Goal: Contribute content: Contribute content

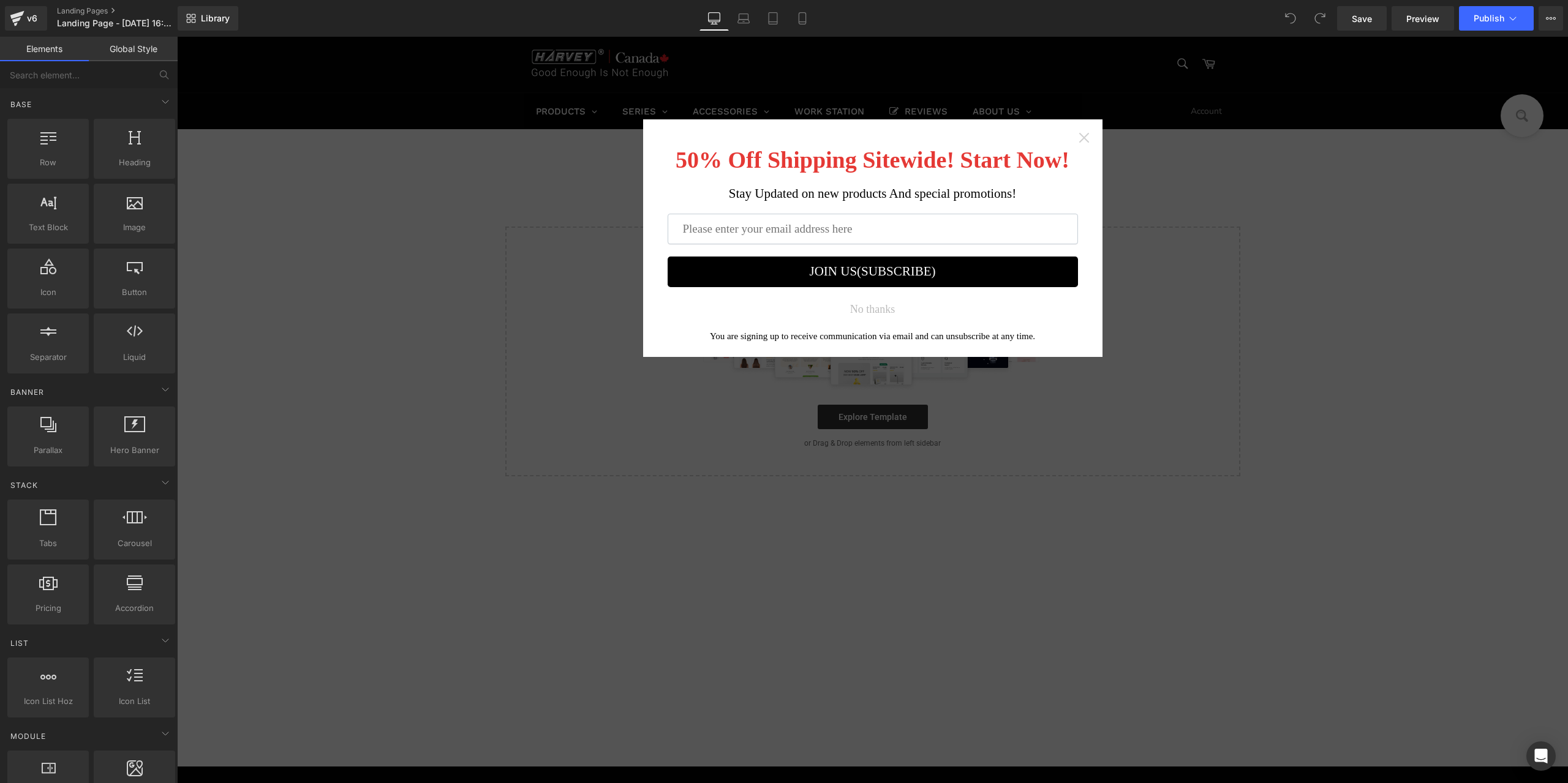
click at [1078, 141] on icon "Close widget" at bounding box center [1084, 138] width 12 height 12
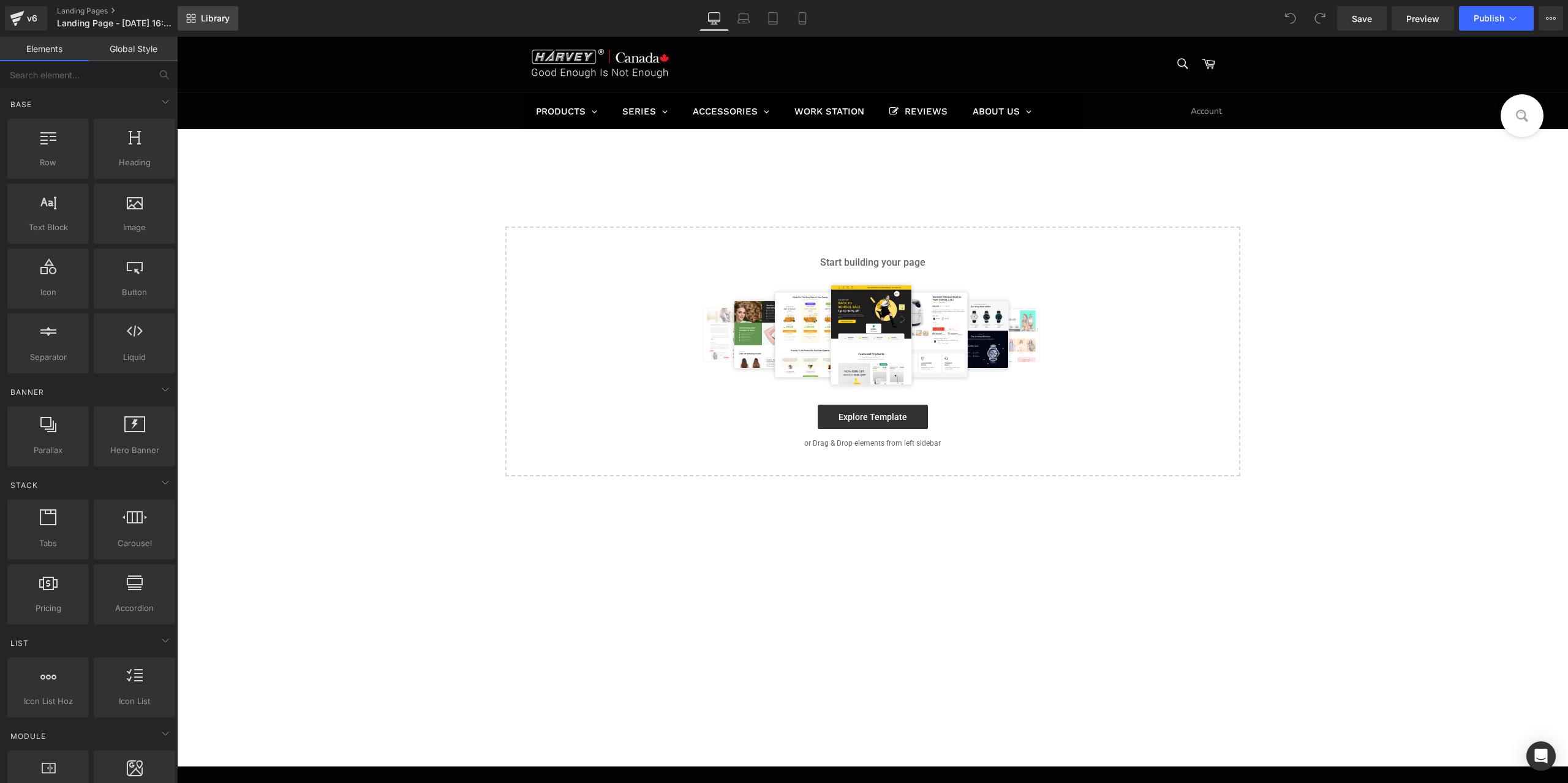
click at [213, 15] on span "Library" at bounding box center [215, 19] width 29 height 11
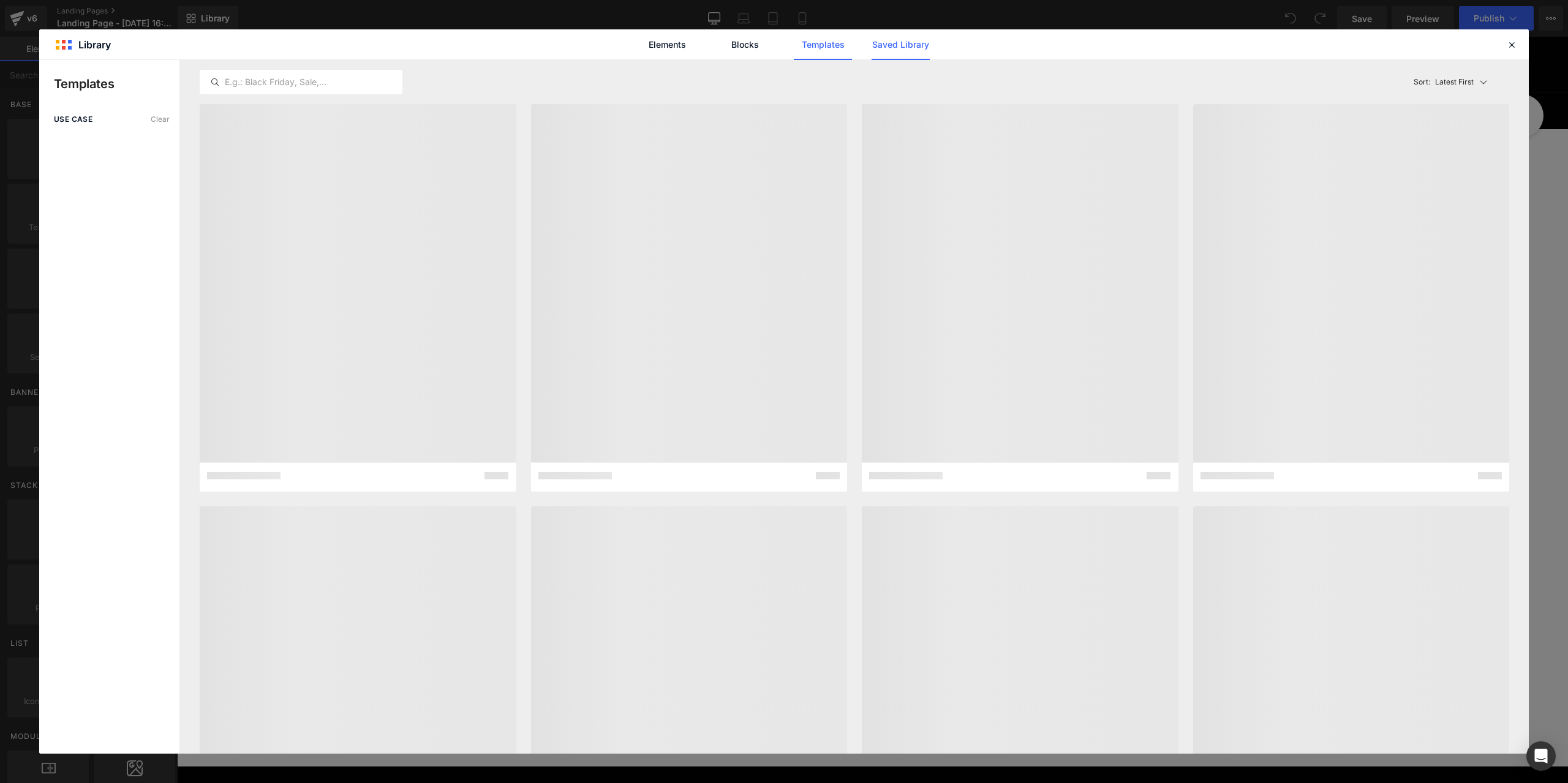
click at [881, 43] on link "Saved Library" at bounding box center [901, 45] width 58 height 31
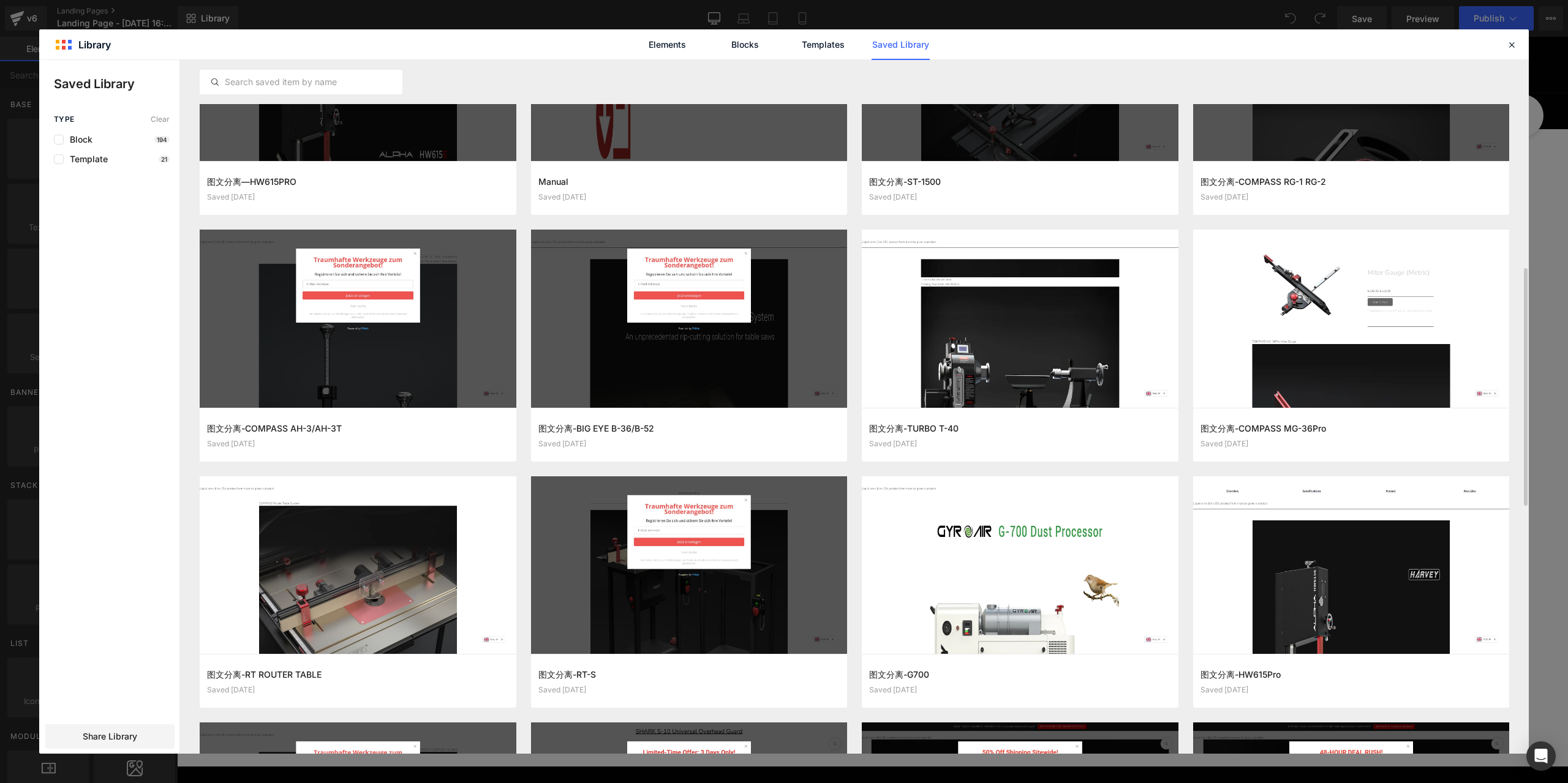
scroll to position [490, 0]
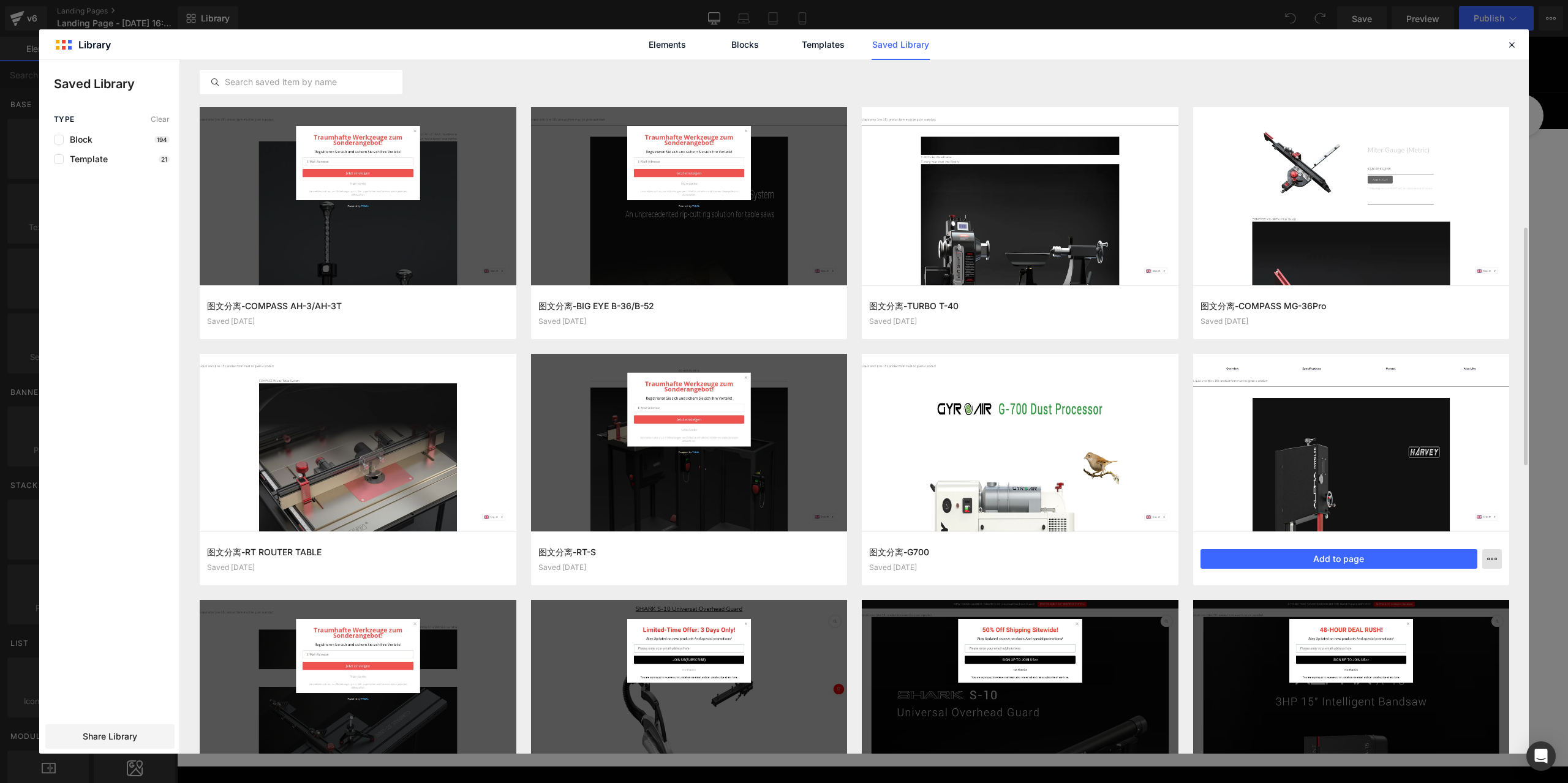
click at [1490, 558] on icon "button" at bounding box center [1492, 559] width 10 height 10
click at [1433, 611] on div "Delete" at bounding box center [1432, 612] width 139 height 25
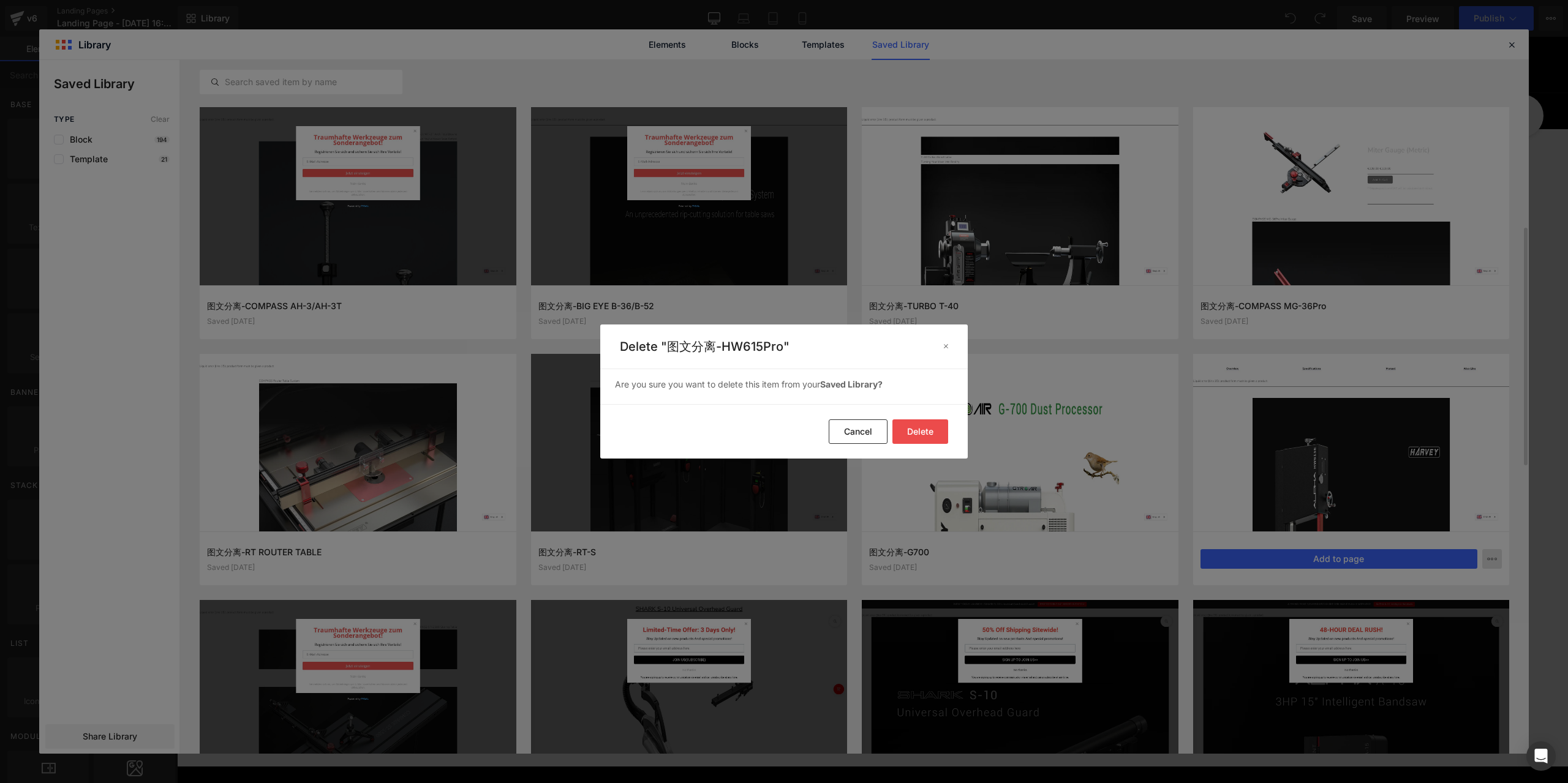
click at [930, 435] on button "Delete" at bounding box center [920, 432] width 56 height 25
click at [924, 429] on div at bounding box center [1020, 442] width 317 height 178
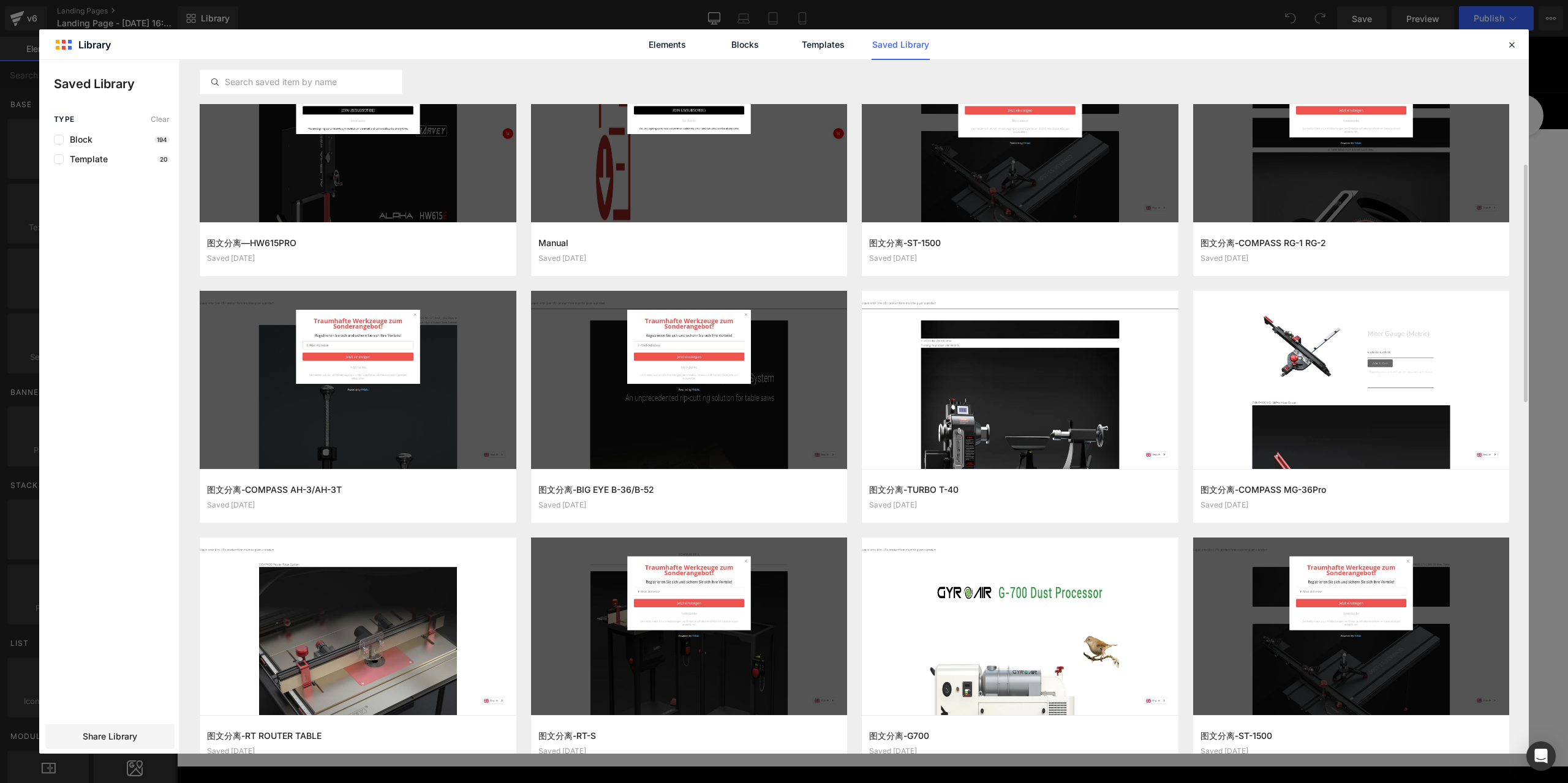
scroll to position [459, 0]
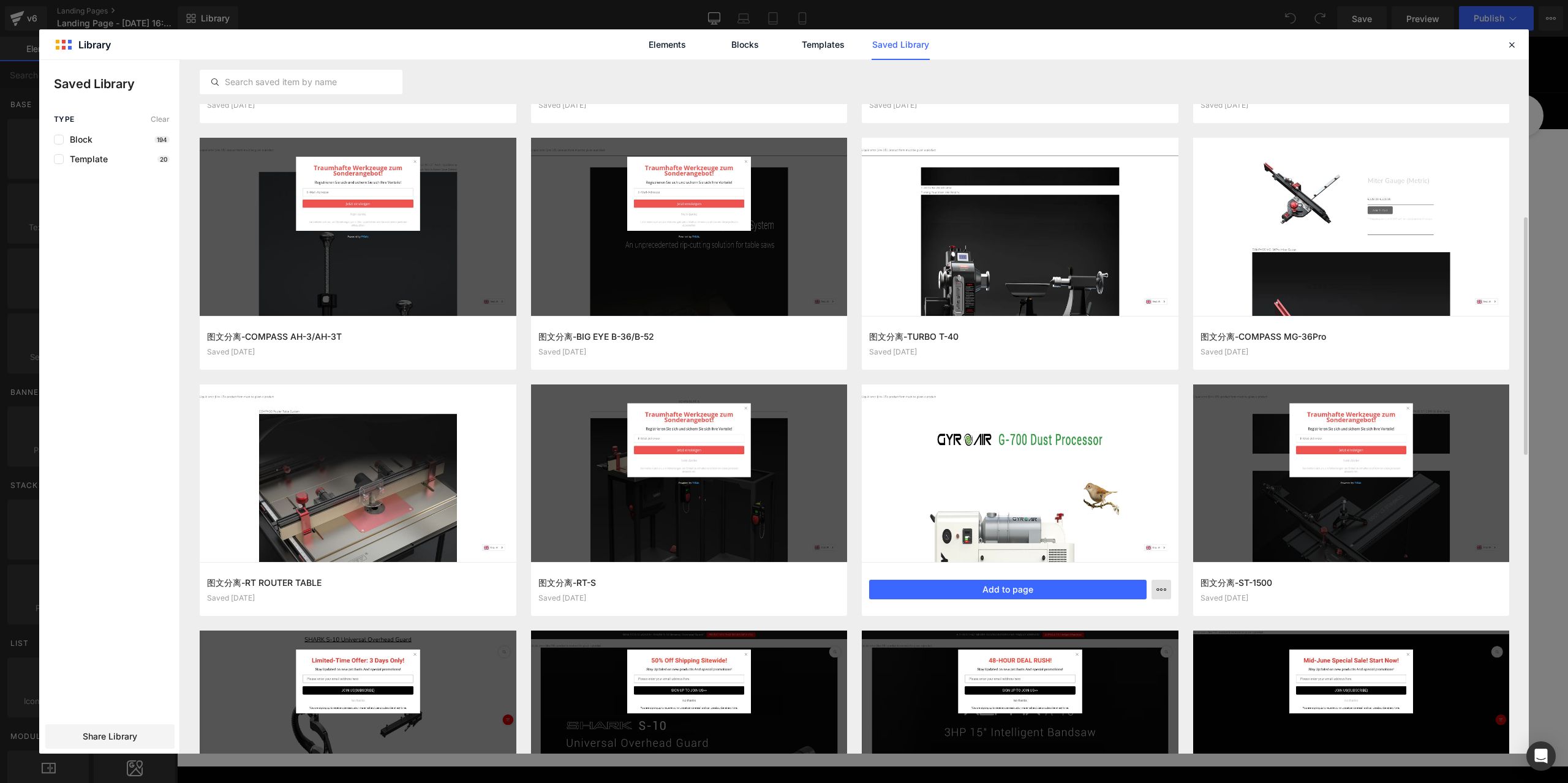
click at [1156, 593] on button "button" at bounding box center [1161, 589] width 20 height 20
click at [1064, 642] on p "Delete" at bounding box center [1068, 643] width 25 height 11
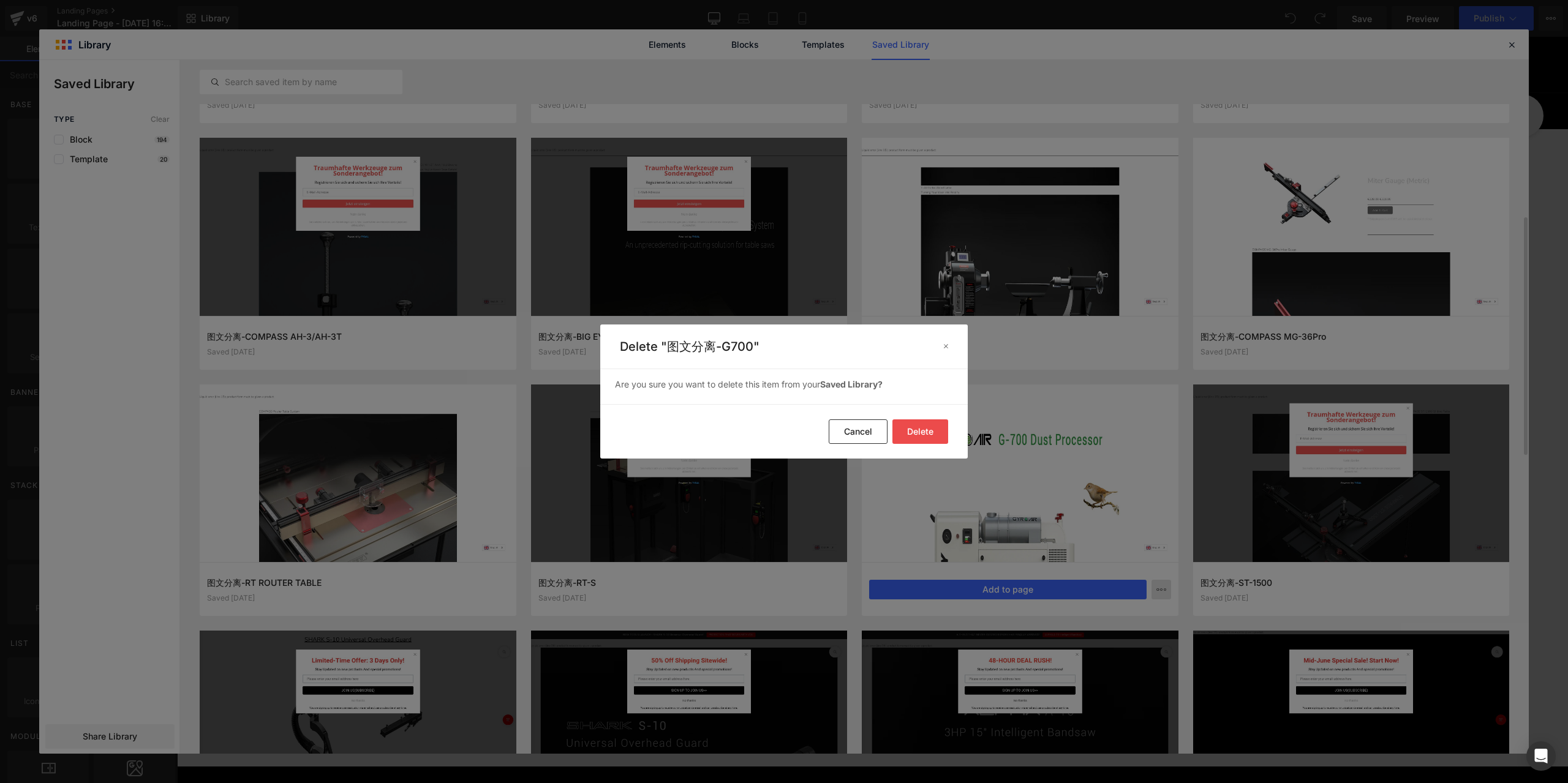
click at [933, 435] on button "Delete" at bounding box center [920, 432] width 56 height 25
click at [933, 431] on button "Delete" at bounding box center [920, 432] width 56 height 25
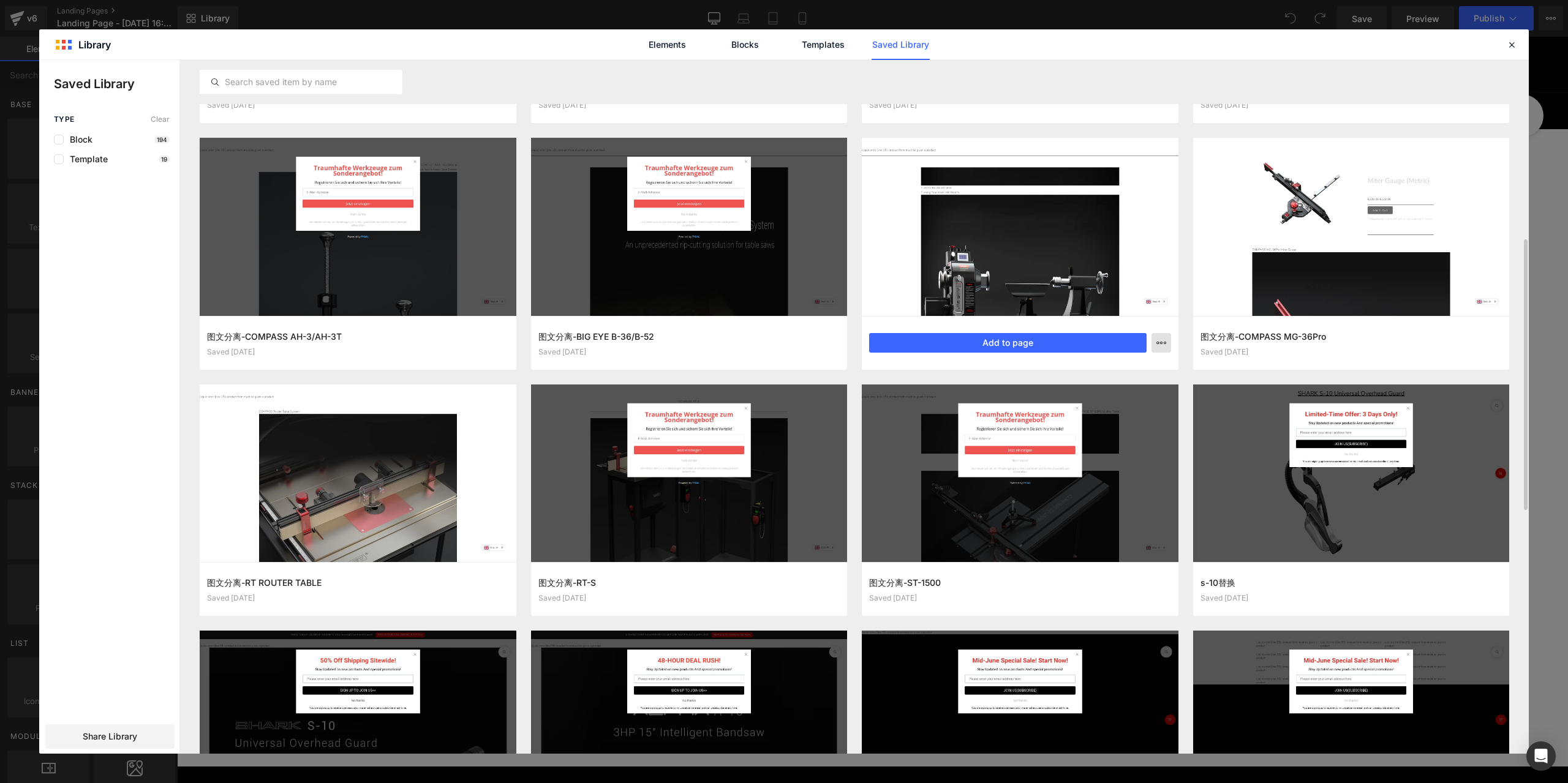
click at [1161, 341] on icon "button" at bounding box center [1161, 343] width 10 height 10
click at [1099, 394] on div "Delete" at bounding box center [1101, 396] width 139 height 25
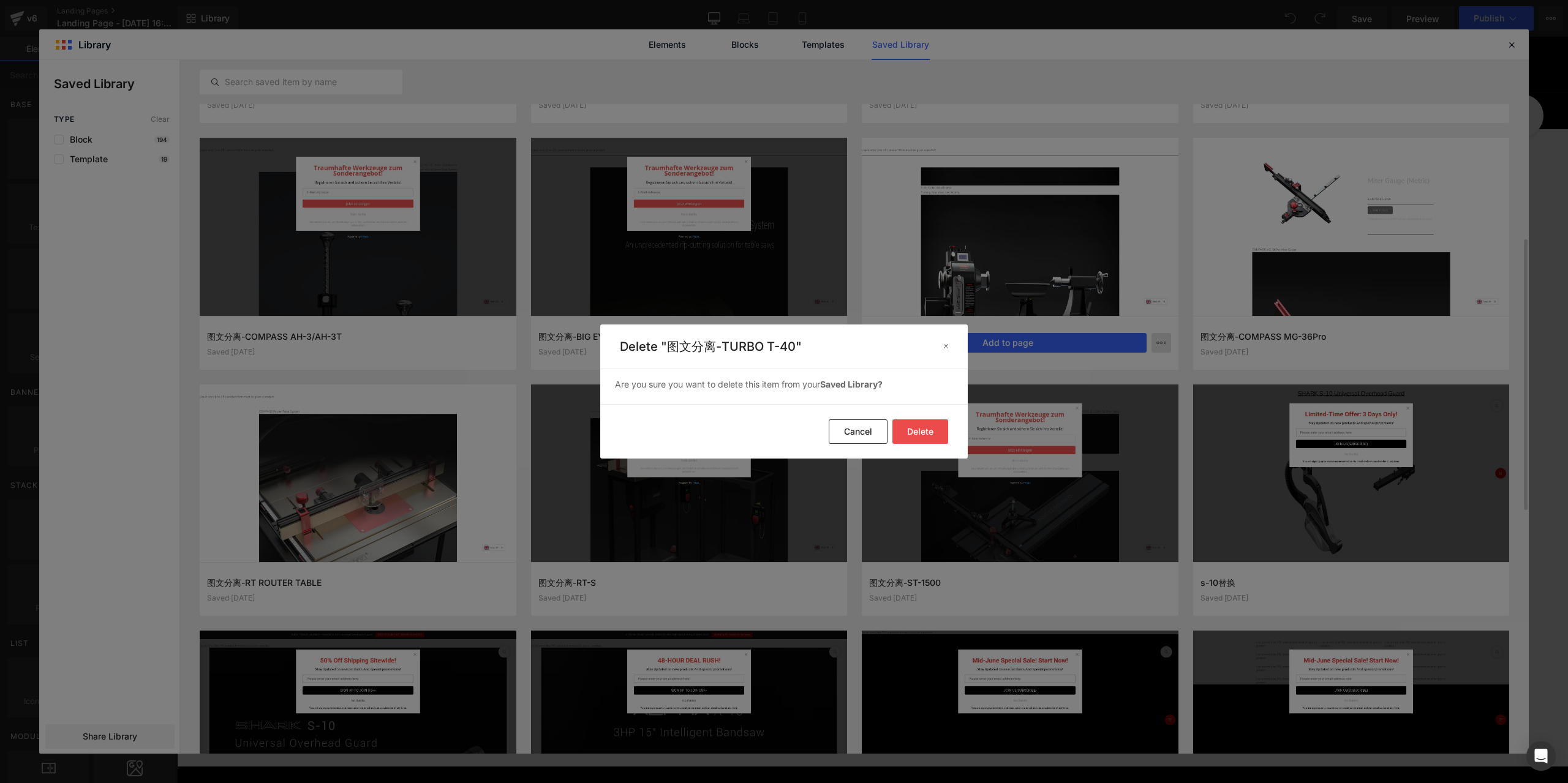
click at [924, 427] on button "Delete" at bounding box center [920, 432] width 56 height 25
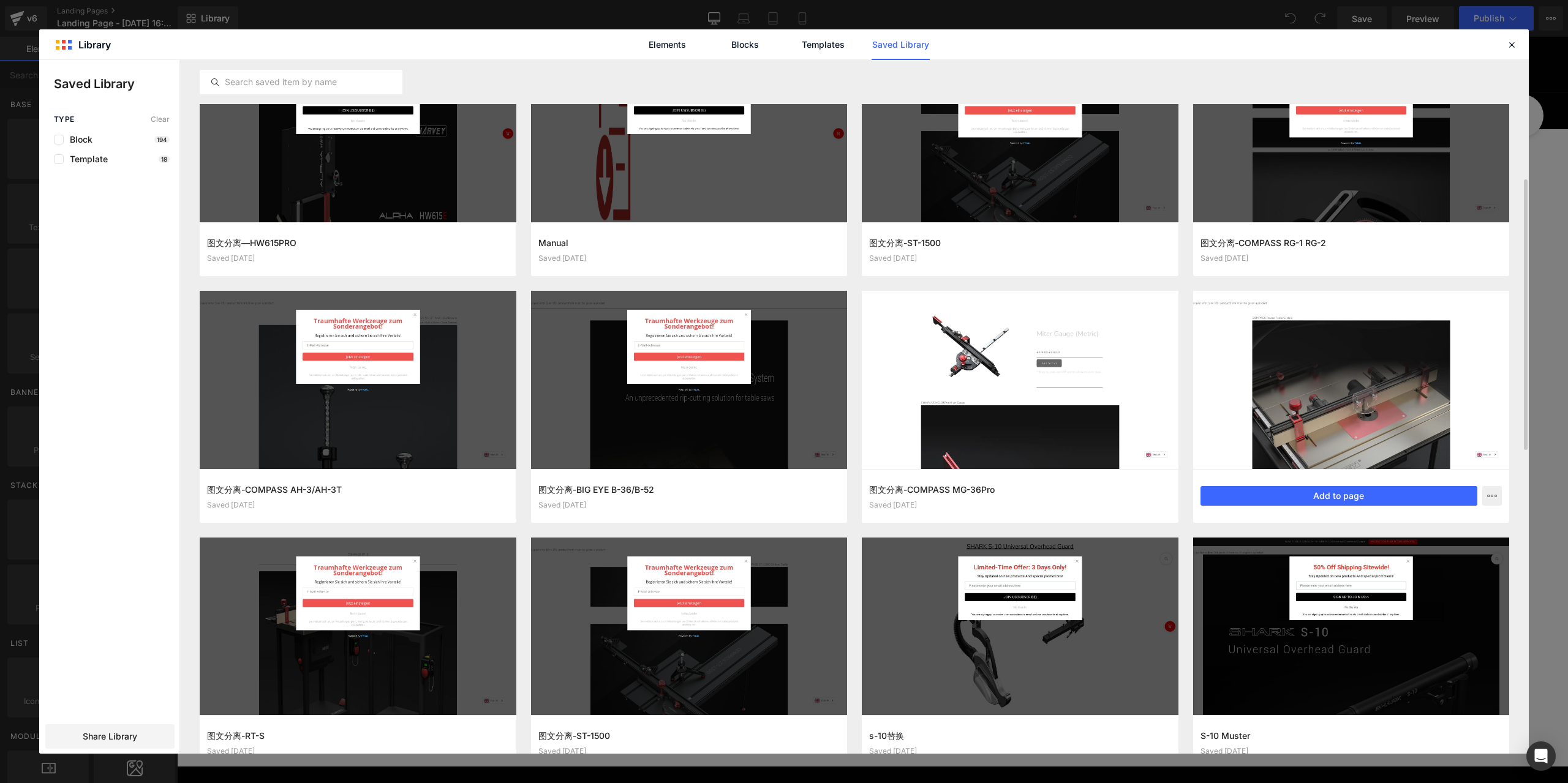
scroll to position [122, 0]
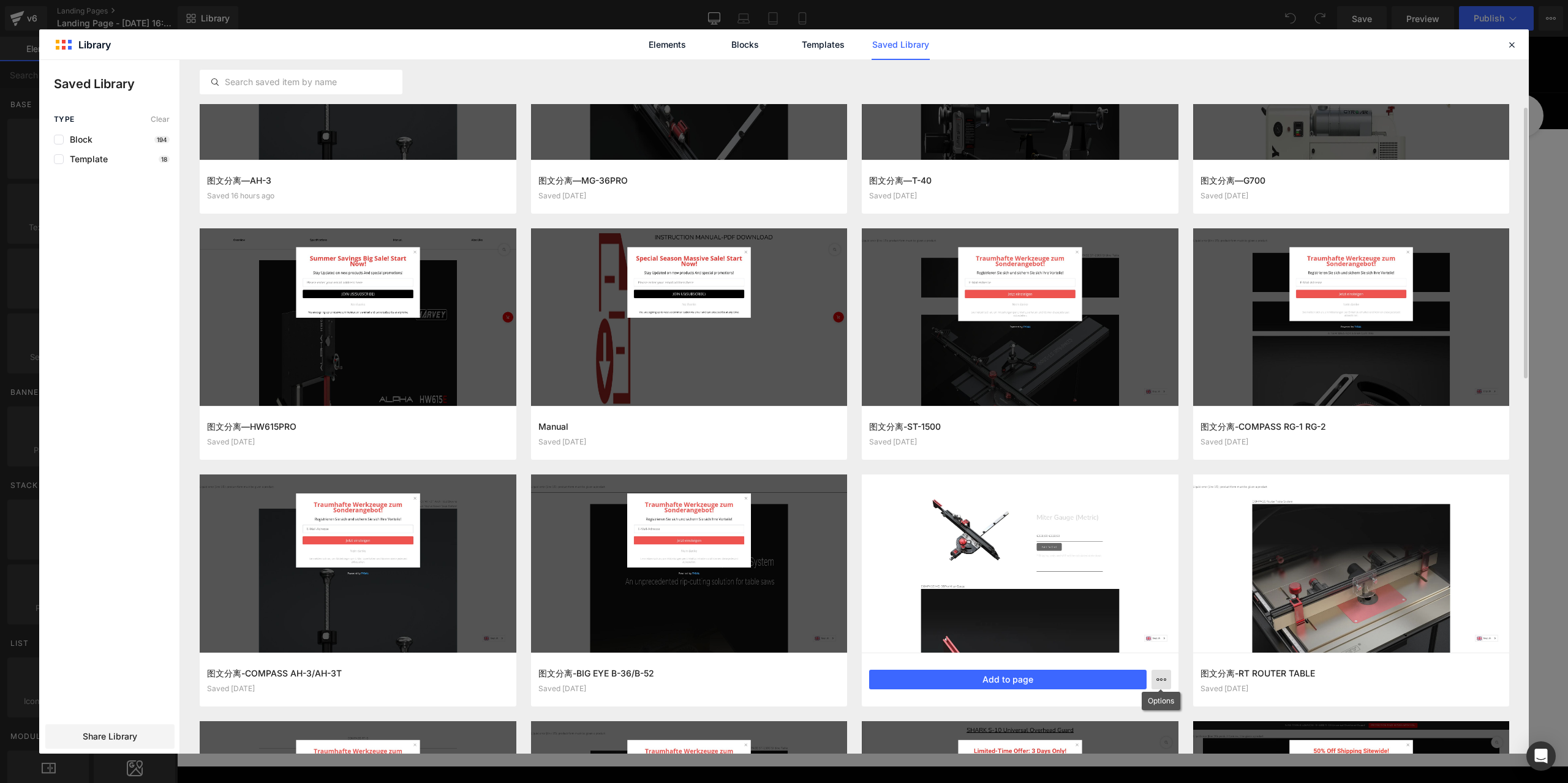
click at [1162, 680] on icon "button" at bounding box center [1161, 680] width 10 height 10
click at [1108, 653] on div "Delete" at bounding box center [1101, 652] width 139 height 25
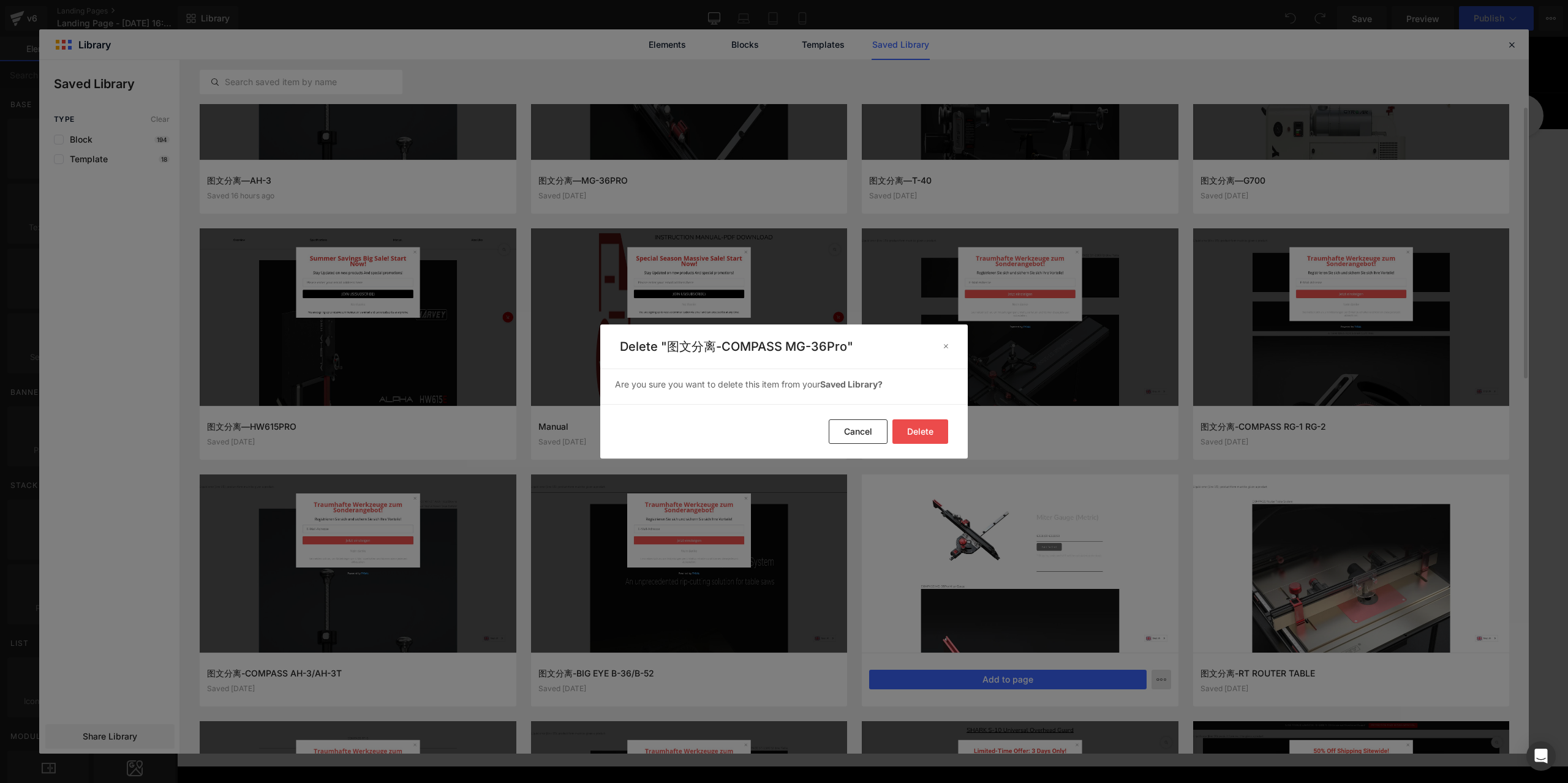
click at [925, 436] on button "Delete" at bounding box center [920, 432] width 56 height 25
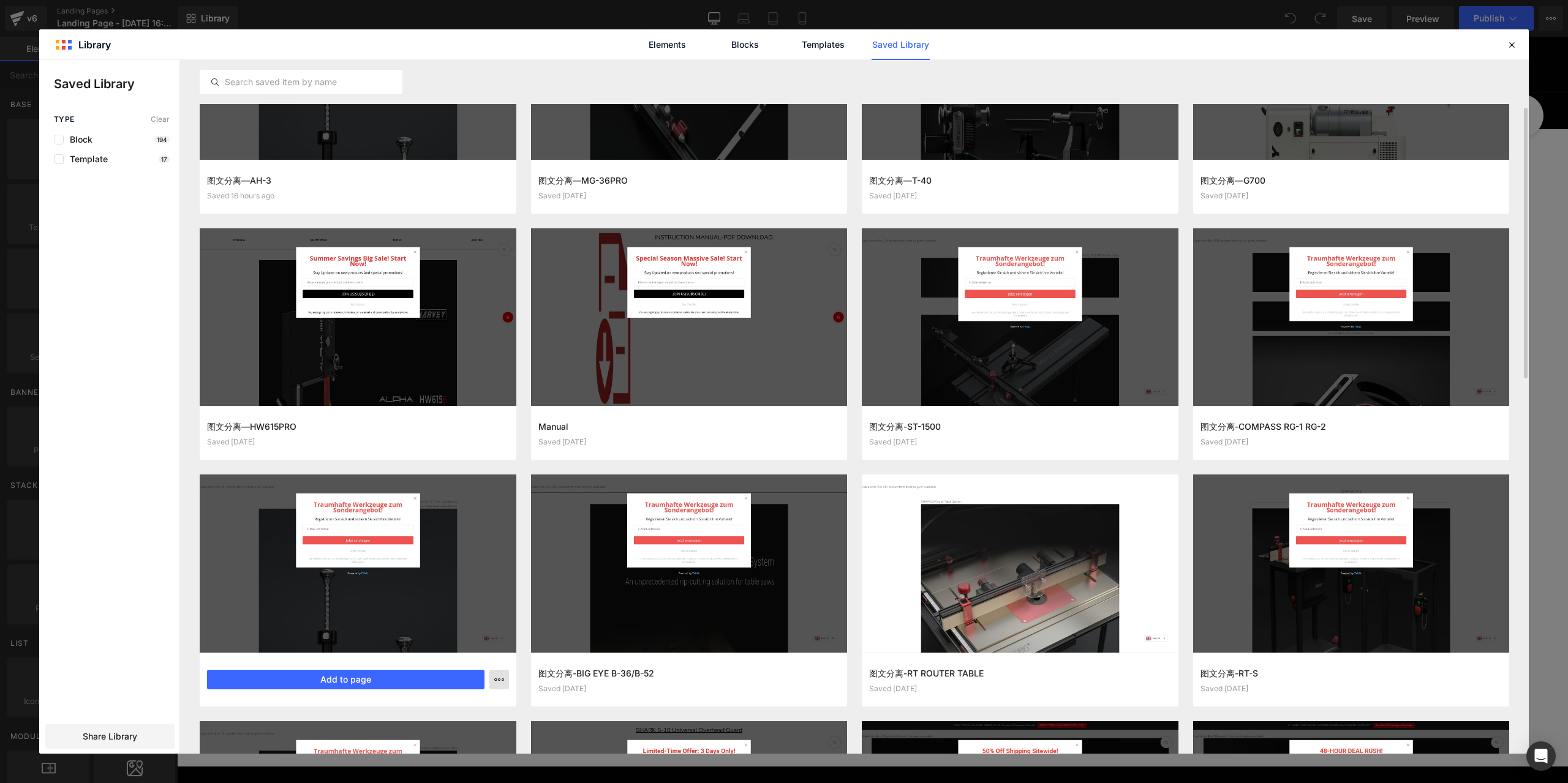
click at [500, 679] on icon "button" at bounding box center [500, 680] width 10 height 10
click at [447, 648] on div "Delete" at bounding box center [439, 652] width 139 height 25
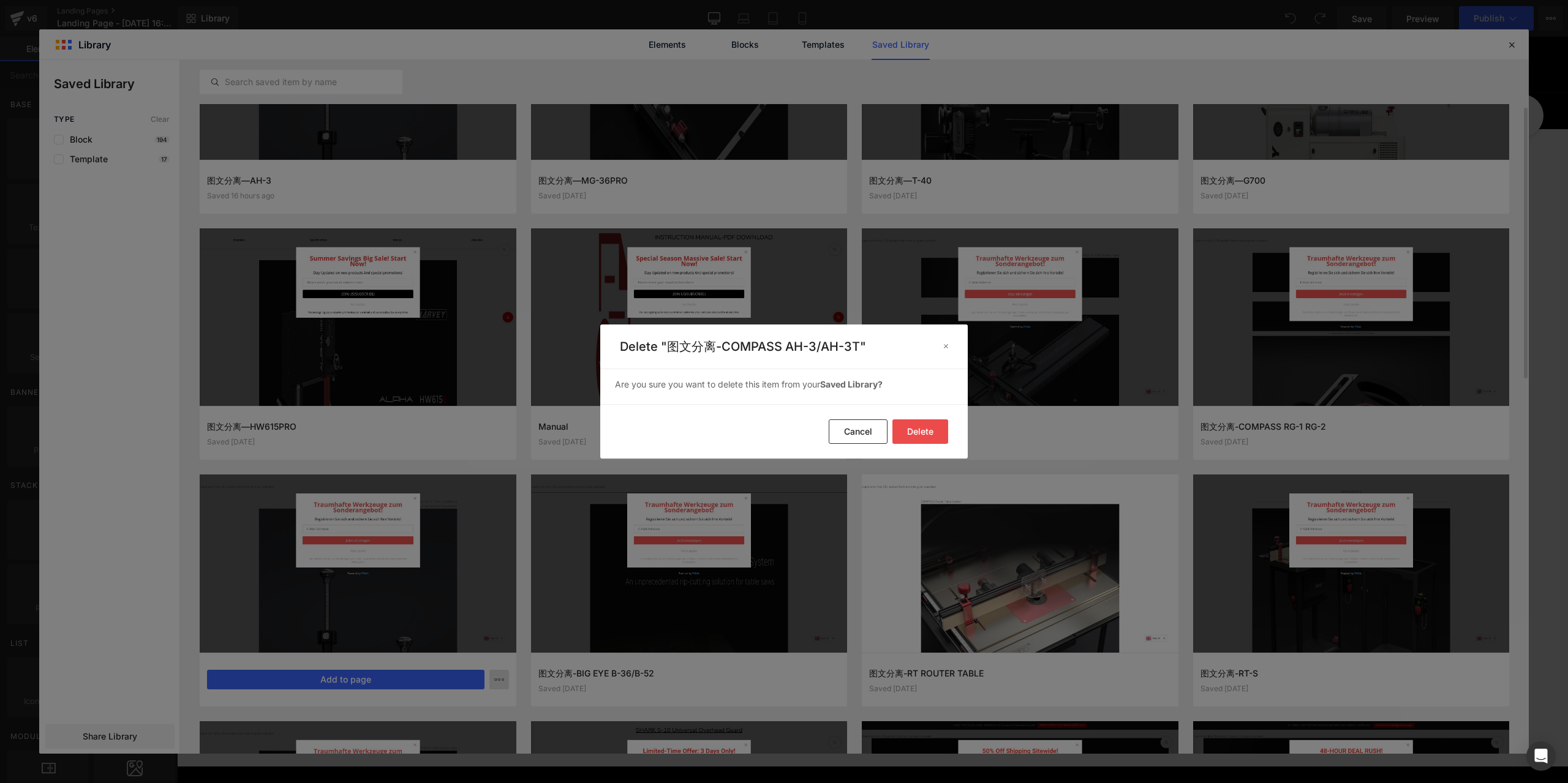
click at [918, 429] on button "Delete" at bounding box center [920, 432] width 56 height 25
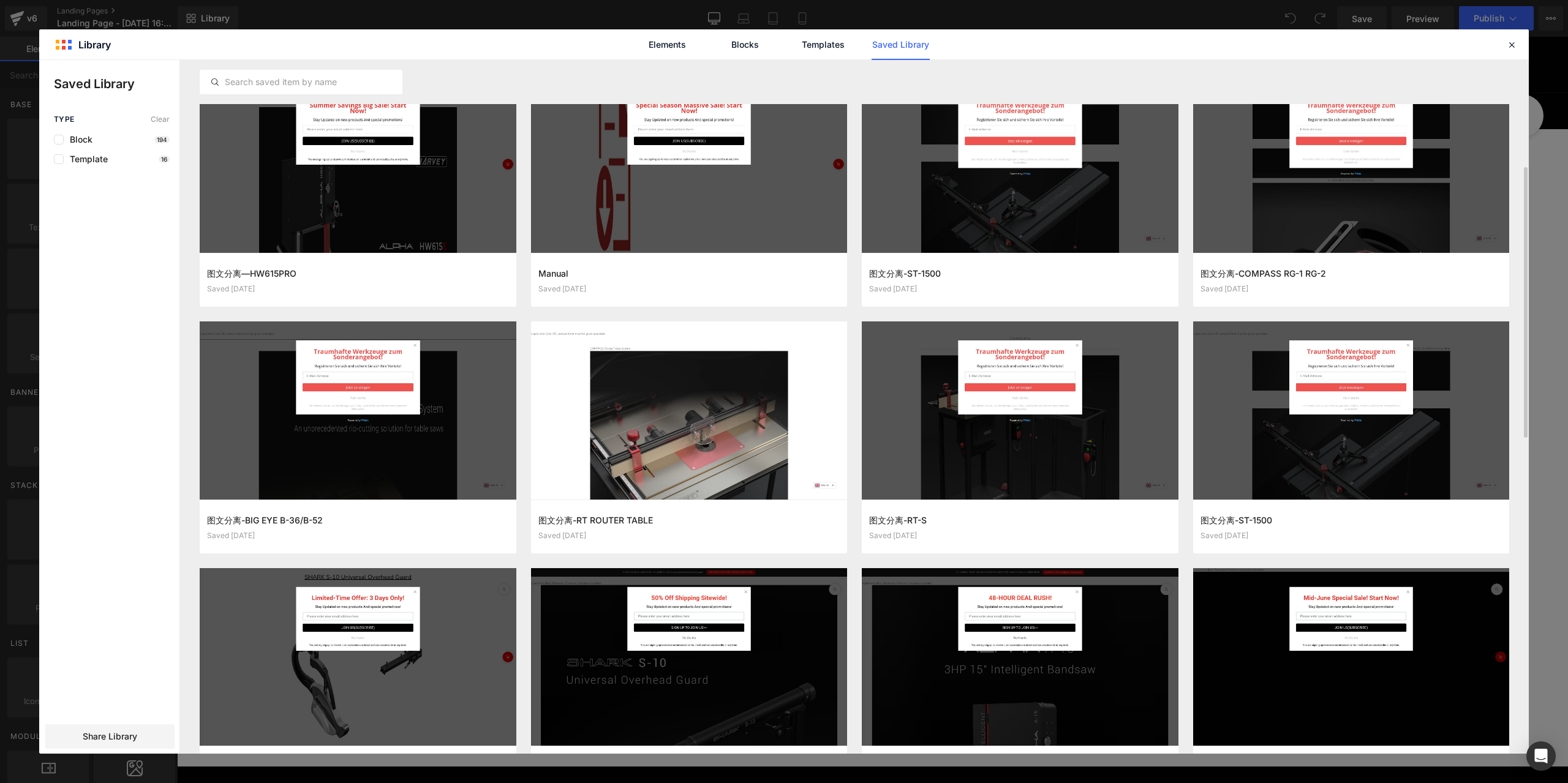
scroll to position [245, 0]
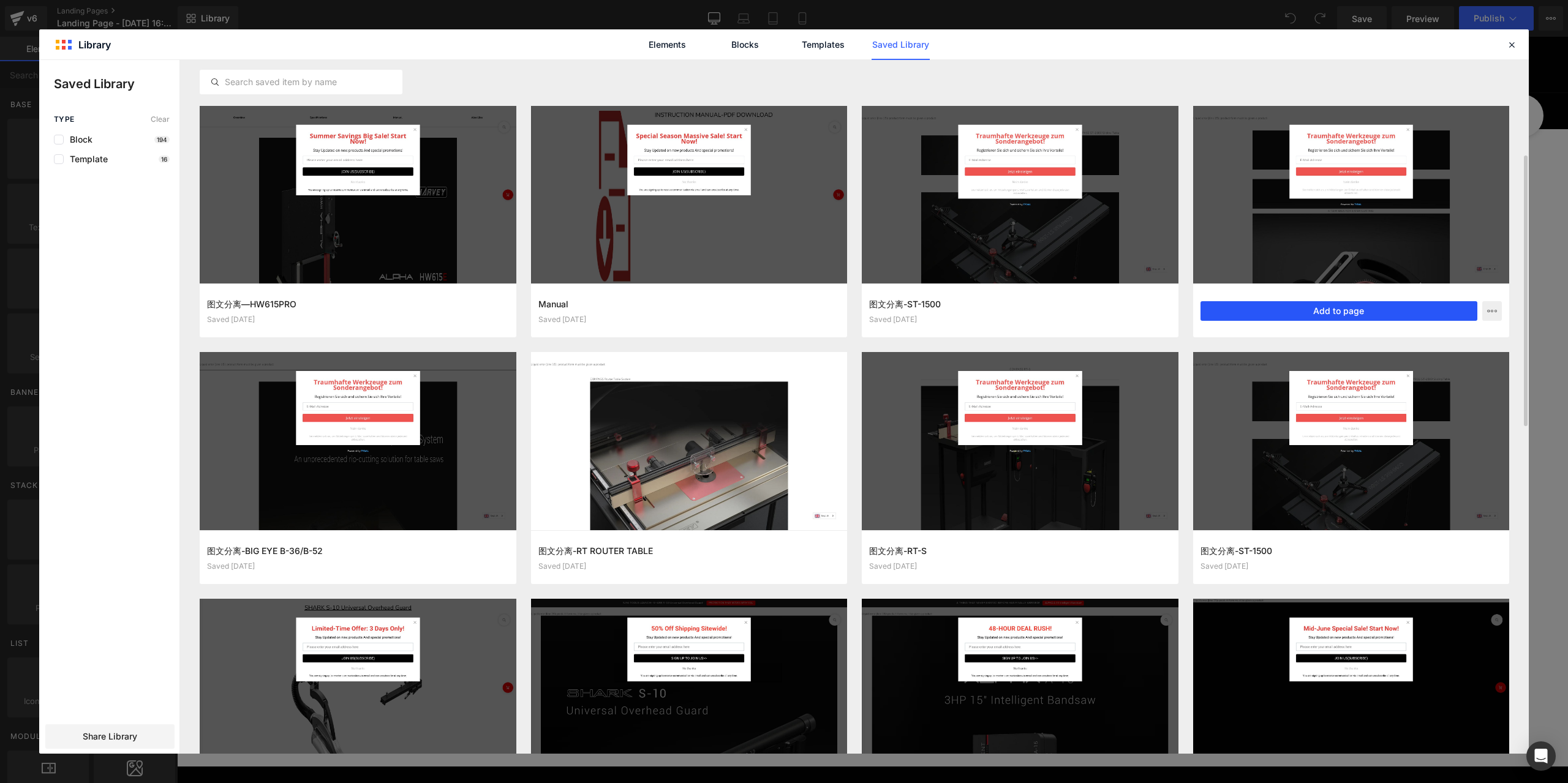
click at [1330, 313] on button "Add to page" at bounding box center [1340, 311] width 278 height 20
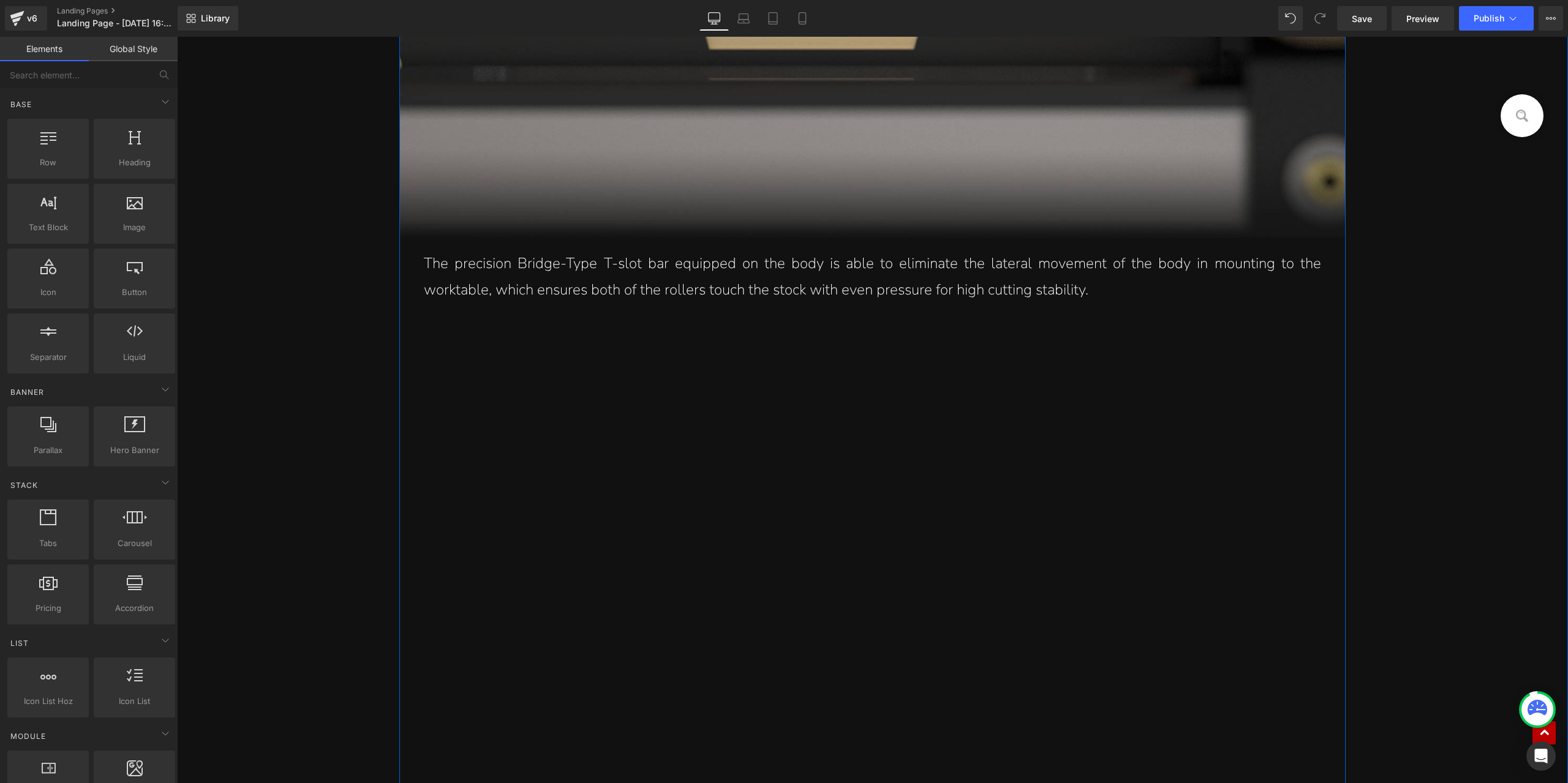
scroll to position [7232, 0]
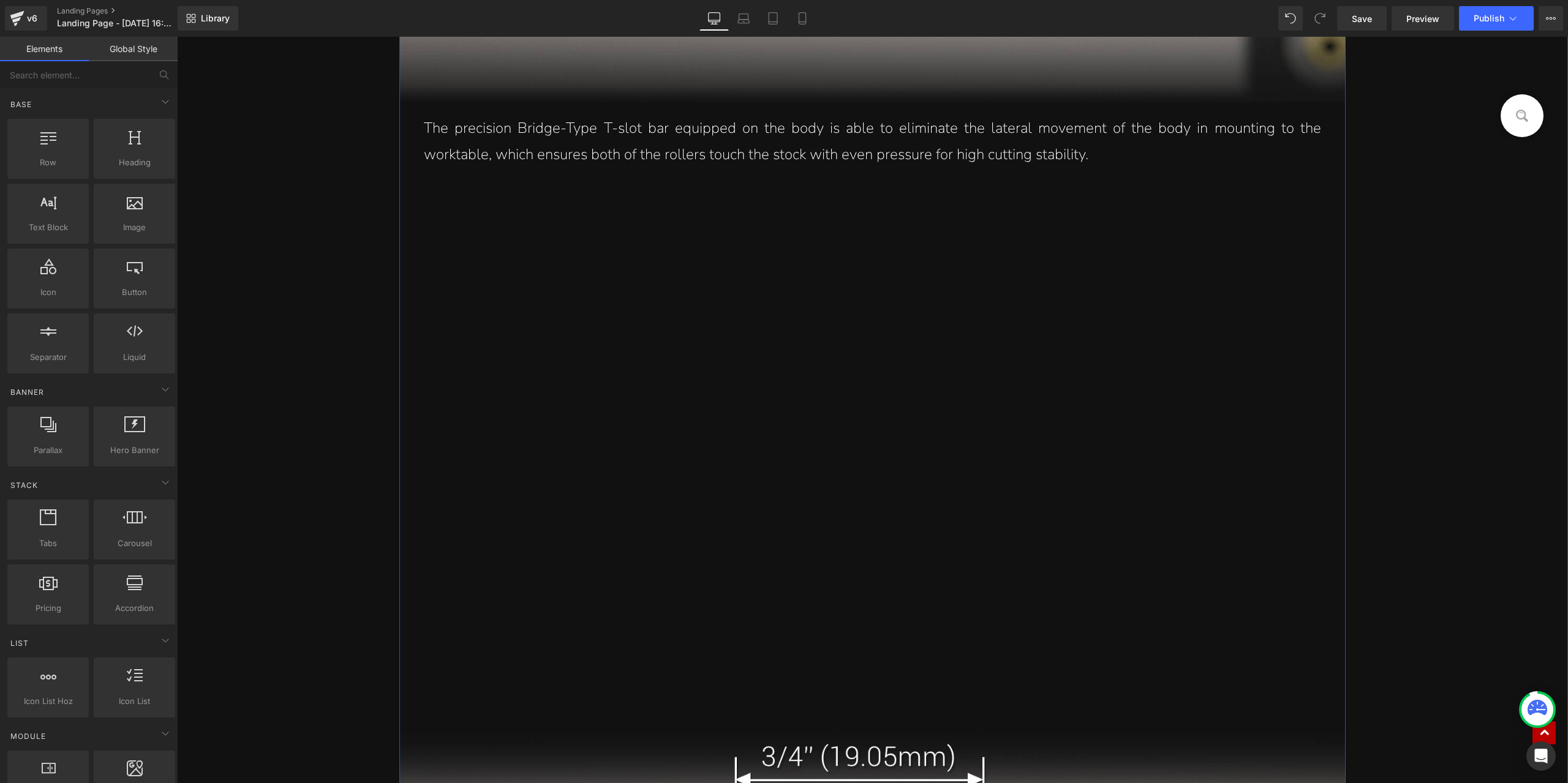
click at [944, 477] on div "Image" at bounding box center [675, 460] width 552 height 499
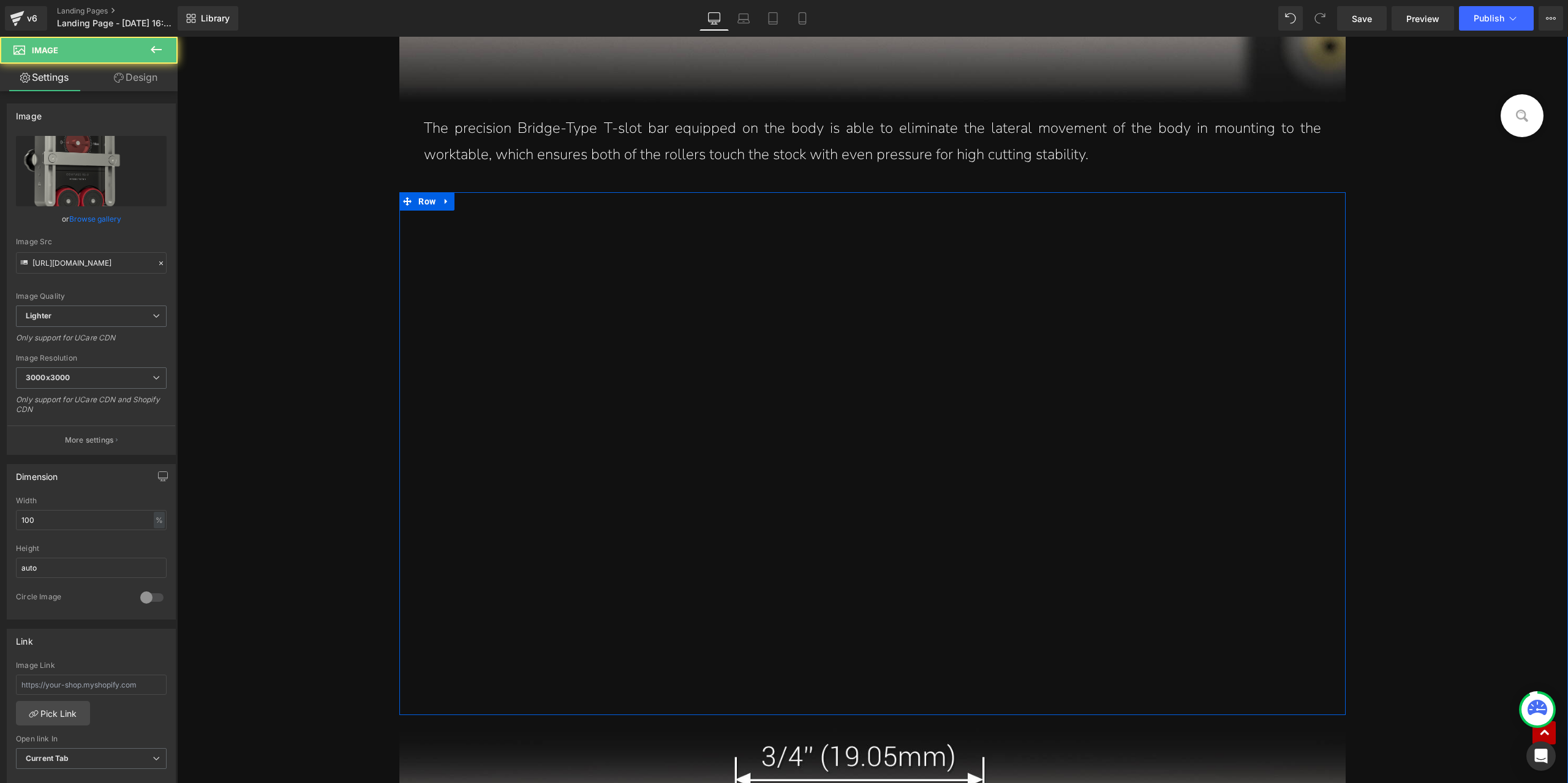
click at [640, 335] on img at bounding box center [675, 459] width 546 height 493
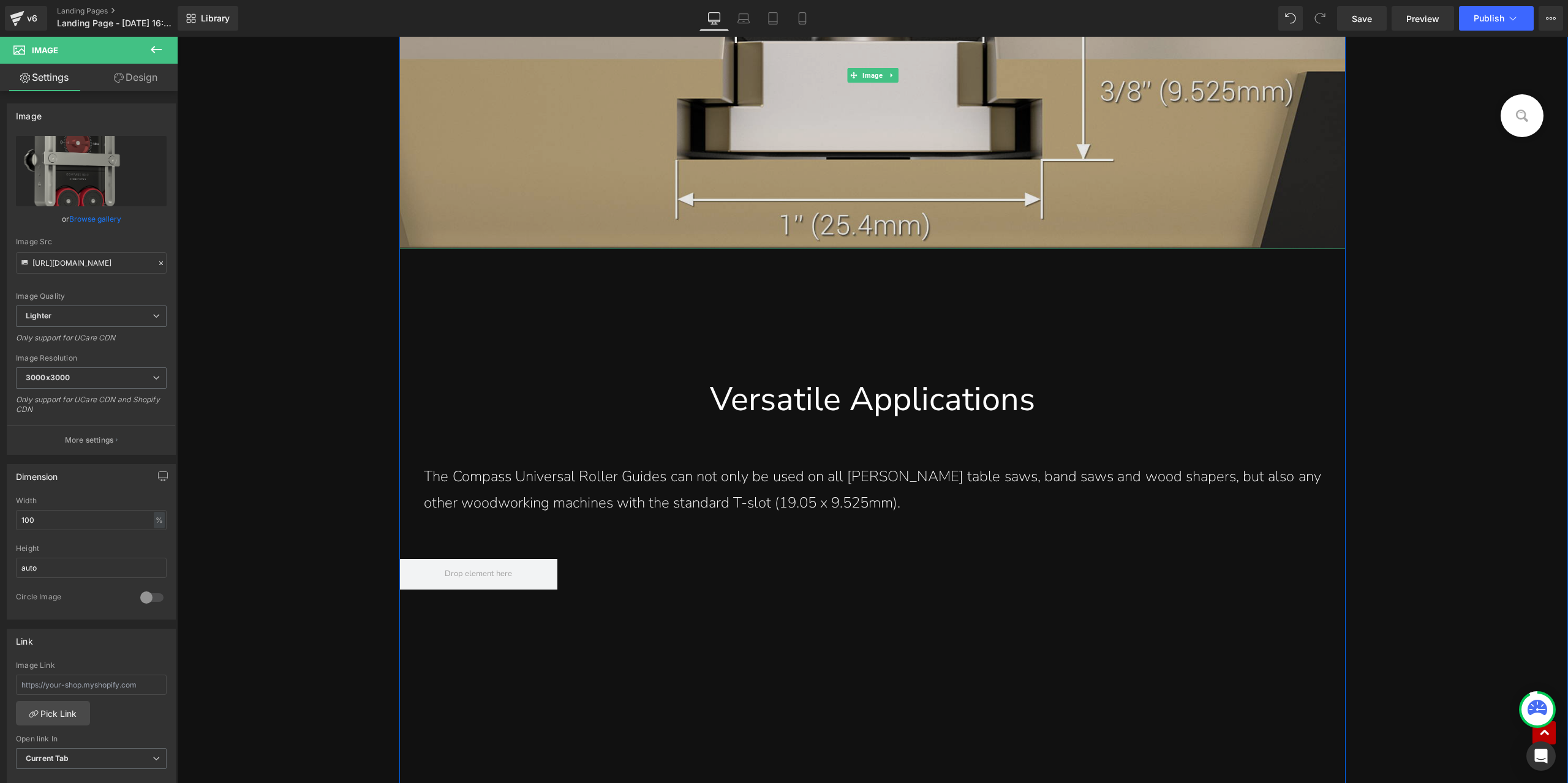
scroll to position [8089, 0]
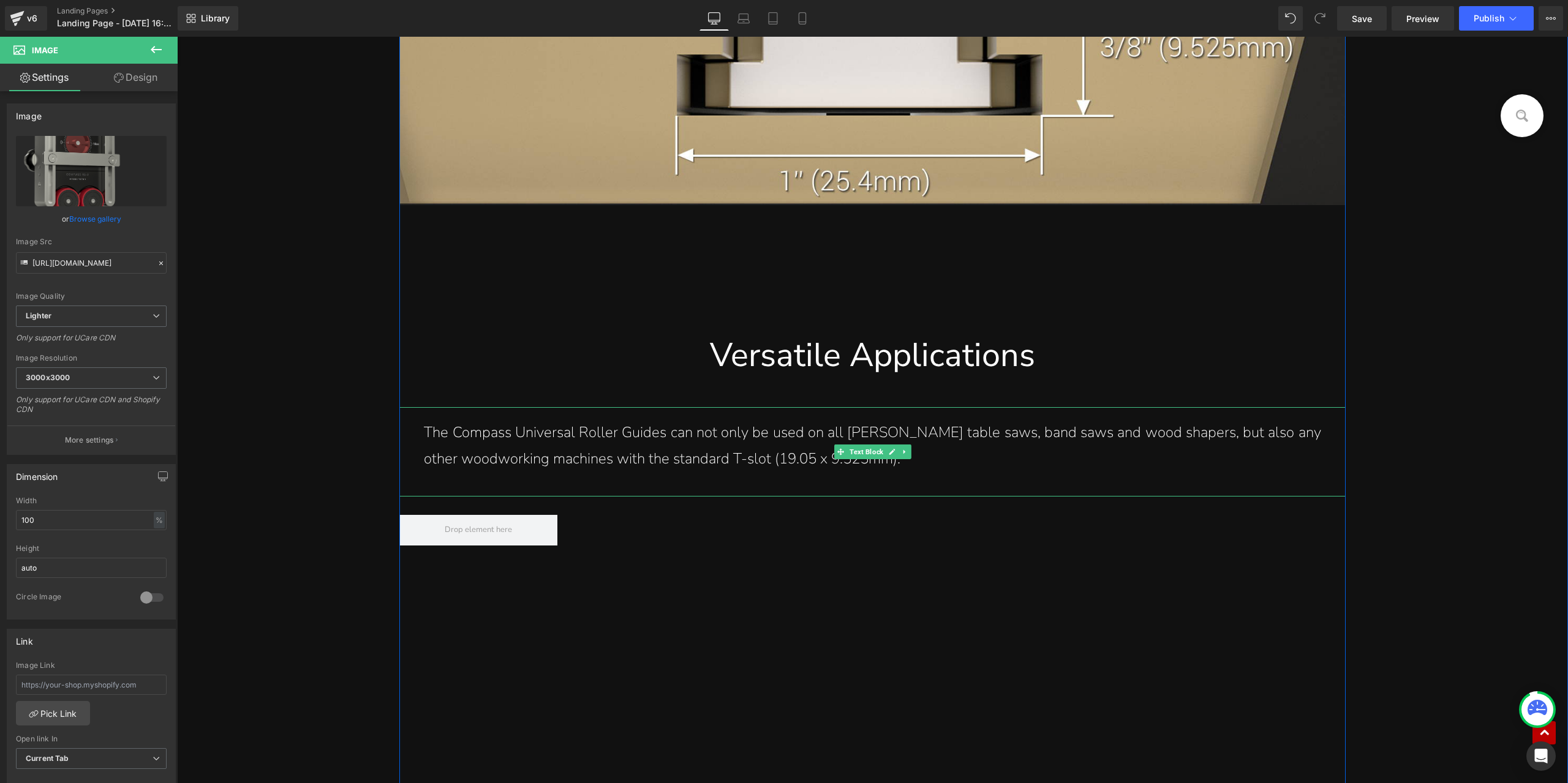
click at [784, 459] on p "The Compass Universal Roller Guides can not only be used on all Harvey’s table …" at bounding box center [872, 446] width 897 height 53
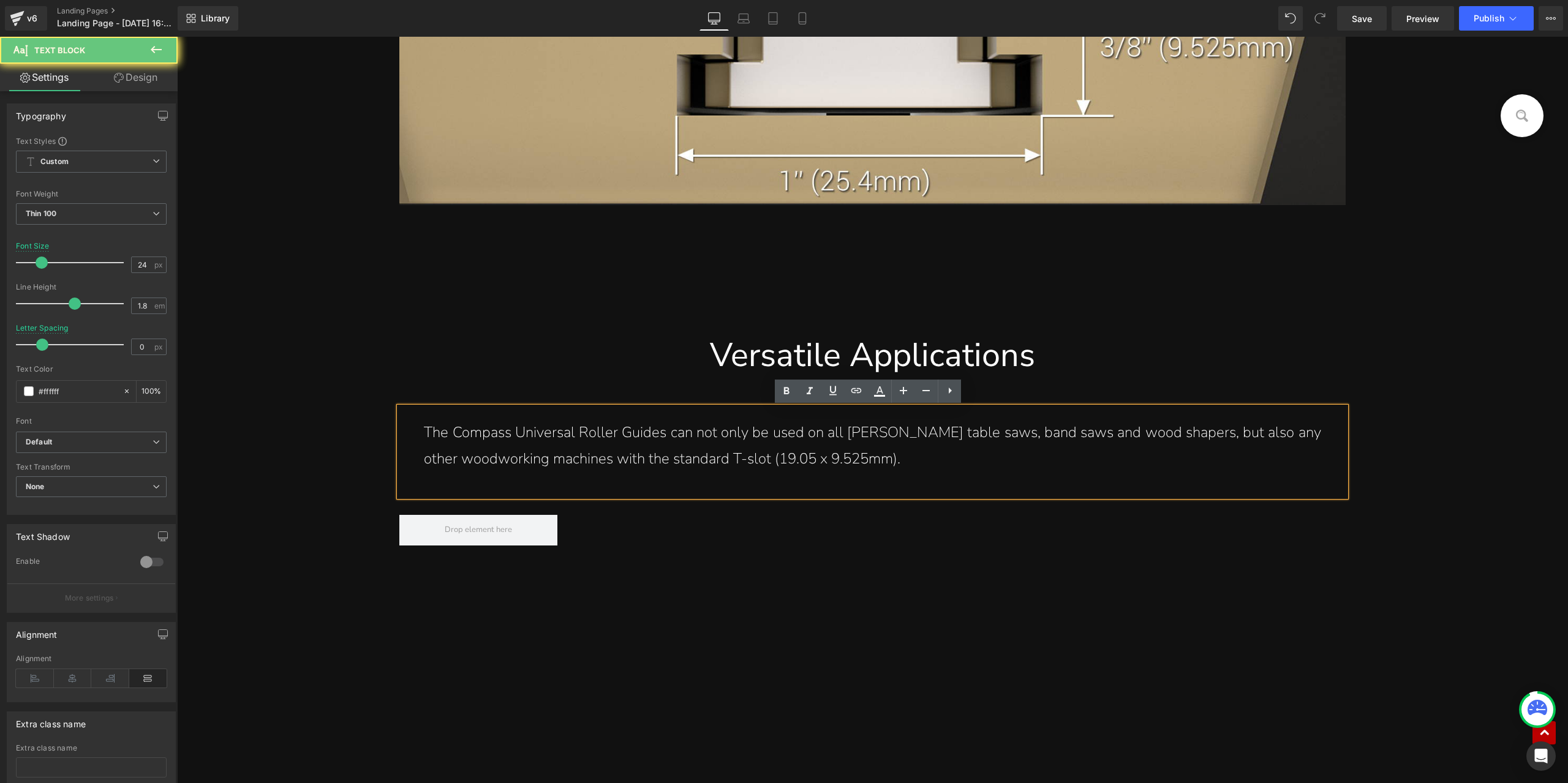
click at [784, 459] on p "The Compass Universal Roller Guides can not only be used on all Harvey’s table …" at bounding box center [872, 446] width 897 height 53
click at [777, 460] on p "The Compass Universal Roller Guides can not only be used on all Harvey’s table …" at bounding box center [872, 446] width 897 height 53
click at [772, 459] on p "The Compass Universal Roller Guides can not only be used on all Harvey’s table …" at bounding box center [872, 446] width 897 height 53
click at [741, 456] on p "The Compass Universal Roller Guides can not only be used on all Harvey’s table …" at bounding box center [872, 446] width 897 height 53
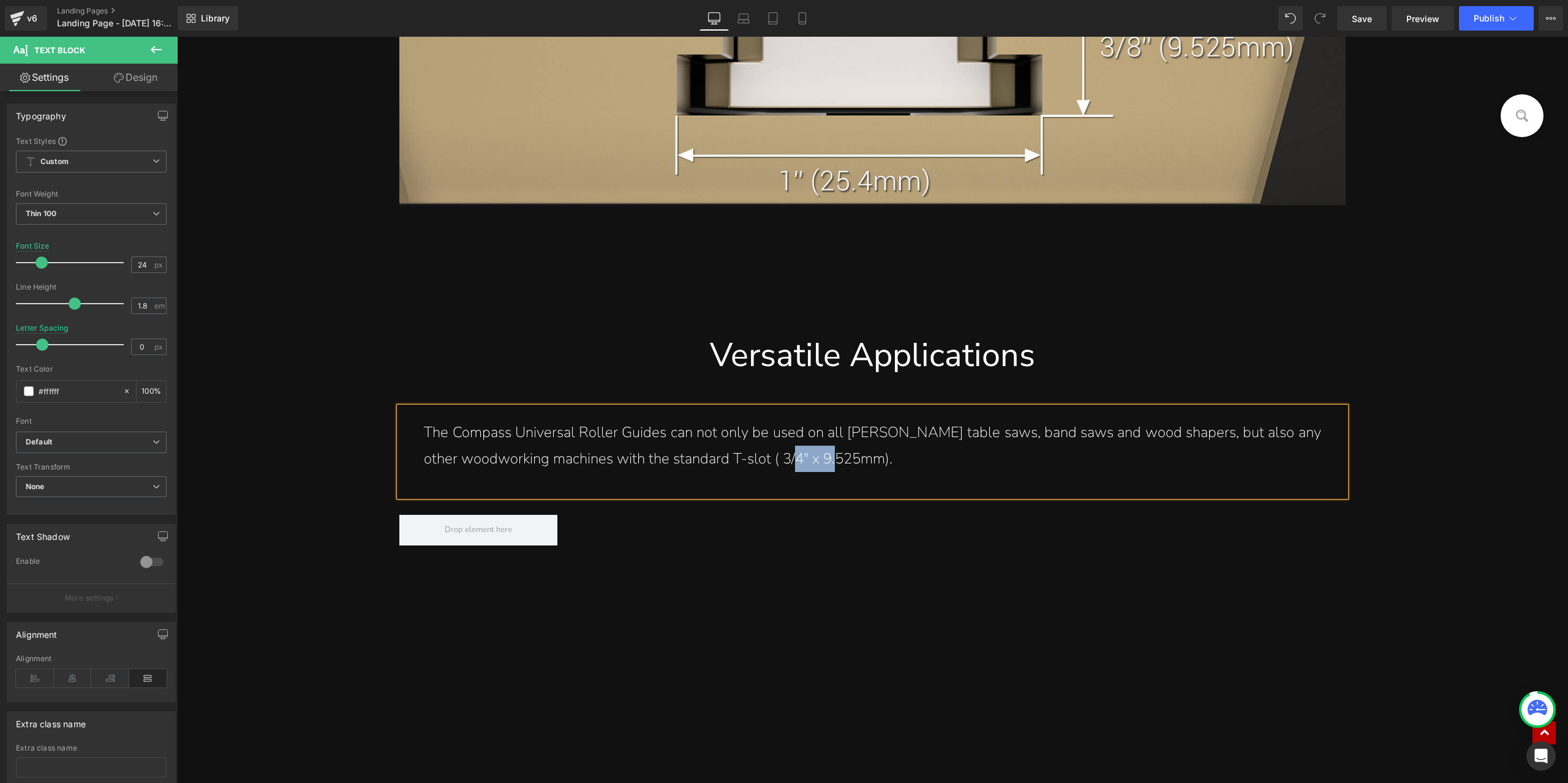
drag, startPoint x: 844, startPoint y: 457, endPoint x: 783, endPoint y: 454, distance: 61.1
click at [783, 454] on p "The Compass Universal Roller Guides can not only be used on all Harvey’s table …" at bounding box center [872, 446] width 897 height 53
click at [884, 466] on p "The Compass Universal Roller Guides can not only be used on all Harvey’s table …" at bounding box center [872, 446] width 897 height 53
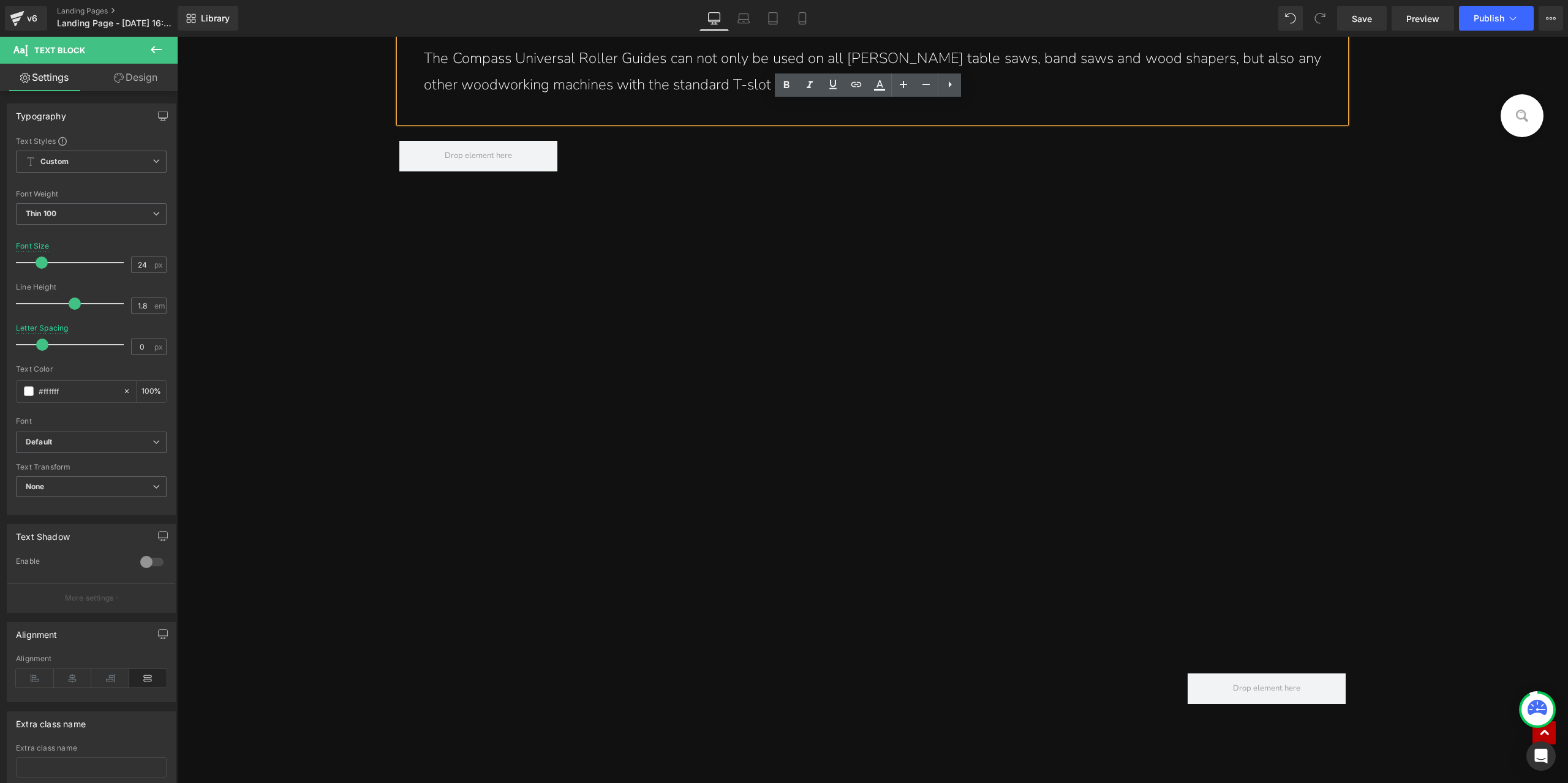
scroll to position [8518, 0]
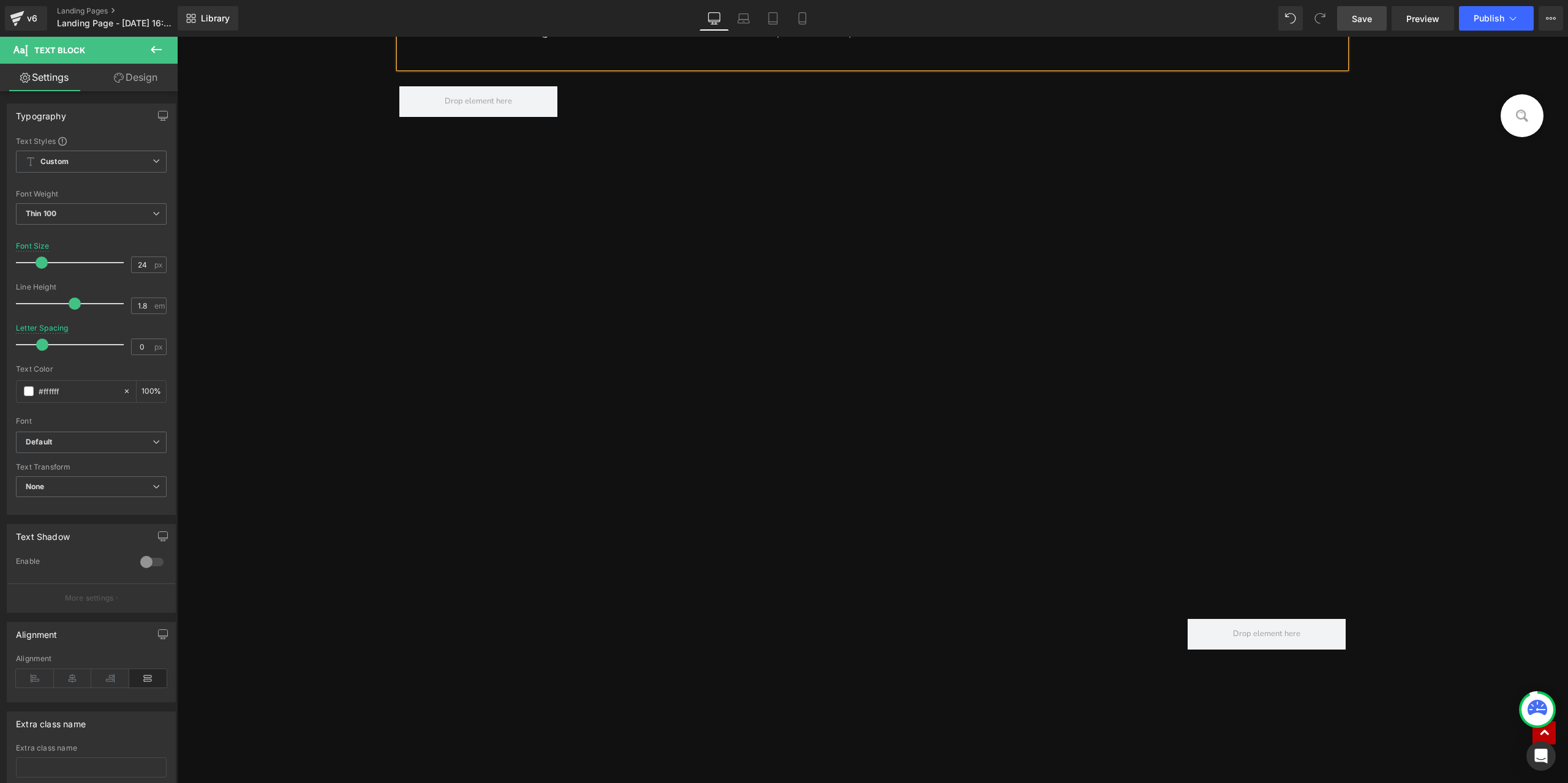
drag, startPoint x: 1376, startPoint y: 25, endPoint x: 1088, endPoint y: 100, distance: 297.6
click at [1376, 25] on link "Save" at bounding box center [1362, 19] width 49 height 25
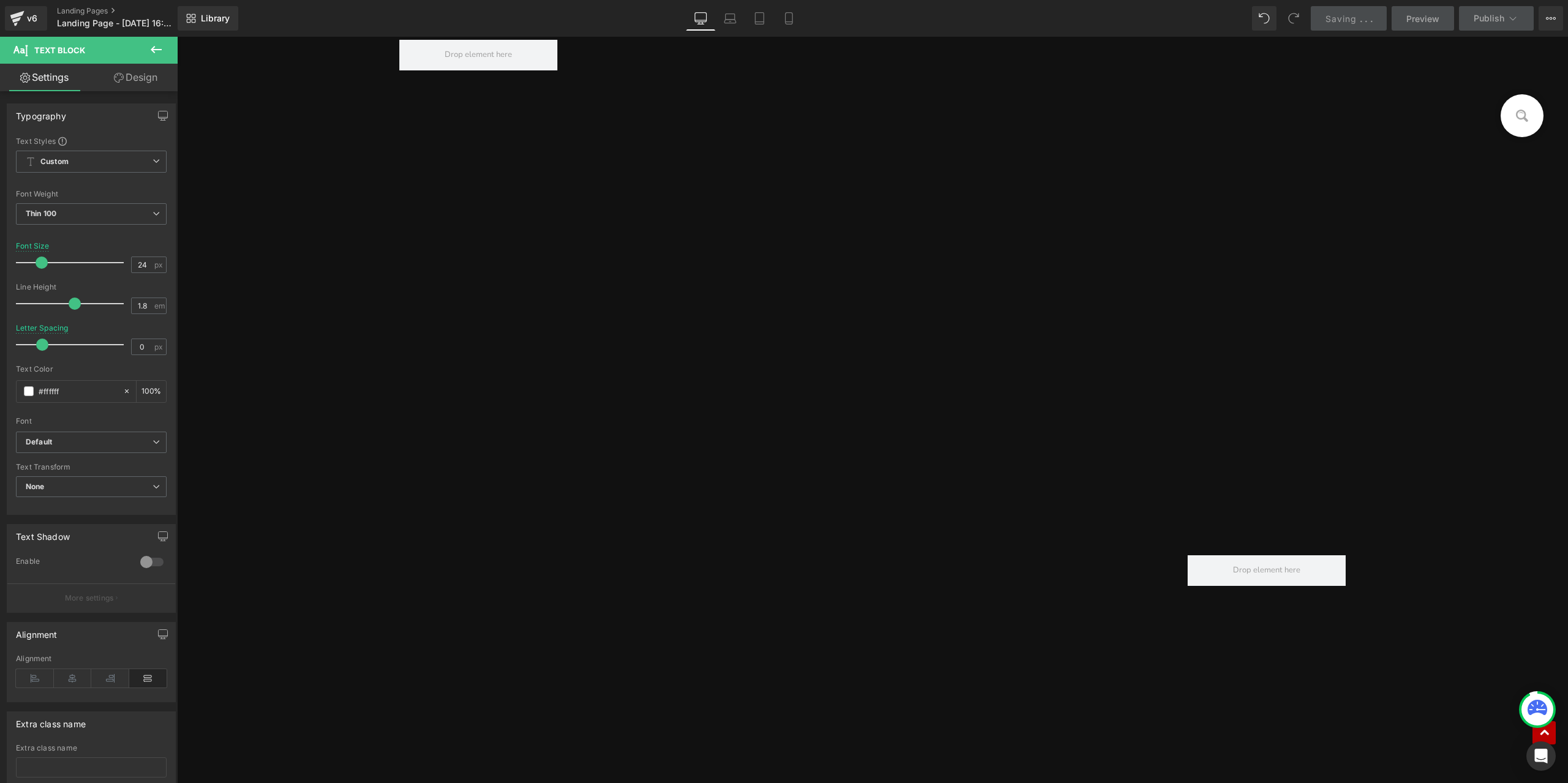
scroll to position [9314, 0]
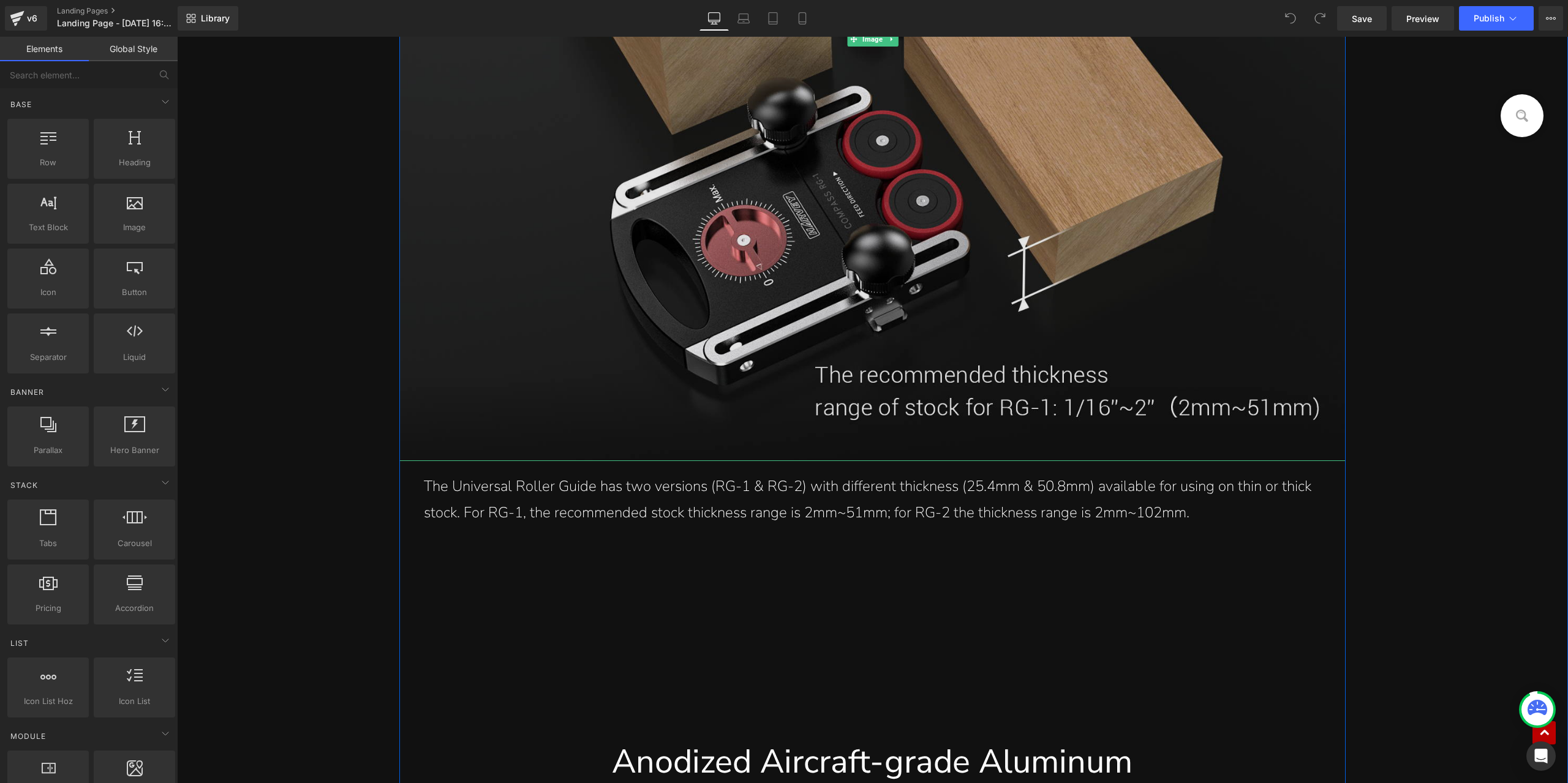
scroll to position [11925, 0]
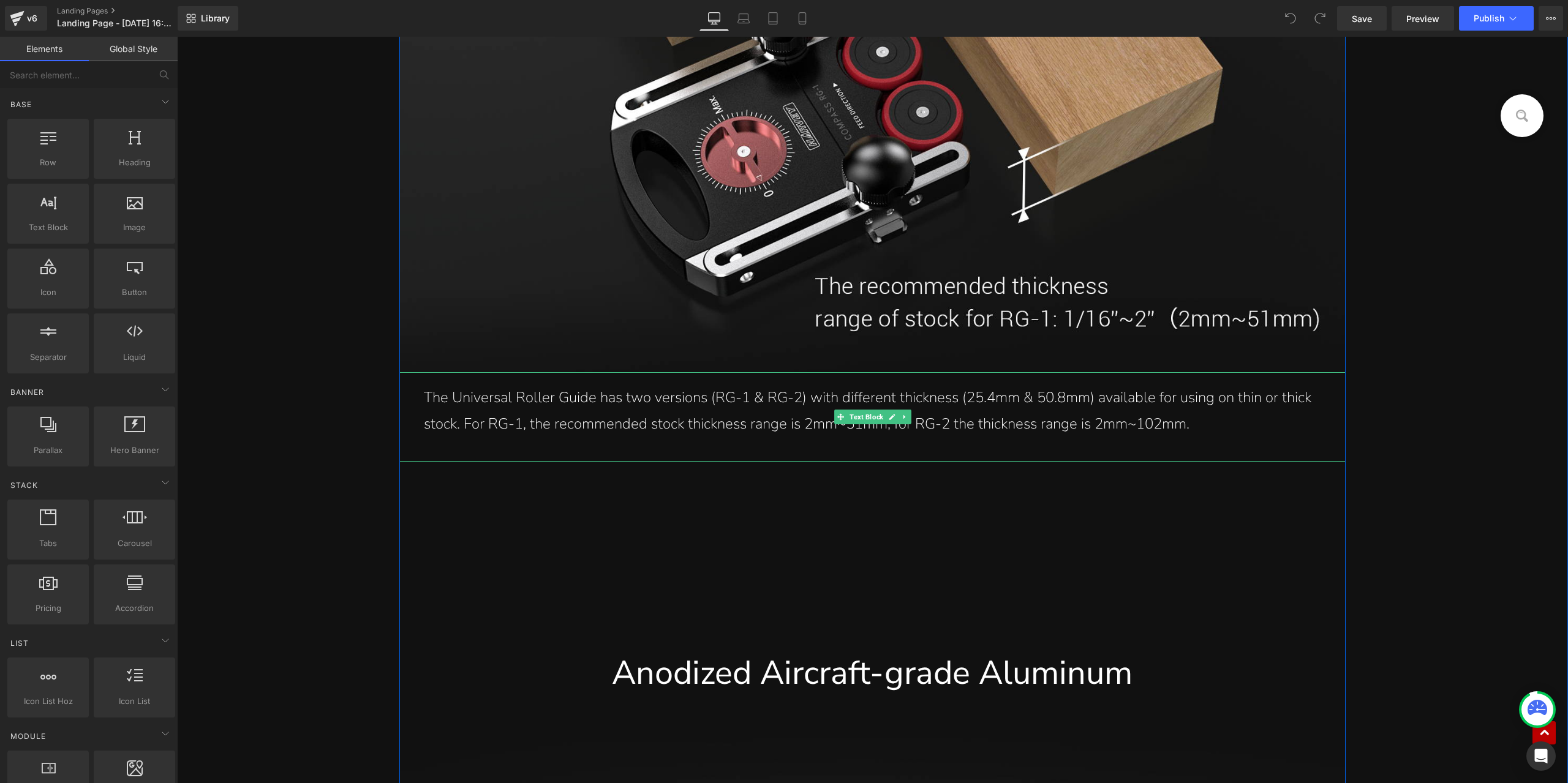
click at [1110, 409] on p "The Universal Roller Guide has two versions (RG-1 & RG-2) with different thickn…" at bounding box center [872, 411] width 897 height 53
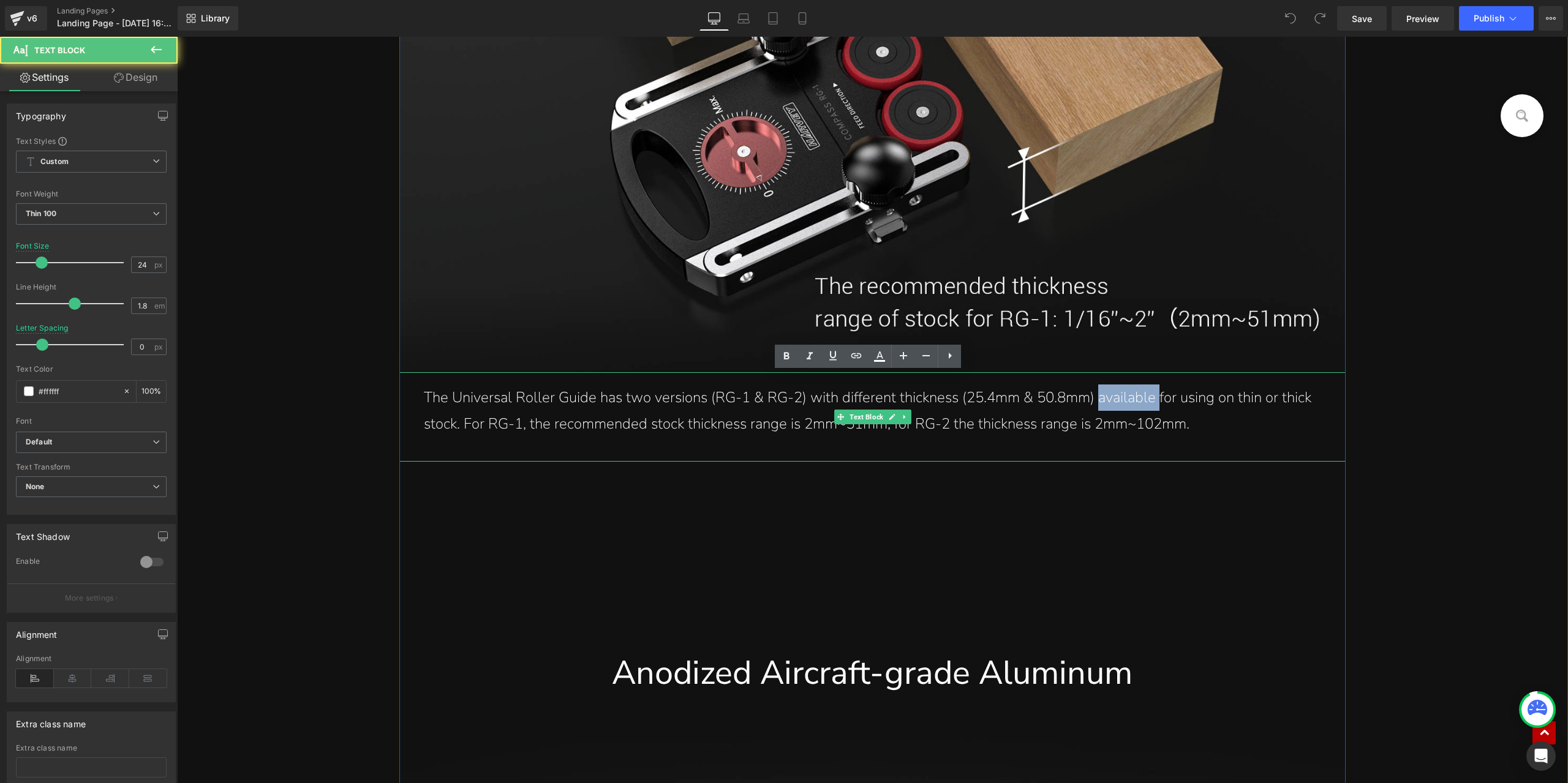
click at [1110, 409] on p "The Universal Roller Guide has two versions (RG-1 & RG-2) with different thickn…" at bounding box center [872, 411] width 897 height 53
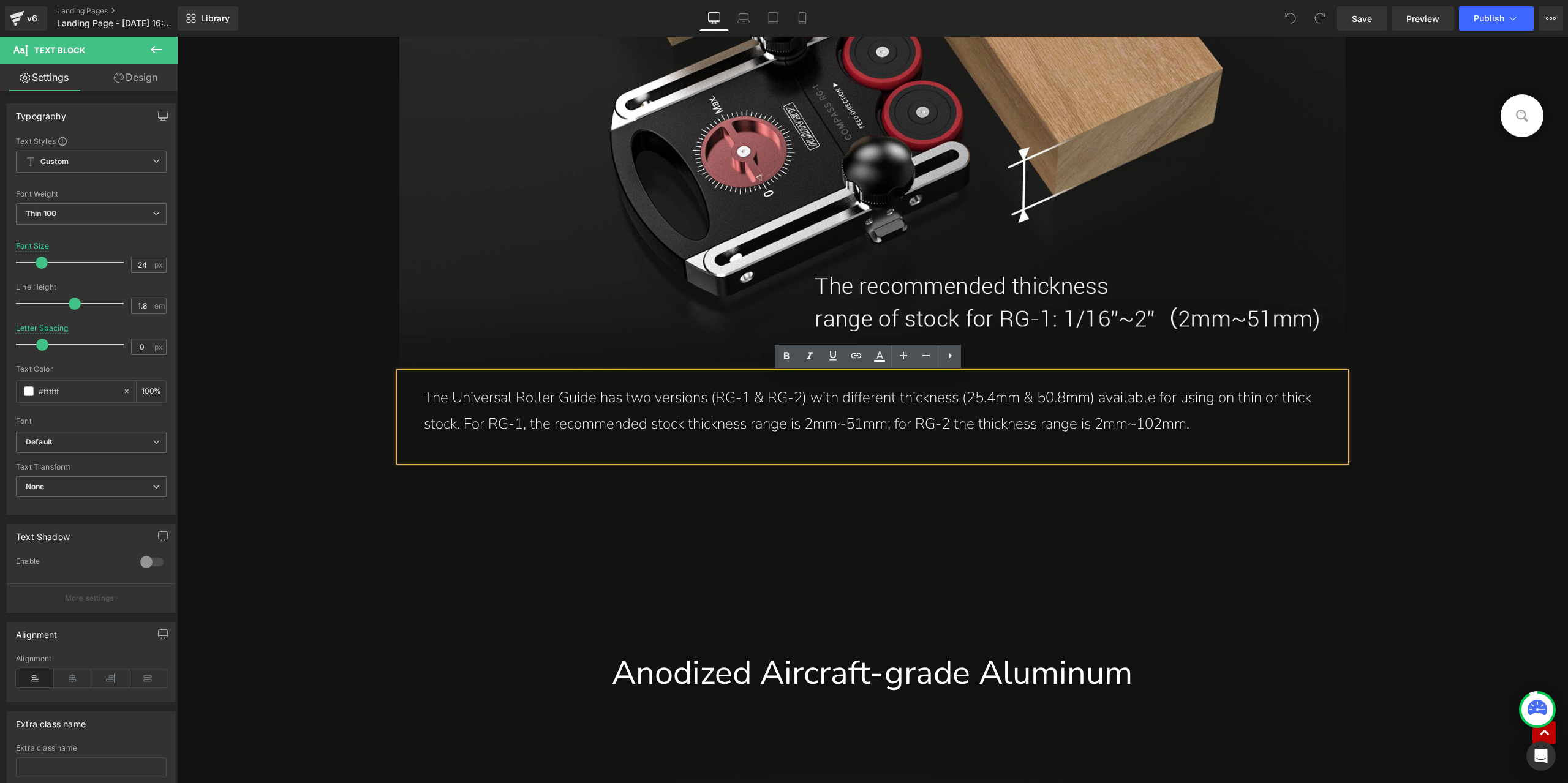
click at [1014, 396] on p "The Universal Roller Guide has two versions (RG-1 & RG-2) with different thickn…" at bounding box center [872, 411] width 897 height 53
drag, startPoint x: 992, startPoint y: 400, endPoint x: 1044, endPoint y: 403, distance: 52.1
click at [1044, 403] on p "The Universal Roller Guide has two versions (RG-1 & RG-2) with different thickn…" at bounding box center [872, 411] width 897 height 53
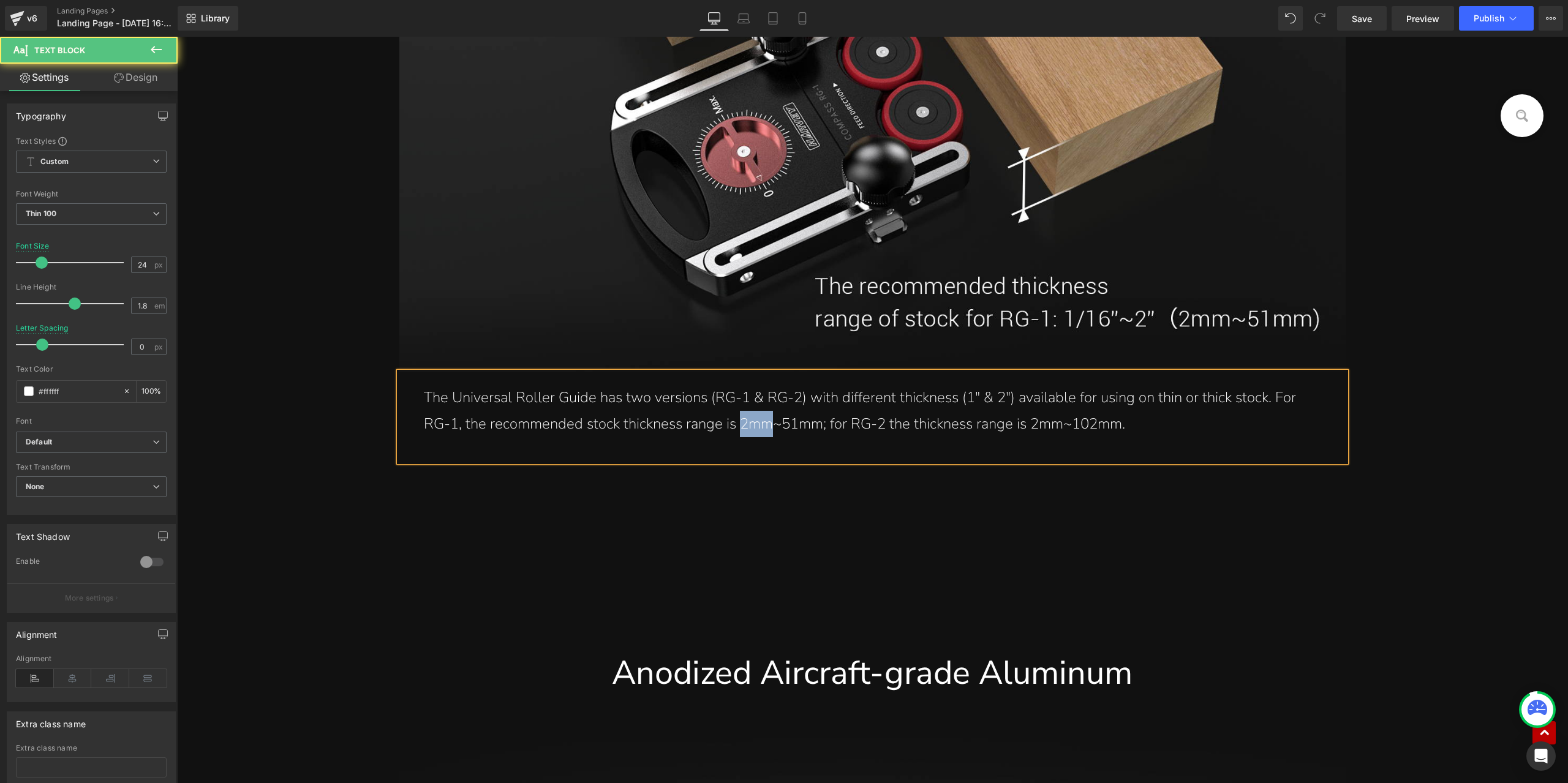
drag, startPoint x: 765, startPoint y: 423, endPoint x: 734, endPoint y: 428, distance: 31.4
click at [734, 428] on p "The Universal Roller Guide has two versions (RG-1 & RG-2) with different thickn…" at bounding box center [872, 411] width 897 height 53
drag, startPoint x: 780, startPoint y: 423, endPoint x: 816, endPoint y: 430, distance: 36.7
click at [816, 430] on p "The Universal Roller Guide has two versions (RG-1 & RG-2) with different thickn…" at bounding box center [872, 411] width 897 height 53
drag, startPoint x: 1003, startPoint y: 428, endPoint x: 1024, endPoint y: 431, distance: 21.2
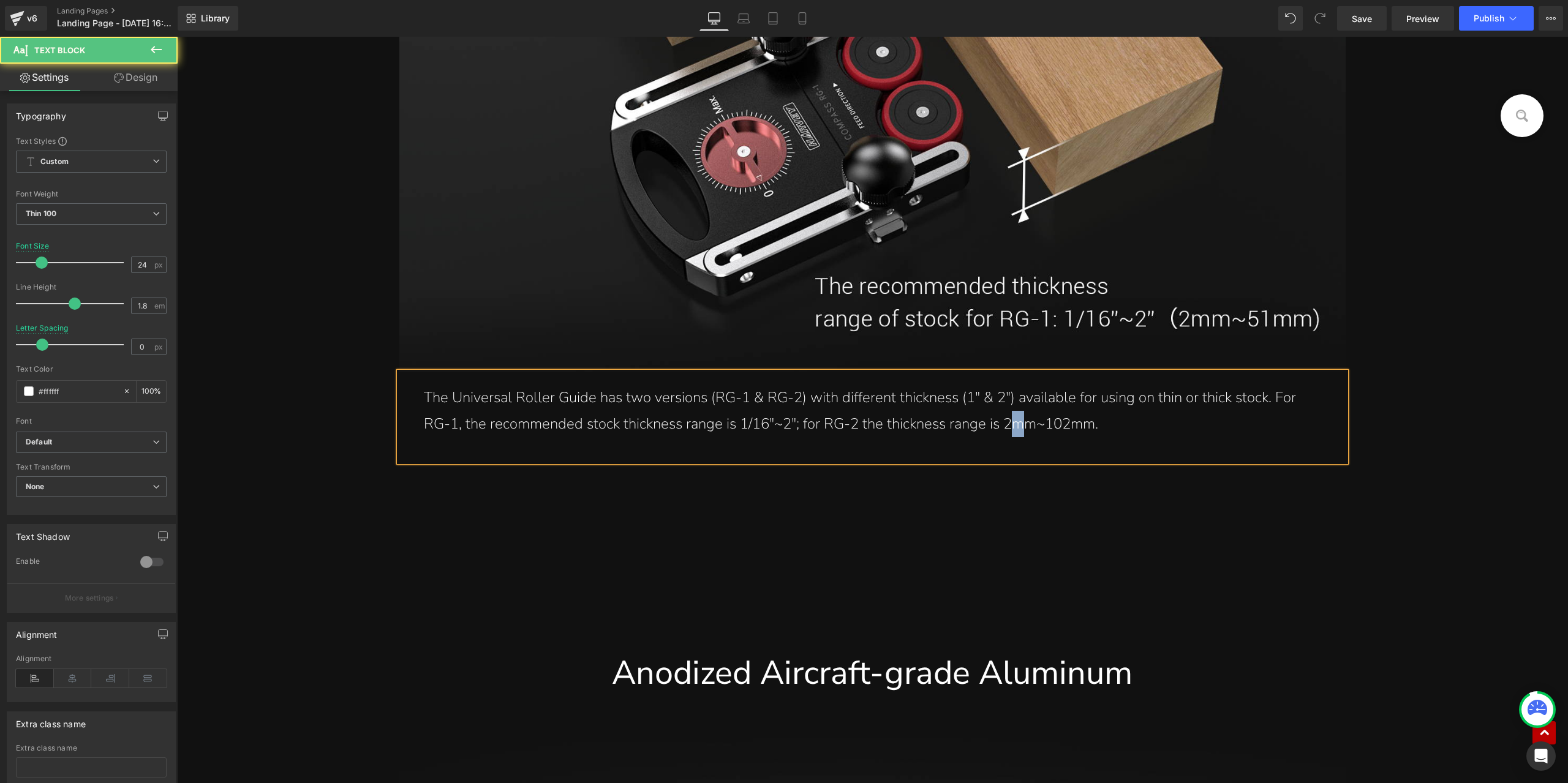
click at [1024, 431] on p "The Universal Roller Guide has two versions (RG-1 & RG-2) with different thickn…" at bounding box center [872, 411] width 897 height 53
drag, startPoint x: 1031, startPoint y: 424, endPoint x: 1001, endPoint y: 418, distance: 30.6
click at [1001, 418] on p "The Universal Roller Guide has two versions (RG-1 & RG-2) with different thickn…" at bounding box center [872, 411] width 897 height 53
drag, startPoint x: 1048, startPoint y: 423, endPoint x: 1089, endPoint y: 423, distance: 41.0
click at [1089, 423] on p "The Universal Roller Guide has two versions (RG-1 & RG-2) with different thickn…" at bounding box center [872, 411] width 897 height 53
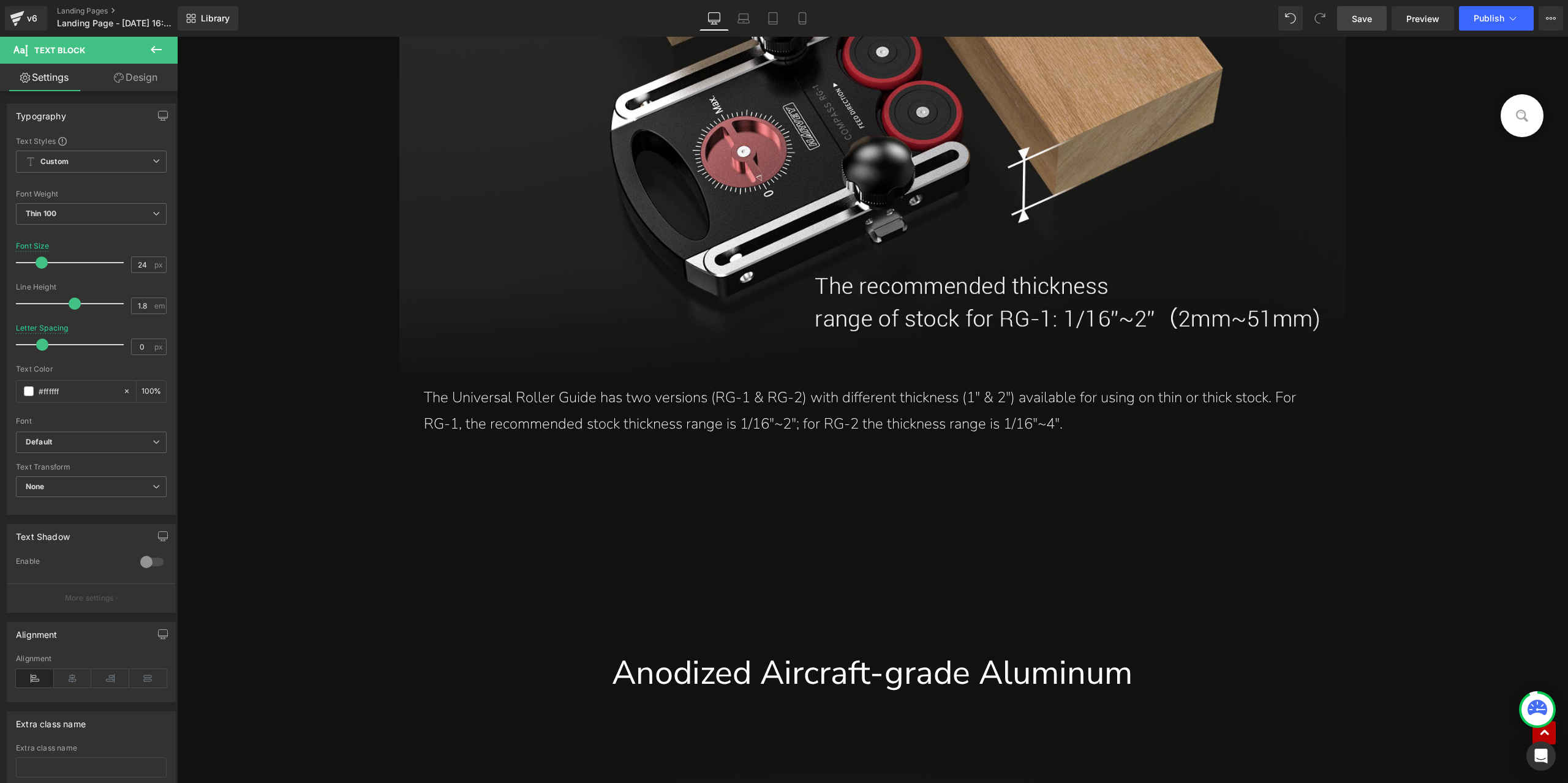
click at [1372, 20] on span "Save" at bounding box center [1362, 19] width 20 height 13
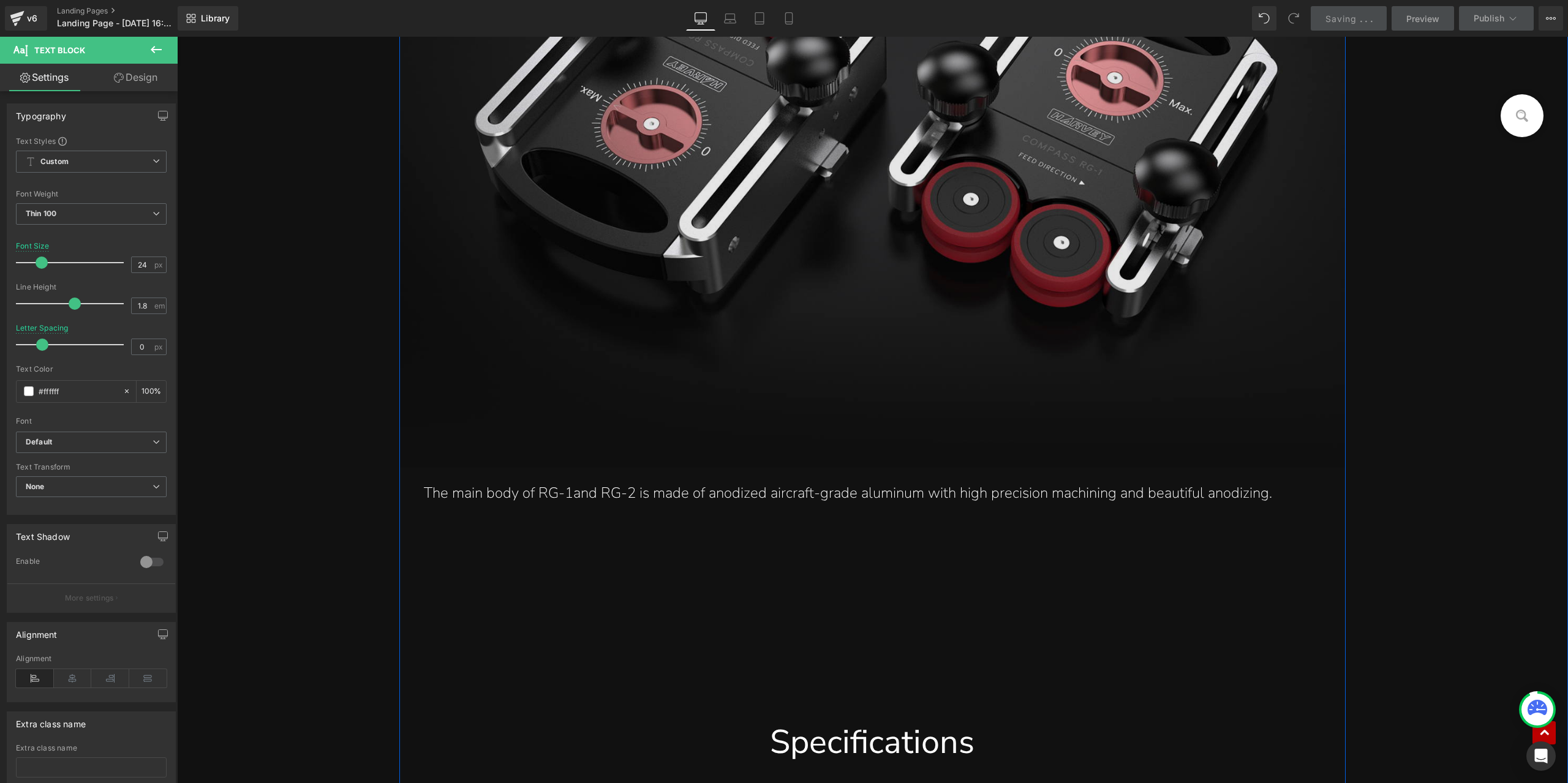
scroll to position [12660, 0]
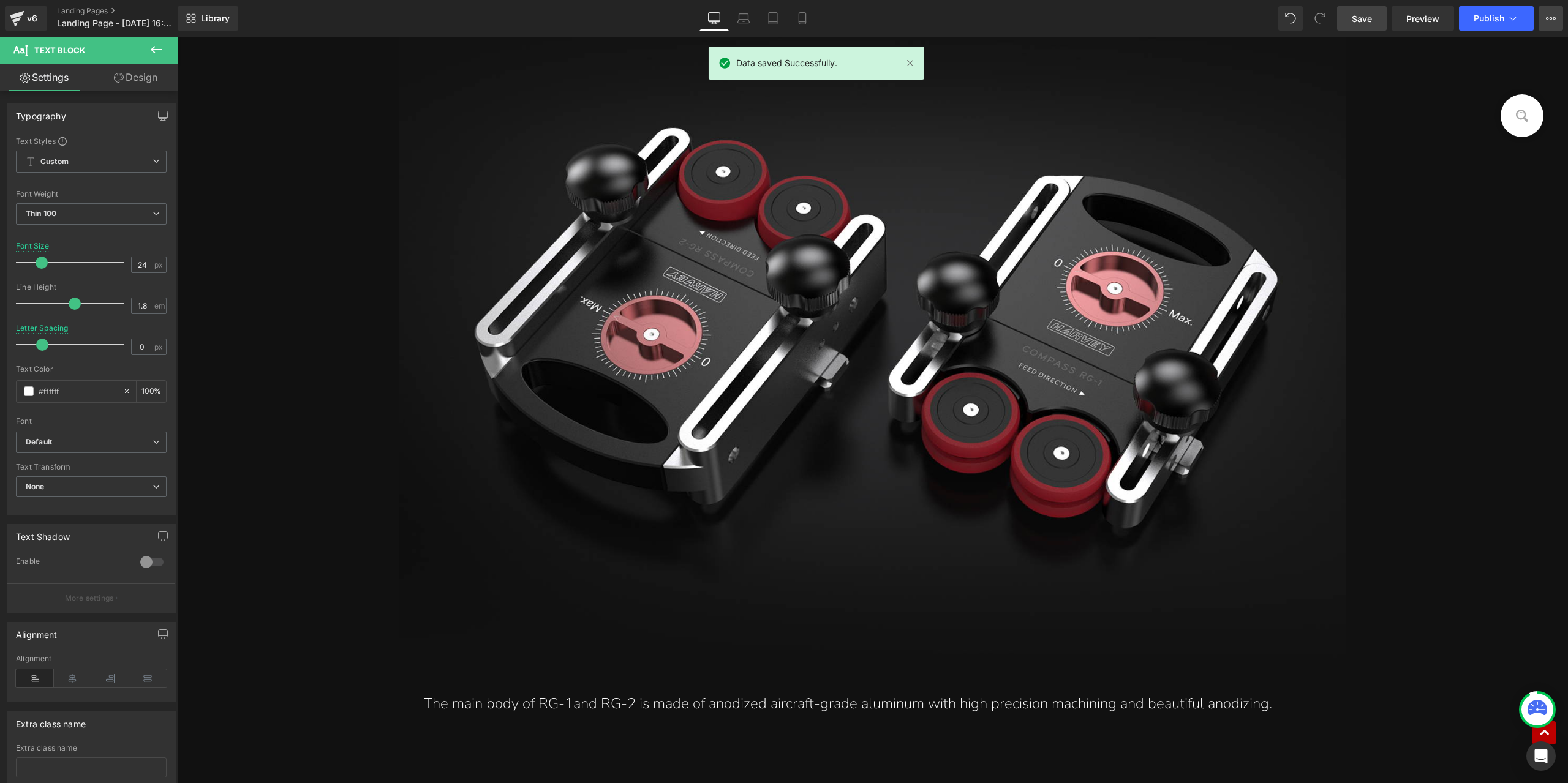
click at [1548, 24] on button "View Live Page View with current Template Save Template to Library Schedule Pub…" at bounding box center [1552, 19] width 25 height 25
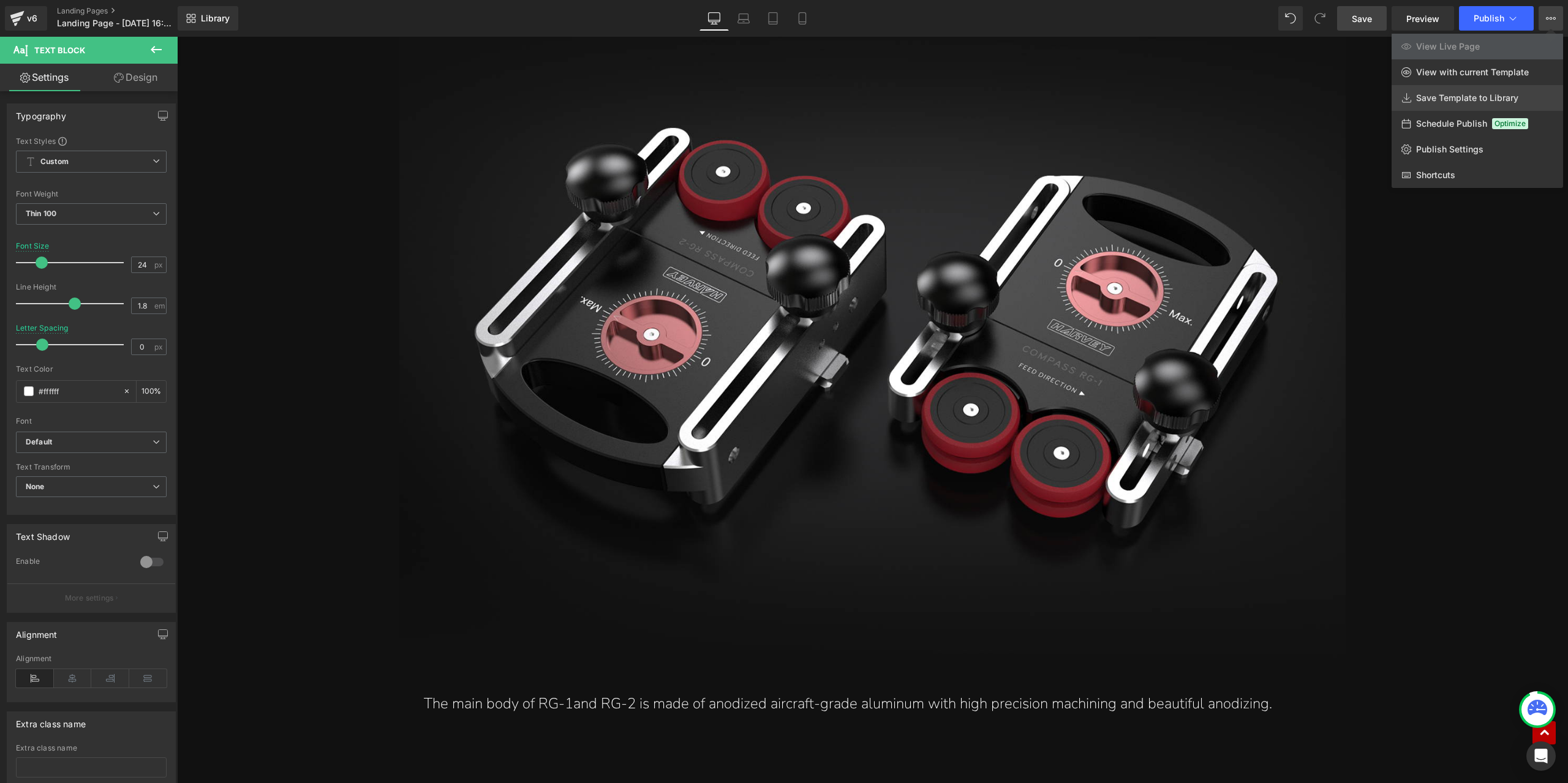
click at [1479, 96] on span "Save Template to Library" at bounding box center [1467, 98] width 102 height 11
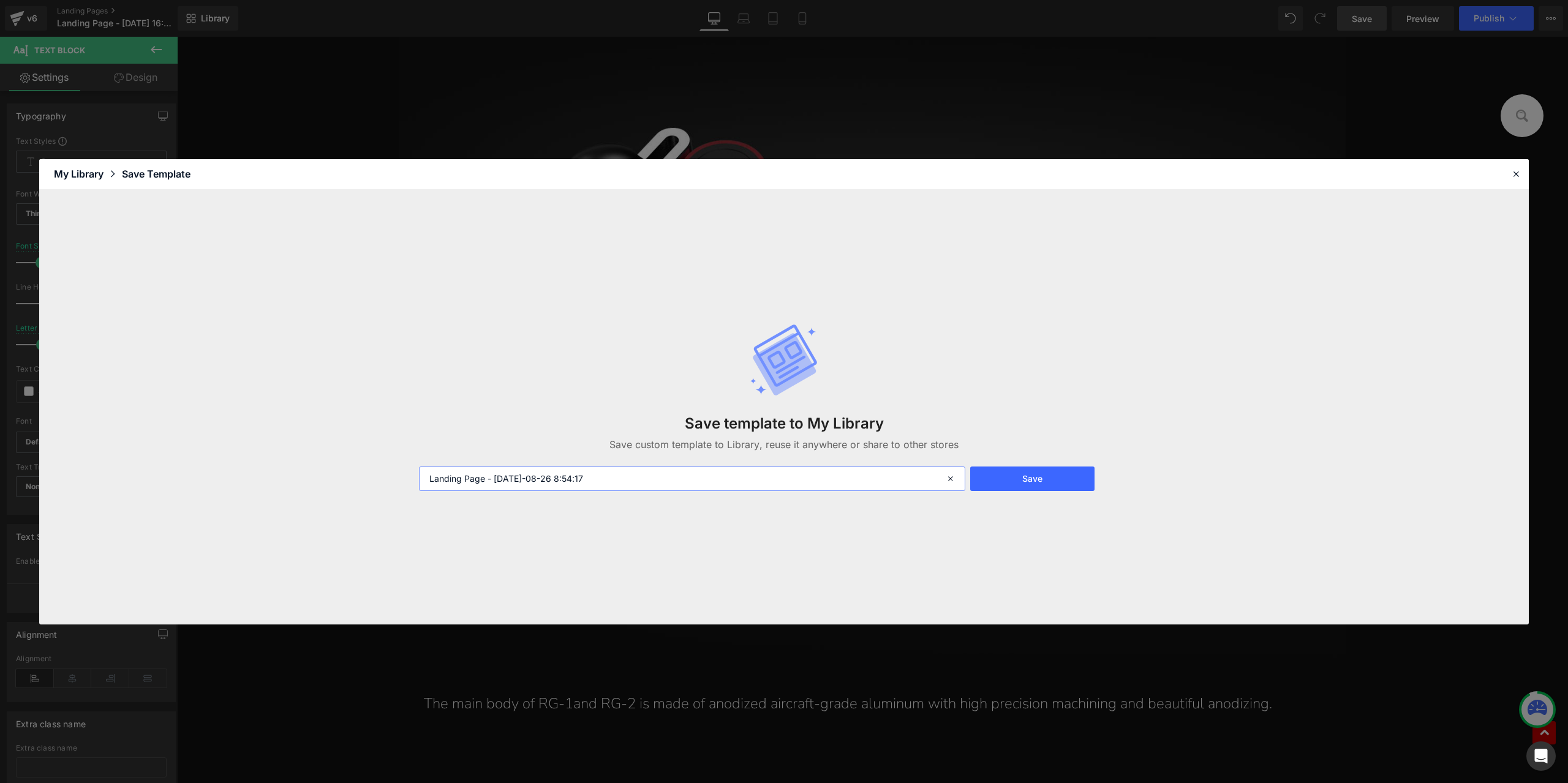
click at [601, 477] on input "Landing Page - Aug 25, 16:44:08 2025-08-26 8:54:17" at bounding box center [692, 479] width 546 height 25
type input "图文分离—RG-1/2"
click at [1003, 479] on button "Save" at bounding box center [1032, 479] width 124 height 25
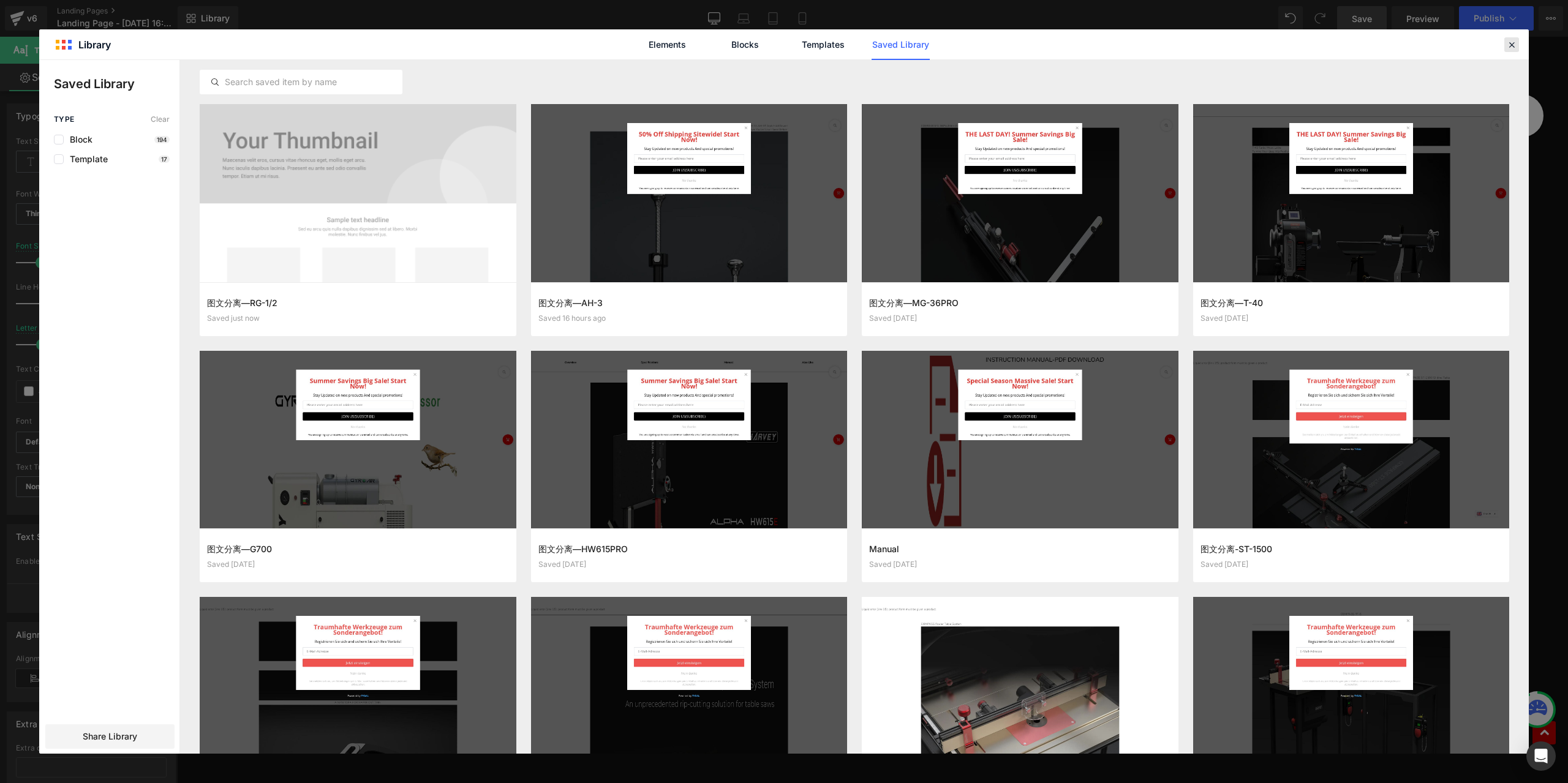
click at [1517, 43] on div at bounding box center [1512, 44] width 14 height 14
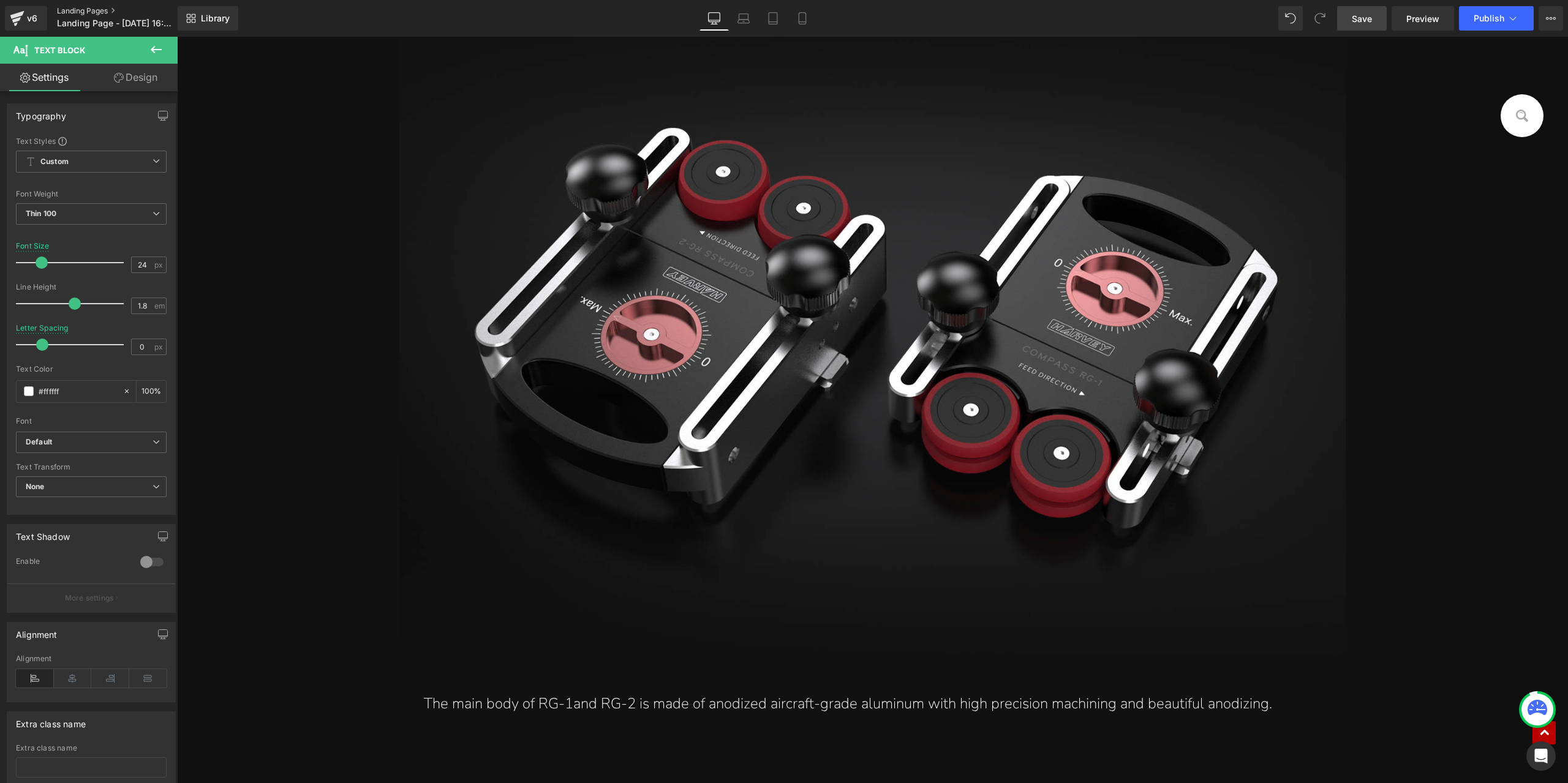
click at [97, 9] on link "Landing Pages" at bounding box center [127, 11] width 141 height 10
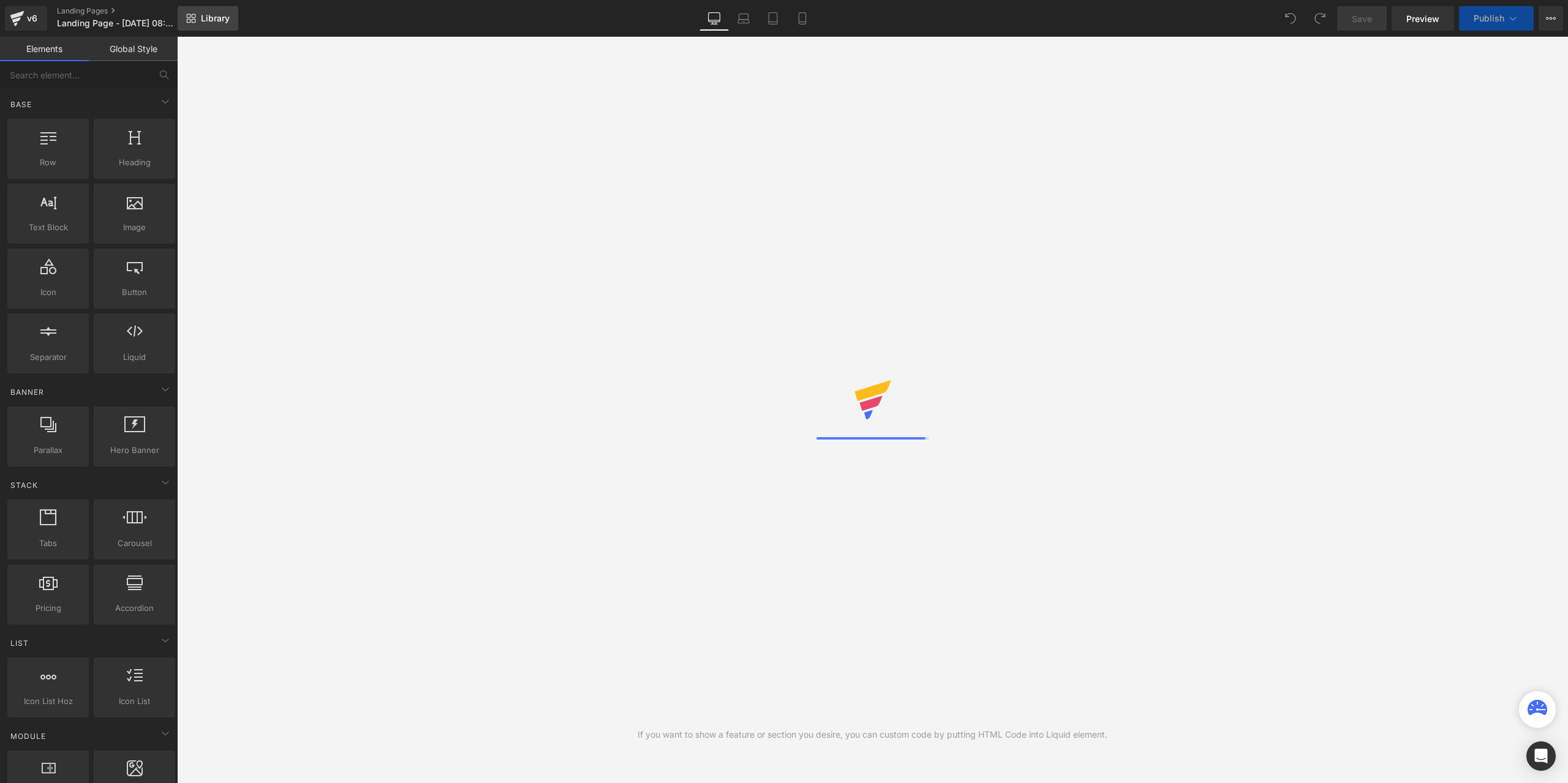
click at [208, 23] on span "Library" at bounding box center [215, 19] width 29 height 11
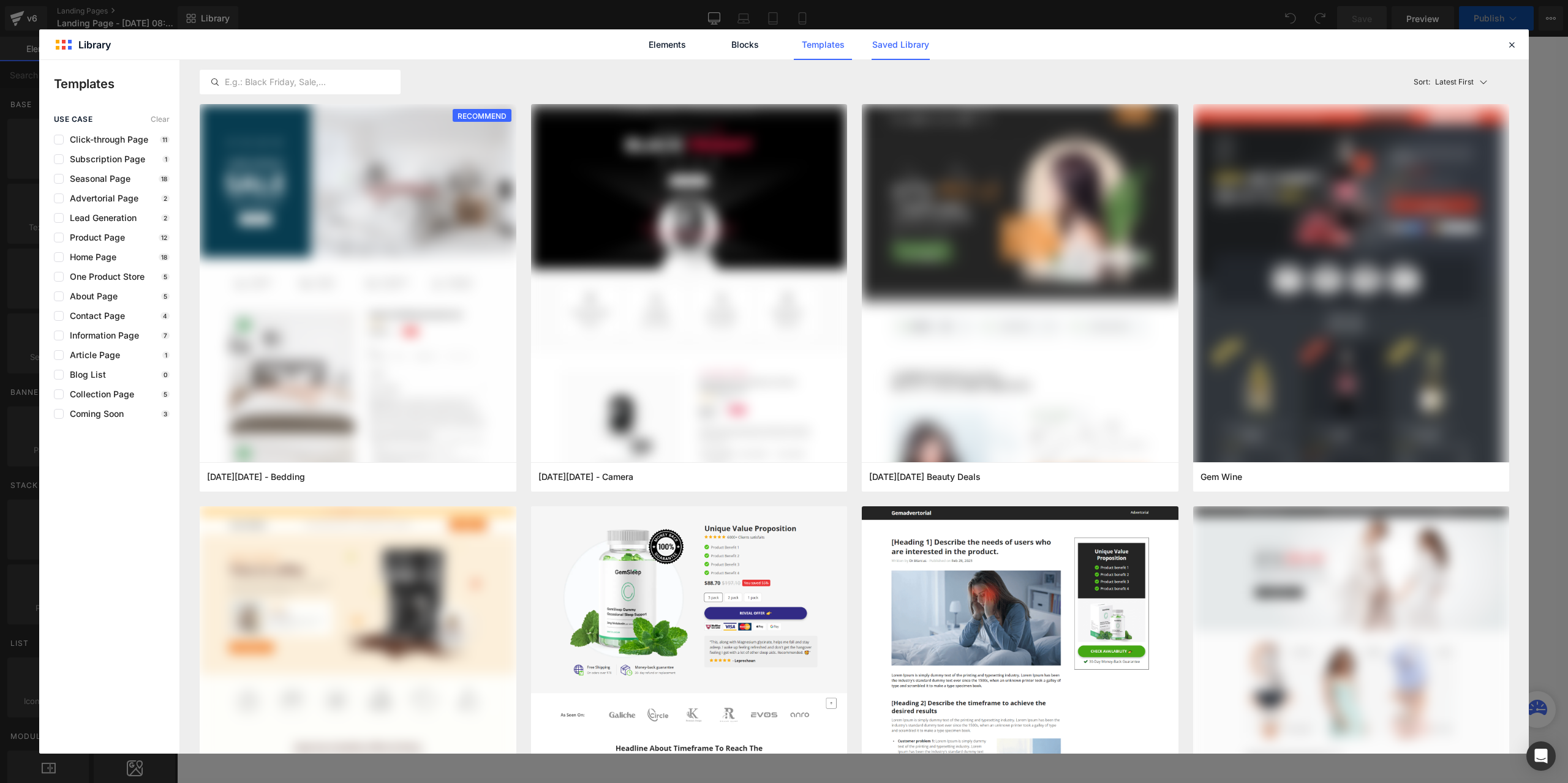
click at [896, 51] on link "Saved Library" at bounding box center [901, 45] width 58 height 31
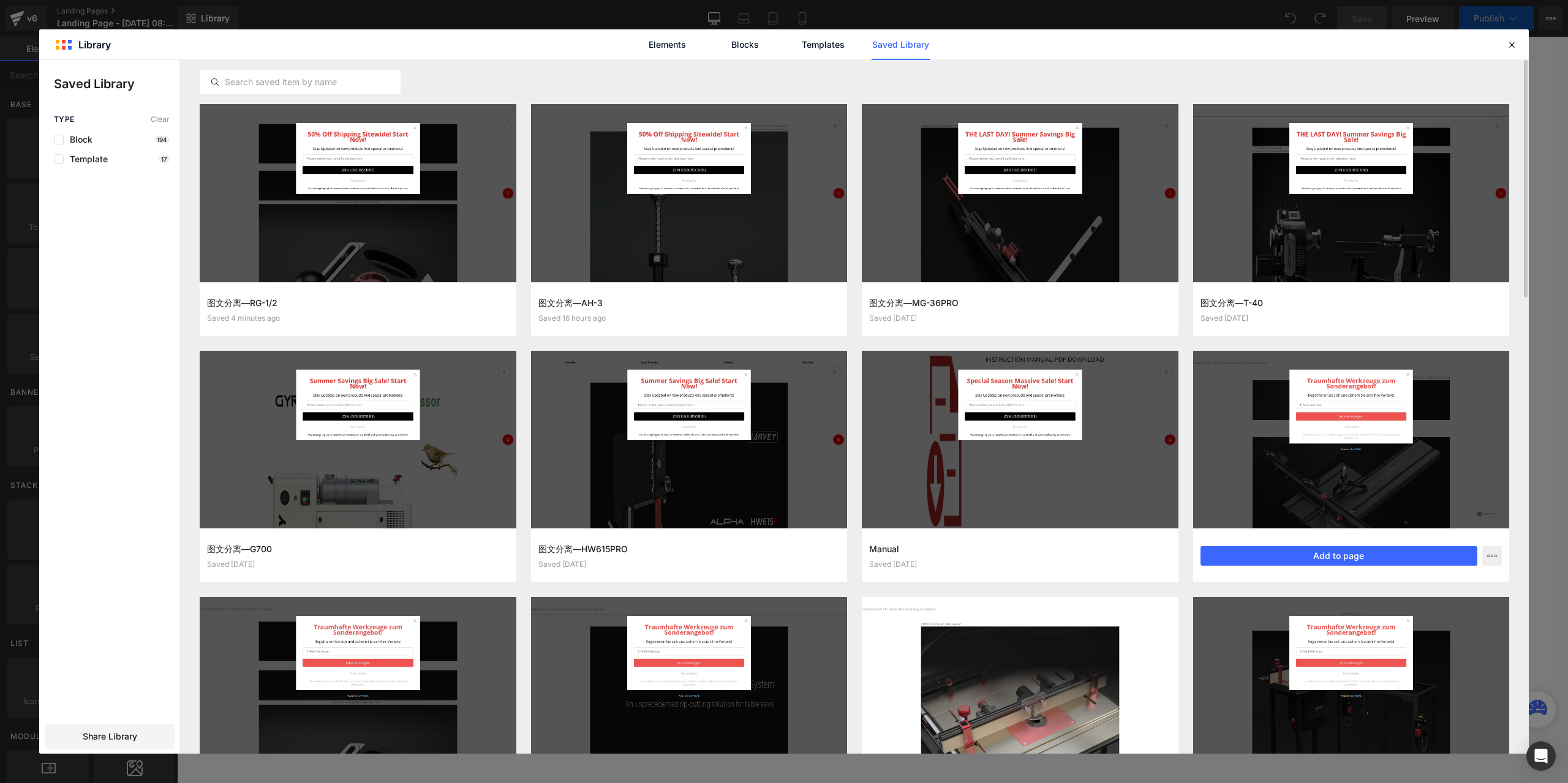
scroll to position [61, 0]
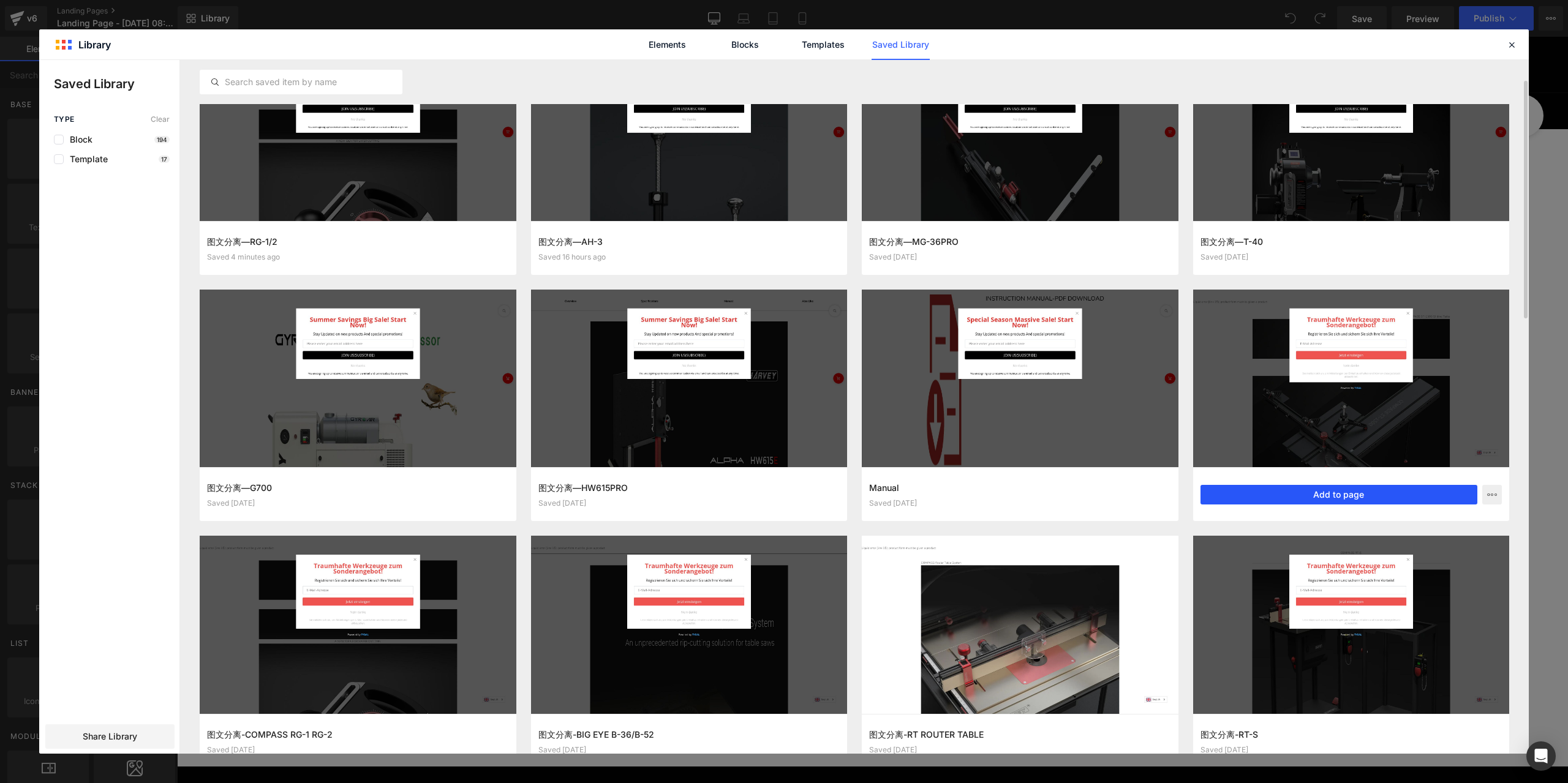
click at [1374, 495] on button "Add to page" at bounding box center [1340, 495] width 278 height 20
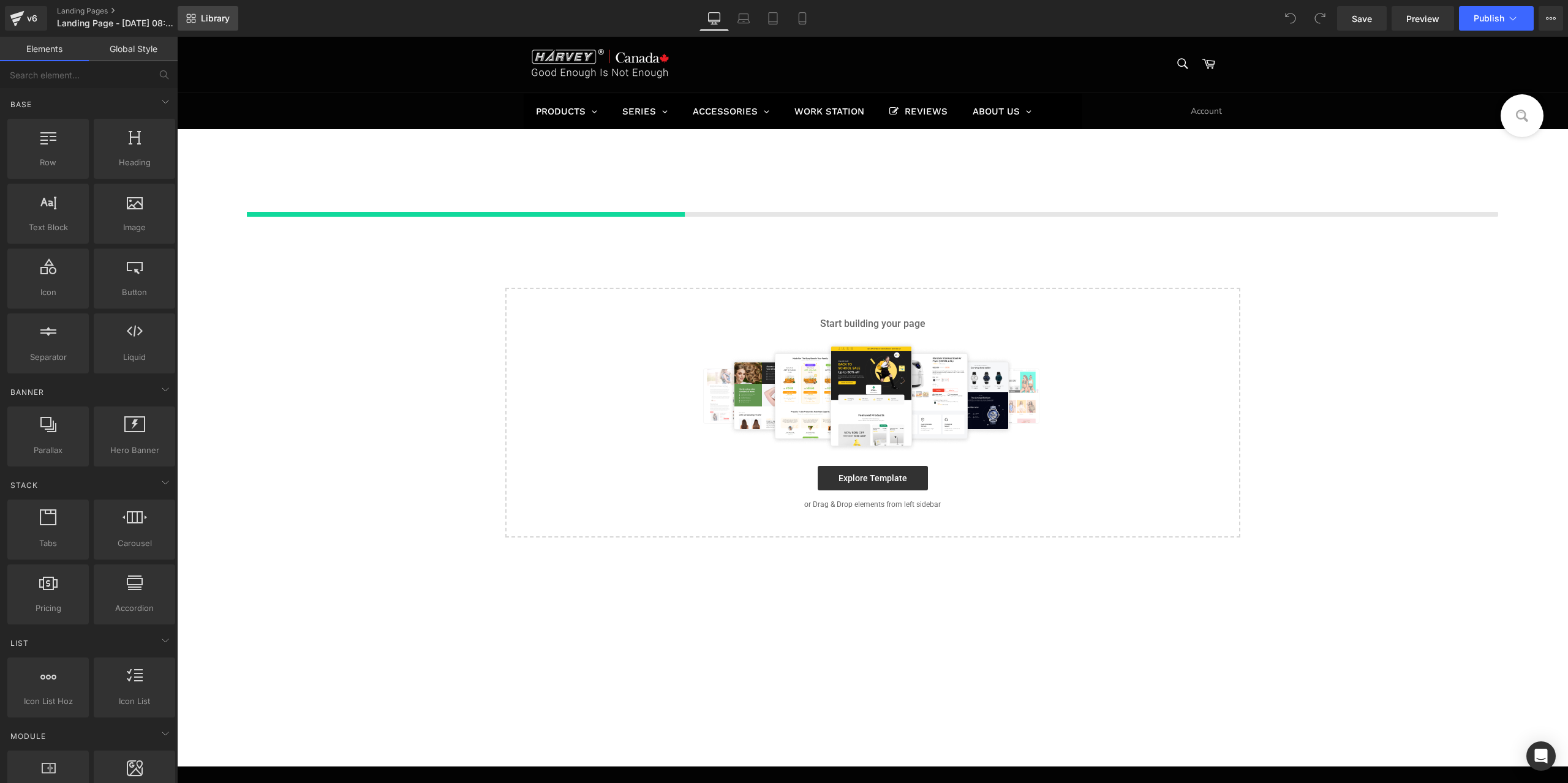
click at [208, 15] on span "Library" at bounding box center [215, 19] width 29 height 11
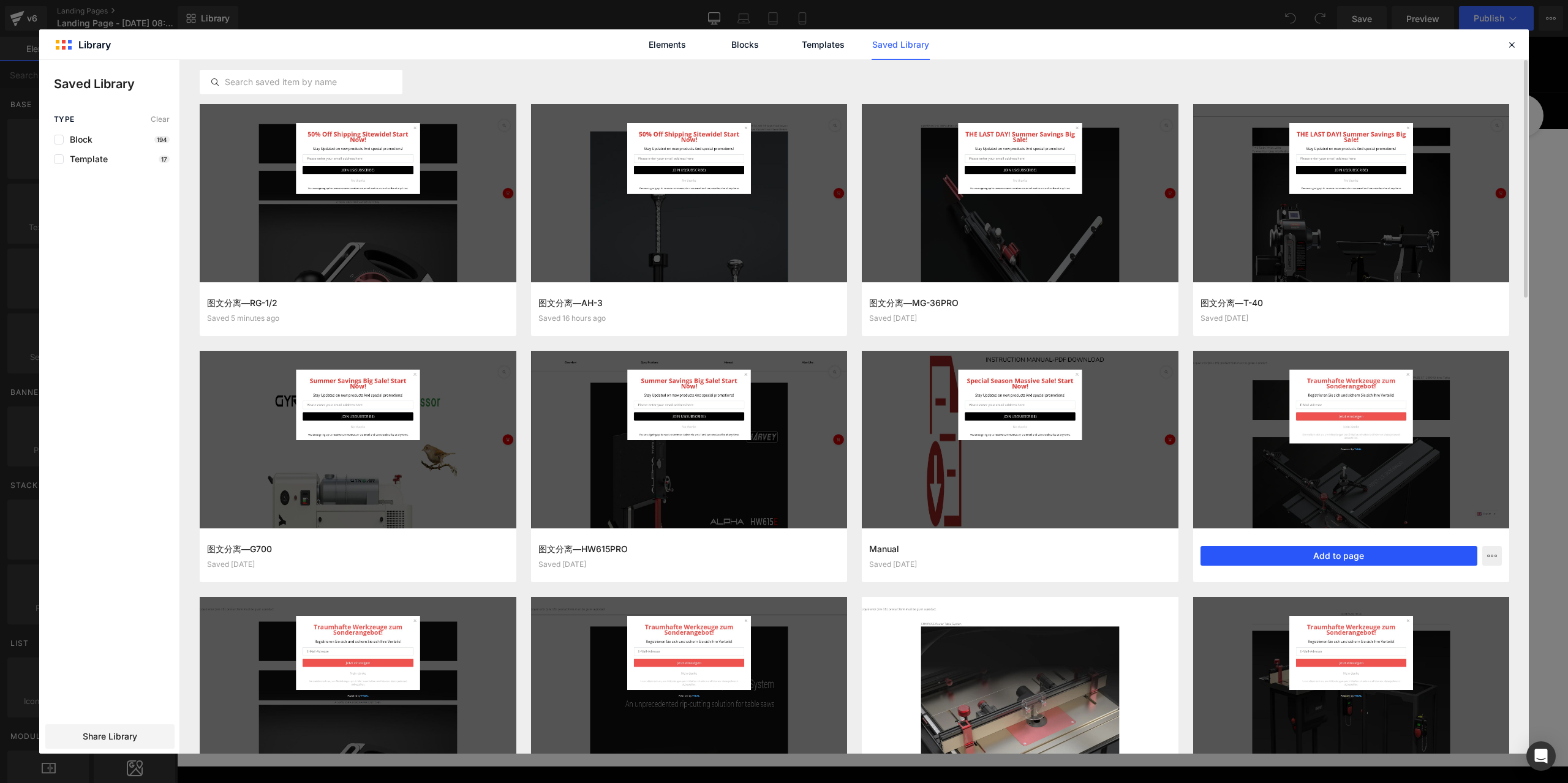
click at [1343, 556] on button "Add to page" at bounding box center [1340, 556] width 278 height 20
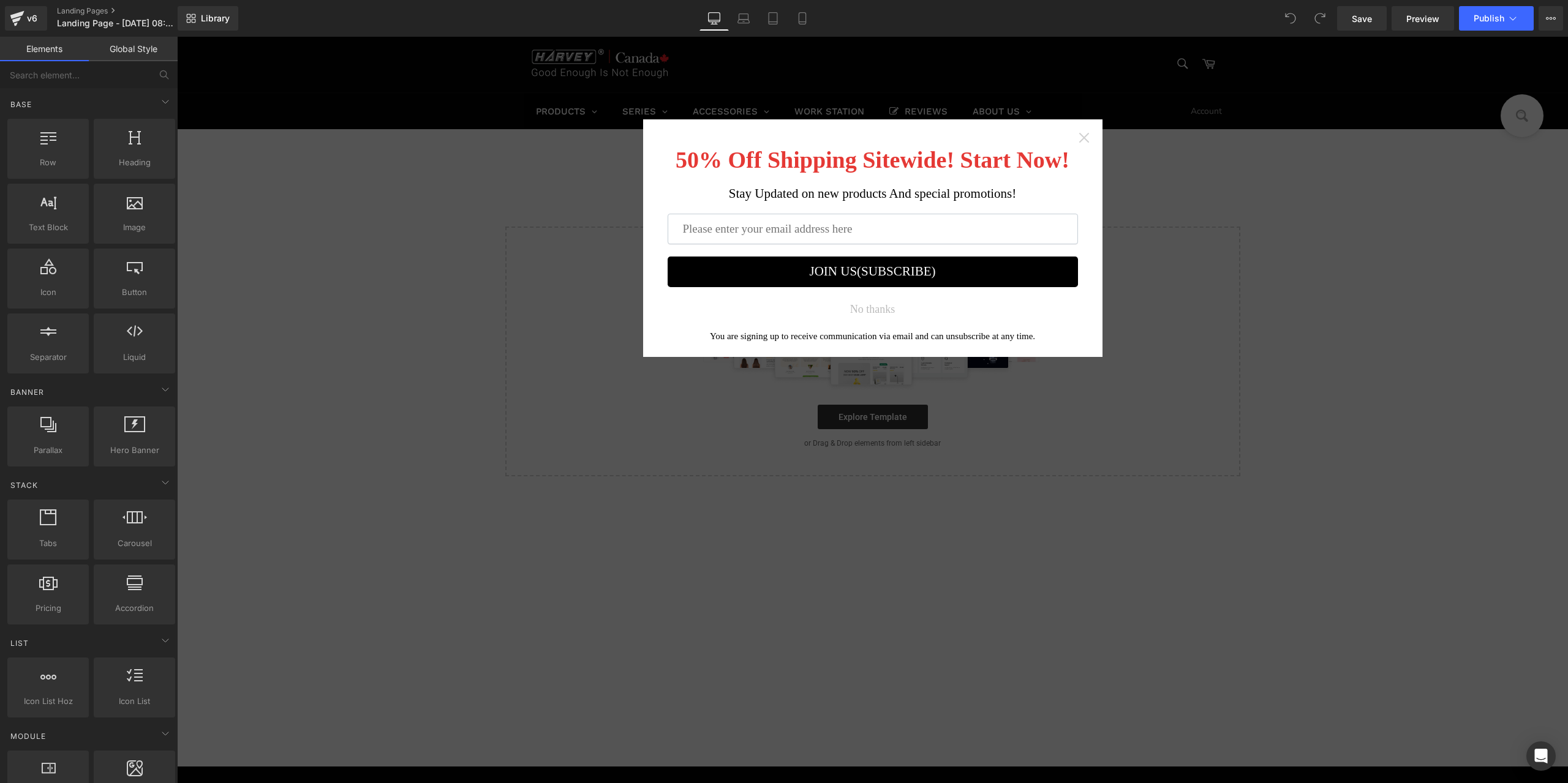
click at [1079, 137] on icon "Close widget" at bounding box center [1084, 137] width 10 height 10
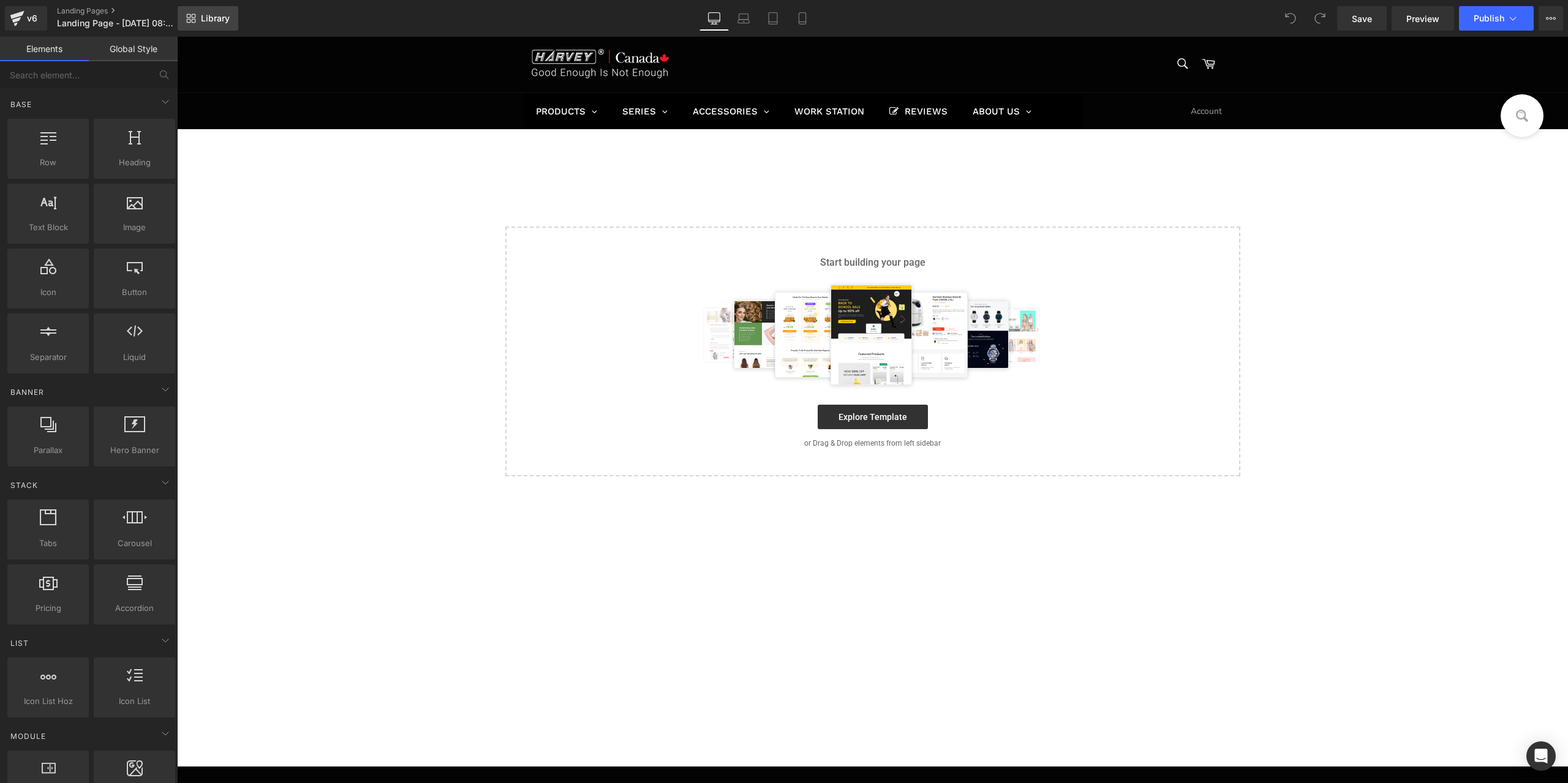
click at [217, 16] on span "Library" at bounding box center [215, 19] width 29 height 11
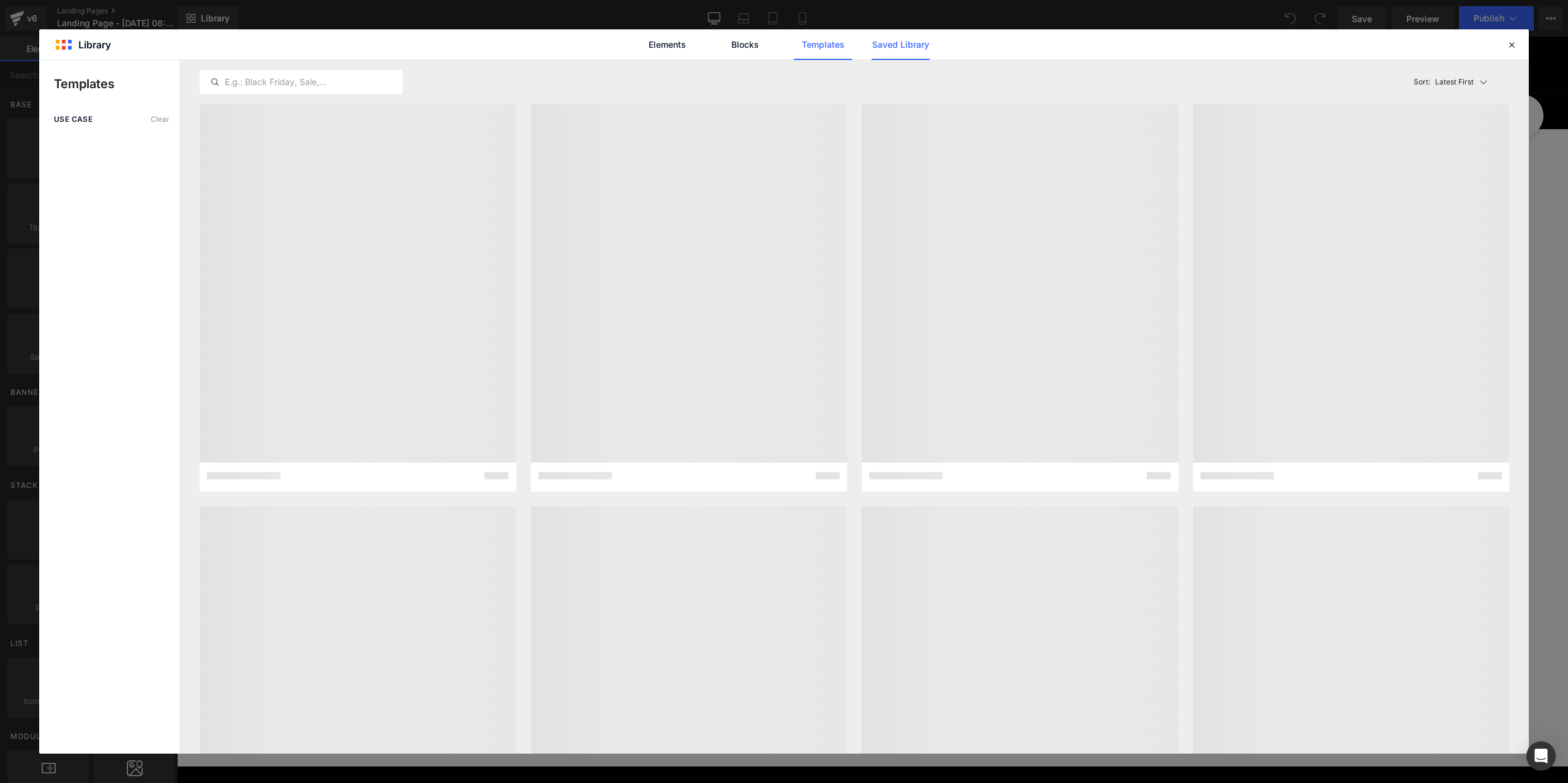
click at [0, 0] on link "Saved Library" at bounding box center [0, 0] width 0 height 0
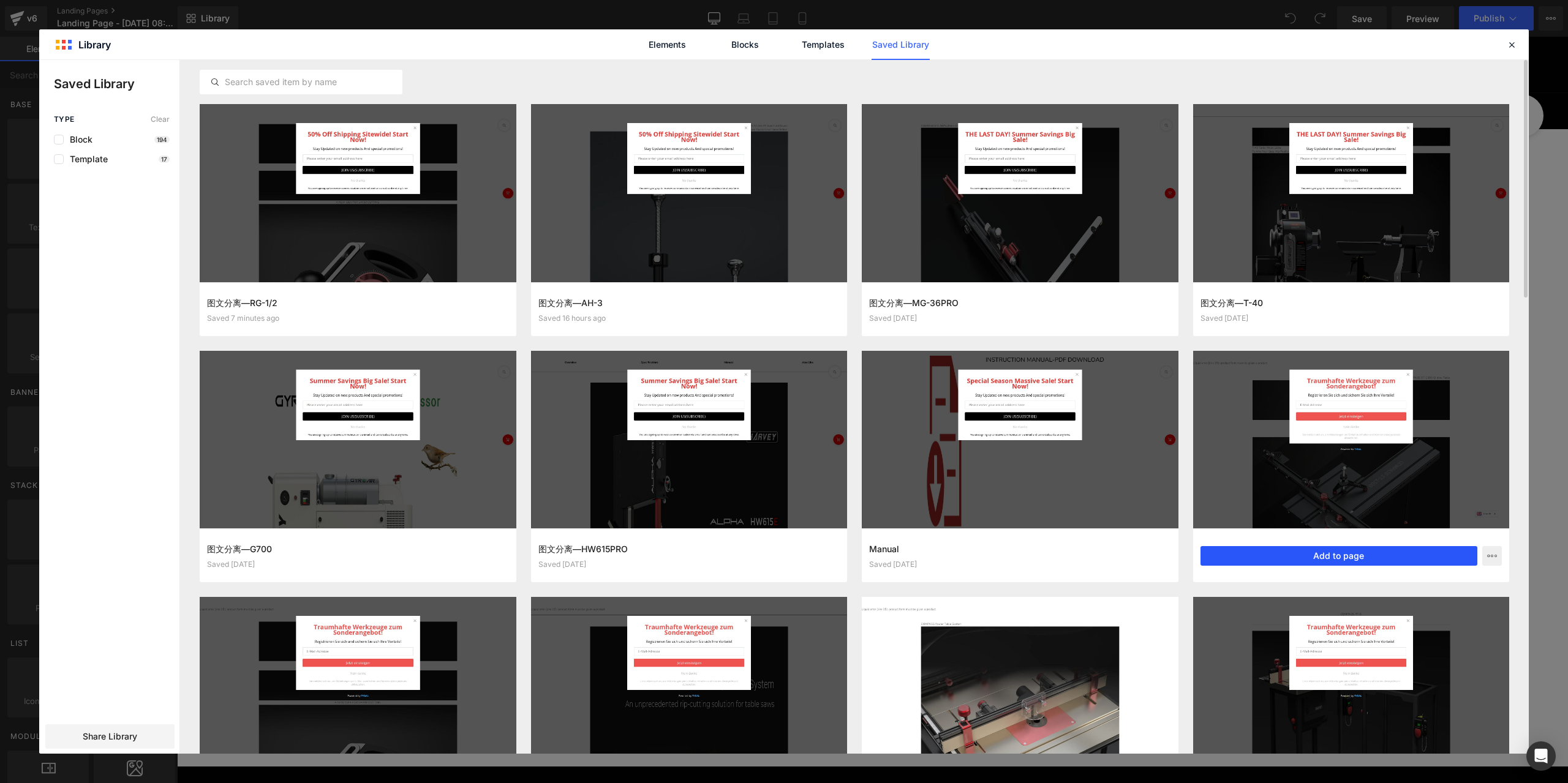
click at [1341, 555] on button "Add to page" at bounding box center [1340, 556] width 278 height 20
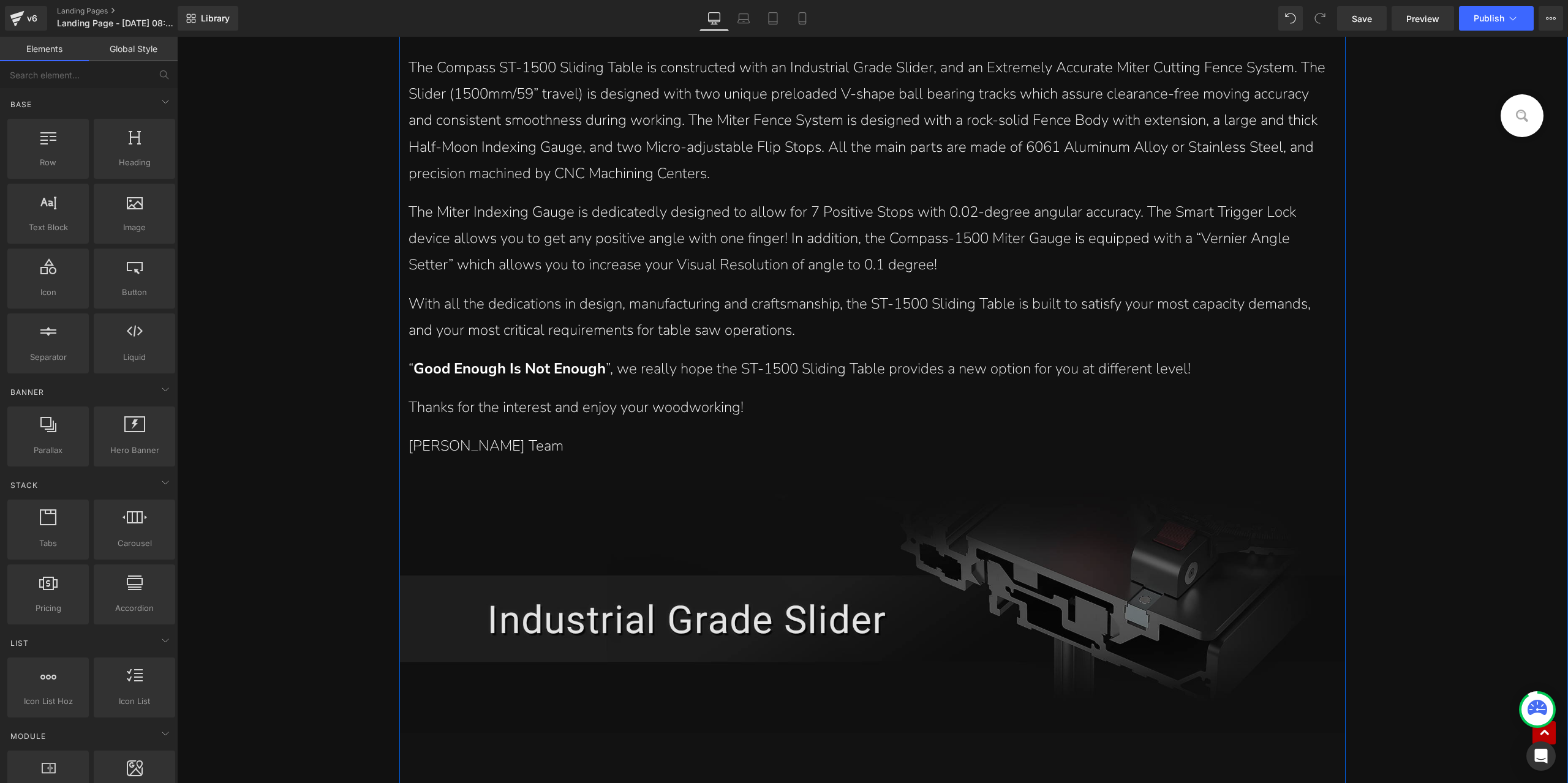
scroll to position [1714, 0]
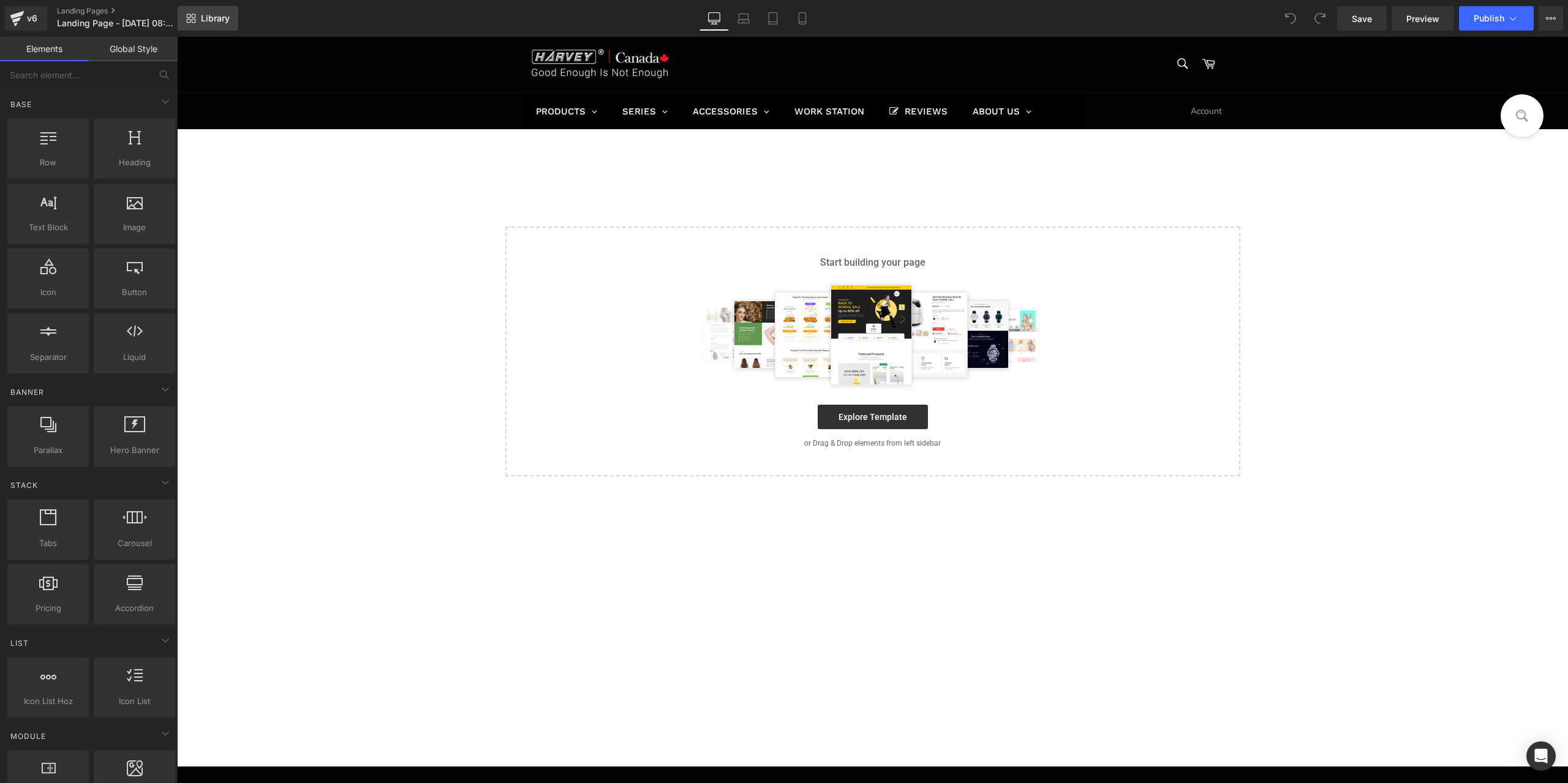
click at [217, 11] on link "Library" at bounding box center [208, 19] width 60 height 25
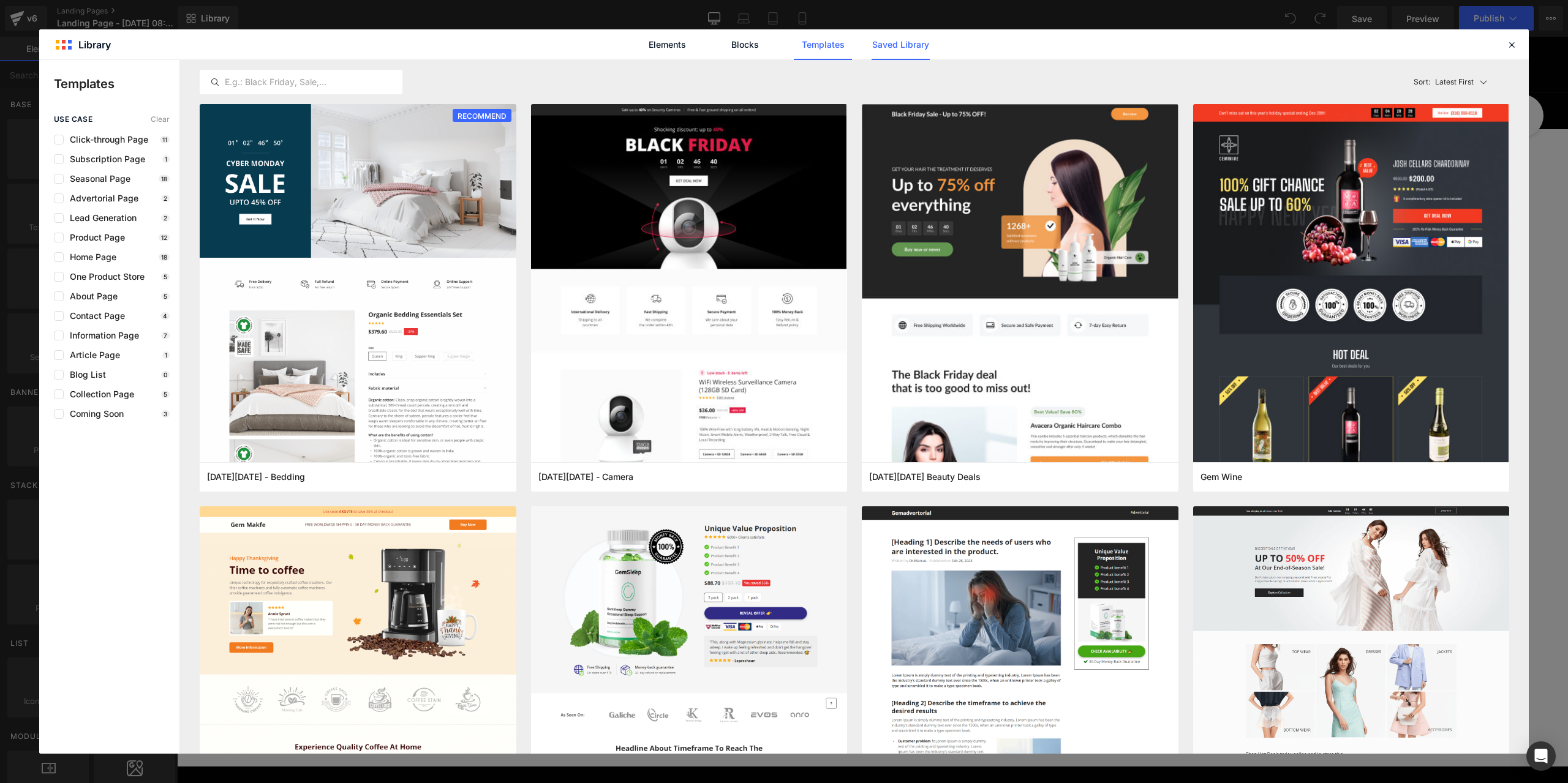
click at [915, 458] on link "Saved Library" at bounding box center [695, 458] width 1391 height 0
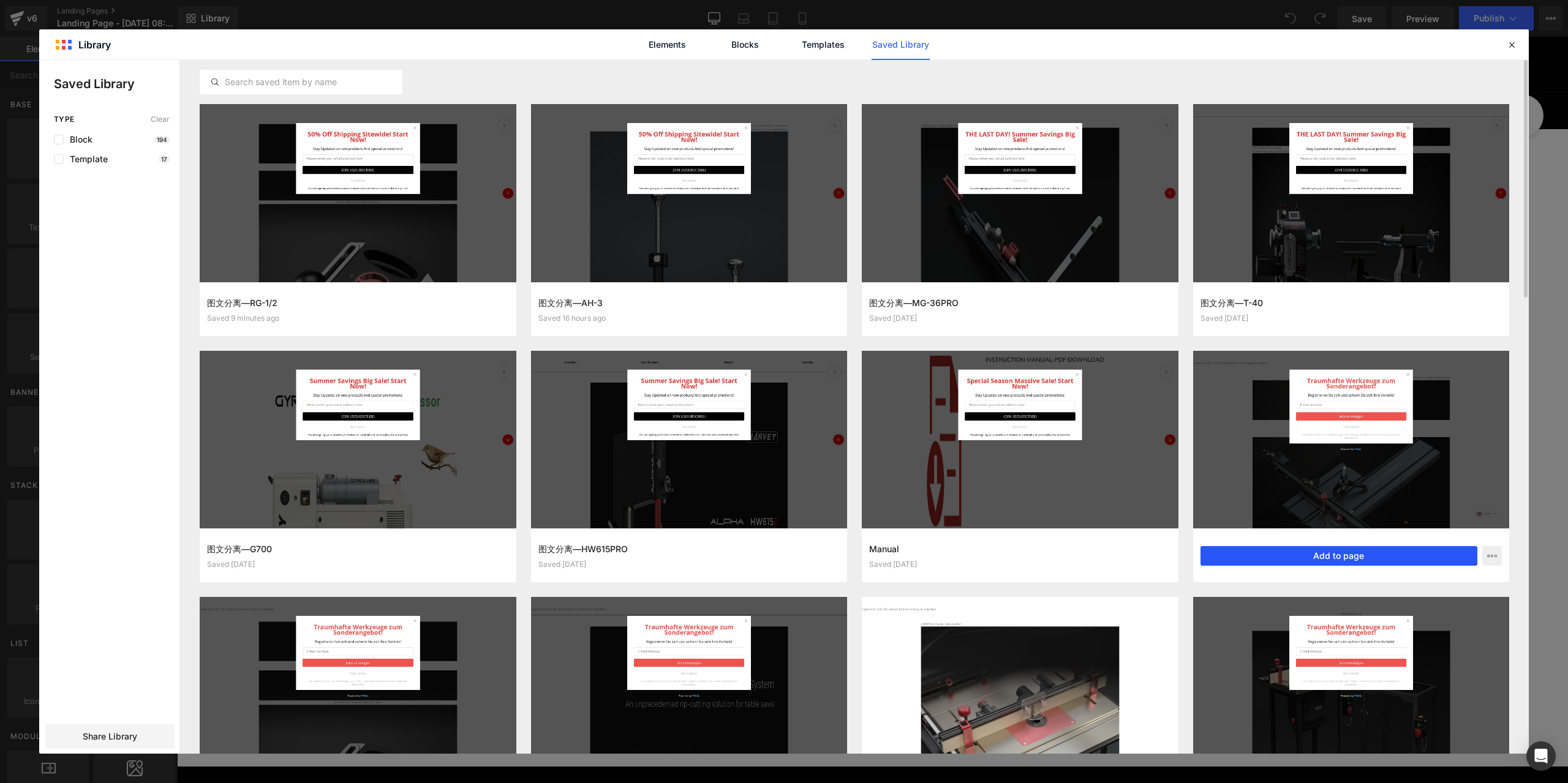
click at [1376, 551] on button "Add to page" at bounding box center [1340, 556] width 278 height 20
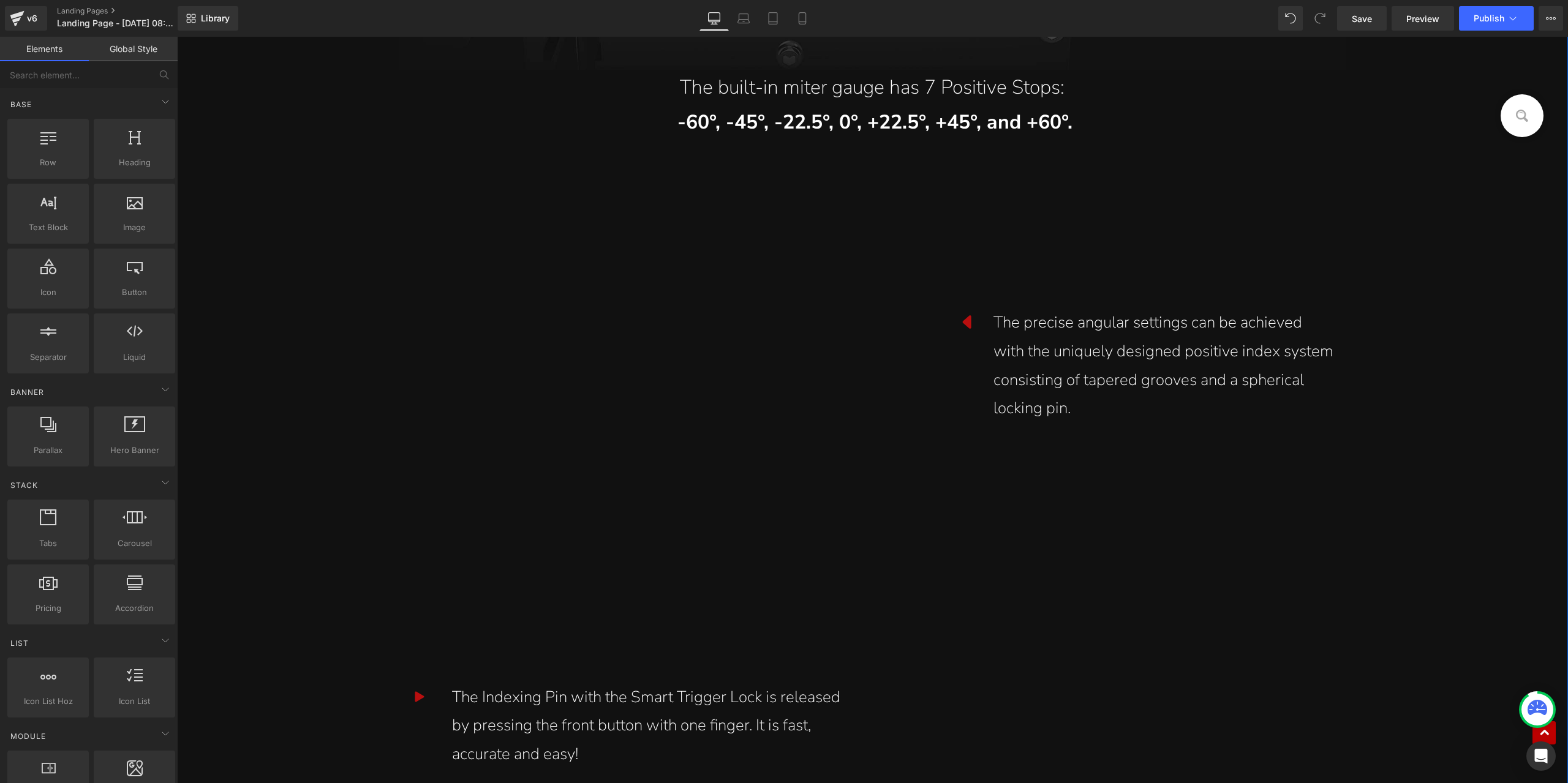
scroll to position [3797, 0]
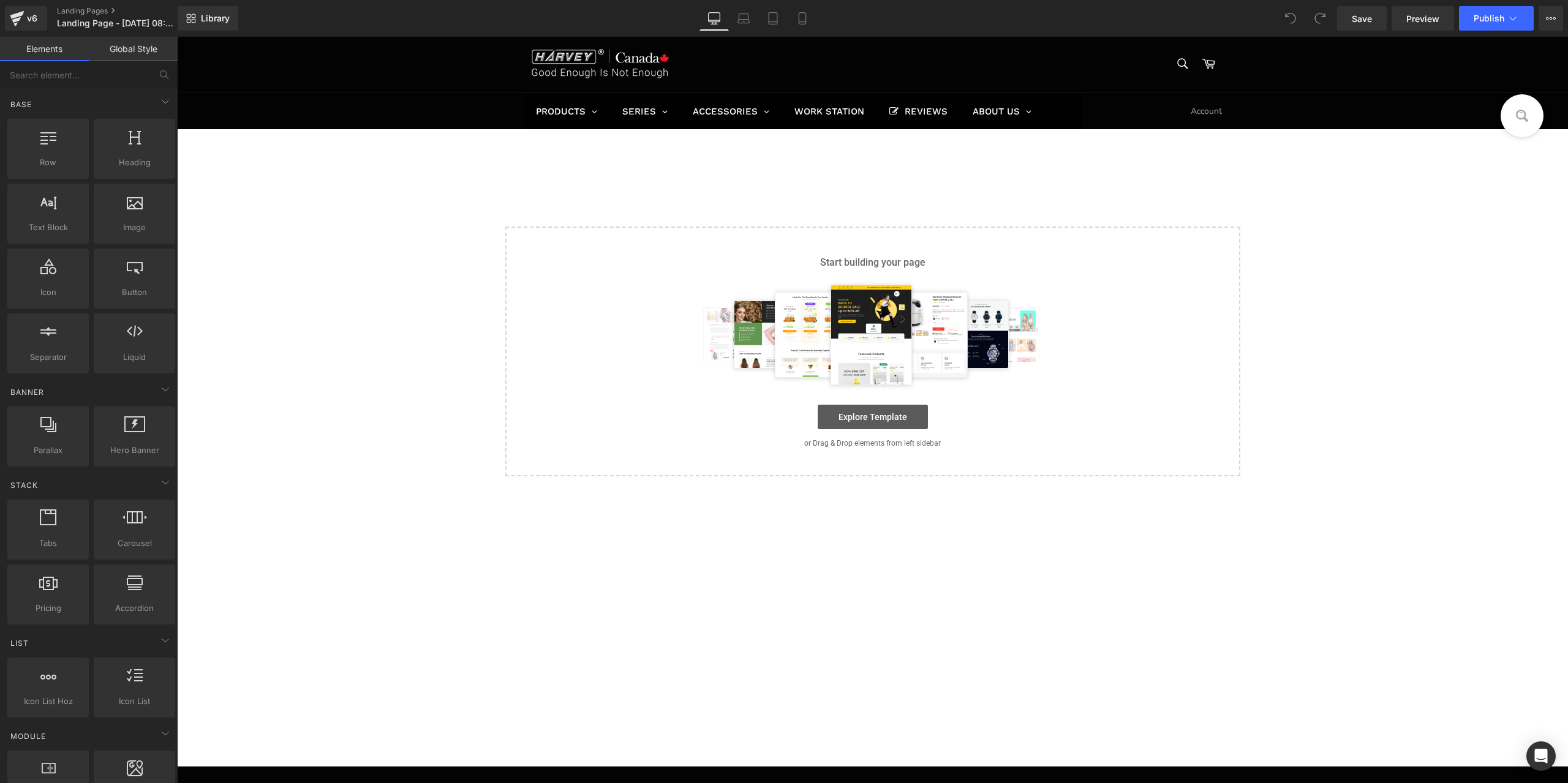
click at [910, 418] on link "Explore Template" at bounding box center [873, 417] width 110 height 25
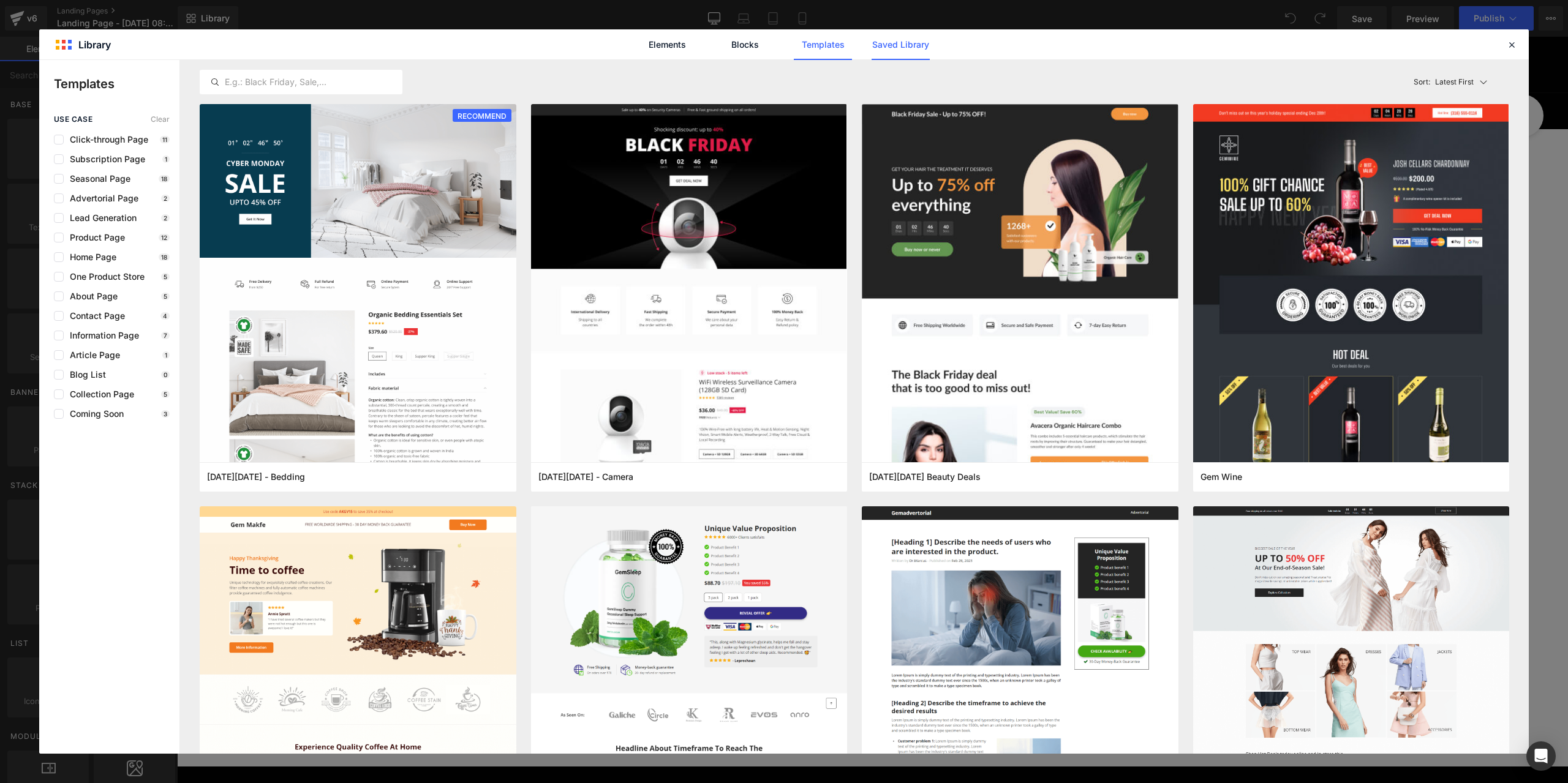
click at [0, 0] on link "Saved Library" at bounding box center [0, 0] width 0 height 0
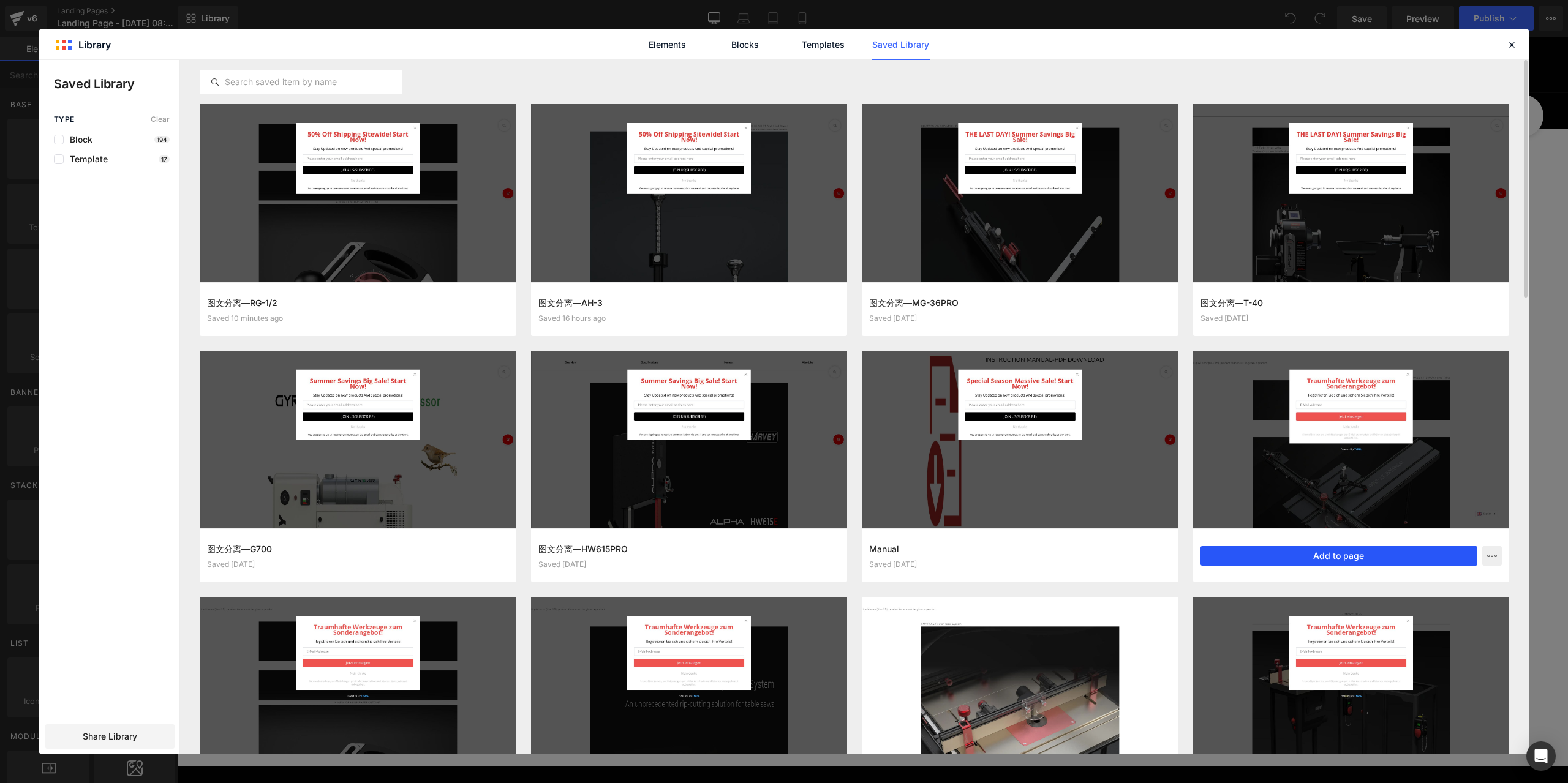
click at [1373, 559] on button "Add to page" at bounding box center [1340, 556] width 278 height 20
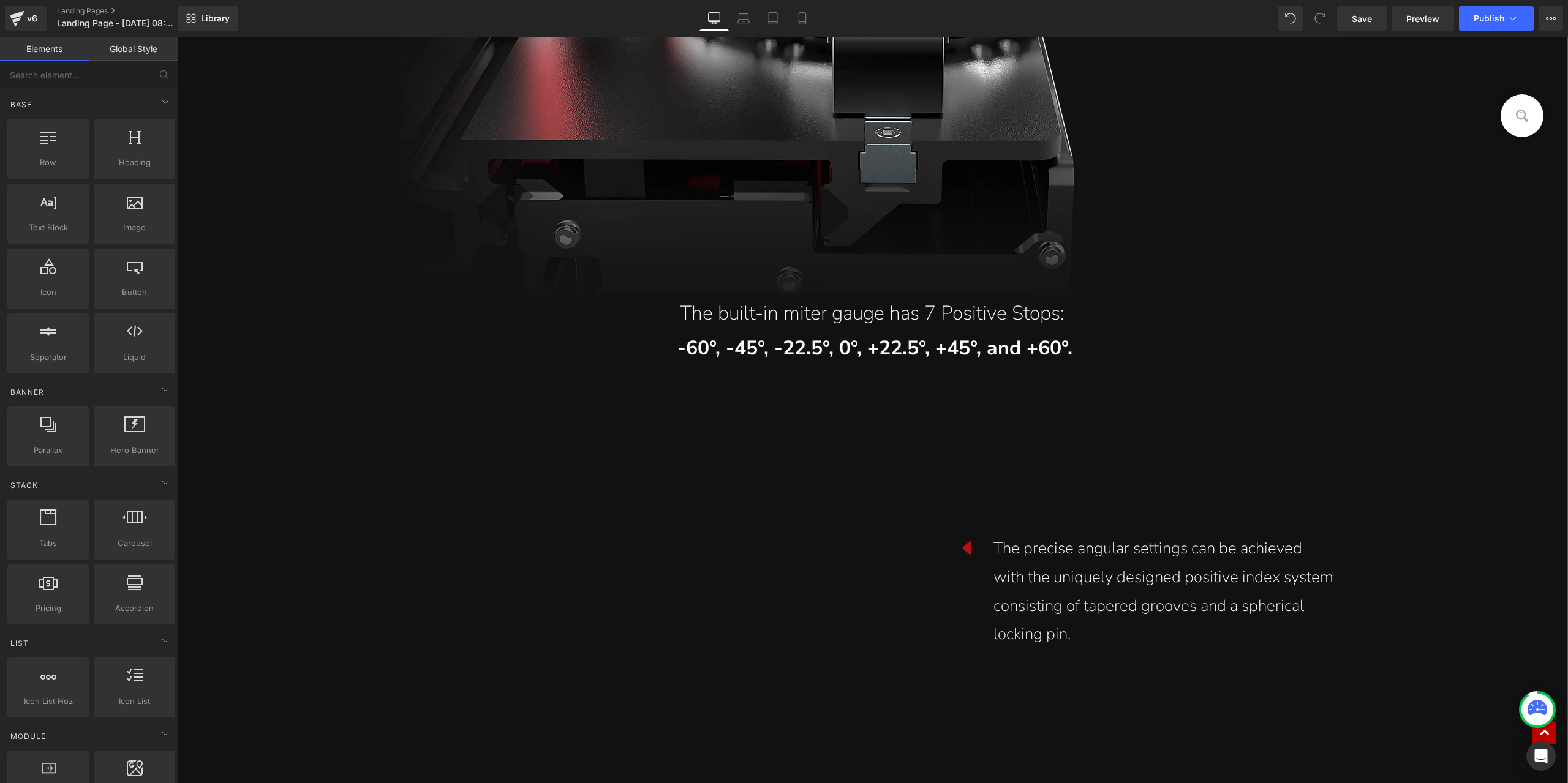
scroll to position [3491, 0]
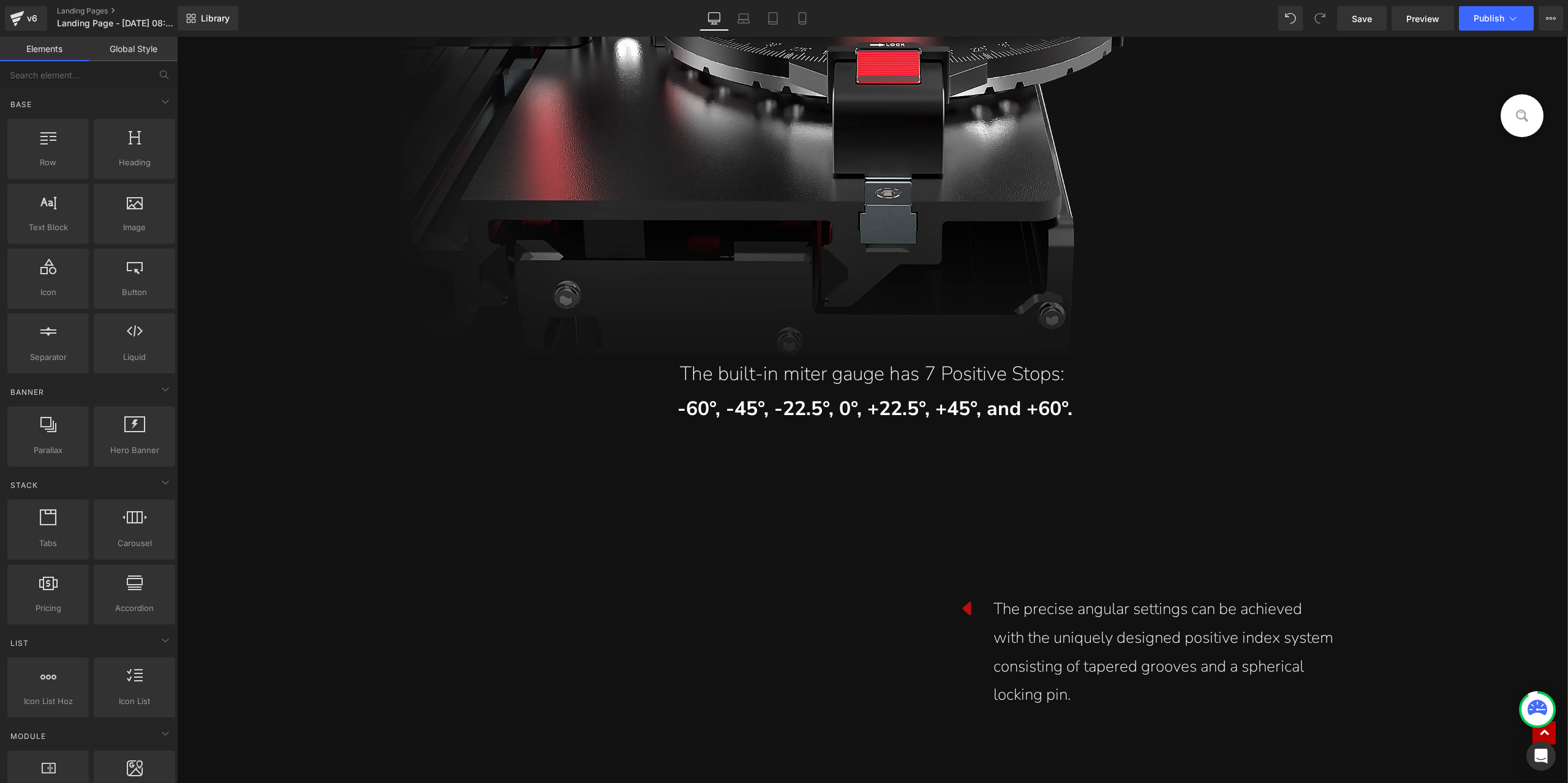
click at [704, 661] on img at bounding box center [675, 653] width 552 height 330
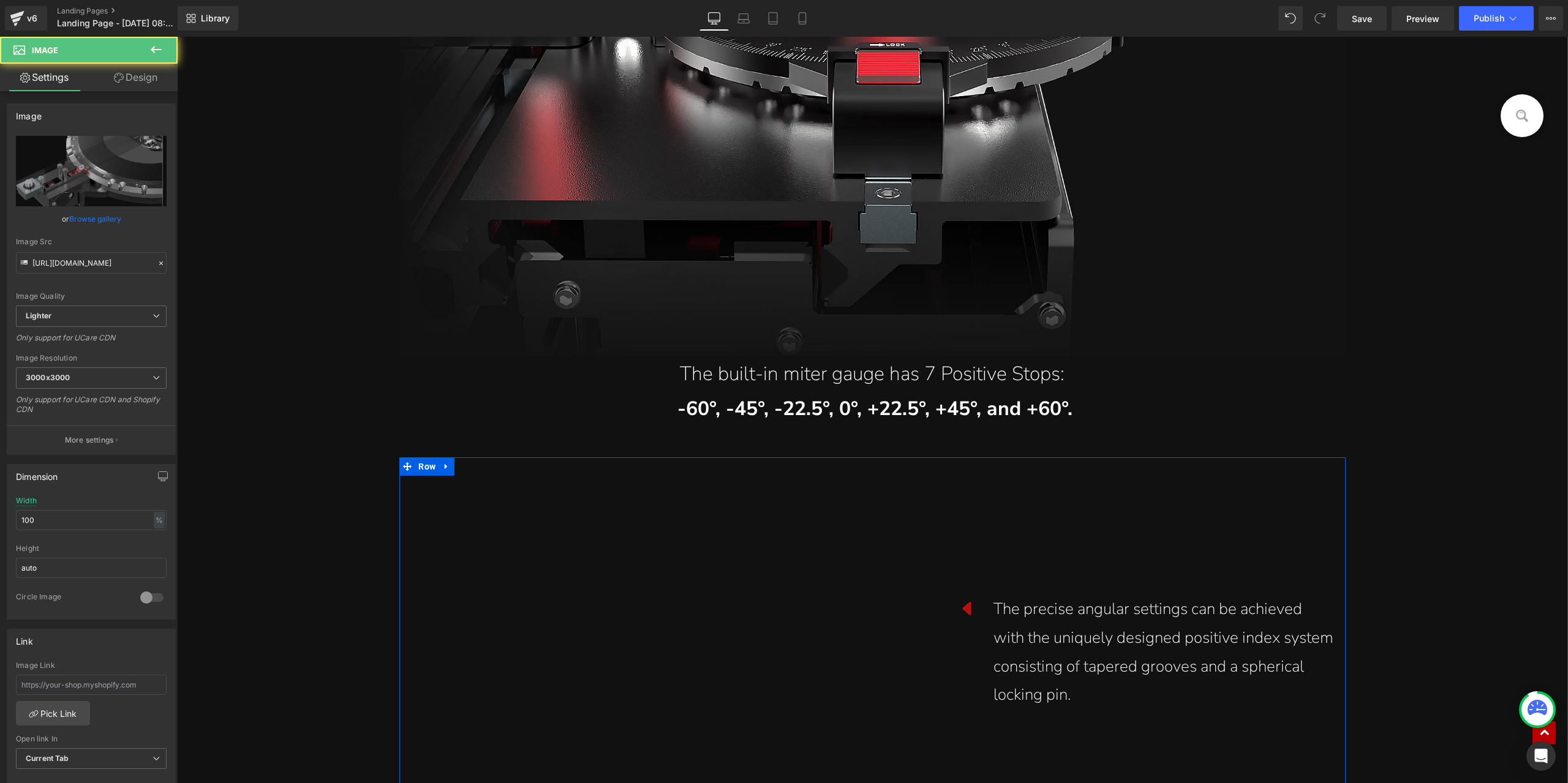
click at [694, 617] on img at bounding box center [675, 653] width 552 height 330
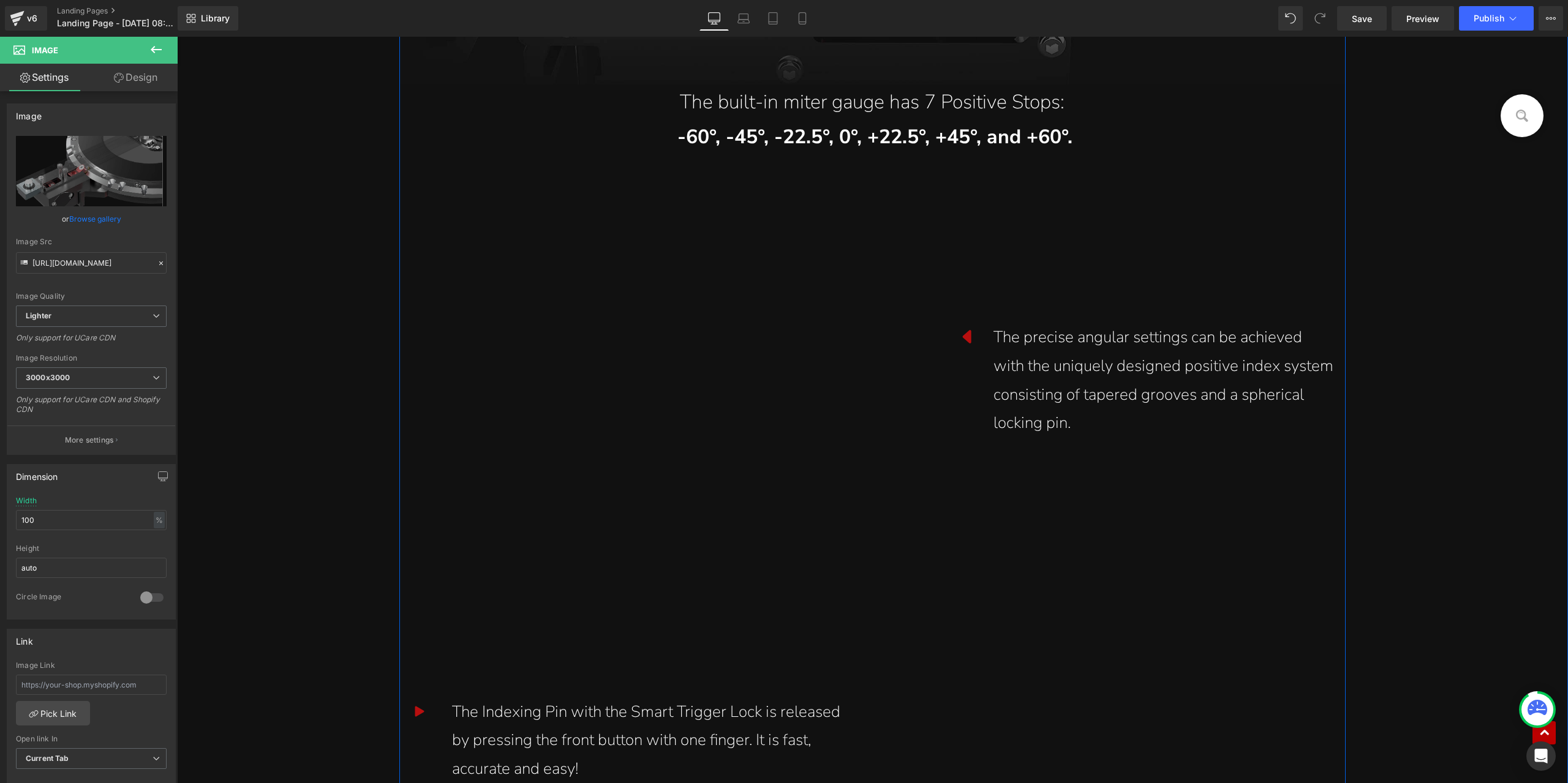
scroll to position [3858, 0]
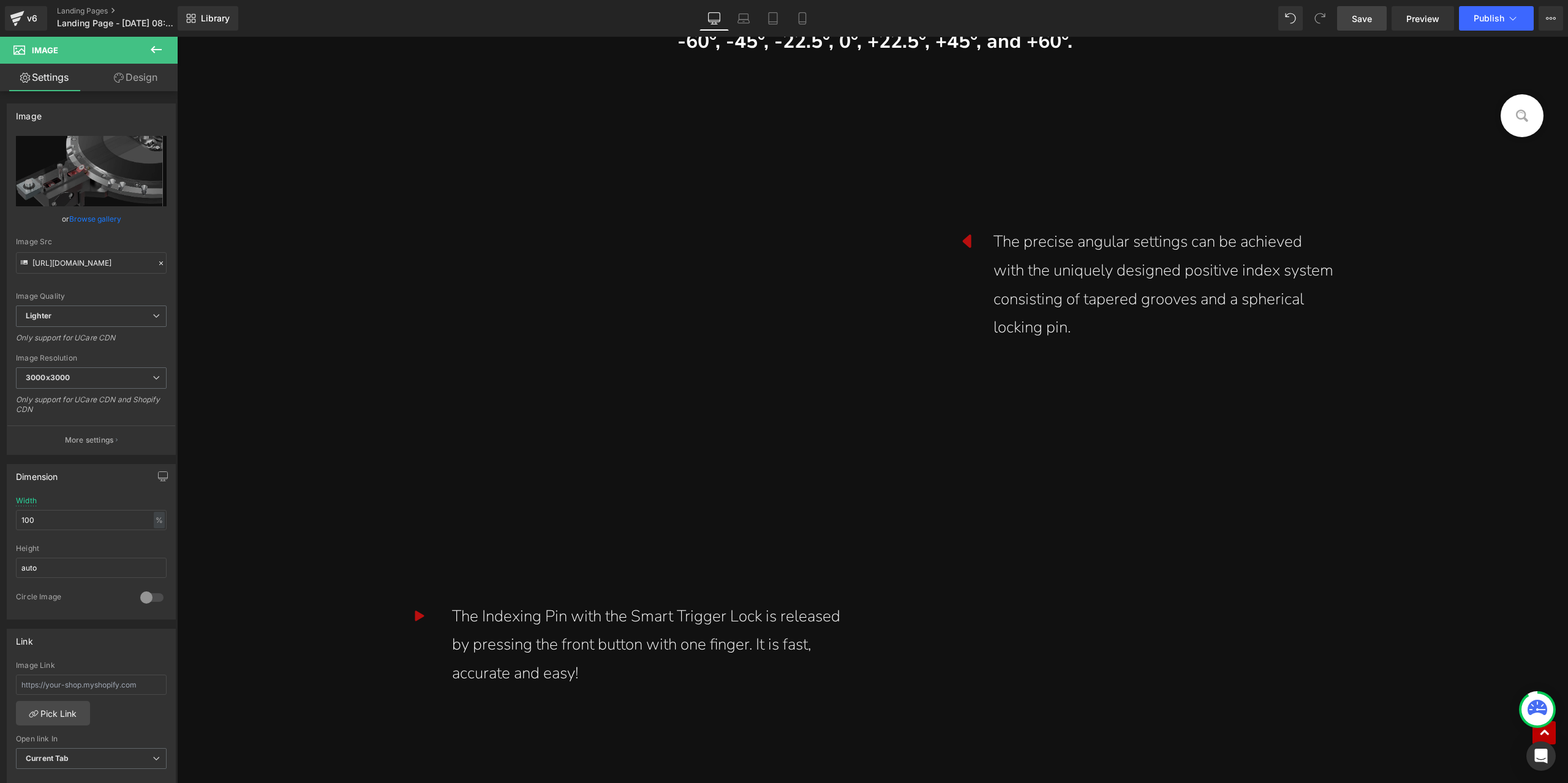
click at [1385, 26] on link "Save" at bounding box center [1362, 19] width 49 height 25
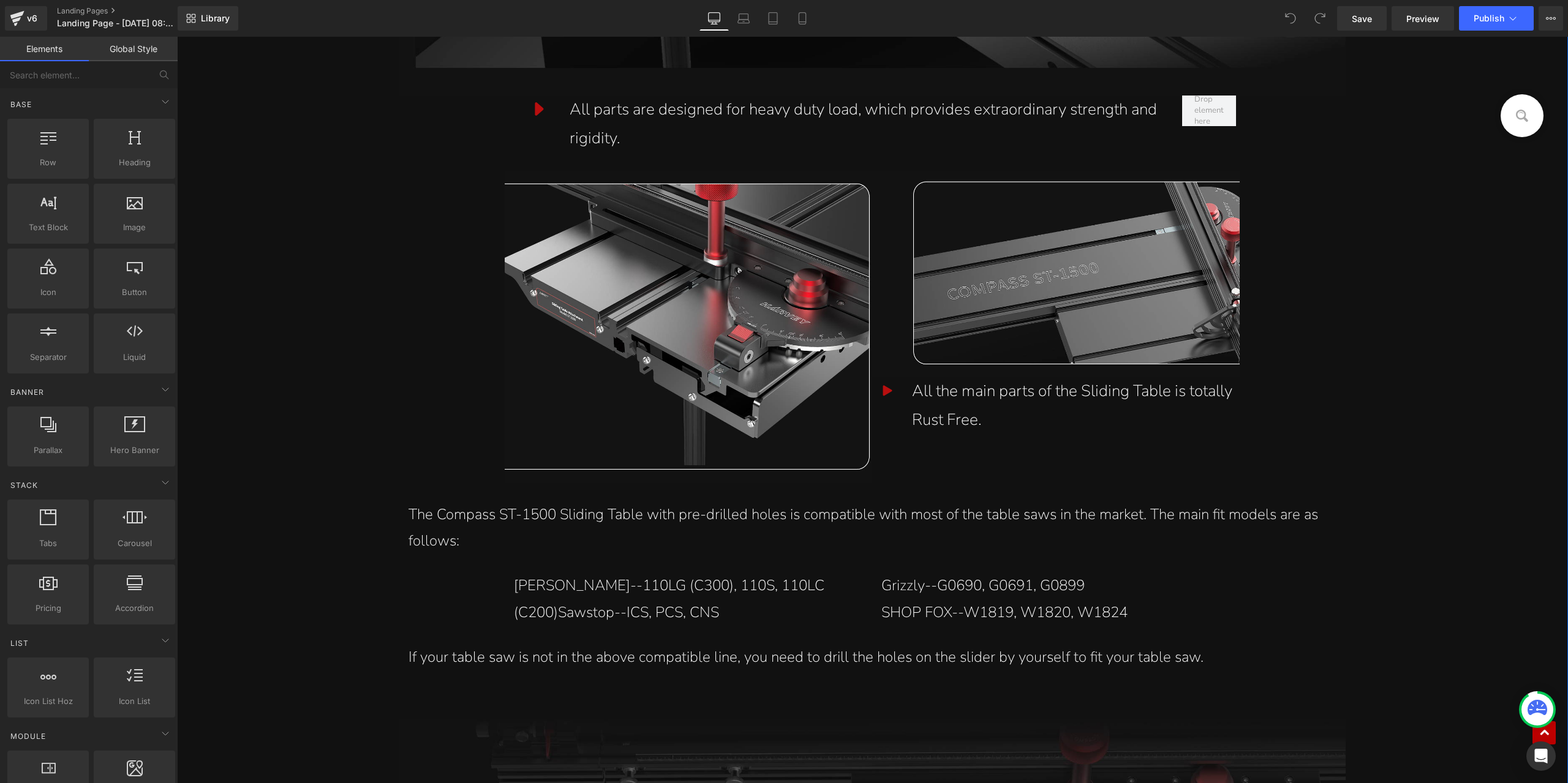
scroll to position [10165, 0]
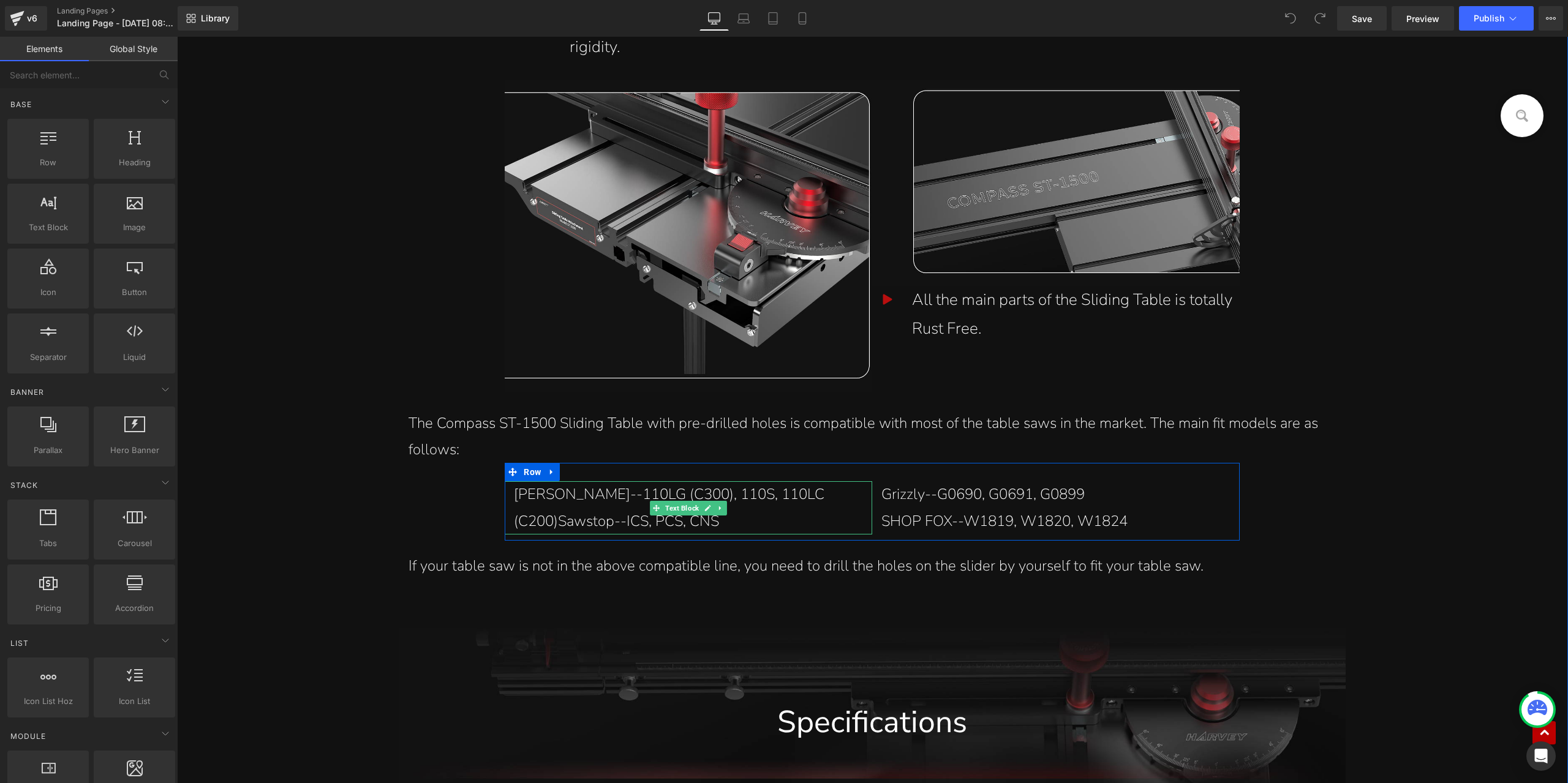
click at [750, 481] on p "Harvey--110LG (C300), 110S, 110LC (C200)Sawstop--ICS, PCS, CNS" at bounding box center [688, 508] width 349 height 53
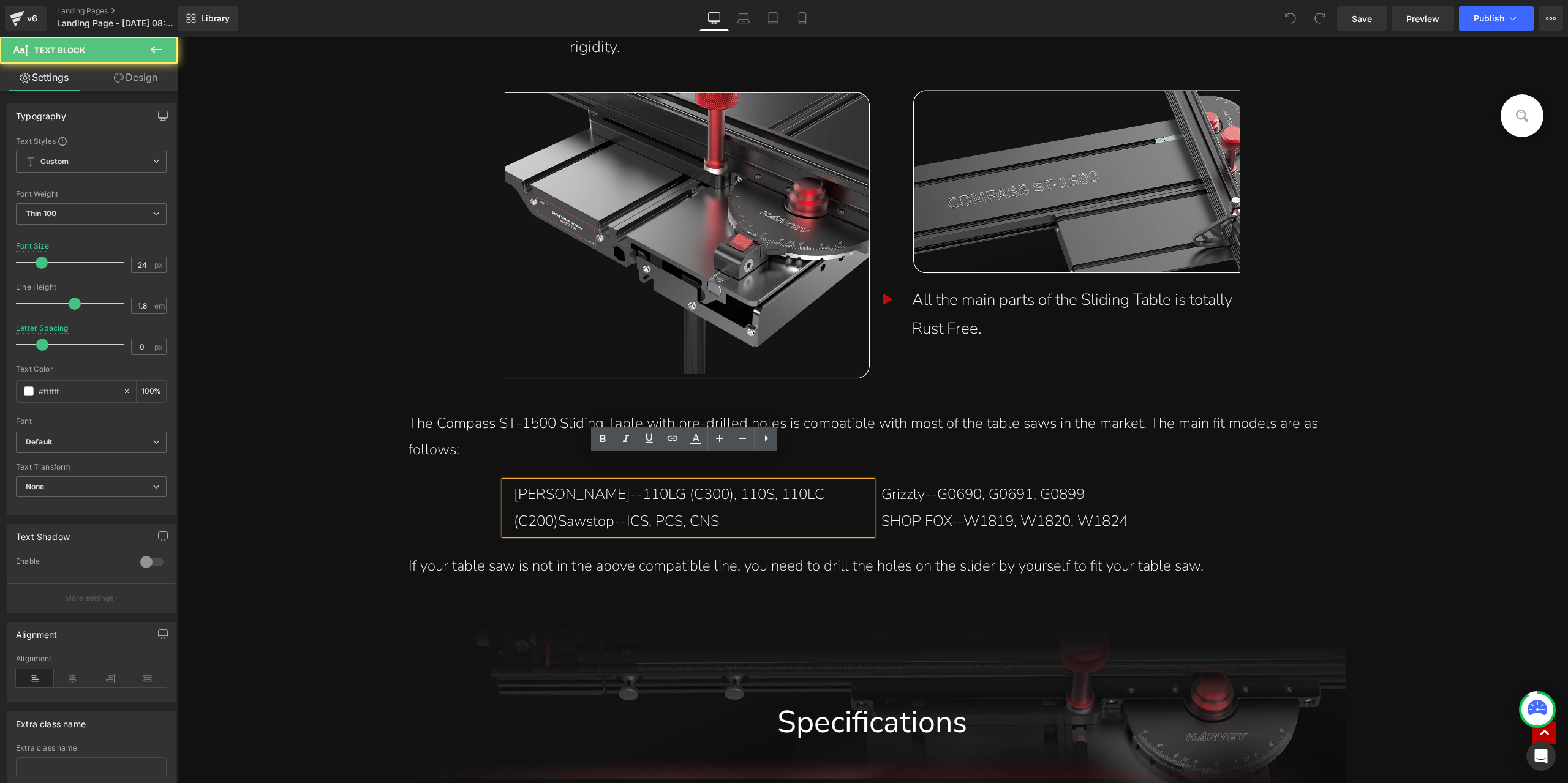
click at [754, 481] on p "Harvey--110LG (C300), 110S, 110LC (C200)Sawstop--ICS, PCS, CNS" at bounding box center [688, 508] width 349 height 53
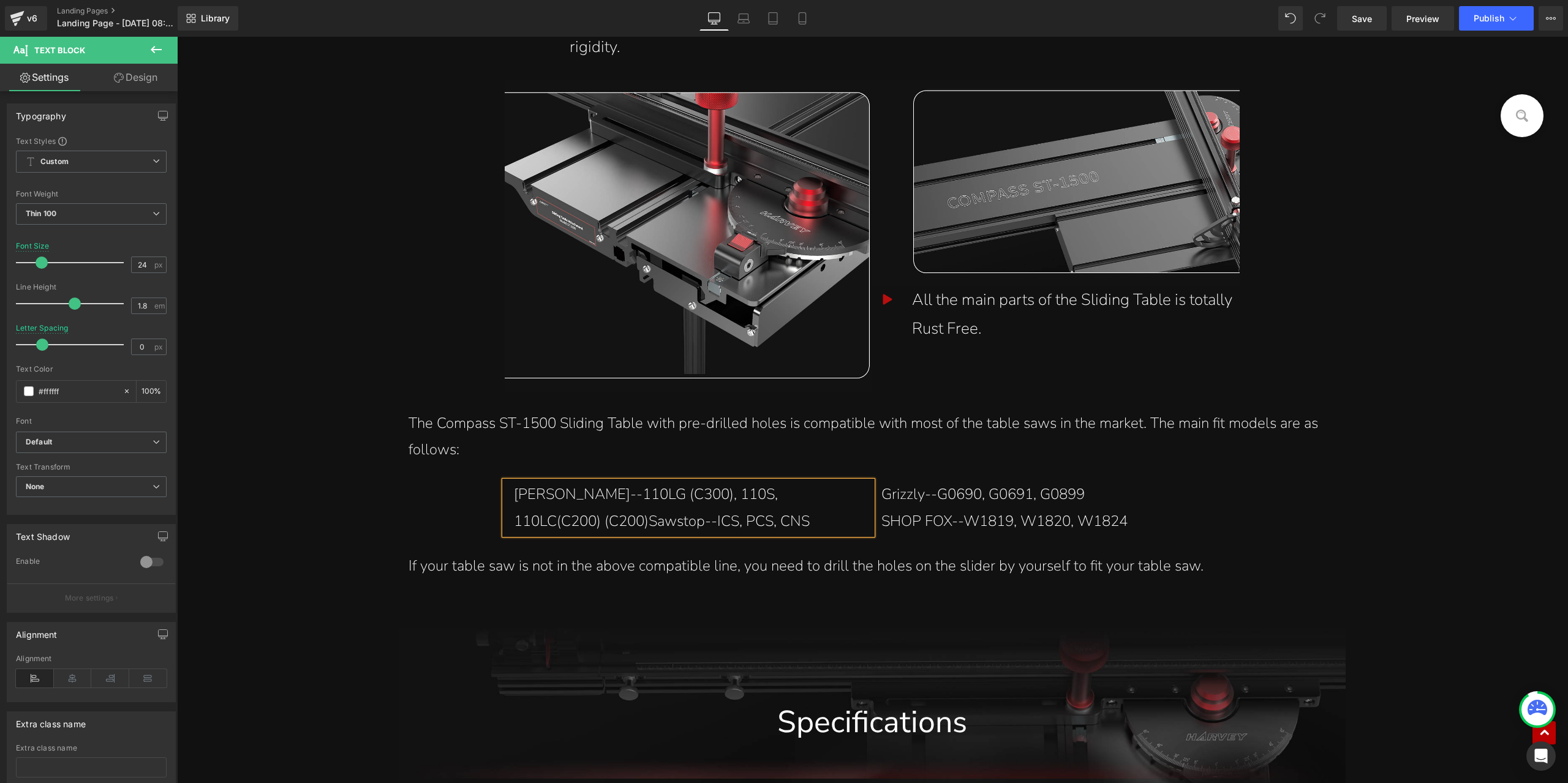
click at [550, 495] on p "Harvey--110LG (C300), 110S, 110LC(C200) (C200)Sawstop--ICS, PCS, CNS" at bounding box center [688, 508] width 349 height 53
click at [555, 491] on p "Harvey--110LG (C300), 110S, 110LC(C200) (C200)Sawstop--ICS, PCS, CNS" at bounding box center [688, 508] width 349 height 53
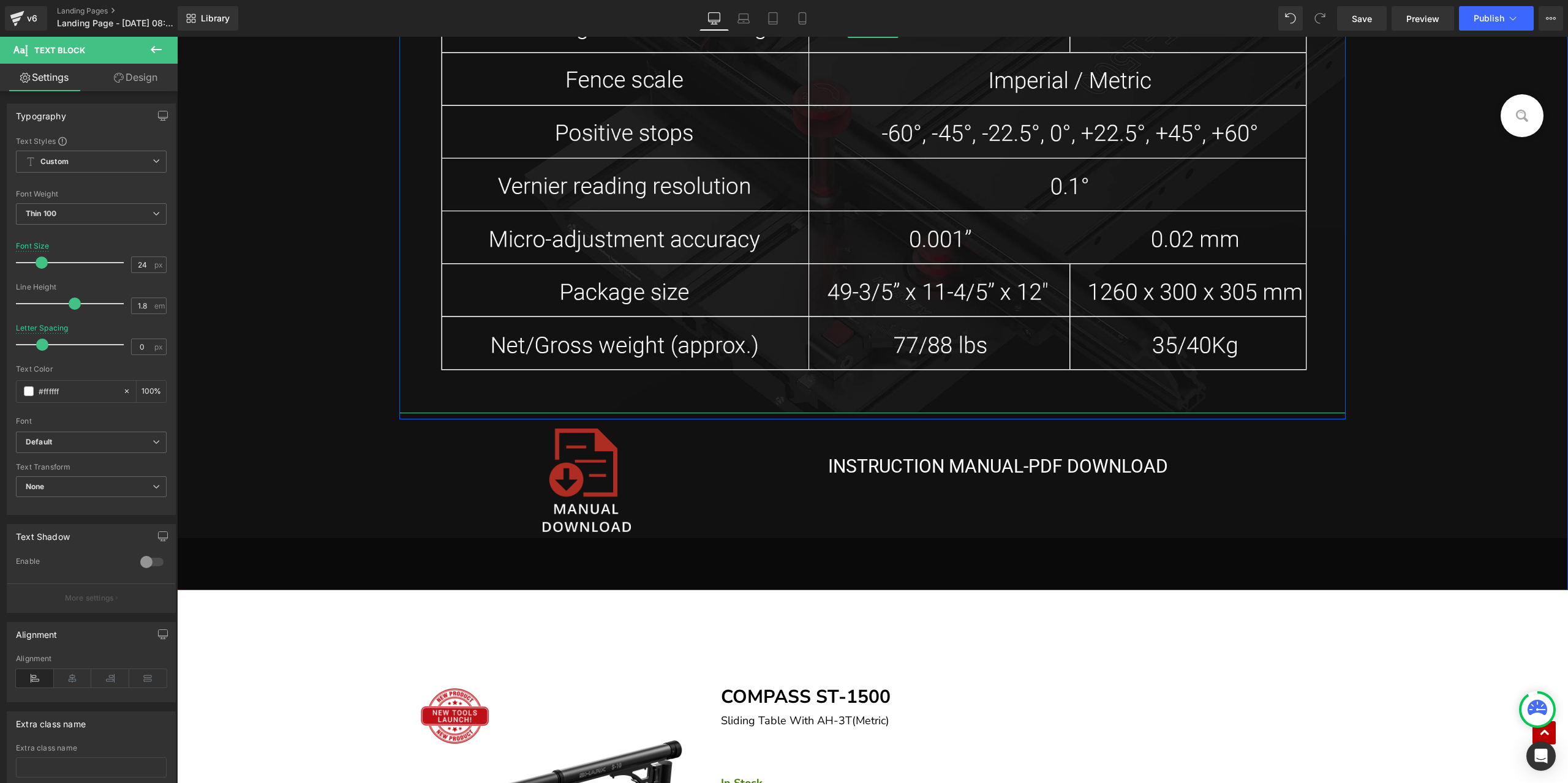
scroll to position [11819, 0]
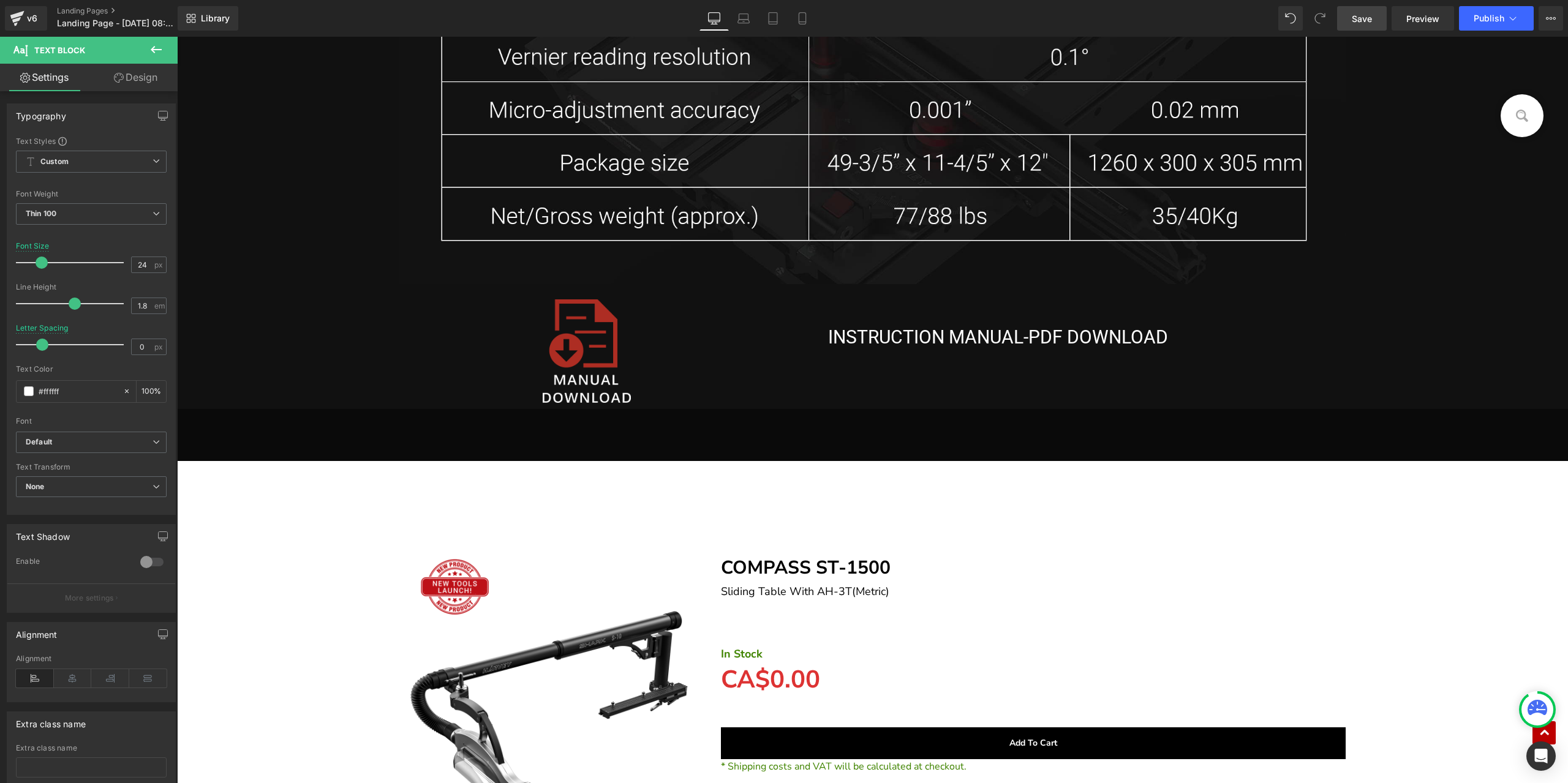
click at [1374, 29] on link "Save" at bounding box center [1362, 19] width 49 height 25
drag, startPoint x: 1374, startPoint y: 3, endPoint x: 1549, endPoint y: 12, distance: 175.2
click at [1549, 12] on button "View Live Page View with current Template Save Template to Library Schedule Pub…" at bounding box center [1552, 19] width 25 height 25
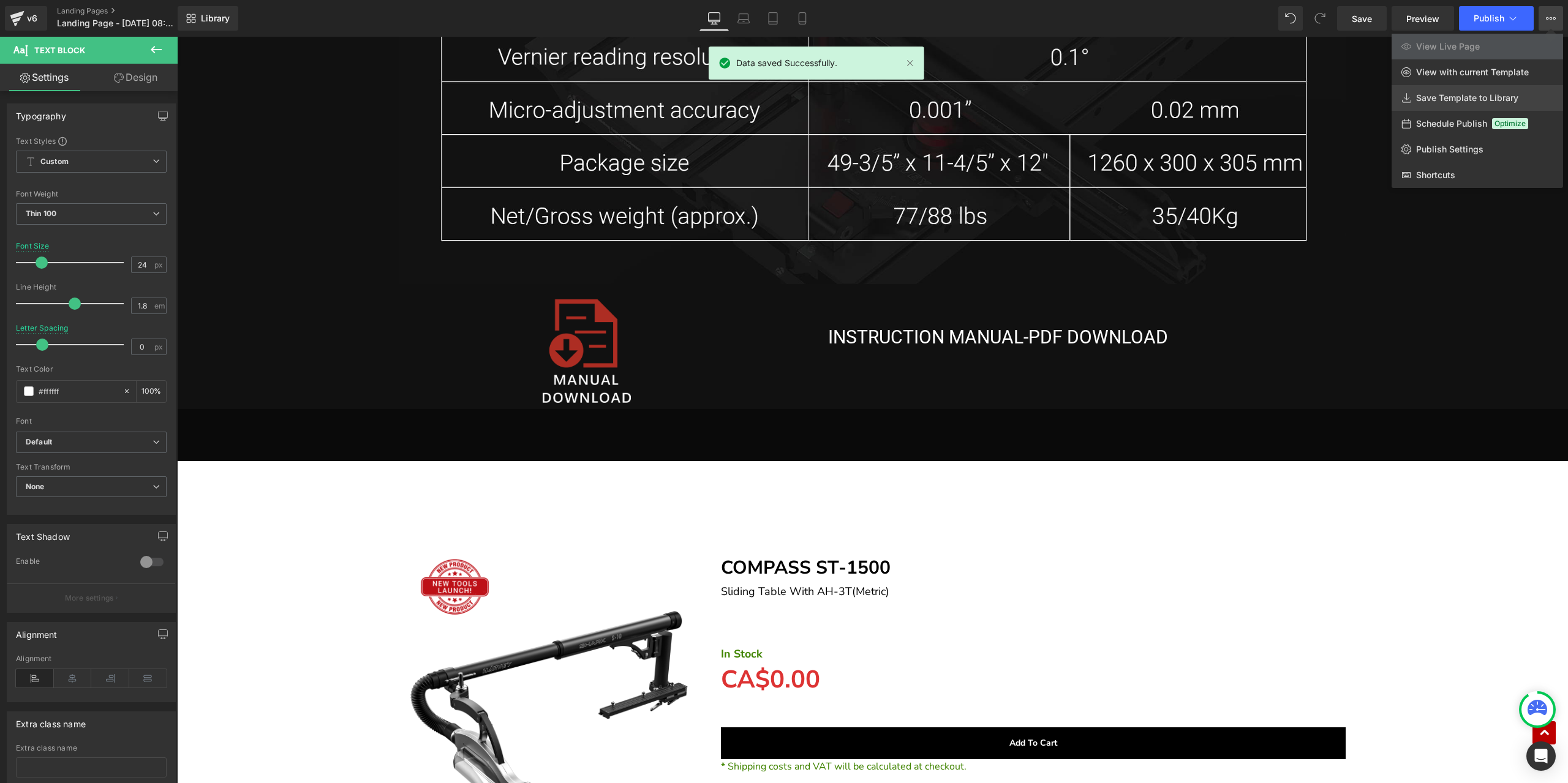
click at [1460, 104] on link "Save Template to Library" at bounding box center [1478, 98] width 172 height 25
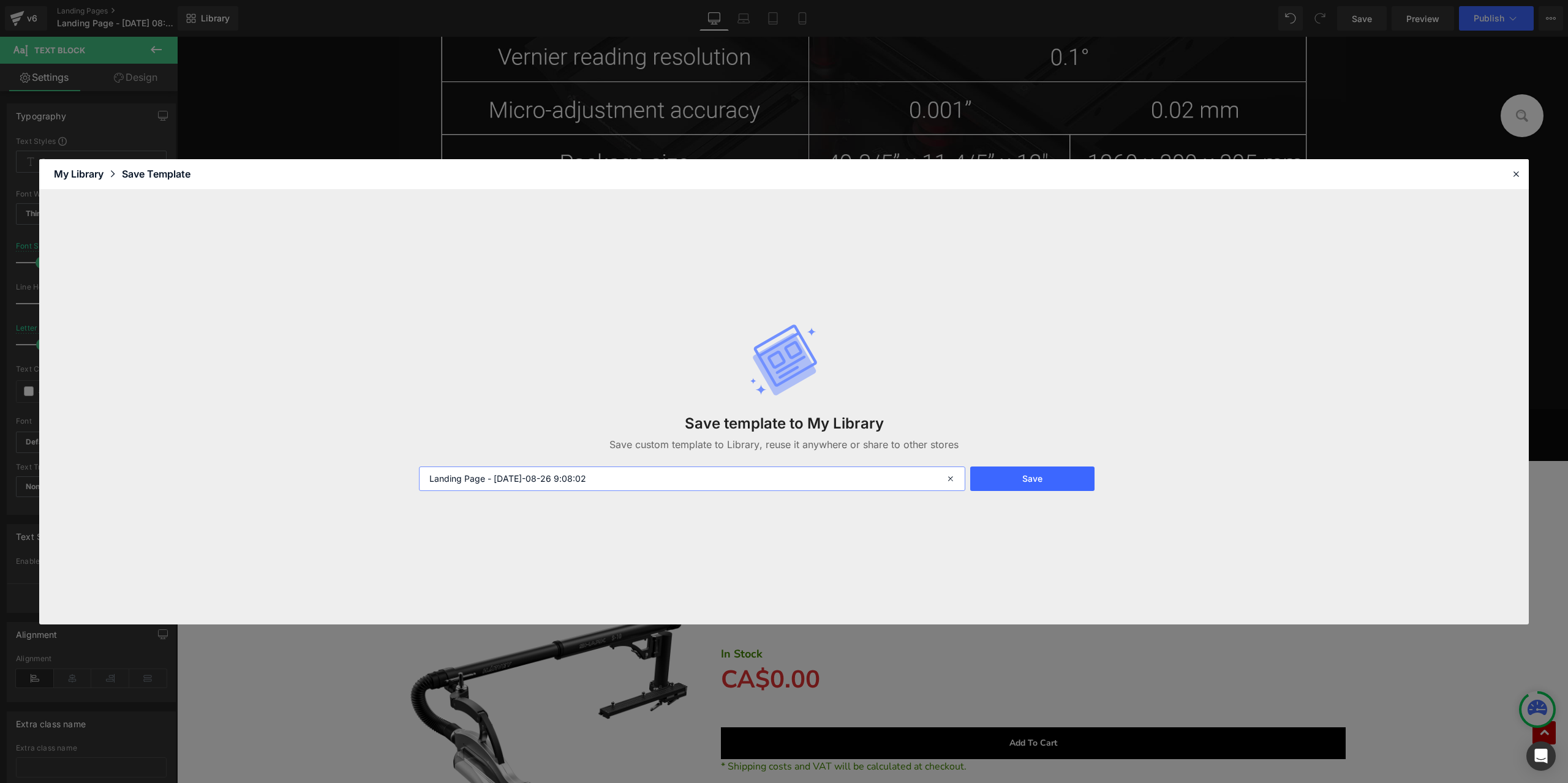
click at [678, 473] on input "Landing Page - Aug 26, 08:58:01 2025-08-26 9:08:02" at bounding box center [692, 479] width 546 height 25
type input "图文分离—ST-1500"
click at [0, 0] on button "Save" at bounding box center [0, 0] width 0 height 0
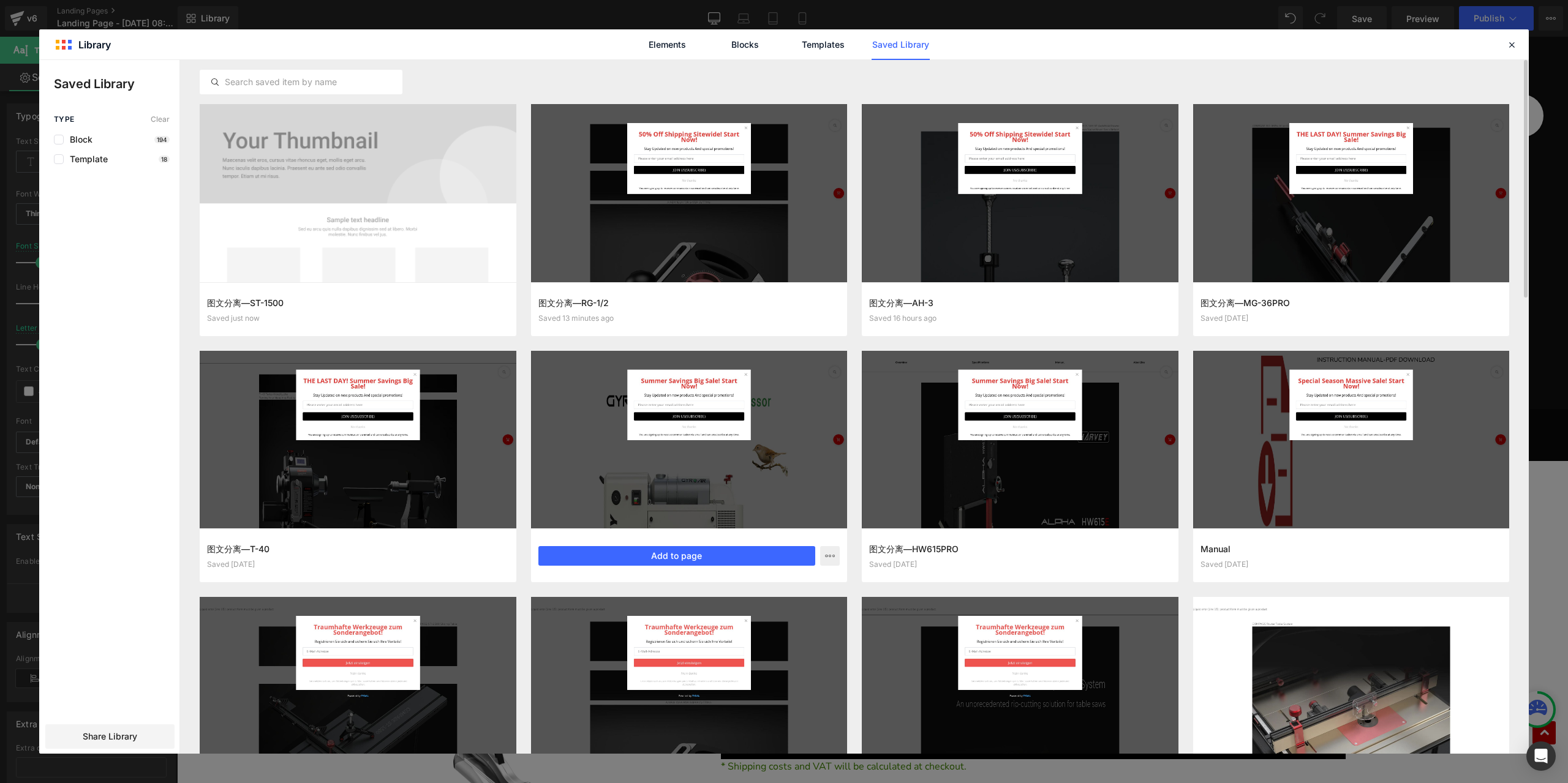
scroll to position [92, 0]
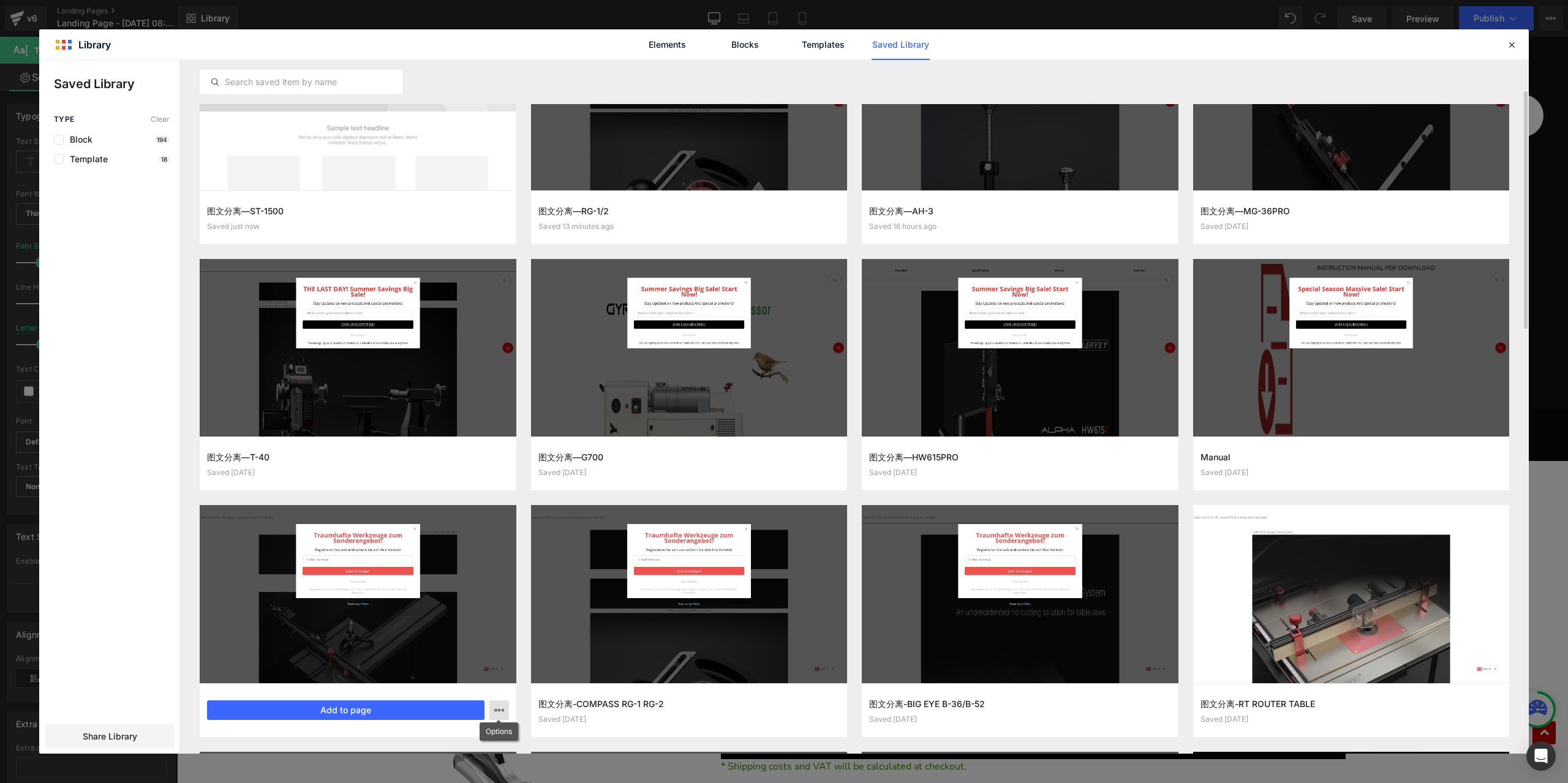
click at [0, 0] on icon "button" at bounding box center [0, 0] width 0 height 0
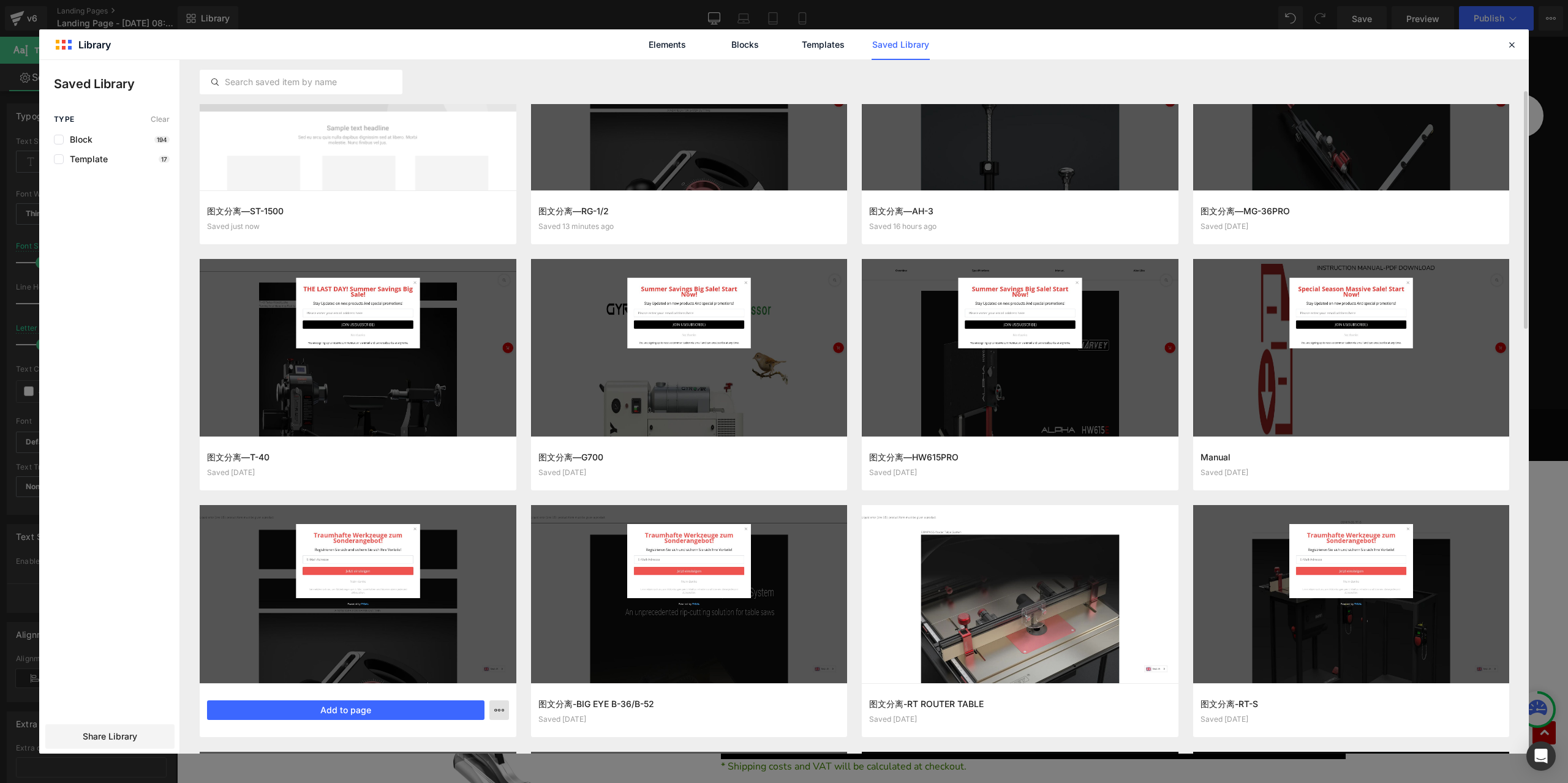
click at [0, 0] on icon "button" at bounding box center [0, 0] width 0 height 0
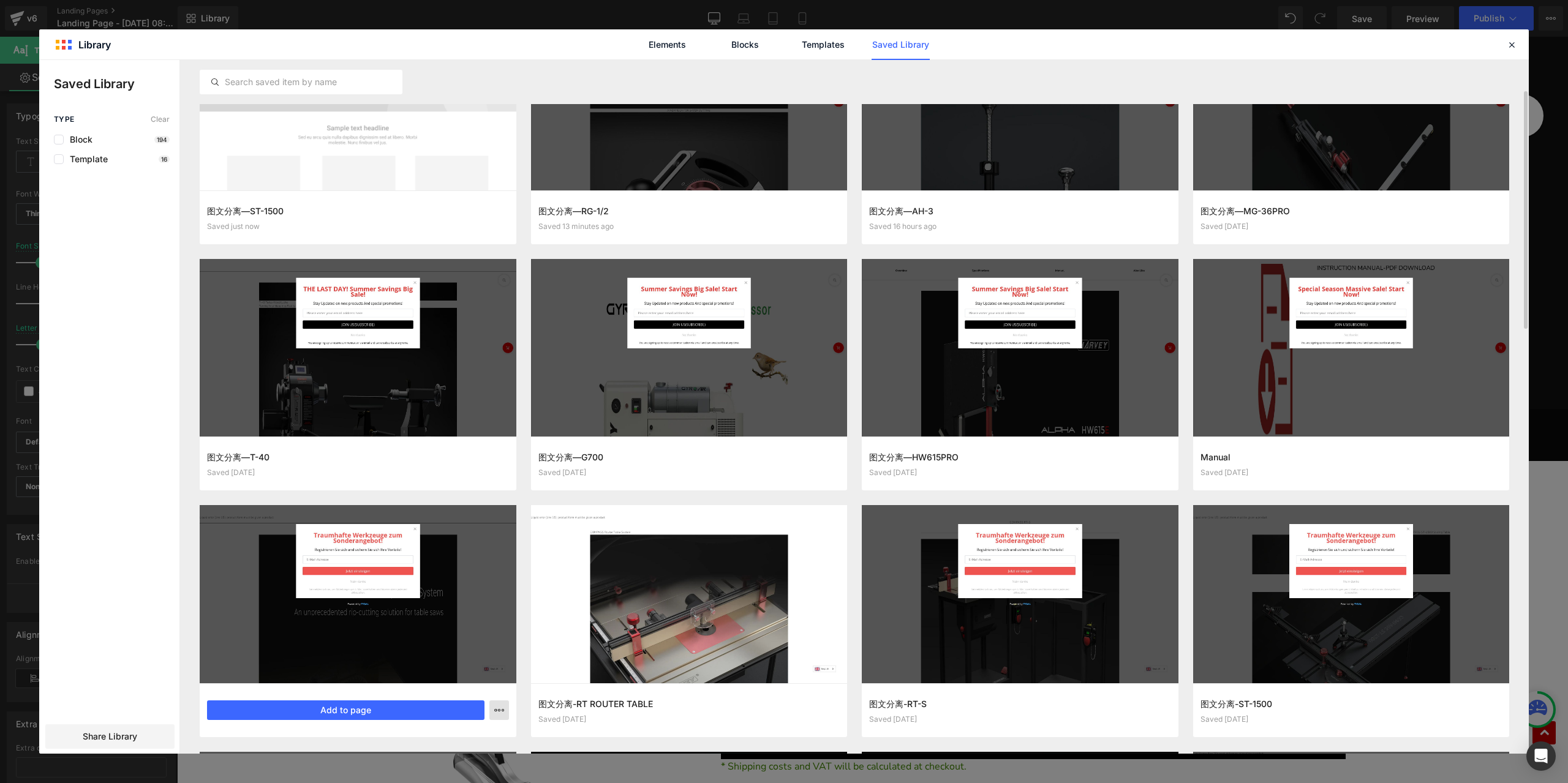
click at [498, 714] on icon "button" at bounding box center [500, 710] width 10 height 10
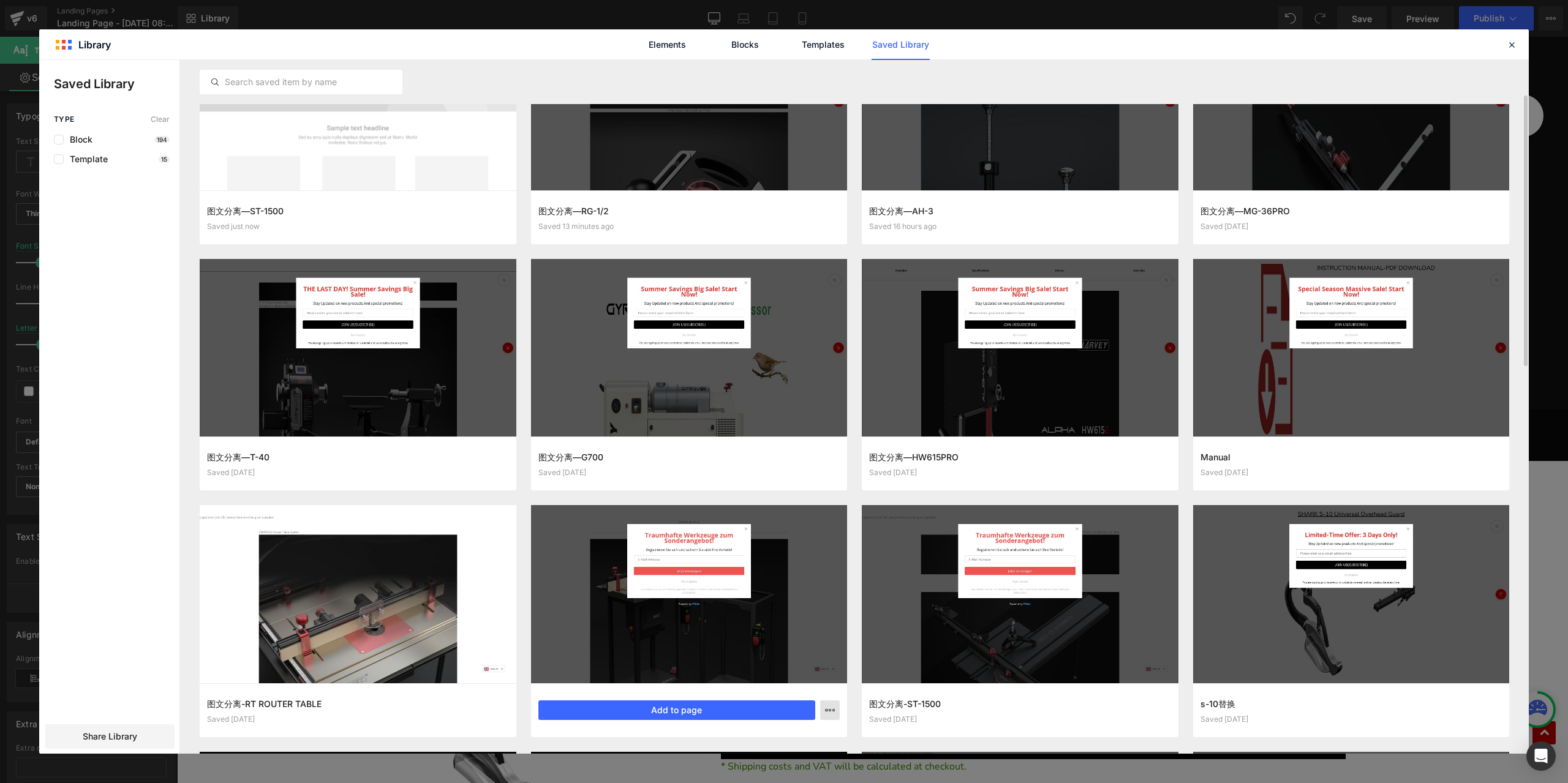
click at [0, 0] on icon "button" at bounding box center [0, 0] width 0 height 0
click at [0, 0] on div "Delete" at bounding box center [0, 0] width 0 height 0
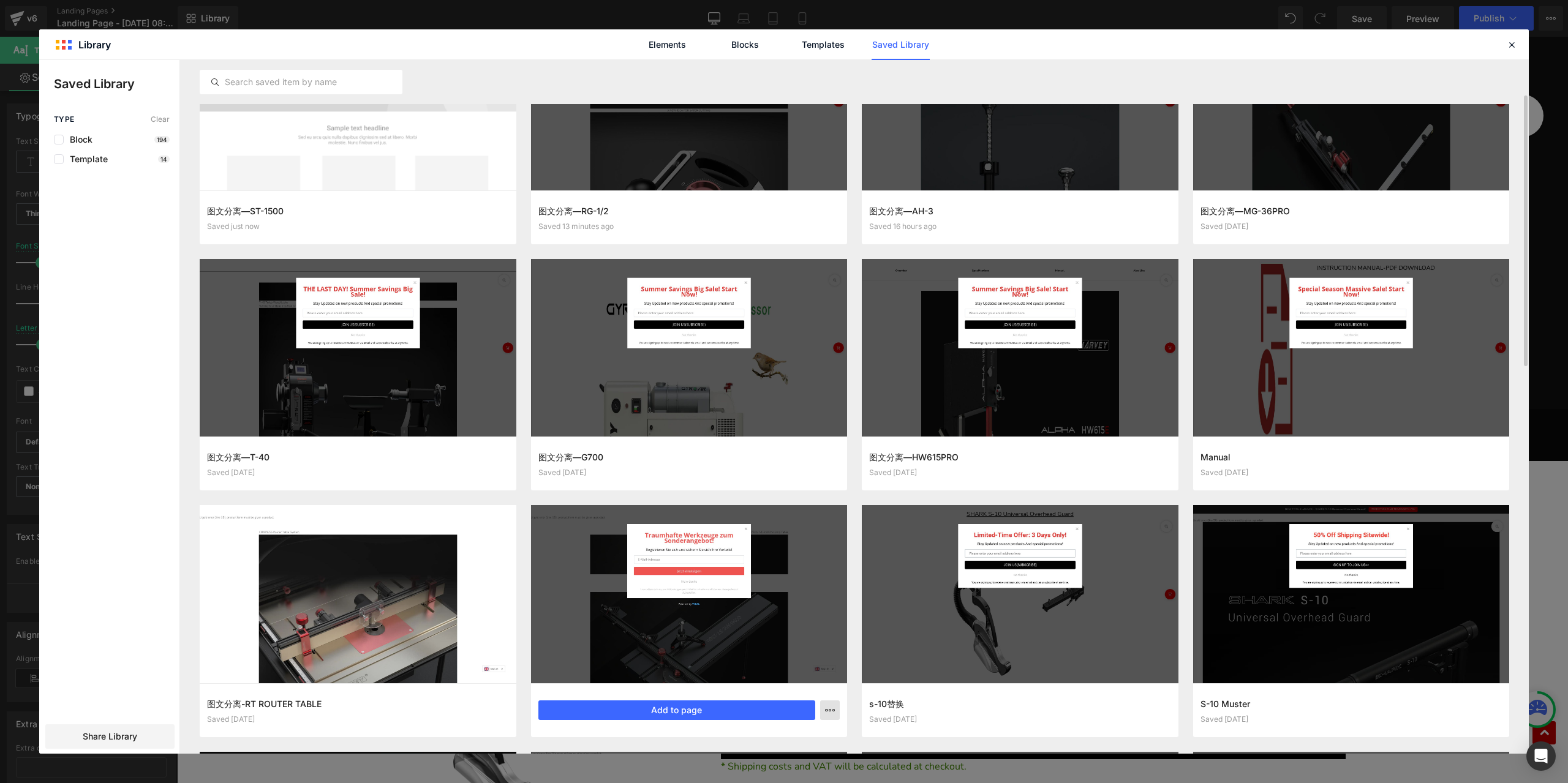
click at [0, 0] on icon "button" at bounding box center [0, 0] width 0 height 0
click at [0, 0] on div "Delete" at bounding box center [0, 0] width 0 height 0
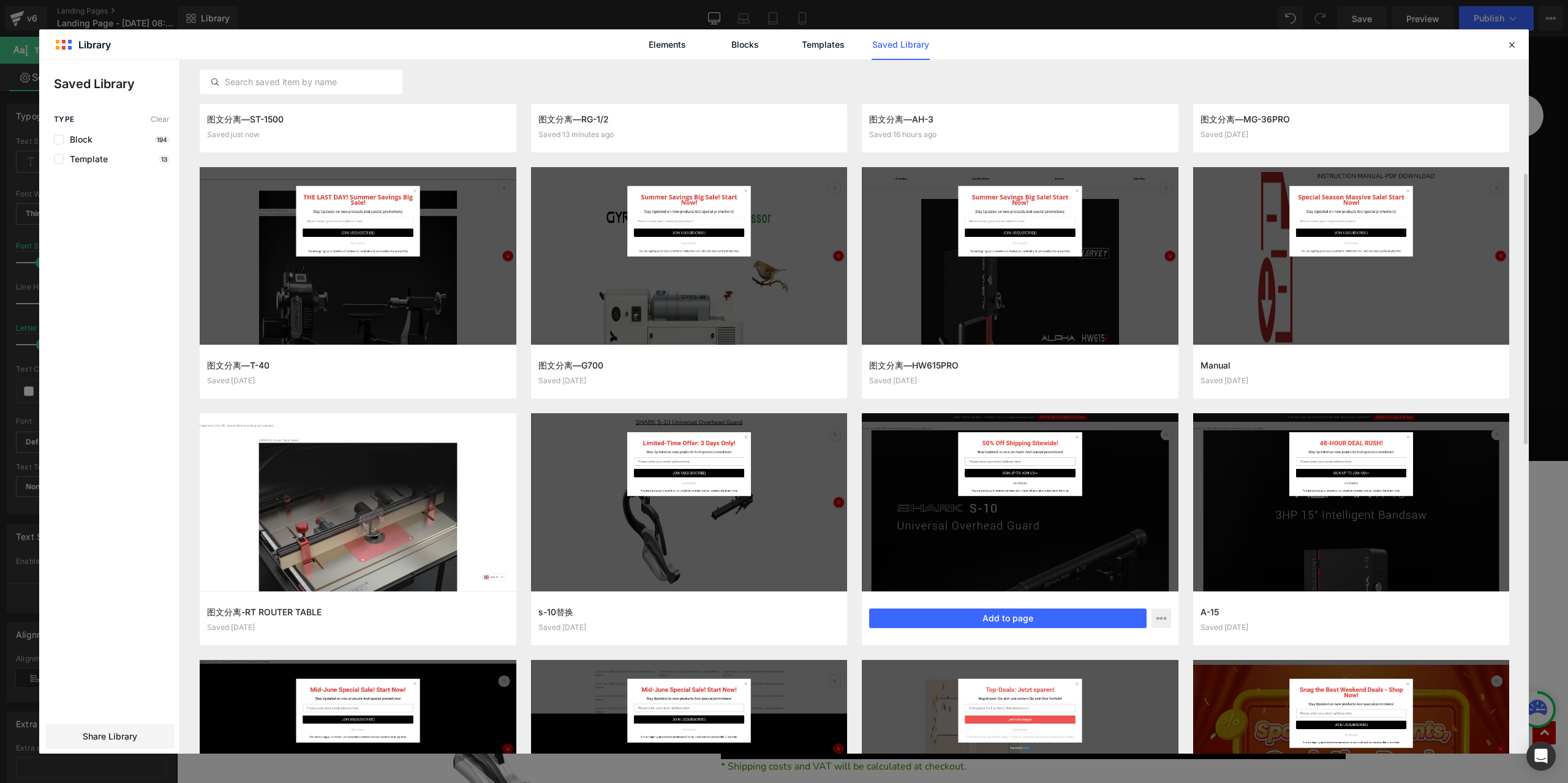
scroll to position [275, 0]
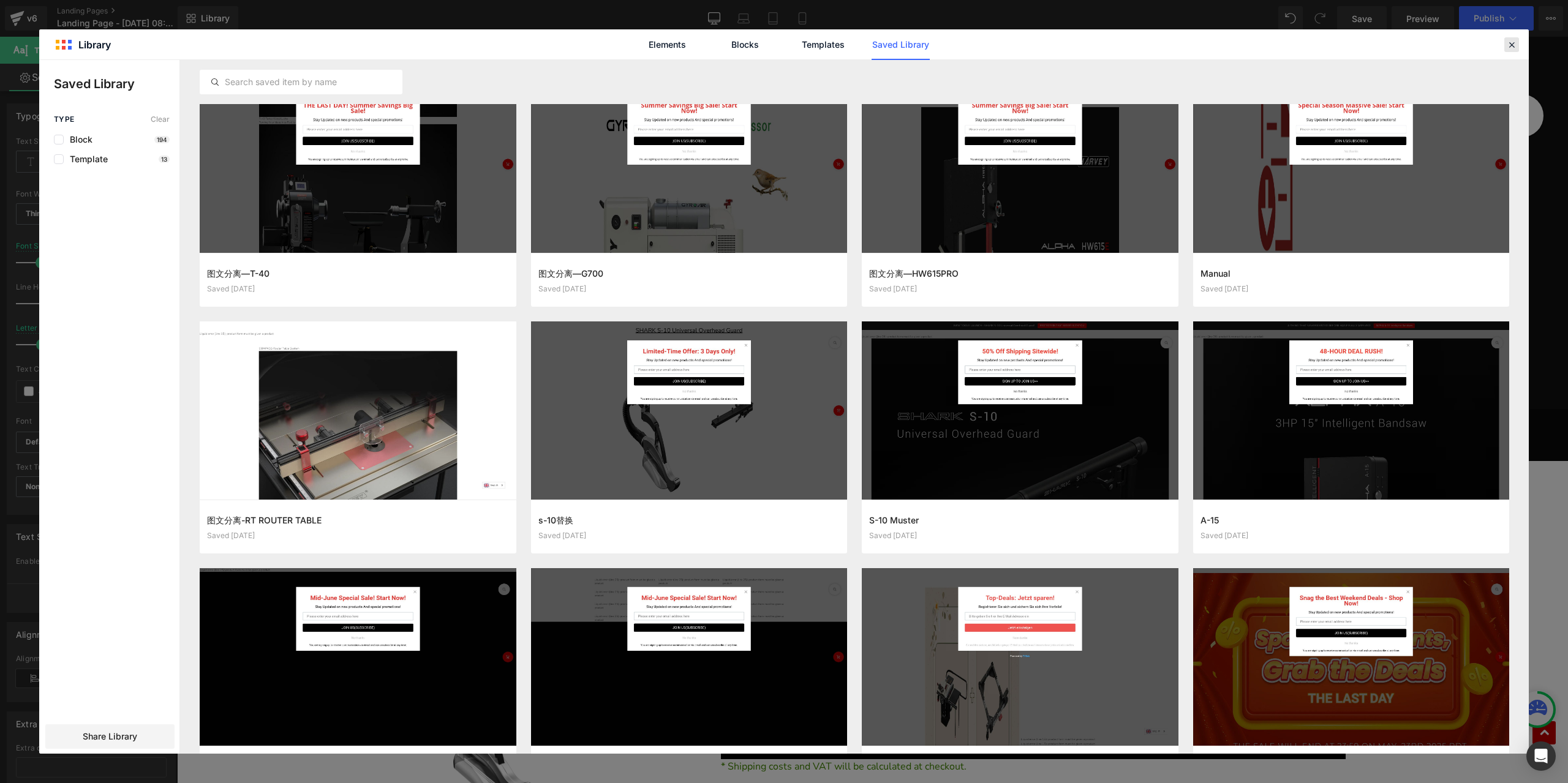
click at [0, 0] on icon at bounding box center [0, 0] width 0 height 0
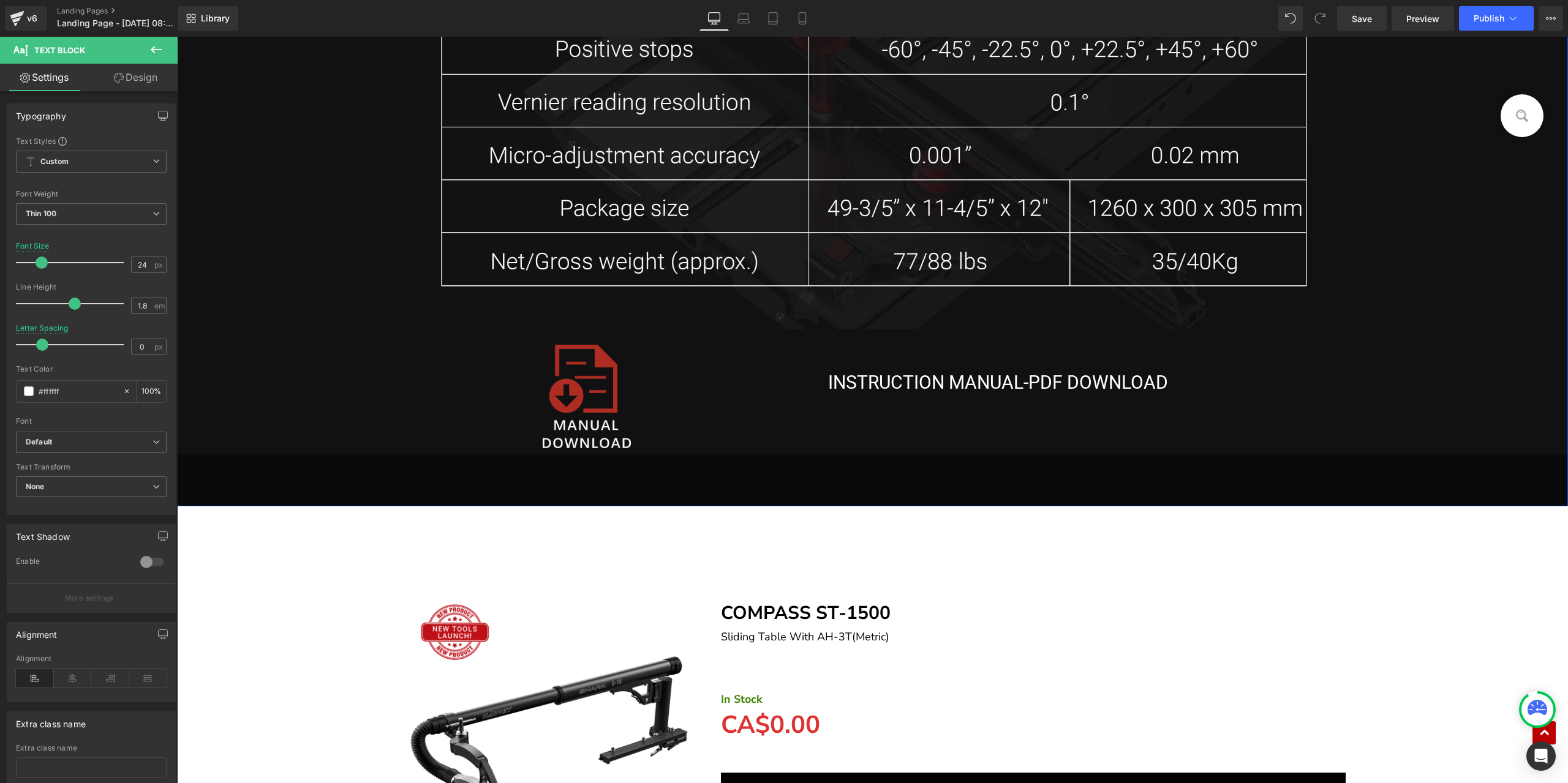
scroll to position [11696, 0]
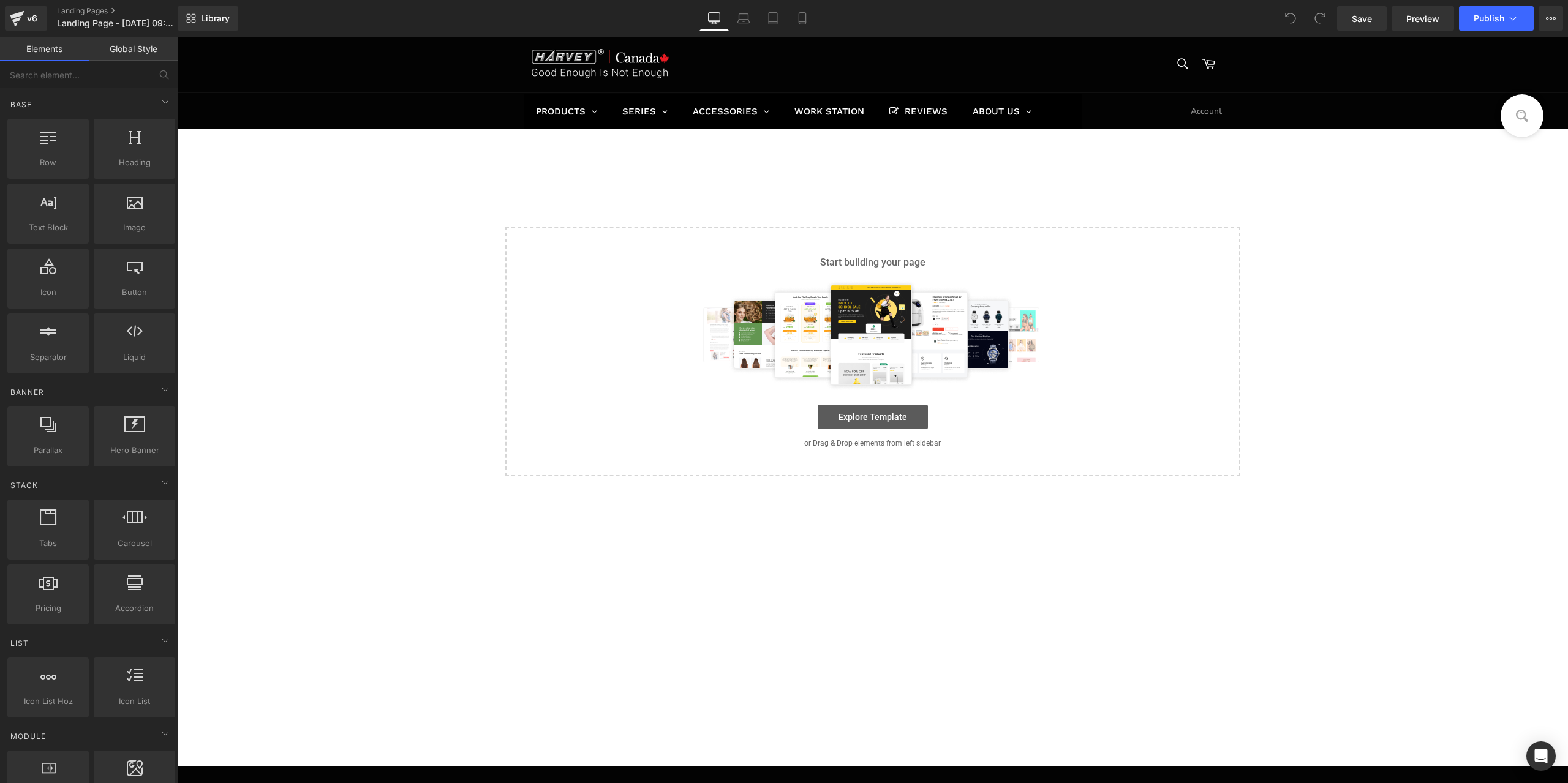
click at [891, 409] on link "Explore Template" at bounding box center [873, 417] width 110 height 25
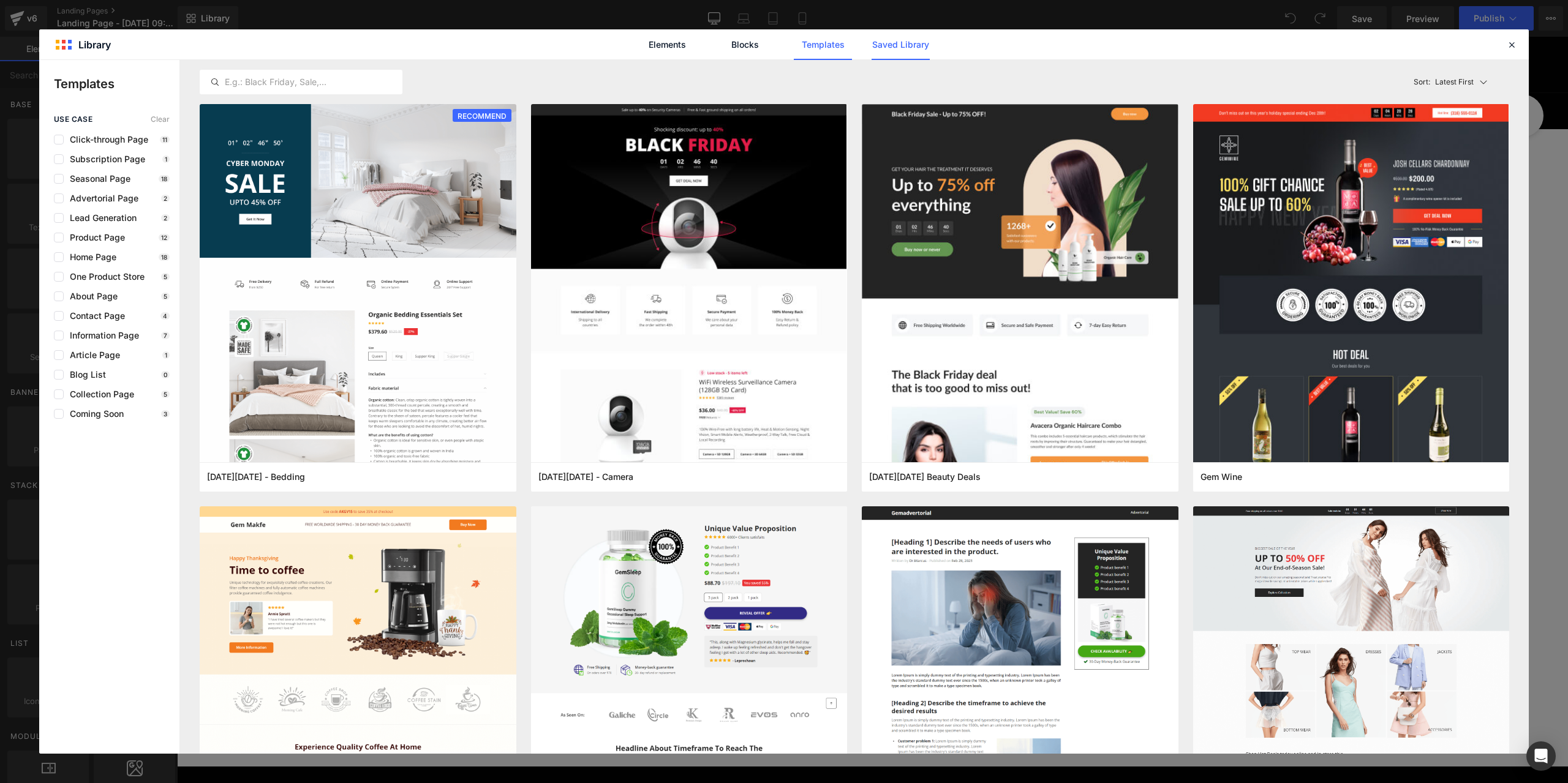
click at [923, 40] on link "Saved Library" at bounding box center [901, 45] width 58 height 31
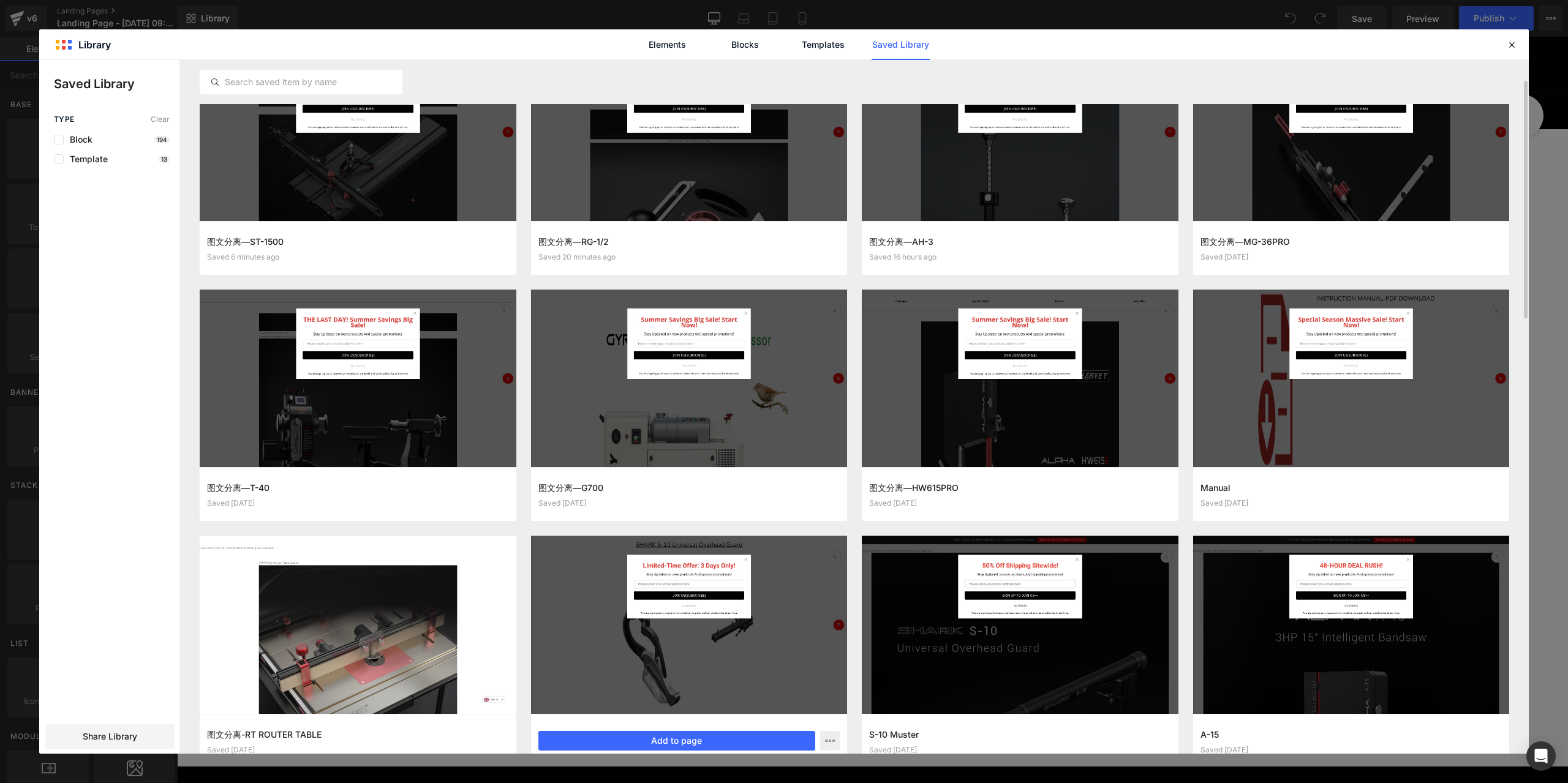
scroll to position [153, 0]
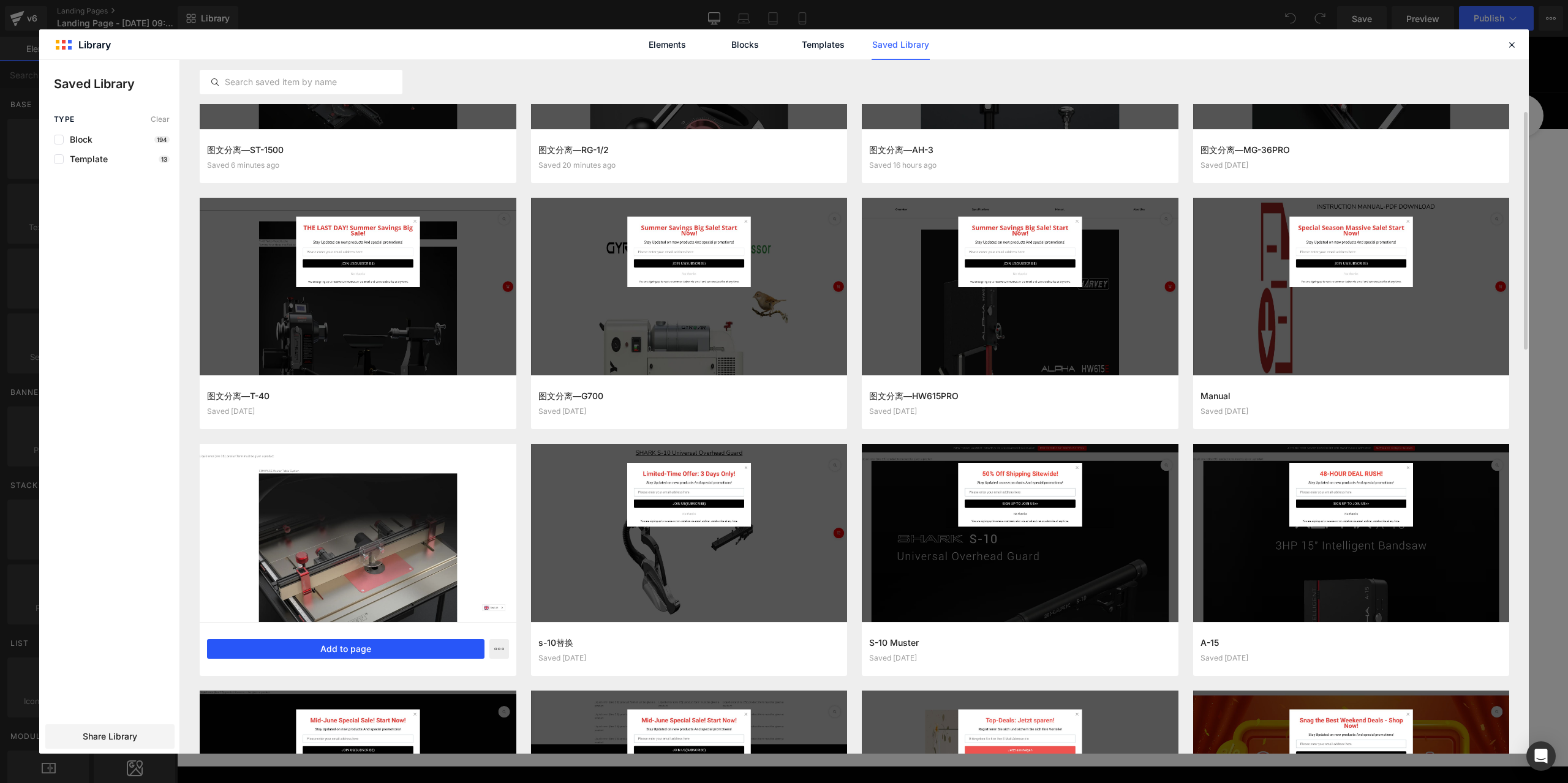
click at [369, 653] on button "Add to page" at bounding box center [346, 649] width 278 height 20
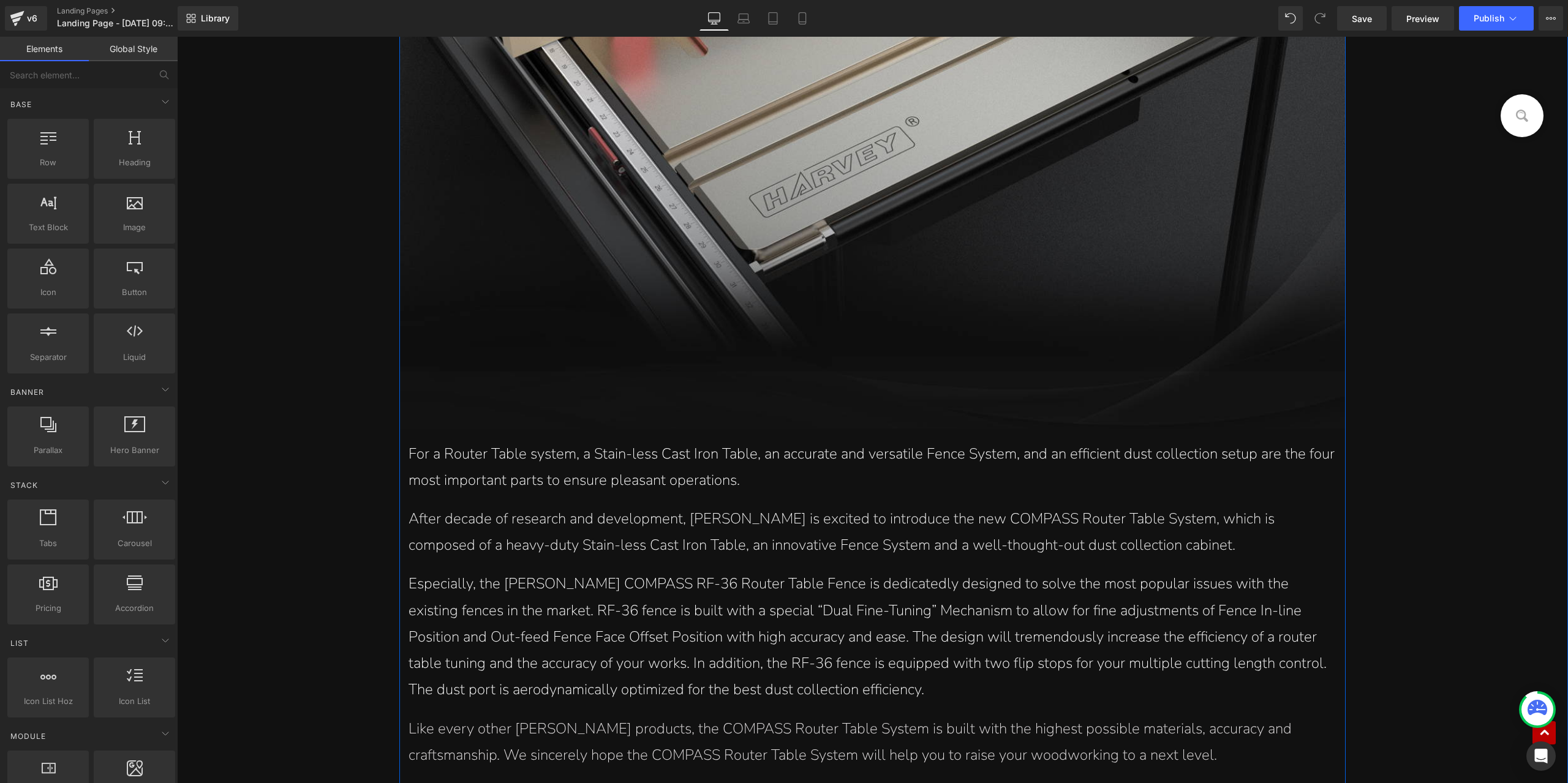
scroll to position [1286, 0]
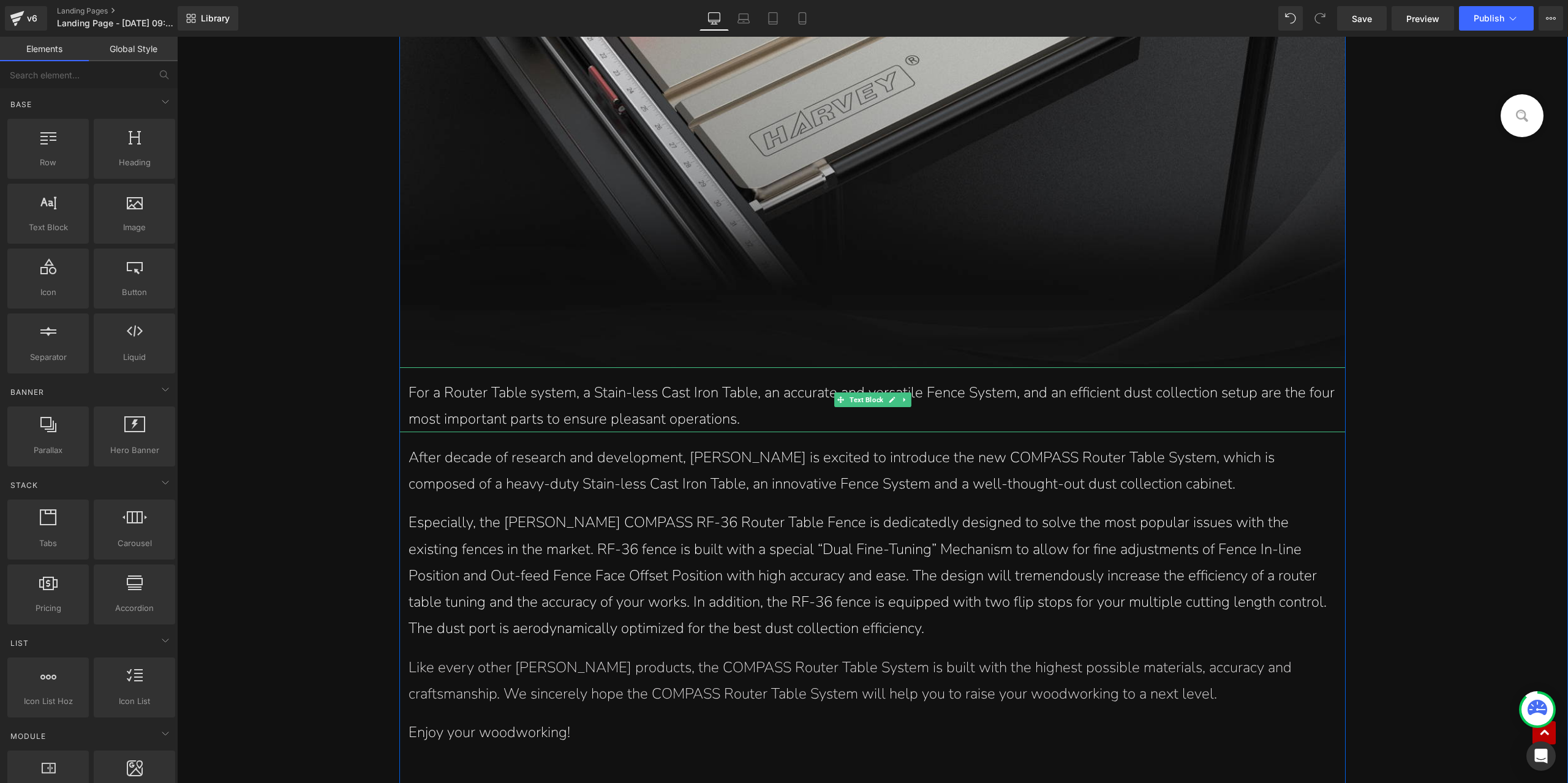
click at [677, 406] on p "For a Router Table system, a Stain-less Cast Iron Table, an accurate and versat…" at bounding box center [873, 406] width 928 height 53
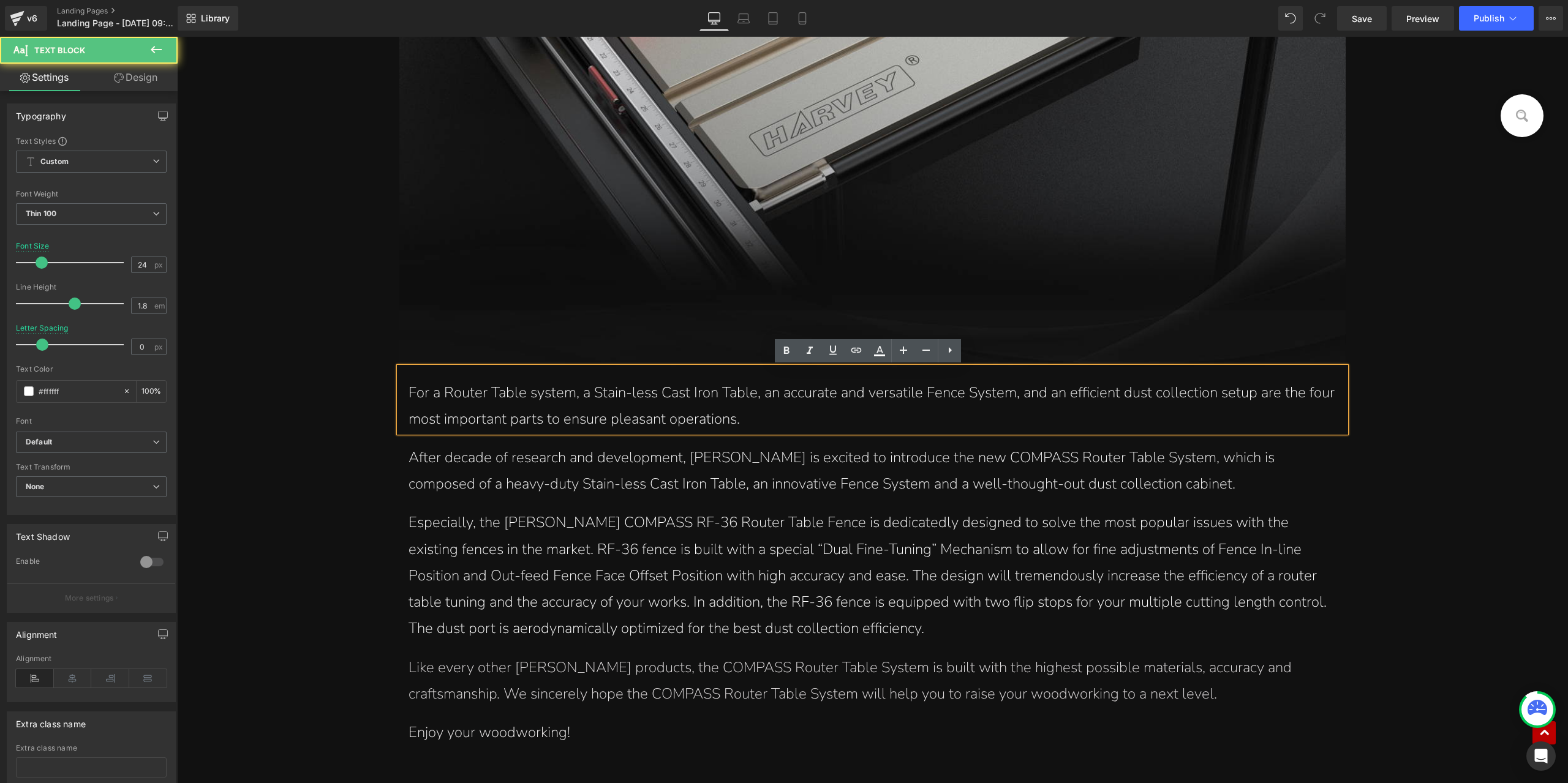
click at [685, 415] on p "For a Router Table system, a Stain-less Cast Iron Table, an accurate and versat…" at bounding box center [873, 406] width 928 height 53
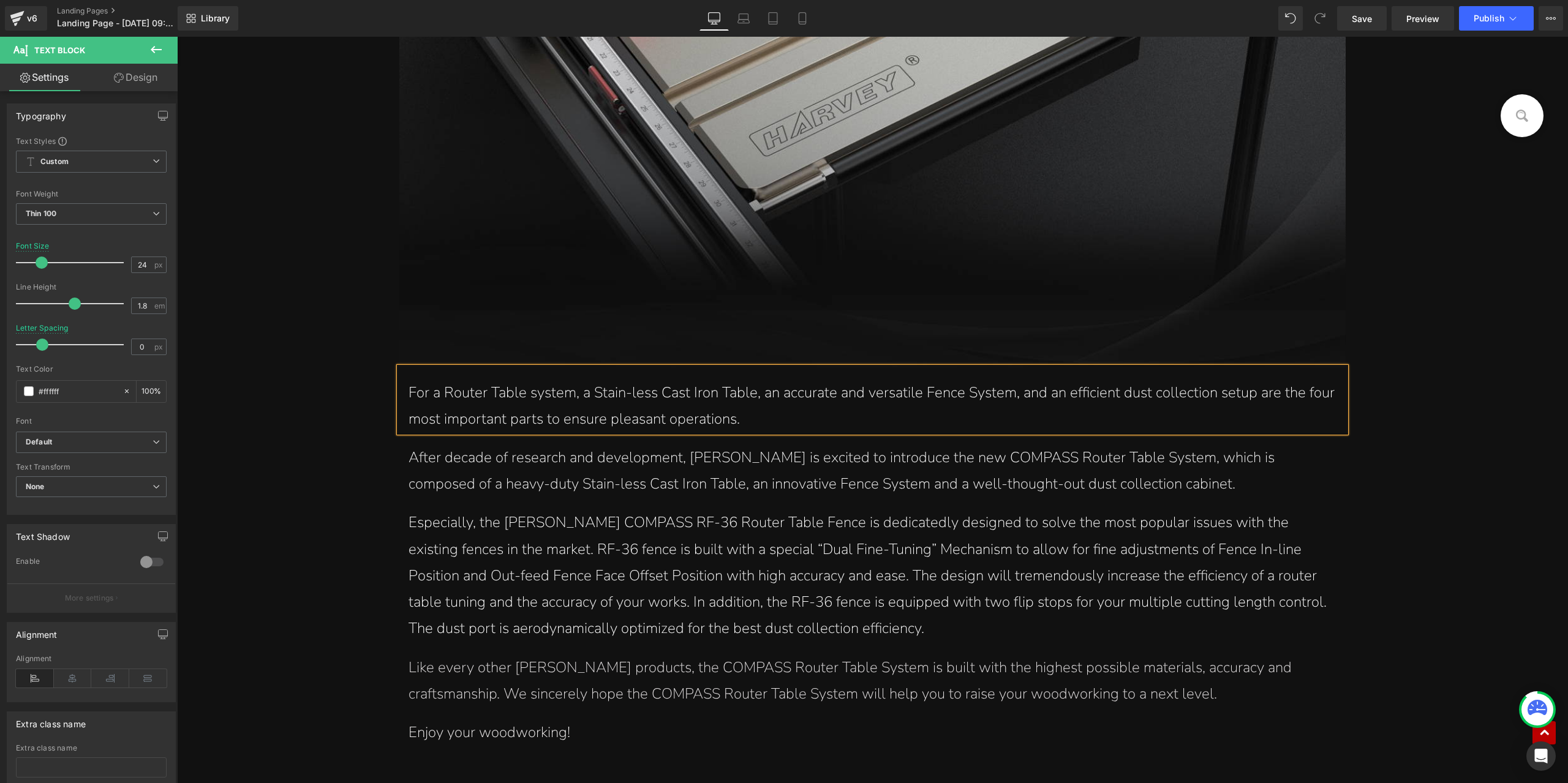
paste div
click at [736, 412] on p "For a Router Table system, a solid Cast lron Table, an accurate andversatile Fe…" at bounding box center [873, 406] width 928 height 53
click at [656, 392] on p "For a Router Table system, a solid Cast lron Table, an accurate andversatile Fe…" at bounding box center [873, 406] width 928 height 53
click at [825, 395] on p "For a Router Table system, a solid Cast Iron Table, an accurate andversatile Fe…" at bounding box center [873, 406] width 928 height 53
click at [1297, 396] on p "For a Router Table system, a solid Cast Iron Table, an accurate and versatile F…" at bounding box center [873, 406] width 928 height 53
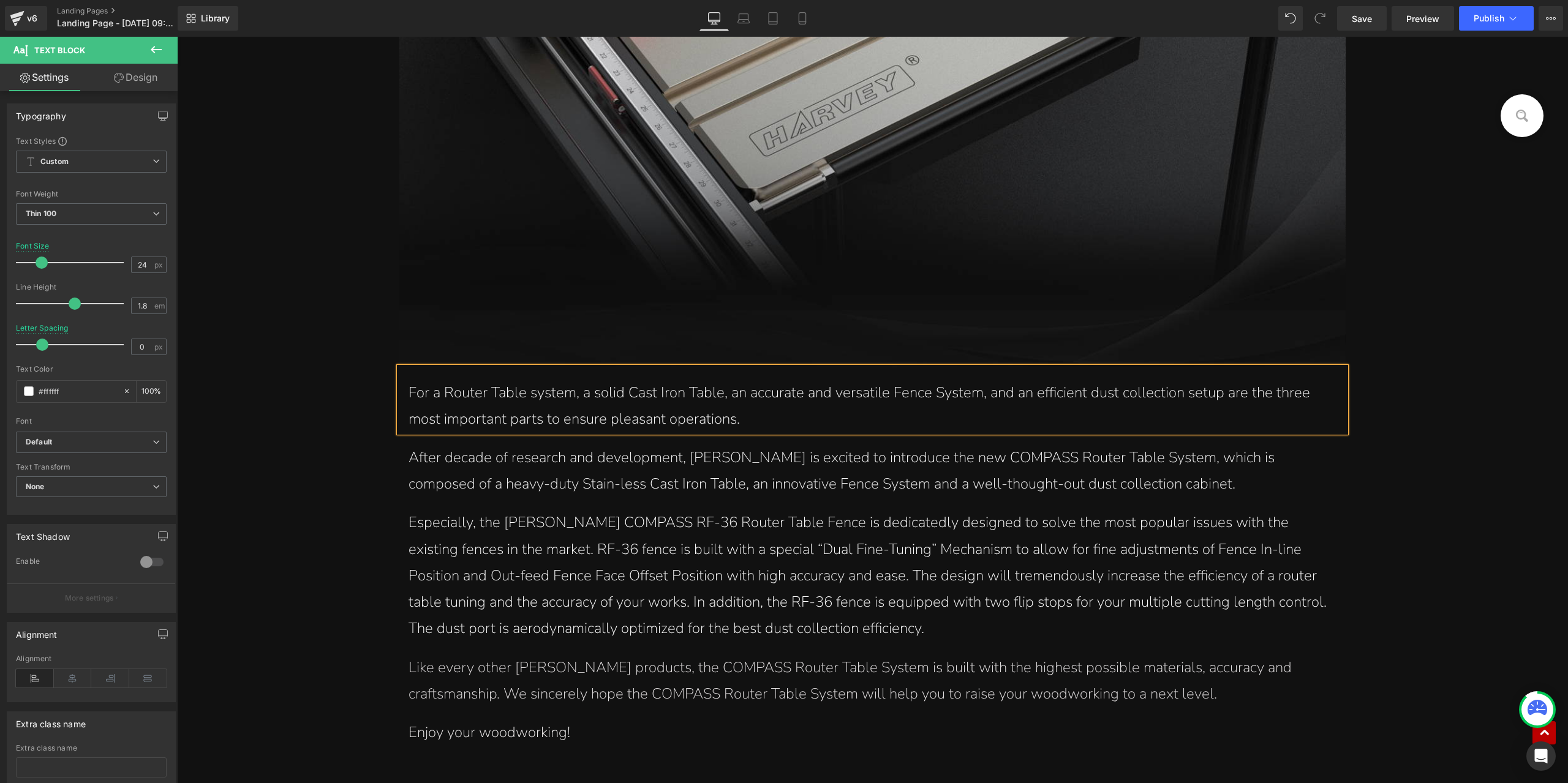
click at [616, 481] on span "After decade of research and development, Harvey is excited to introduce the ne…" at bounding box center [842, 470] width 866 height 46
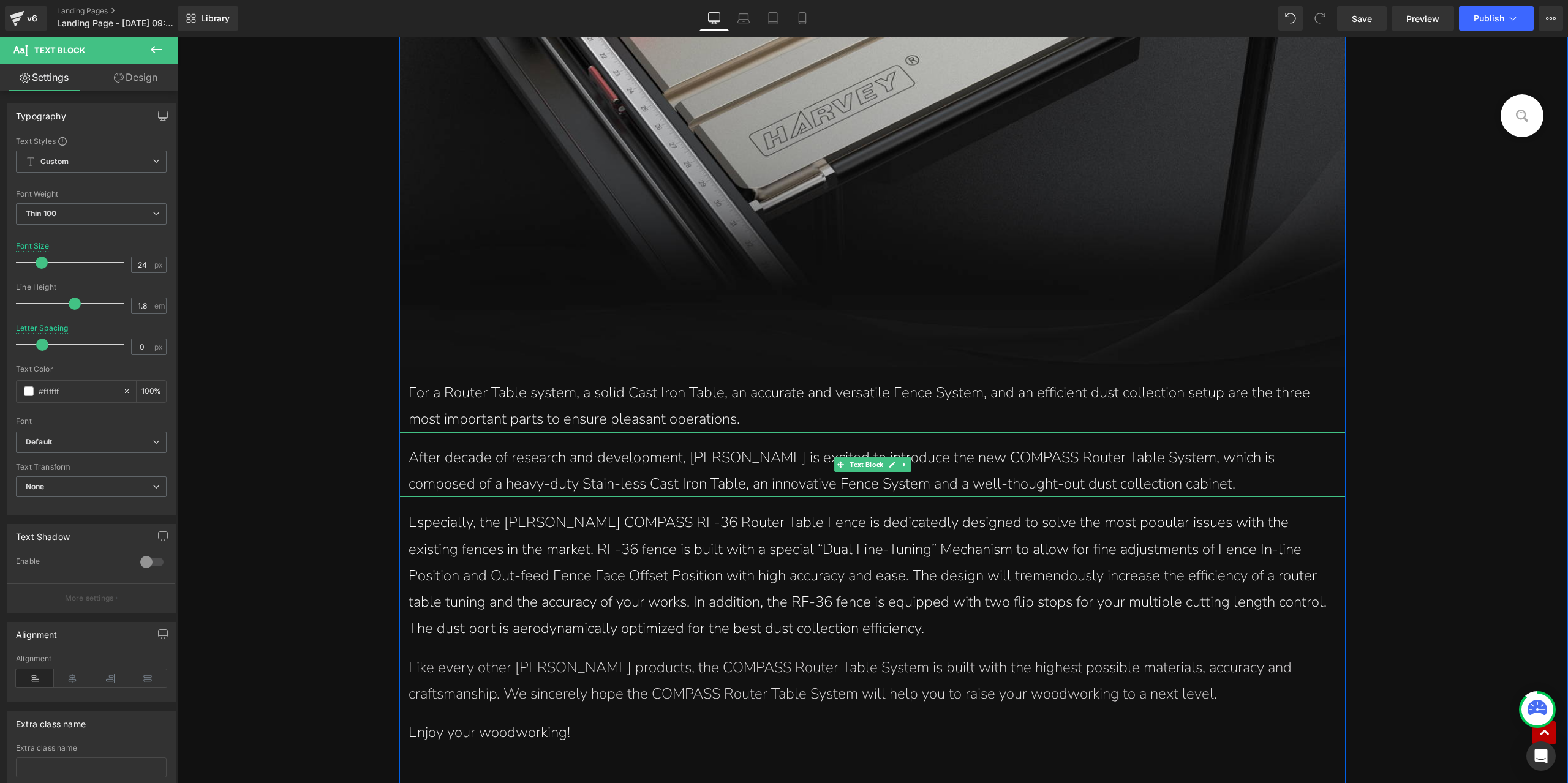
click at [549, 459] on span "After decade of research and development, Harvey is excited to introduce the ne…" at bounding box center [842, 470] width 866 height 46
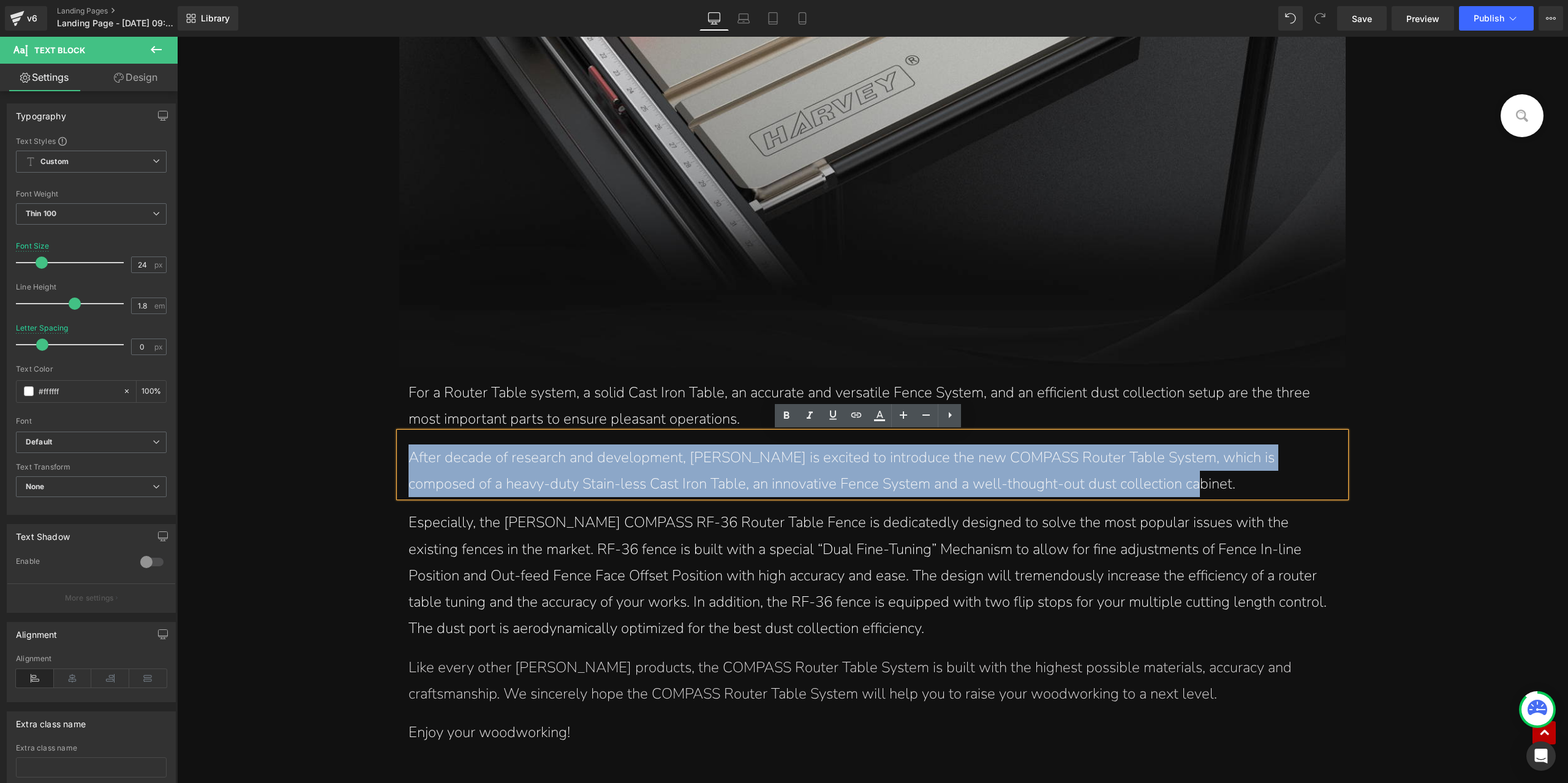
drag, startPoint x: 399, startPoint y: 457, endPoint x: 1189, endPoint y: 490, distance: 790.7
click at [1189, 490] on div "After decade of research and development, Harvey is excited to introduce the ne…" at bounding box center [872, 464] width 946 height 65
paste div
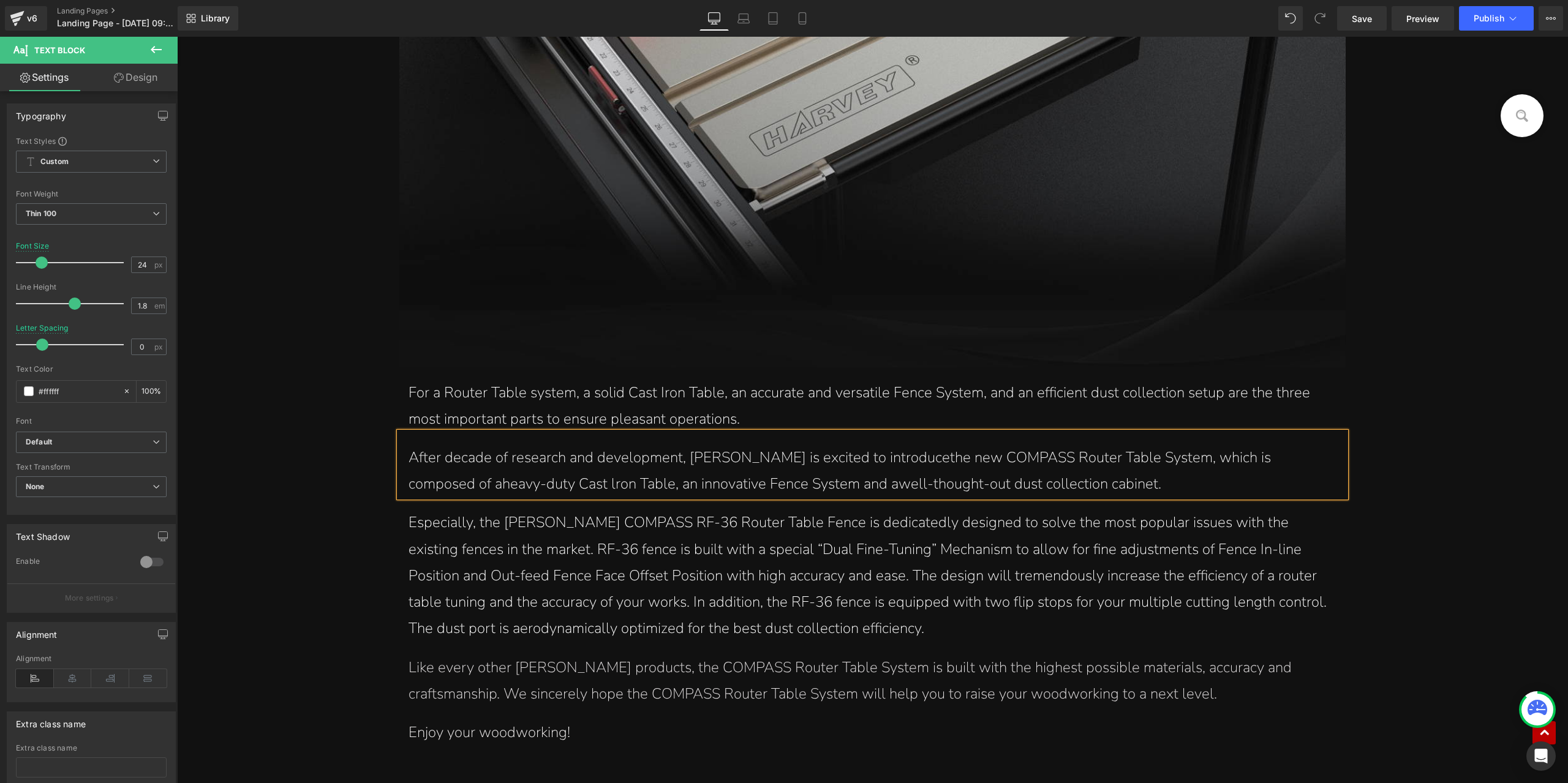
click at [471, 489] on font "After decade of research and development, Harvey is excited to introducethe new…" at bounding box center [840, 470] width 862 height 46
click at [756, 484] on font "After decade of research and development, Harvey is excited to introducethe new…" at bounding box center [840, 470] width 862 height 46
click at [867, 460] on font "After decade of research and development, Harvey is excited to introducethe new…" at bounding box center [840, 470] width 862 height 46
click at [414, 484] on font "After decade of research and development, Harvey is excited to introduce the ne…" at bounding box center [842, 470] width 866 height 46
click at [592, 561] on p "Especially, the Harvey COMPASS RF-36 Router Table Fence is dedicatedly designed…" at bounding box center [873, 576] width 928 height 133
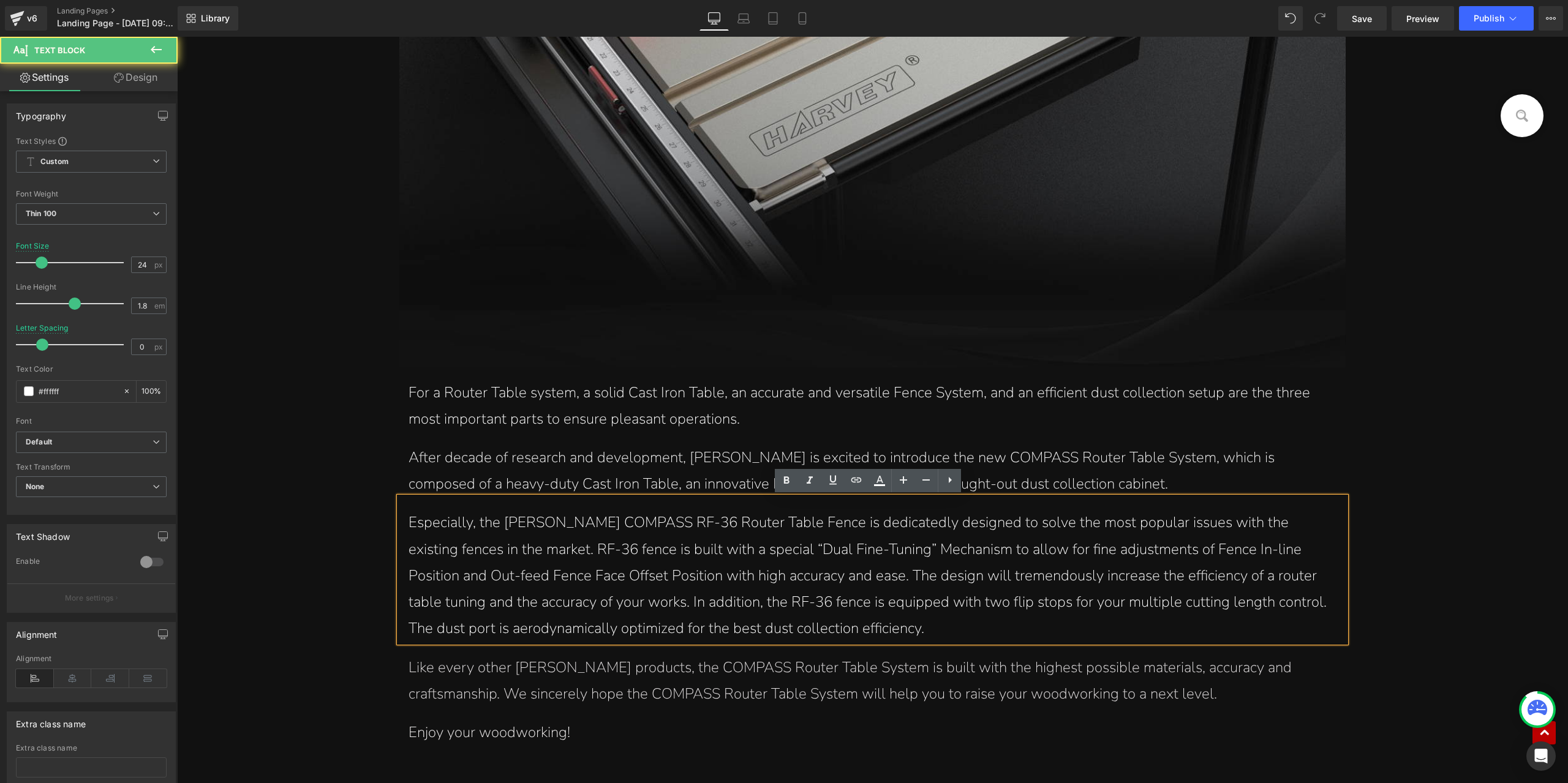
click at [654, 572] on p "Especially, the Harvey COMPASS RF-36 Router Table Fence is dedicatedly designed…" at bounding box center [873, 576] width 928 height 133
click at [640, 562] on p "Especially, the Harvey COMPASS RF-36 Router Table Fence is dedicatedly designed…" at bounding box center [873, 576] width 928 height 133
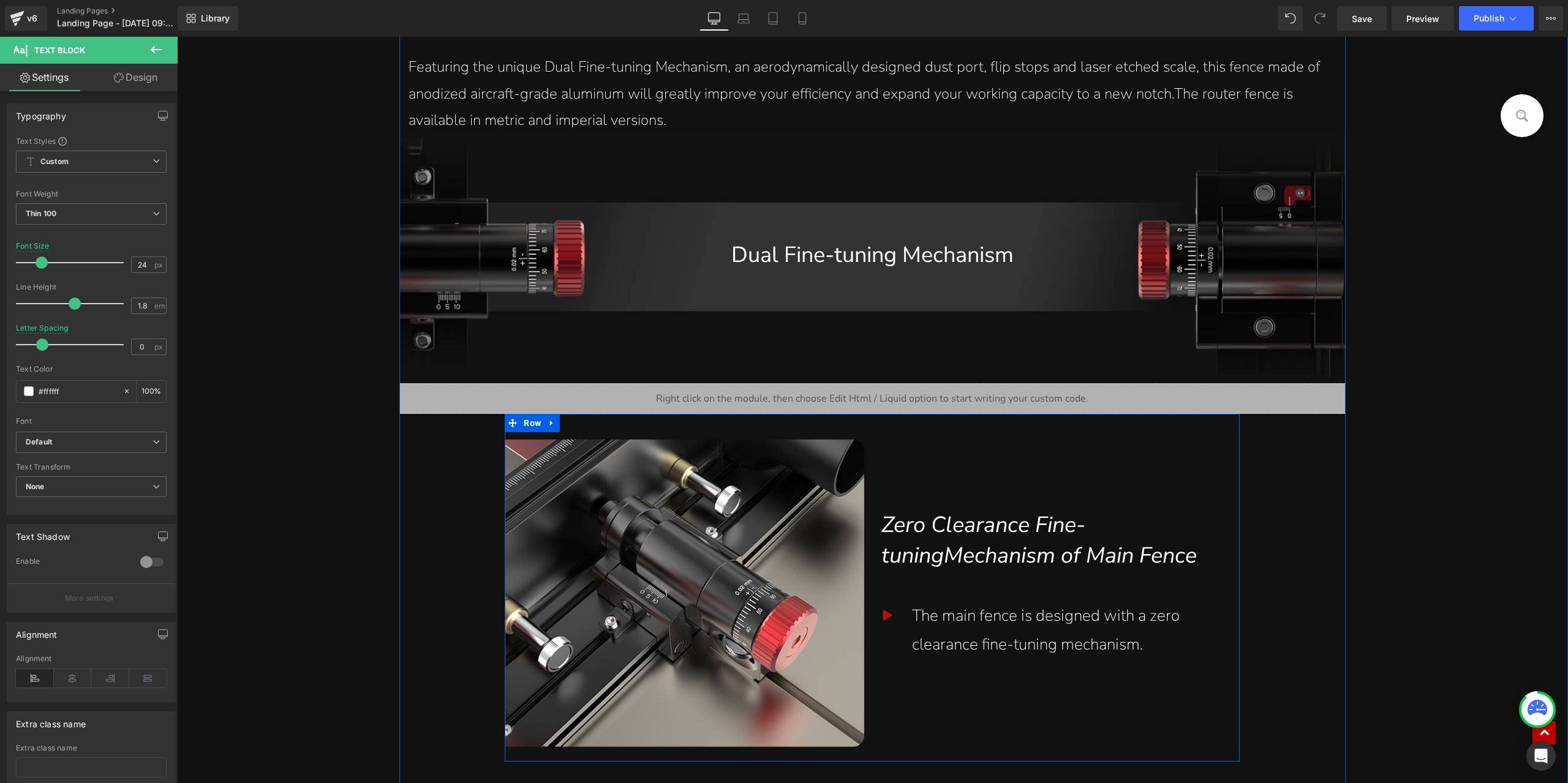
scroll to position [2327, 0]
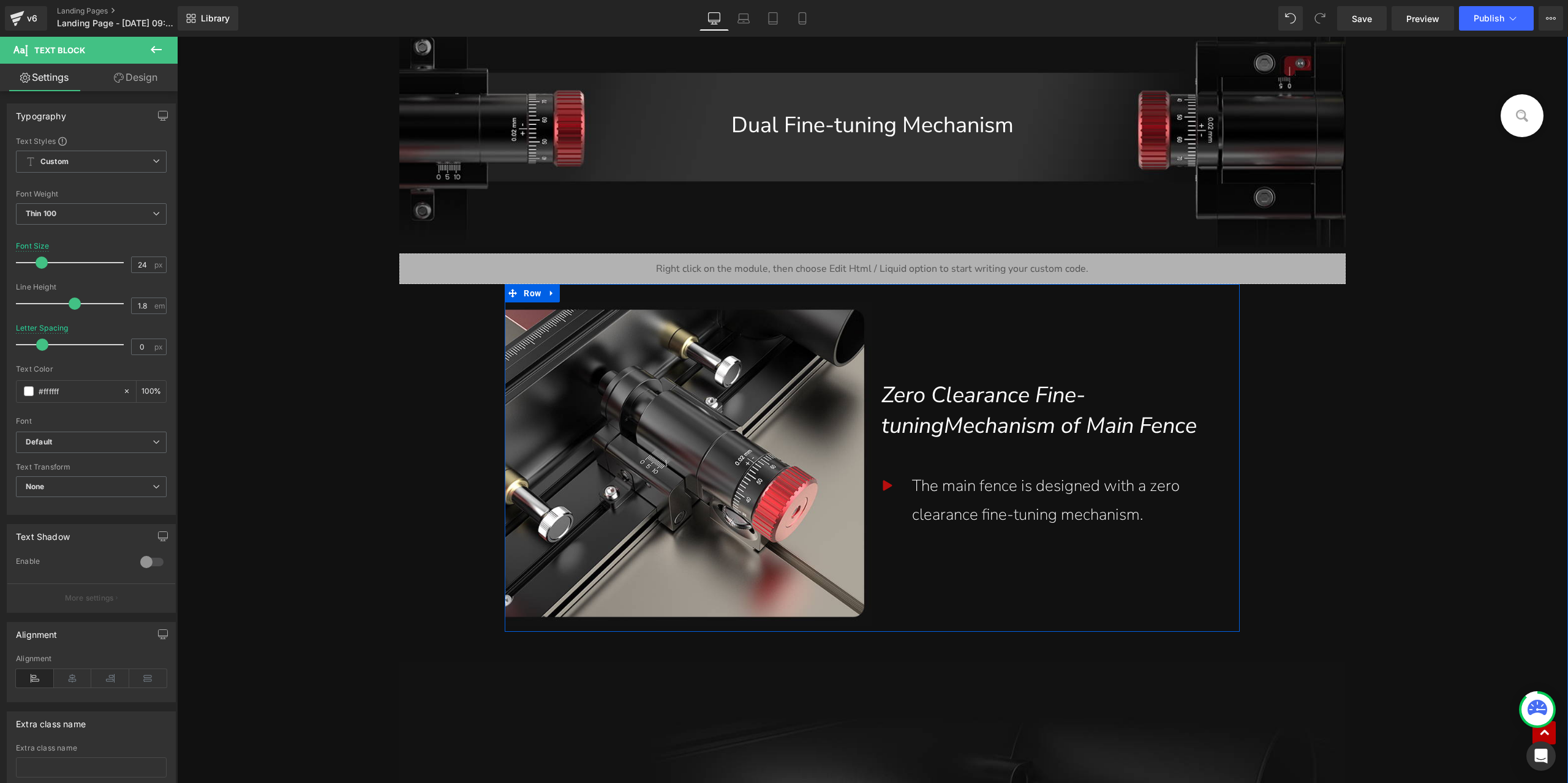
click at [983, 433] on span "Zero Clearance Fine-tuningMechanism of Main Fence" at bounding box center [1039, 411] width 315 height 60
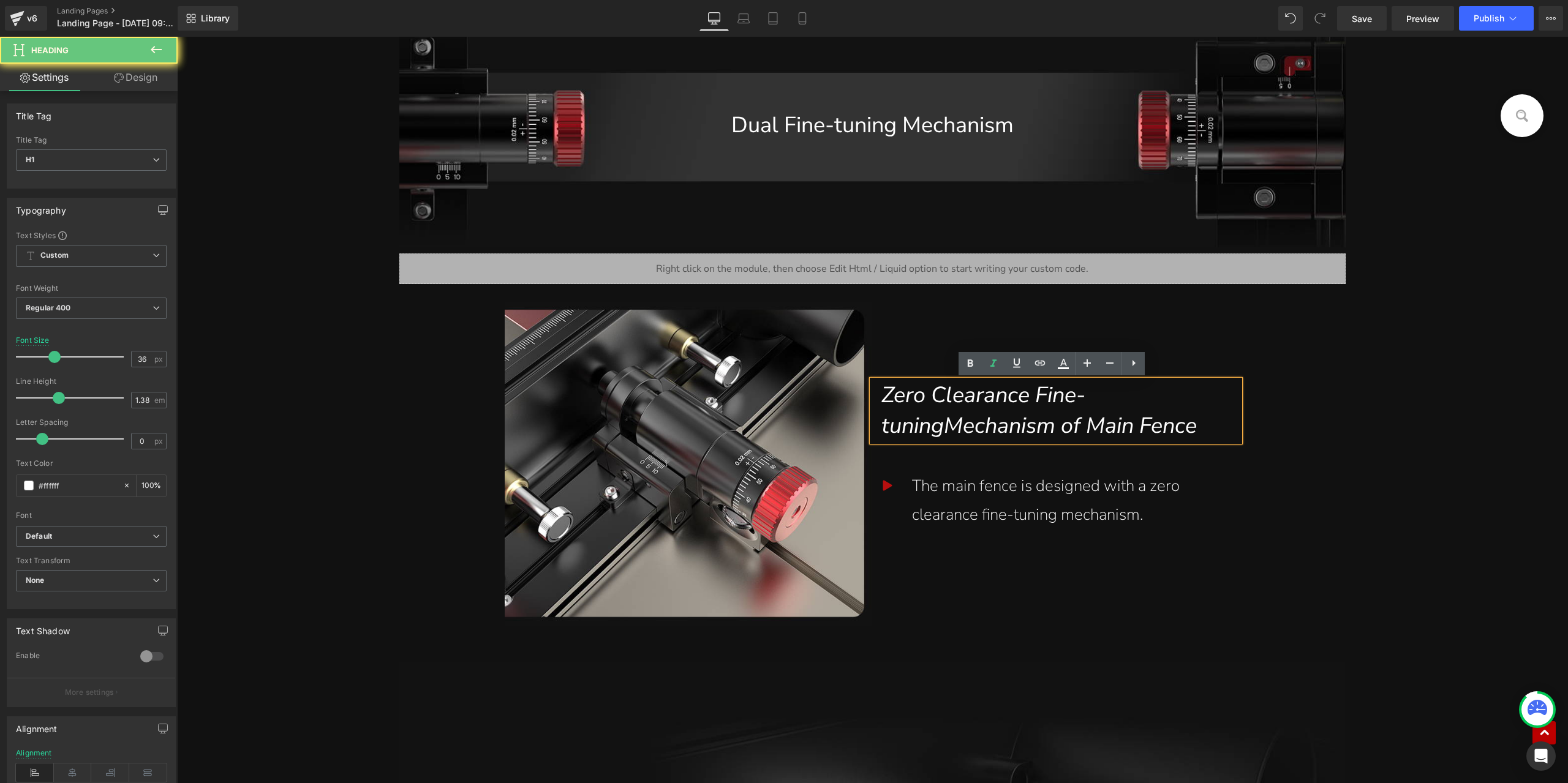
click at [956, 428] on span "Zero Clearance Fine-tuningMechanism of Main Fence" at bounding box center [1039, 411] width 315 height 60
click at [944, 427] on span "Zero Clearance Fine-tuningMechanism of Main Fence" at bounding box center [1039, 411] width 315 height 60
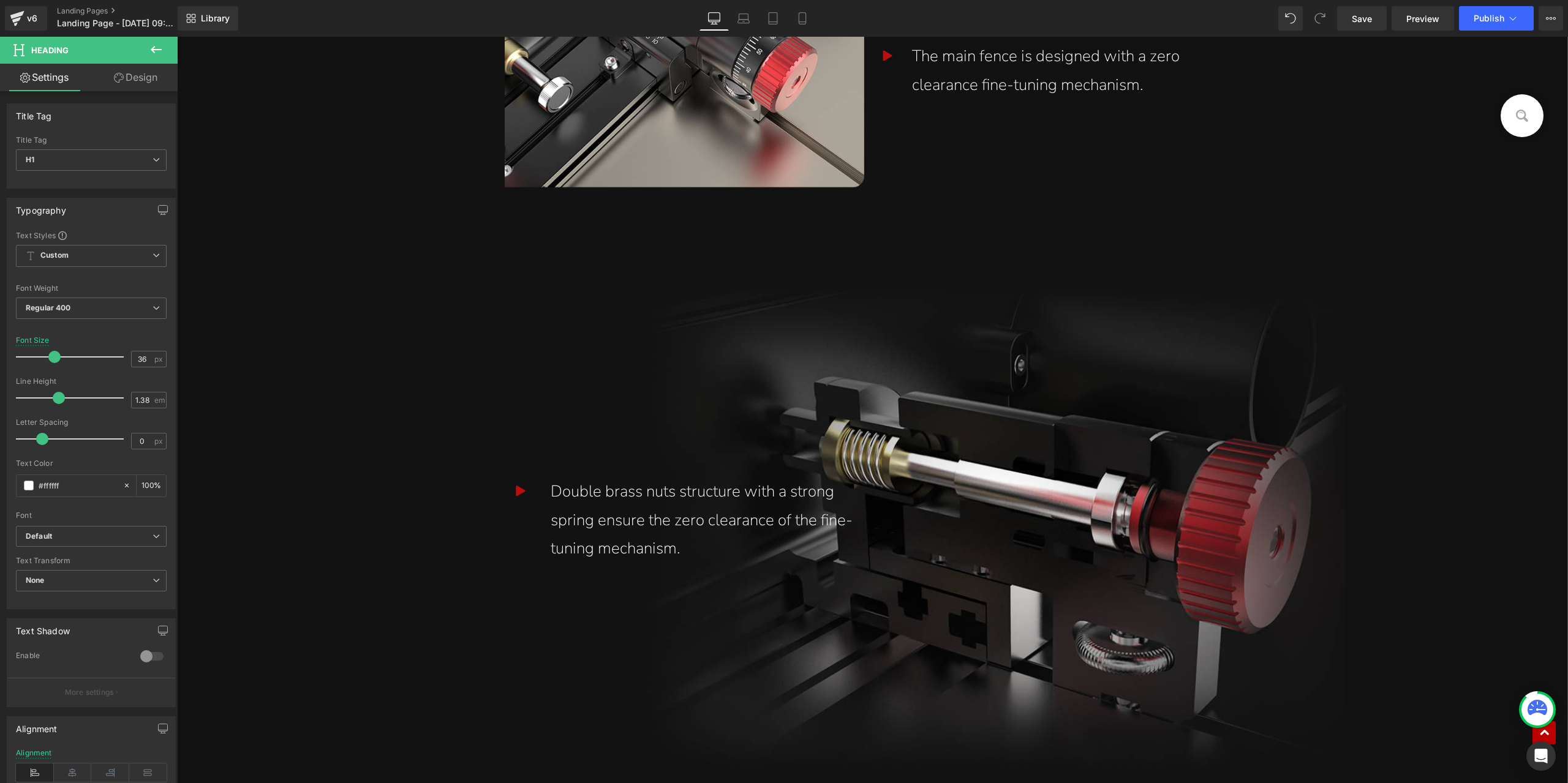
scroll to position [2817, 0]
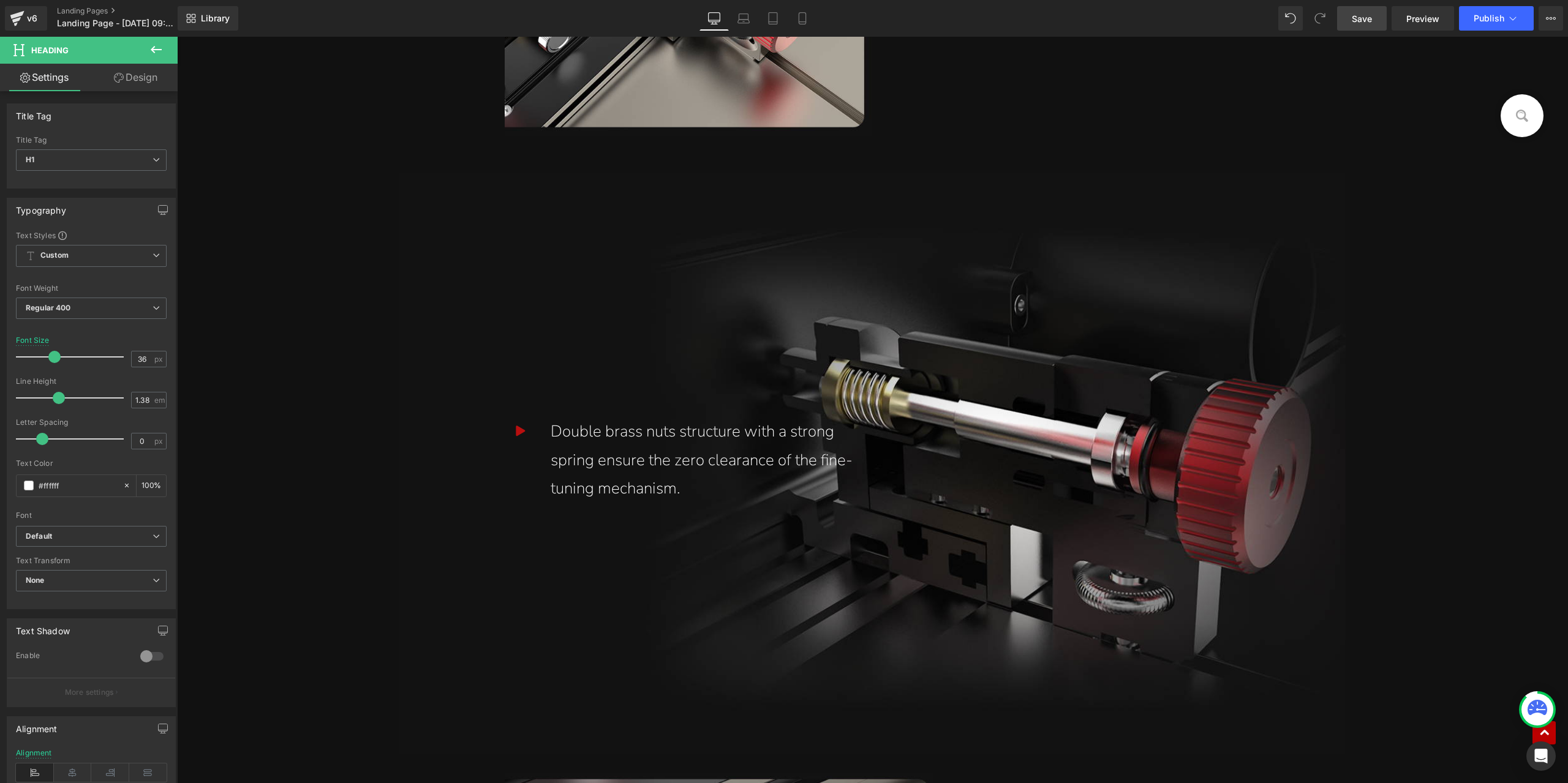
click at [1381, 20] on link "Save" at bounding box center [1362, 19] width 49 height 25
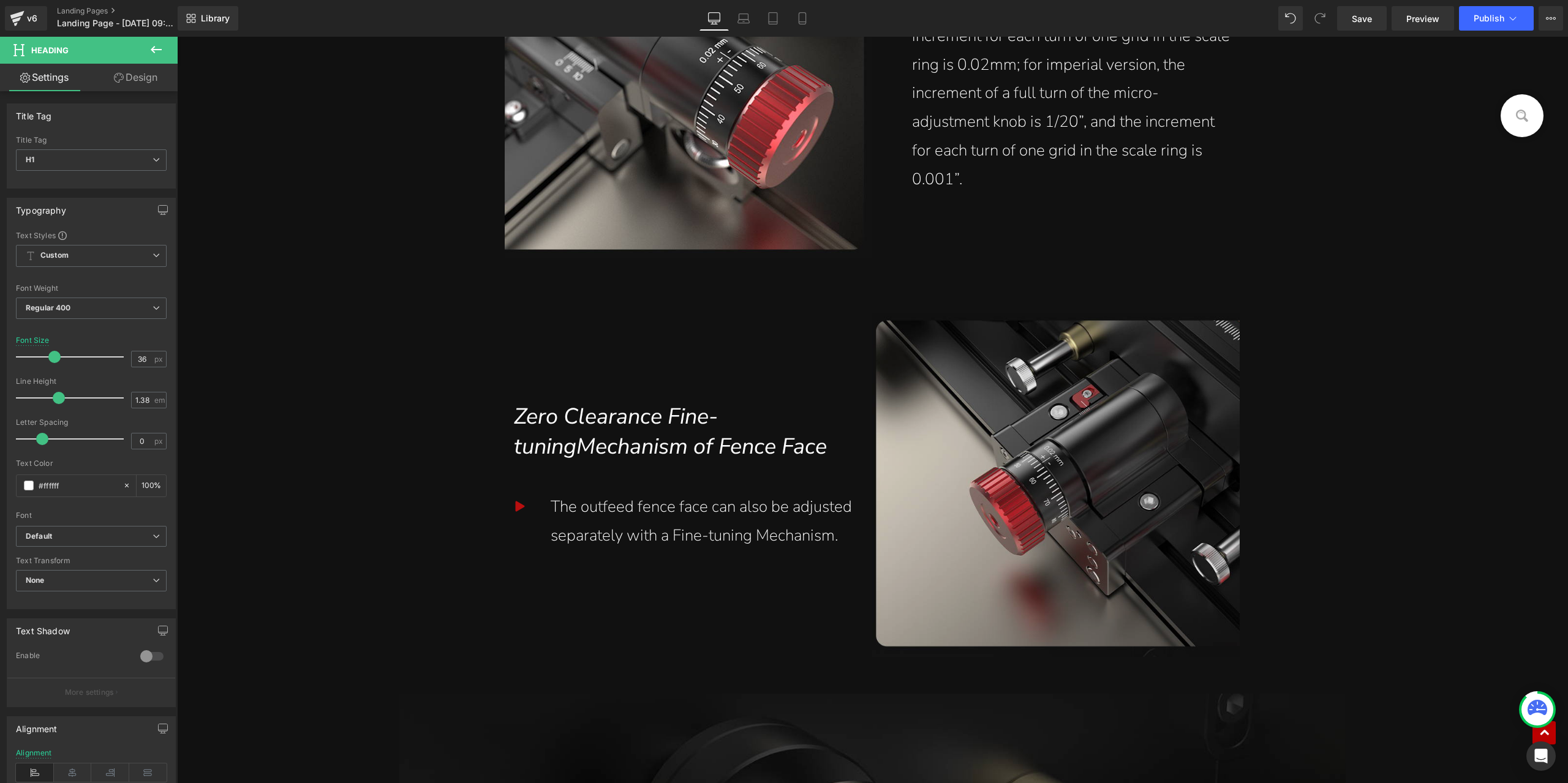
scroll to position [4042, 0]
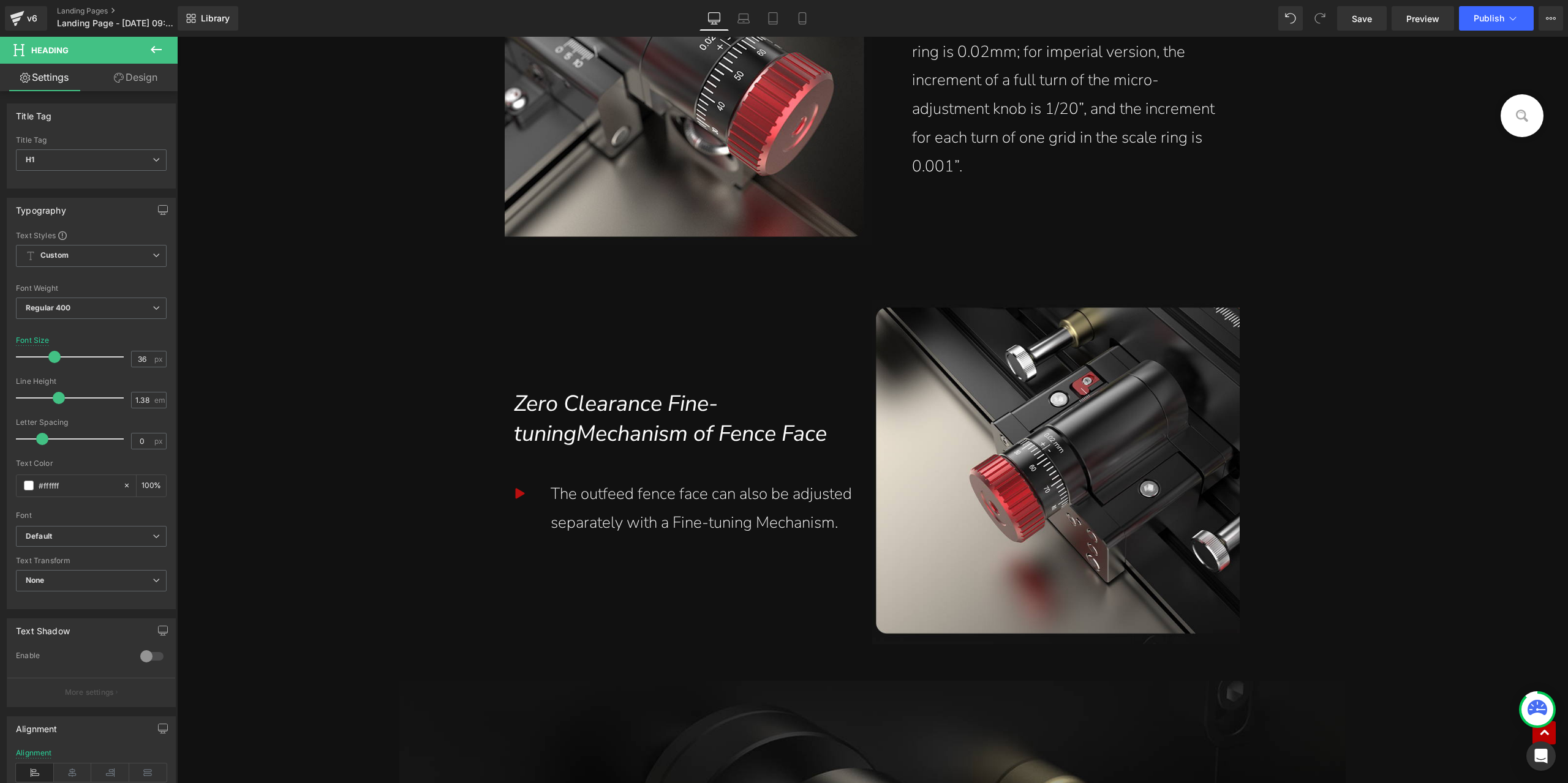
click at [653, 445] on span "Zero Clearance Fine-tuningMechanism of Fence Face" at bounding box center [671, 419] width 313 height 60
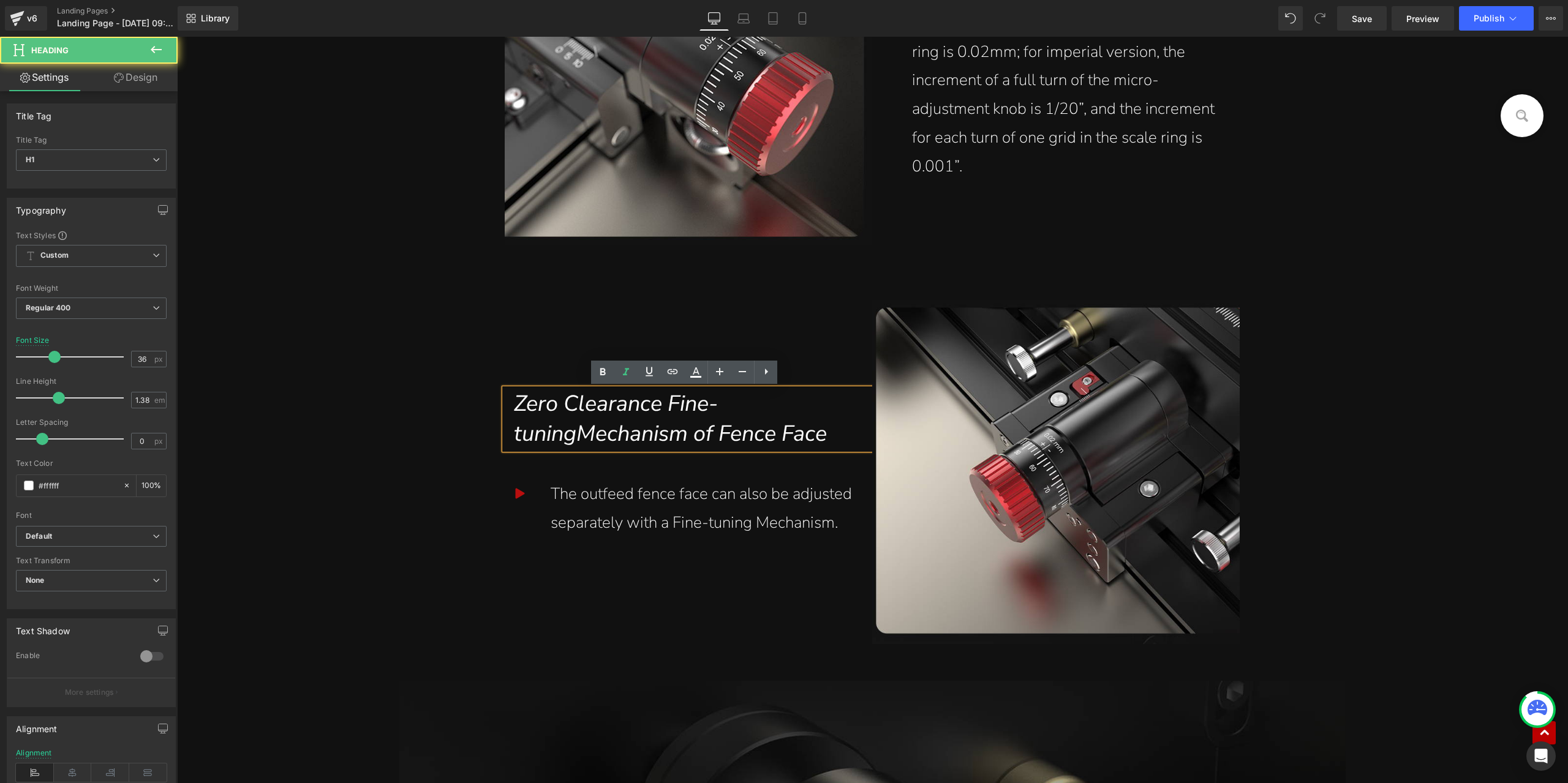
click at [574, 439] on span "Zero Clearance Fine-tuningMechanism of Fence Face" at bounding box center [671, 419] width 313 height 60
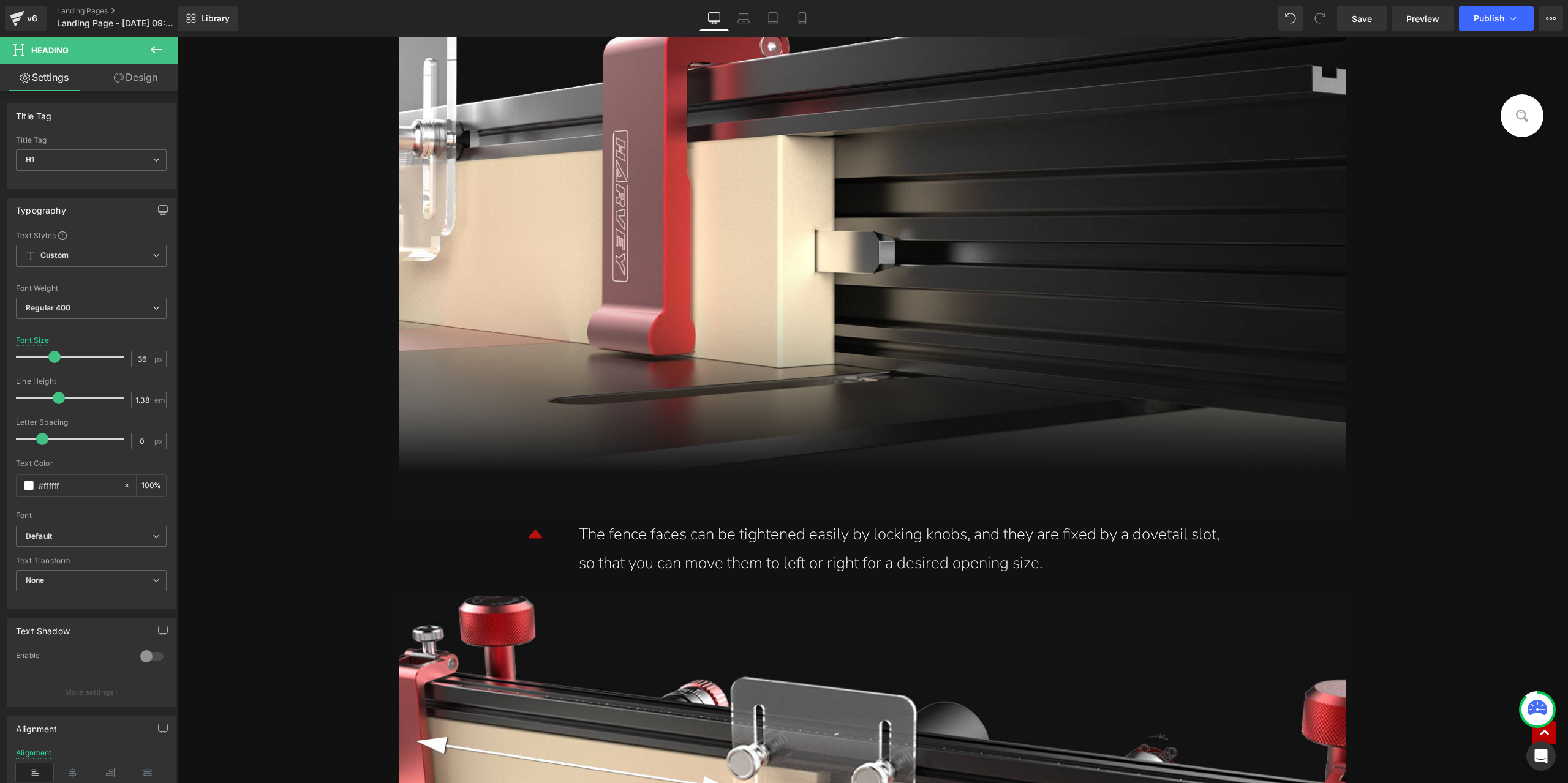
scroll to position [6737, 0]
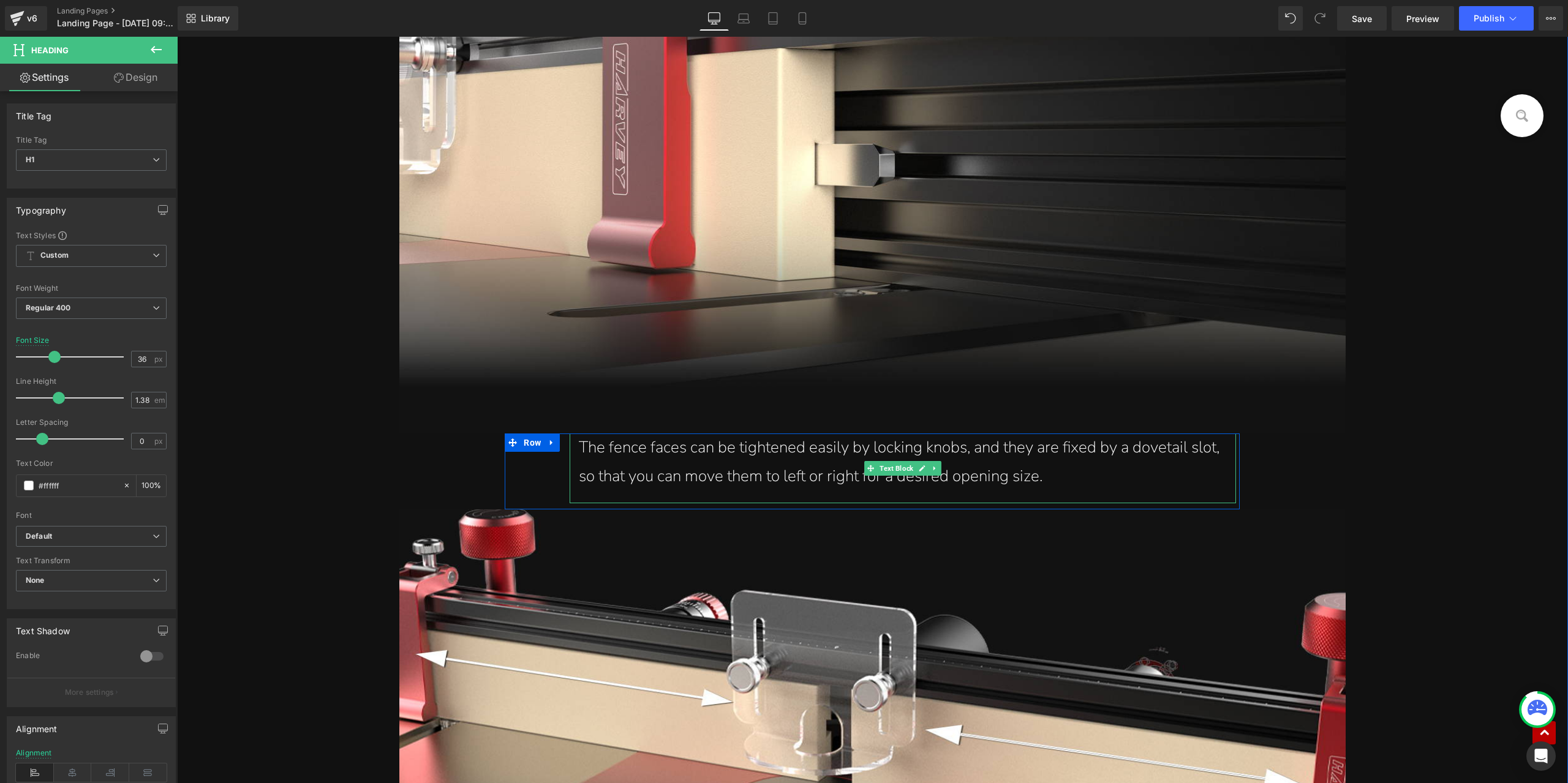
click at [956, 450] on div "The fence faces can be tightened easily by locking knobs, and they are fixed by…" at bounding box center [903, 462] width 648 height 58
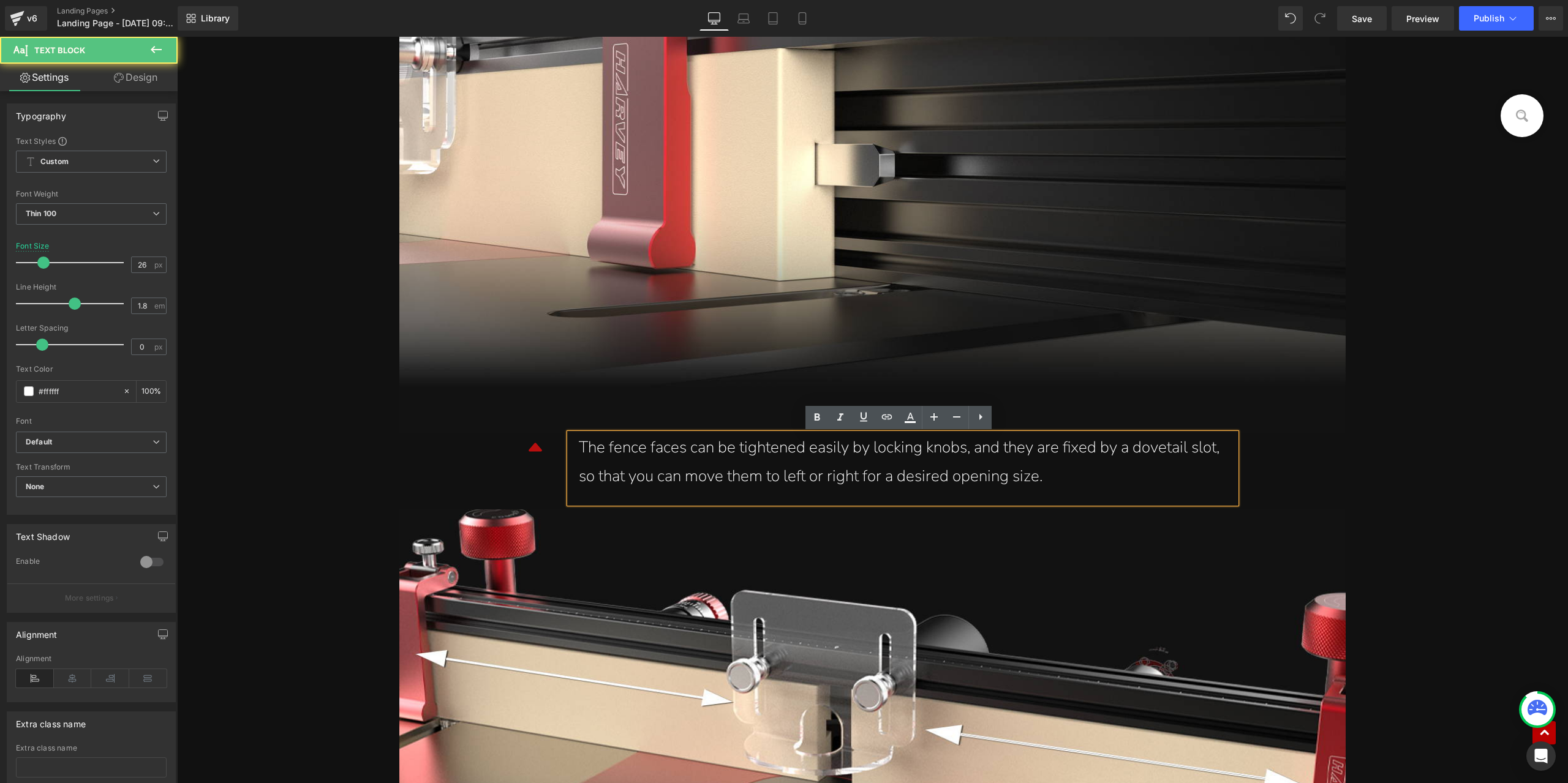
click at [929, 477] on div "The fence faces can be tightened easily by locking knobs, and they are fixed by…" at bounding box center [903, 462] width 648 height 58
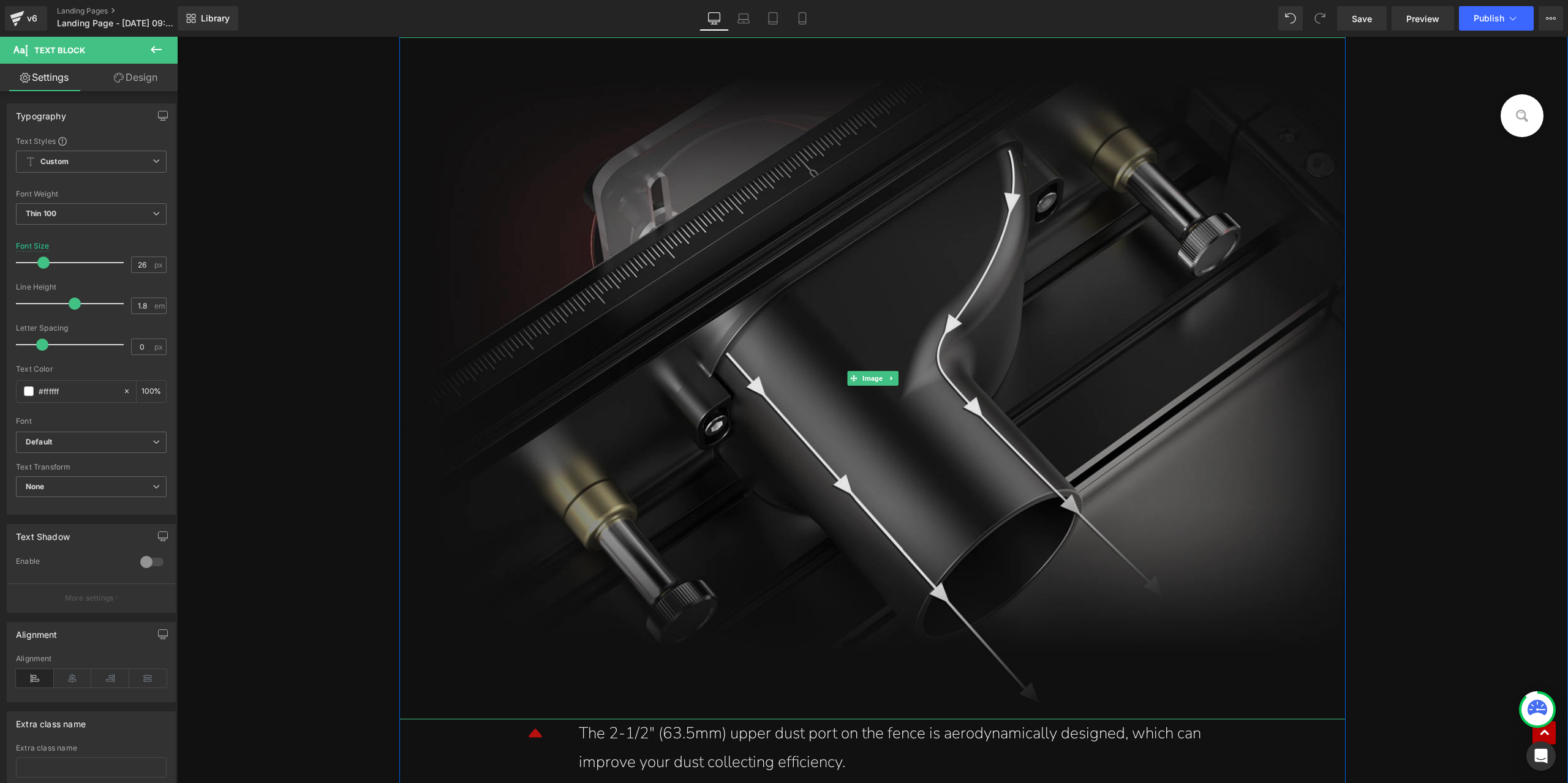
scroll to position [9247, 0]
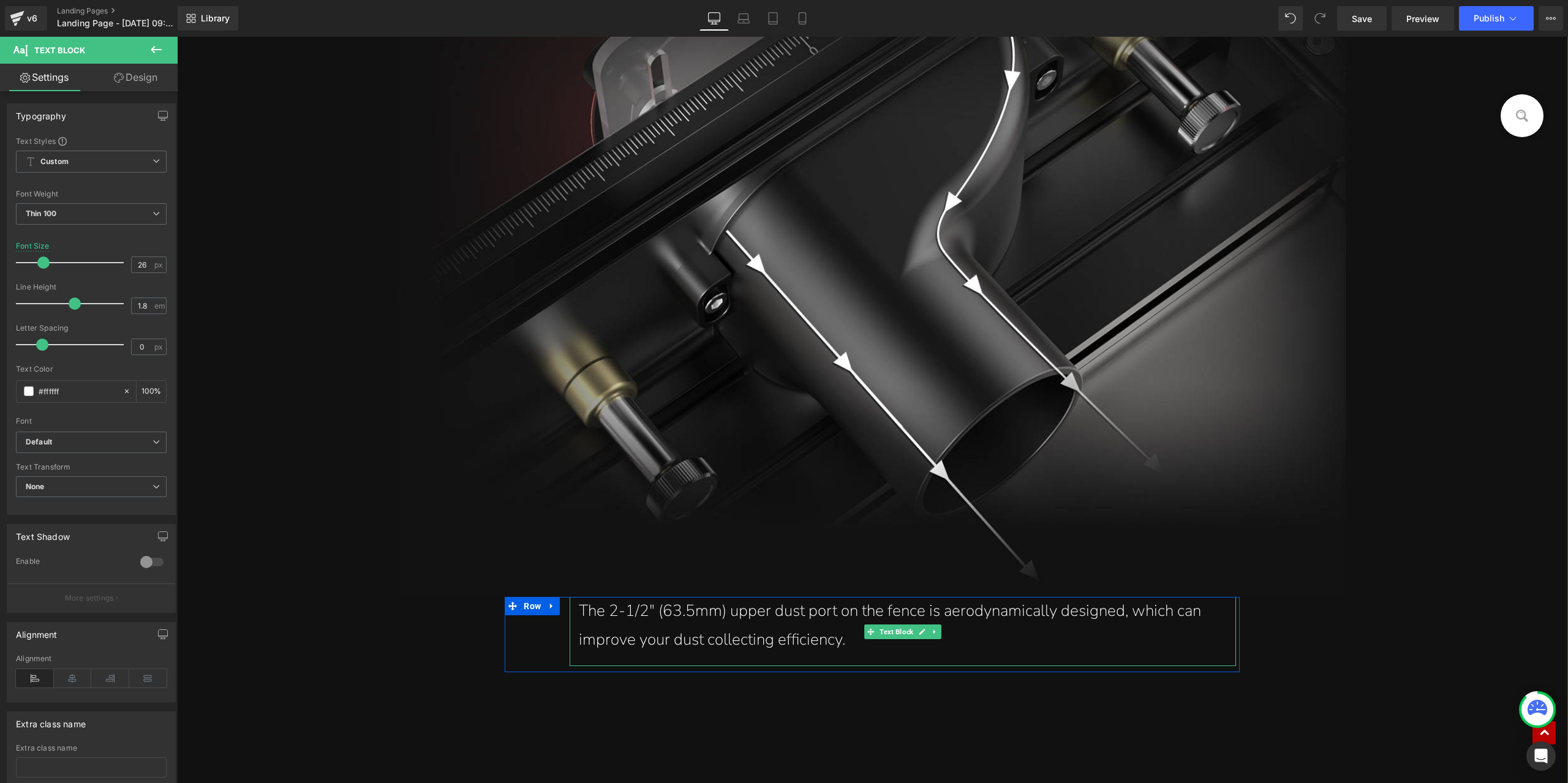
click at [813, 617] on div "The 2-1/2" (63.5mm) upper dust port on the fence is aerodynamically designed, w…" at bounding box center [903, 626] width 648 height 58
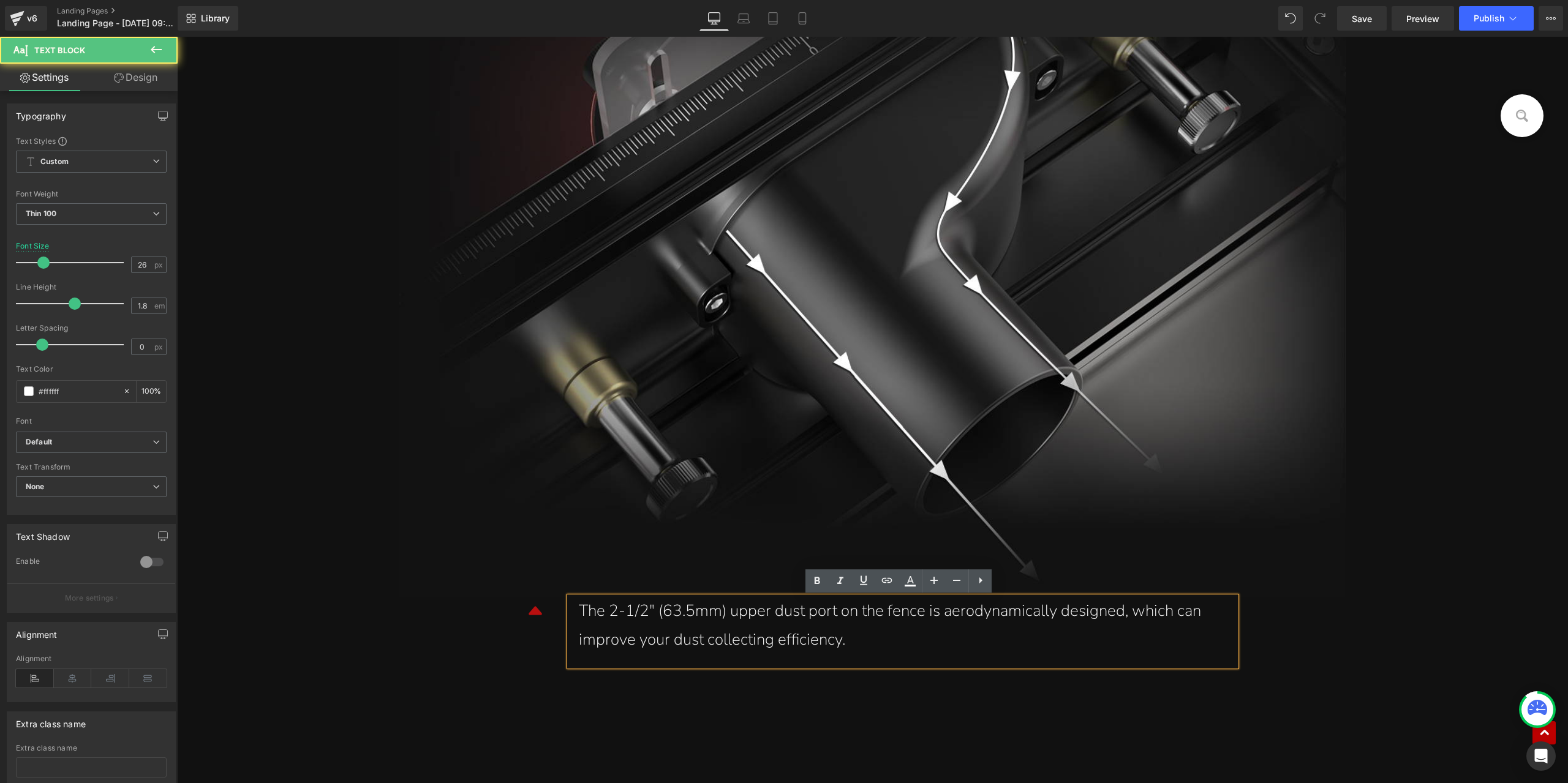
click at [880, 614] on div "The 2-1/2" (63.5mm) upper dust port on the fence is aerodynamically designed, w…" at bounding box center [903, 626] width 648 height 58
drag, startPoint x: 1114, startPoint y: 613, endPoint x: 1139, endPoint y: 609, distance: 25.3
click at [1114, 613] on div "The 2-1/2" (63.5mm) upper dust port on the fence is aerodynamically designed, w…" at bounding box center [903, 626] width 648 height 58
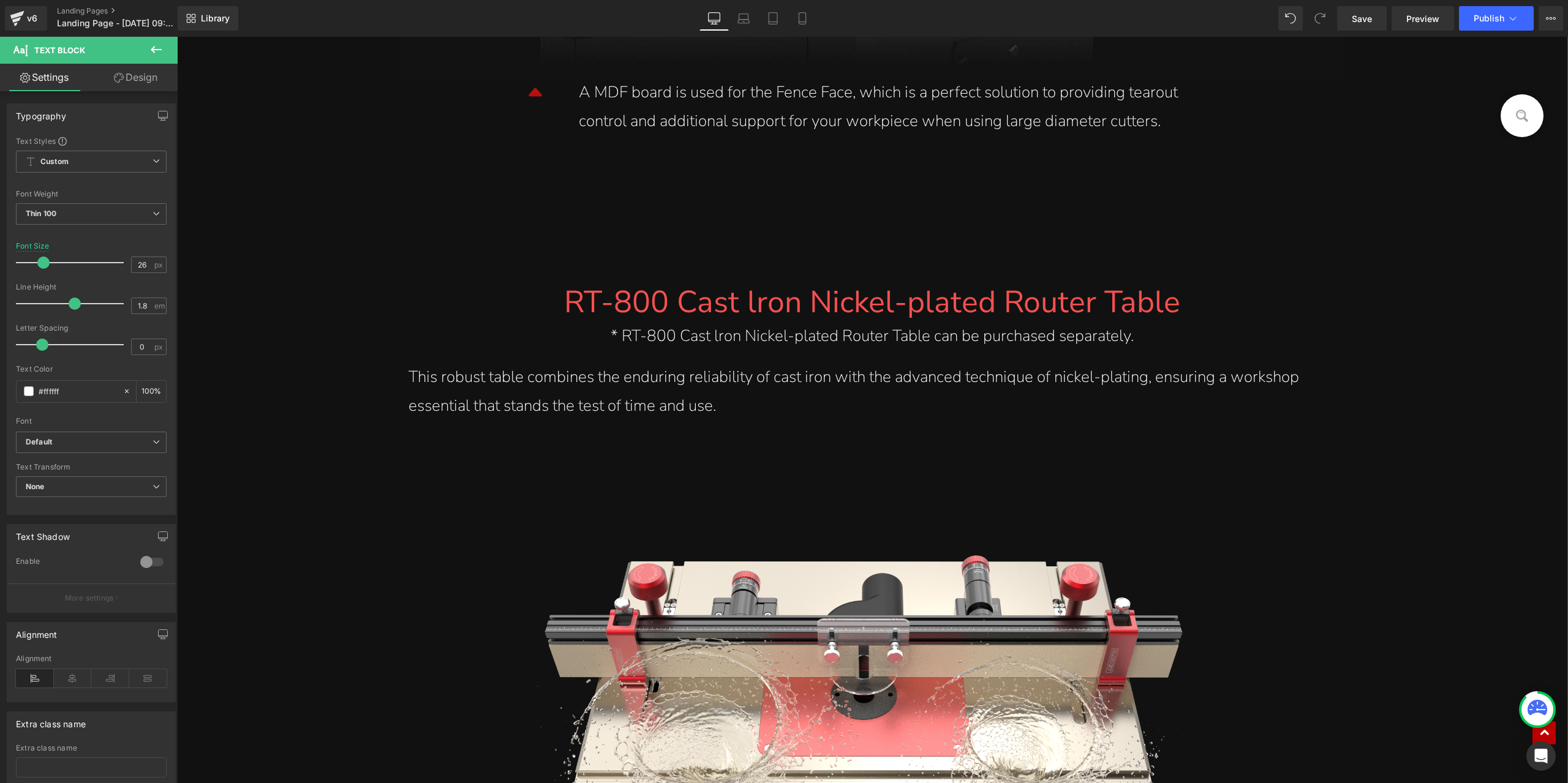
scroll to position [11084, 0]
click at [1375, 14] on link "Save" at bounding box center [1362, 19] width 49 height 25
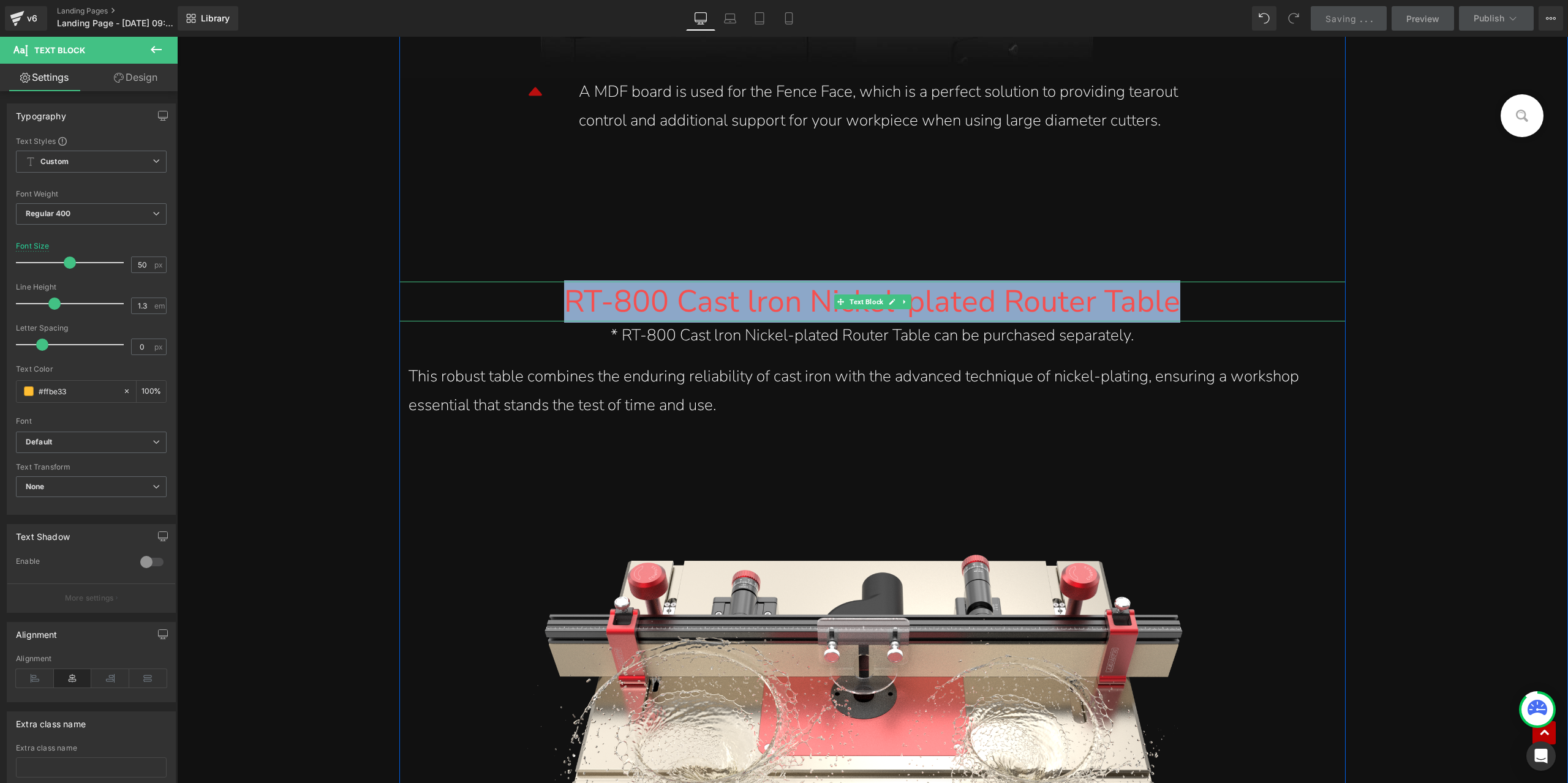
drag, startPoint x: 564, startPoint y: 304, endPoint x: 1175, endPoint y: 306, distance: 611.0
click at [1175, 306] on div "RT-800 Cast lron Nickel-plated Router Table" at bounding box center [873, 302] width 928 height 40
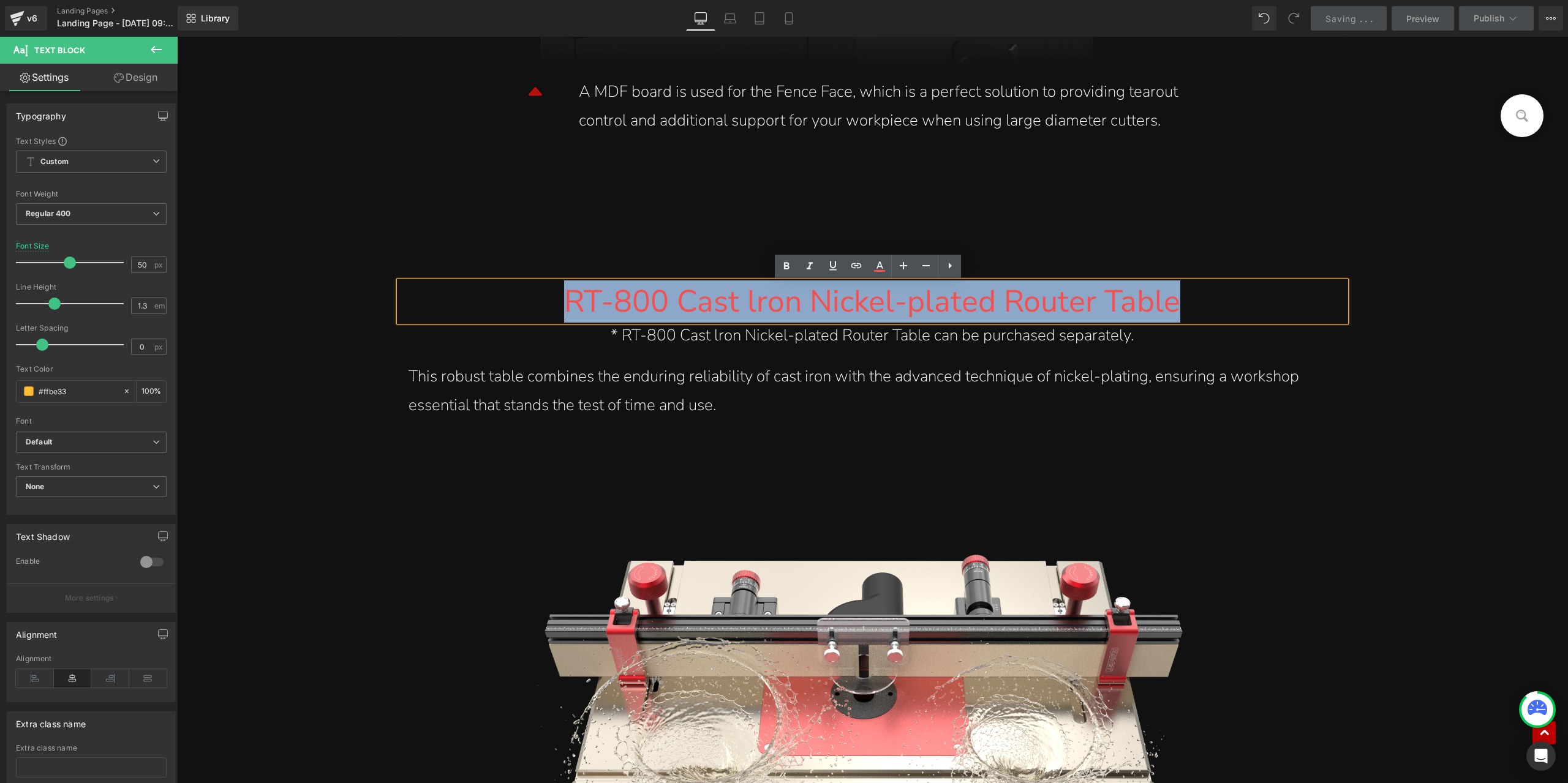
copy font "RT-800 Cast lron Nickel-plated Router Table"
click at [576, 296] on font "RT-800 Cast lron Nickel-plated Router Table" at bounding box center [872, 302] width 616 height 43
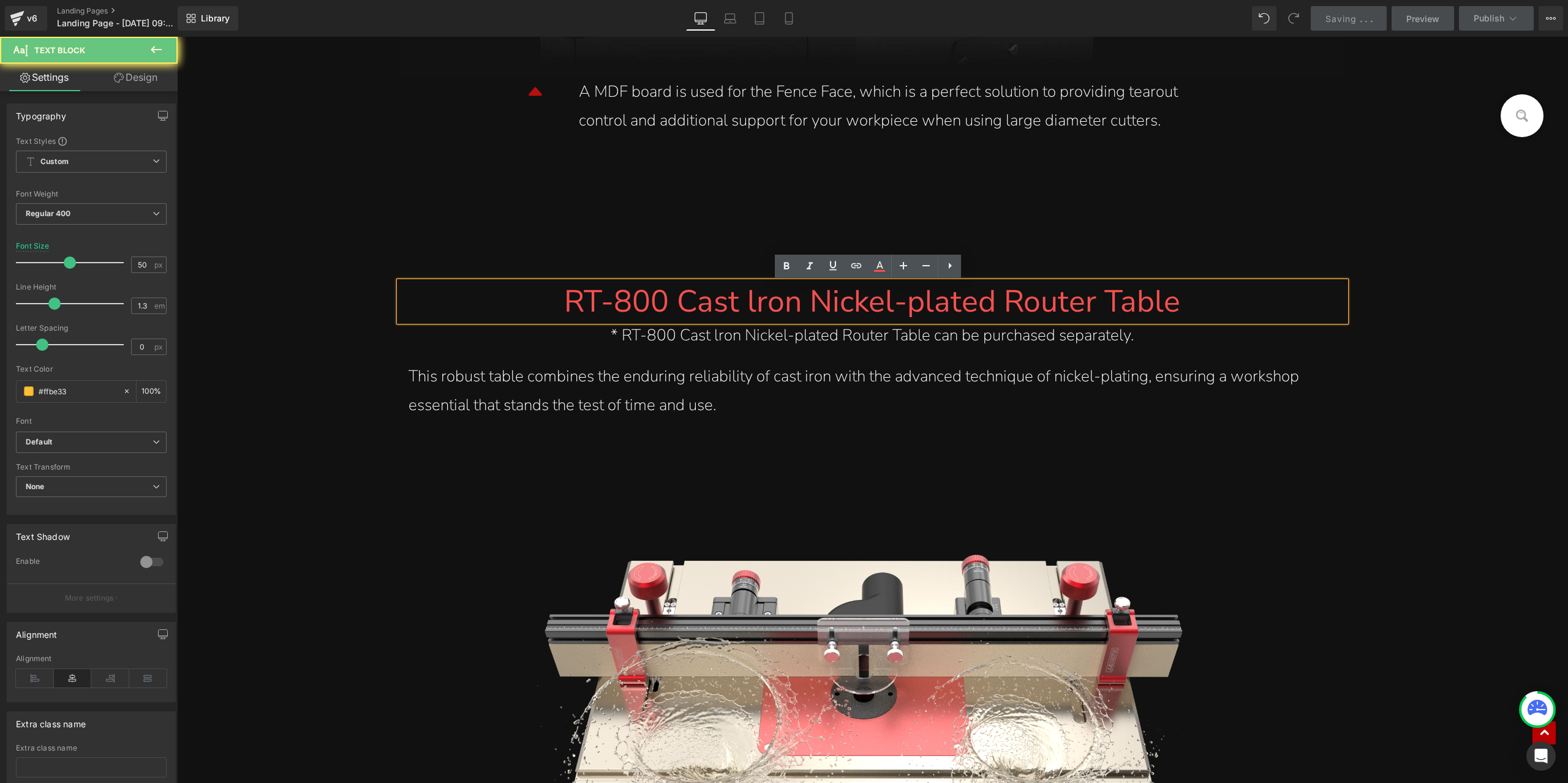
click at [568, 297] on font "RT-800 Cast lron Nickel-plated Router Table" at bounding box center [872, 302] width 616 height 43
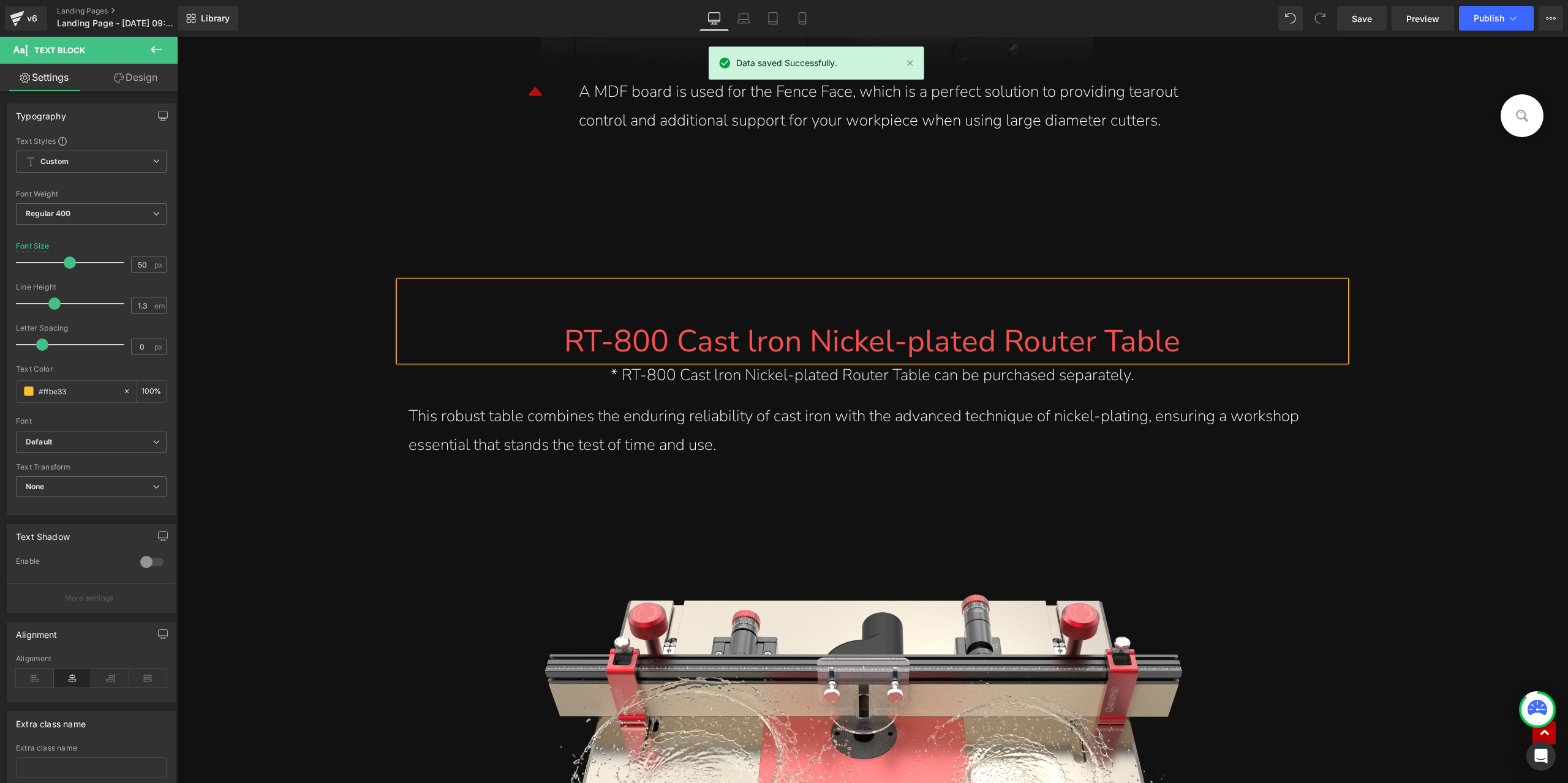
click at [568, 297] on div at bounding box center [873, 302] width 928 height 40
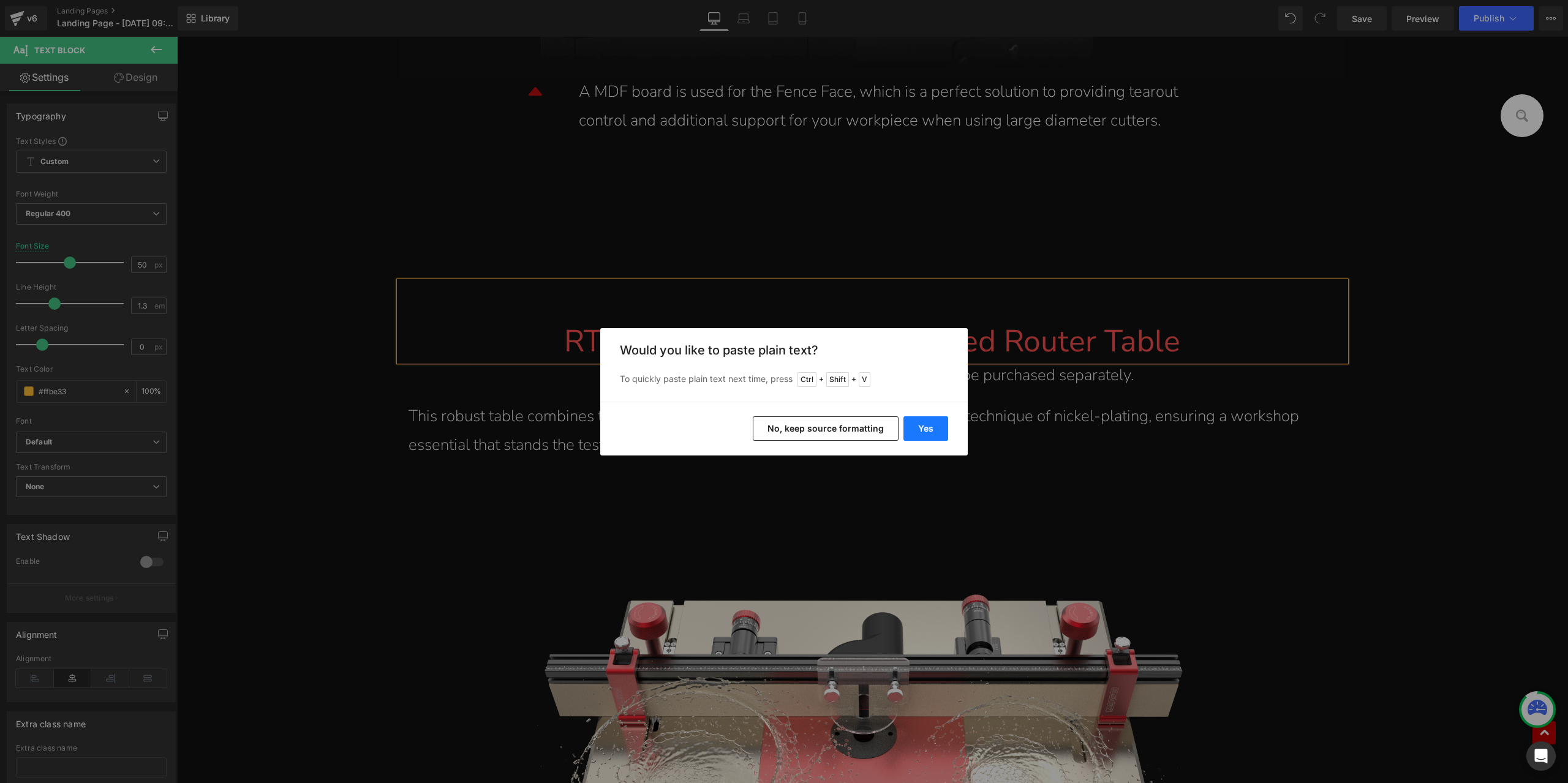
click at [931, 433] on button "Yes" at bounding box center [926, 429] width 45 height 25
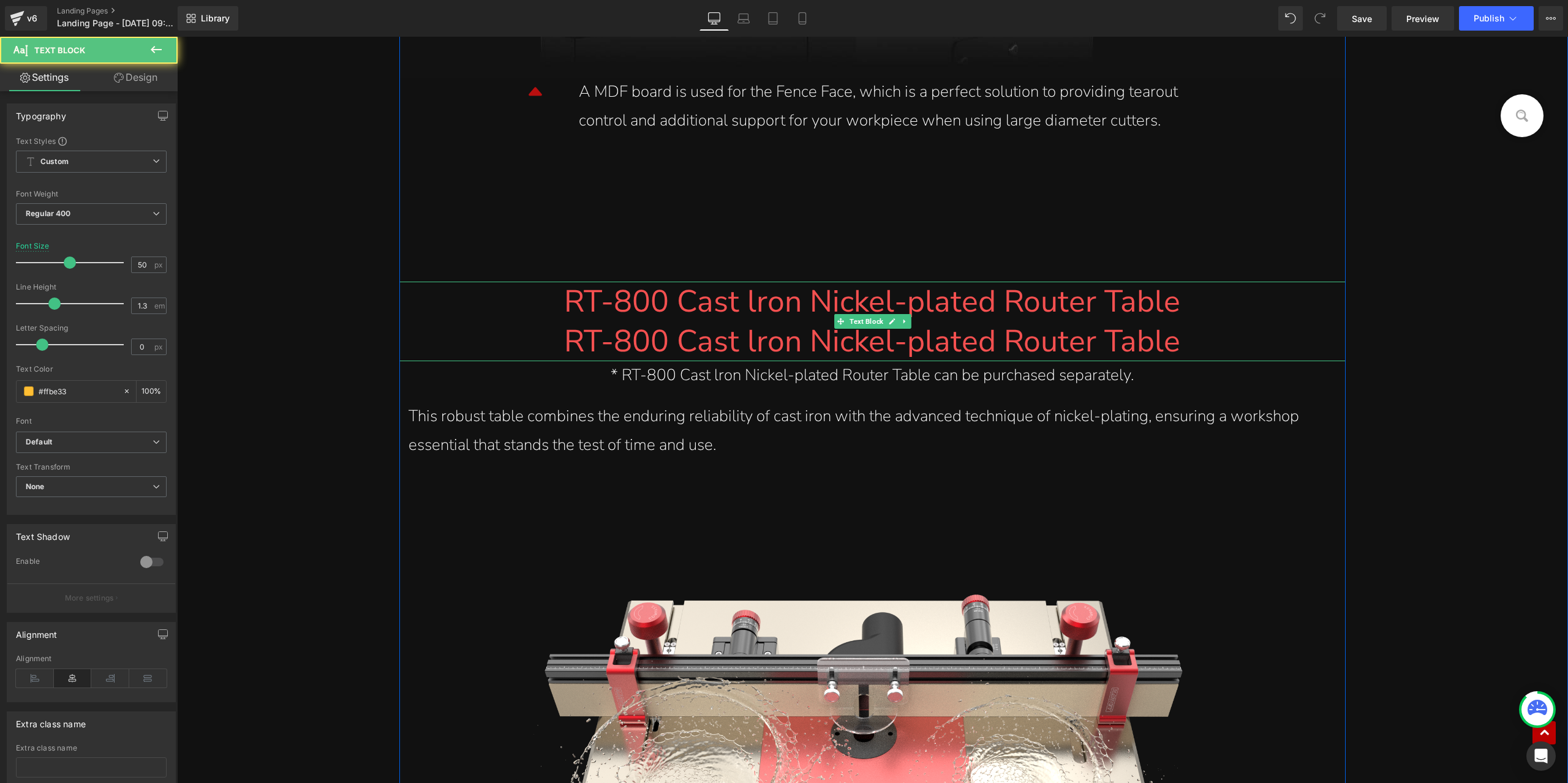
click at [658, 308] on font "RT-800 Cast lron Nickel-plated Router Table" at bounding box center [872, 302] width 616 height 43
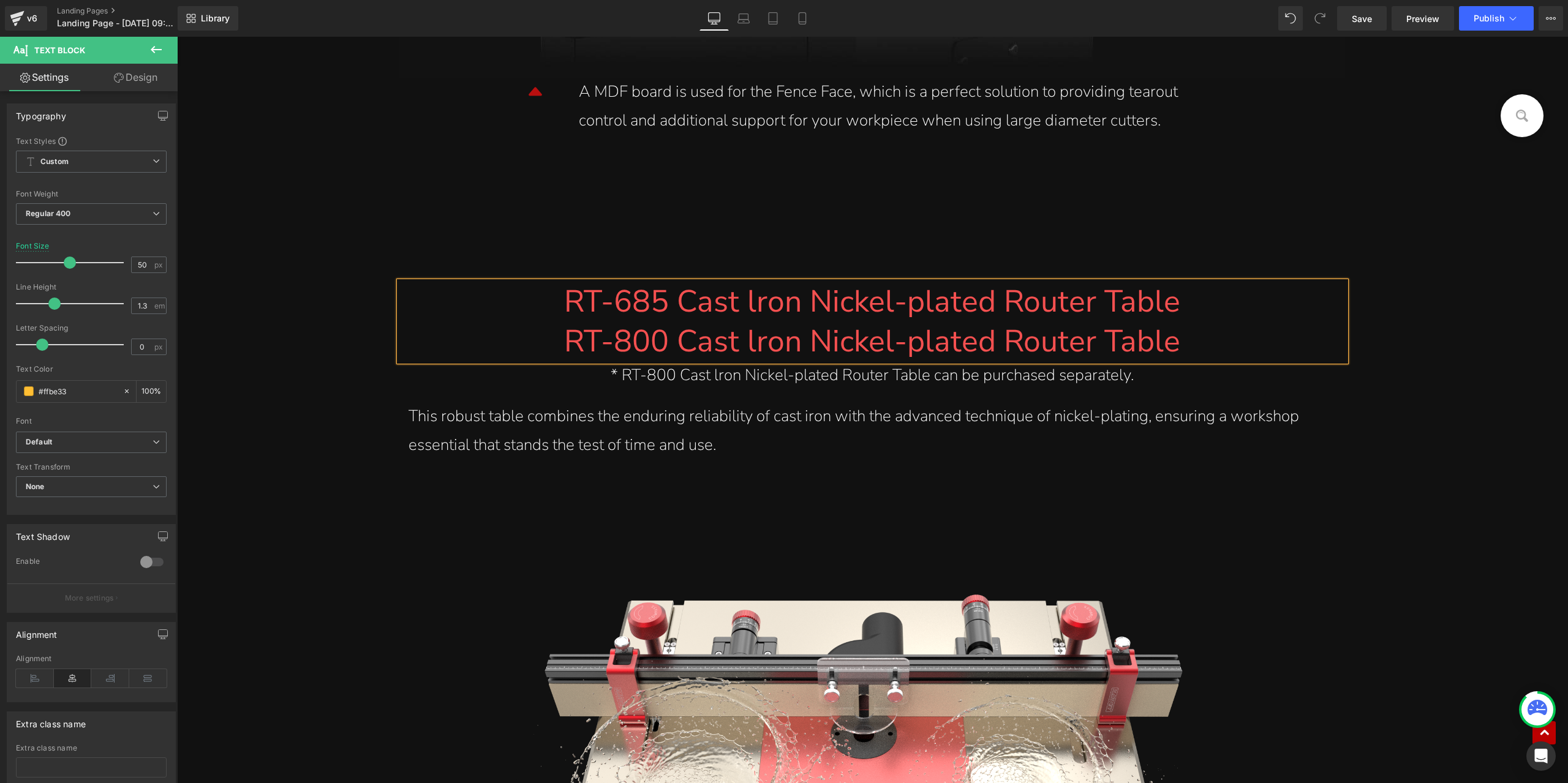
click at [754, 307] on font "RT-685 Cast lron Nickel-plated Router Table" at bounding box center [872, 302] width 616 height 43
click at [750, 350] on font "RT-800 Cast lron Nickel-plated Router Table" at bounding box center [872, 341] width 616 height 43
click at [820, 299] on font "RT-685 Cast Iron Nickel-plated Router Table" at bounding box center [872, 302] width 615 height 43
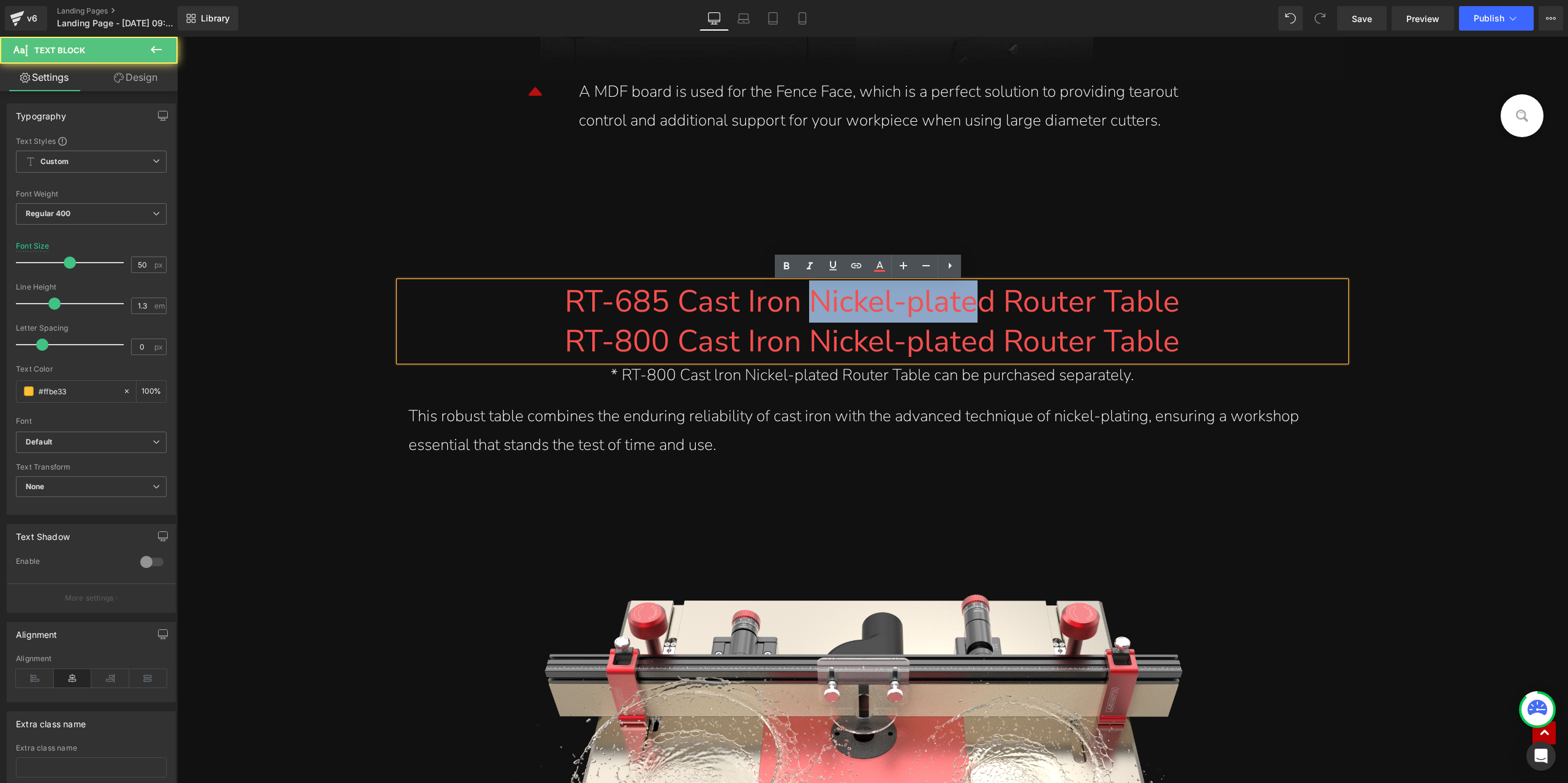
drag, startPoint x: 808, startPoint y: 302, endPoint x: 981, endPoint y: 304, distance: 173.0
click at [981, 304] on font "RT-685 Cast Iron Nickel-plated Router Table" at bounding box center [872, 302] width 615 height 43
click at [981, 304] on font "RT-685 Cast Iron Nickel-plated Router Table" at bounding box center [872, 302] width 615 height 43
drag, startPoint x: 992, startPoint y: 309, endPoint x: 810, endPoint y: 310, distance: 182.0
click at [810, 310] on font "RT-685 Cast Iron Nickel-plated Router Table" at bounding box center [872, 302] width 615 height 43
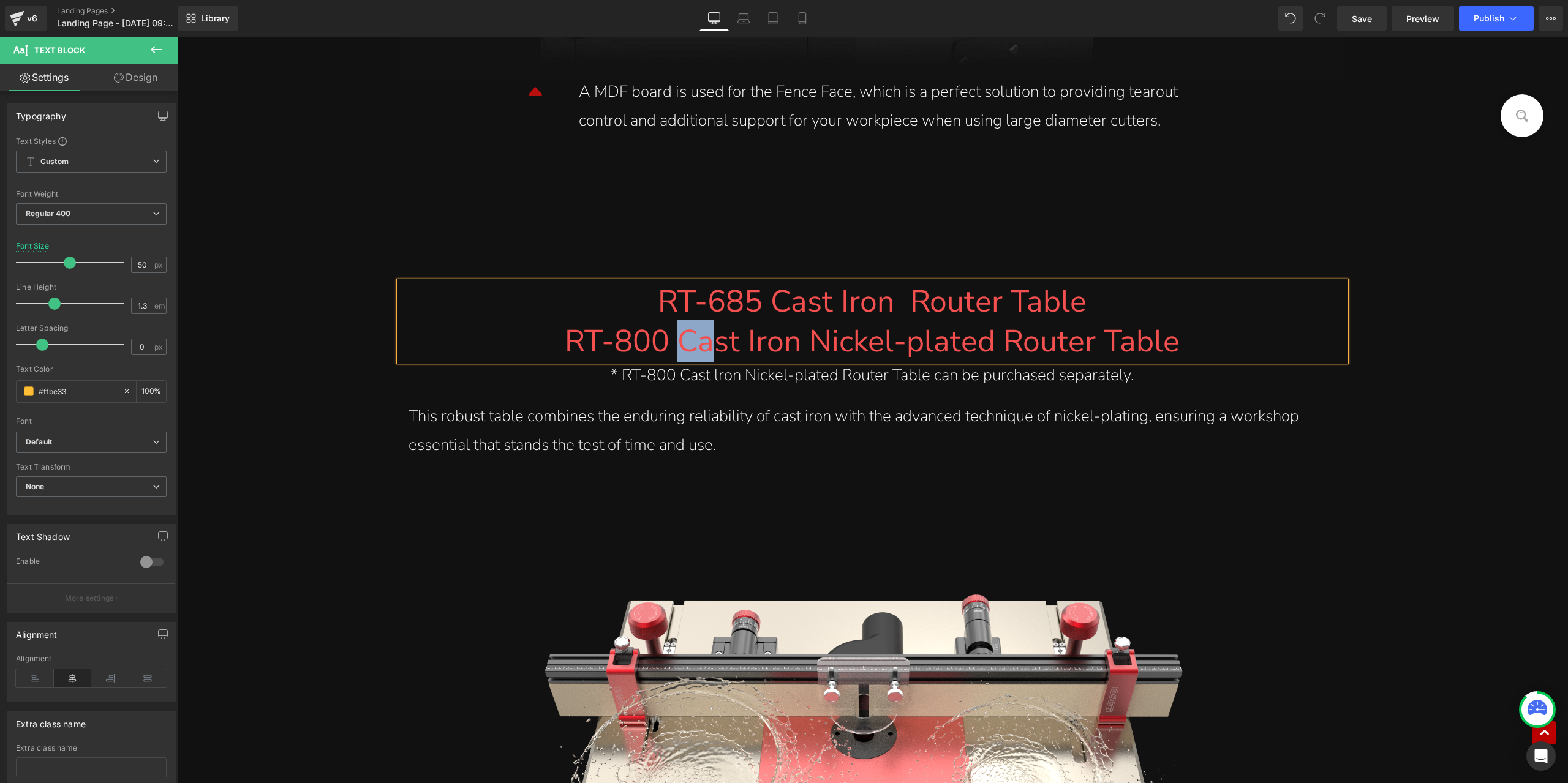
drag, startPoint x: 681, startPoint y: 341, endPoint x: 717, endPoint y: 338, distance: 36.1
click at [717, 338] on font "RT-800 Cast Iron Nickel-plated Router Table" at bounding box center [872, 341] width 615 height 43
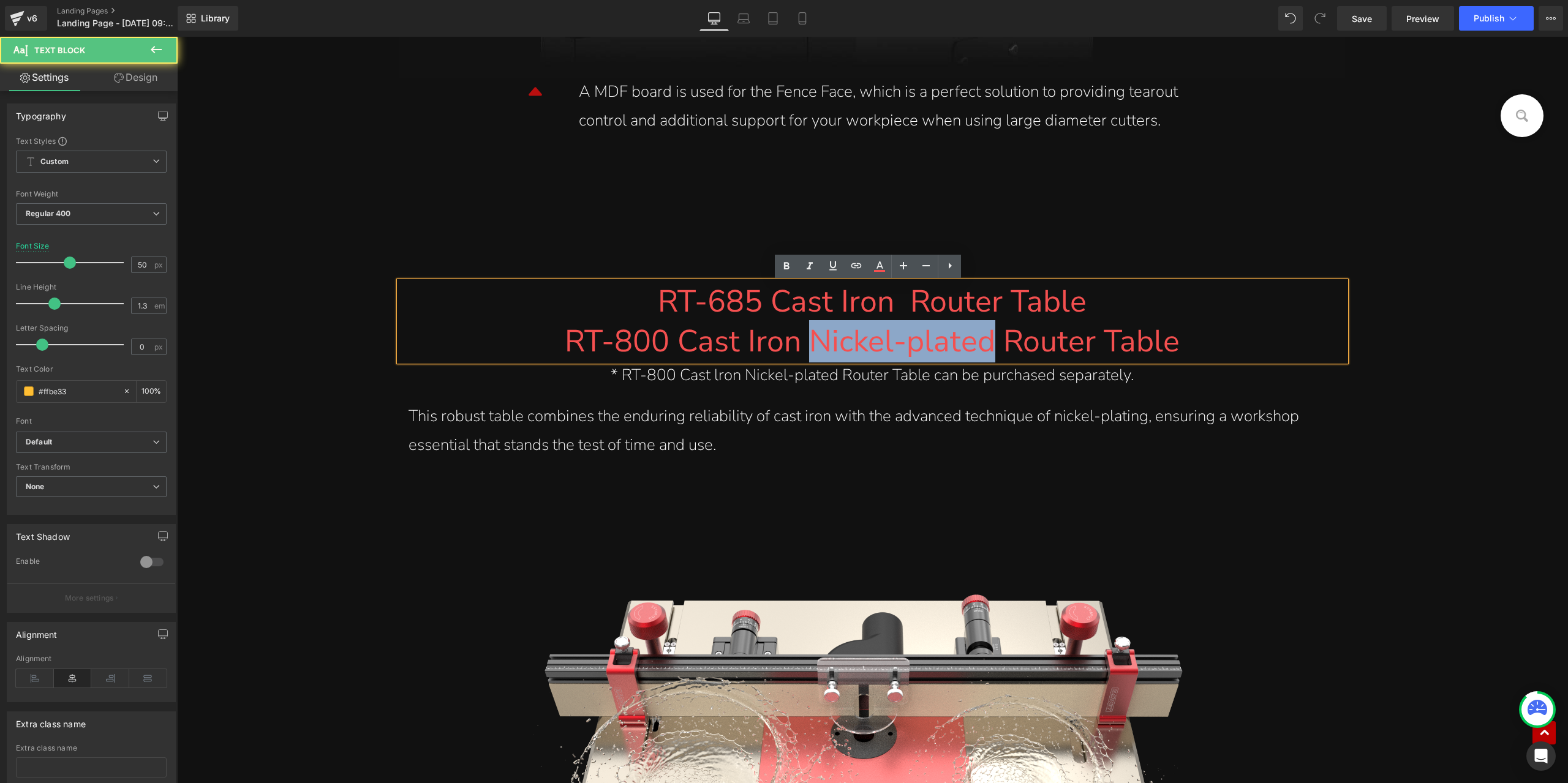
drag, startPoint x: 992, startPoint y: 340, endPoint x: 813, endPoint y: 346, distance: 179.1
click at [813, 346] on font "RT-800 Cast Iron Nickel-plated Router Table" at bounding box center [872, 341] width 615 height 43
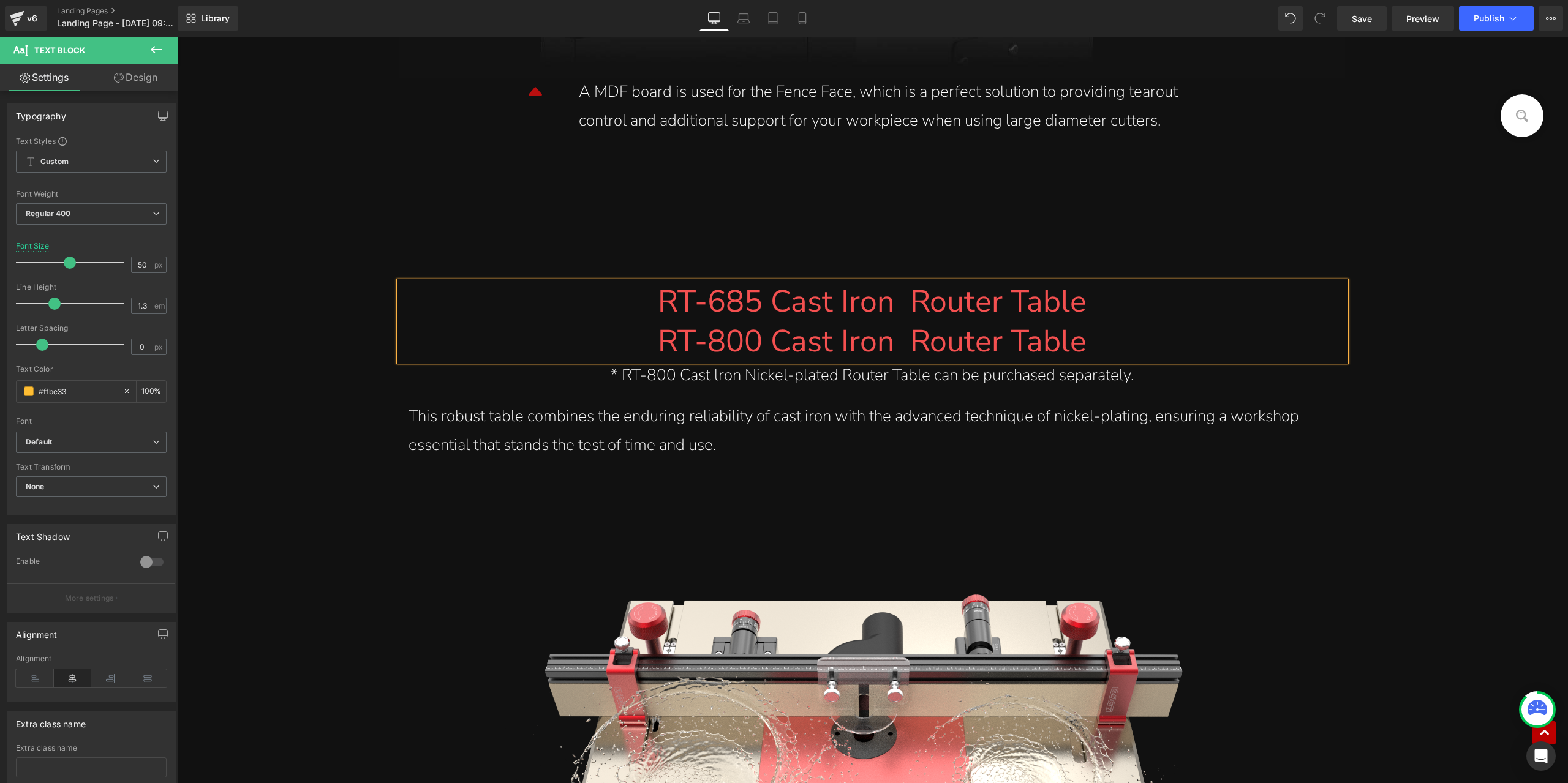
click at [765, 342] on font "RT-800 Cast Iron Router Table" at bounding box center [873, 341] width 429 height 43
click at [990, 336] on font "RT-800 Stain-less Cast Iron Router Table" at bounding box center [873, 341] width 576 height 43
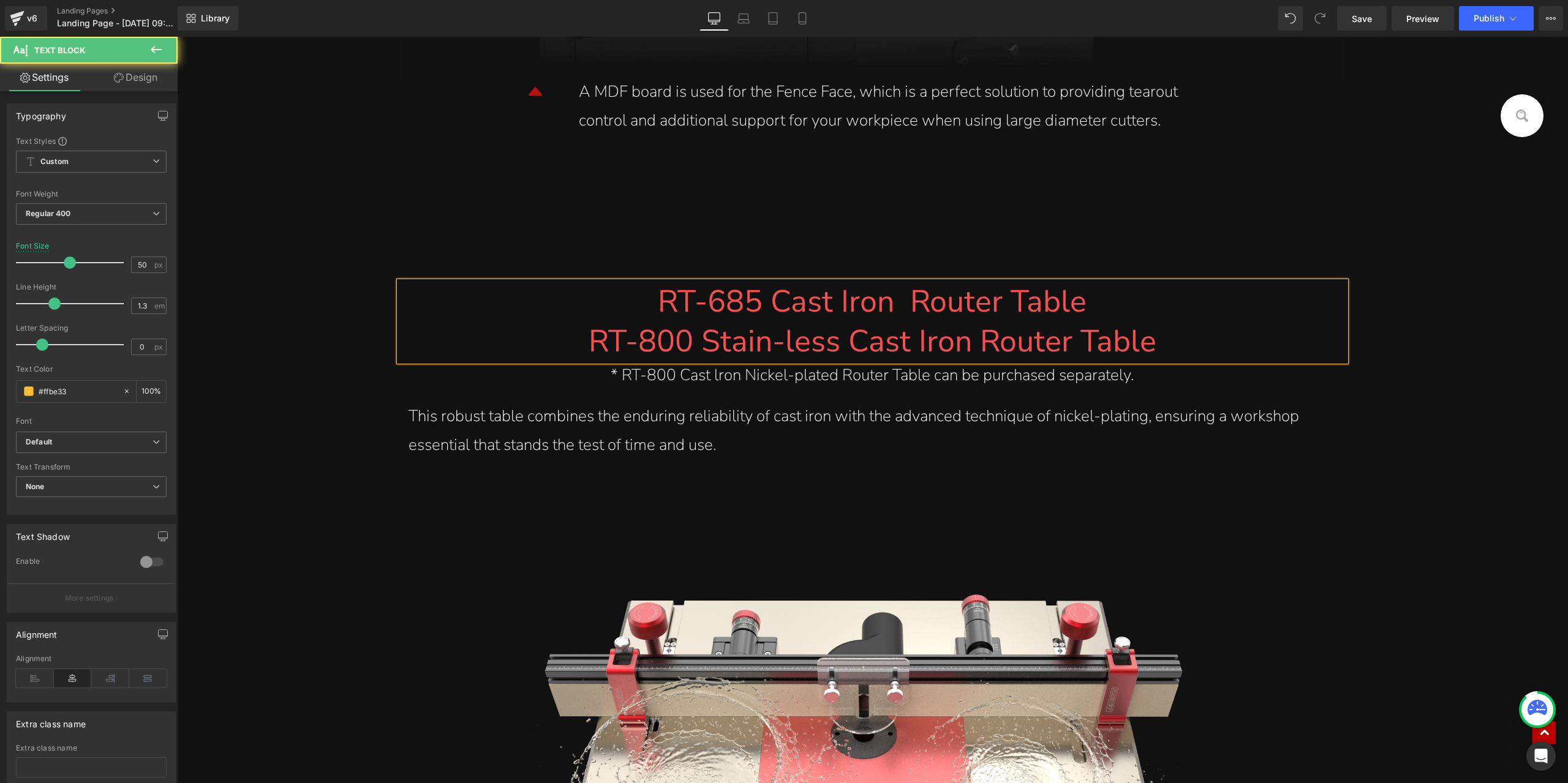
click at [908, 308] on font "RT-685 Cast Iron Router Table" at bounding box center [873, 302] width 429 height 43
click at [1367, 21] on span "Save" at bounding box center [1362, 19] width 20 height 13
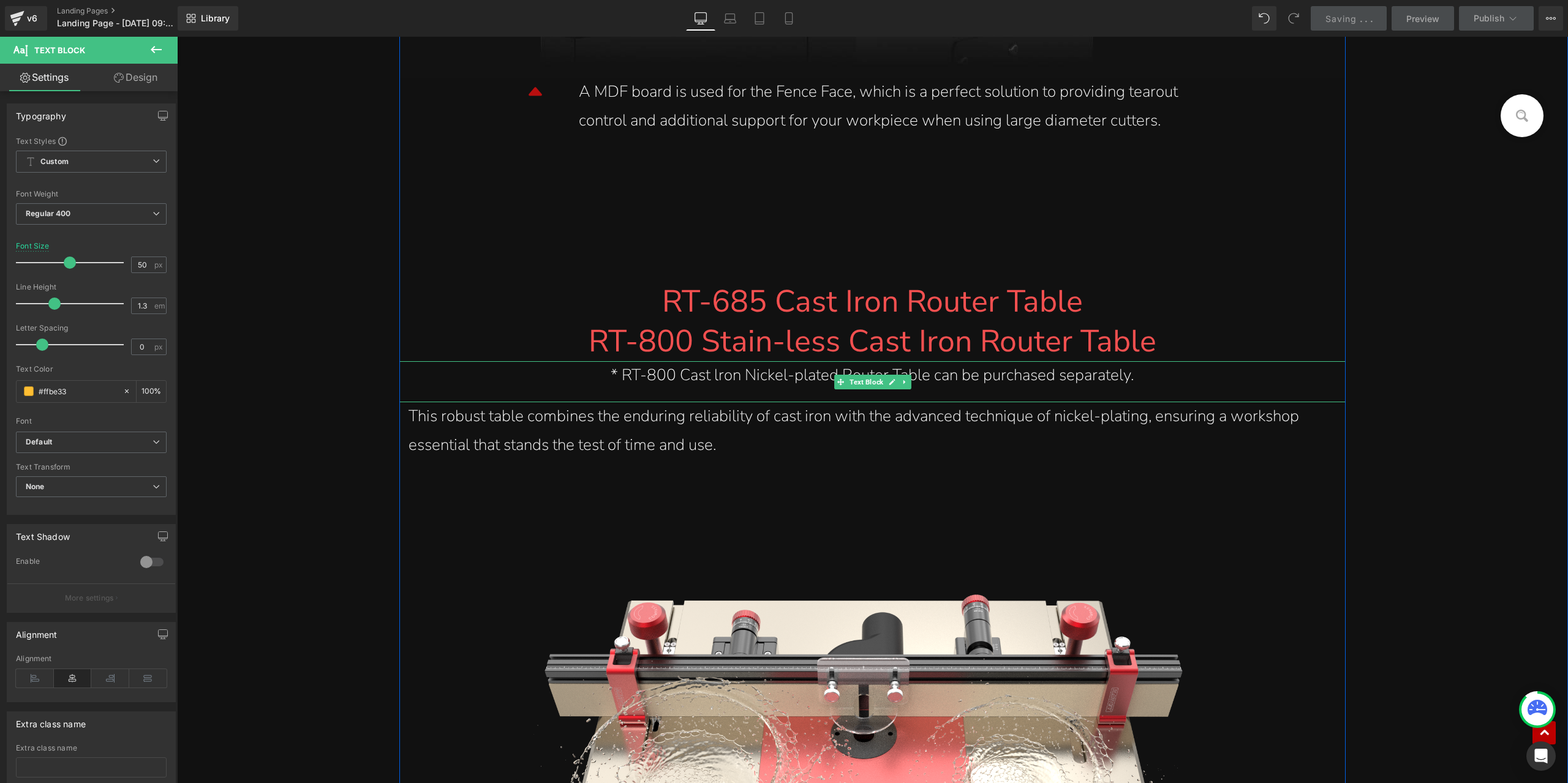
click at [651, 377] on div "* RT-800 Cast lron Nickel-plated Router Table can be purchased separately." at bounding box center [873, 376] width 928 height 29
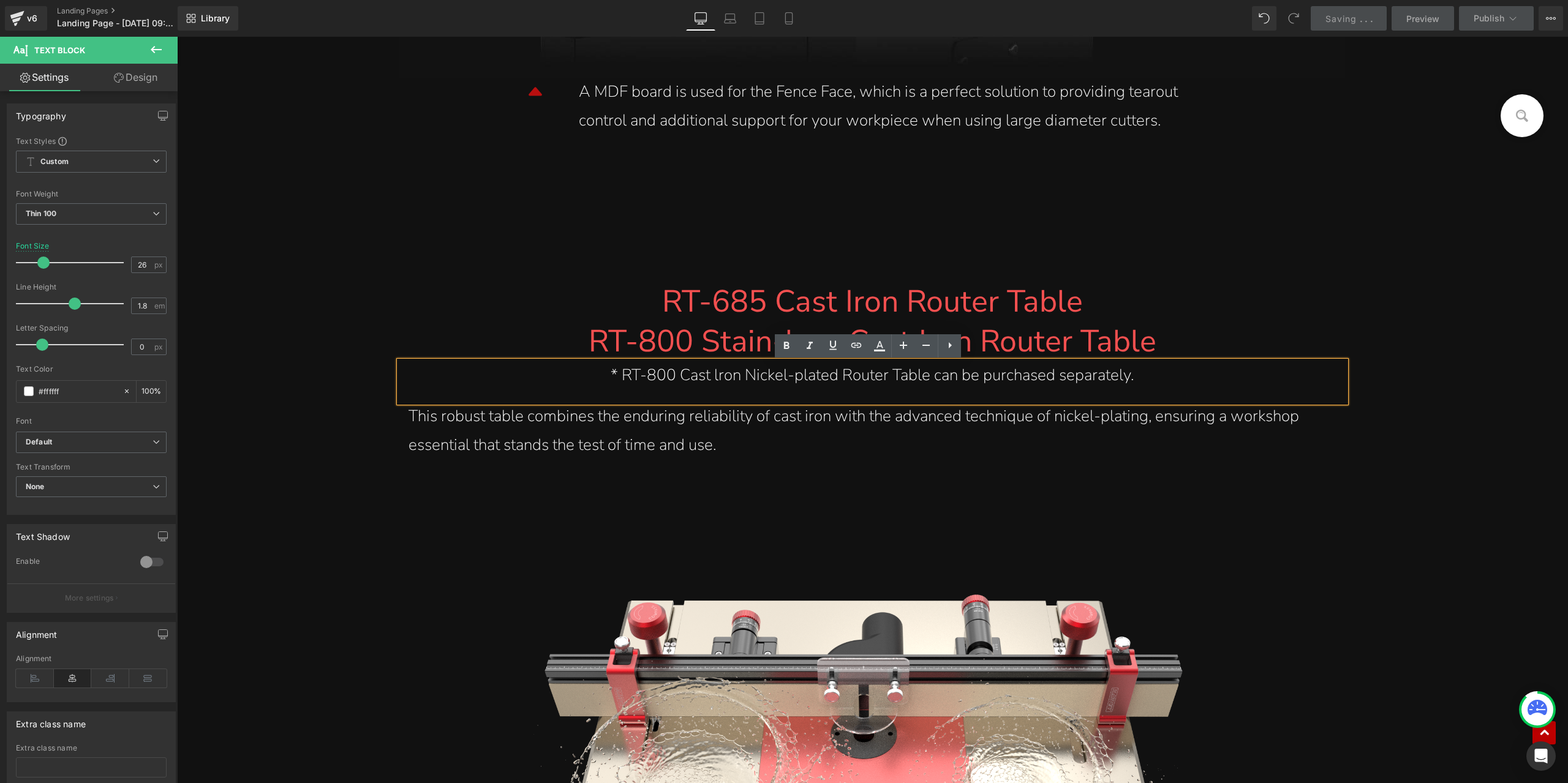
click at [645, 376] on div "* RT-800 Cast lron Nickel-plated Router Table can be purchased separately." at bounding box center [873, 376] width 928 height 29
drag, startPoint x: 853, startPoint y: 381, endPoint x: 698, endPoint y: 381, distance: 155.0
click at [698, 381] on div "* RT-685/800 Cast lron Nickel-plated Router Table can be purchased separately." at bounding box center [873, 376] width 928 height 29
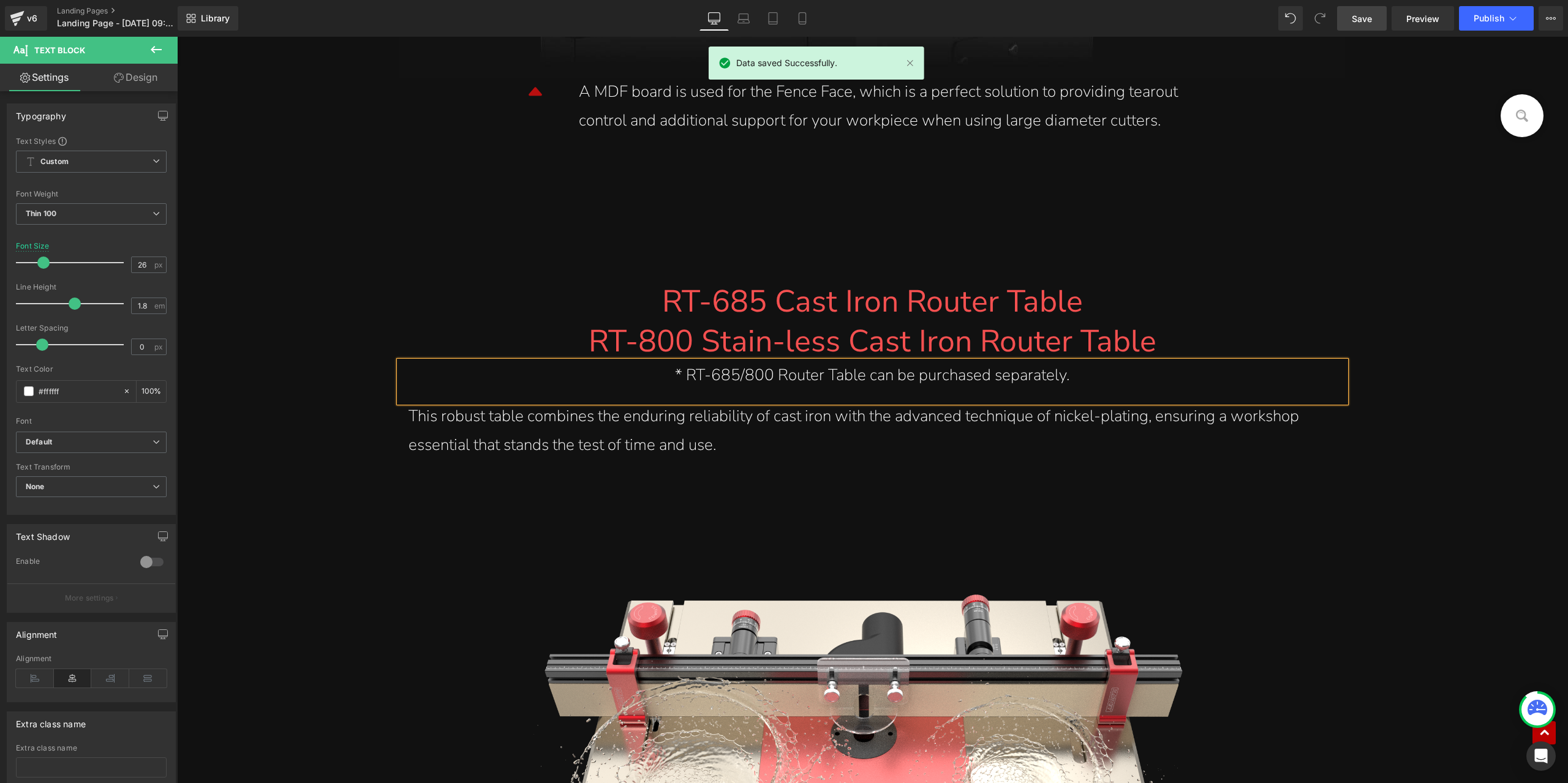
click at [772, 377] on div "* RT-685/800 Router Table can be purchased separately." at bounding box center [873, 376] width 928 height 29
click at [774, 378] on div "* RT-685/800 Router Table can be purchased separately." at bounding box center [873, 376] width 928 height 29
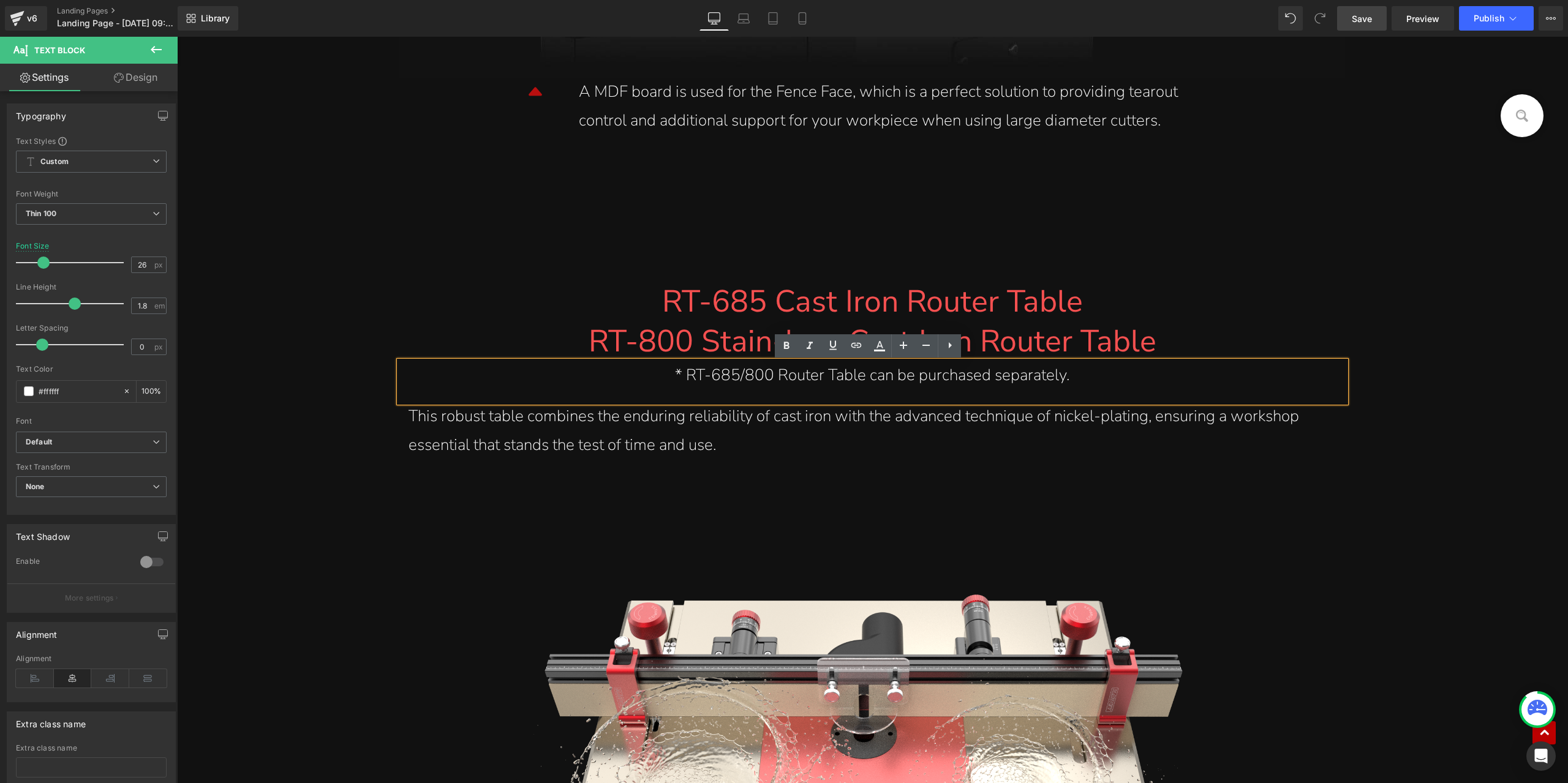
click at [811, 384] on div "* RT-685/800 Router Table can be purchased separately." at bounding box center [873, 376] width 928 height 29
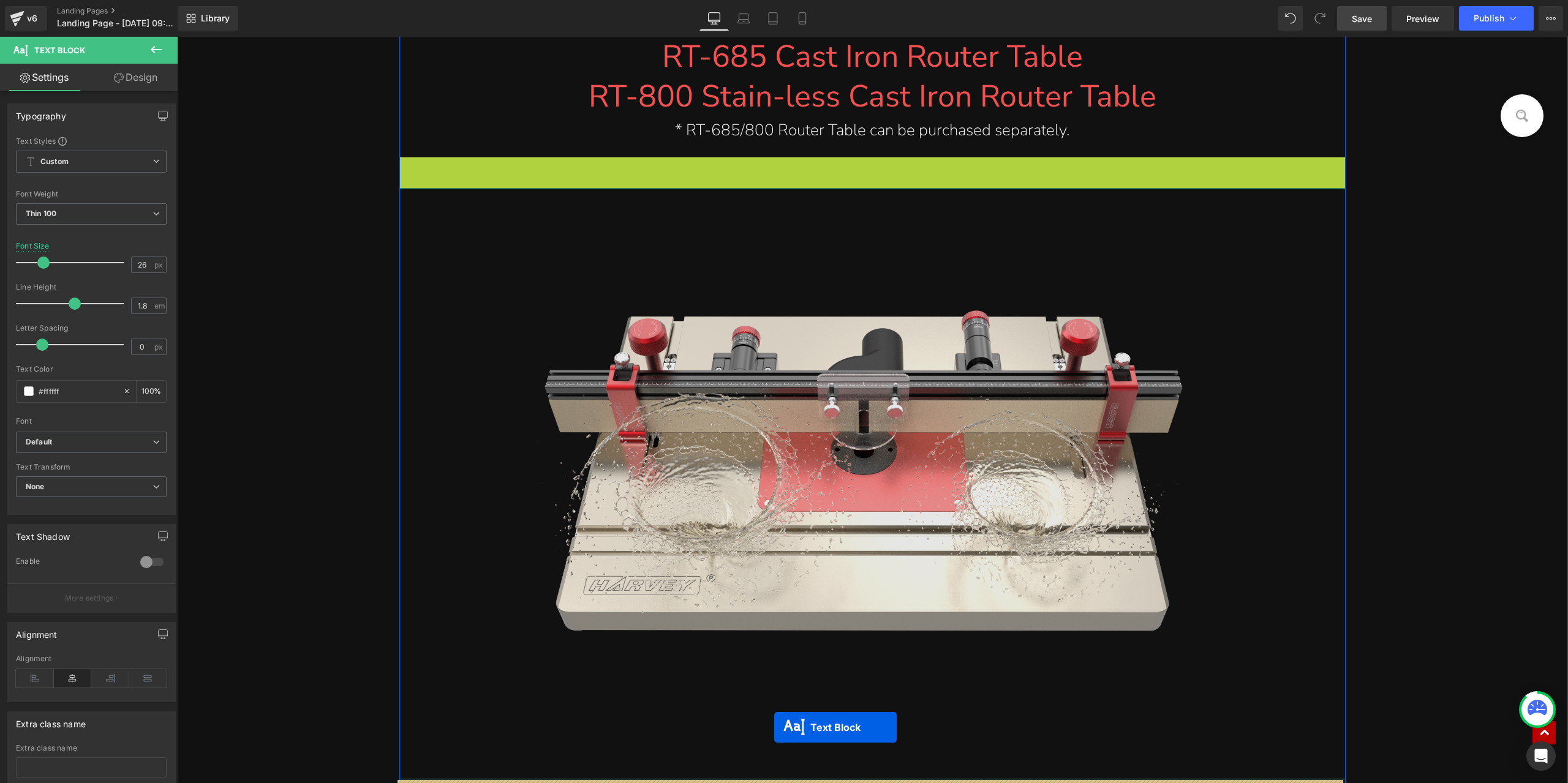
scroll to position [11366, 0]
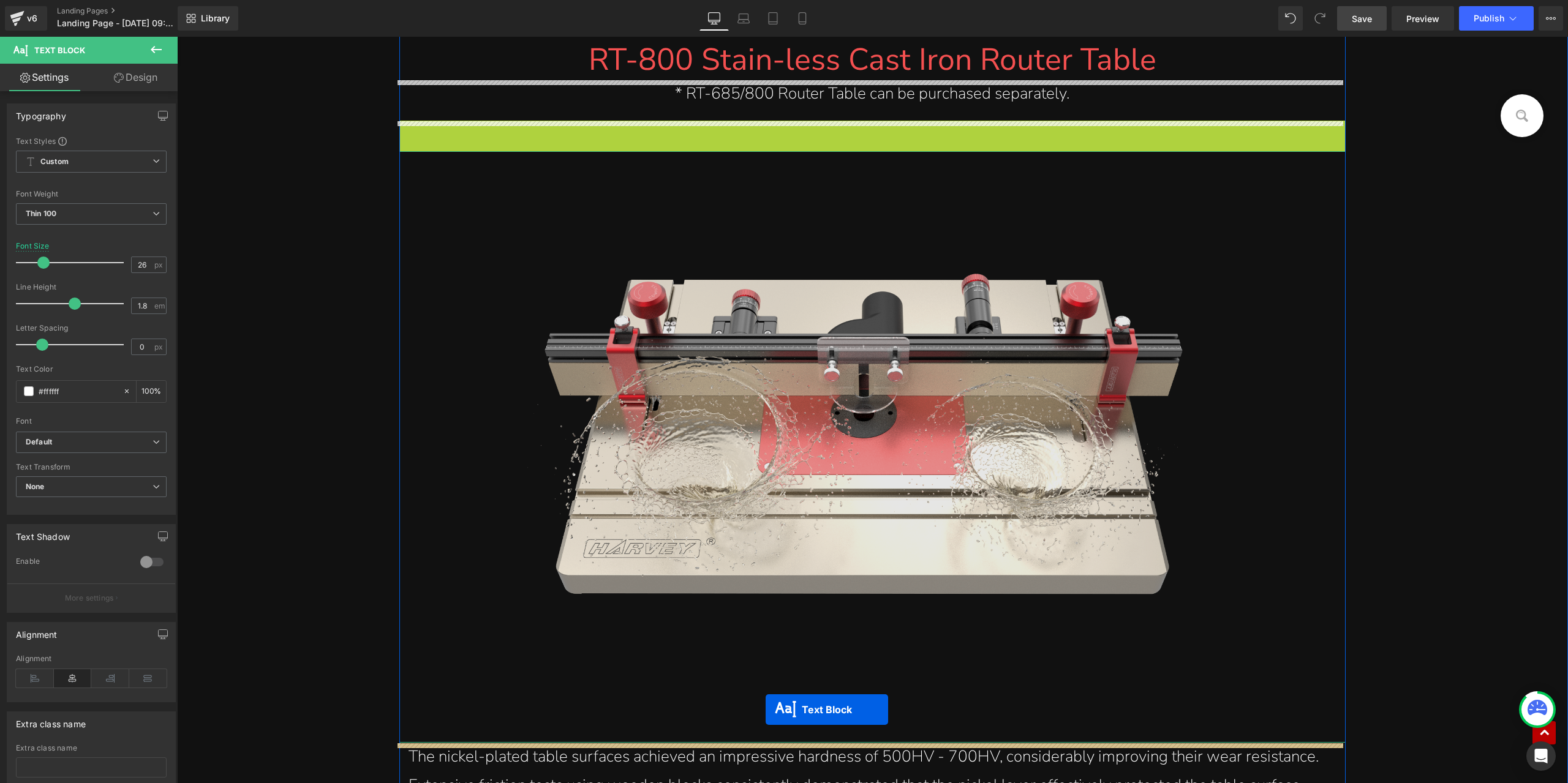
drag, startPoint x: 832, startPoint y: 198, endPoint x: 765, endPoint y: 710, distance: 516.4
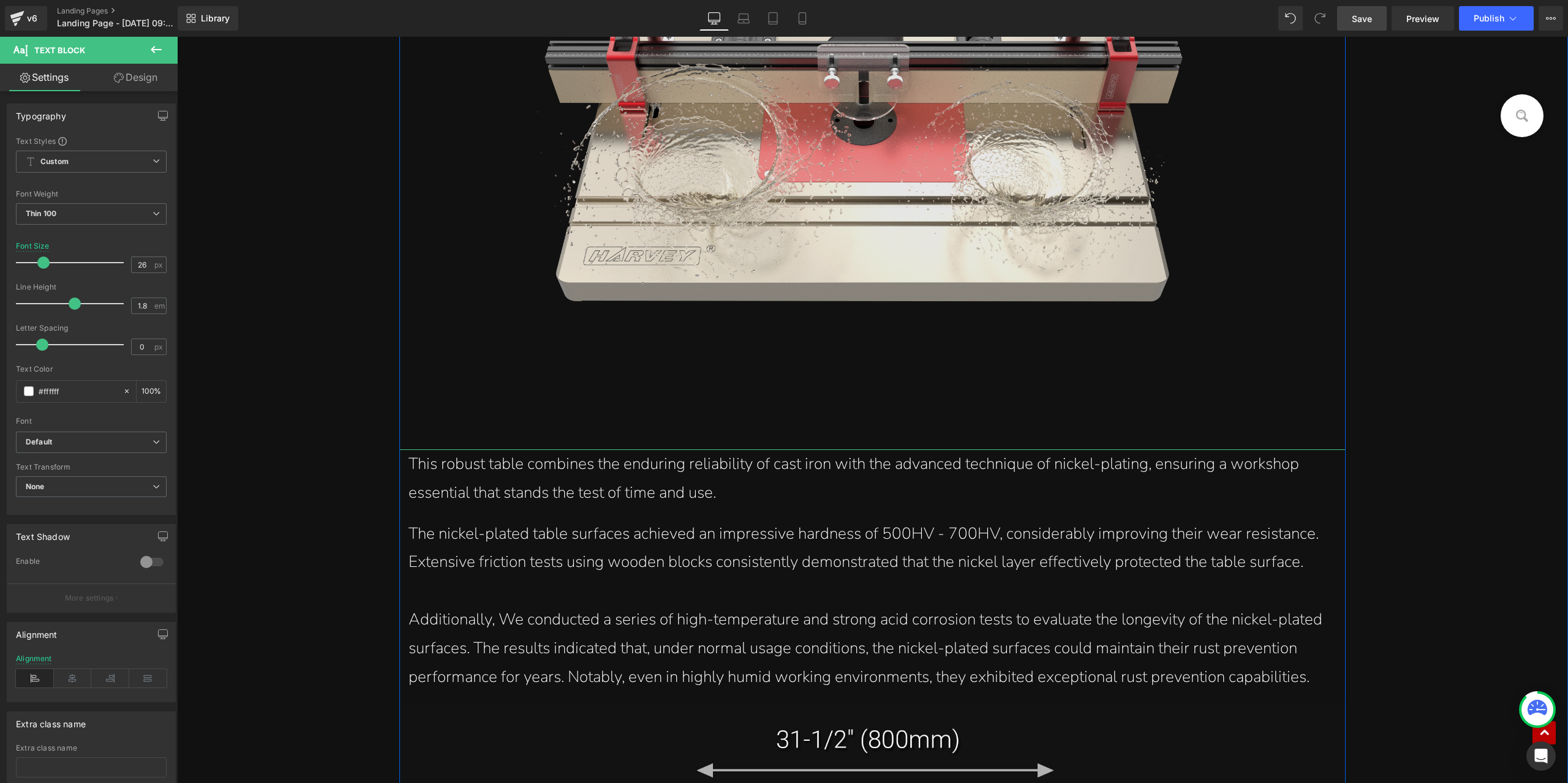
scroll to position [11672, 0]
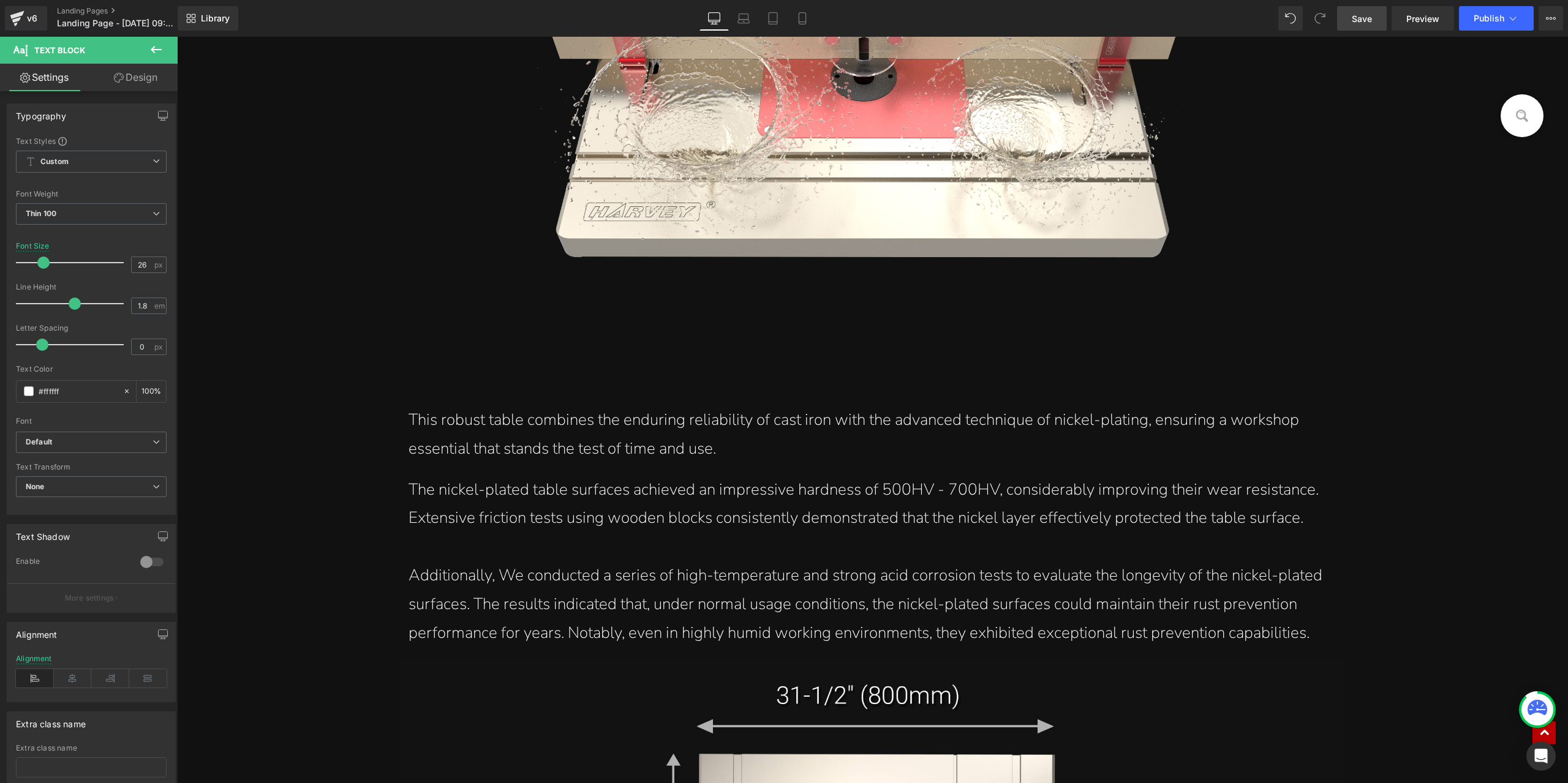
click at [1363, 22] on span "Save" at bounding box center [1362, 19] width 20 height 13
click at [583, 423] on div "This robust table combines the enduring reliability of cast iron with the advan…" at bounding box center [873, 435] width 928 height 58
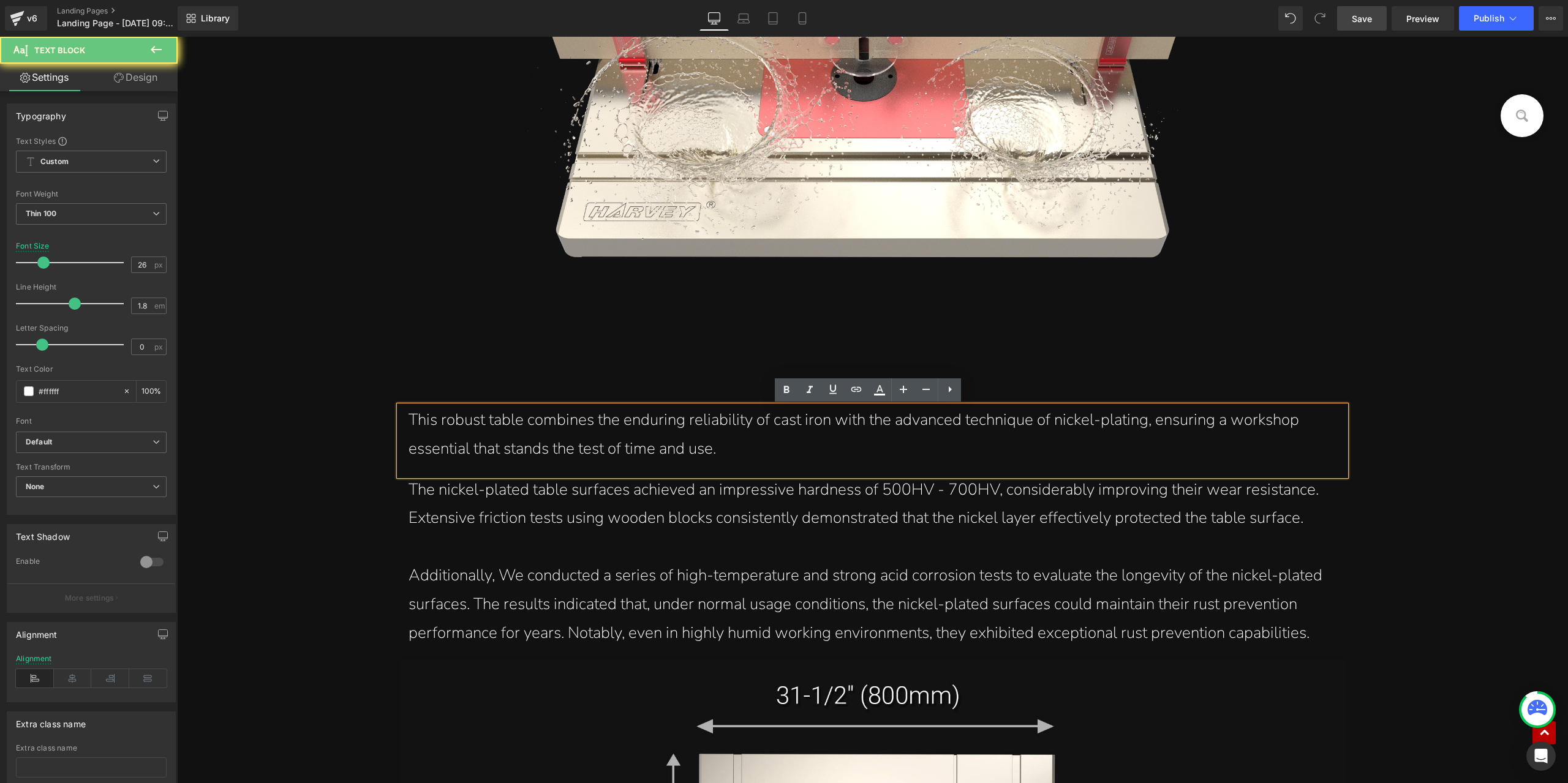
click at [613, 422] on div "This robust table combines the enduring reliability of cast iron with the advan…" at bounding box center [873, 435] width 928 height 58
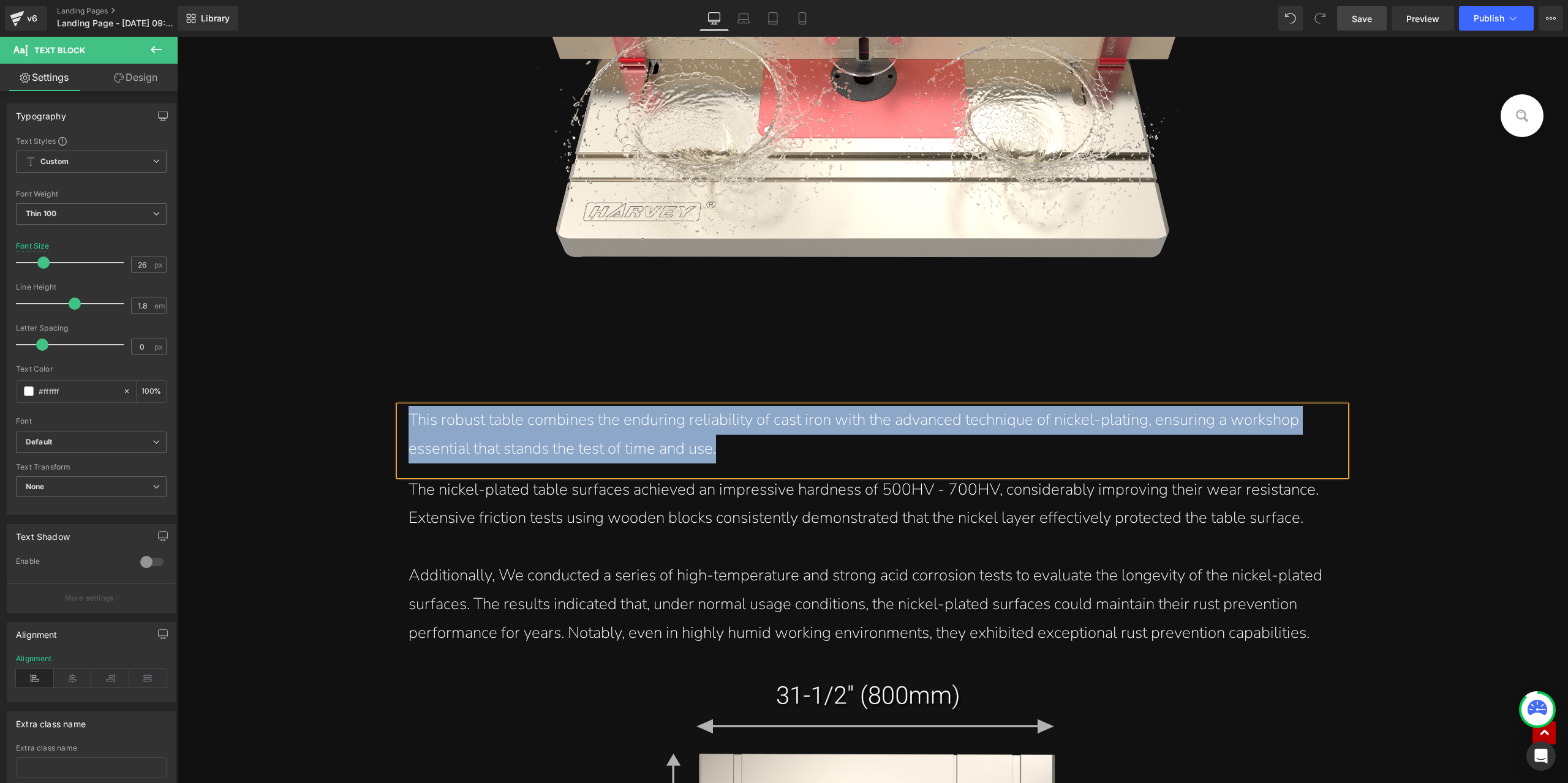
paste div
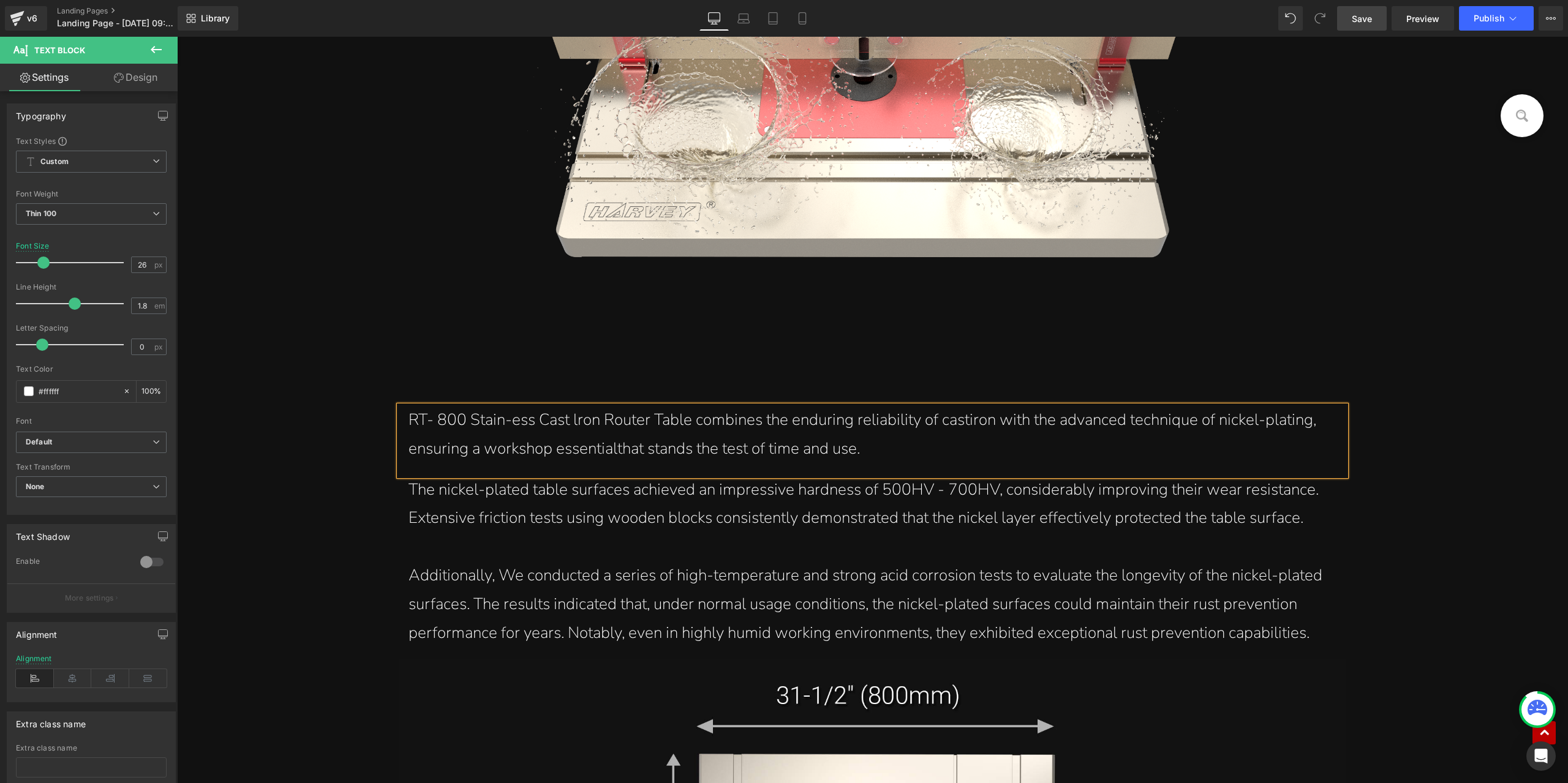
click at [513, 426] on div "RT- 800 Stain-ess Cast lron Router Table combines the enduring reliability of c…" at bounding box center [873, 435] width 928 height 58
click at [579, 421] on div "RT- 800 Stain-less Cast lron Router Table combines the enduring reliability of …" at bounding box center [873, 435] width 928 height 58
click at [969, 427] on div "RT- 800 Stain-less Cast Iron Router Table combines the enduring reliability of …" at bounding box center [873, 435] width 928 height 58
click at [590, 452] on div "RT- 800 Stain-less Cast Iron Router Table combines the enduring reliability of …" at bounding box center [873, 435] width 928 height 58
click at [615, 455] on div "RT- 800 Stain-less Cast Iron Router Table combines the enduring reliability of …" at bounding box center [873, 435] width 928 height 58
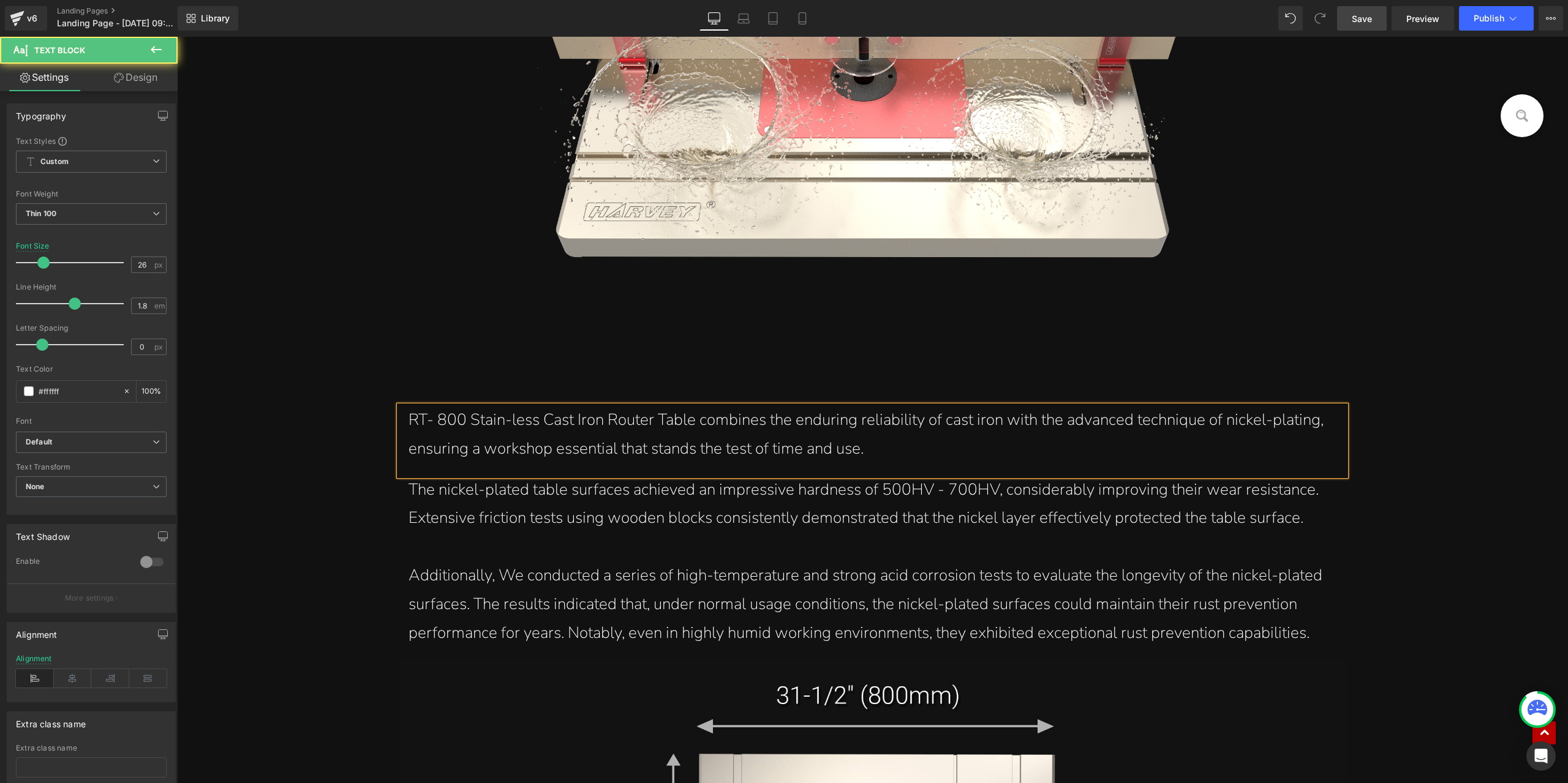
click at [769, 444] on div "RT- 800 Stain-less Cast Iron Router Table combines the enduring reliability of …" at bounding box center [873, 435] width 928 height 58
click at [954, 457] on div "RT- 800 Stain-less Cast Iron Router Table combines the enduring reliability of …" at bounding box center [873, 435] width 928 height 58
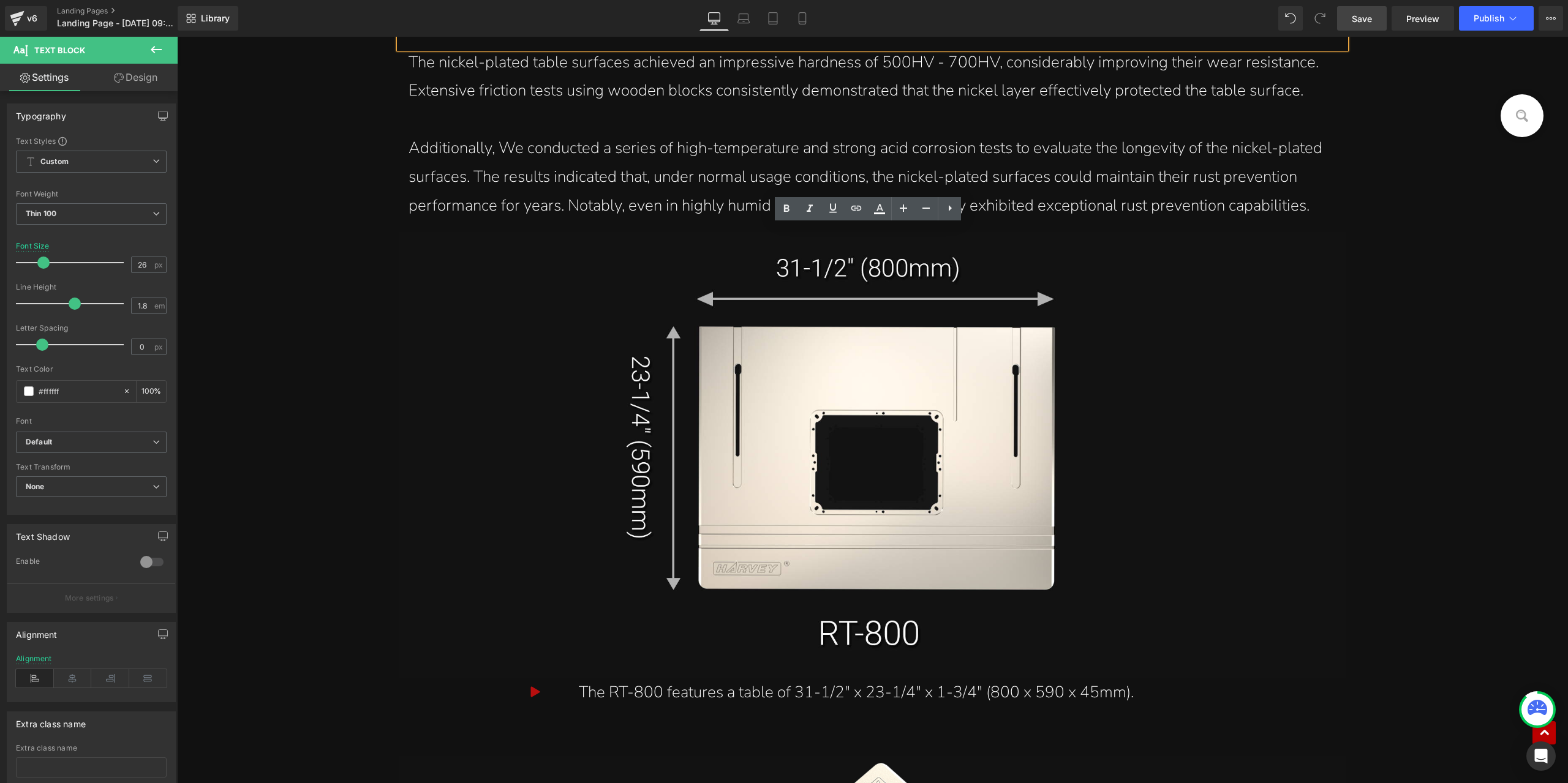
scroll to position [12101, 0]
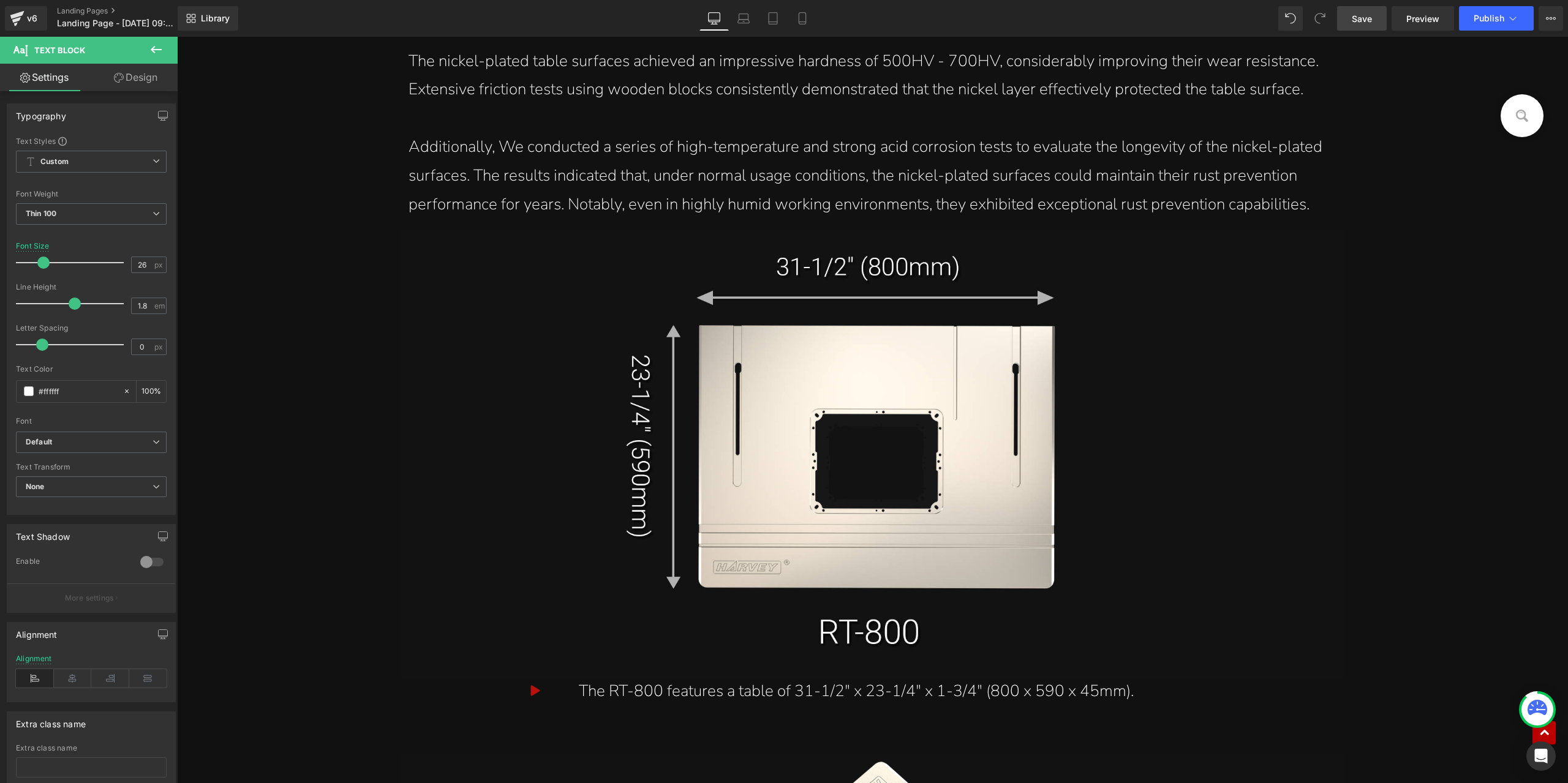
click at [1361, 25] on link "Save" at bounding box center [1362, 19] width 49 height 25
click at [156, 43] on icon at bounding box center [156, 49] width 14 height 14
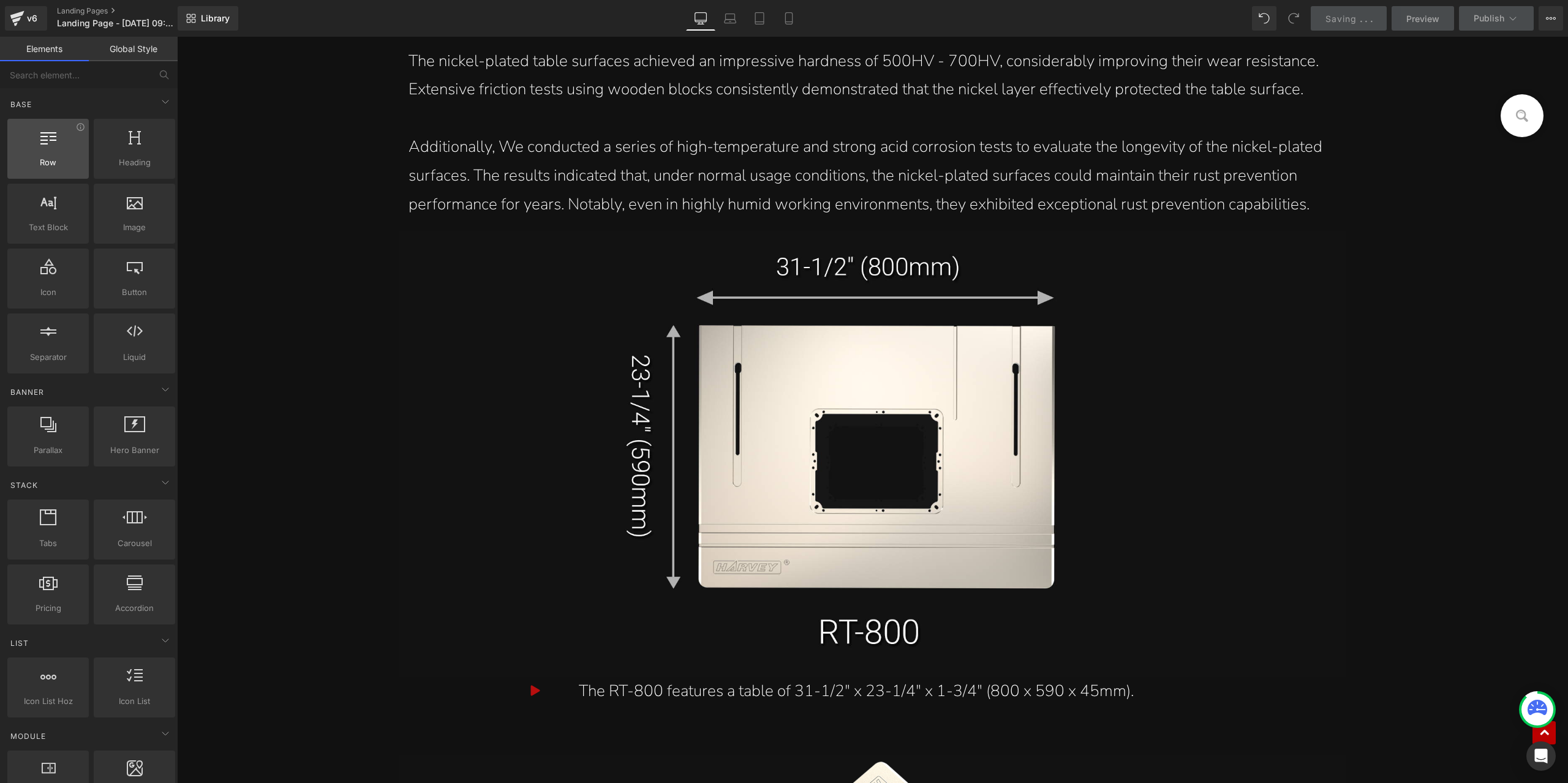
click at [54, 147] on div at bounding box center [48, 142] width 74 height 27
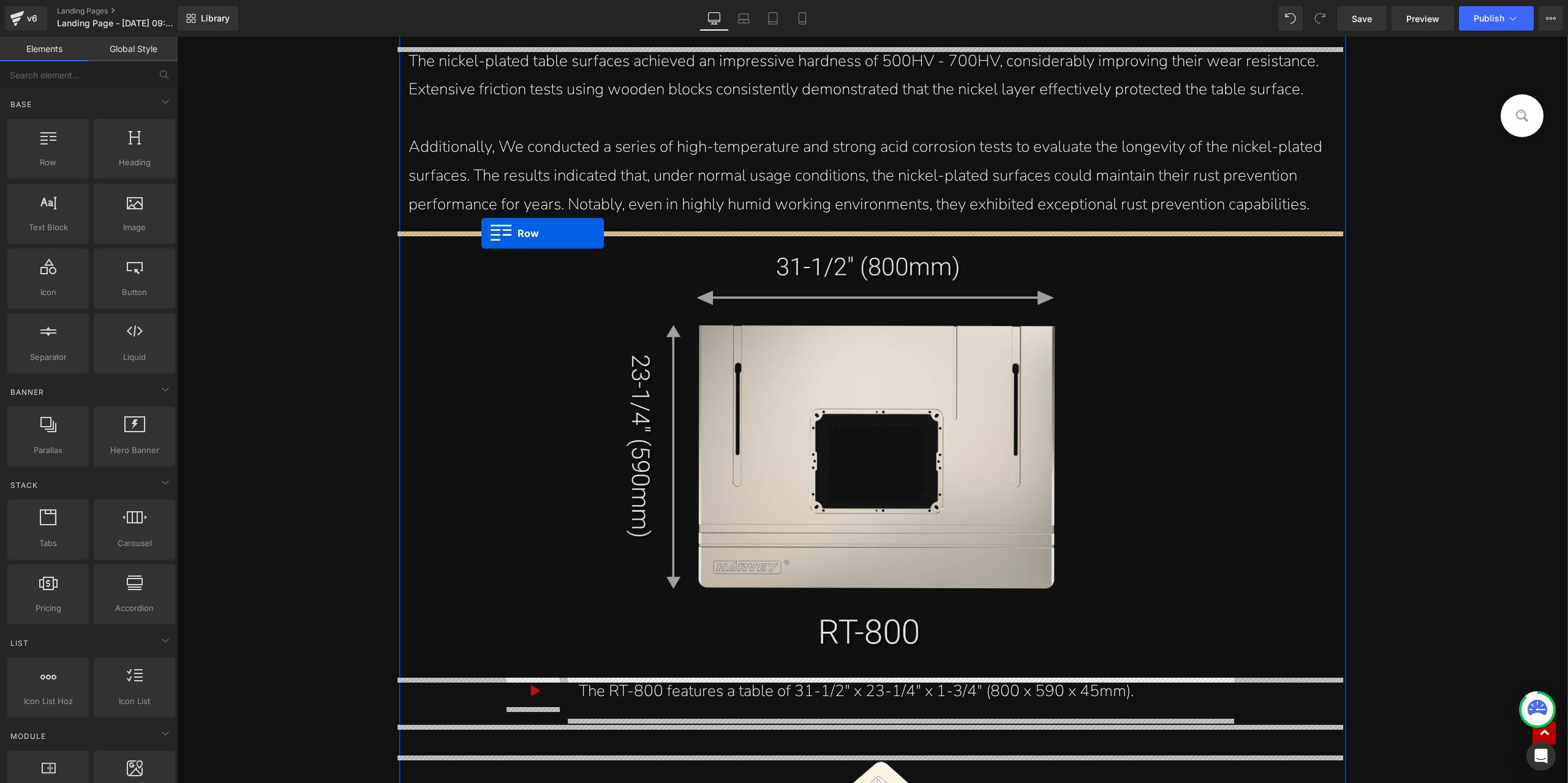
drag, startPoint x: 240, startPoint y: 198, endPoint x: 482, endPoint y: 234, distance: 244.7
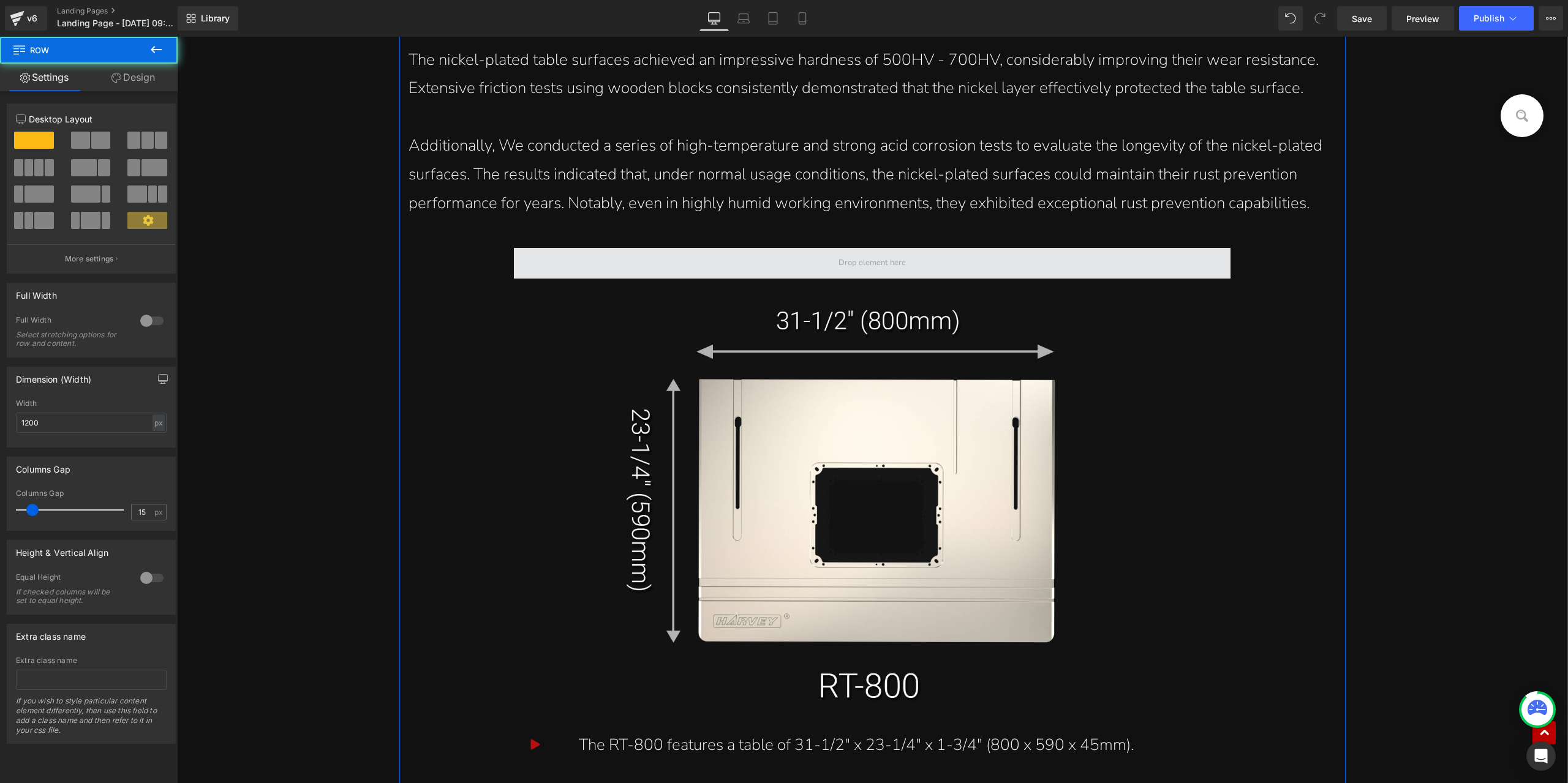
scroll to position [12099, 0]
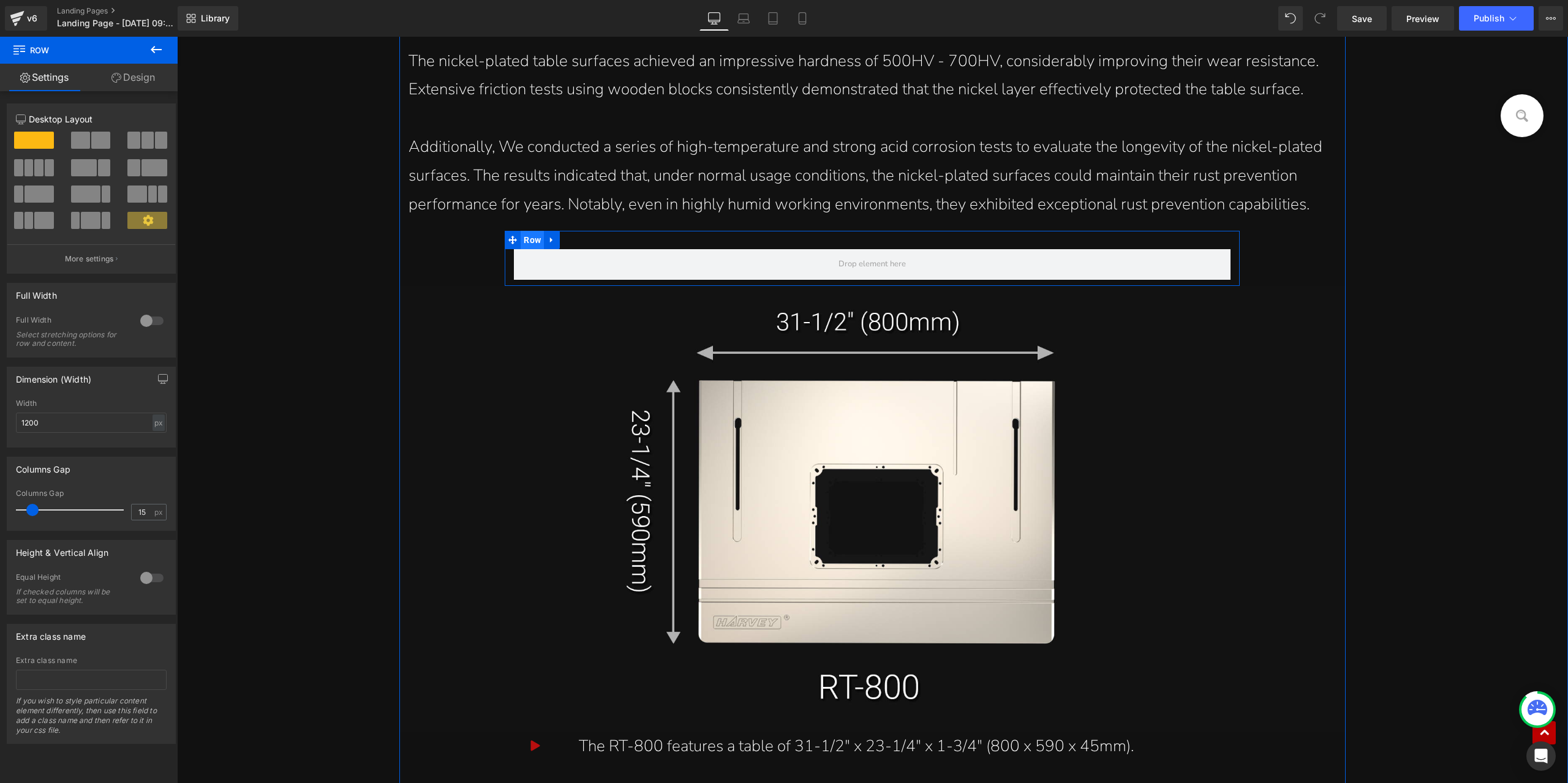
click at [532, 246] on span "Row" at bounding box center [533, 240] width 23 height 19
click at [153, 422] on div "px" at bounding box center [159, 423] width 12 height 16
click at [155, 444] on li "%" at bounding box center [158, 442] width 15 height 18
type input "100"
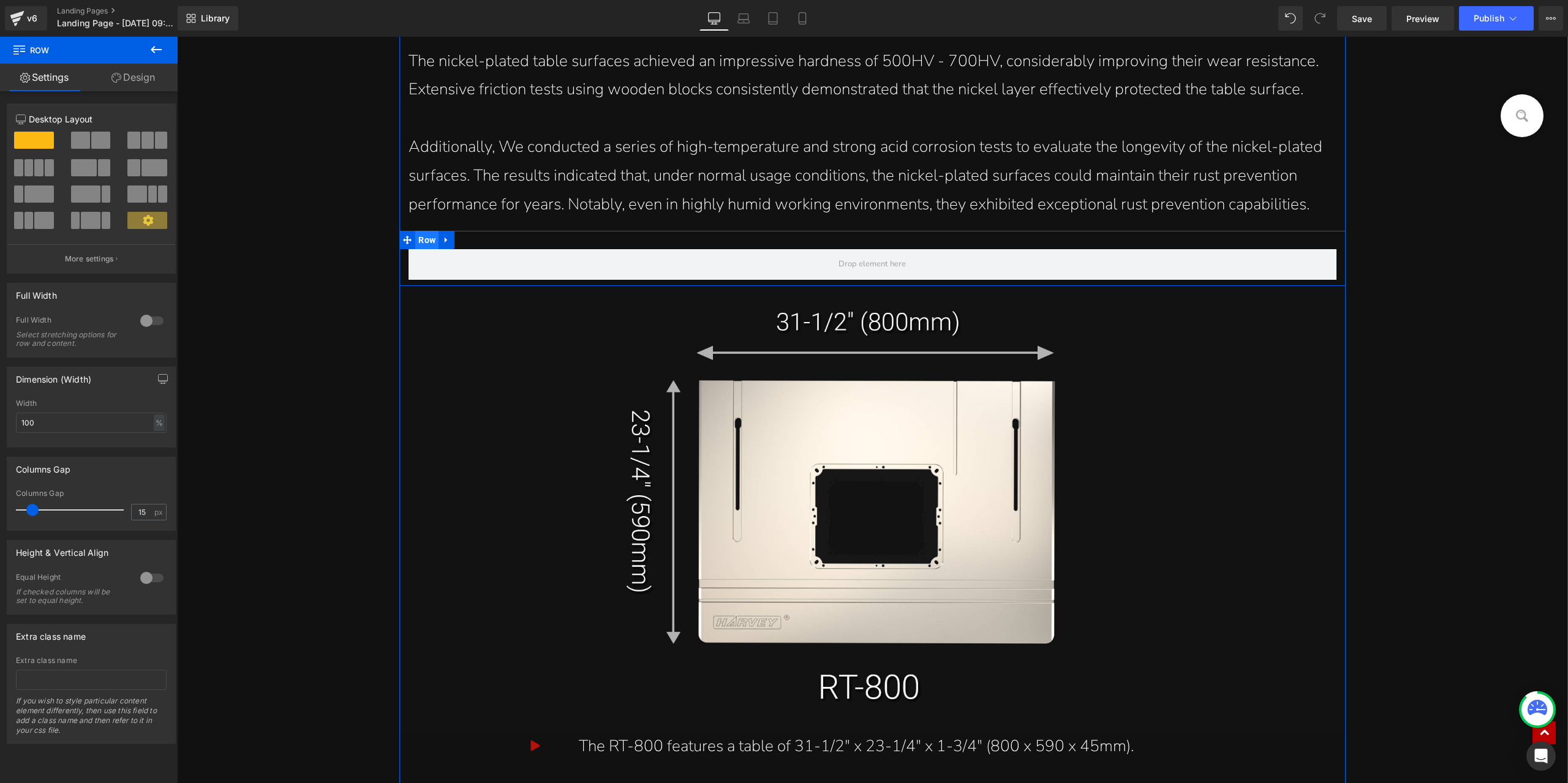
click at [416, 244] on span "Row" at bounding box center [427, 240] width 23 height 19
click at [91, 144] on span at bounding box center [101, 140] width 19 height 17
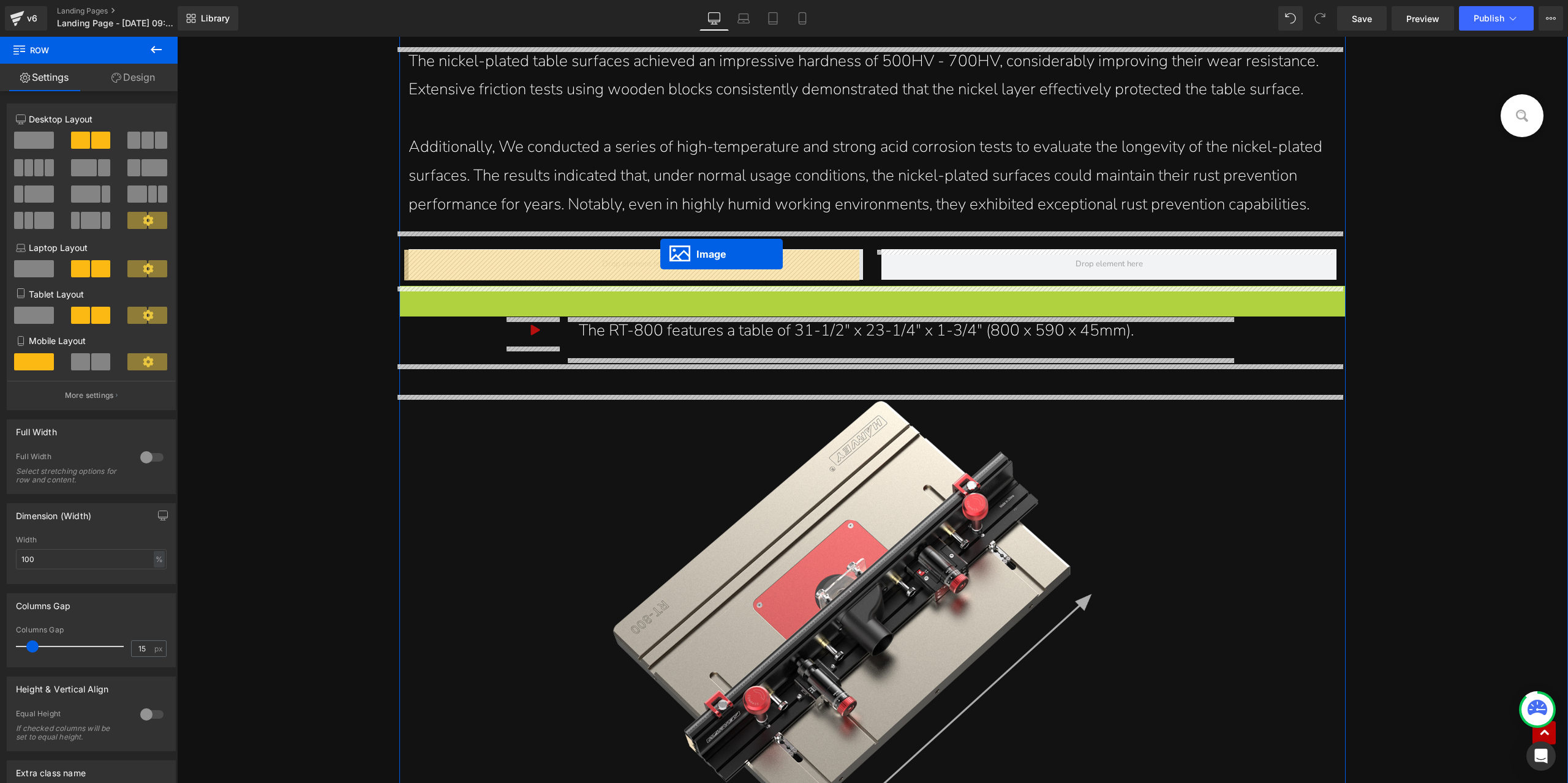
drag, startPoint x: 848, startPoint y: 507, endPoint x: 660, endPoint y: 254, distance: 315.2
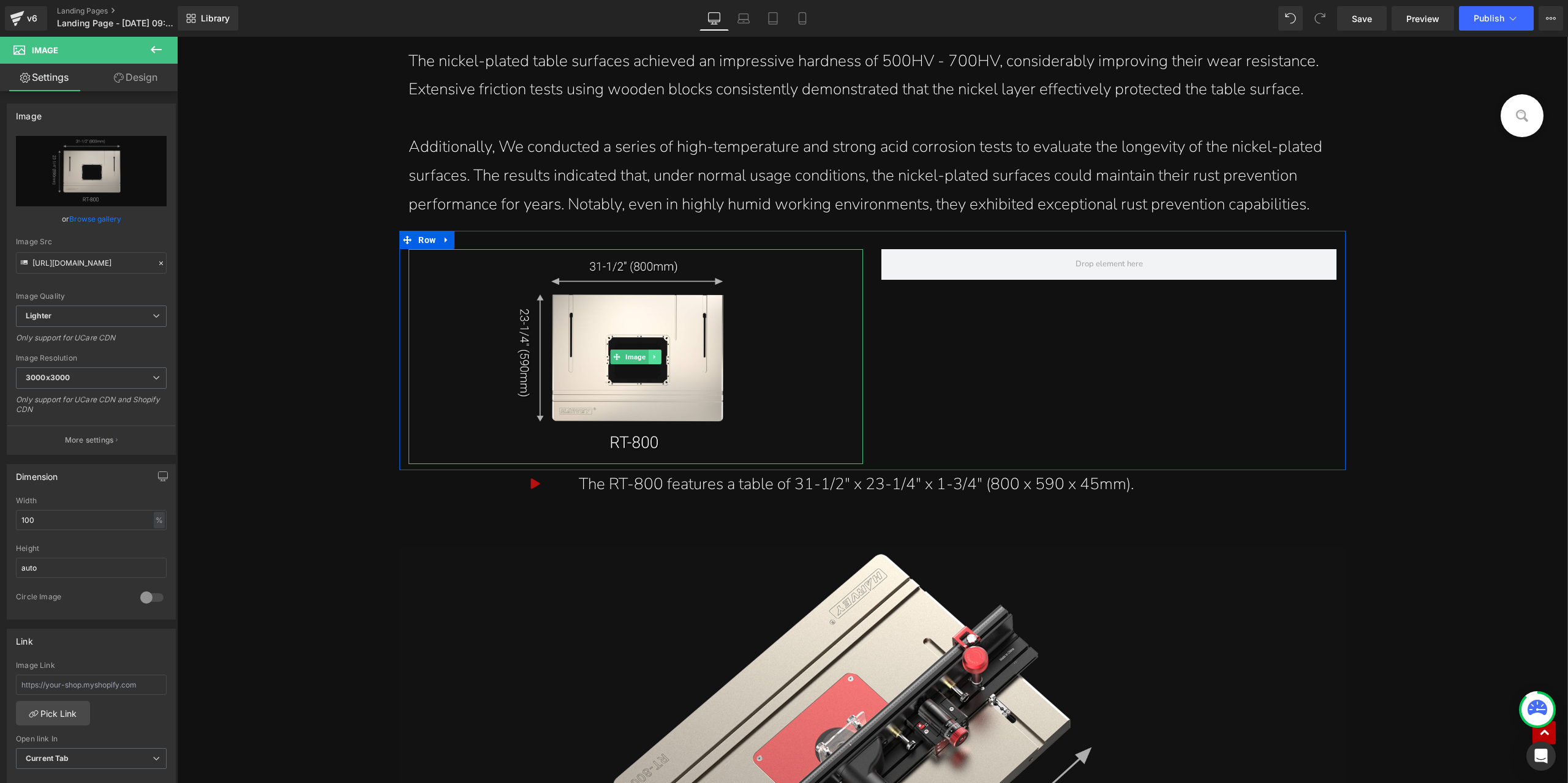
click at [653, 354] on icon at bounding box center [656, 356] width 7 height 8
click at [645, 361] on link at bounding box center [649, 356] width 13 height 14
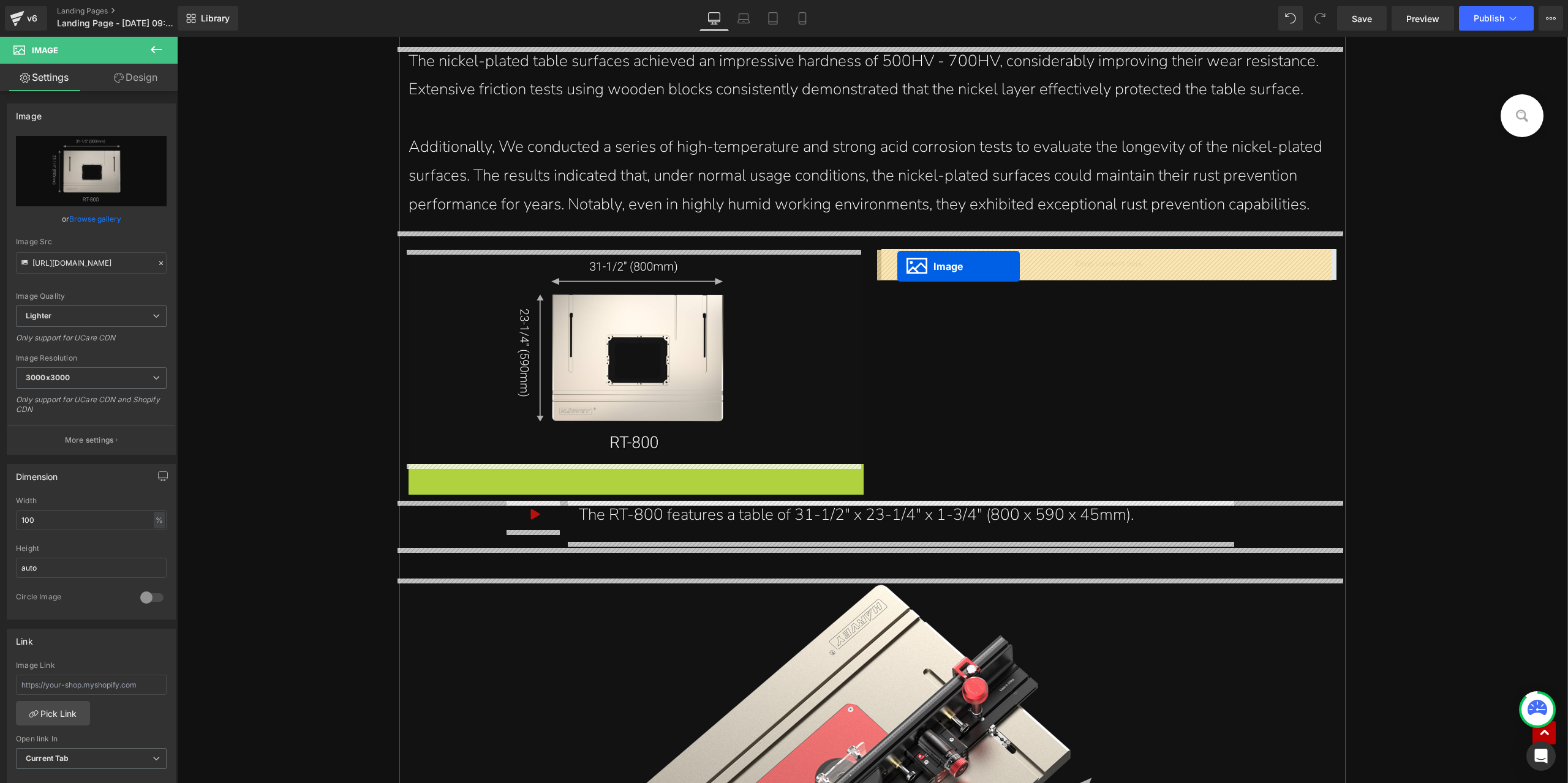
drag, startPoint x: 607, startPoint y: 574, endPoint x: 897, endPoint y: 266, distance: 423.0
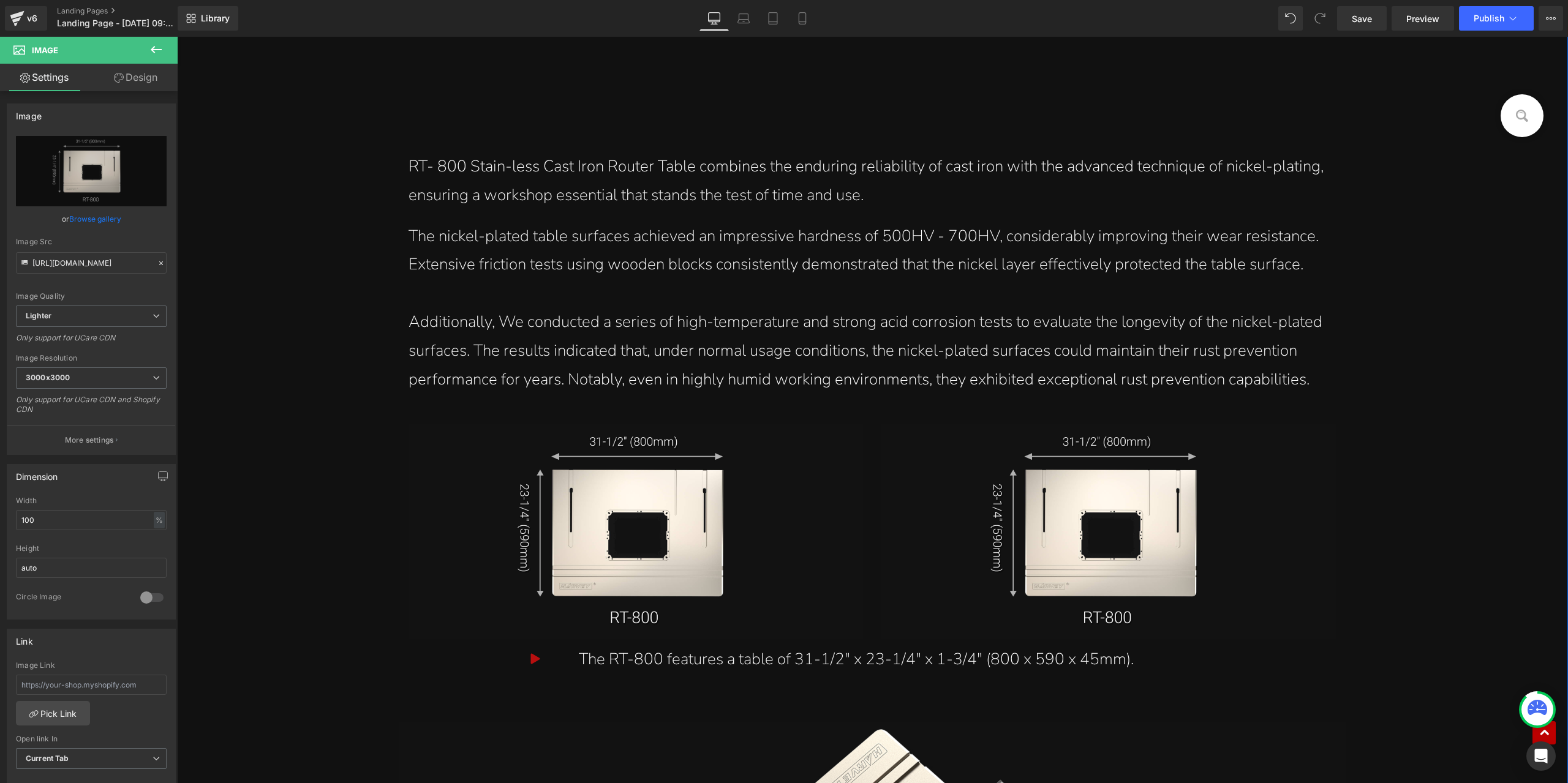
scroll to position [11977, 0]
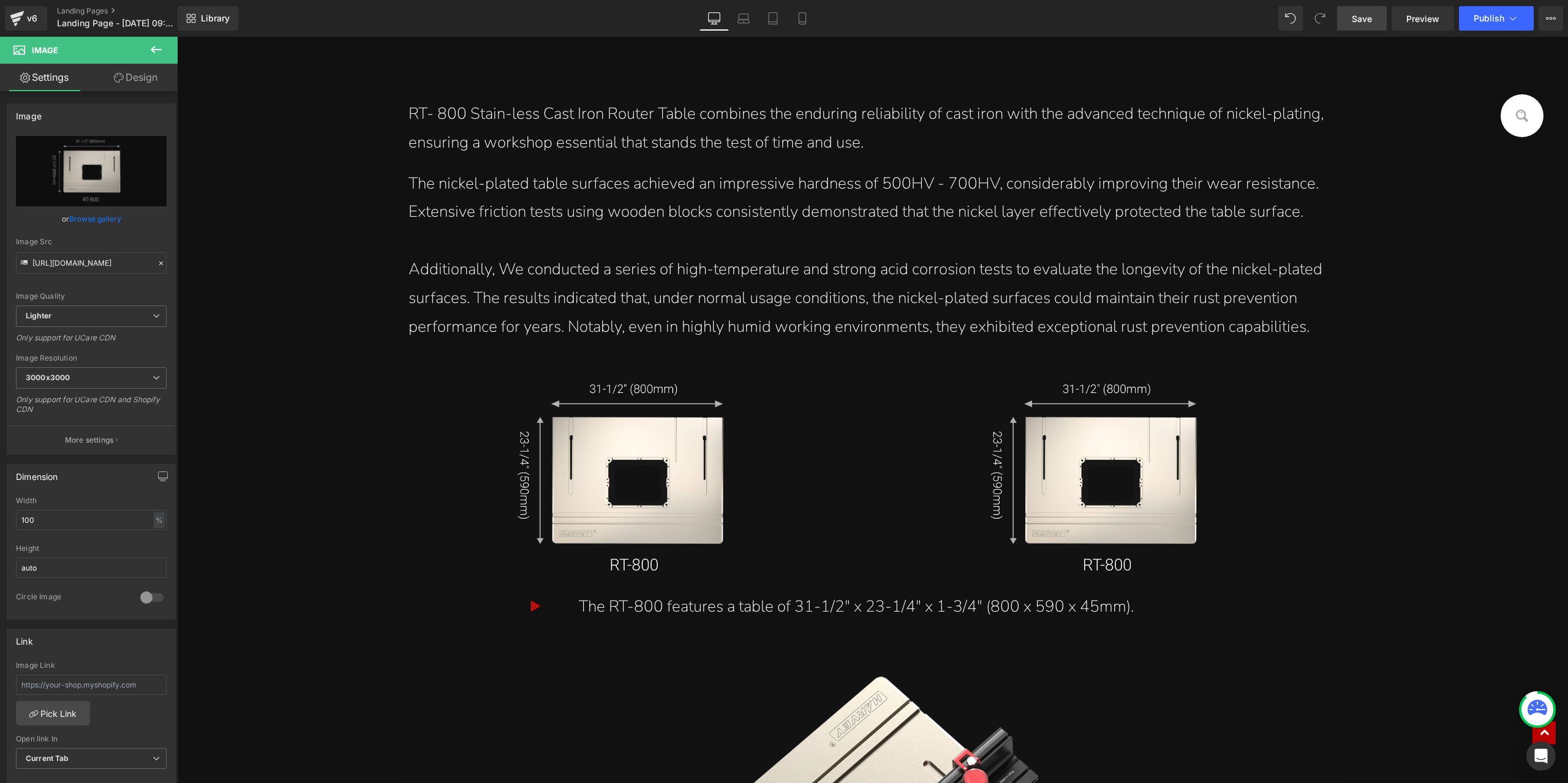
click at [1360, 12] on span "Save" at bounding box center [1362, 19] width 20 height 13
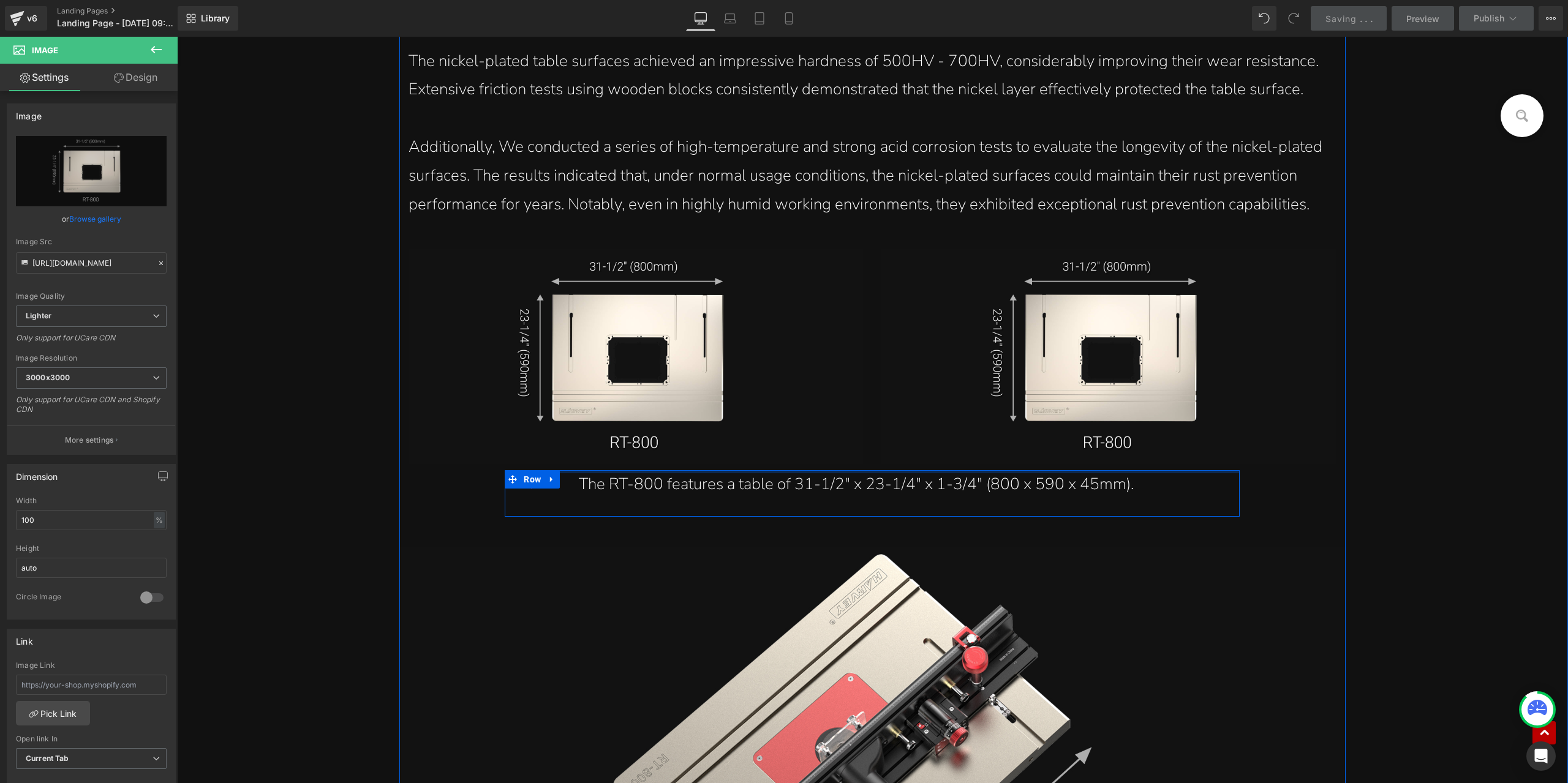
scroll to position [12161, 0]
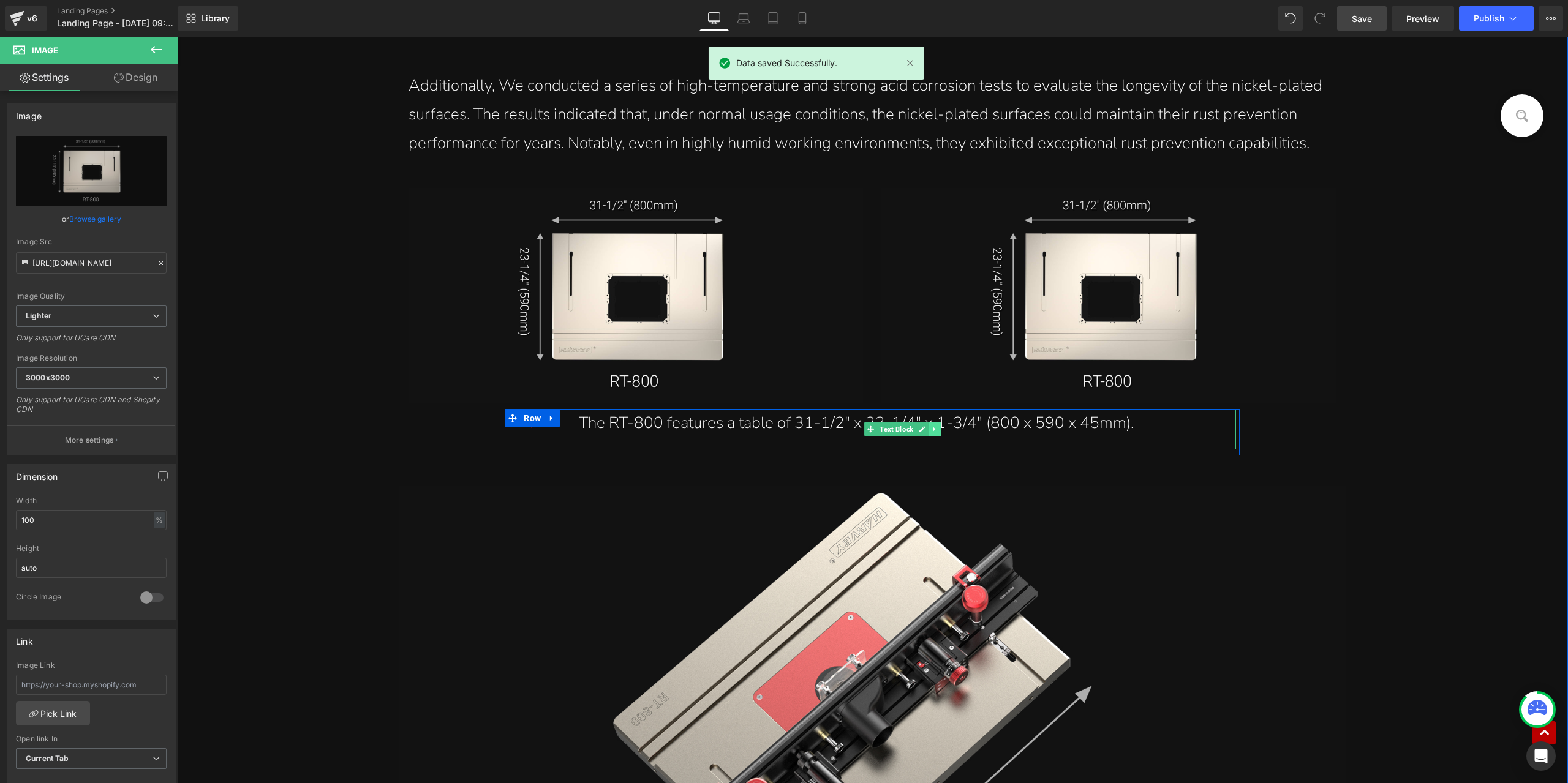
click at [932, 429] on icon at bounding box center [935, 429] width 7 height 8
click at [923, 432] on link at bounding box center [929, 429] width 13 height 14
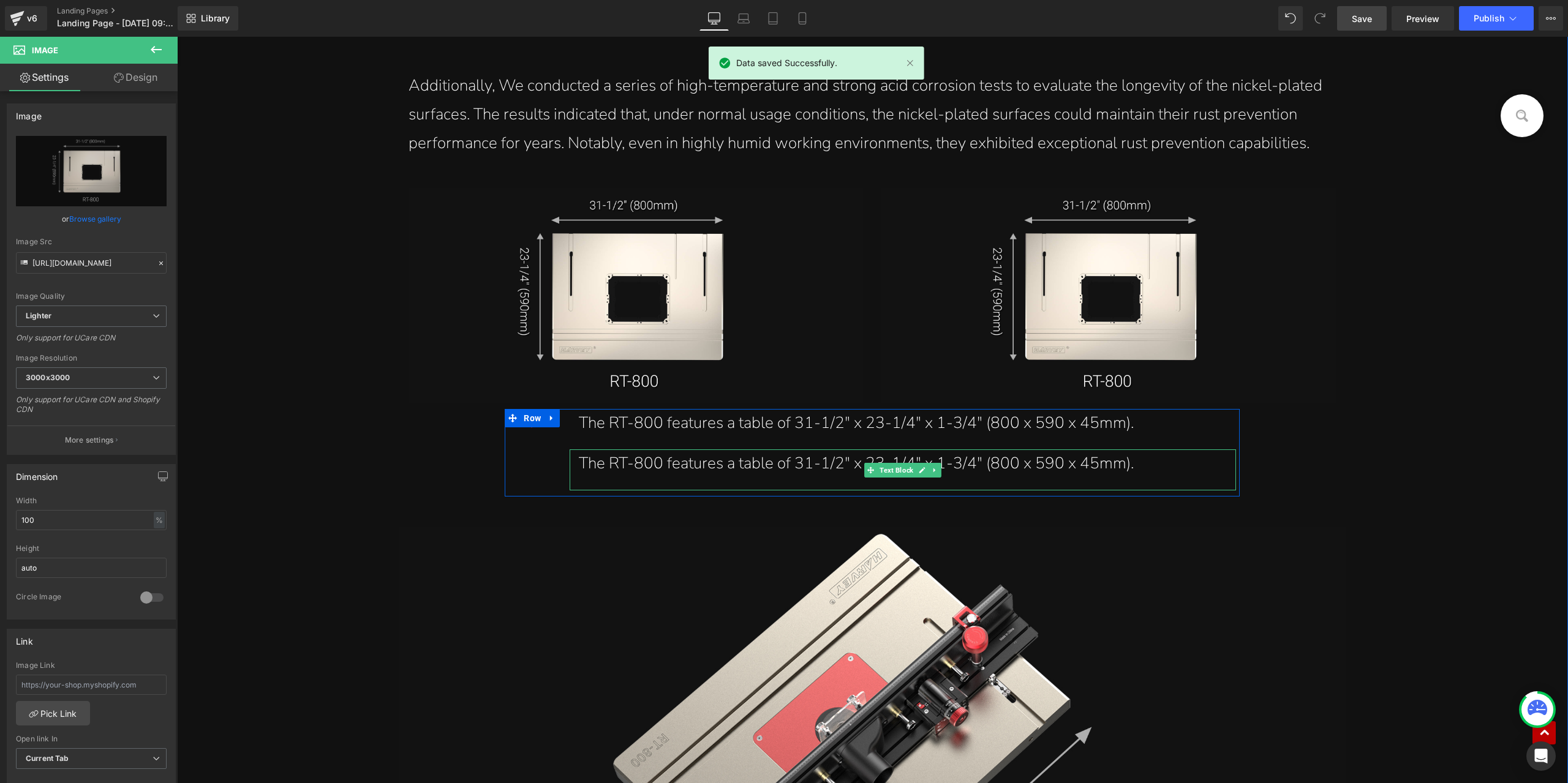
click at [632, 466] on div "The RT-800 features a table of 31-1/2" x 23-1/4" x 1-3/4" (800 x 590 x 45mm)." at bounding box center [903, 464] width 648 height 29
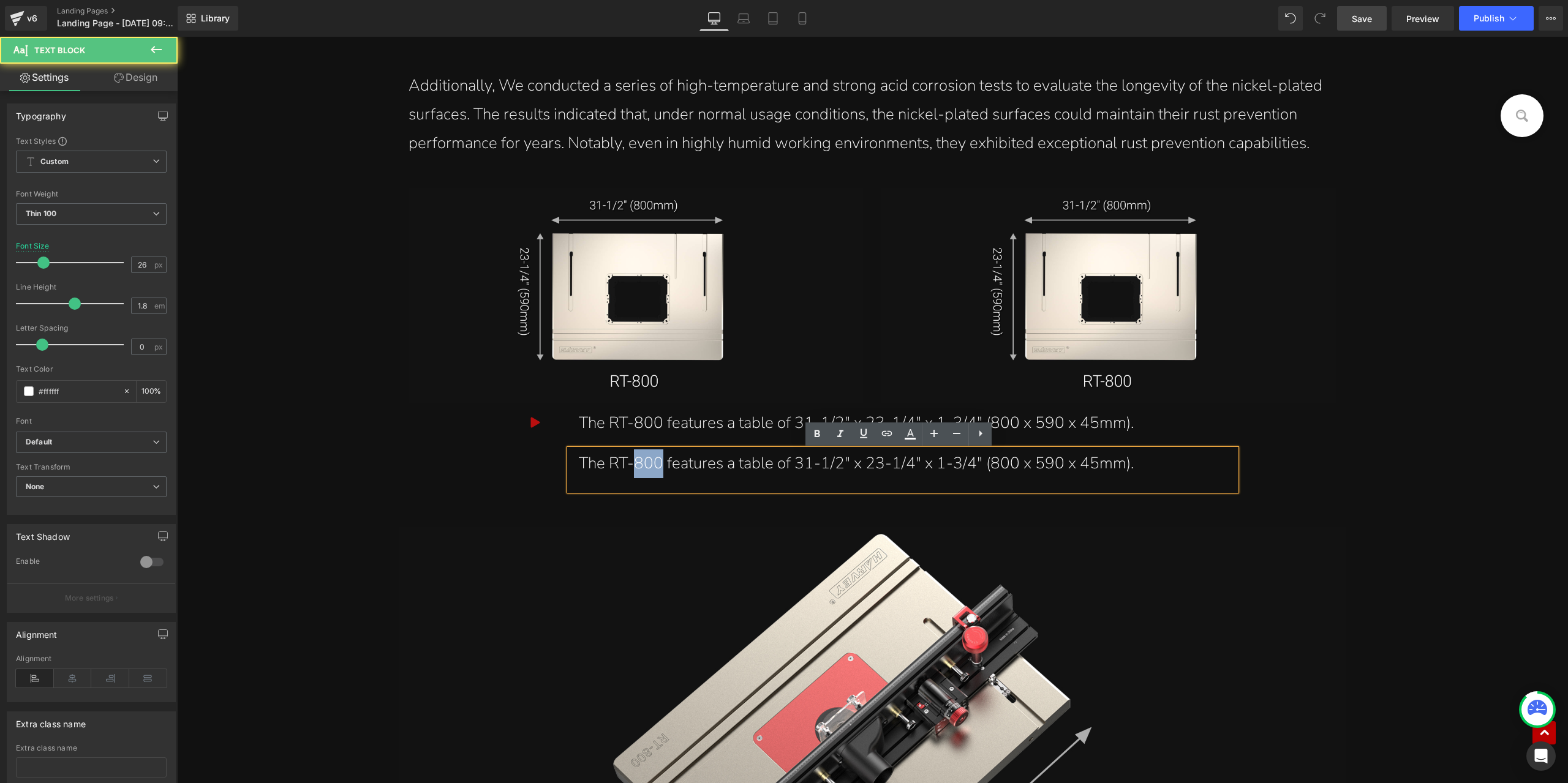
drag, startPoint x: 633, startPoint y: 465, endPoint x: 656, endPoint y: 464, distance: 23.0
click at [656, 464] on div "The RT-800 features a table of 31-1/2" x 23-1/4" x 1-3/4" (800 x 590 x 45mm)." at bounding box center [903, 464] width 648 height 29
click at [839, 465] on div "The RT-685 features a table of 31-1/2" x 23-1/4" x 1-3/4" (800 x 590 x 45mm)." at bounding box center [903, 464] width 648 height 29
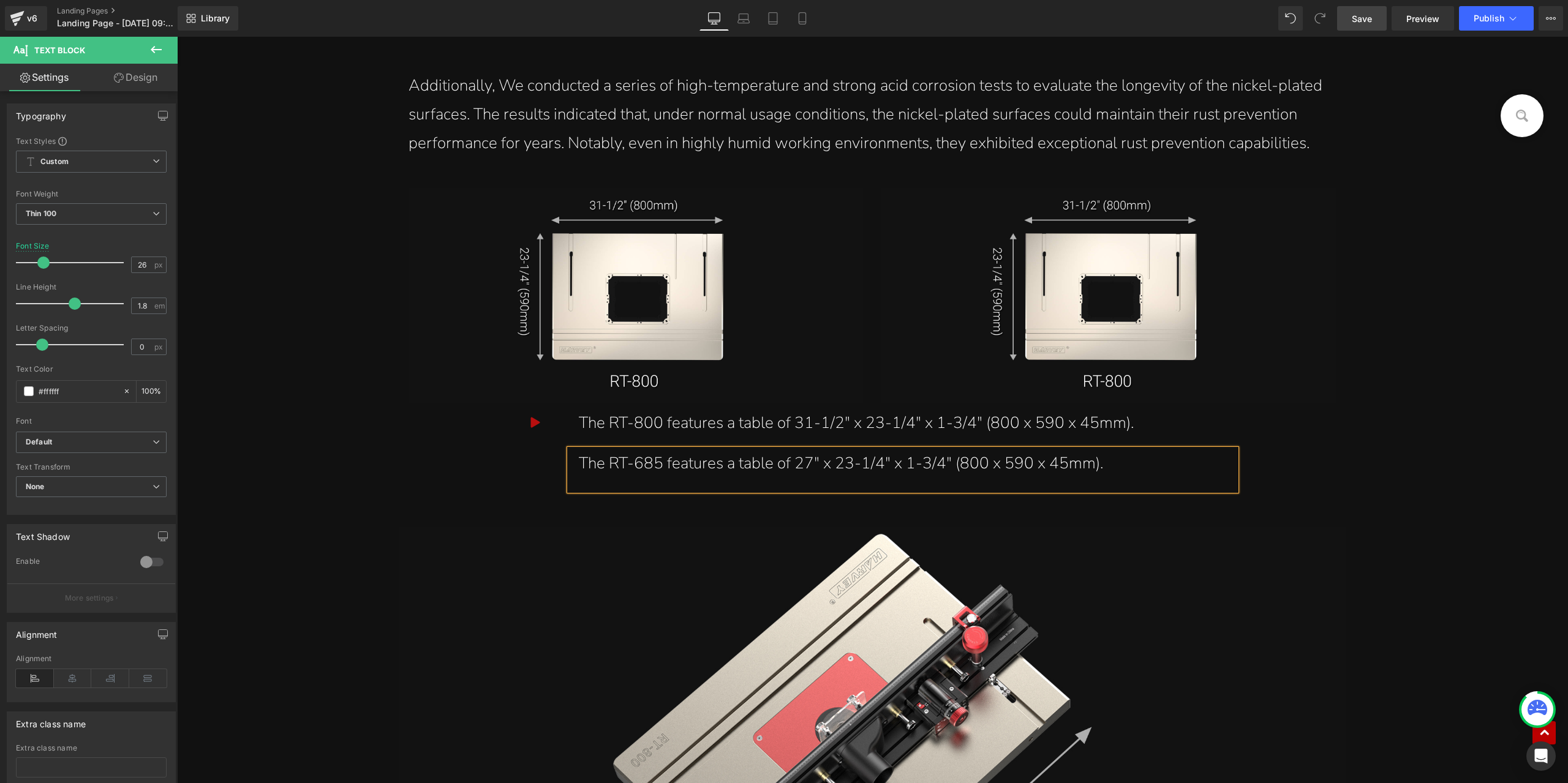
click at [983, 472] on div "The RT-685 features a table of 27" x 23-1/4" x 1-3/4" (800 x 590 x 45mm)." at bounding box center [903, 464] width 648 height 29
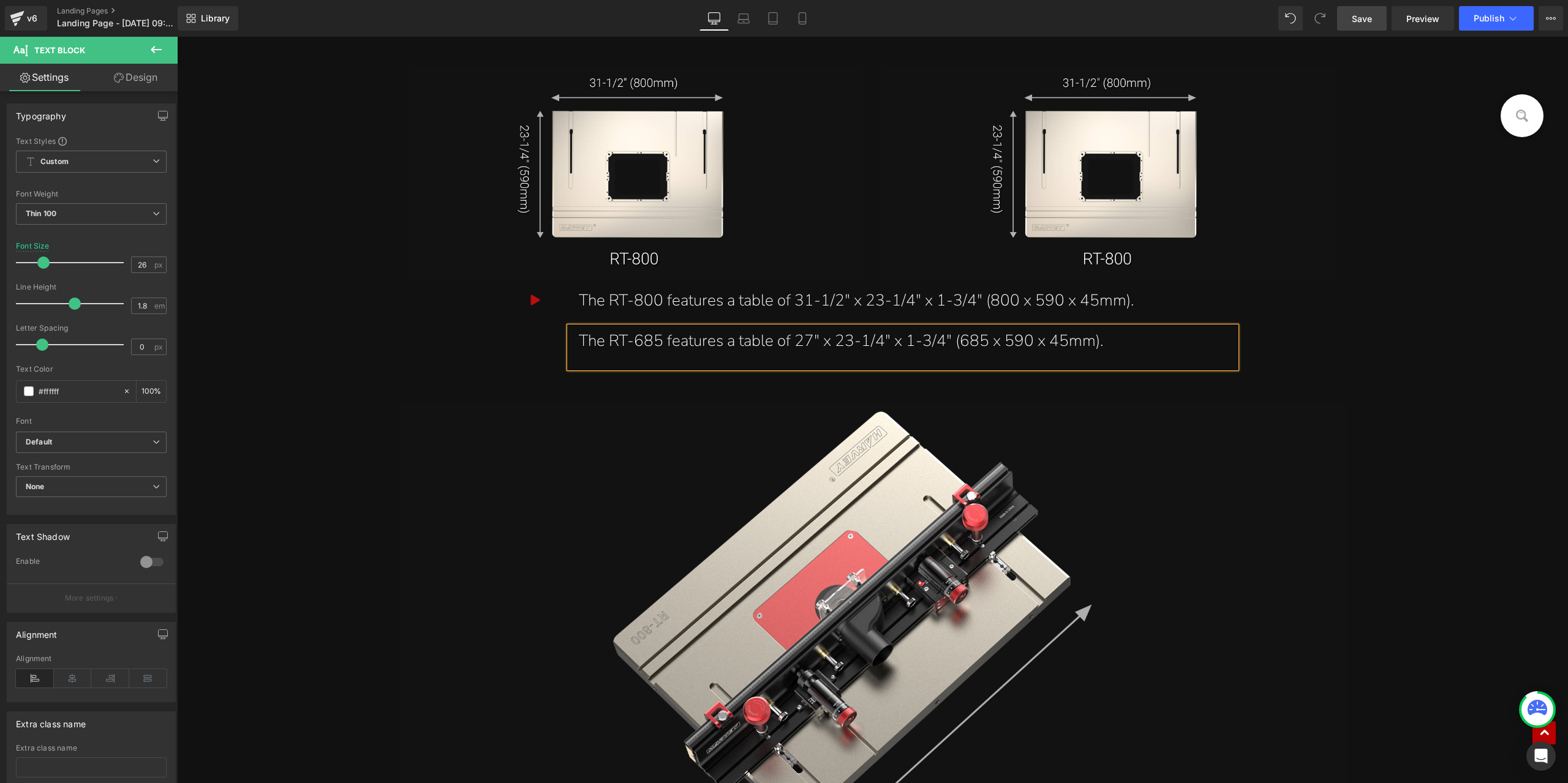
click at [1371, 20] on span "Save" at bounding box center [1362, 19] width 20 height 13
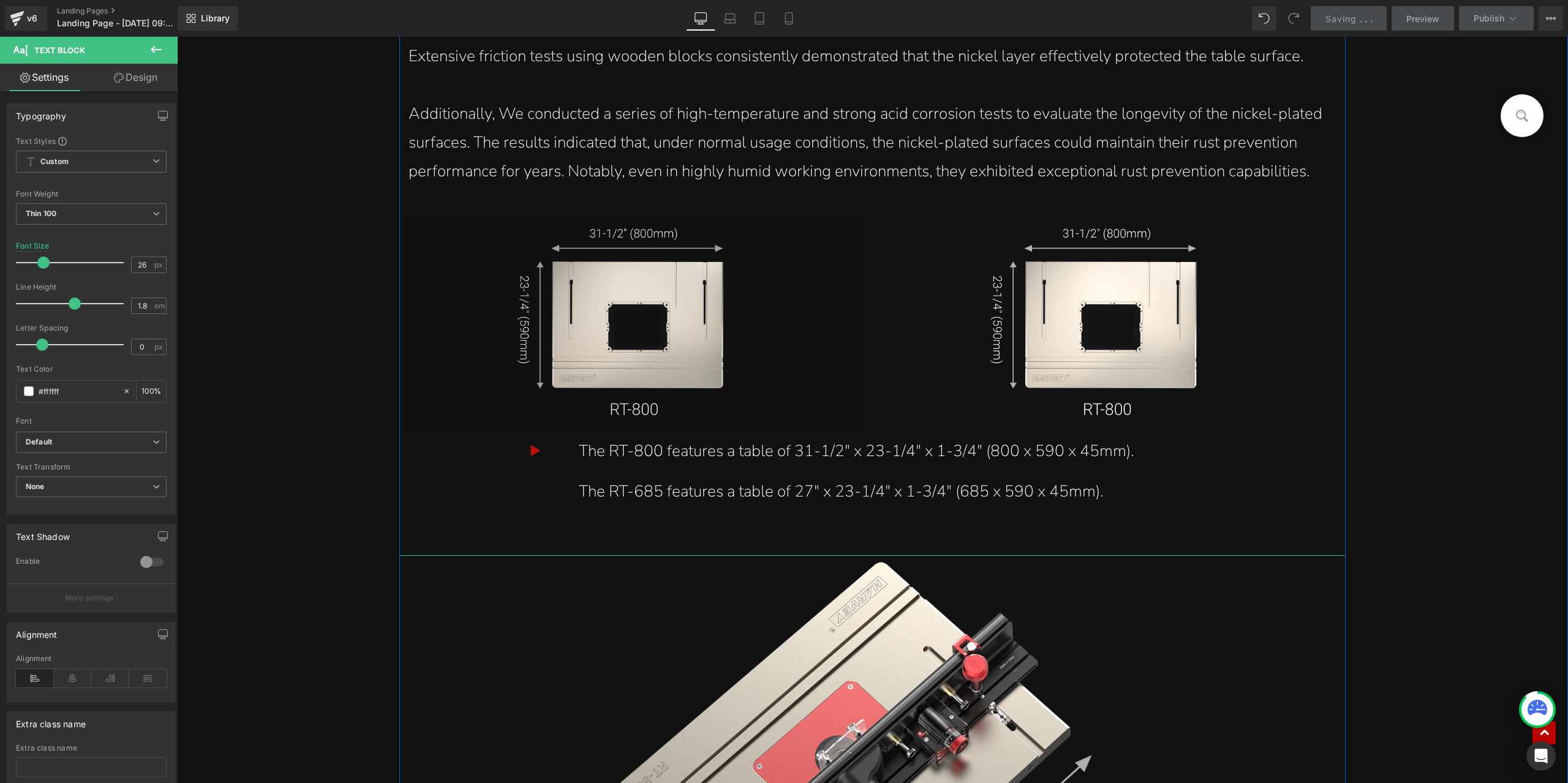
scroll to position [12038, 0]
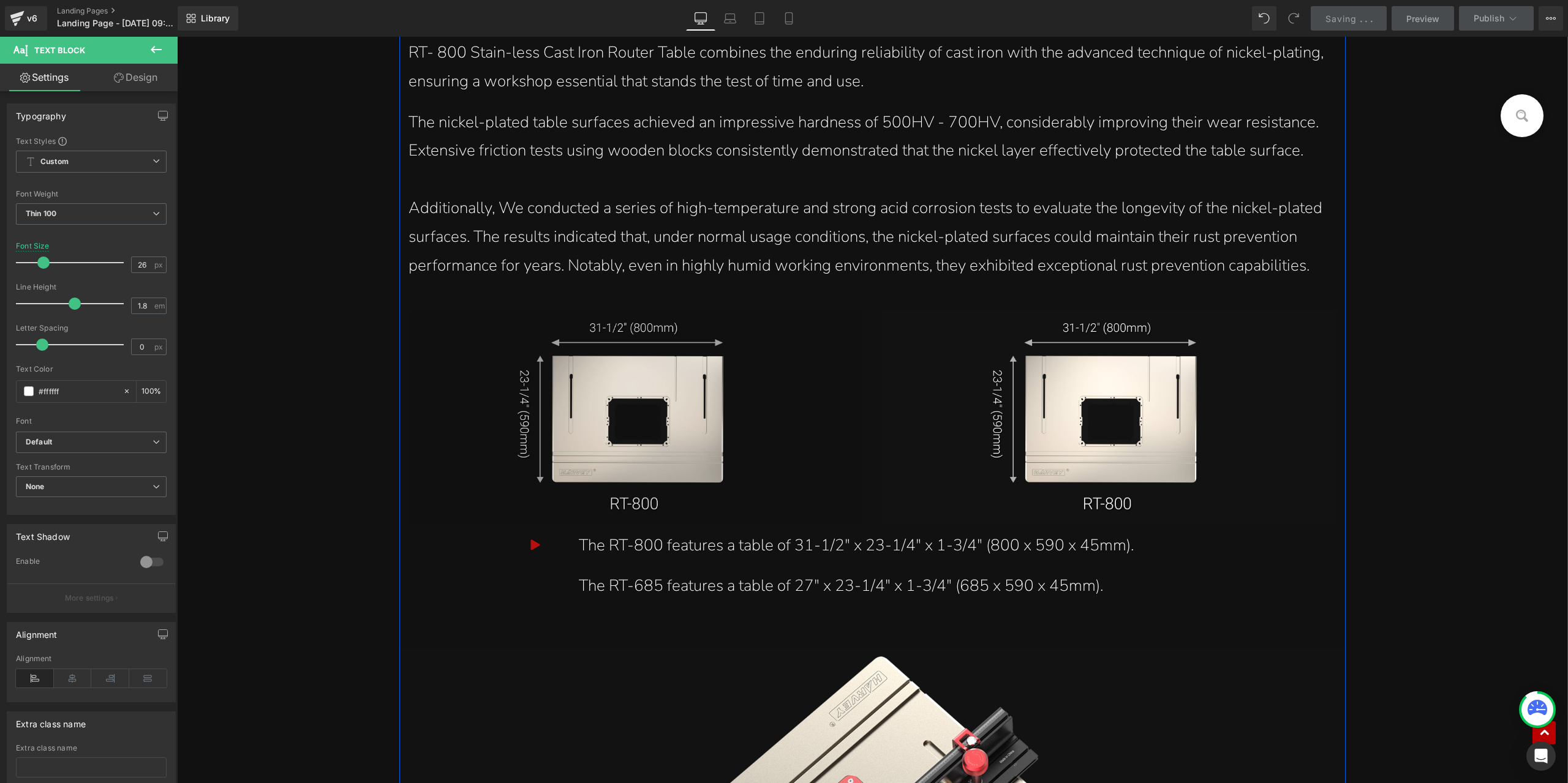
click at [449, 336] on img at bounding box center [636, 418] width 455 height 214
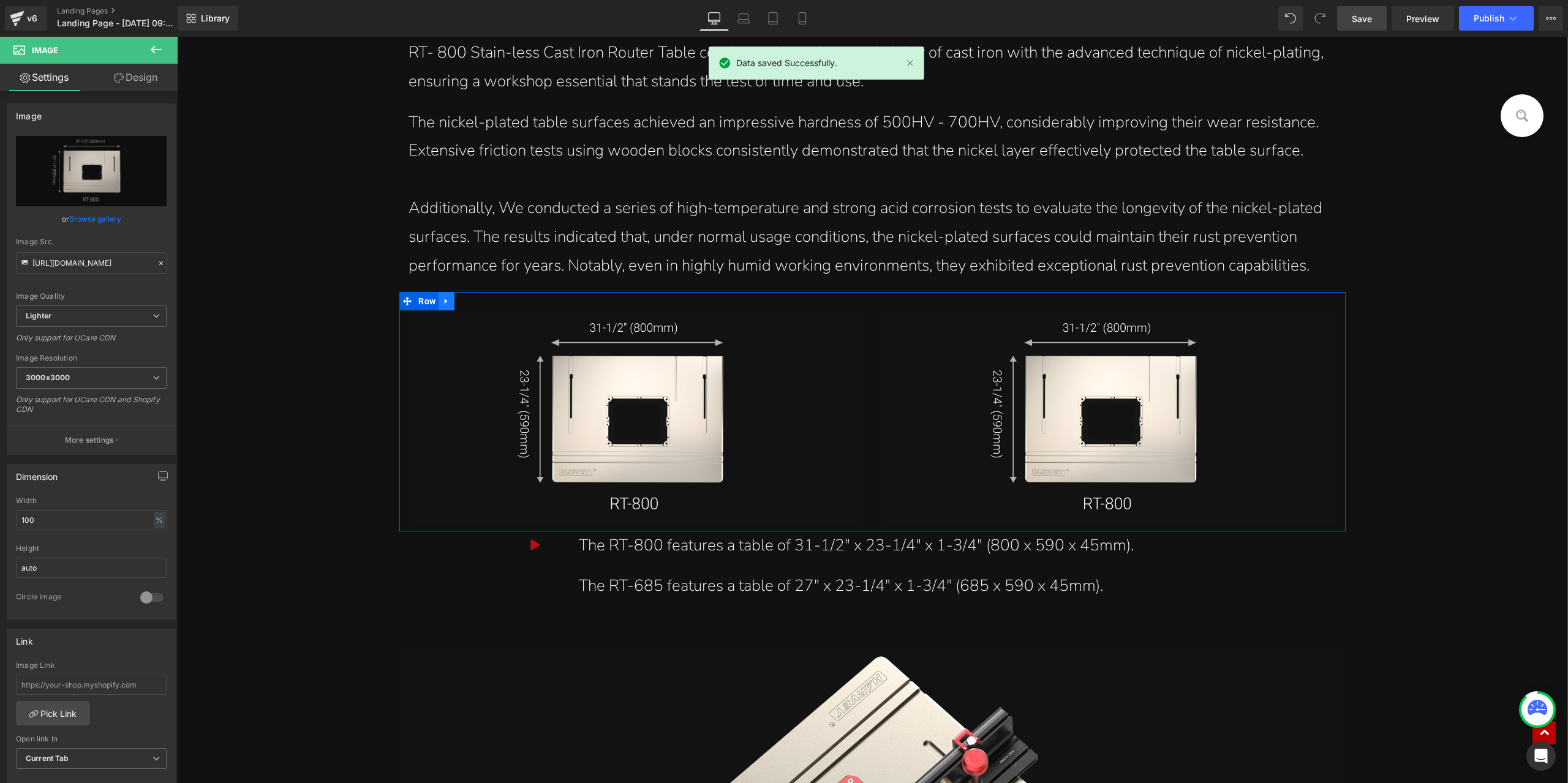
click at [445, 304] on icon at bounding box center [446, 302] width 3 height 5
click at [458, 304] on icon at bounding box center [462, 301] width 8 height 8
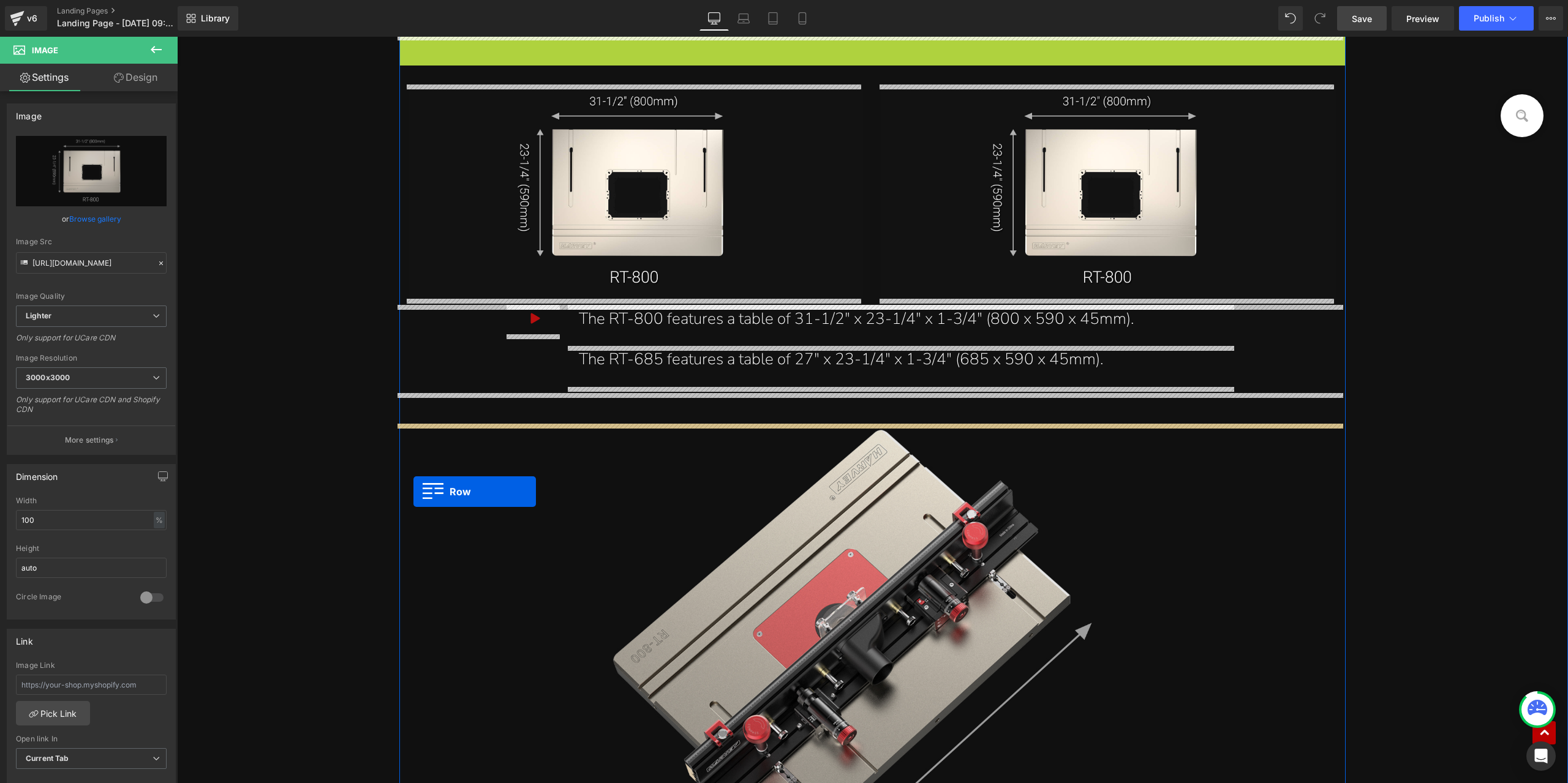
drag, startPoint x: 405, startPoint y: 301, endPoint x: 414, endPoint y: 492, distance: 191.2
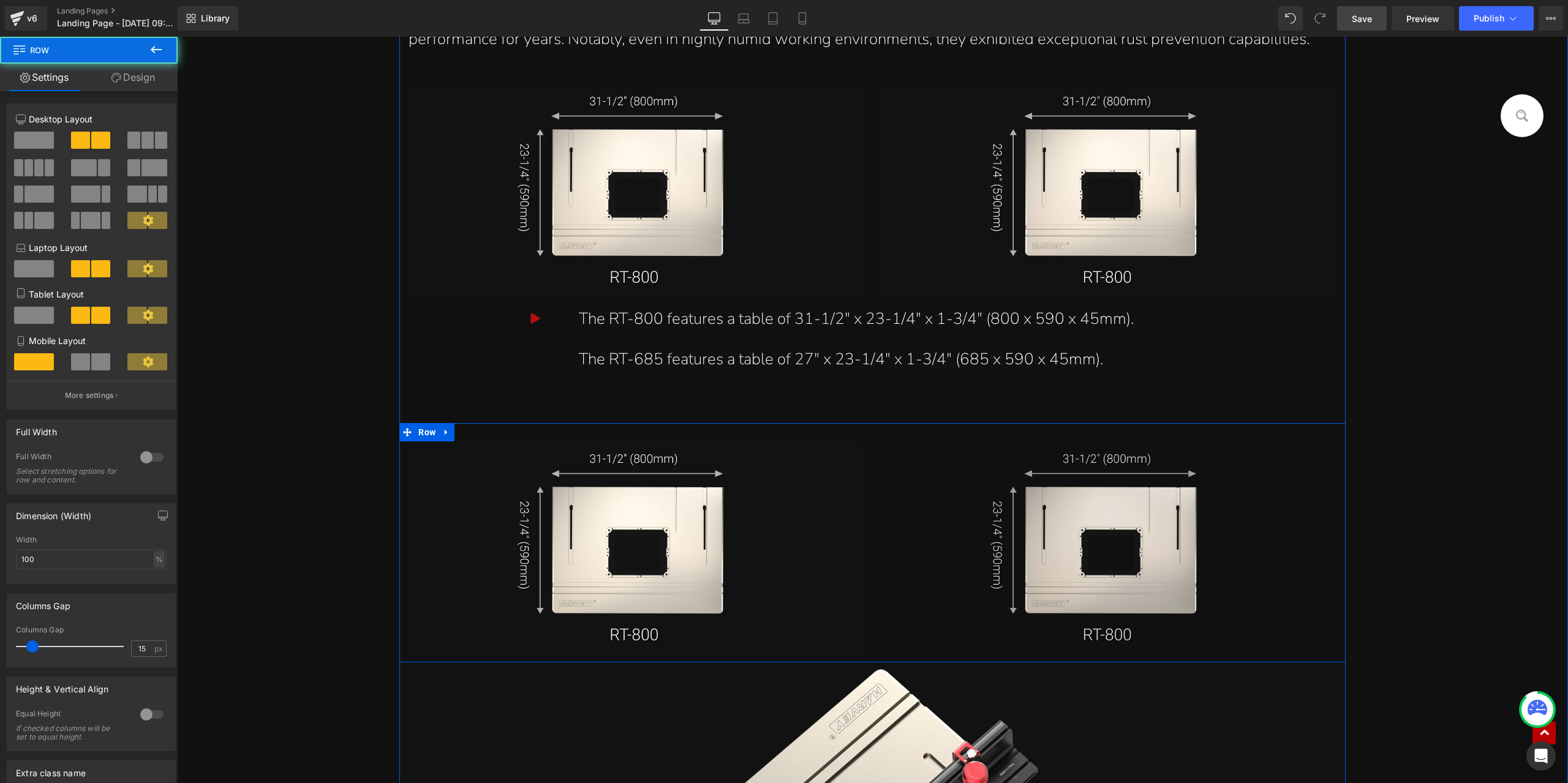
scroll to position [12448, 0]
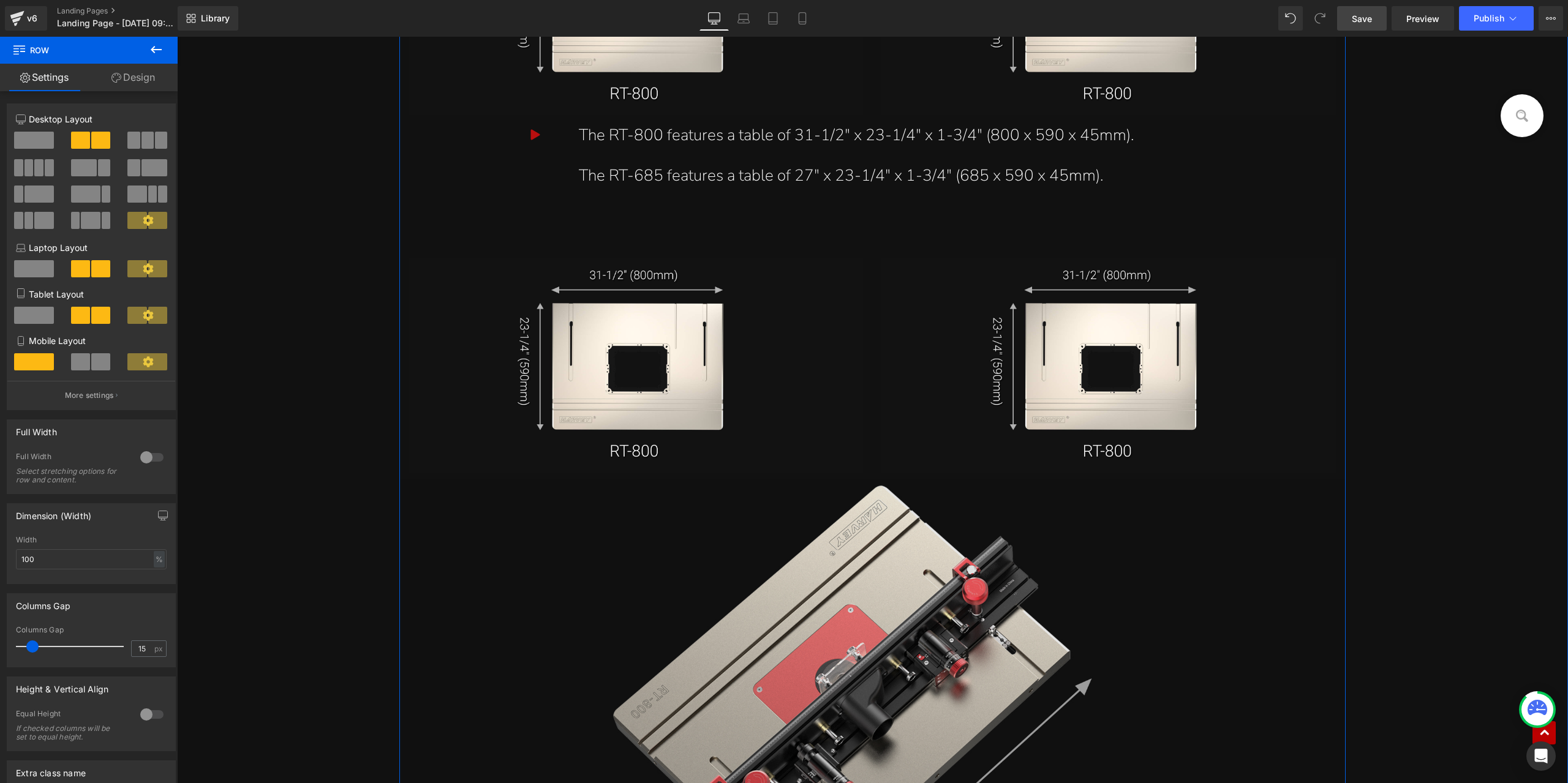
click at [830, 670] on img at bounding box center [872, 771] width 946 height 584
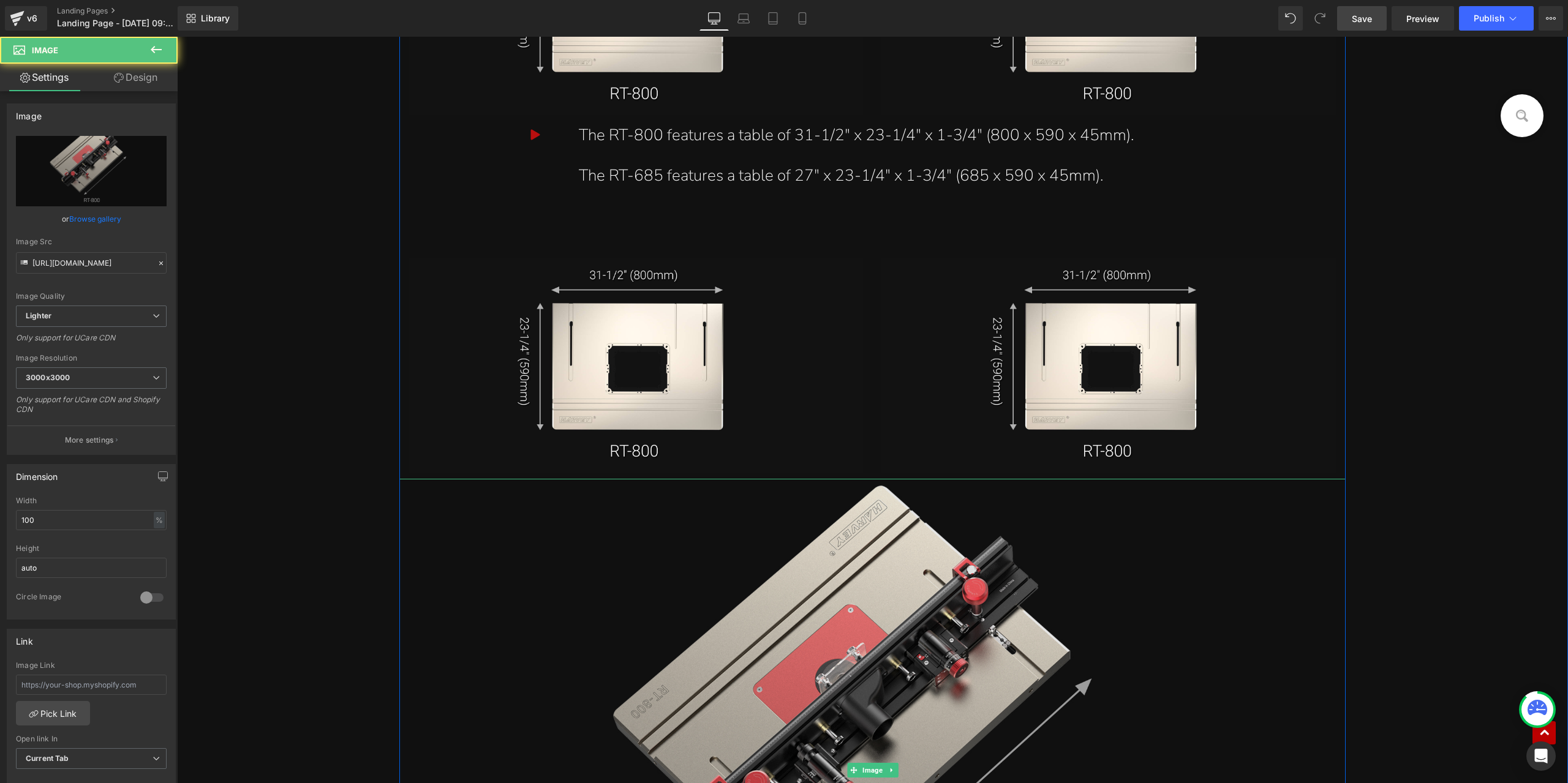
scroll to position [12694, 0]
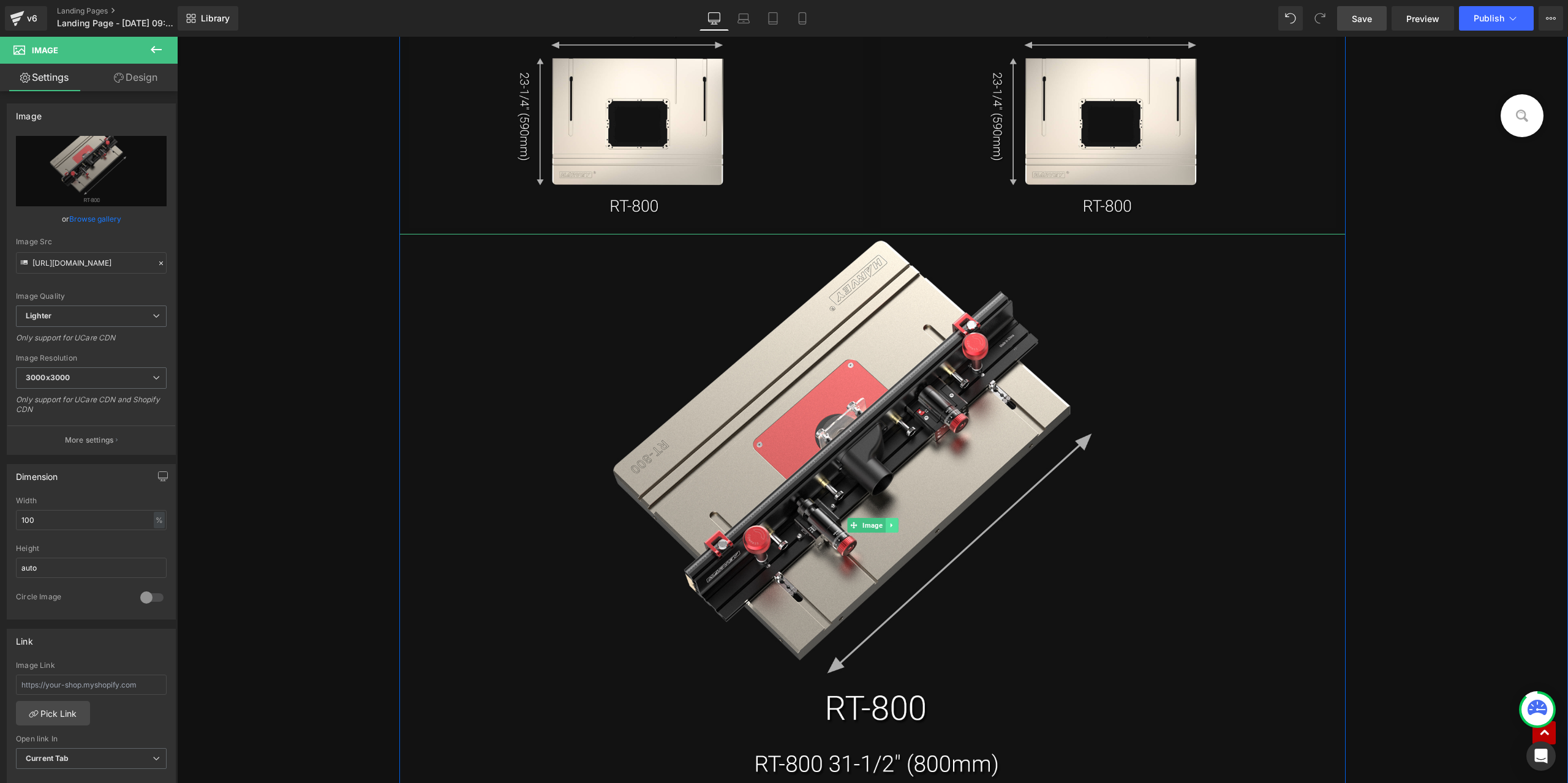
click at [885, 530] on link at bounding box center [891, 525] width 13 height 14
click at [658, 122] on icon at bounding box center [662, 120] width 7 height 7
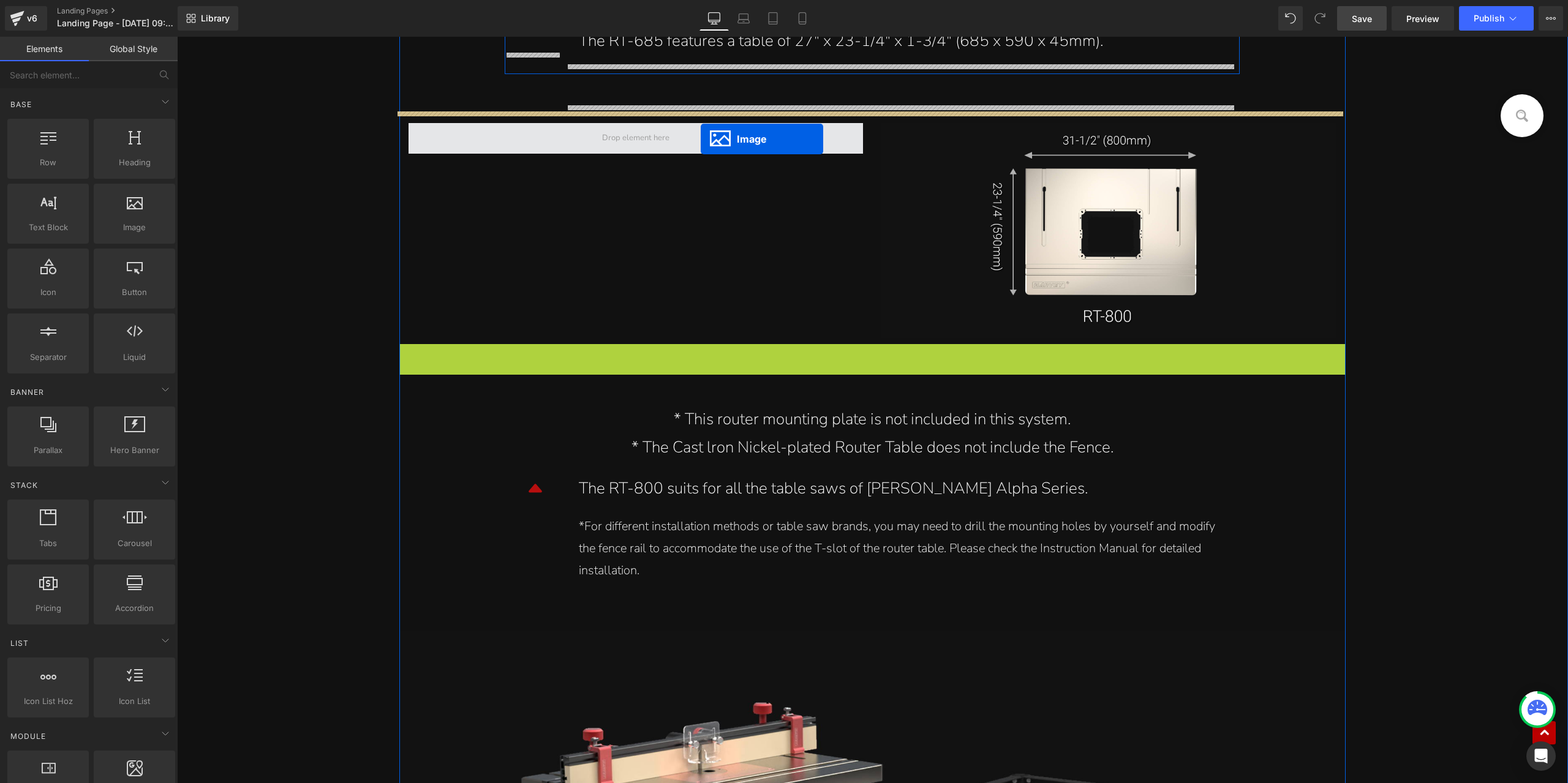
scroll to position [12547, 0]
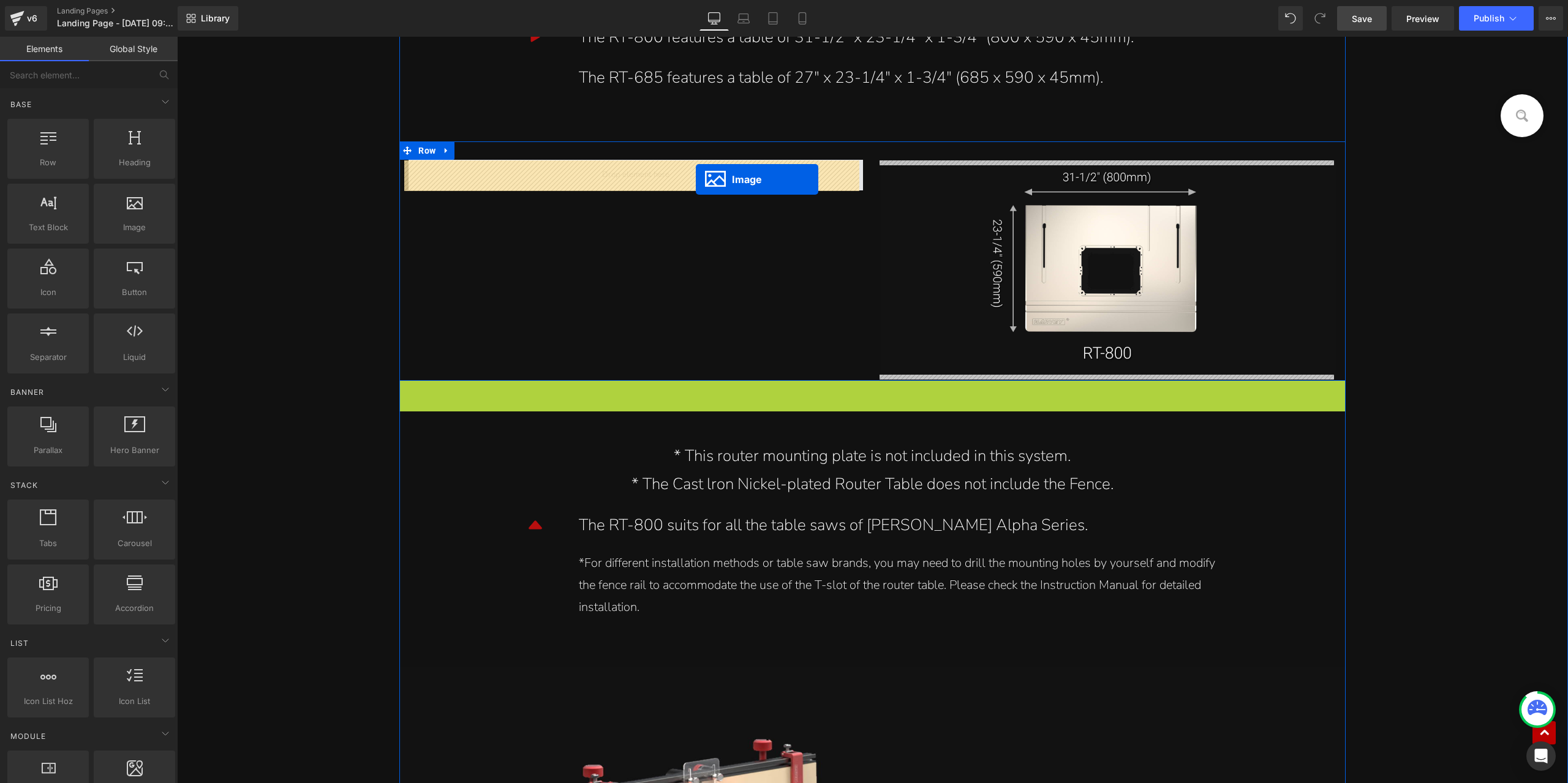
drag, startPoint x: 833, startPoint y: 523, endPoint x: 696, endPoint y: 179, distance: 370.3
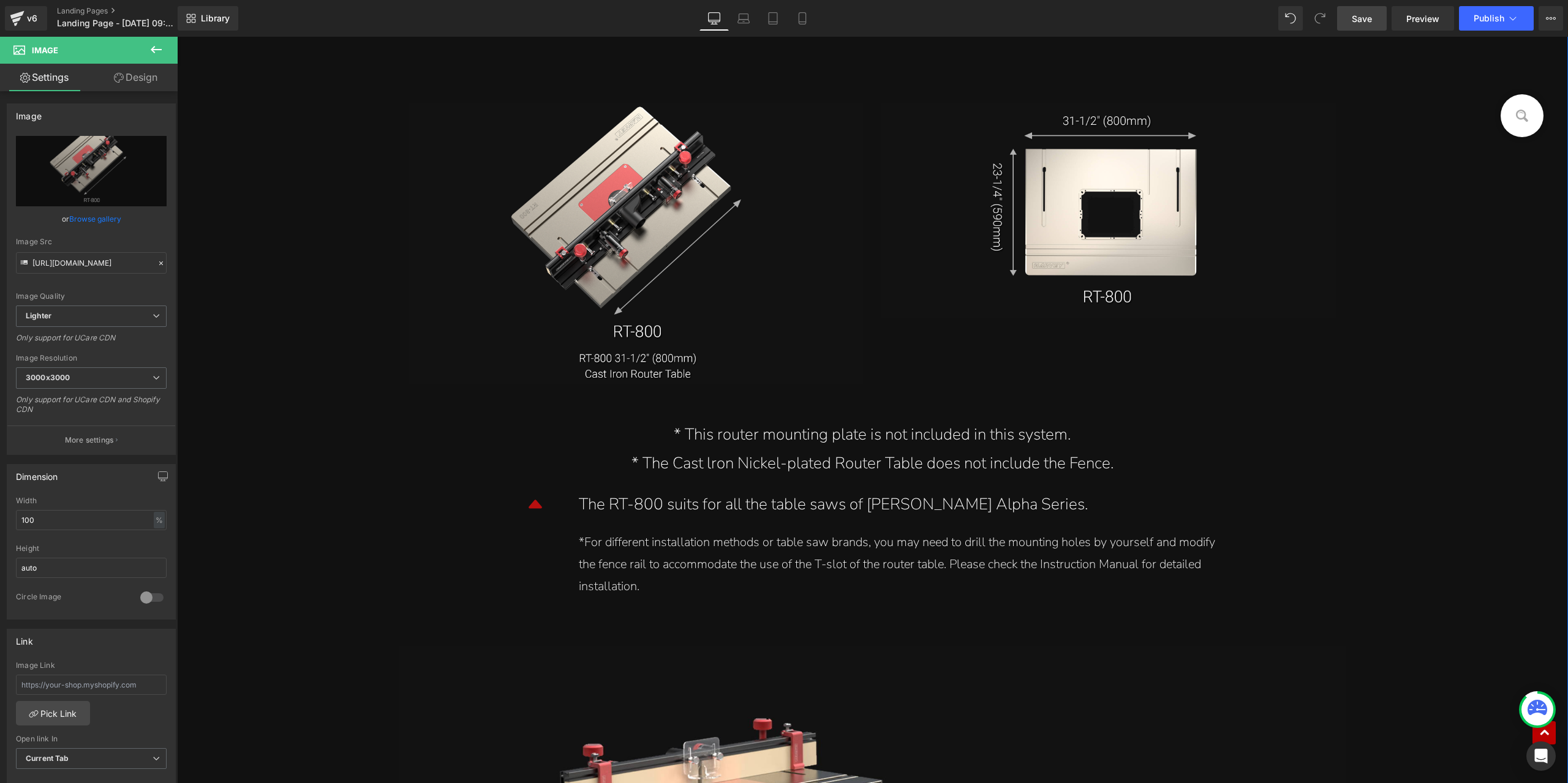
scroll to position [12669, 0]
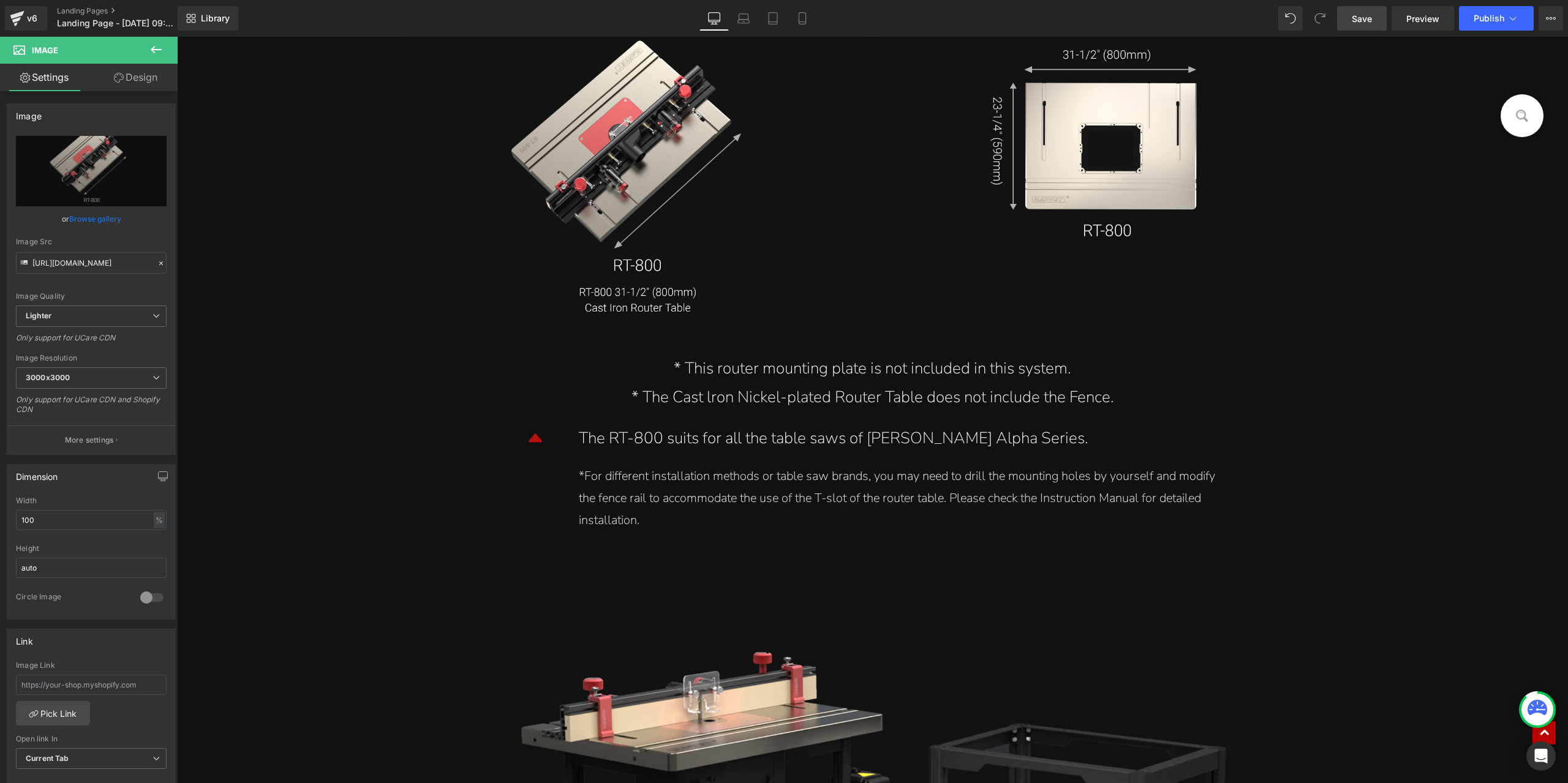
click at [1376, 15] on link "Save" at bounding box center [1362, 19] width 49 height 25
click at [730, 396] on div "* The Cast lron Nickel-plated Router Table does not include the Fence." at bounding box center [873, 398] width 928 height 29
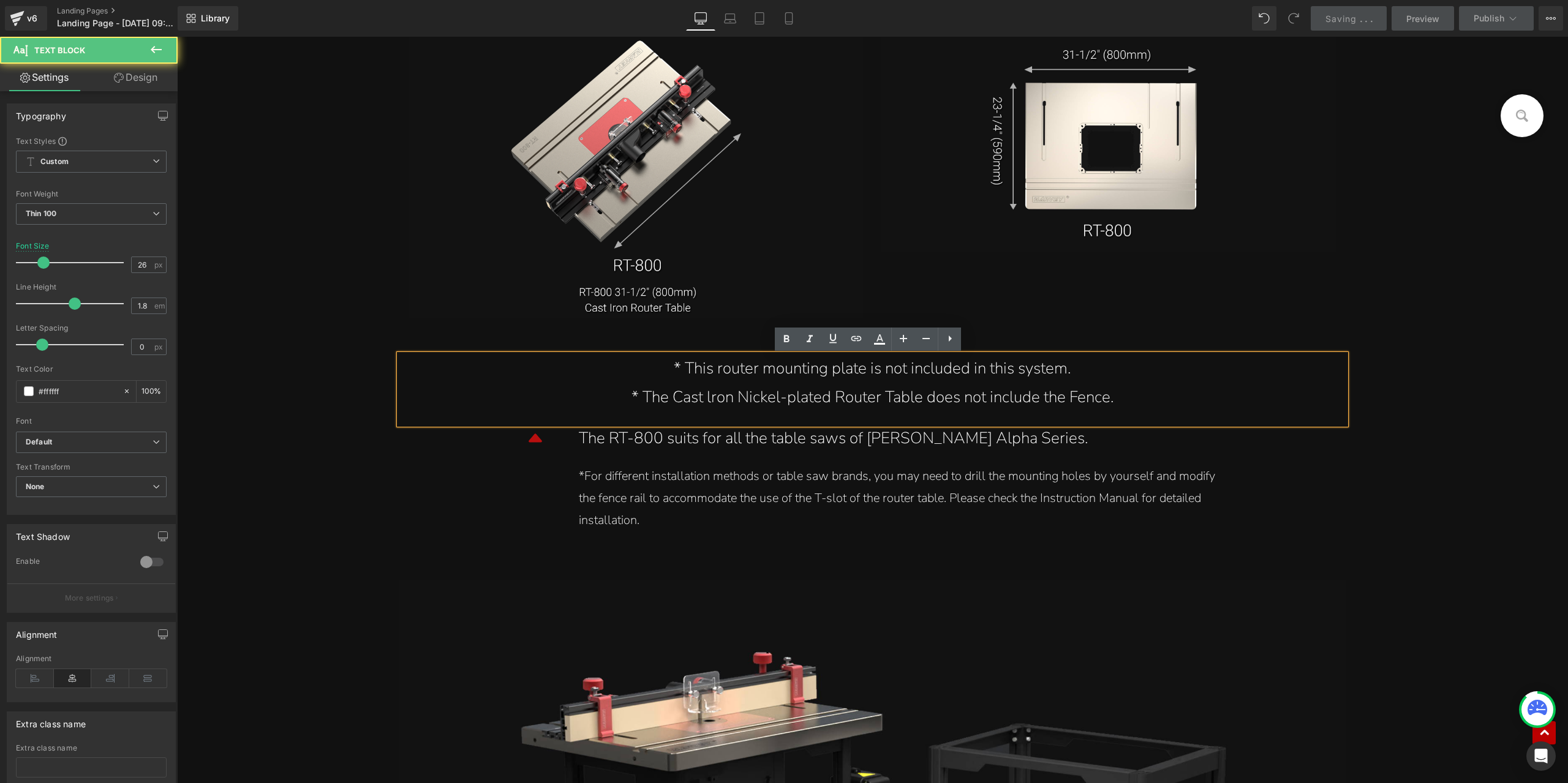
click at [815, 402] on div "* The Cast lron Nickel-plated Router Table does not include the Fence." at bounding box center [873, 398] width 928 height 29
drag, startPoint x: 831, startPoint y: 399, endPoint x: 704, endPoint y: 402, distance: 127.0
click at [704, 402] on div "* The Cast lron Nickel-plated Router Table does not include the Fence." at bounding box center [873, 398] width 928 height 29
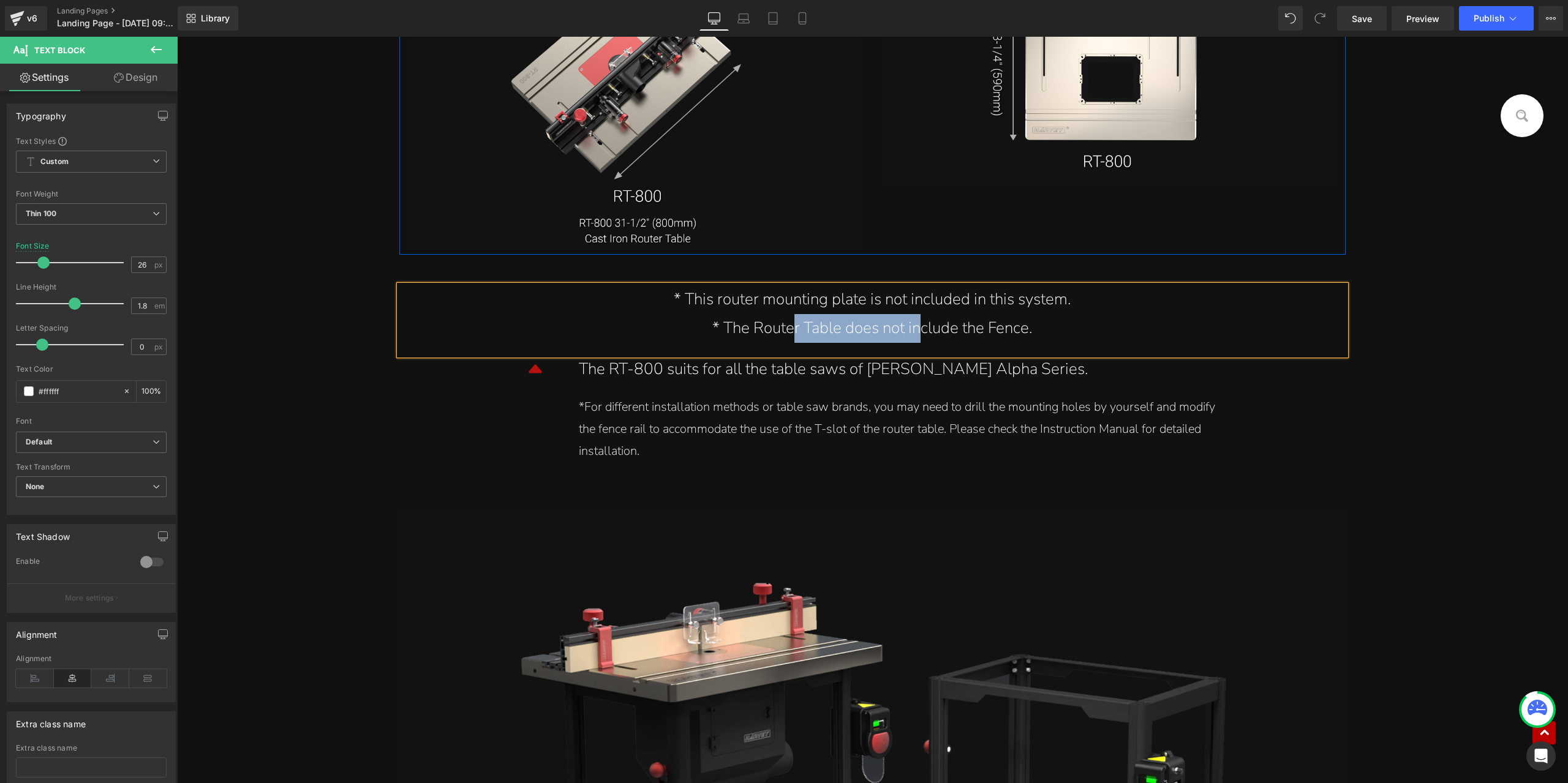
scroll to position [12792, 0]
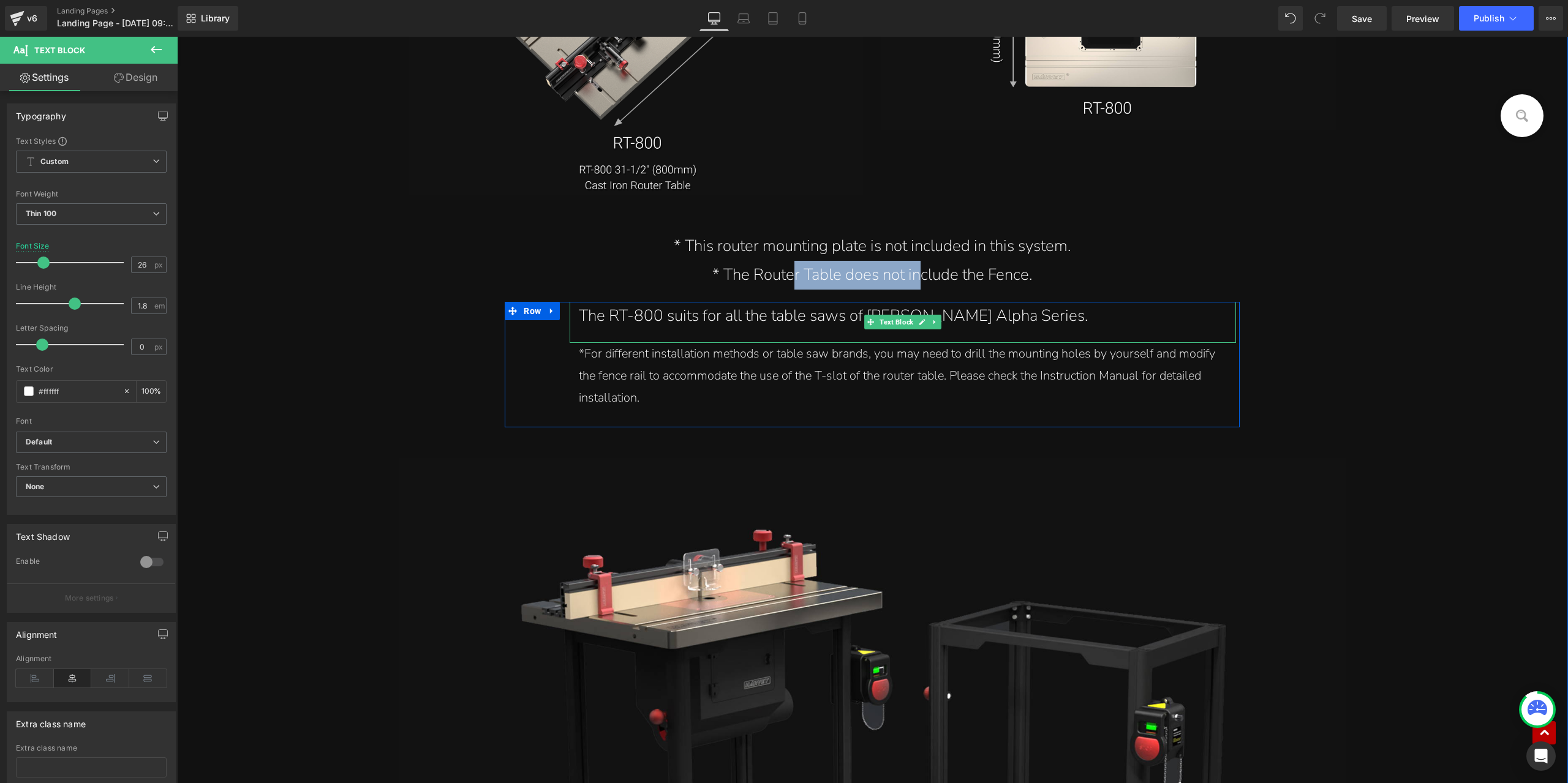
click at [723, 323] on div "The RT-800 suits for all the table saws of Harvey Alpha Series." at bounding box center [903, 317] width 648 height 29
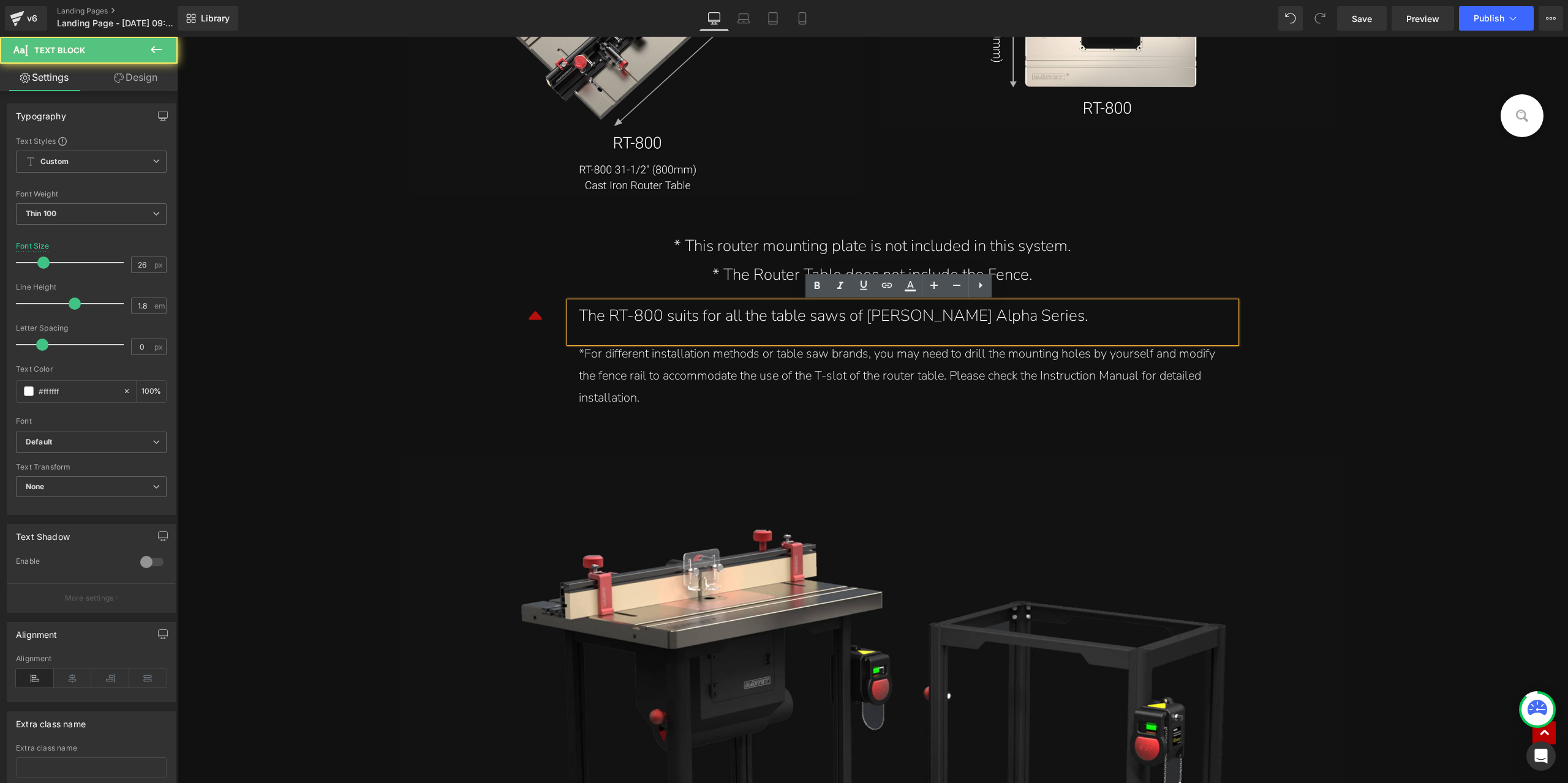
click at [699, 320] on div "The RT-800 suits for all the table saws of Harvey Alpha Series." at bounding box center [903, 317] width 648 height 29
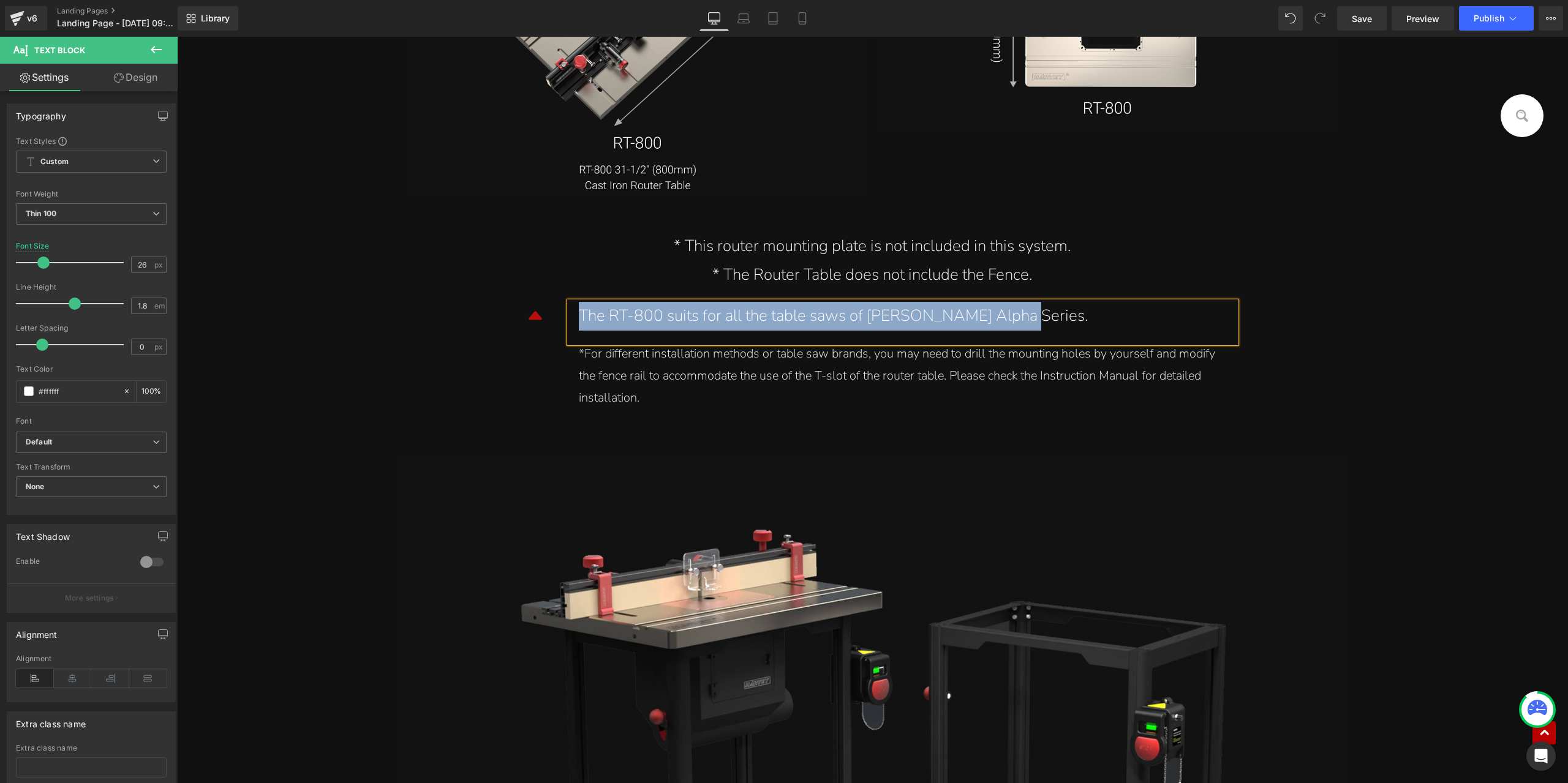
paste div
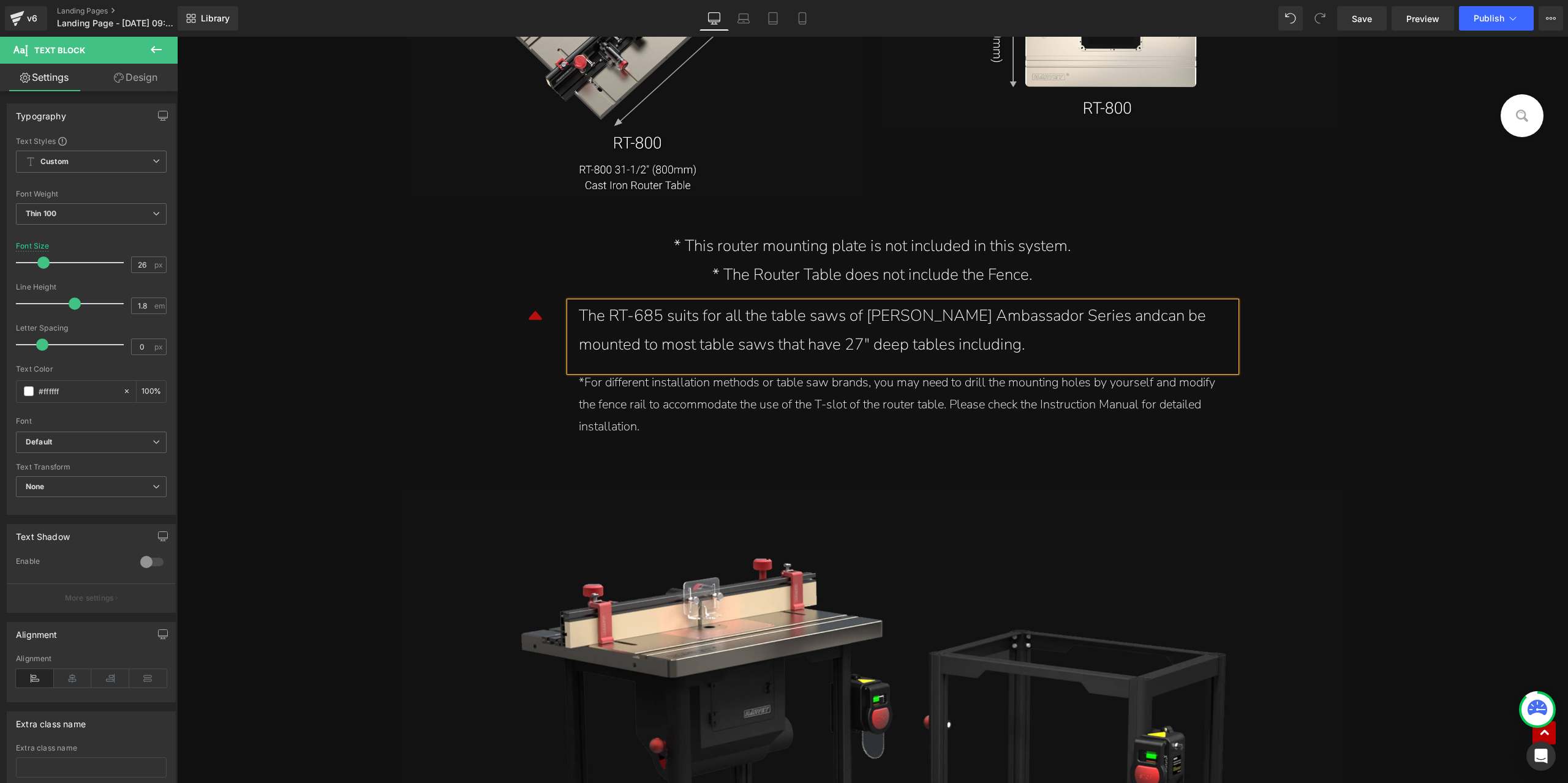
click at [1083, 322] on div "The RT-685 suits for all the table saws of Harvey Ambassador Series andcan be m…" at bounding box center [903, 331] width 648 height 58
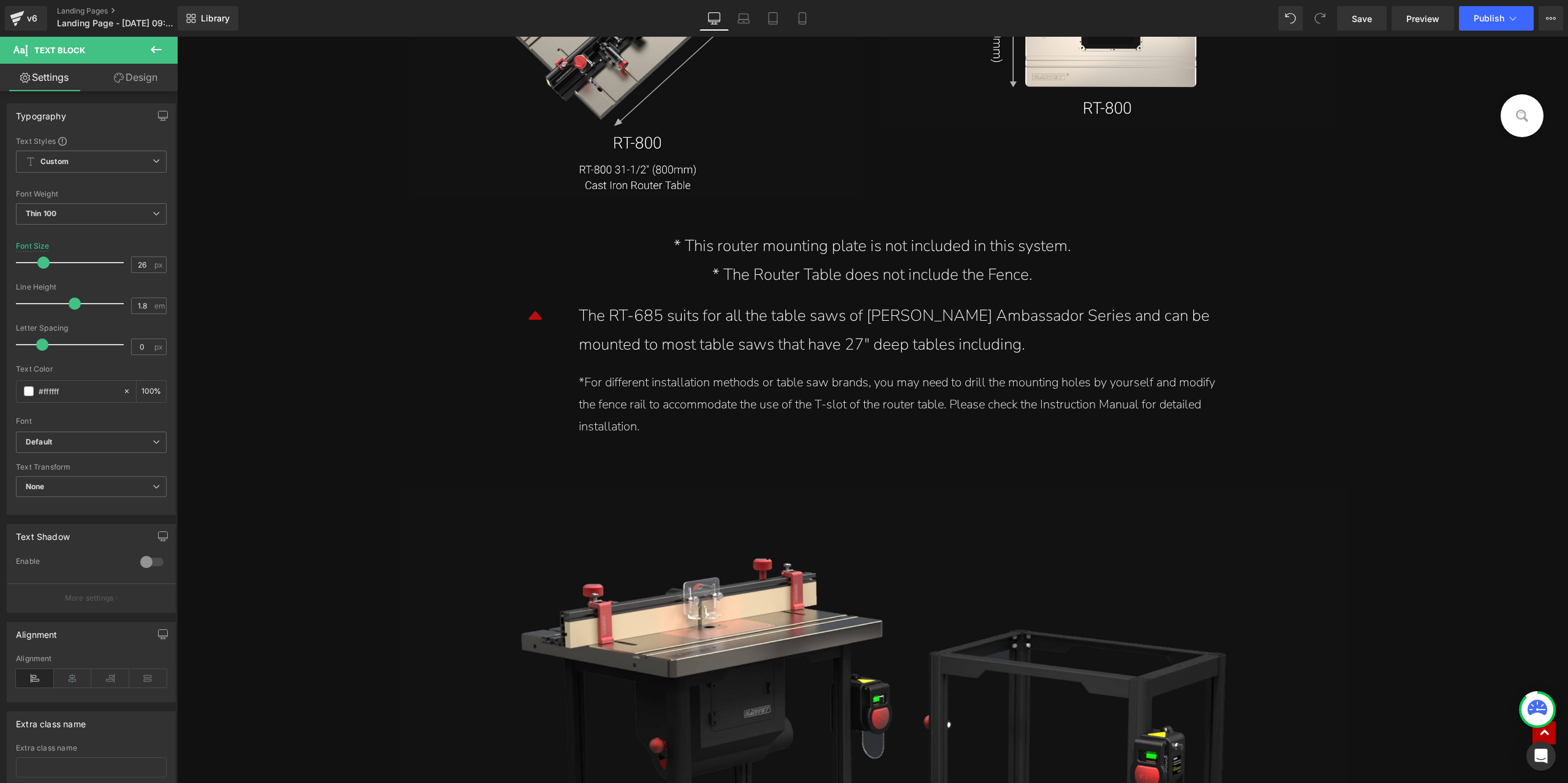
click at [152, 48] on icon at bounding box center [156, 49] width 11 height 8
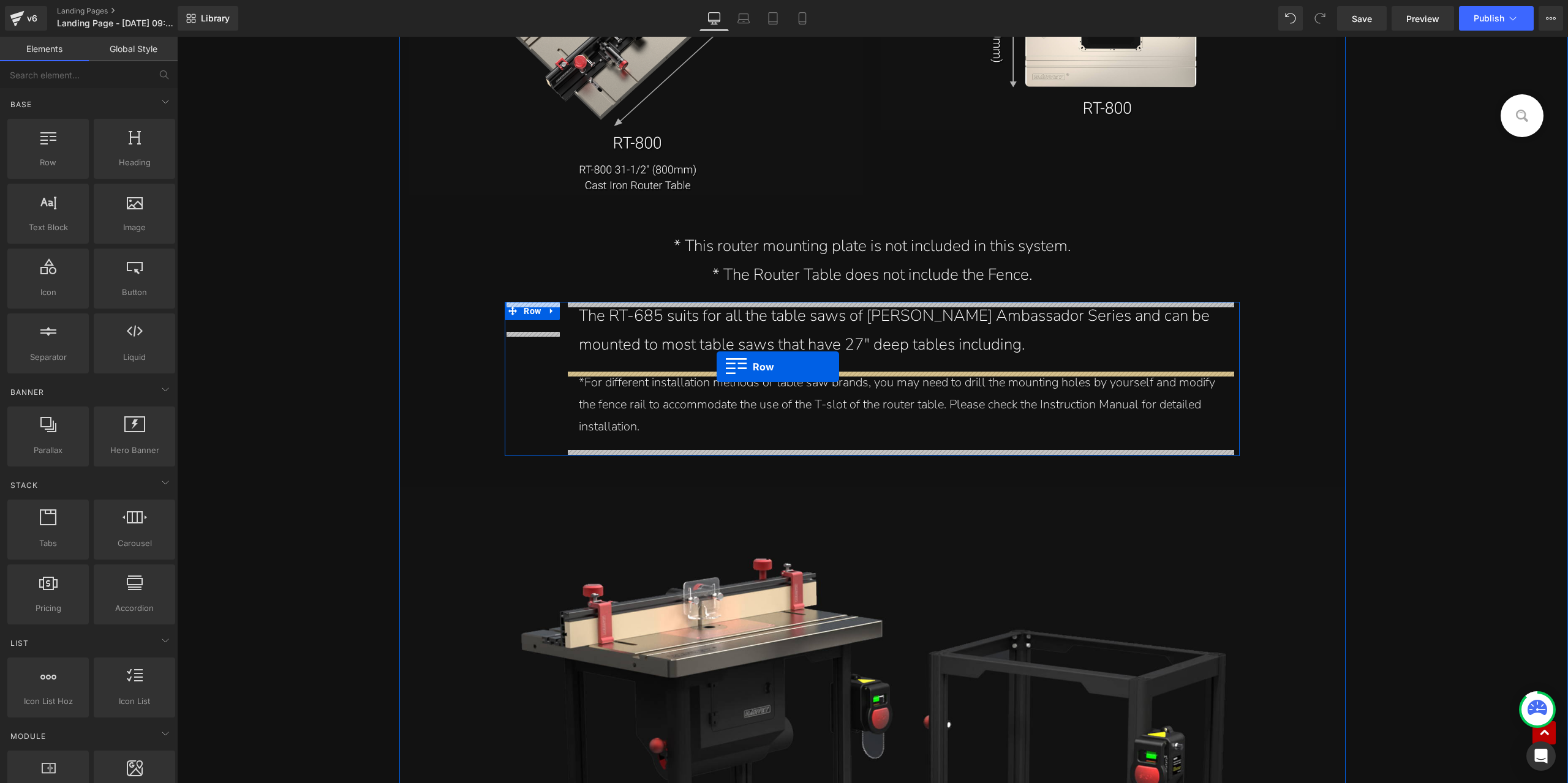
drag, startPoint x: 247, startPoint y: 201, endPoint x: 717, endPoint y: 367, distance: 498.5
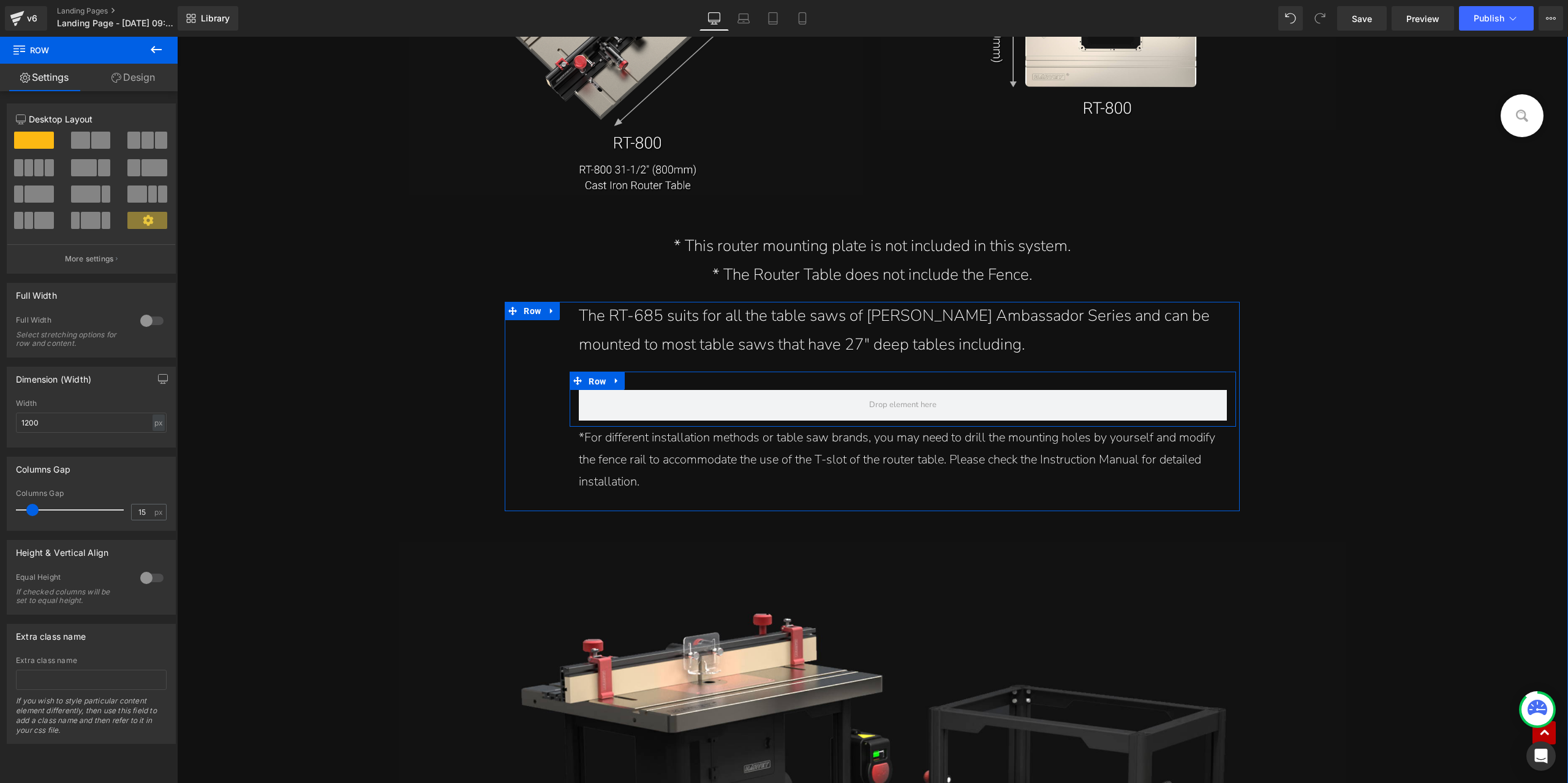
click at [594, 382] on span "Row" at bounding box center [597, 381] width 23 height 19
click at [133, 79] on link "Design" at bounding box center [133, 78] width 89 height 27
click at [0, 0] on div "Background" at bounding box center [0, 0] width 0 height 0
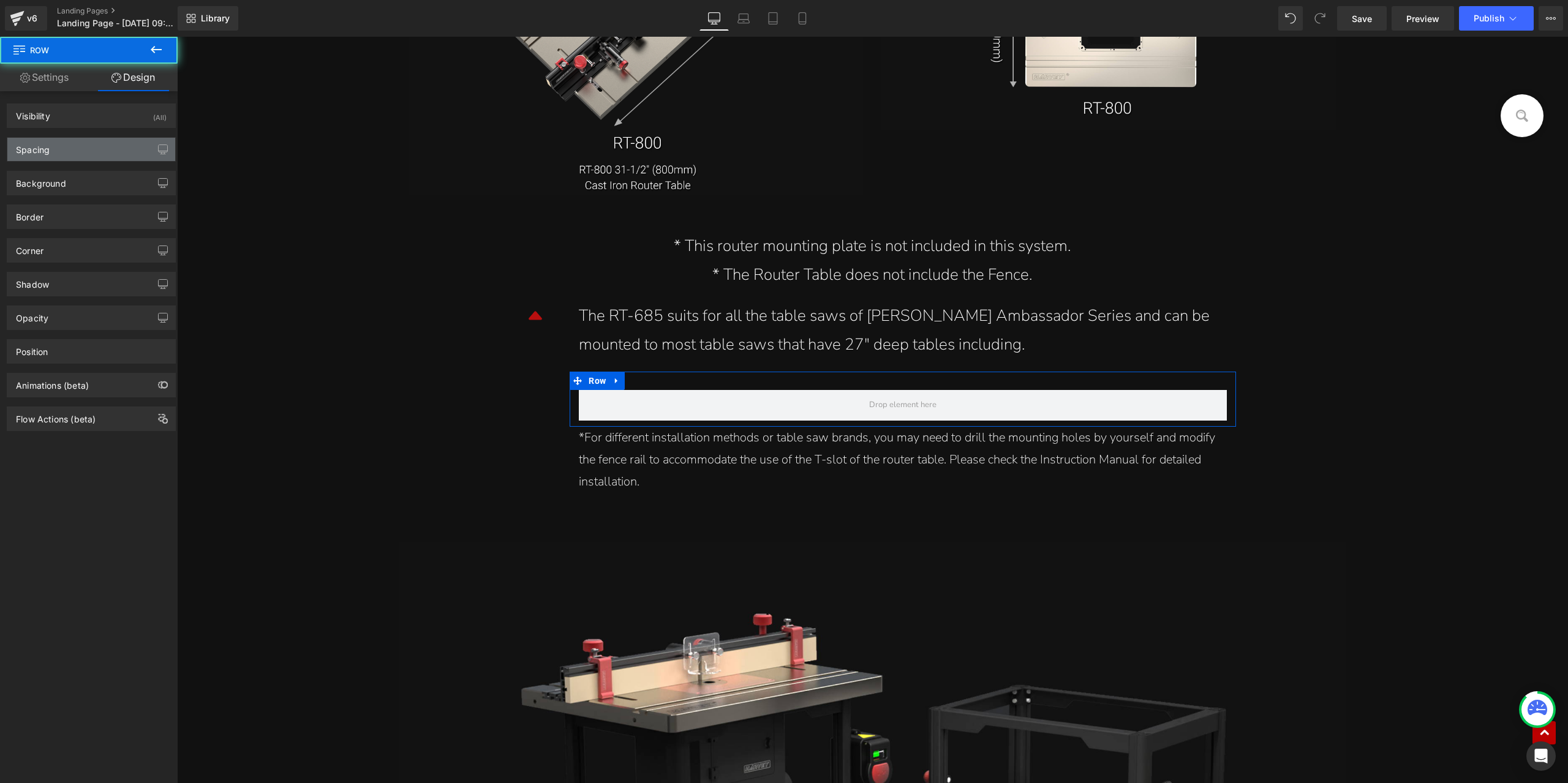
type input "0"
type input "30"
type input "0"
type input "10"
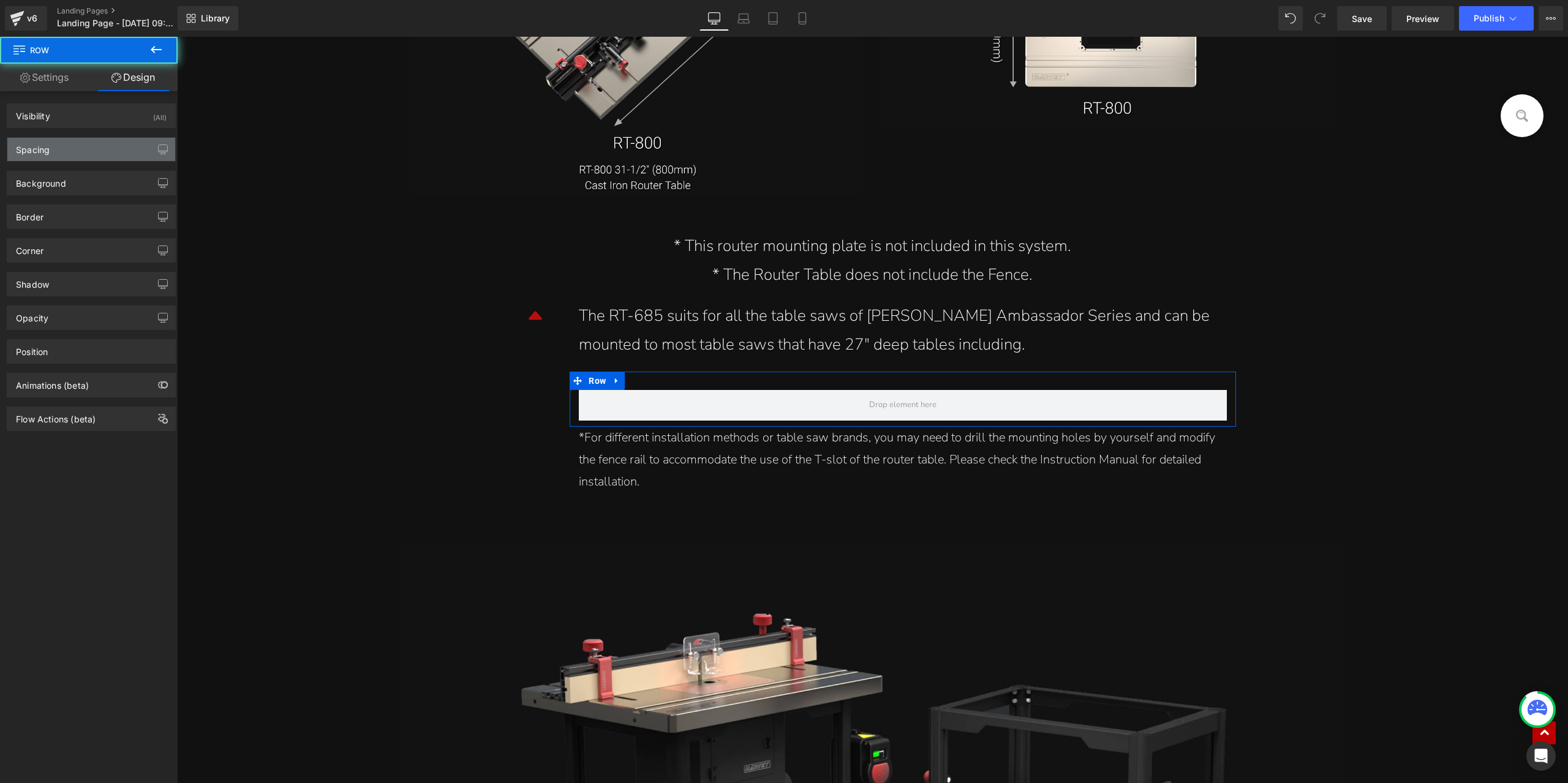
type input "0"
click at [76, 150] on div "Spacing" at bounding box center [91, 150] width 168 height 23
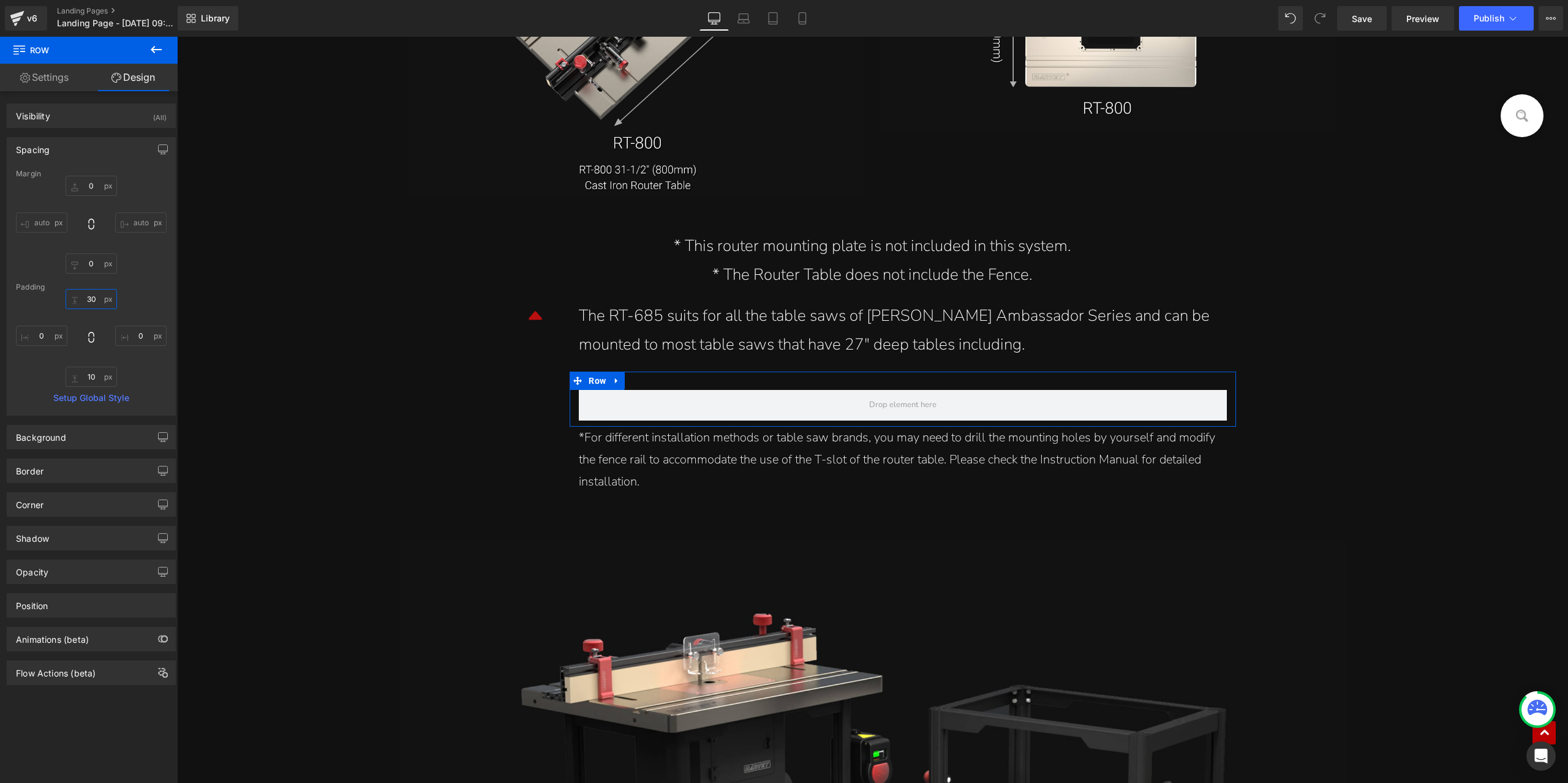
click at [93, 303] on input "30" at bounding box center [91, 299] width 52 height 20
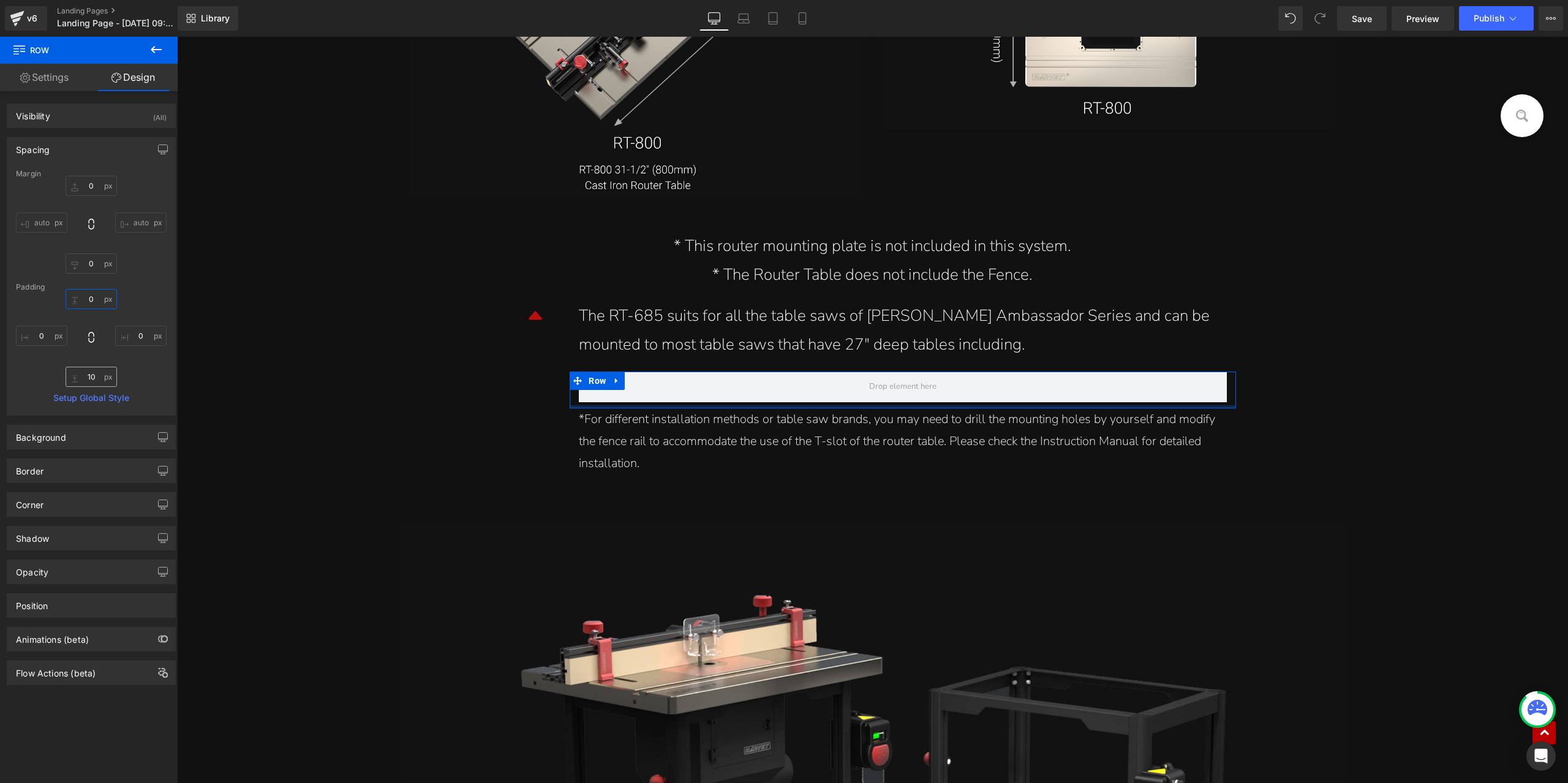
type input "0"
click at [92, 372] on input "10" at bounding box center [91, 376] width 52 height 20
type input "20"
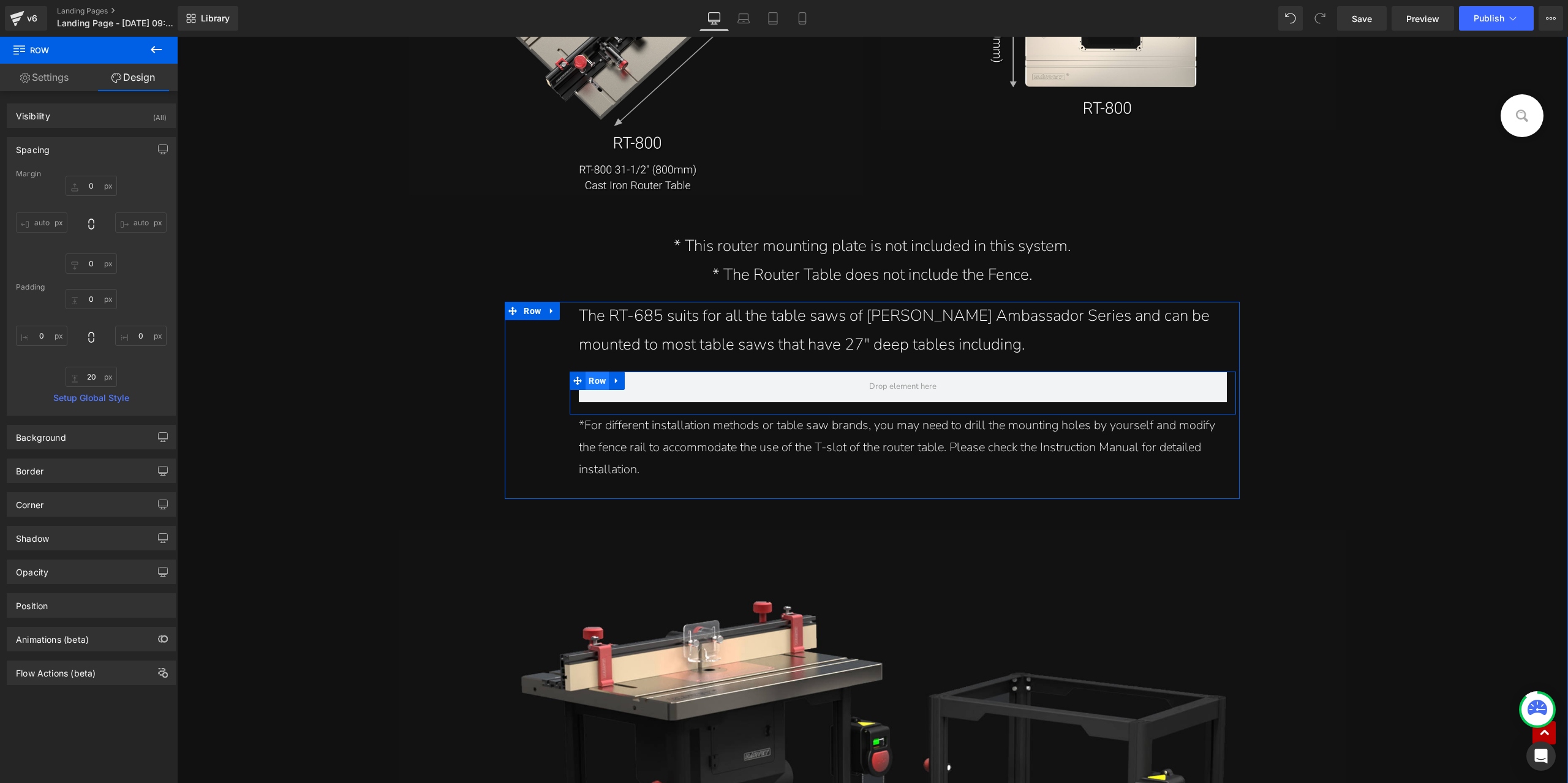
click at [599, 383] on span "Row" at bounding box center [597, 381] width 23 height 19
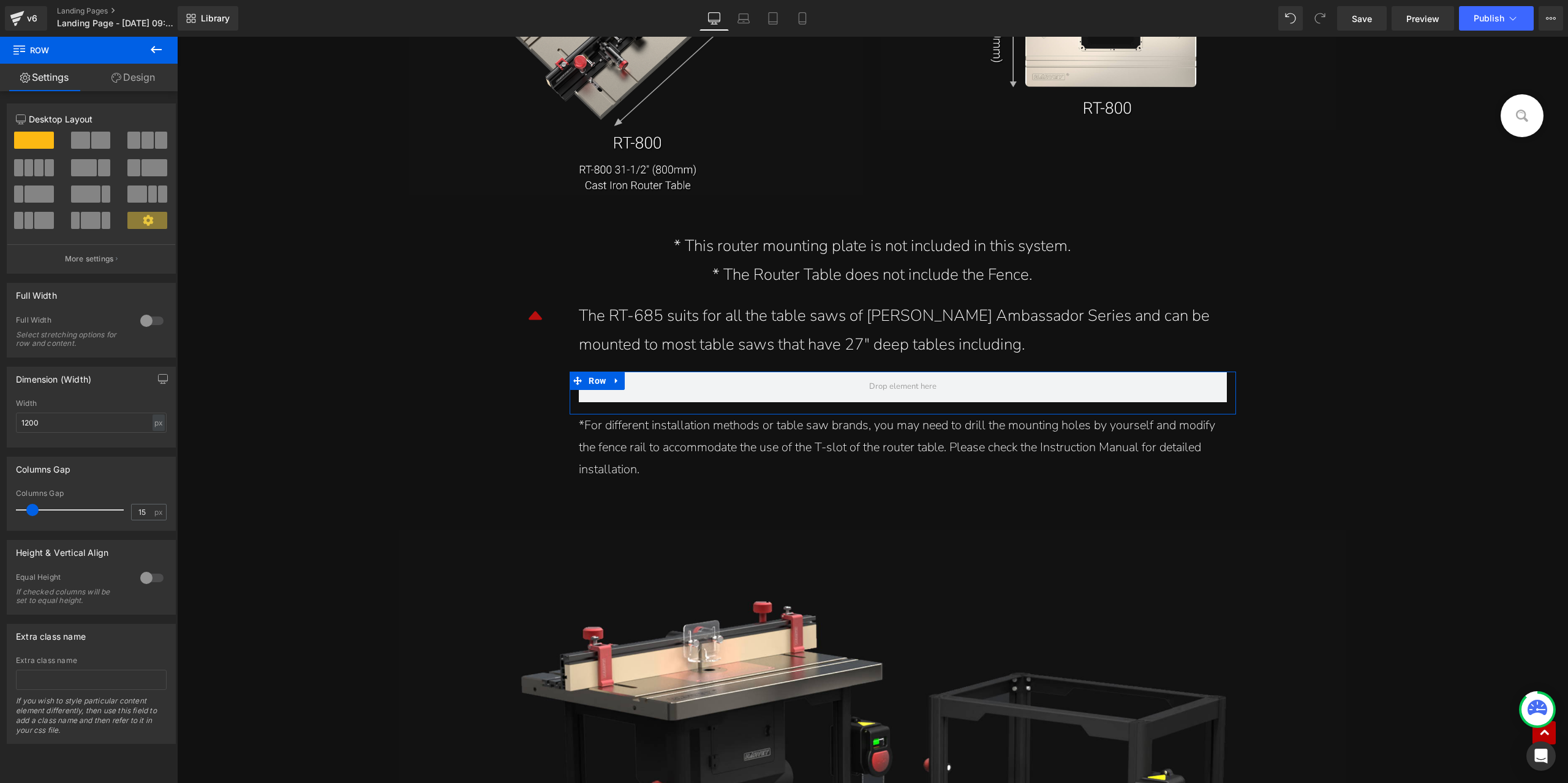
click at [87, 135] on button at bounding box center [91, 140] width 41 height 17
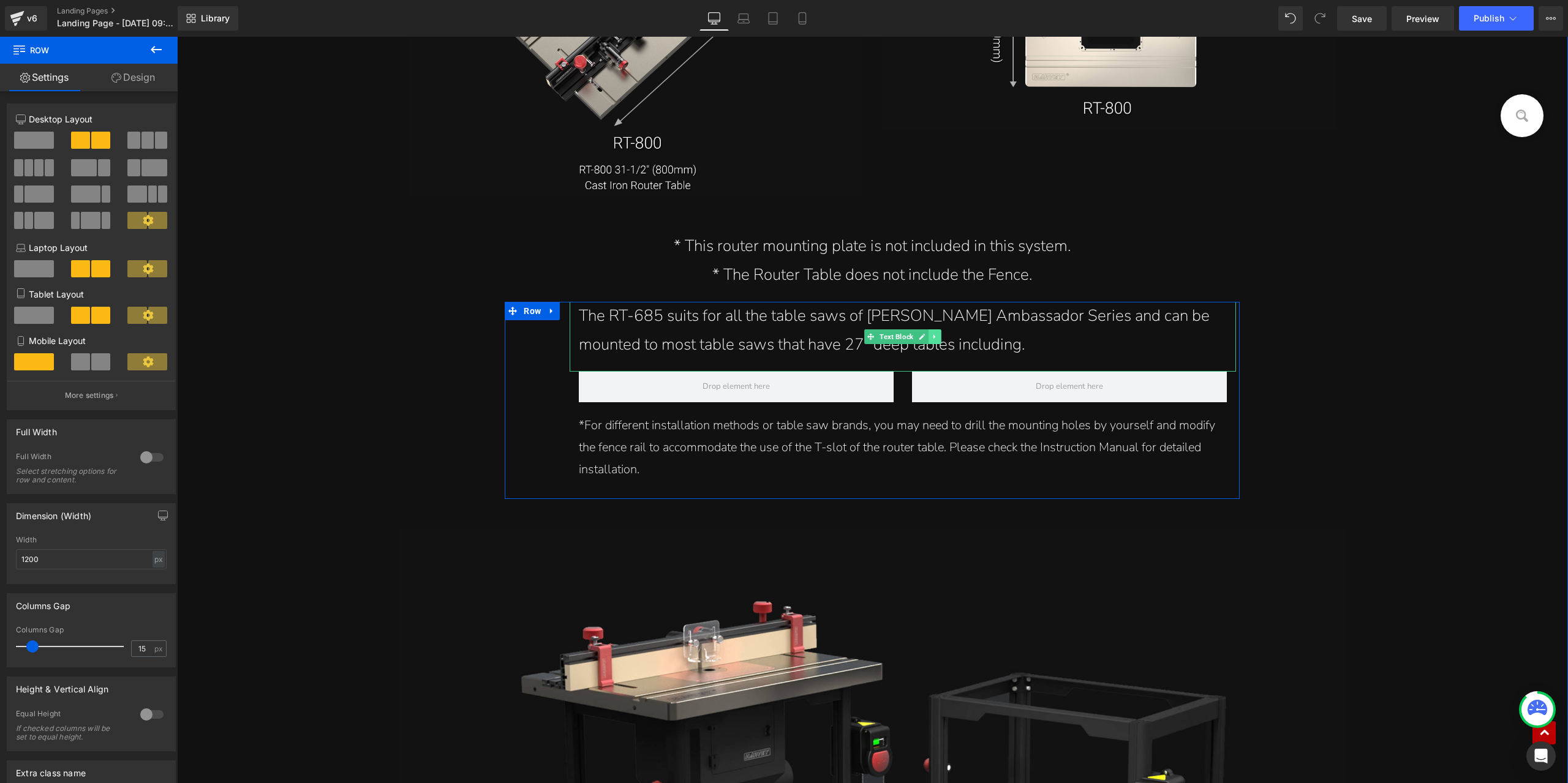
click at [932, 335] on icon at bounding box center [935, 337] width 7 height 8
click at [926, 339] on icon at bounding box center [929, 337] width 7 height 8
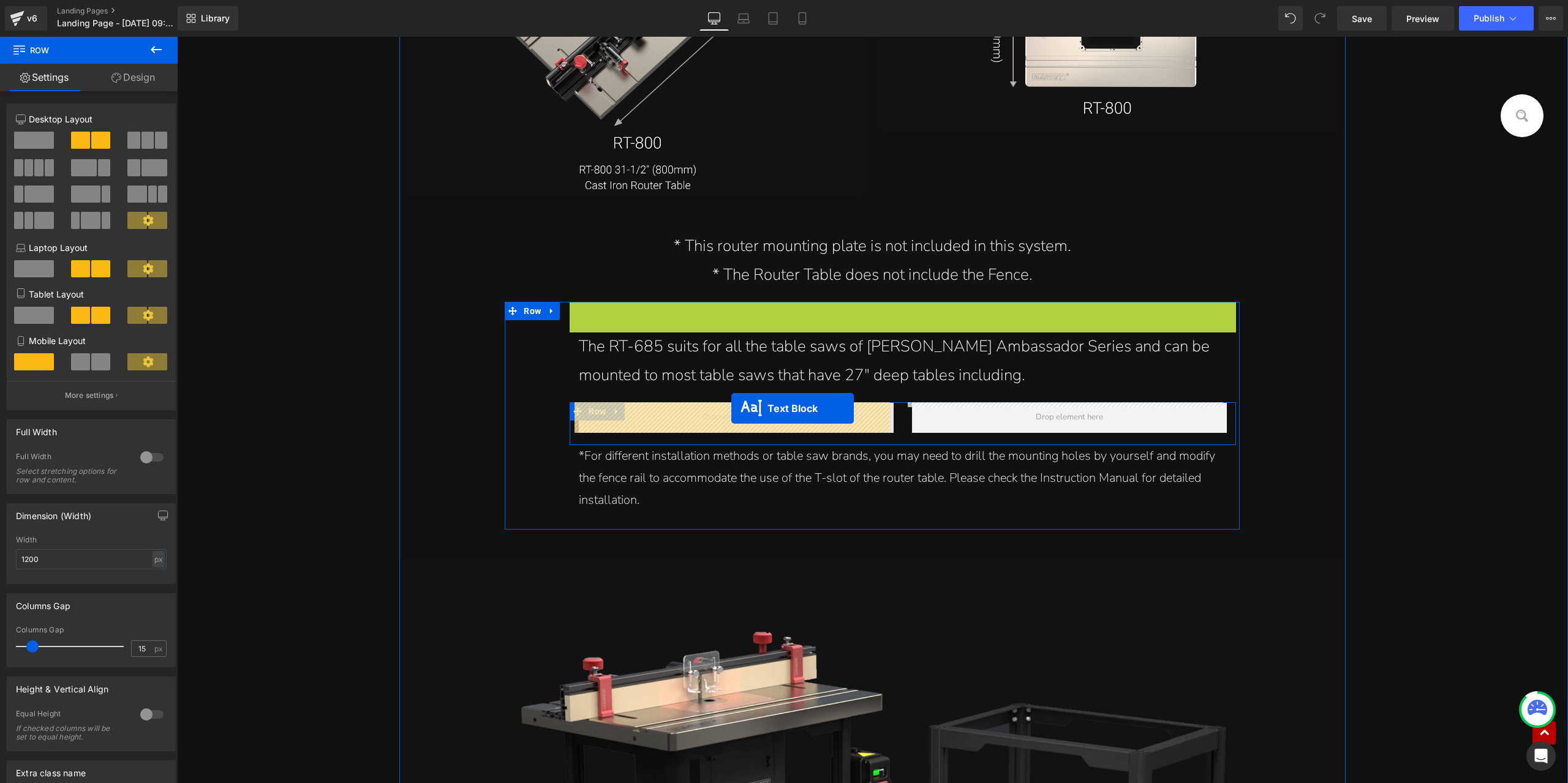
drag, startPoint x: 849, startPoint y: 339, endPoint x: 732, endPoint y: 409, distance: 136.3
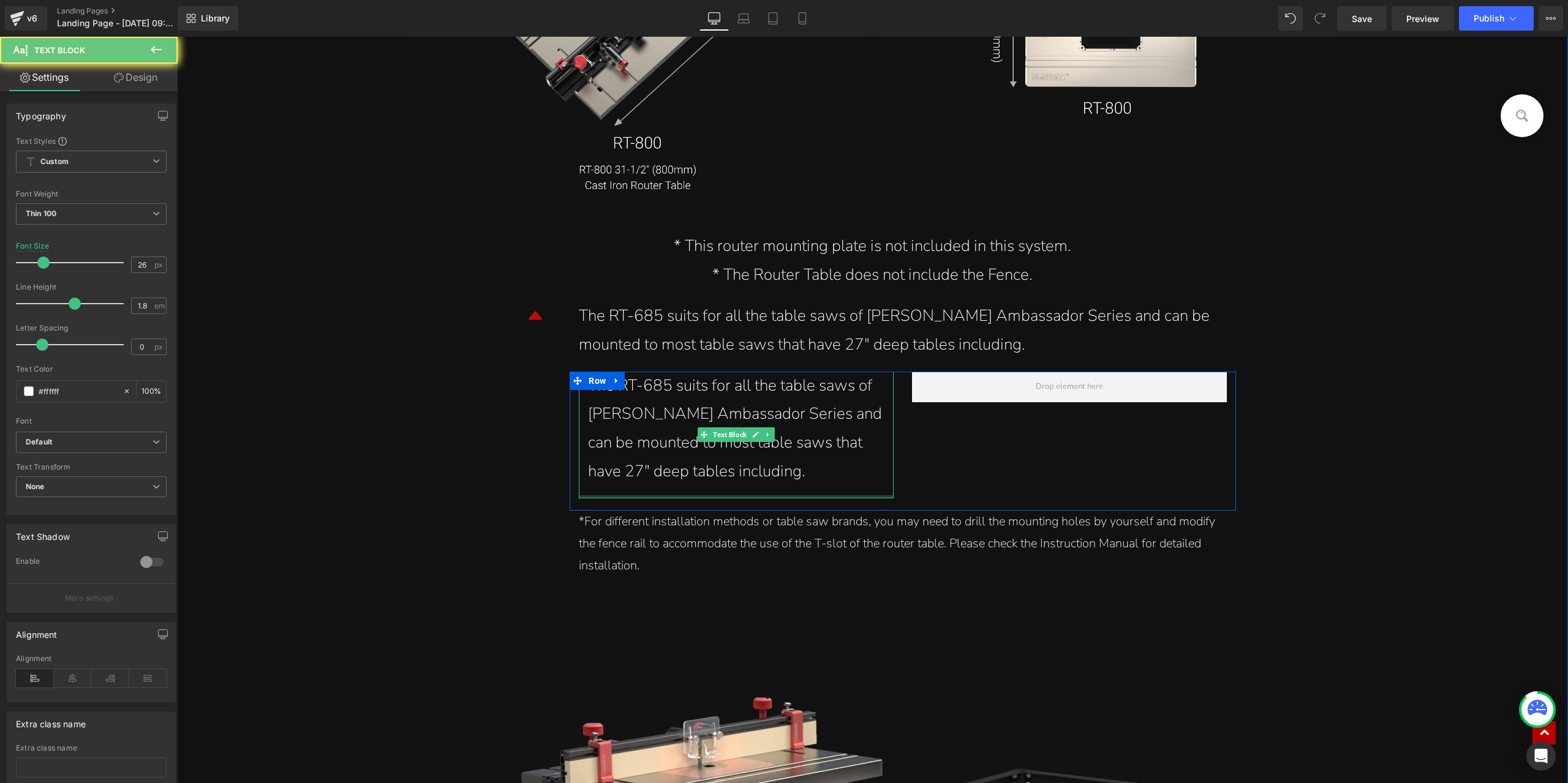
click at [727, 418] on div "The RT-685 suits for all the table saws of Harvey Ambassador Series and can be …" at bounding box center [737, 429] width 297 height 115
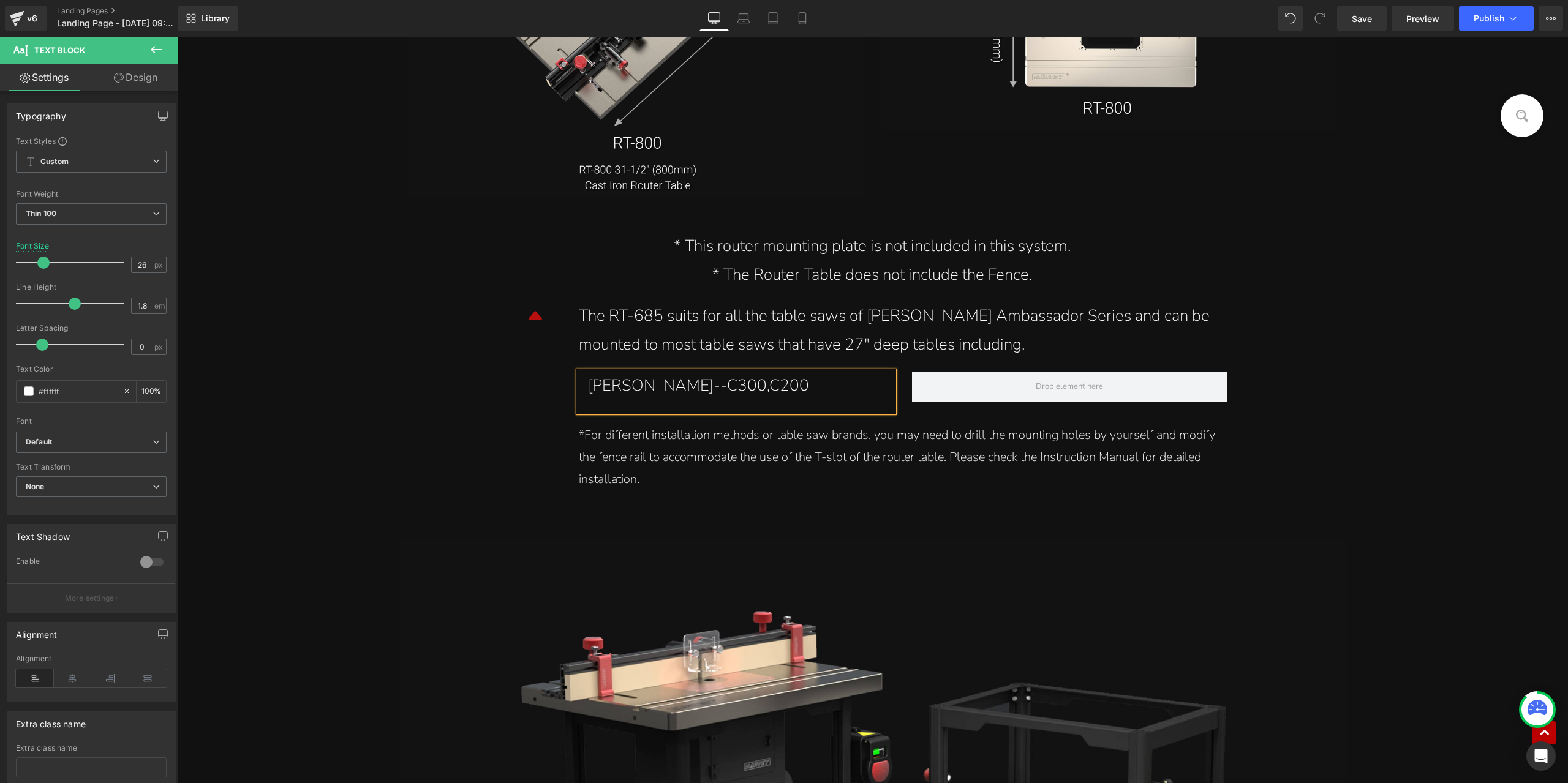
click at [756, 341] on div "The RT-685 suits for all the table saws of Harvey Ambassador Series and can be …" at bounding box center [903, 331] width 648 height 58
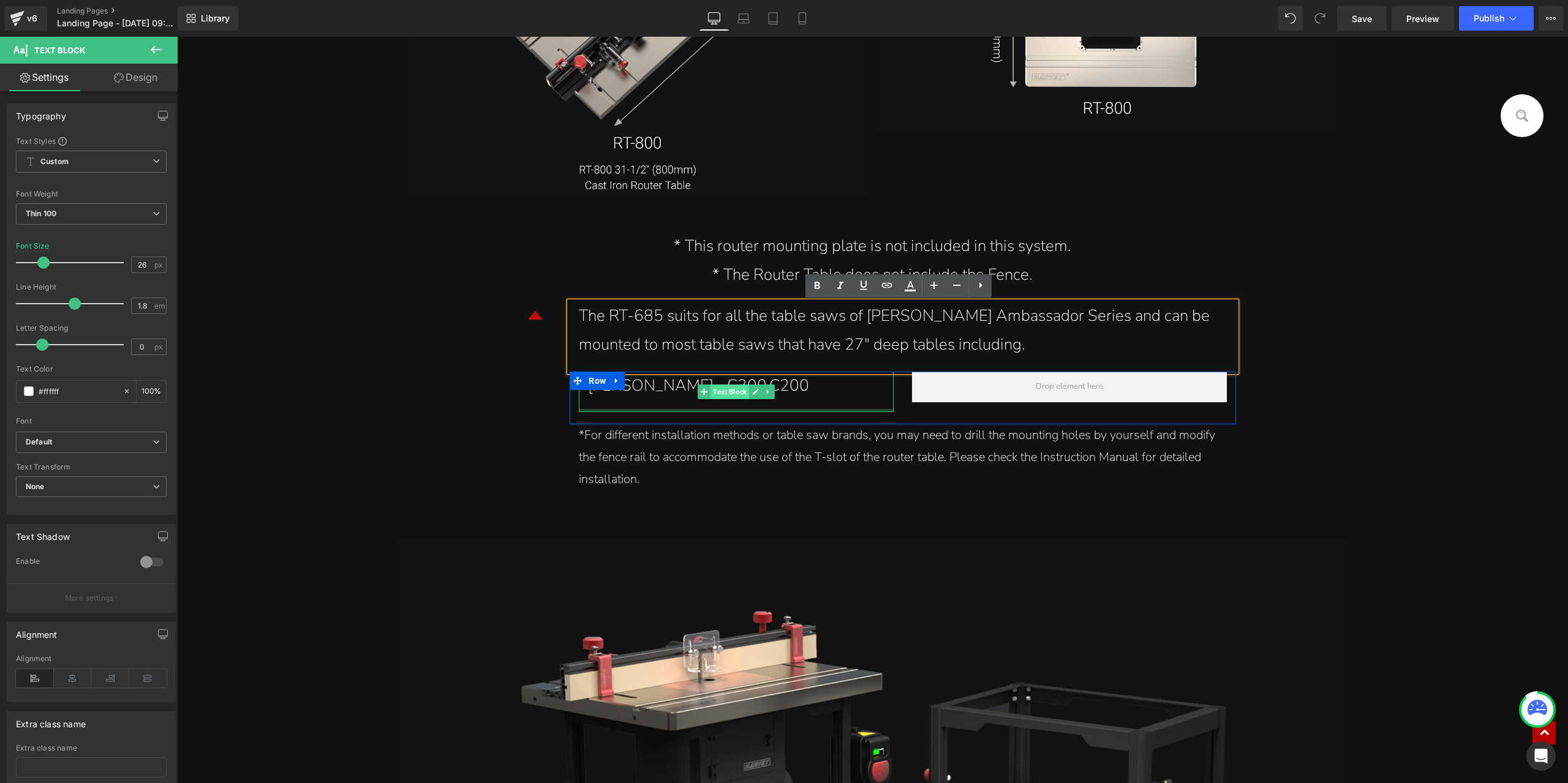
click at [730, 388] on span "Text Block" at bounding box center [730, 392] width 38 height 14
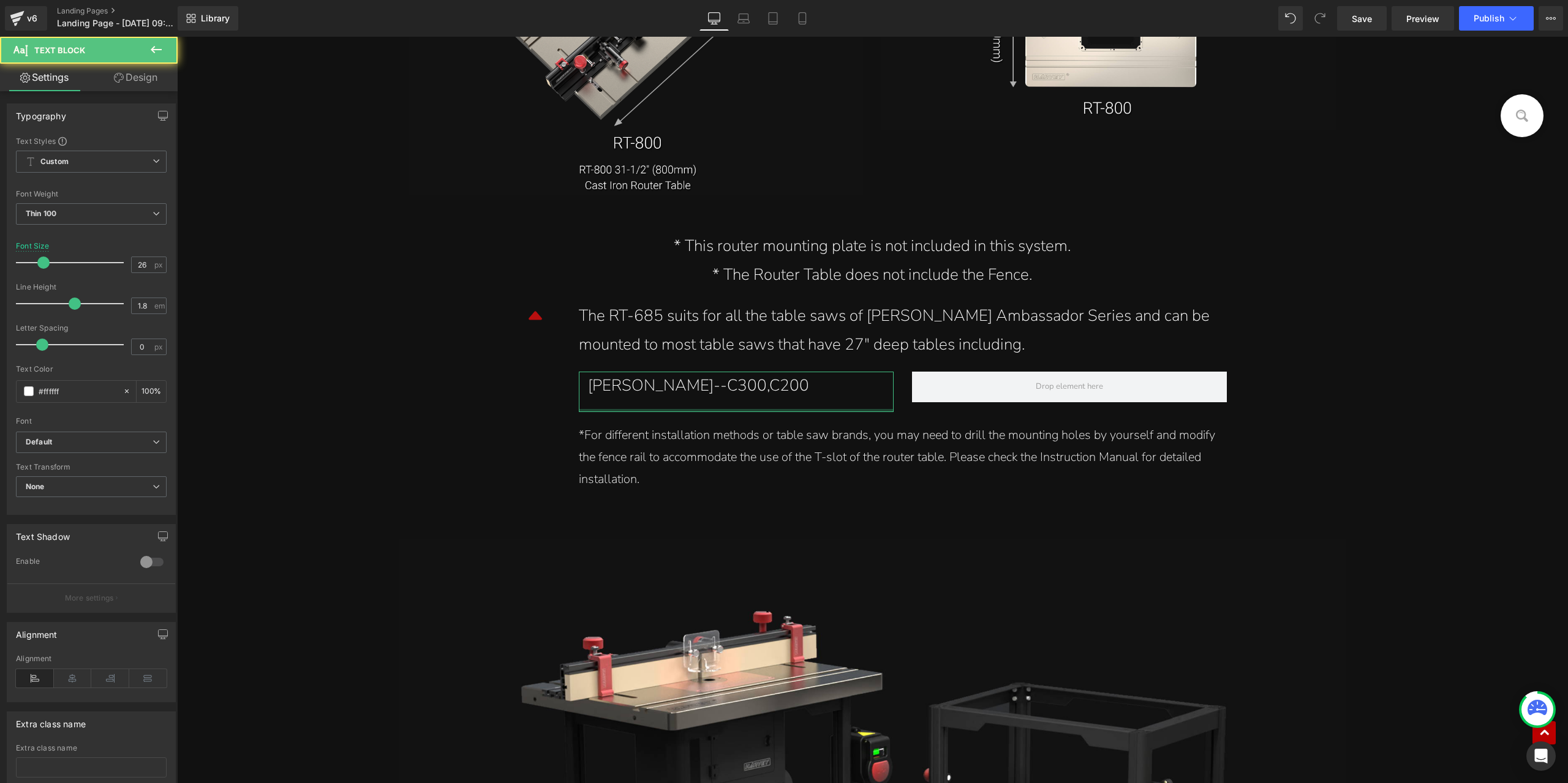
click at [119, 79] on icon at bounding box center [119, 78] width 10 height 10
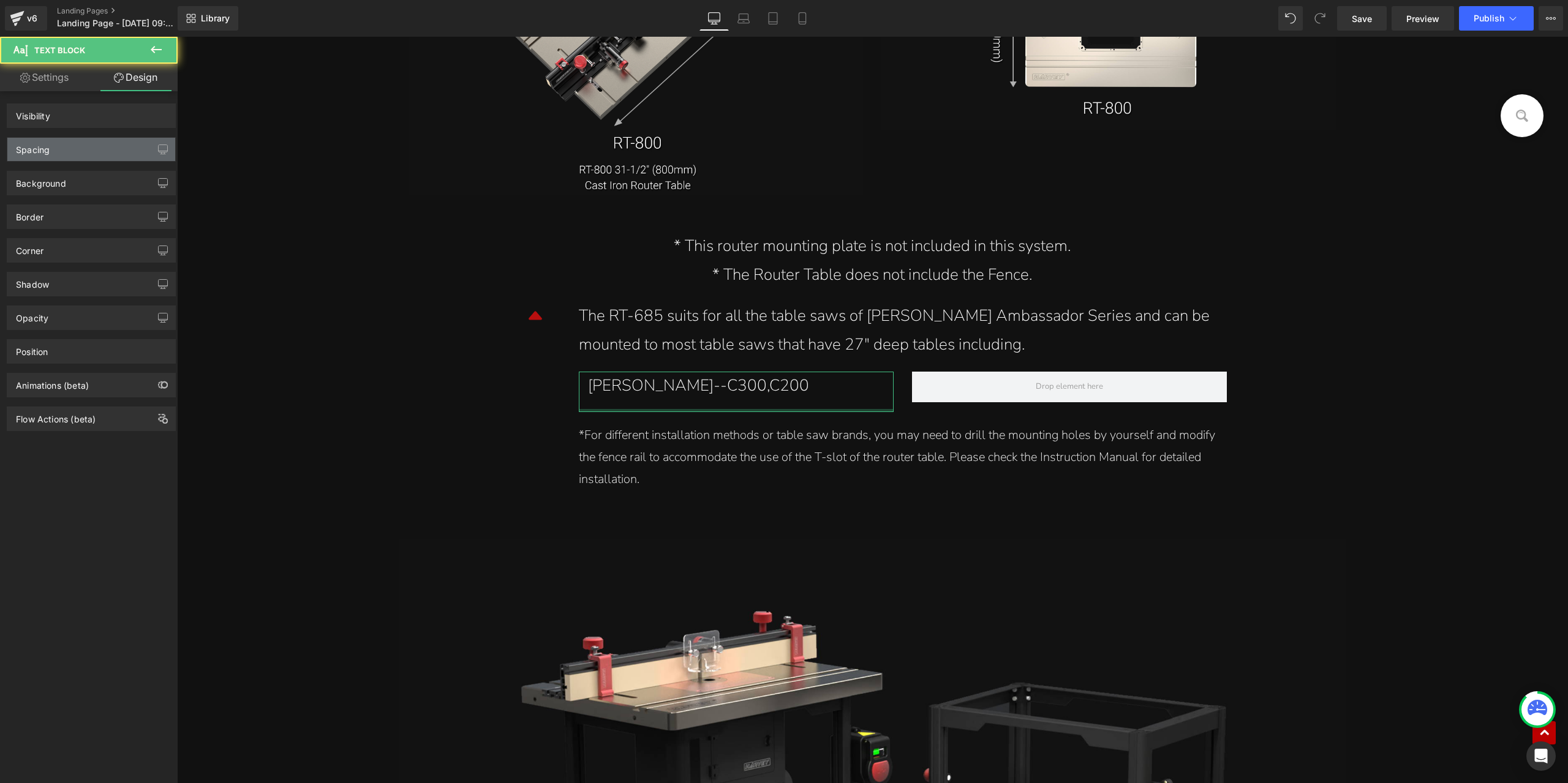
click at [83, 157] on div "Spacing" at bounding box center [91, 150] width 168 height 23
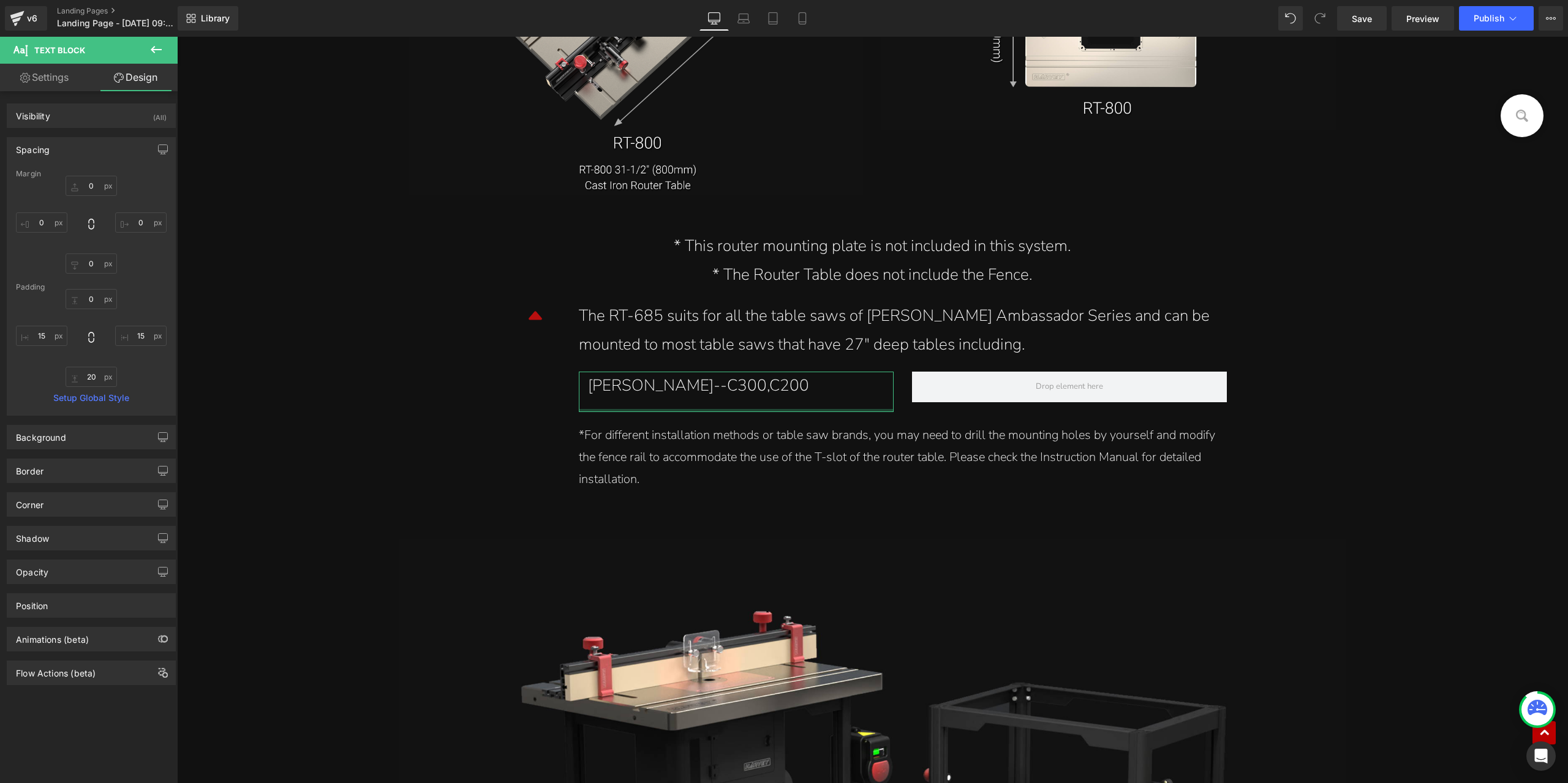
type input "0"
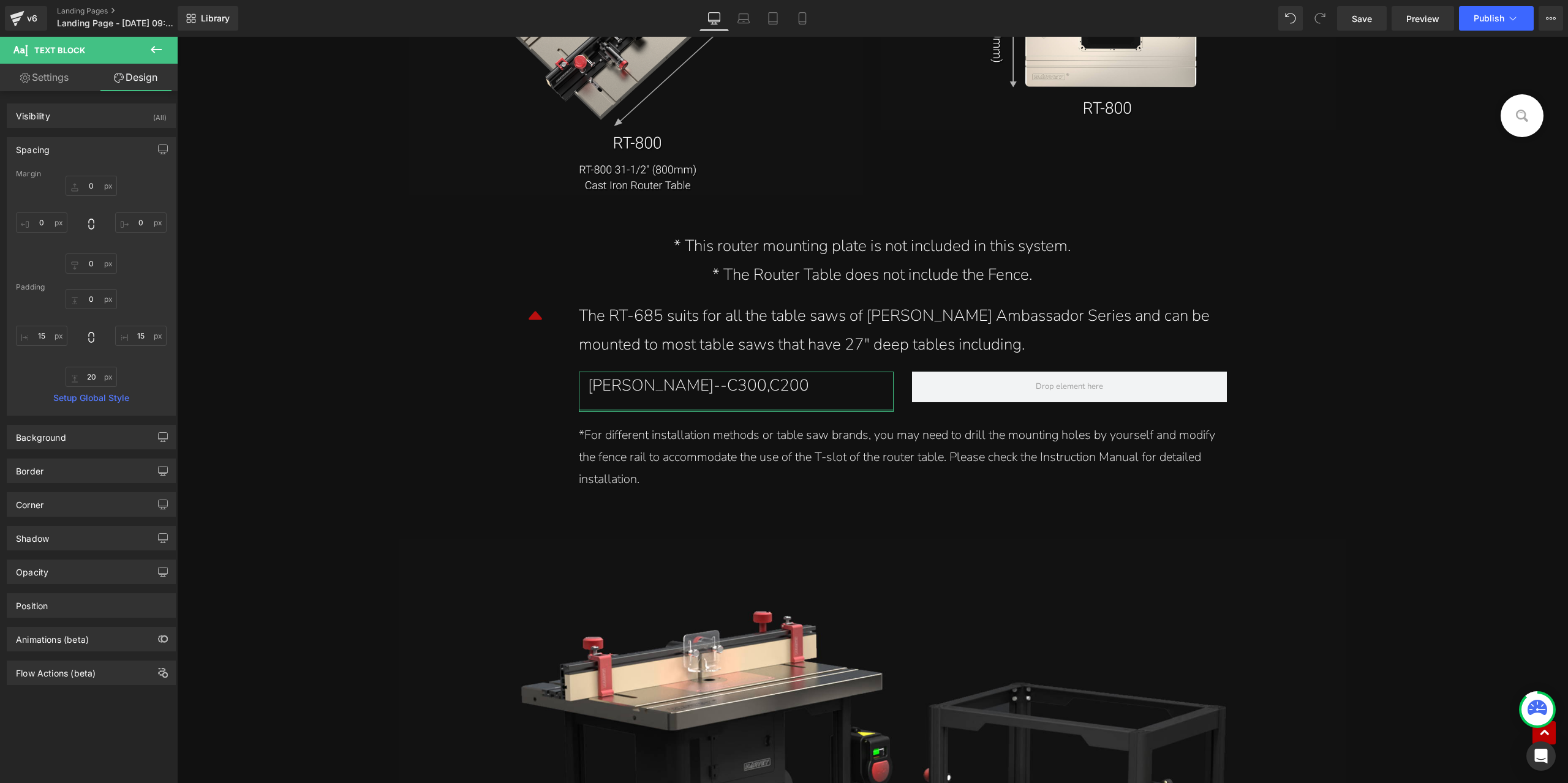
type input "15"
type input "20"
type input "15"
click at [93, 376] on input "20" at bounding box center [91, 376] width 52 height 20
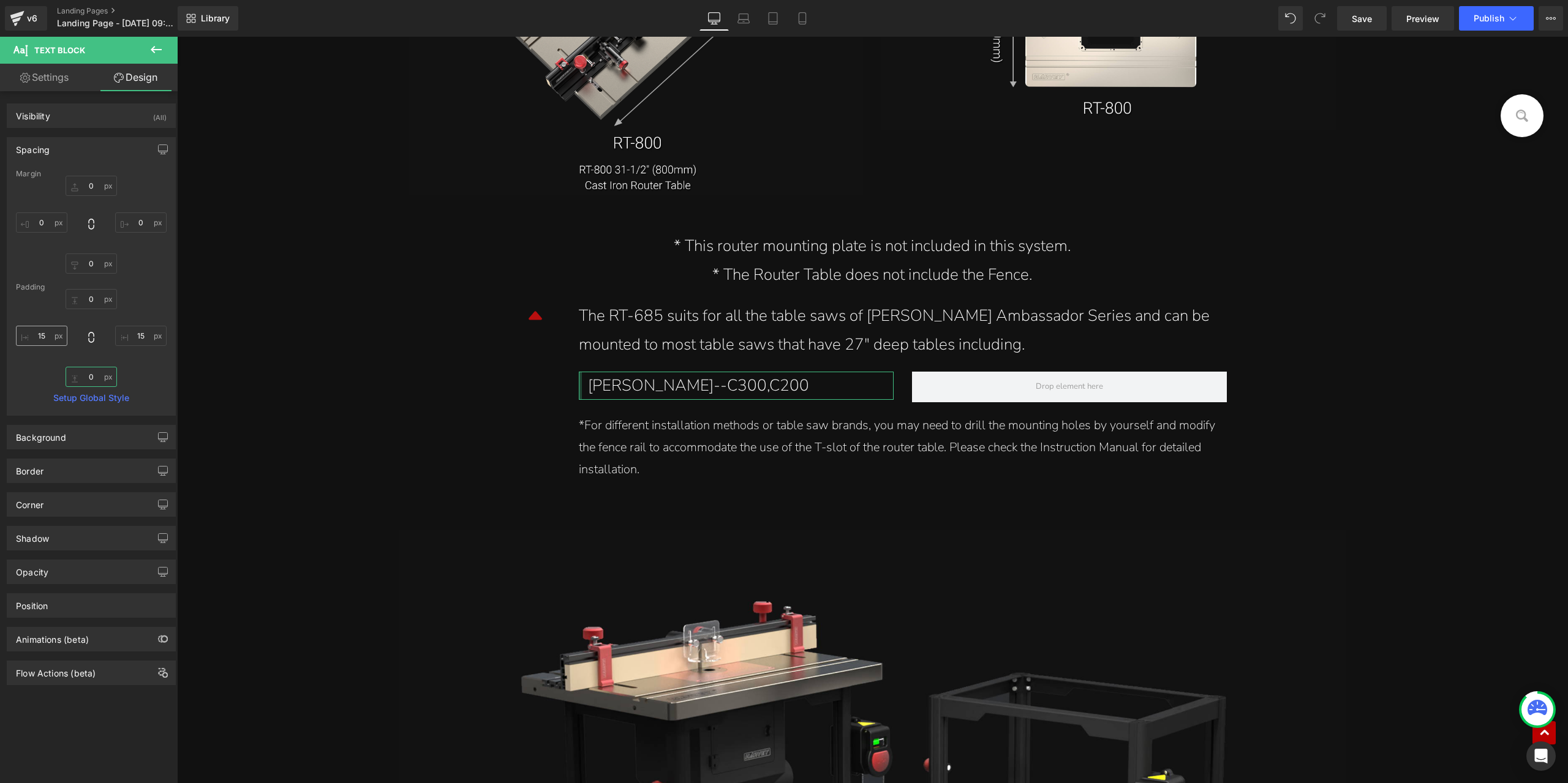
type input "0"
click at [43, 332] on input "15" at bounding box center [41, 335] width 52 height 20
type input "0"
click at [649, 385] on div "Harvey--C300,C200" at bounding box center [732, 386] width 306 height 29
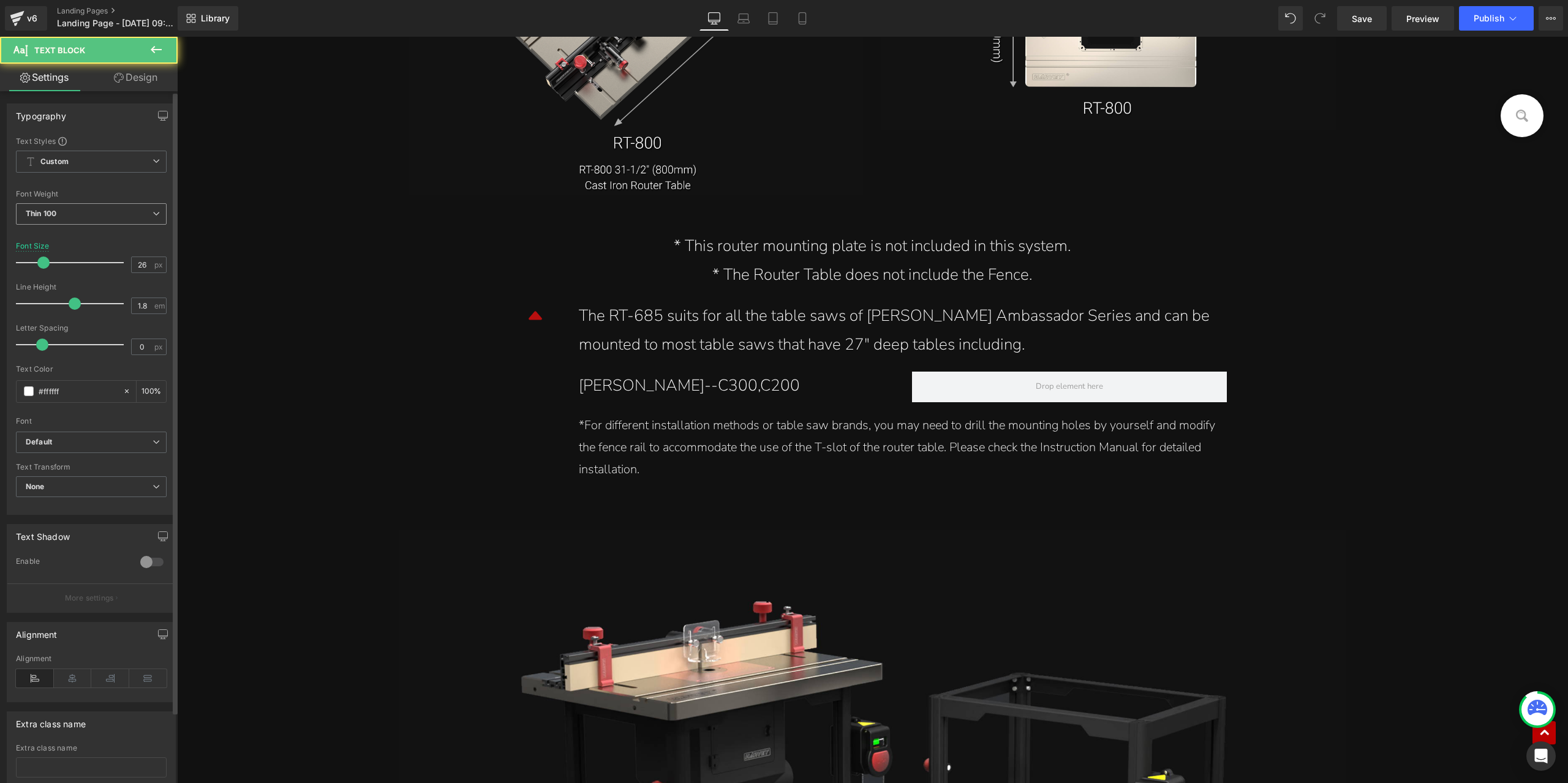
click at [138, 207] on span "Thin 100" at bounding box center [91, 214] width 150 height 21
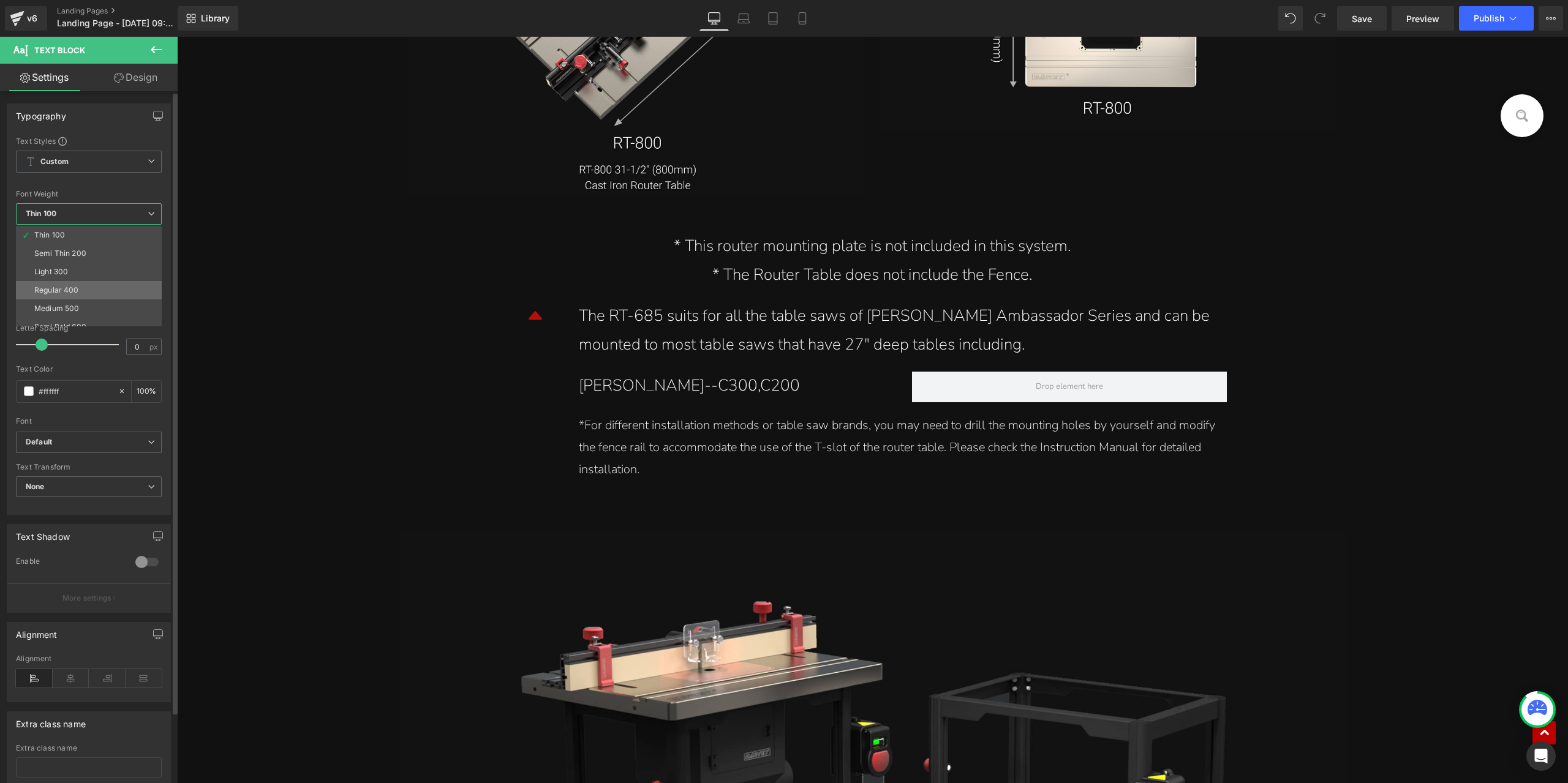
click at [89, 297] on li "Regular 400" at bounding box center [91, 290] width 151 height 19
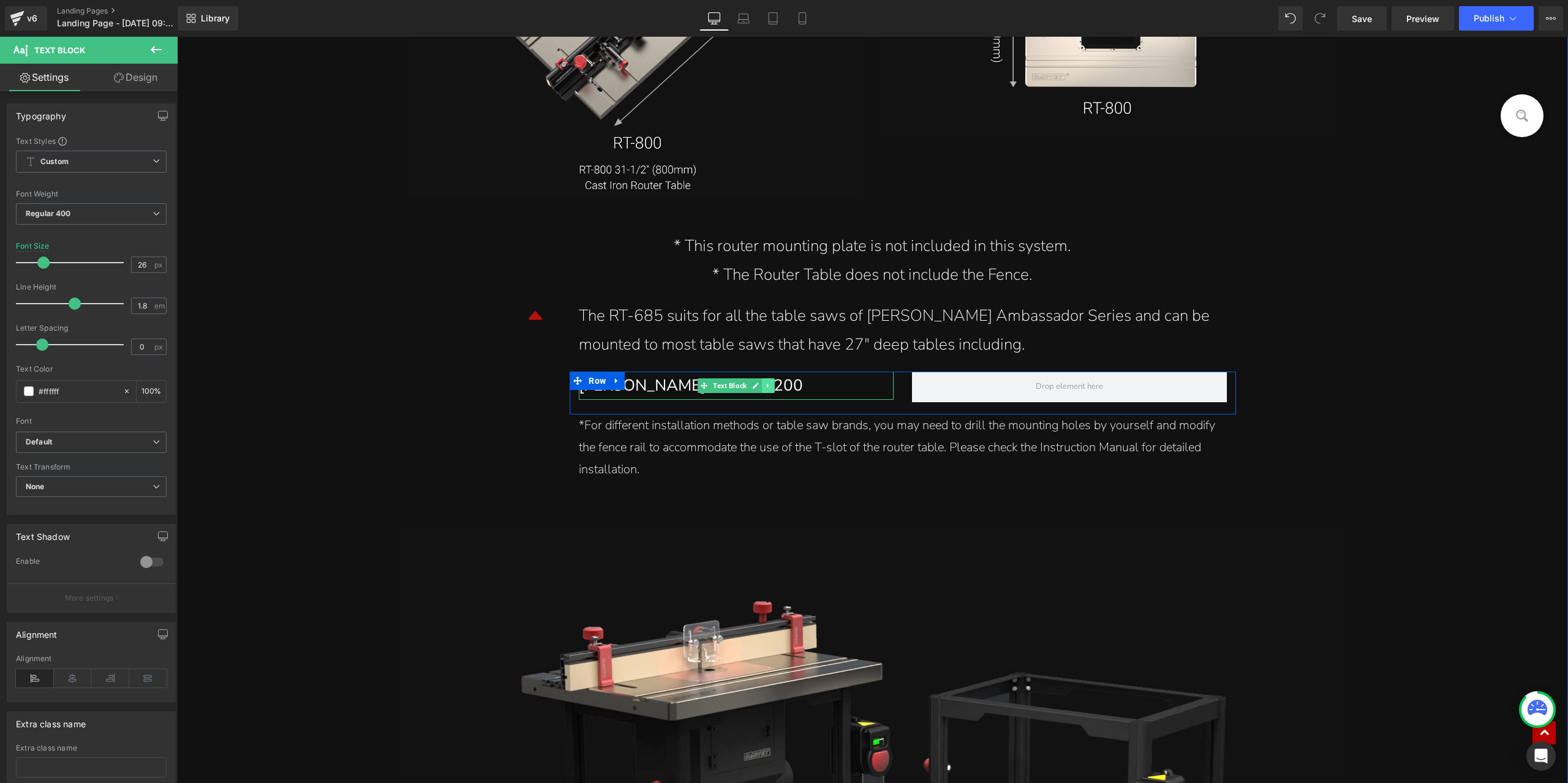
click at [768, 390] on link at bounding box center [768, 385] width 13 height 14
click at [759, 389] on icon at bounding box center [763, 385] width 7 height 7
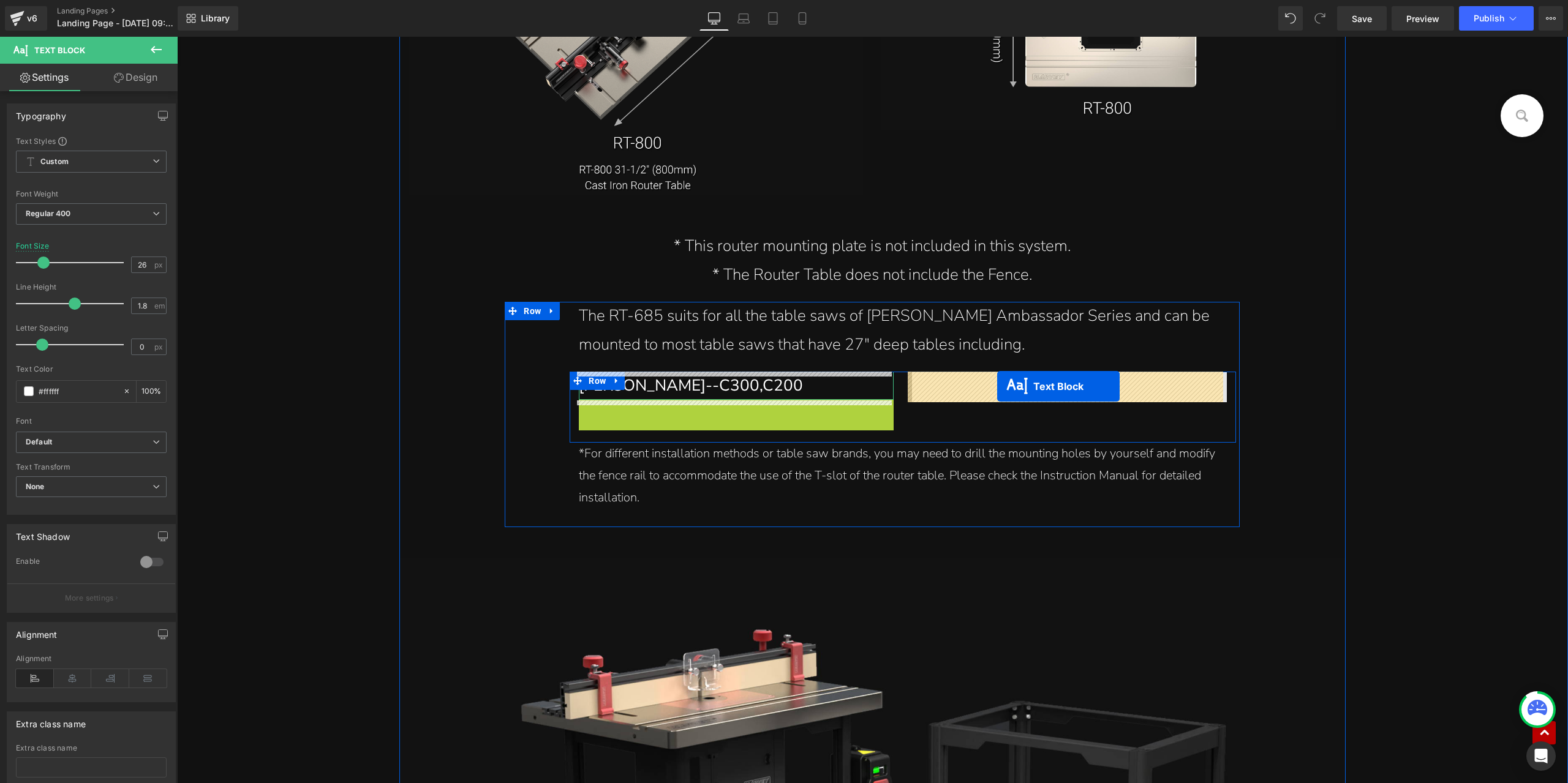
drag, startPoint x: 700, startPoint y: 415, endPoint x: 998, endPoint y: 387, distance: 299.3
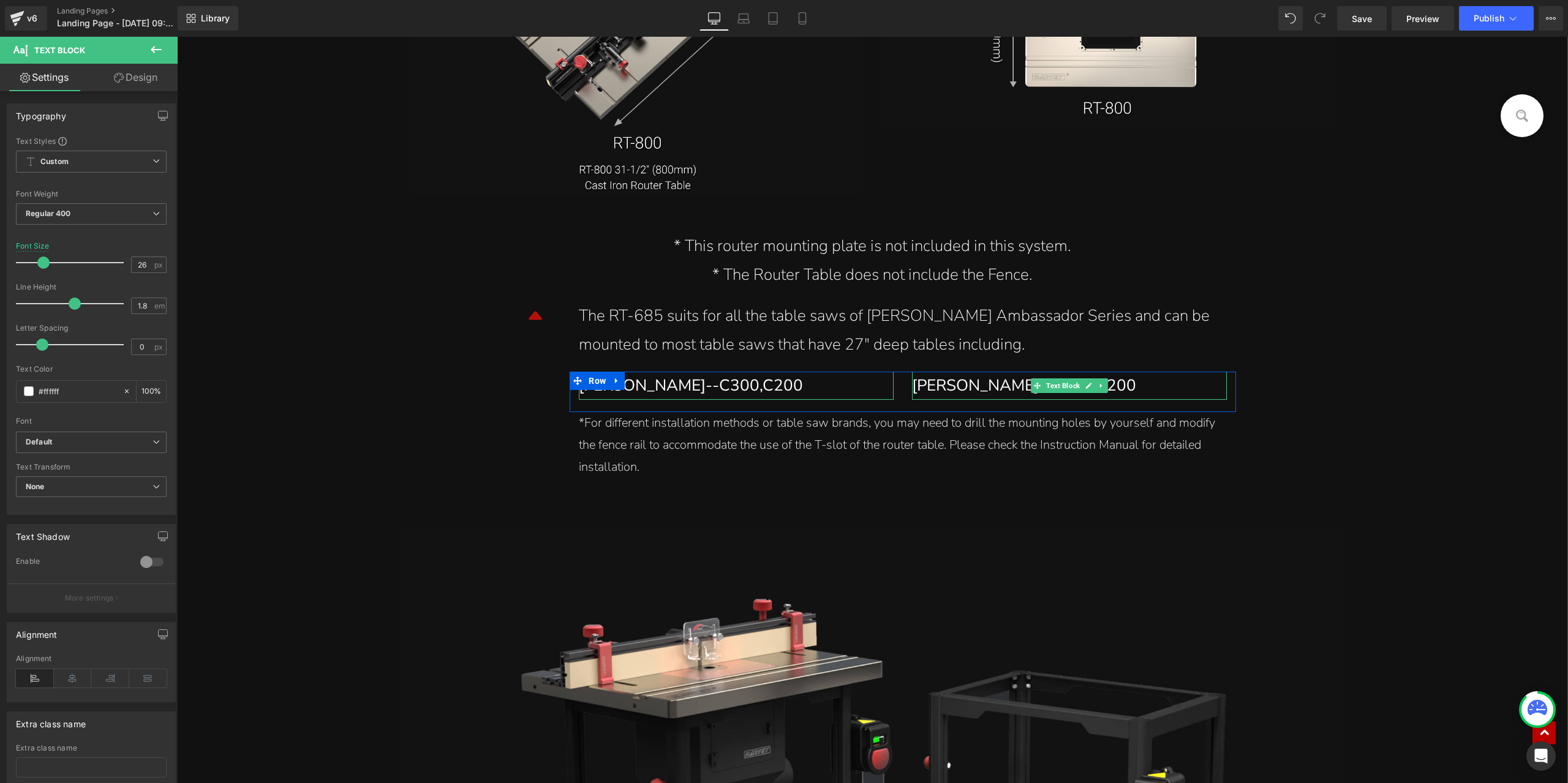
click at [972, 387] on div "Harvey--C300,C200" at bounding box center [1065, 386] width 306 height 29
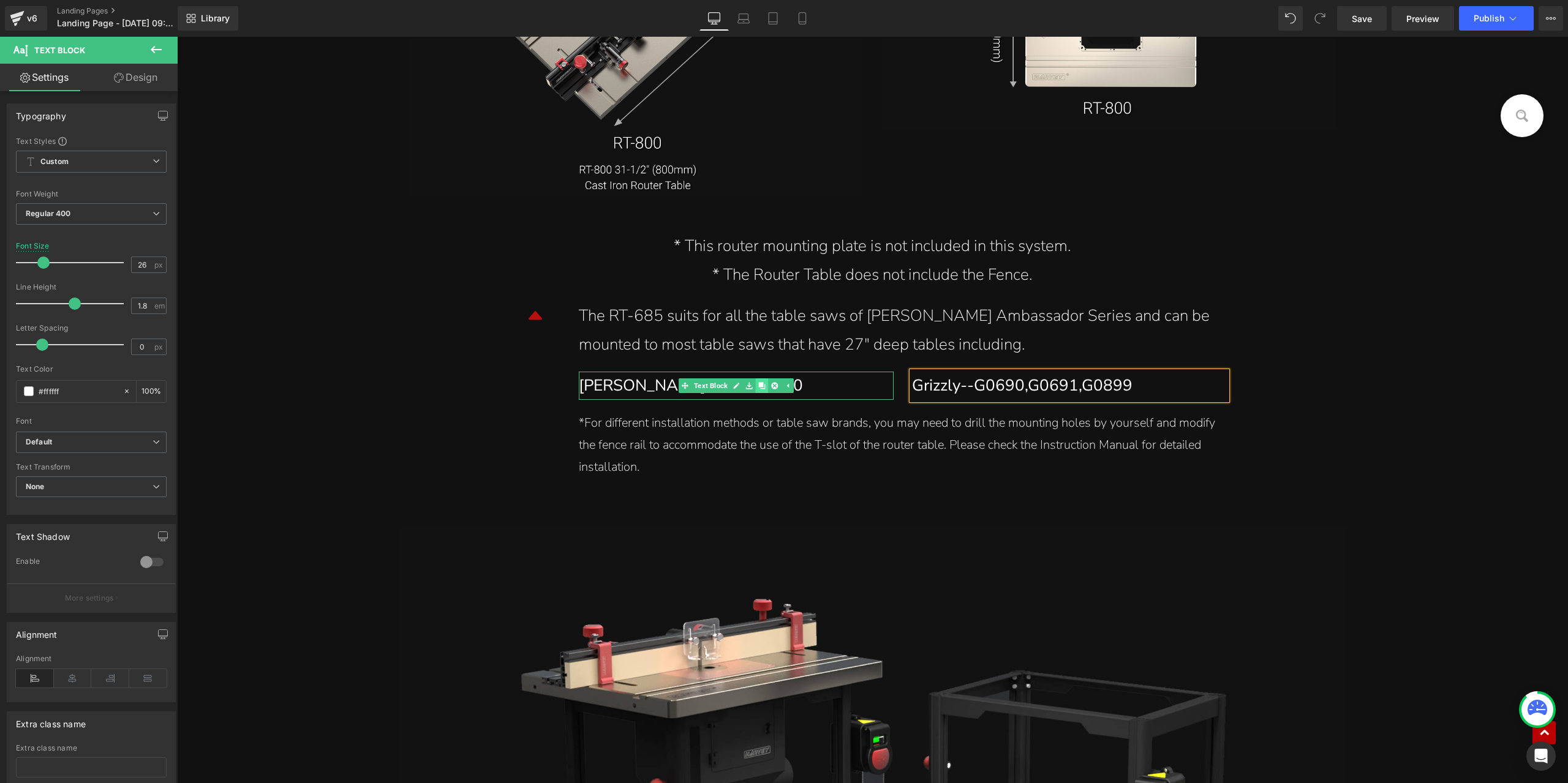
click at [762, 384] on link at bounding box center [762, 385] width 13 height 14
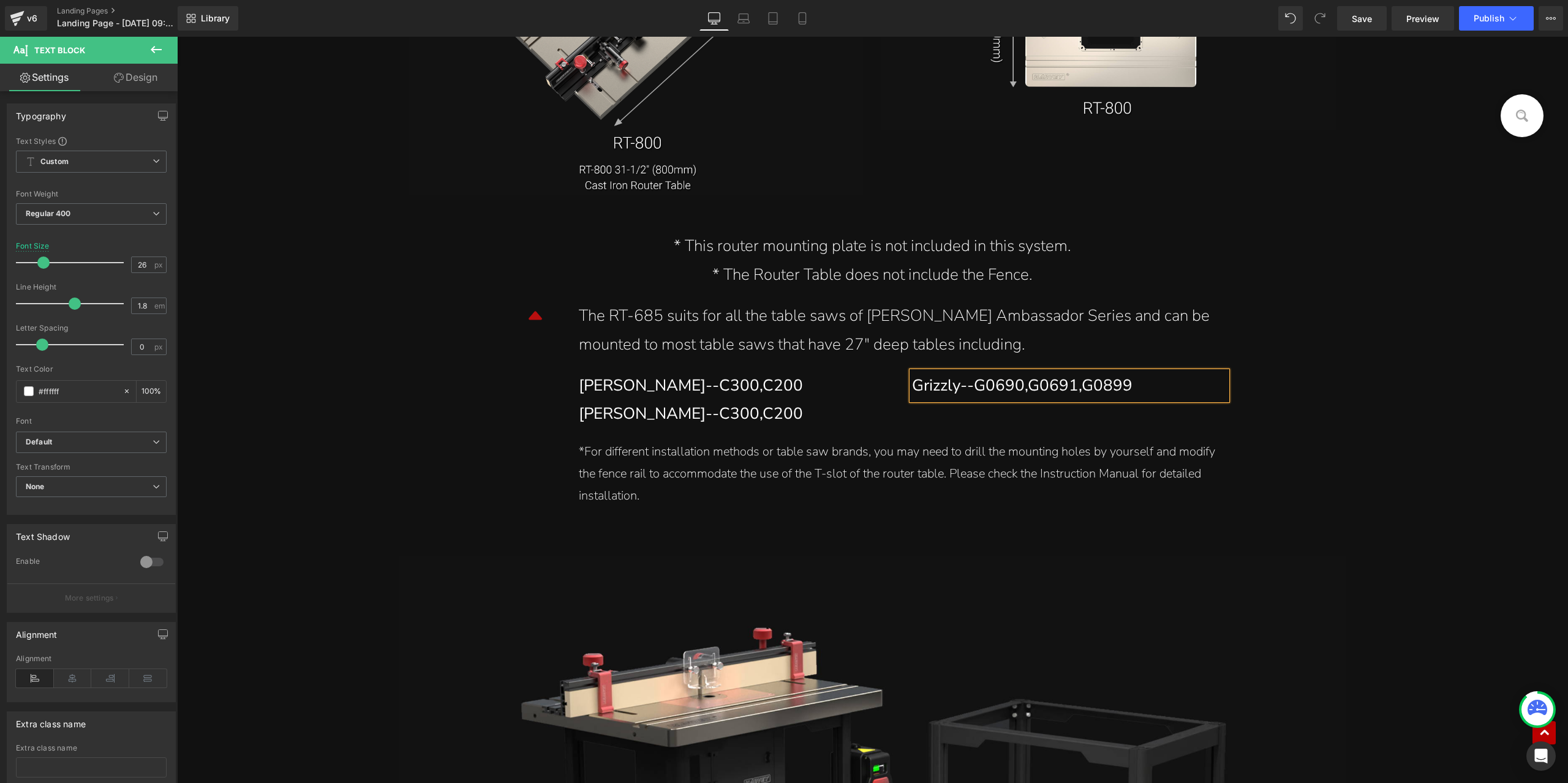
click at [1078, 383] on div "Grizzly--G0690,G0691,G0899" at bounding box center [1065, 386] width 306 height 29
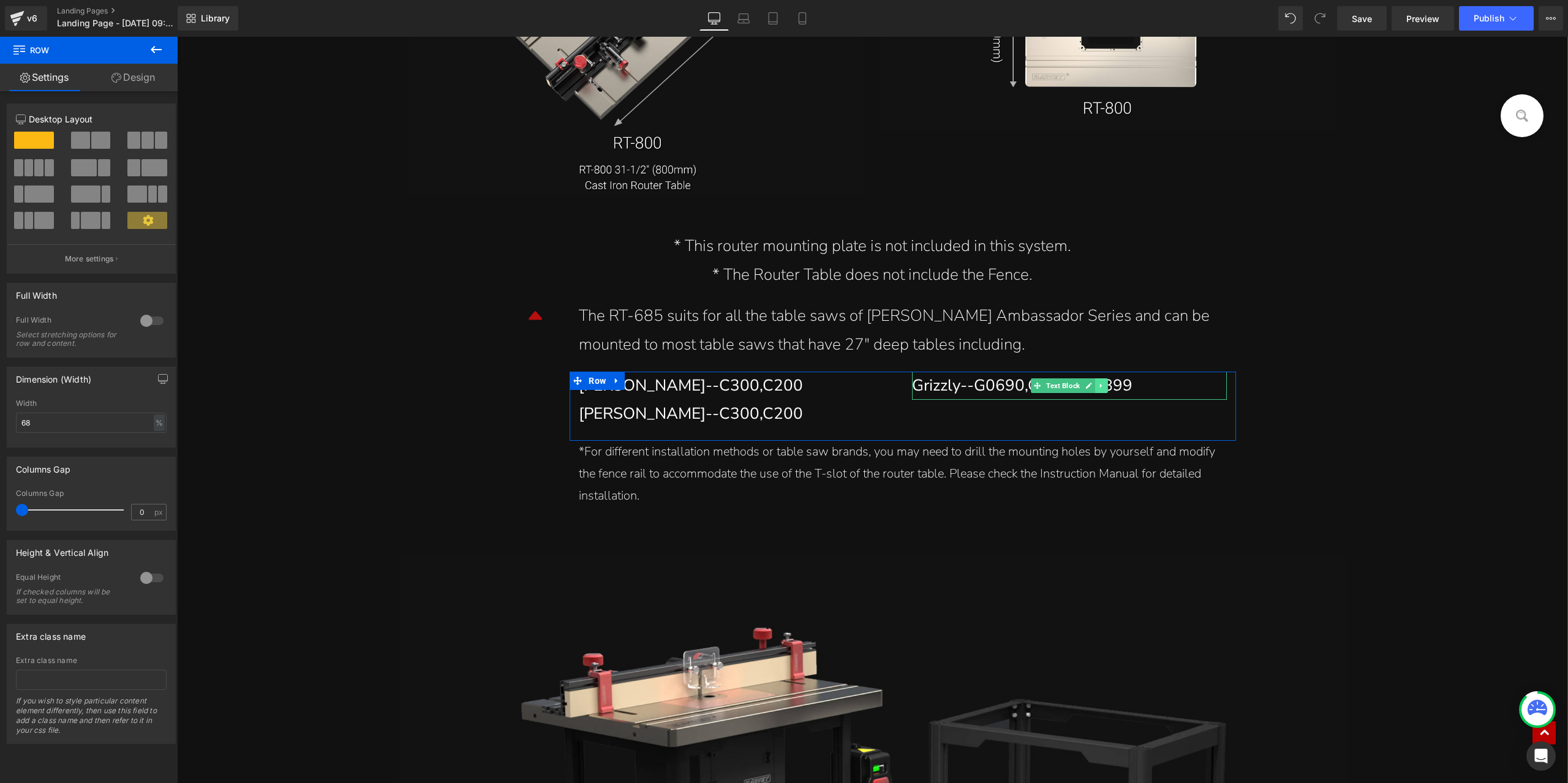
click at [1100, 389] on icon at bounding box center [1102, 385] width 7 height 8
click at [1093, 389] on icon at bounding box center [1096, 385] width 7 height 7
drag, startPoint x: 649, startPoint y: 417, endPoint x: 721, endPoint y: 411, distance: 72.2
click at [651, 416] on div "Harvey--C300,C200" at bounding box center [732, 414] width 306 height 29
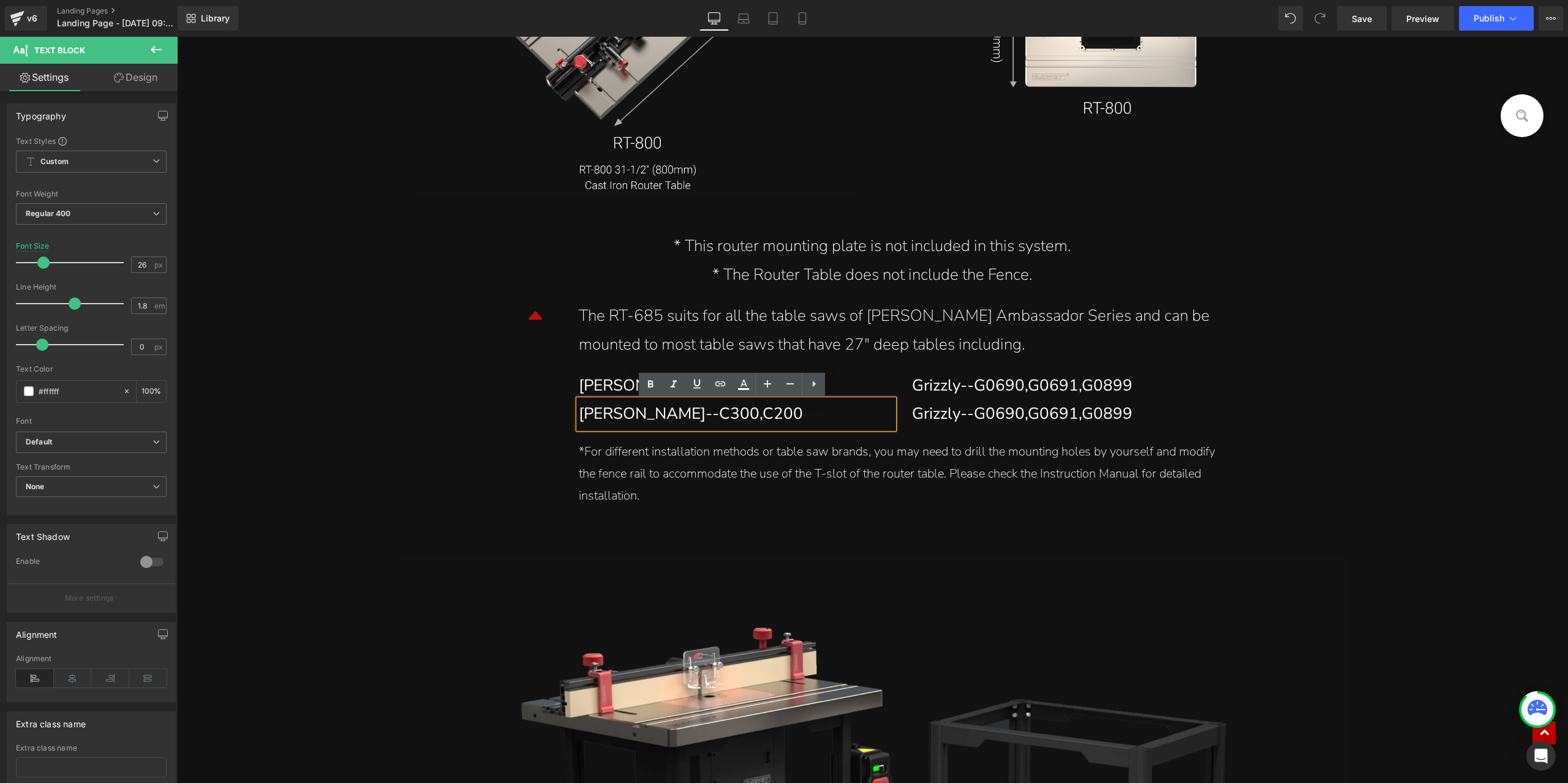
click at [664, 412] on div "Harvey--C300,C200" at bounding box center [732, 414] width 306 height 29
click at [964, 420] on div "Grizzly--G0690,G0691,G0899" at bounding box center [1065, 414] width 306 height 29
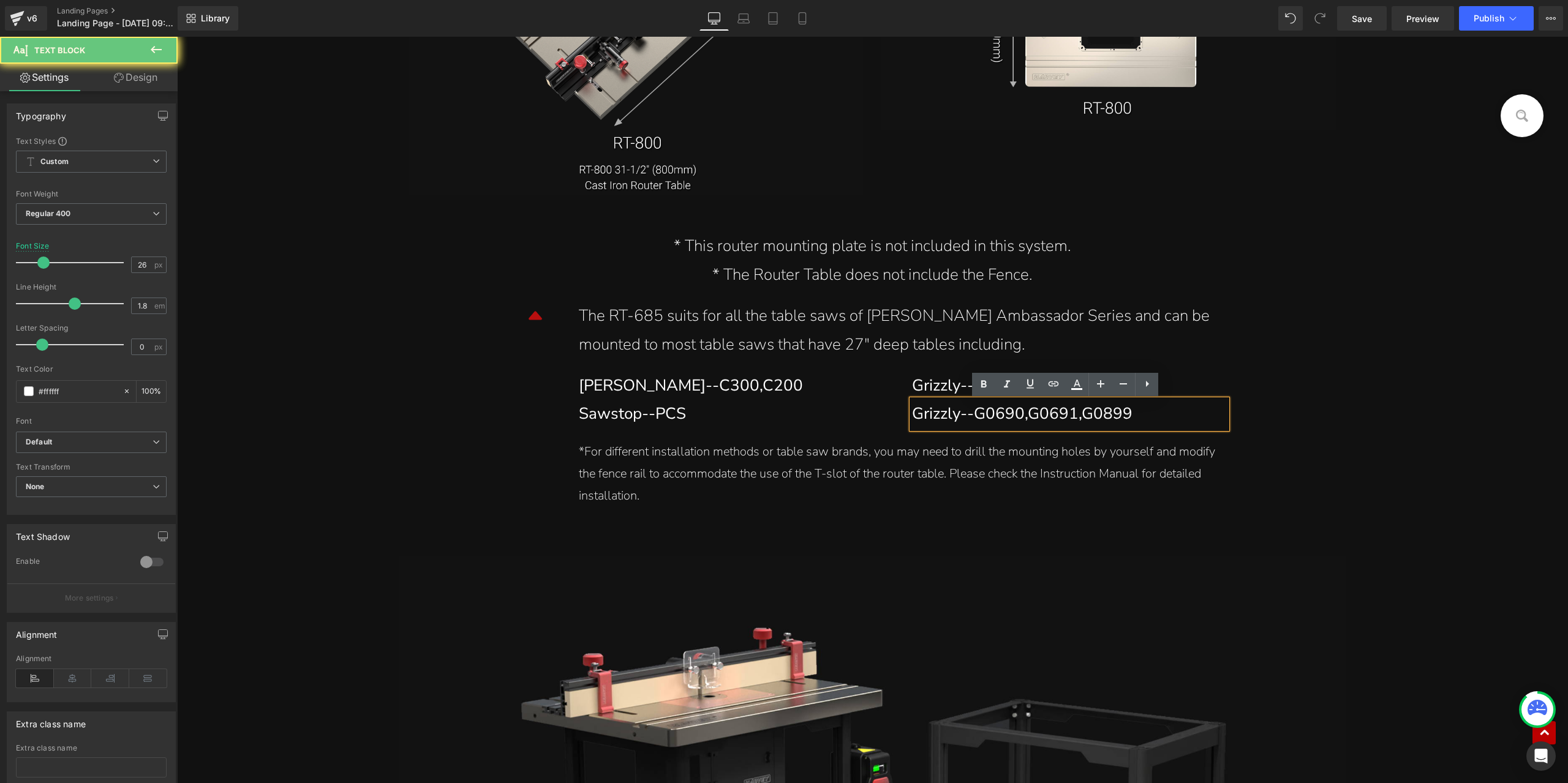
click at [980, 414] on div "Grizzly--G0690,G0691,G0899" at bounding box center [1065, 414] width 306 height 29
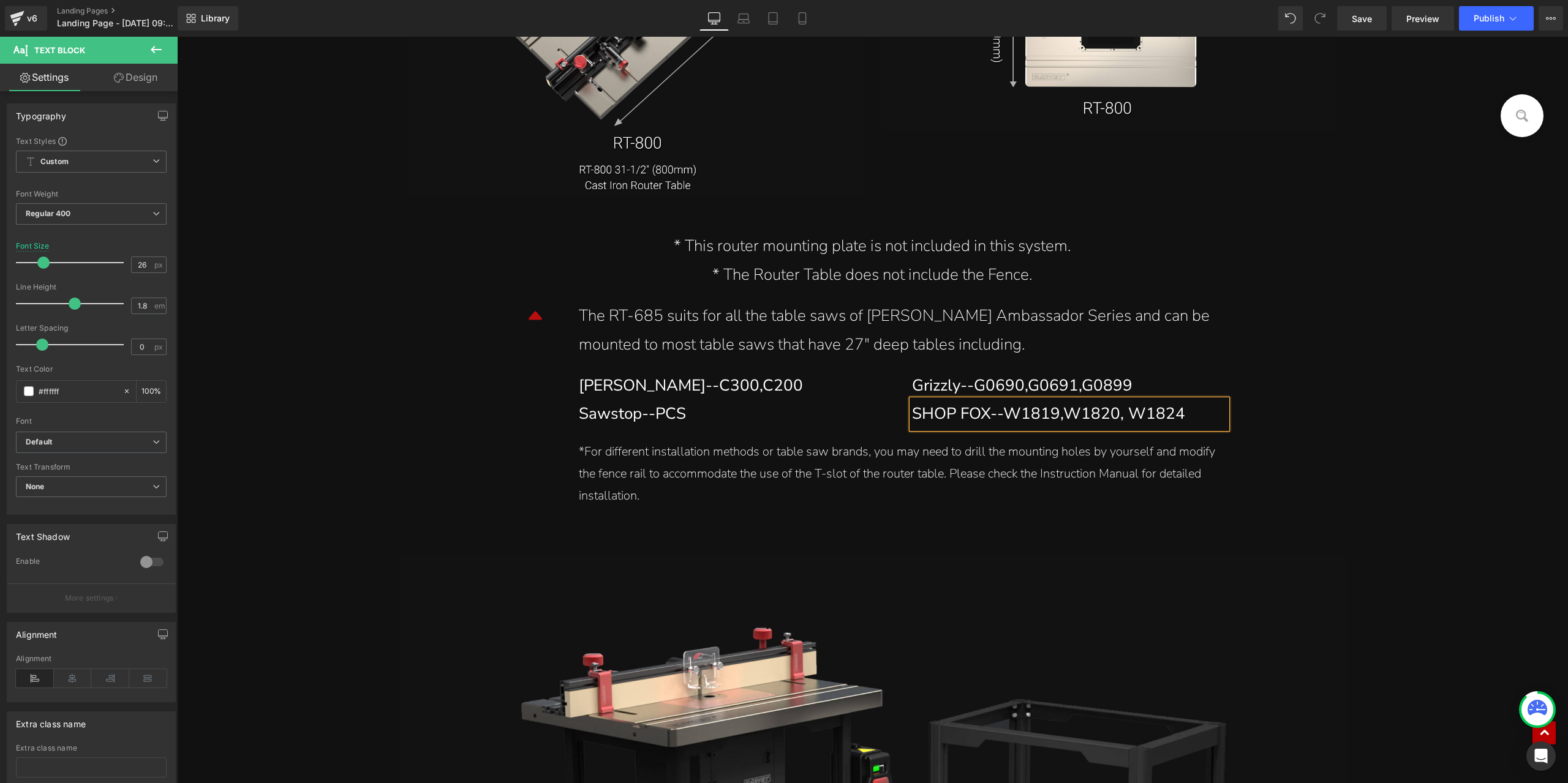
click at [1064, 418] on div "SHOP FOX--W1819,W1820, W1824" at bounding box center [1065, 414] width 306 height 29
click at [988, 386] on div "Grizzly--G0690,G0691,G0899" at bounding box center [1065, 386] width 306 height 29
click at [1026, 387] on div "Grizzly--G0690,G0691,G0899" at bounding box center [1065, 386] width 306 height 29
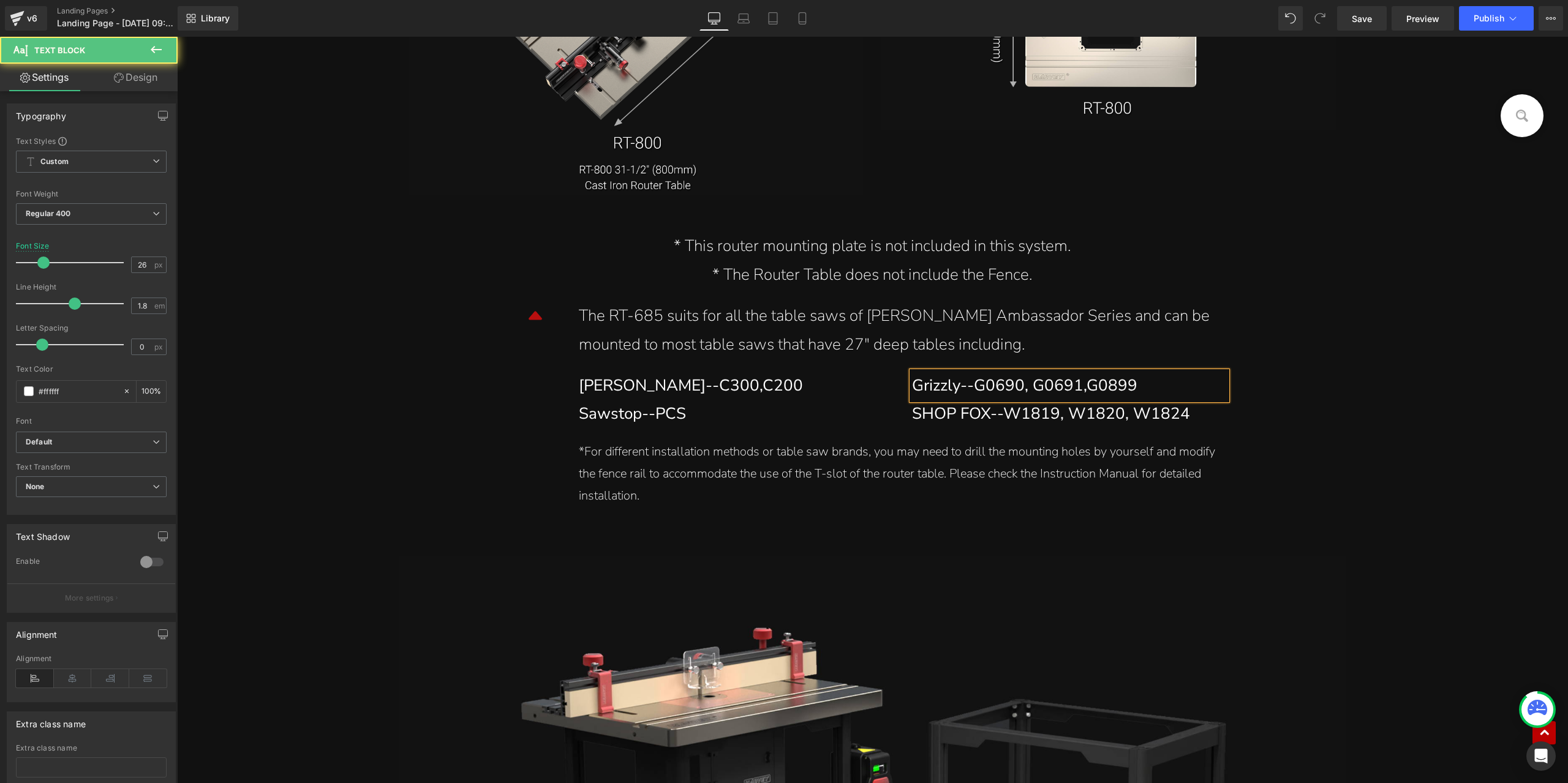
click at [1082, 387] on div "Grizzly--G0690, G0691,G0899" at bounding box center [1065, 386] width 306 height 29
click at [621, 424] on div "Sawstop--PCS" at bounding box center [732, 414] width 306 height 29
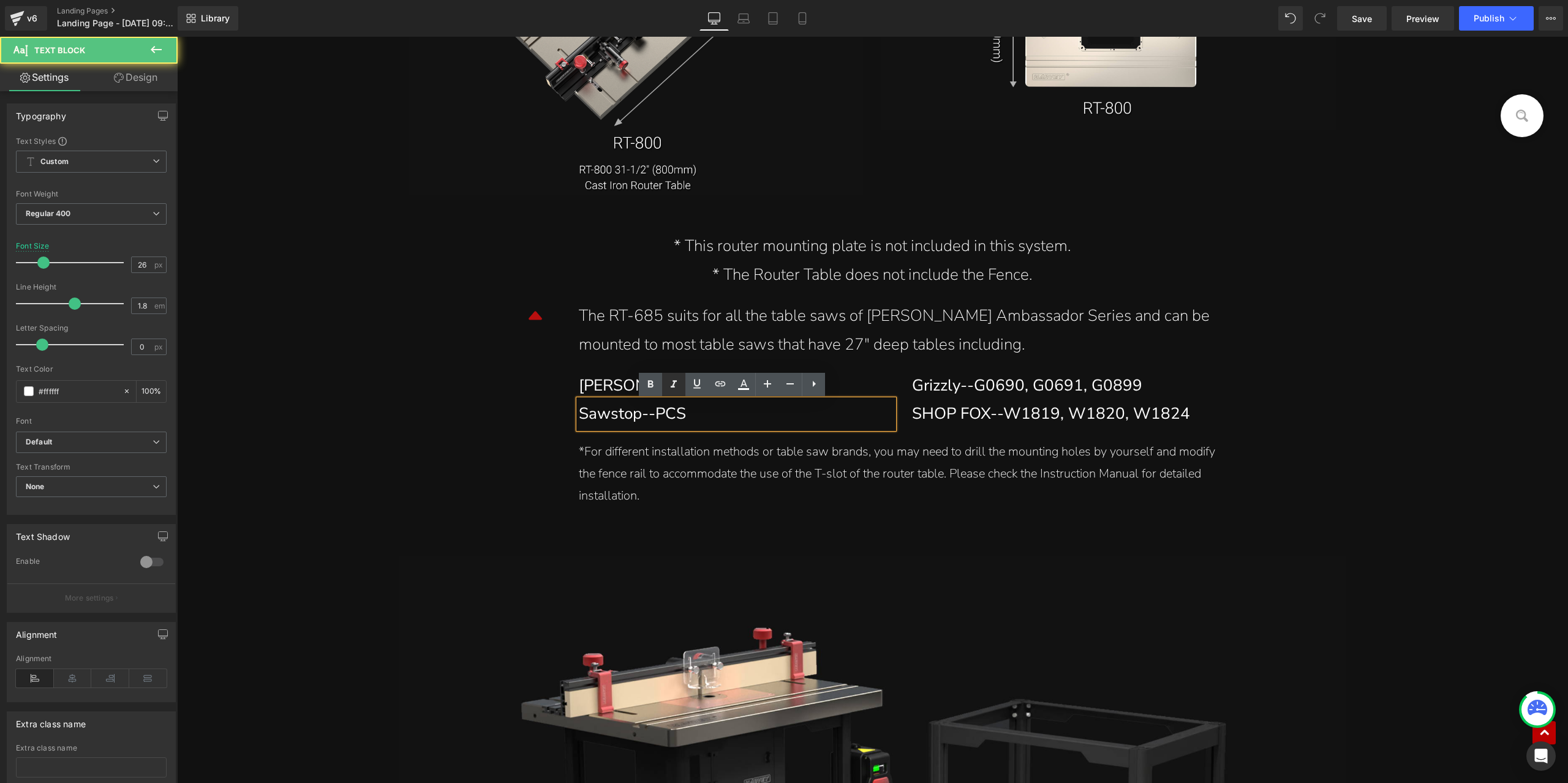
click at [0, 0] on icon at bounding box center [0, 0] width 0 height 0
click at [613, 383] on div "Harvey--C300,C200" at bounding box center [732, 386] width 306 height 29
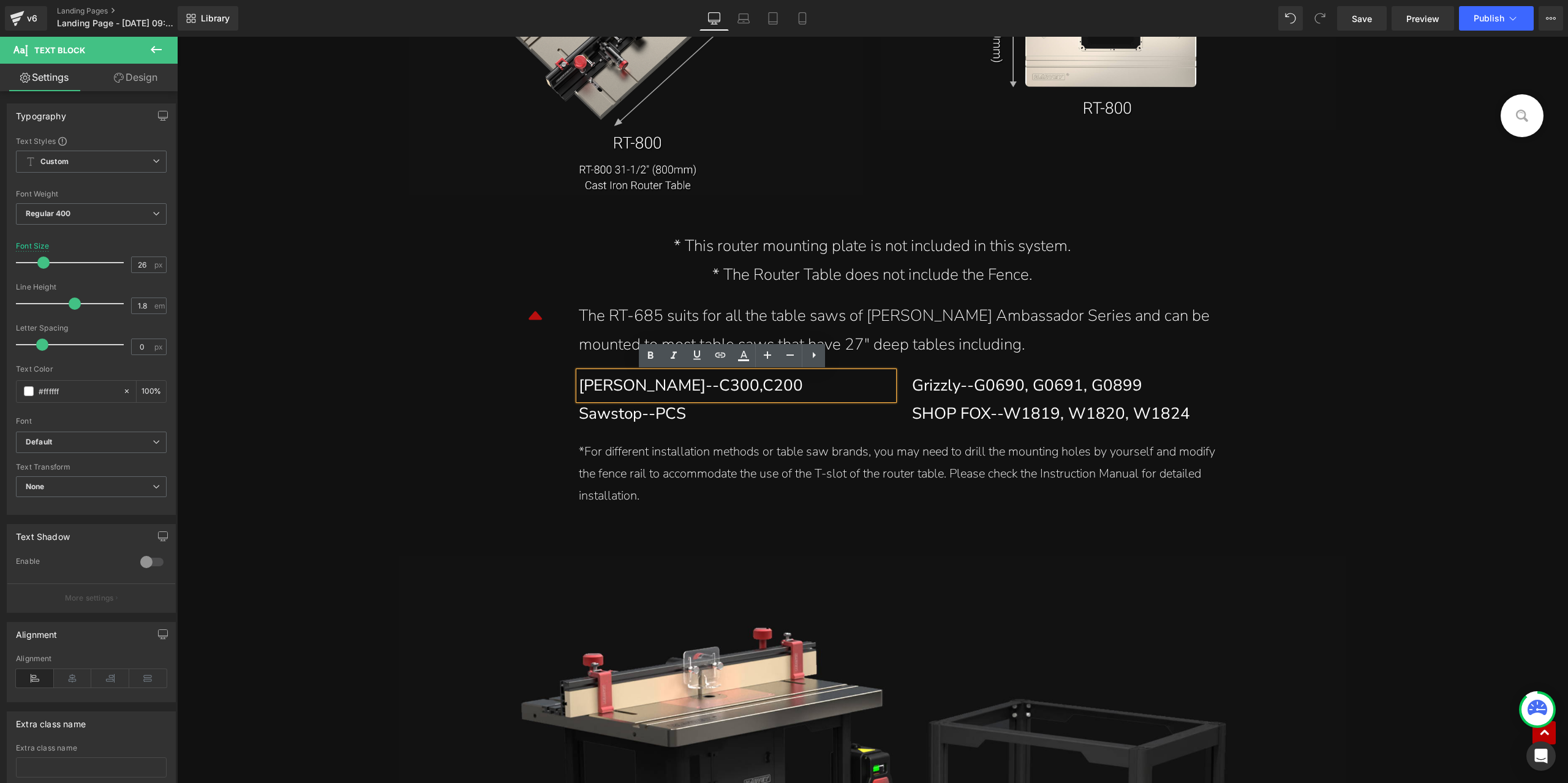
click at [685, 387] on div "Harvey--C300,C200" at bounding box center [732, 386] width 306 height 29
drag, startPoint x: 1370, startPoint y: 21, endPoint x: 1086, endPoint y: 266, distance: 375.1
click at [1370, 21] on span "Save" at bounding box center [1362, 19] width 20 height 13
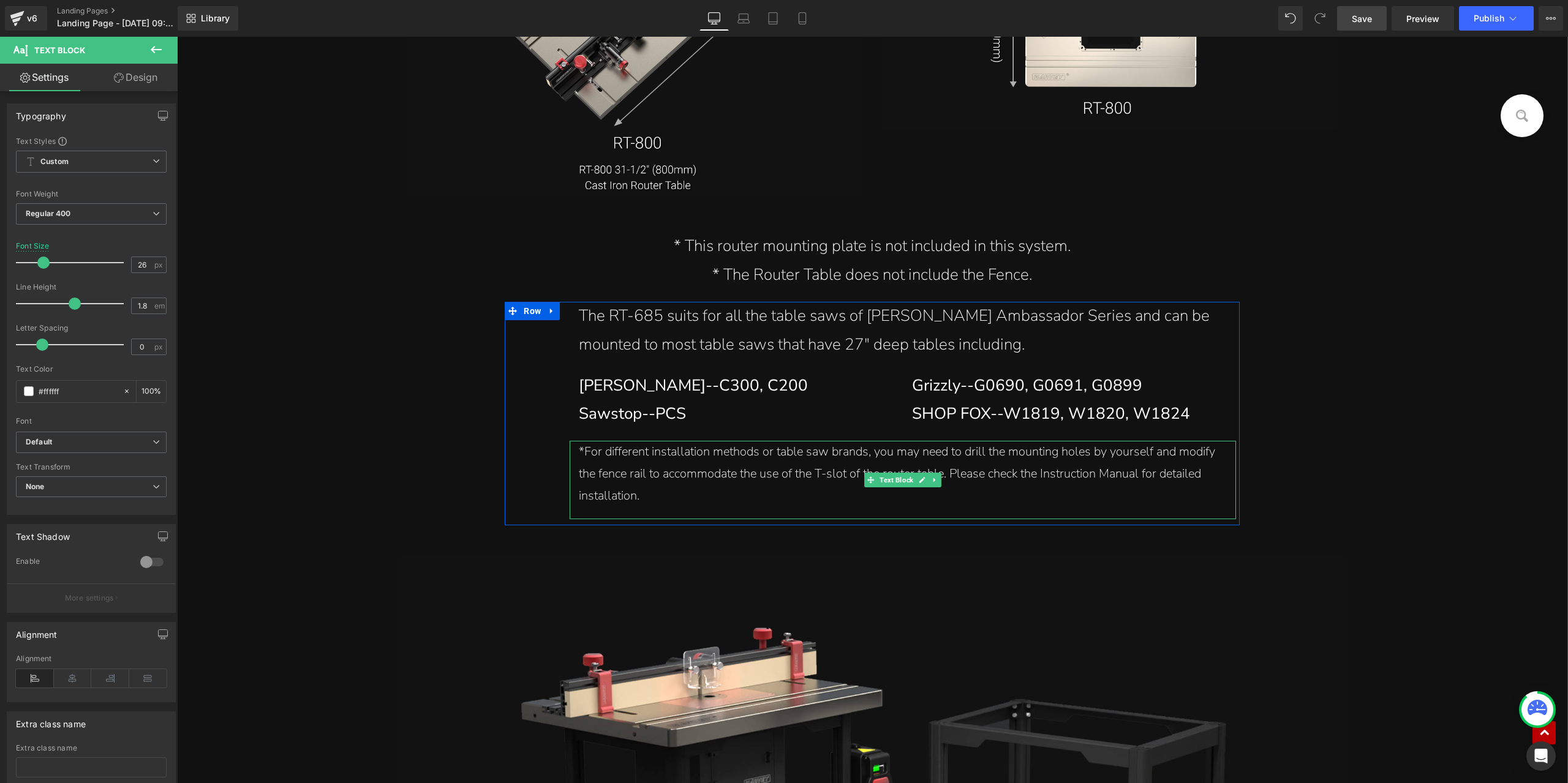
click at [693, 470] on div "*For different installation methods or table saw brands, you may need to drill …" at bounding box center [903, 474] width 648 height 66
click at [725, 482] on div "*For different installation methods or table saw brands, you may need to drill …" at bounding box center [903, 474] width 648 height 66
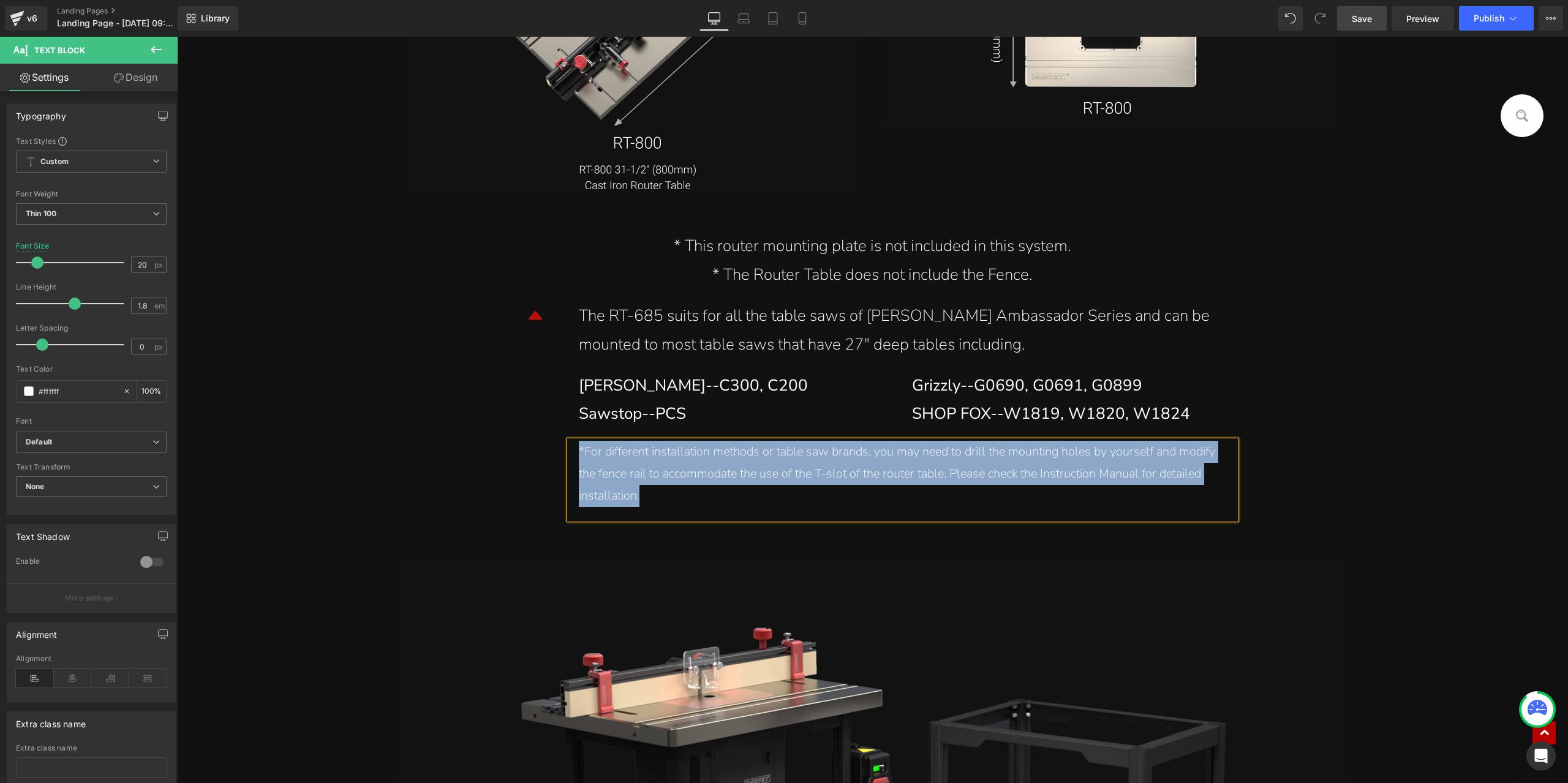
paste div
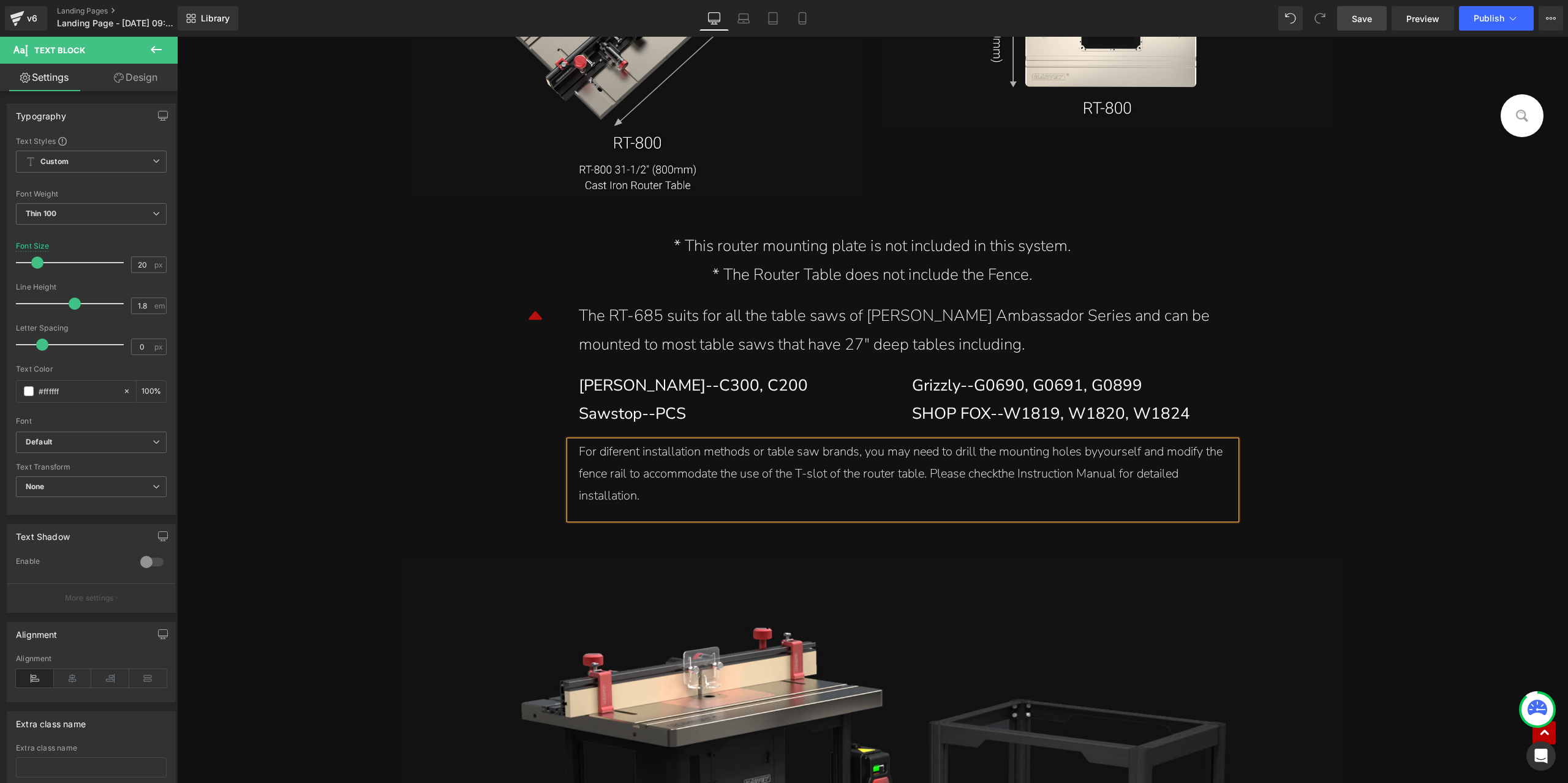
click at [607, 457] on div "For diferent installation methods or table saw brands, you may need to drill th…" at bounding box center [903, 474] width 648 height 66
click at [996, 479] on div "For different installation methods or table saw brands, you may need to drill t…" at bounding box center [903, 474] width 648 height 66
click at [1095, 454] on div "For different installation methods or table saw brands, you may need to drill t…" at bounding box center [903, 474] width 648 height 66
click at [579, 457] on div "For different installation methods or table saw brands, you may need to drill t…" at bounding box center [903, 474] width 648 height 66
drag, startPoint x: 1360, startPoint y: 30, endPoint x: 539, endPoint y: 432, distance: 914.1
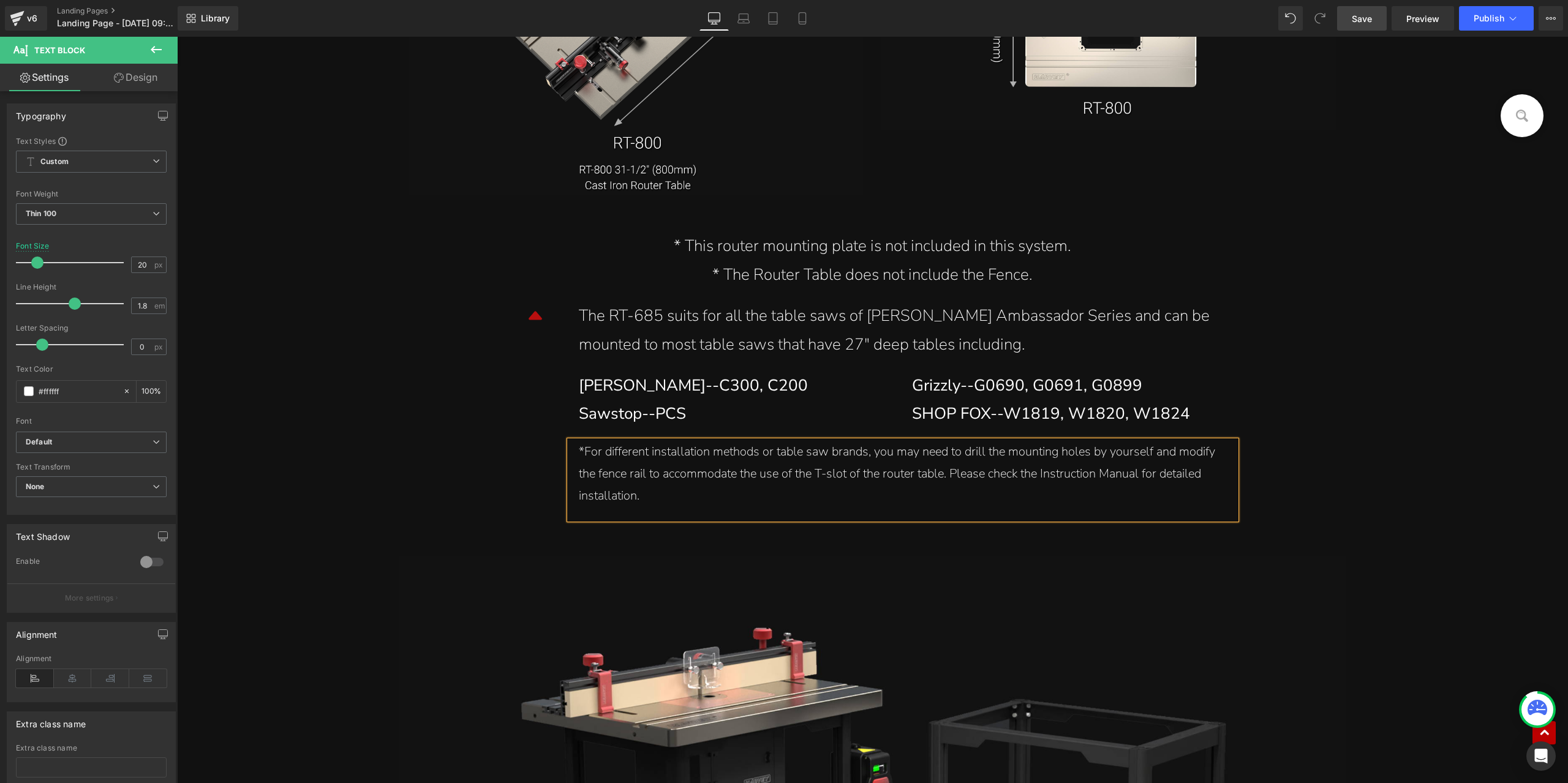
click at [1360, 30] on link "Save" at bounding box center [1362, 19] width 49 height 25
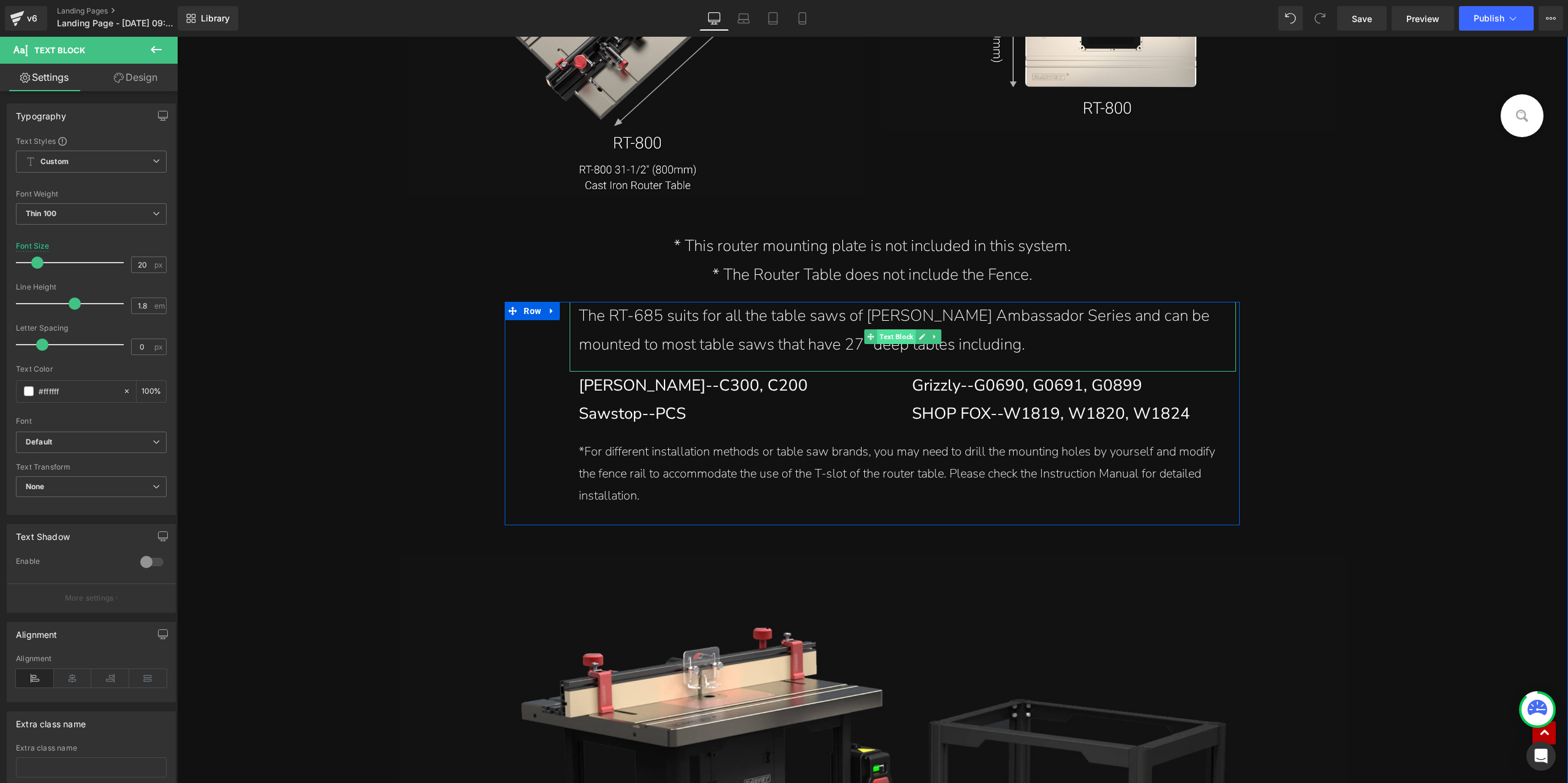
click at [891, 340] on span "Text Block" at bounding box center [897, 337] width 38 height 14
click at [162, 82] on link "Design" at bounding box center [135, 78] width 89 height 27
click at [0, 0] on div "Spacing" at bounding box center [0, 0] width 0 height 0
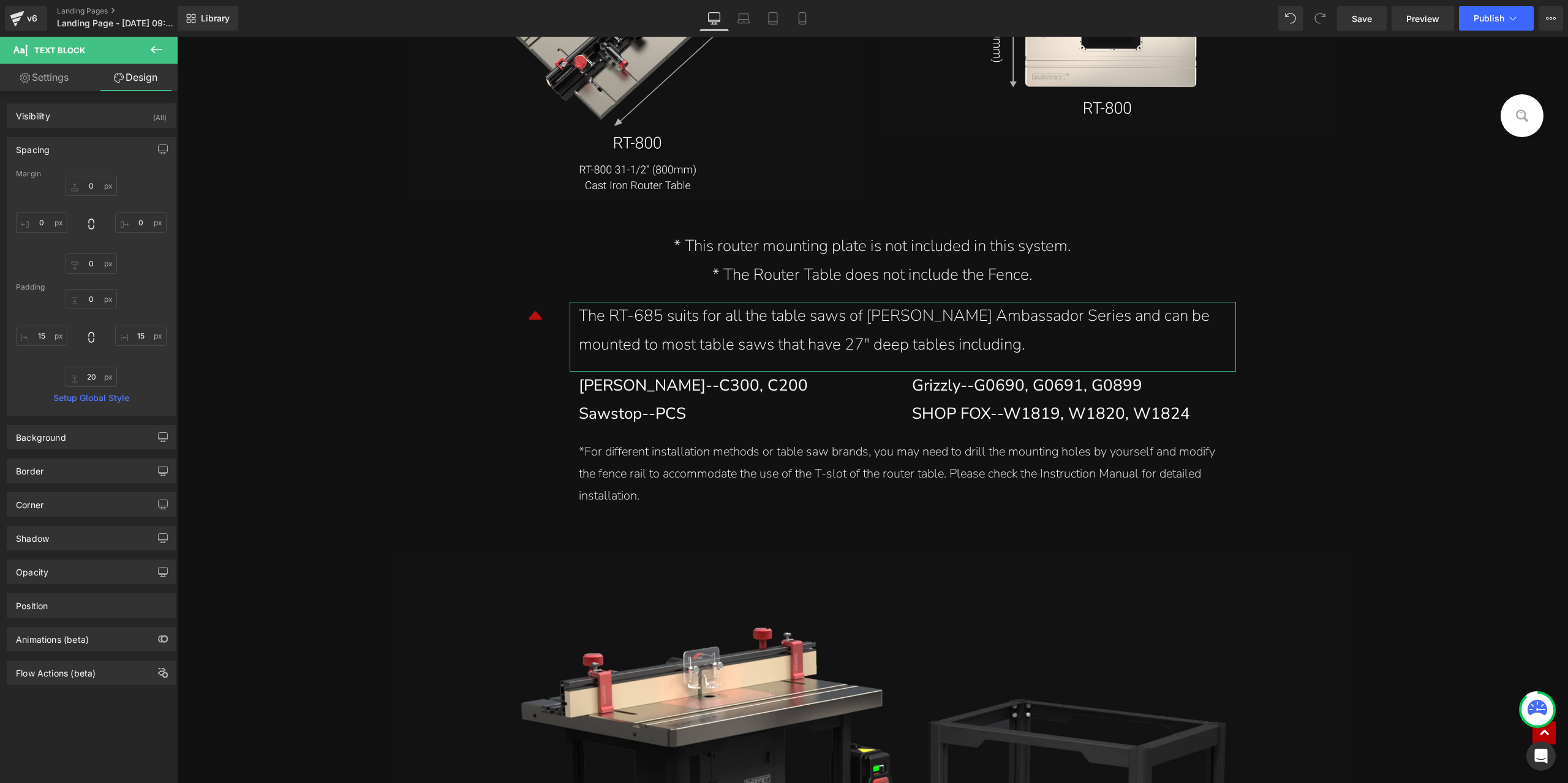
type input "0"
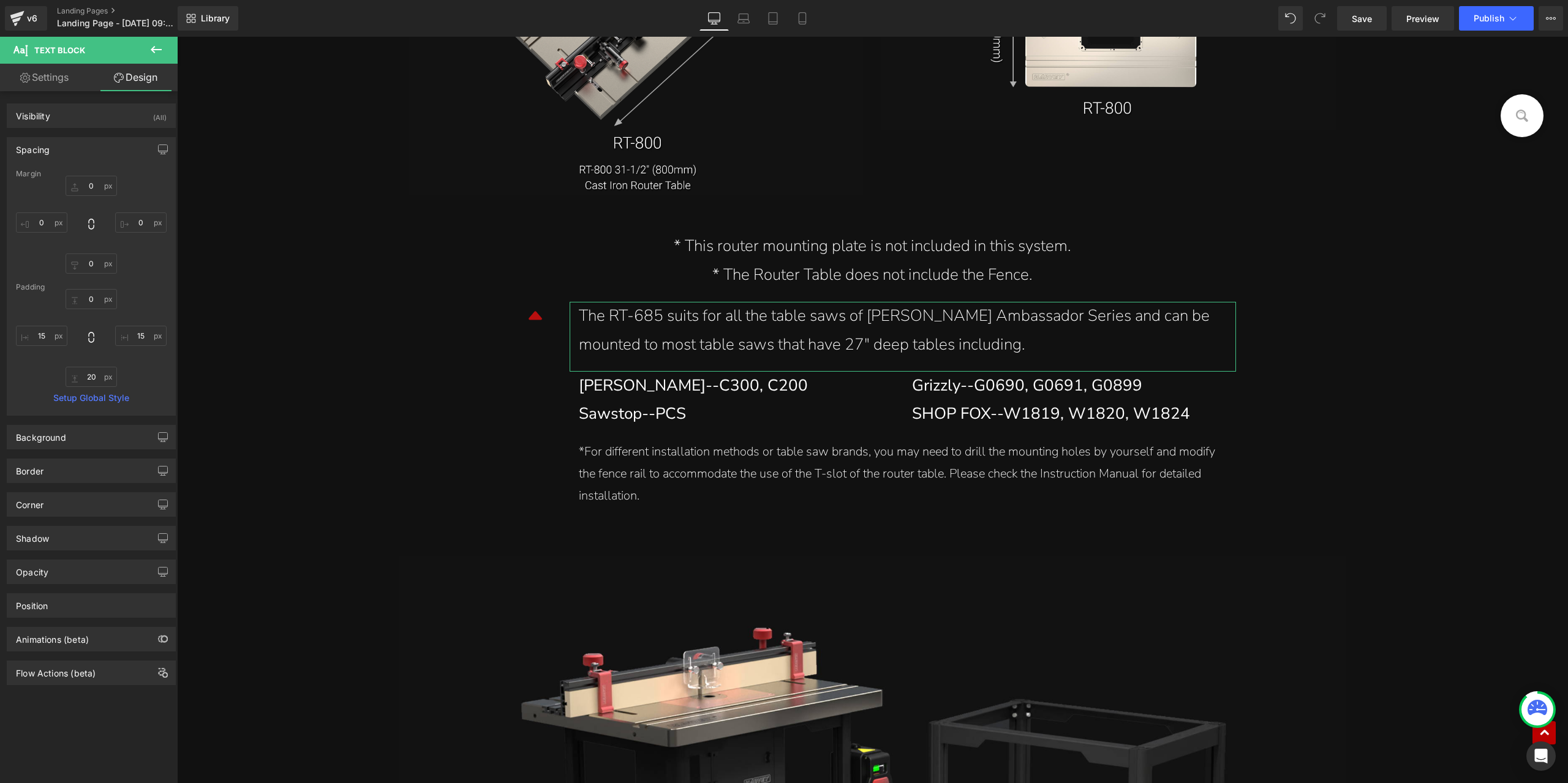
type input "15"
type input "20"
type input "15"
click at [89, 380] on input "20" at bounding box center [91, 376] width 52 height 20
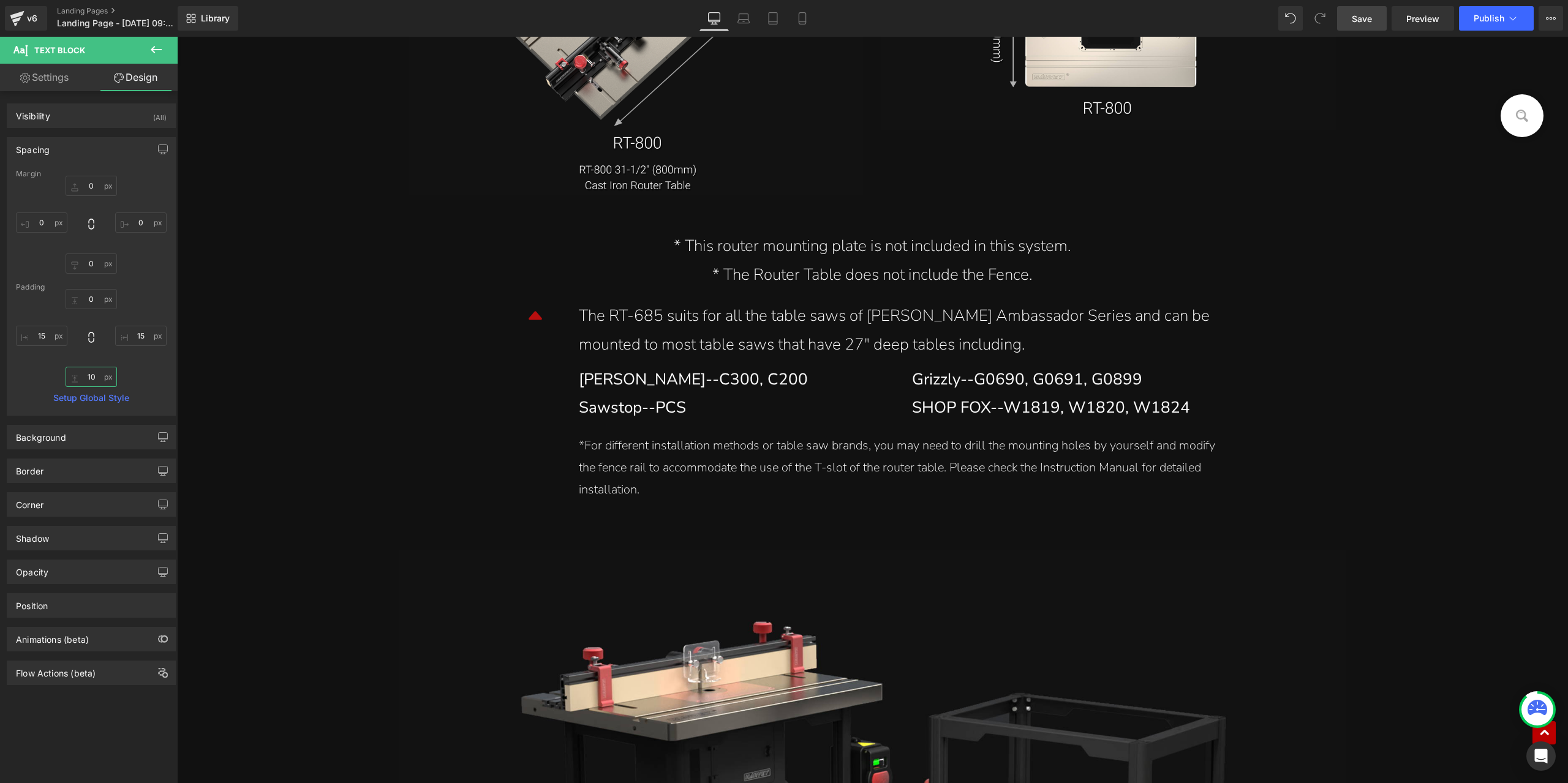
type input "10"
click at [1380, 19] on link "Save" at bounding box center [1362, 19] width 49 height 25
click at [696, 321] on div "The RT-685 suits for all the table saws of Harvey Ambassador Series and can be …" at bounding box center [903, 331] width 648 height 58
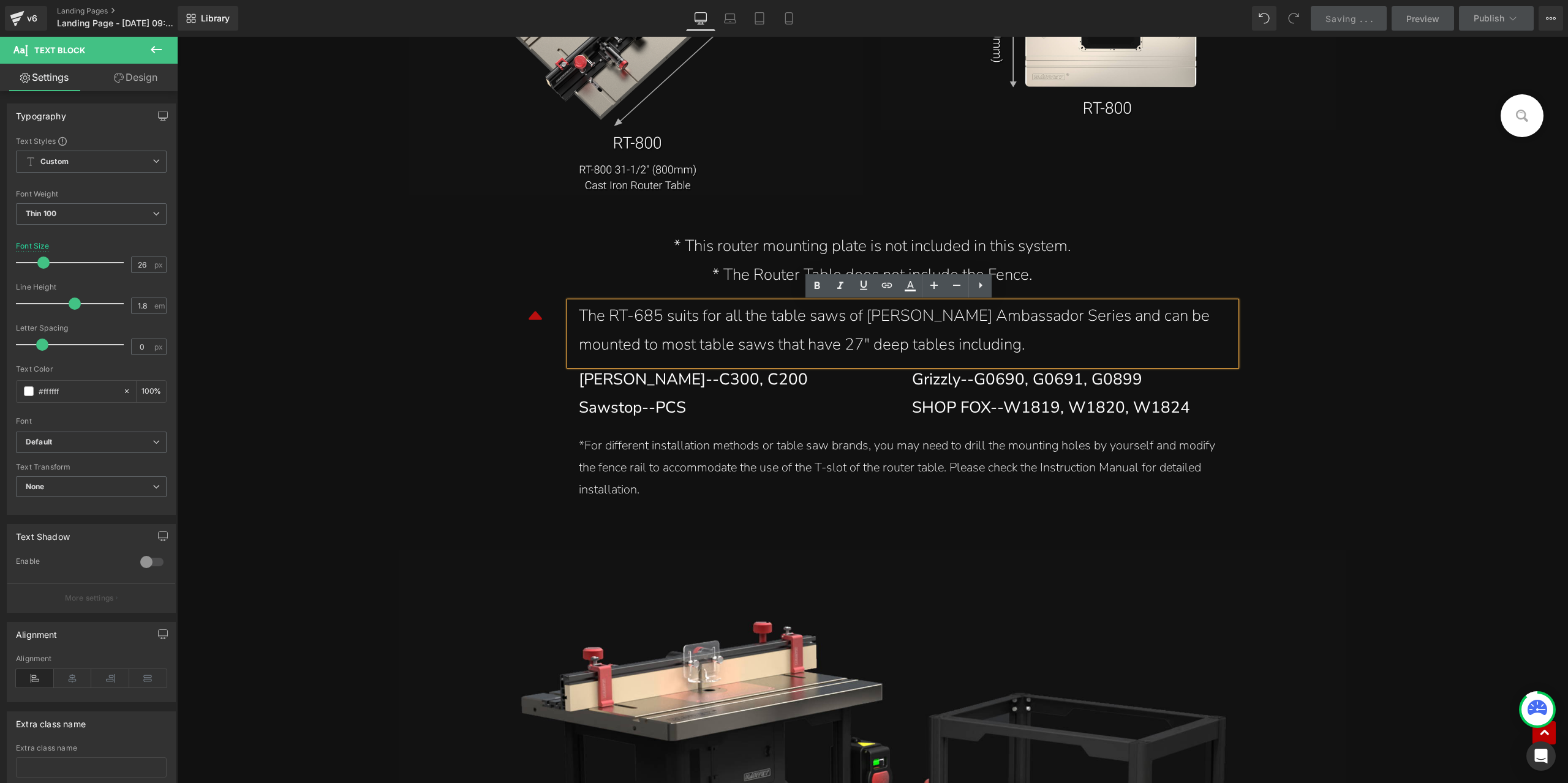
click at [964, 323] on div "The RT-685 suits for all the table saws of Harvey Ambassador Series and can be …" at bounding box center [903, 331] width 648 height 58
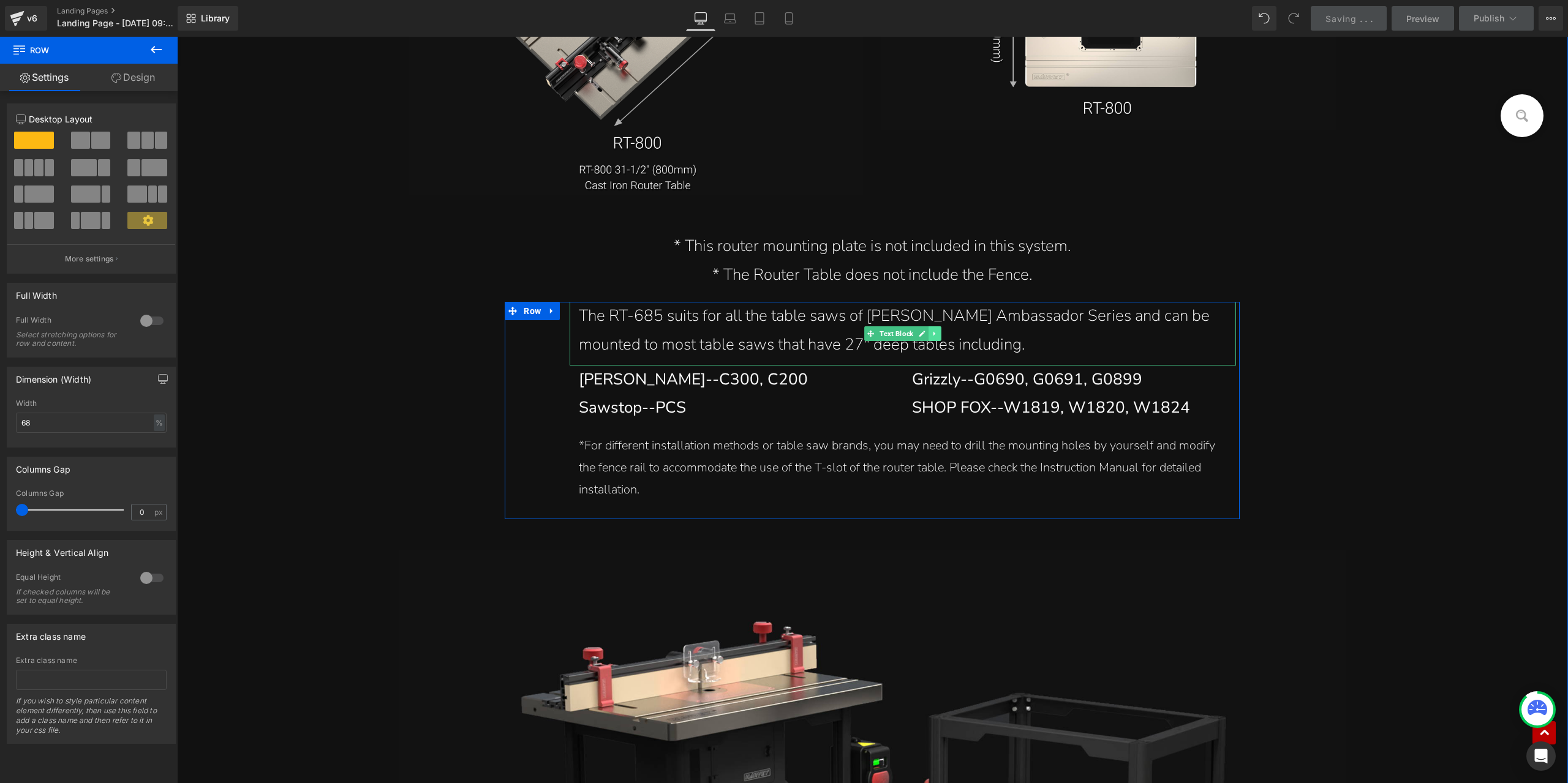
click at [936, 340] on link at bounding box center [935, 333] width 13 height 14
click at [923, 336] on link at bounding box center [929, 333] width 13 height 14
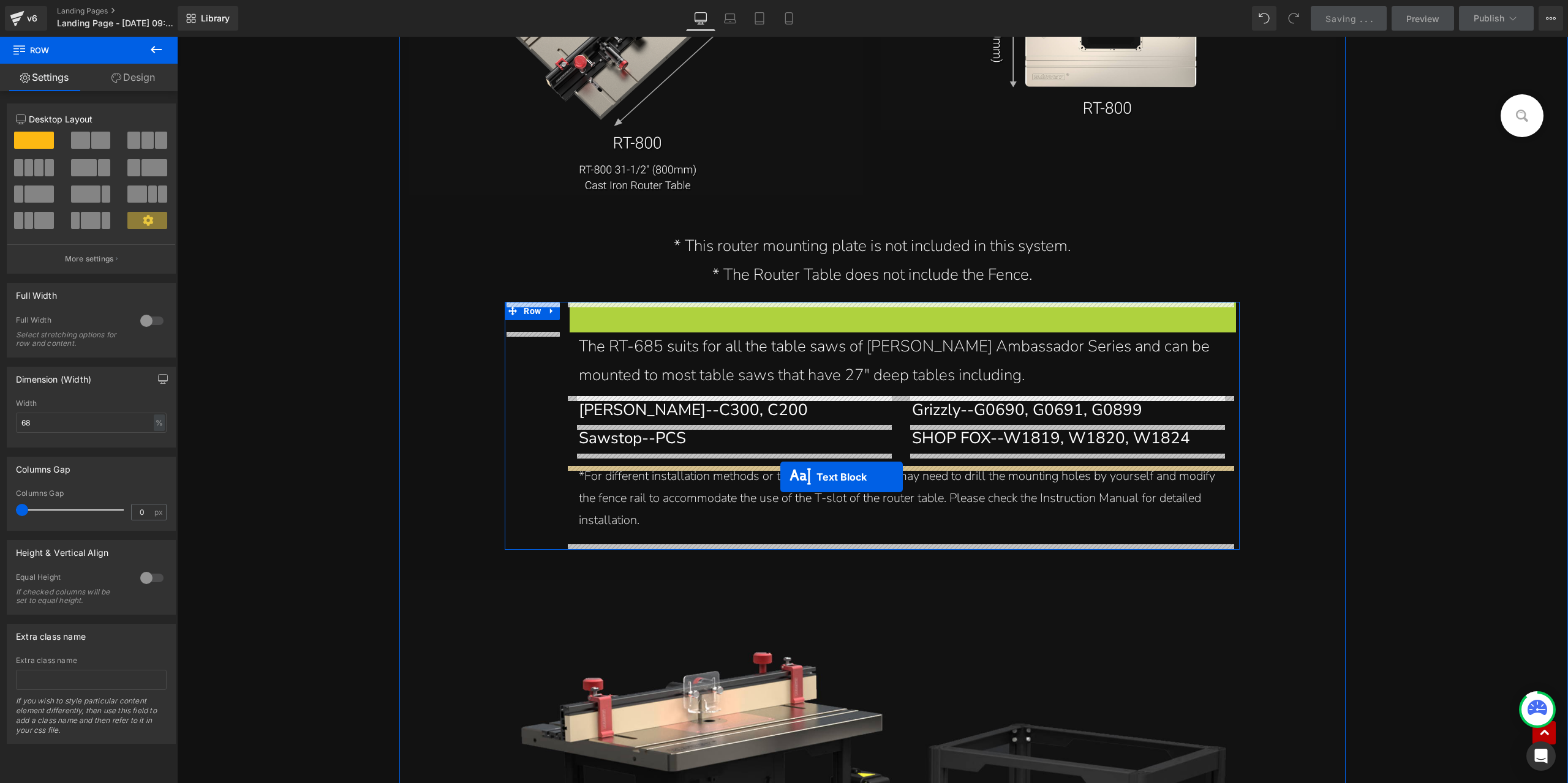
drag, startPoint x: 845, startPoint y: 336, endPoint x: 781, endPoint y: 477, distance: 154.8
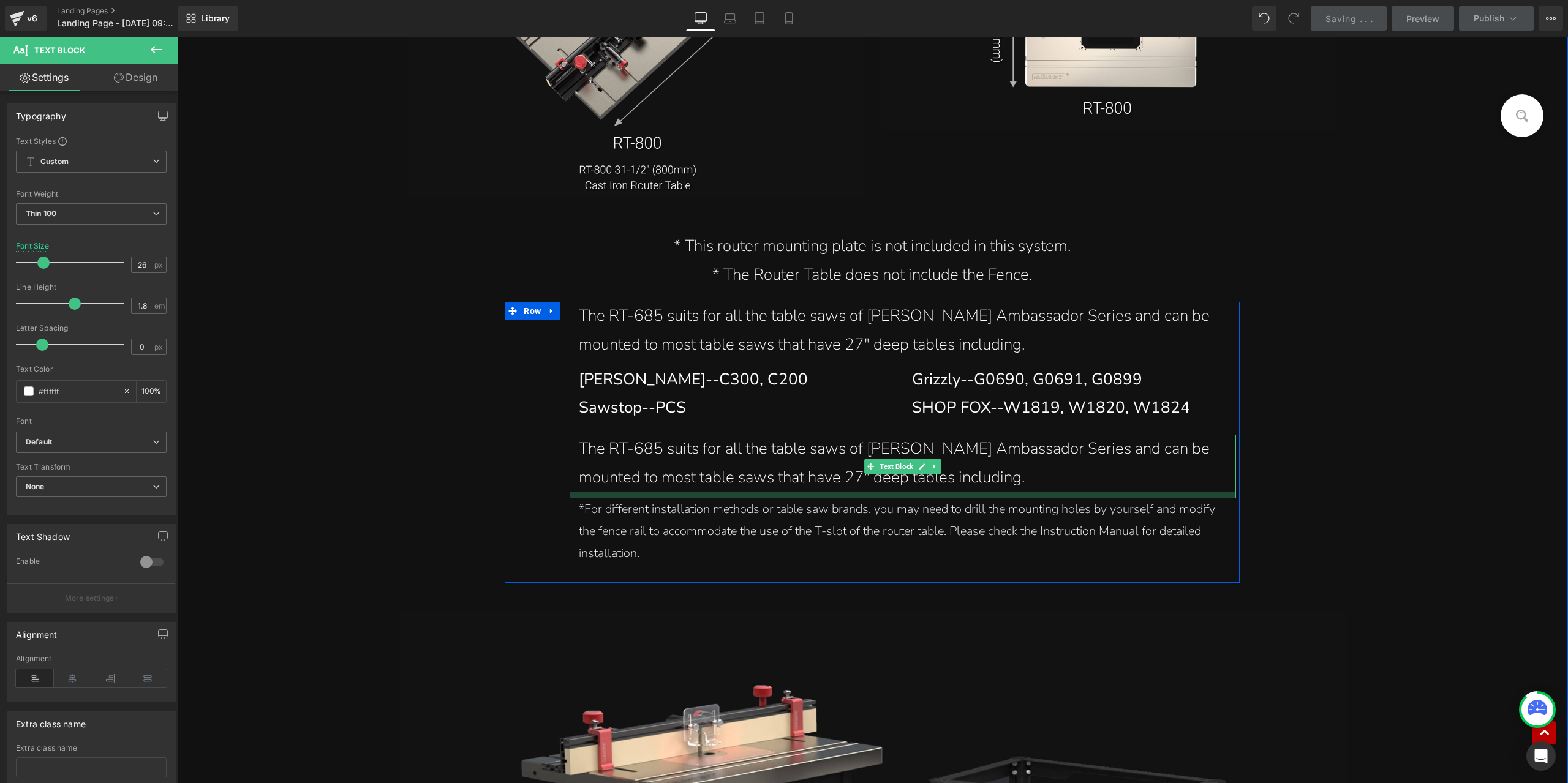
click at [660, 466] on div "The RT-685 suits for all the table saws of Harvey Ambassador Series and can be …" at bounding box center [903, 464] width 648 height 58
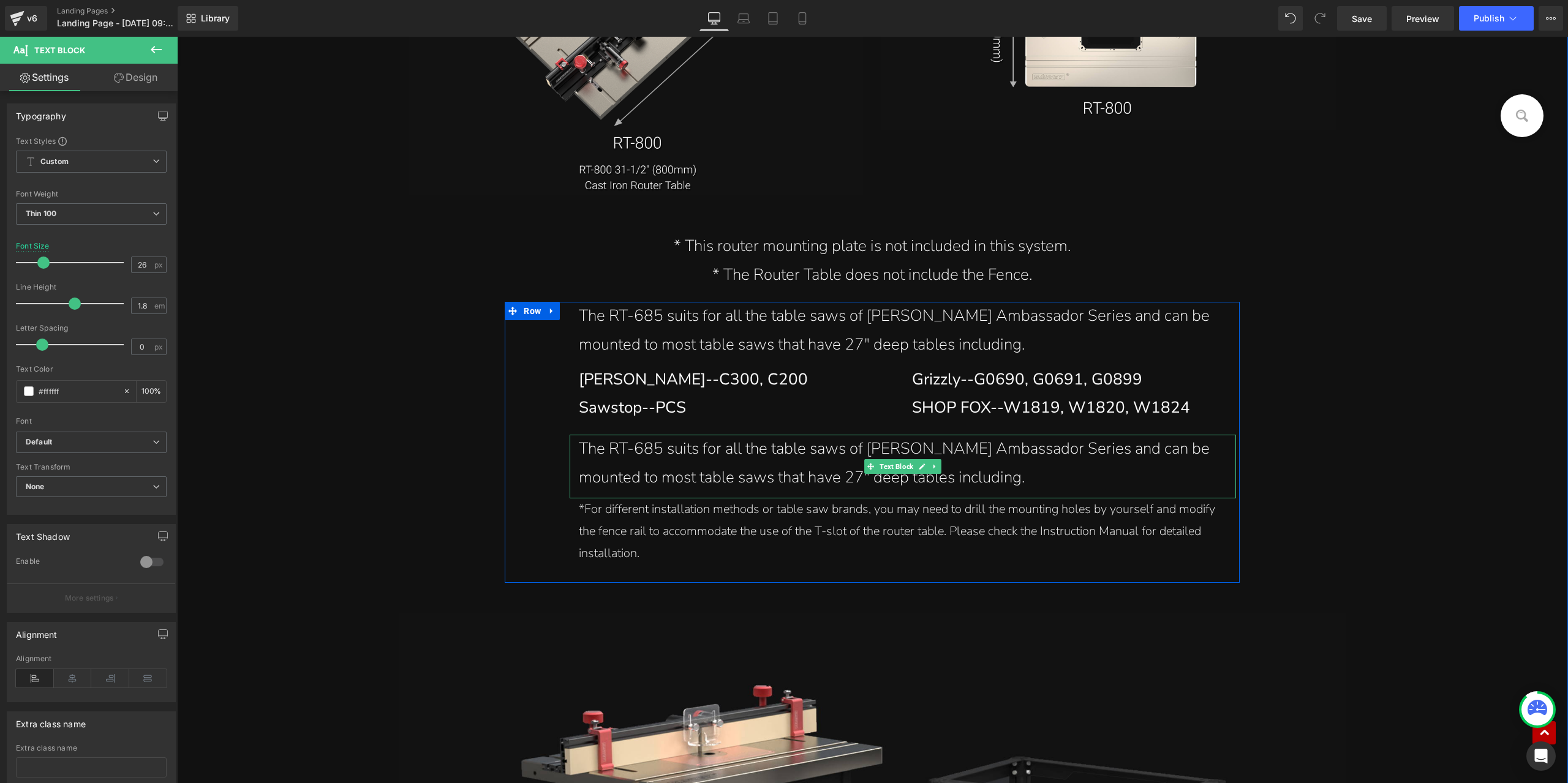
click at [680, 455] on div "The RT-685 suits for all the table saws of Harvey Ambassador Series and can be …" at bounding box center [903, 464] width 648 height 58
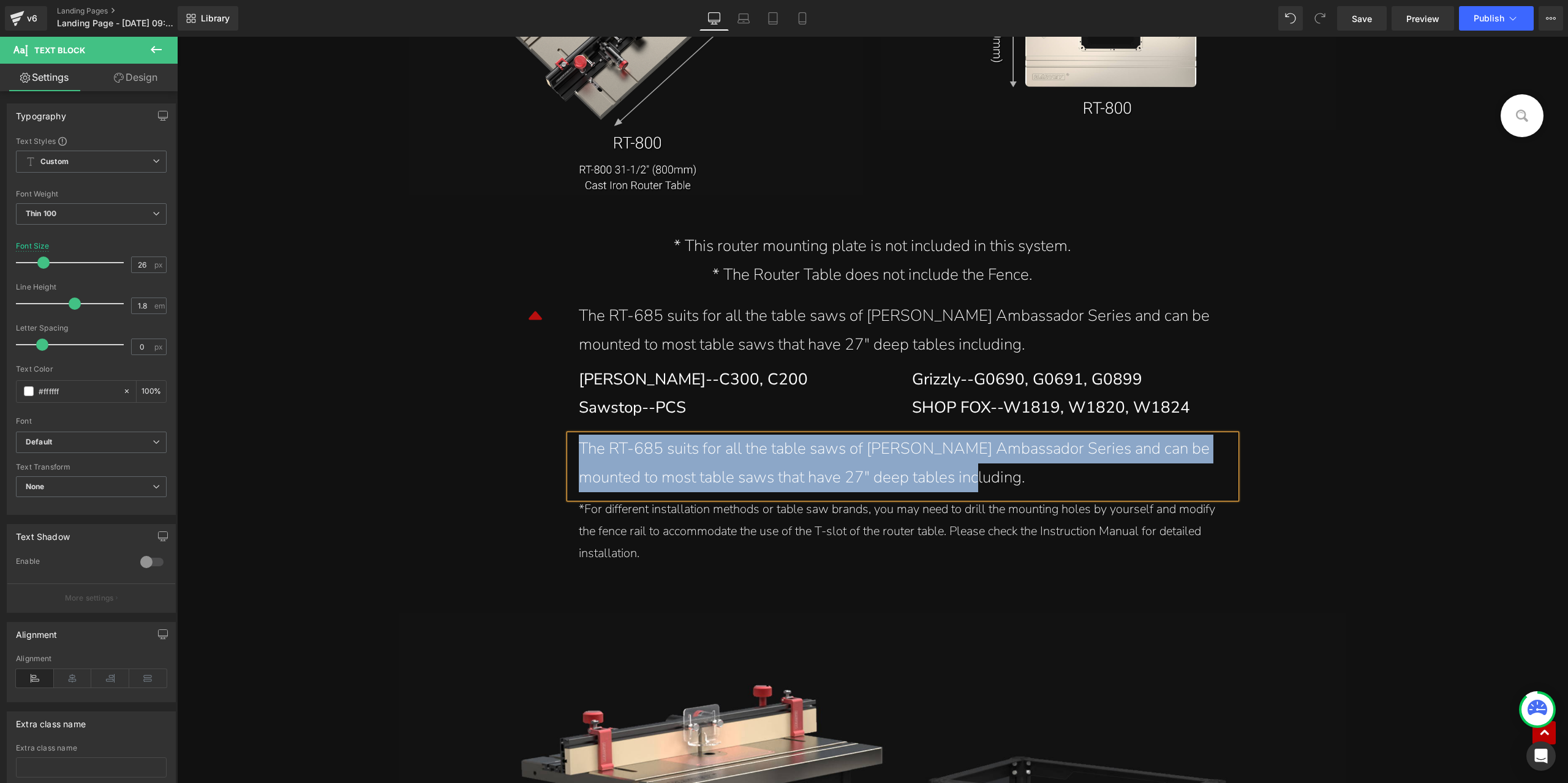
paste div
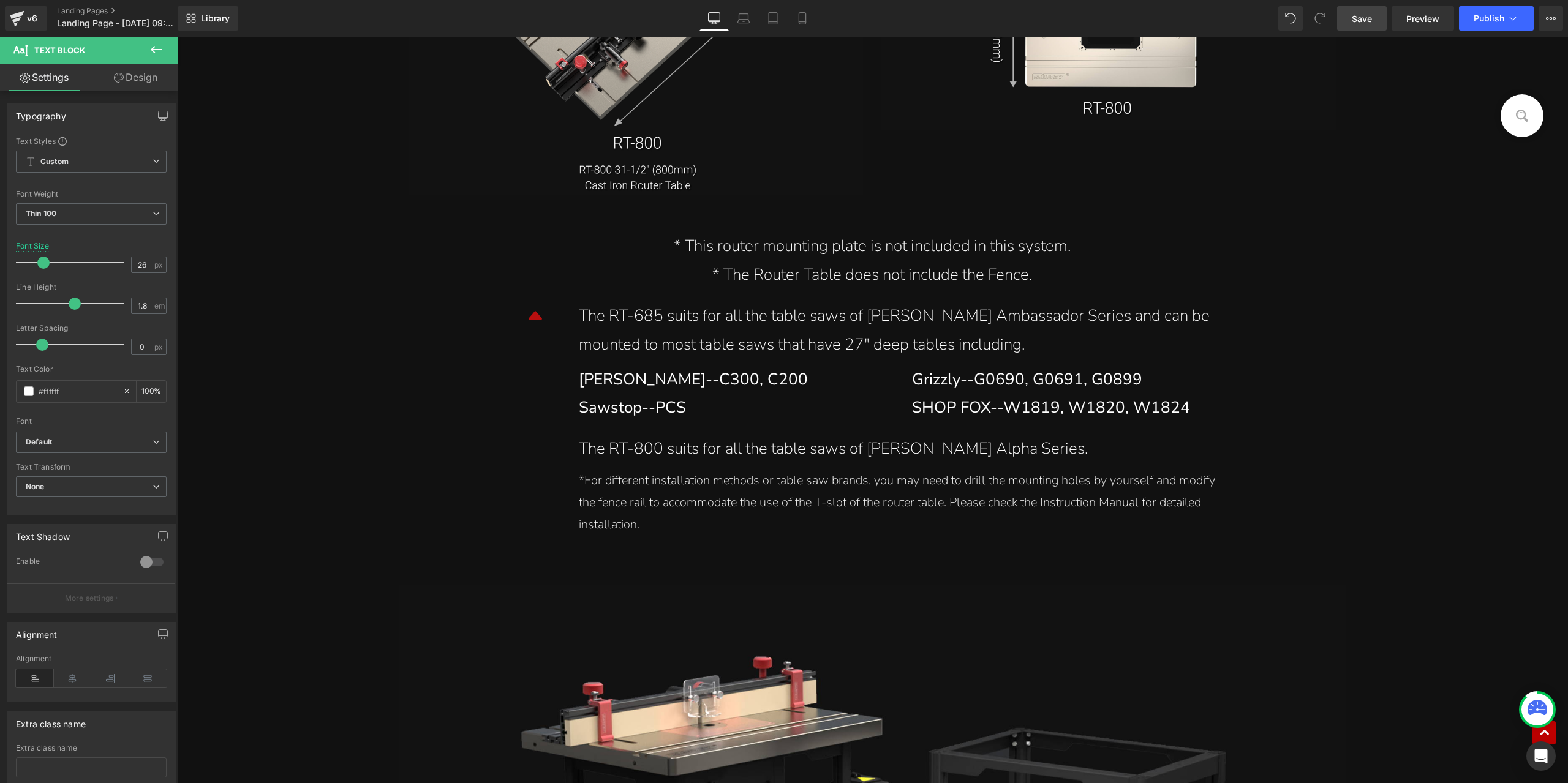
click at [1361, 23] on span "Save" at bounding box center [1362, 19] width 20 height 13
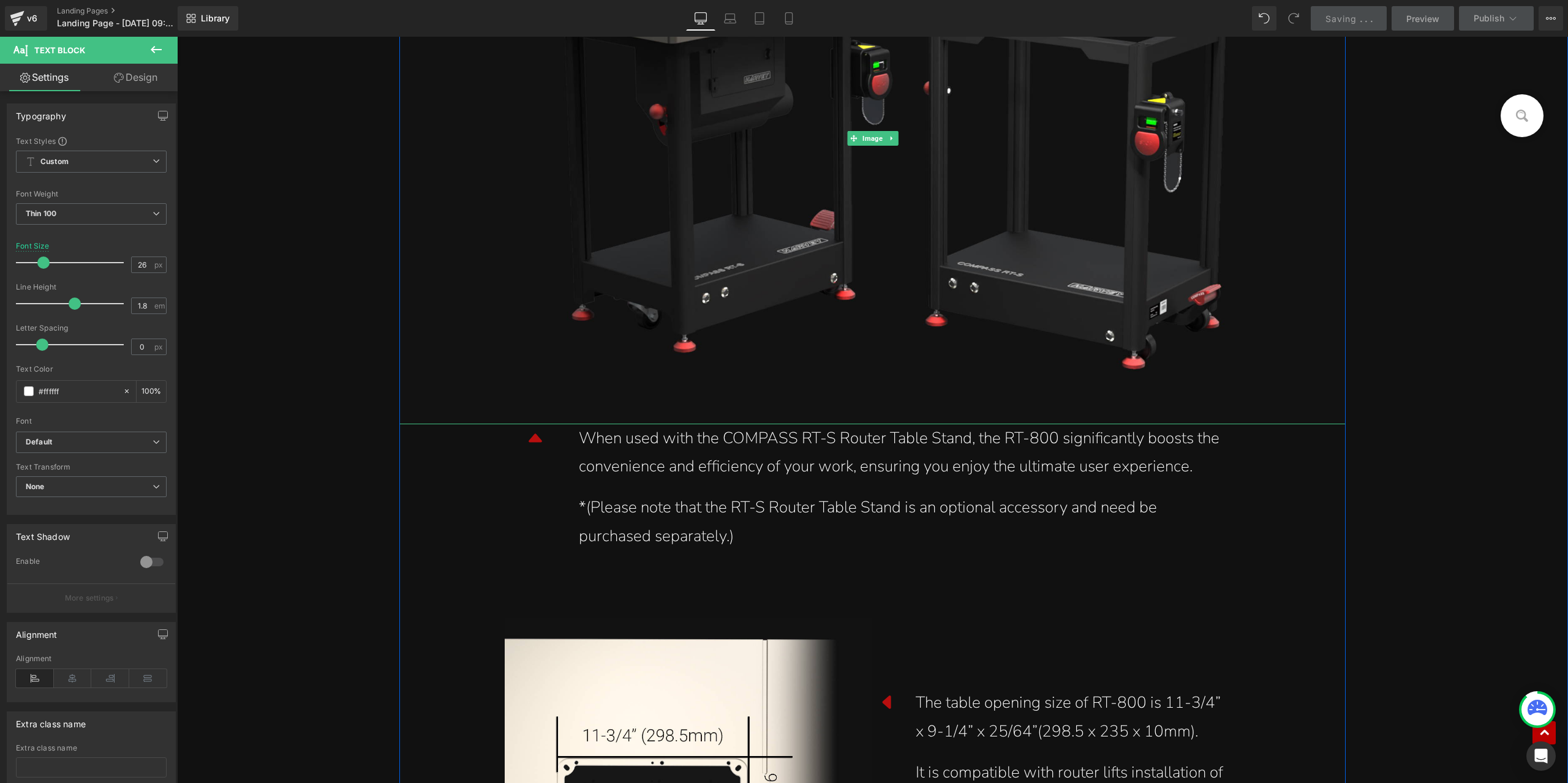
scroll to position [13526, 0]
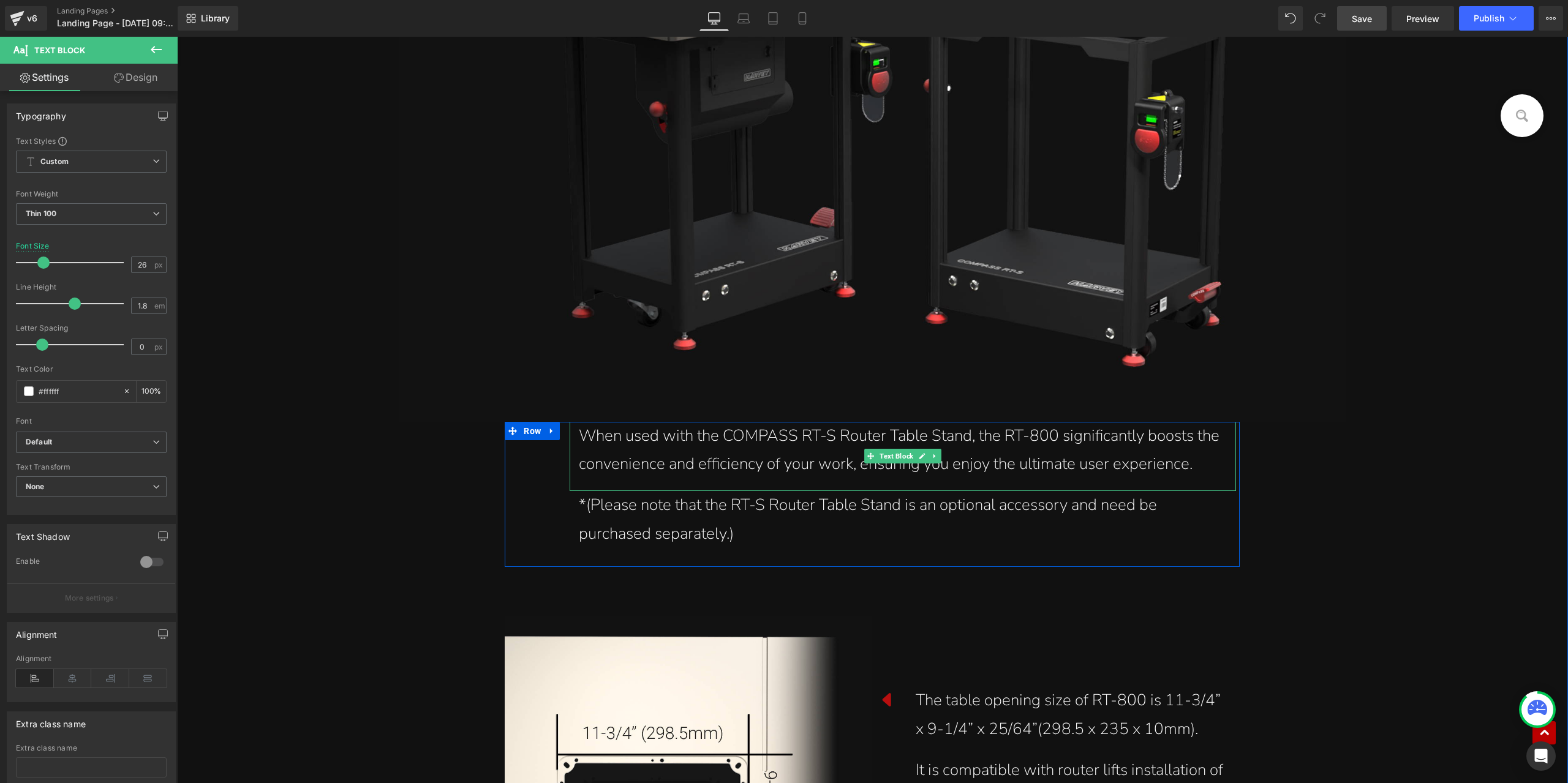
click at [1029, 439] on div "When used with the COMPASS RT-S Router Table Stand, the RT-800 significantly bo…" at bounding box center [903, 451] width 648 height 58
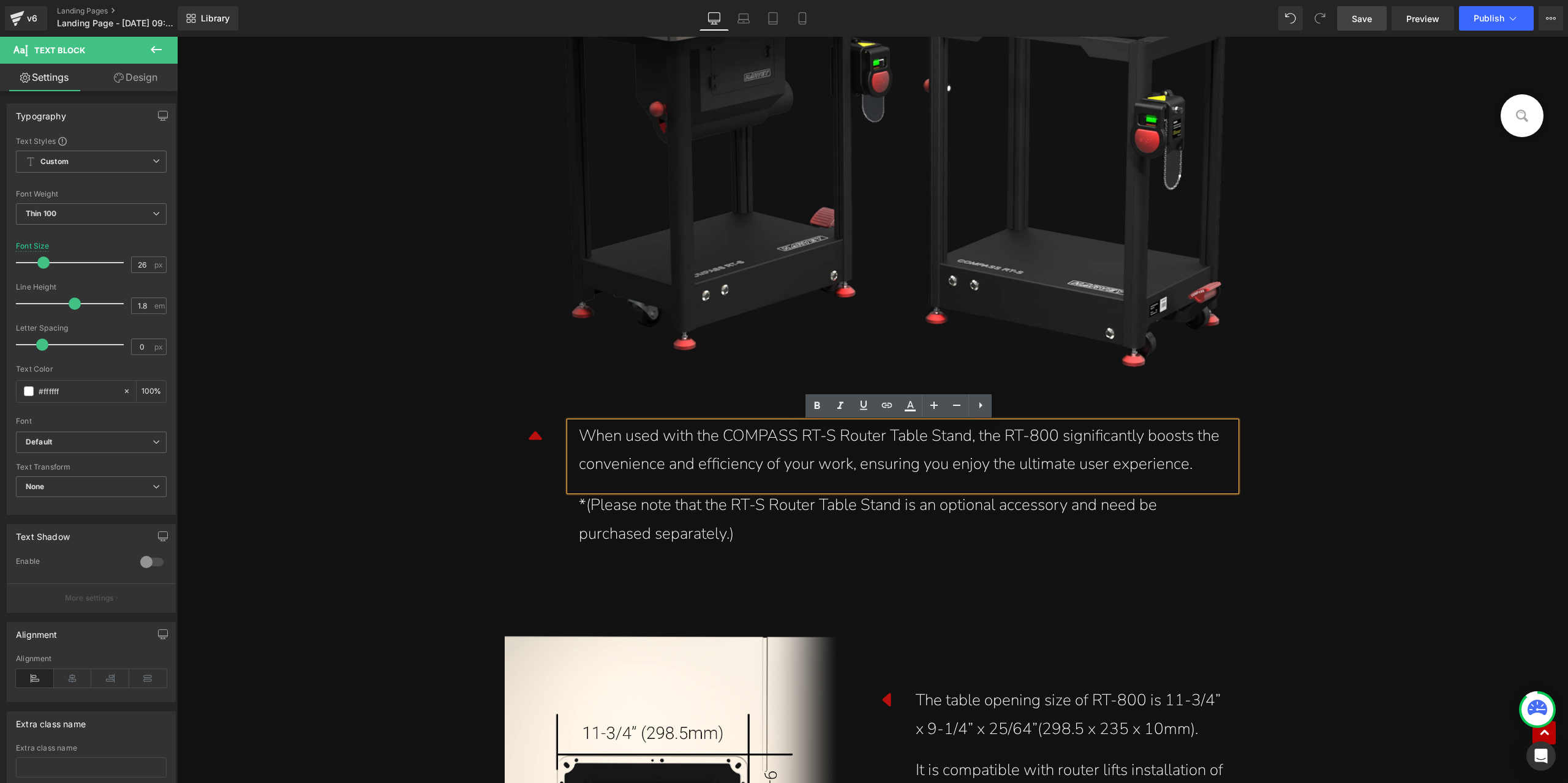
click at [1026, 434] on div "When used with the COMPASS RT-S Router Table Stand, the RT-800 significantly bo…" at bounding box center [903, 451] width 648 height 58
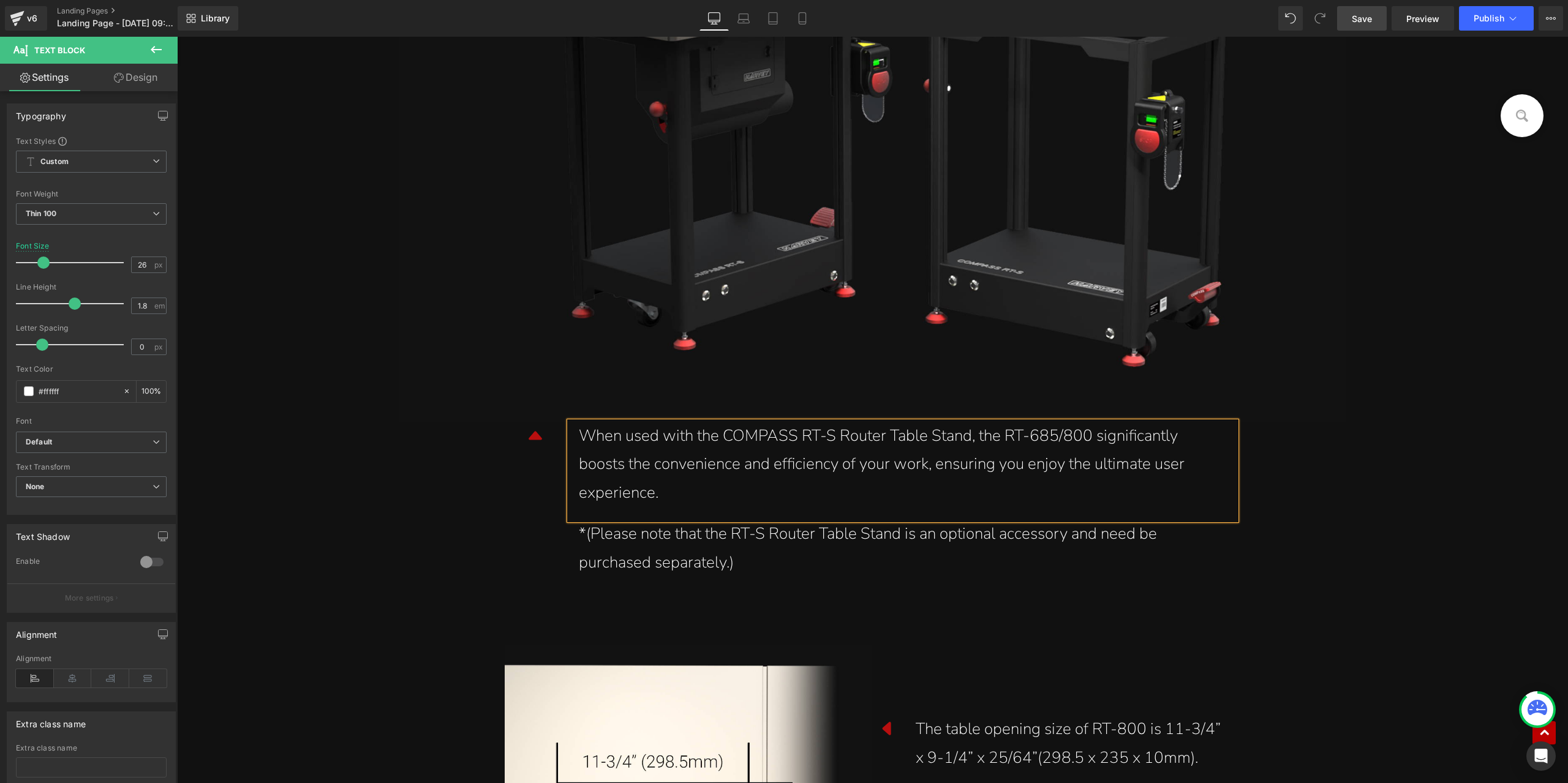
scroll to position [13710, 0]
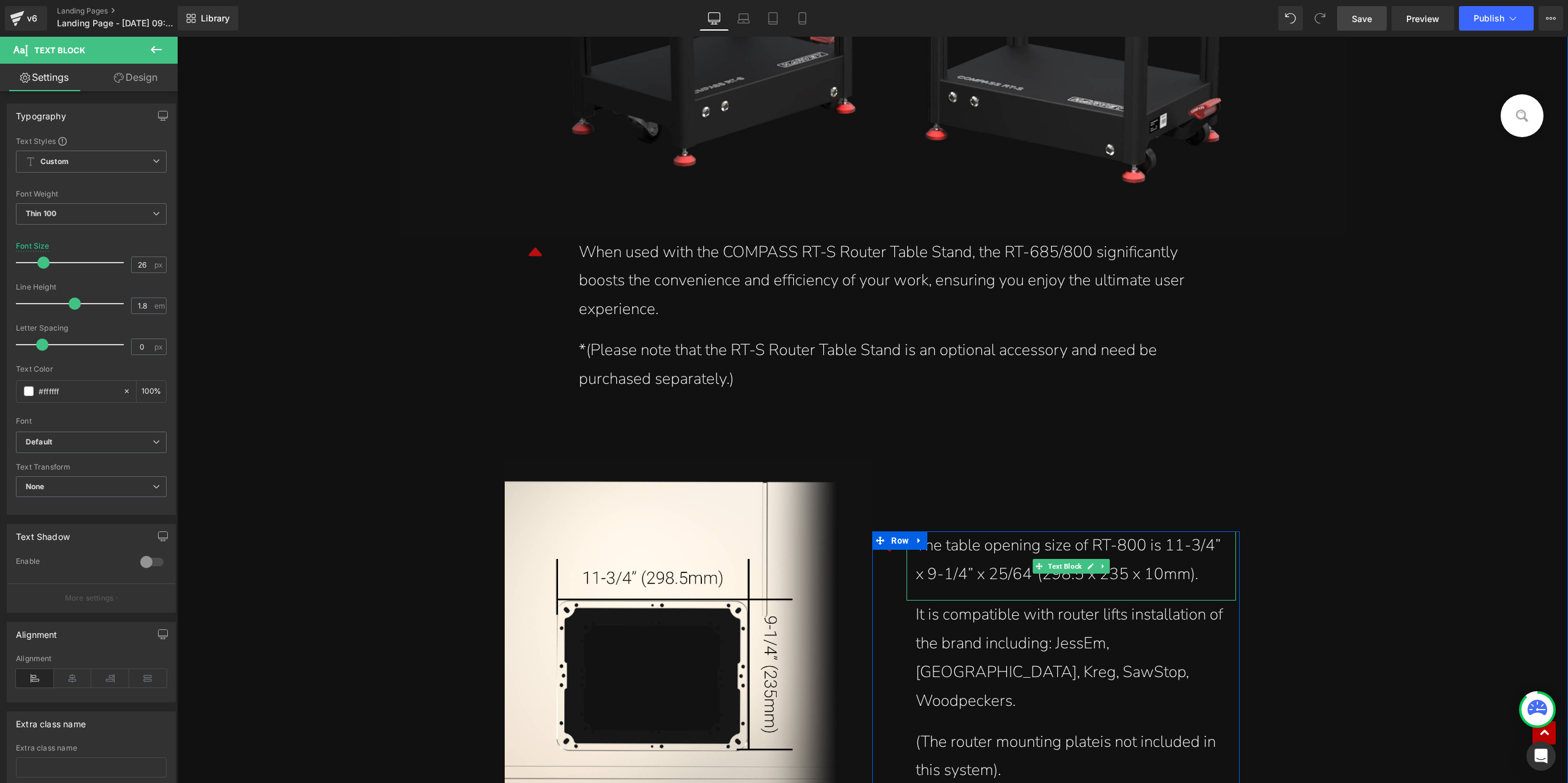
click at [1114, 565] on div "The table opening size of RT-800 is 11-3/4” x 9-1/4” x 25/64”(298.5 x 235 x 10m…" at bounding box center [1071, 560] width 311 height 58
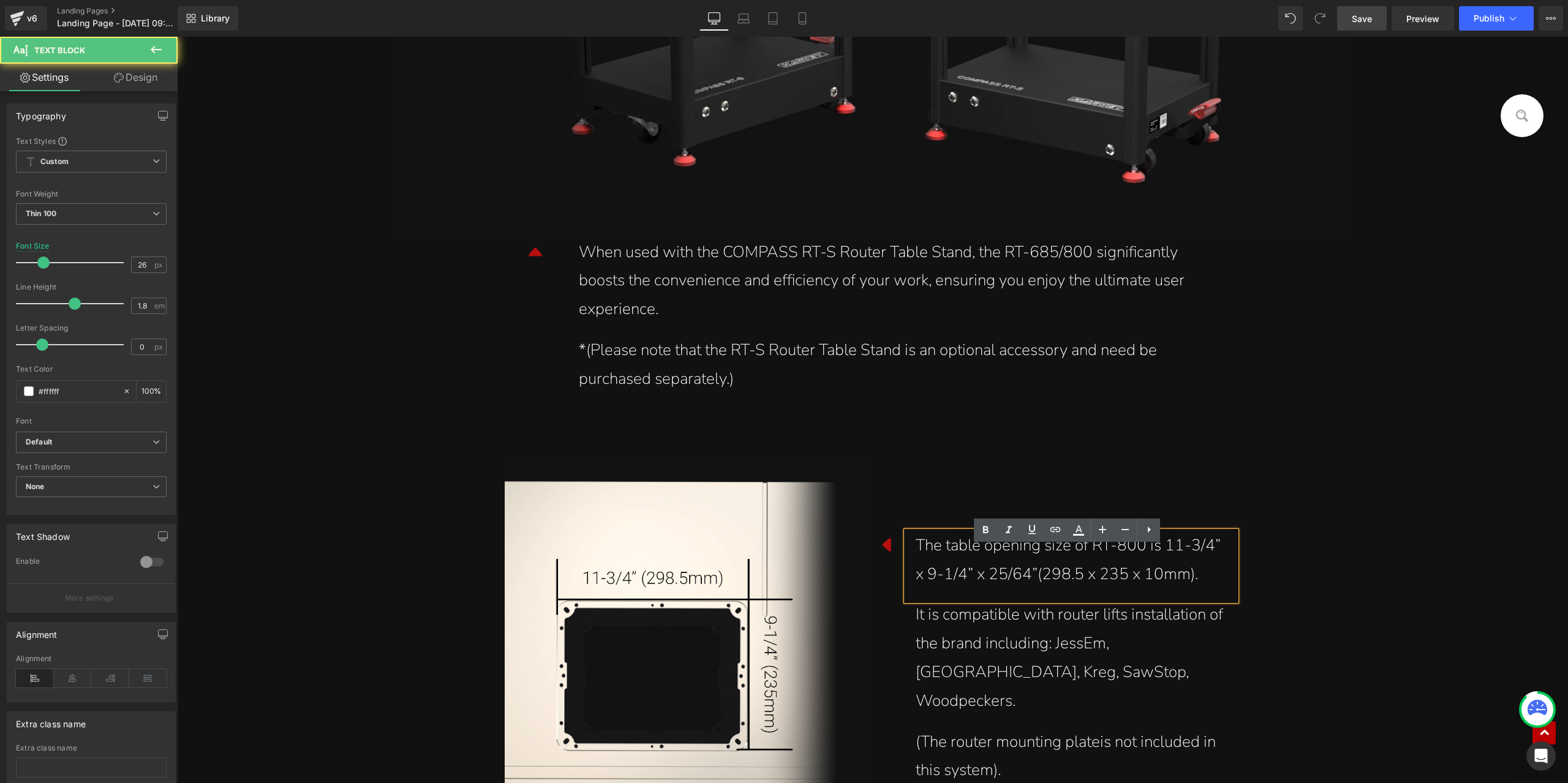
click at [1116, 563] on div "The table opening size of RT-800 is 11-3/4” x 9-1/4” x 25/64”(298.5 x 235 x 10m…" at bounding box center [1071, 560] width 311 height 58
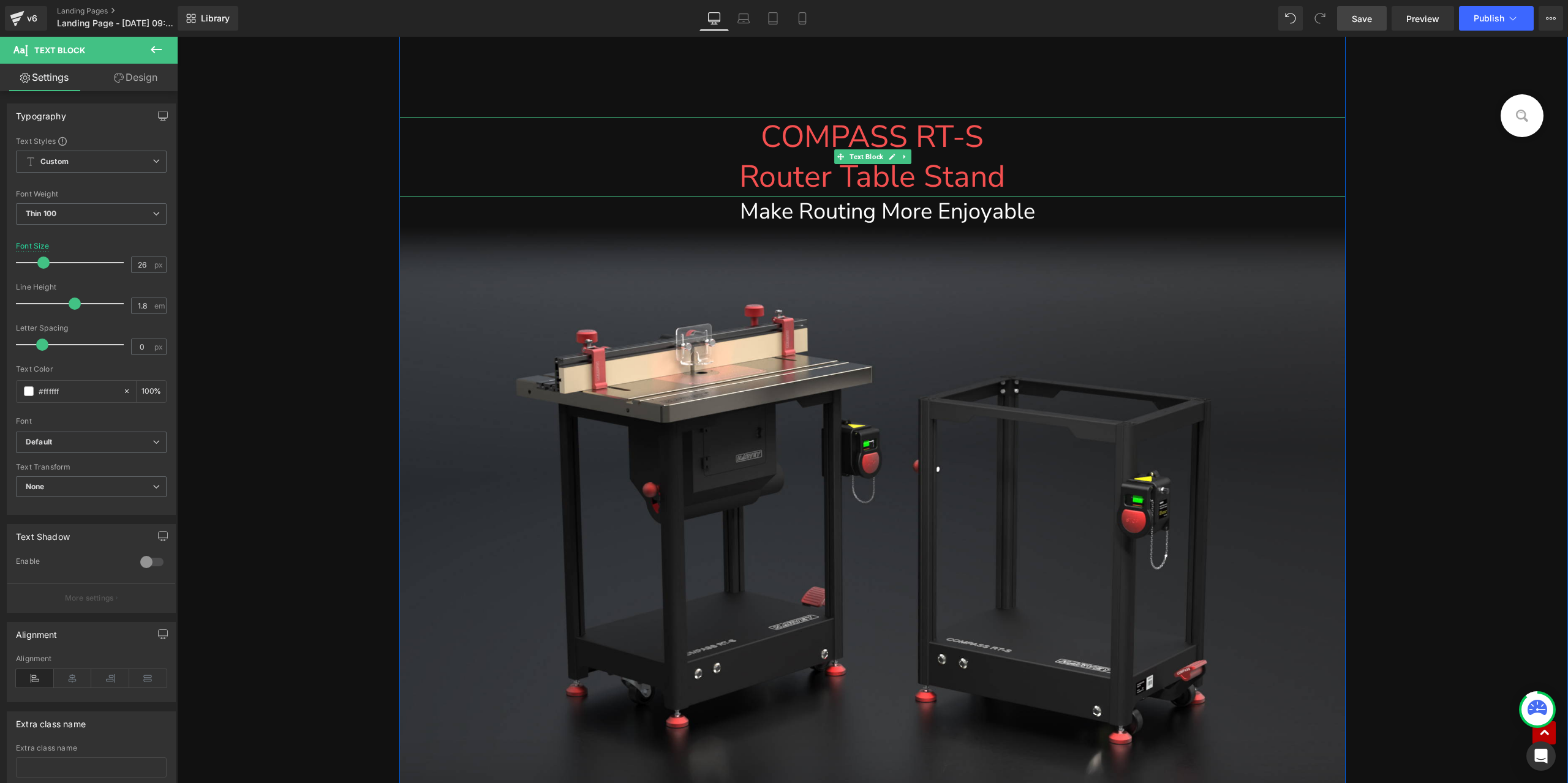
scroll to position [17370, 0]
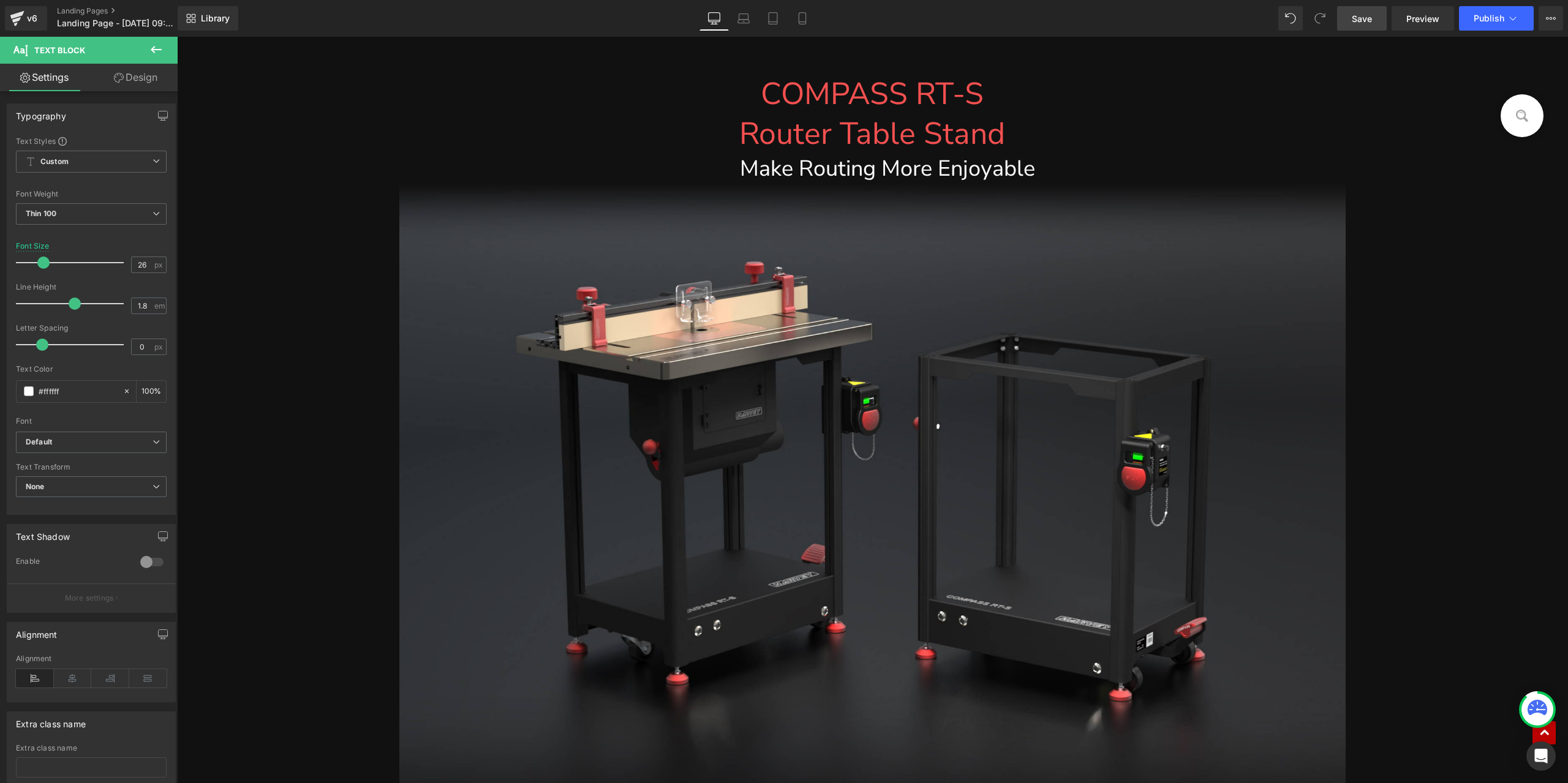
click at [1362, 26] on link "Save" at bounding box center [1362, 19] width 49 height 25
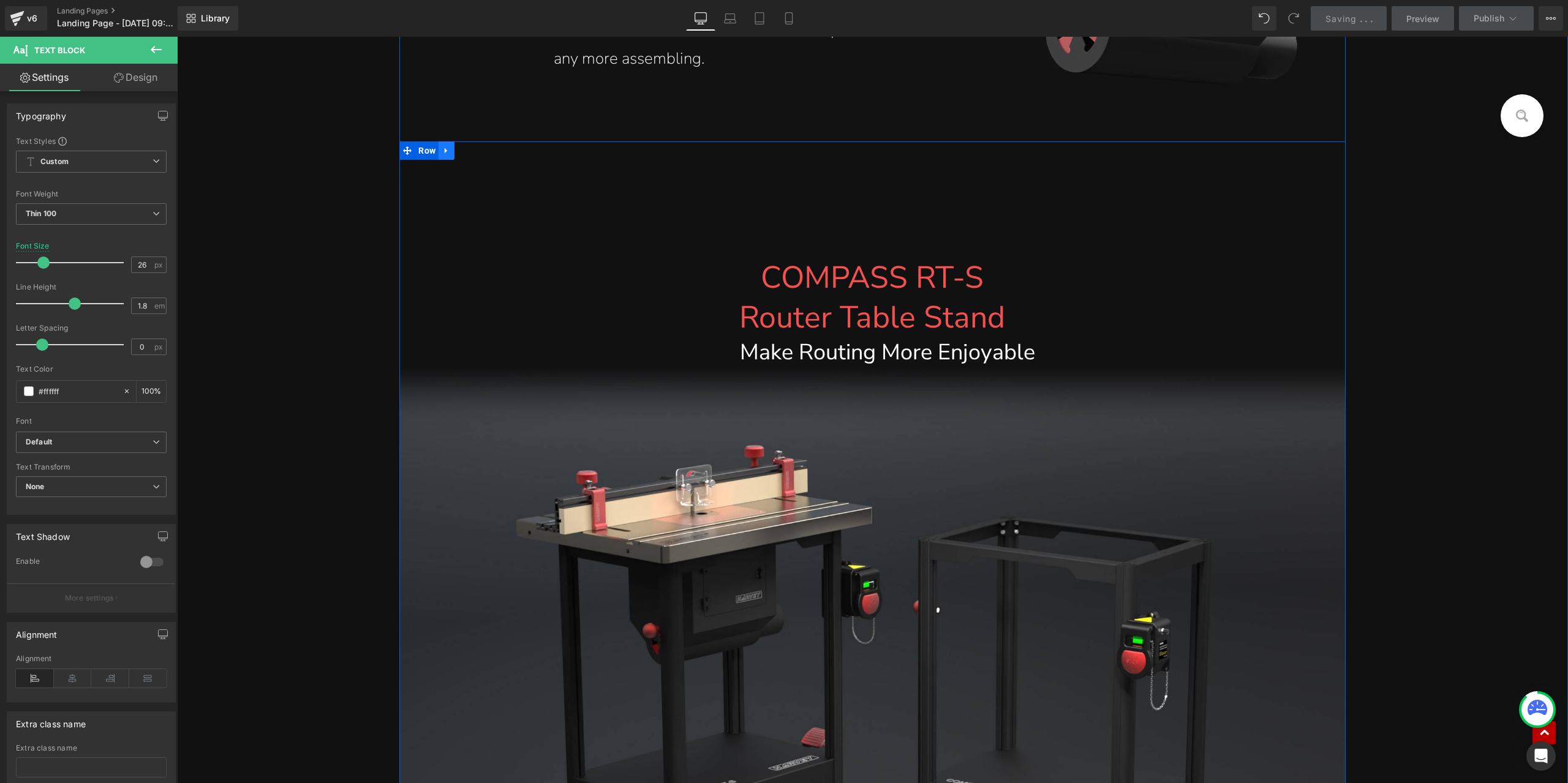
click at [447, 157] on link at bounding box center [446, 150] width 16 height 19
click at [474, 153] on icon at bounding box center [478, 150] width 8 height 8
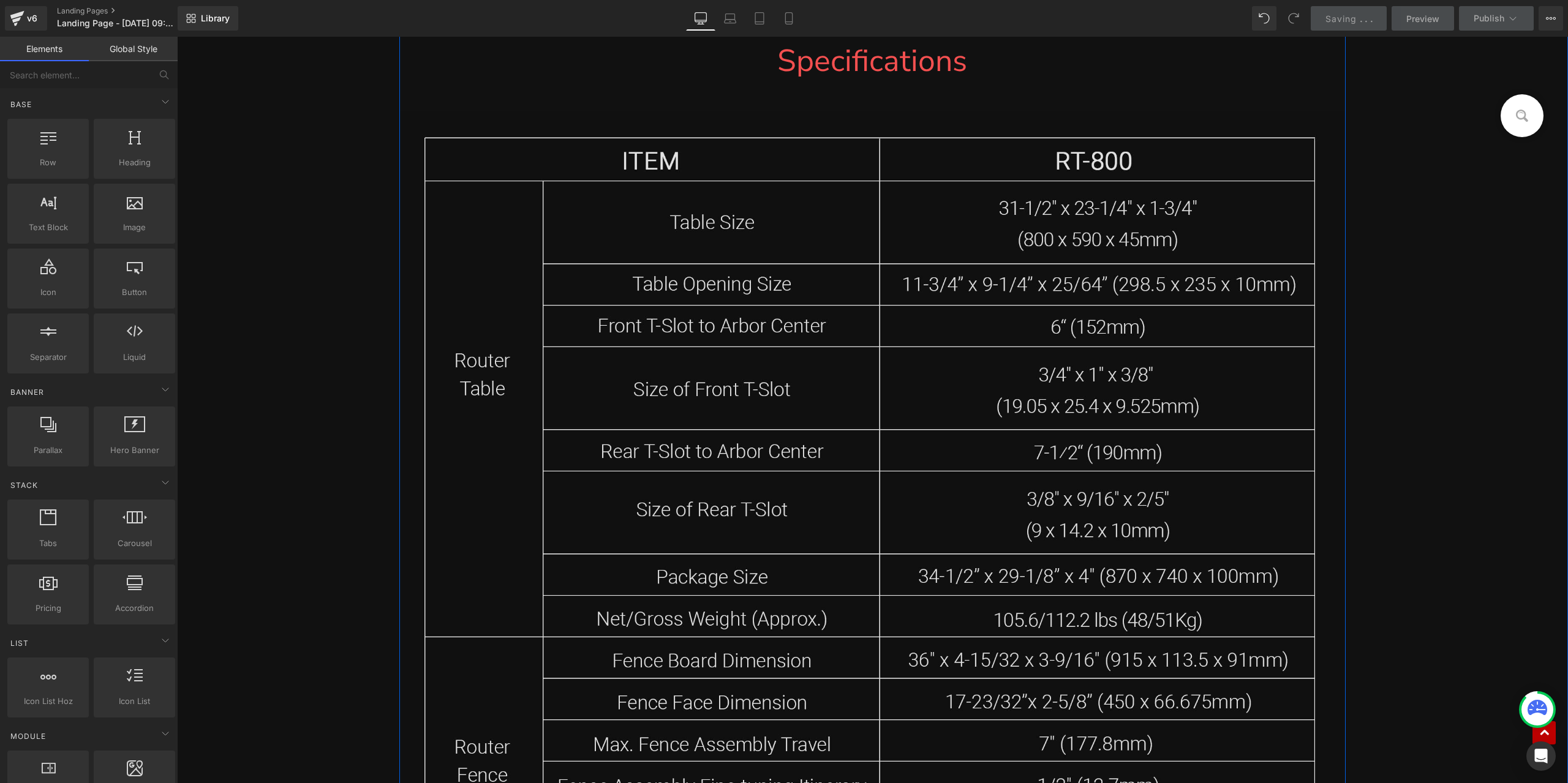
scroll to position [17431, 0]
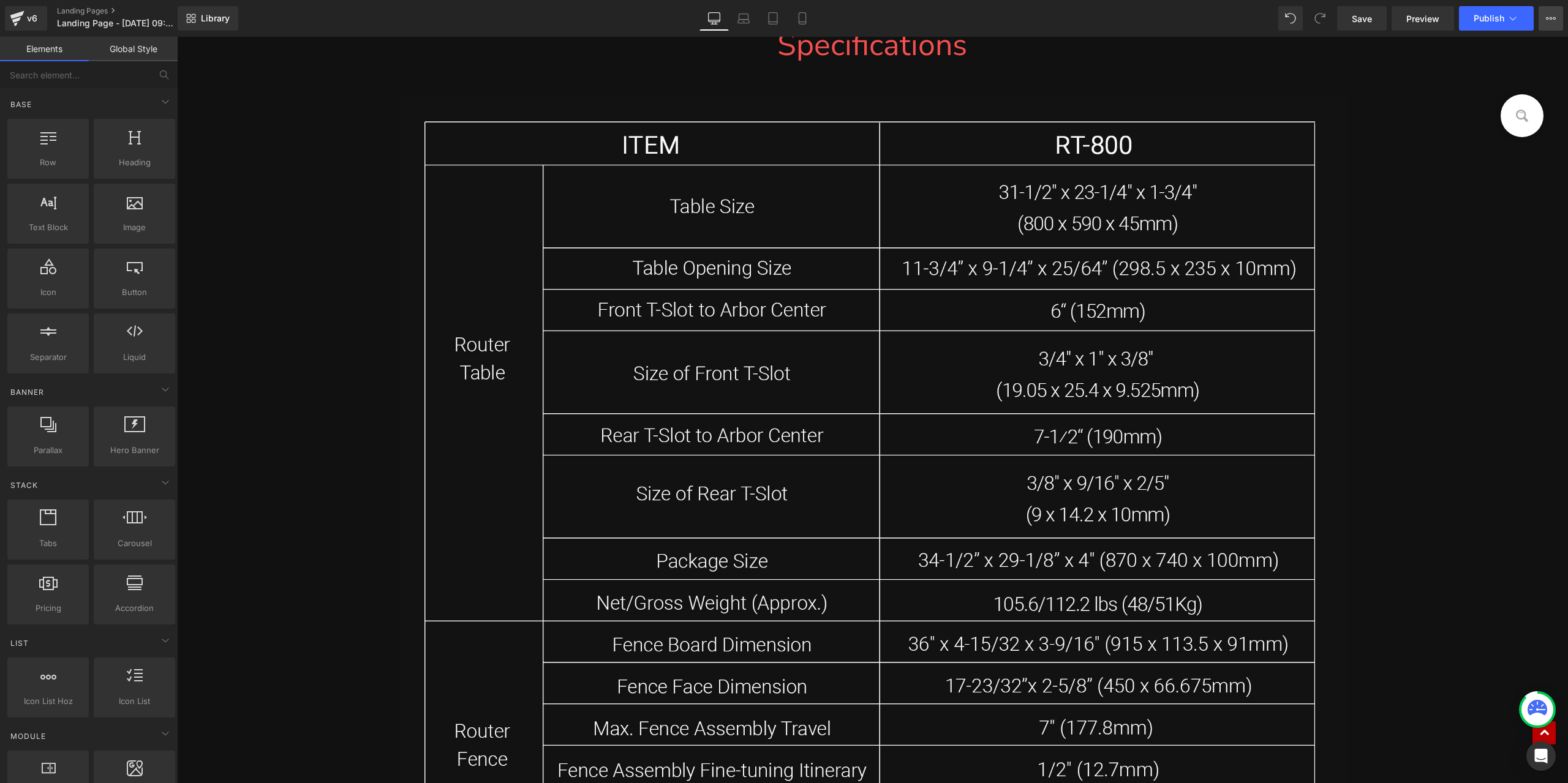
click at [1550, 19] on icon at bounding box center [1552, 19] width 3 height 3
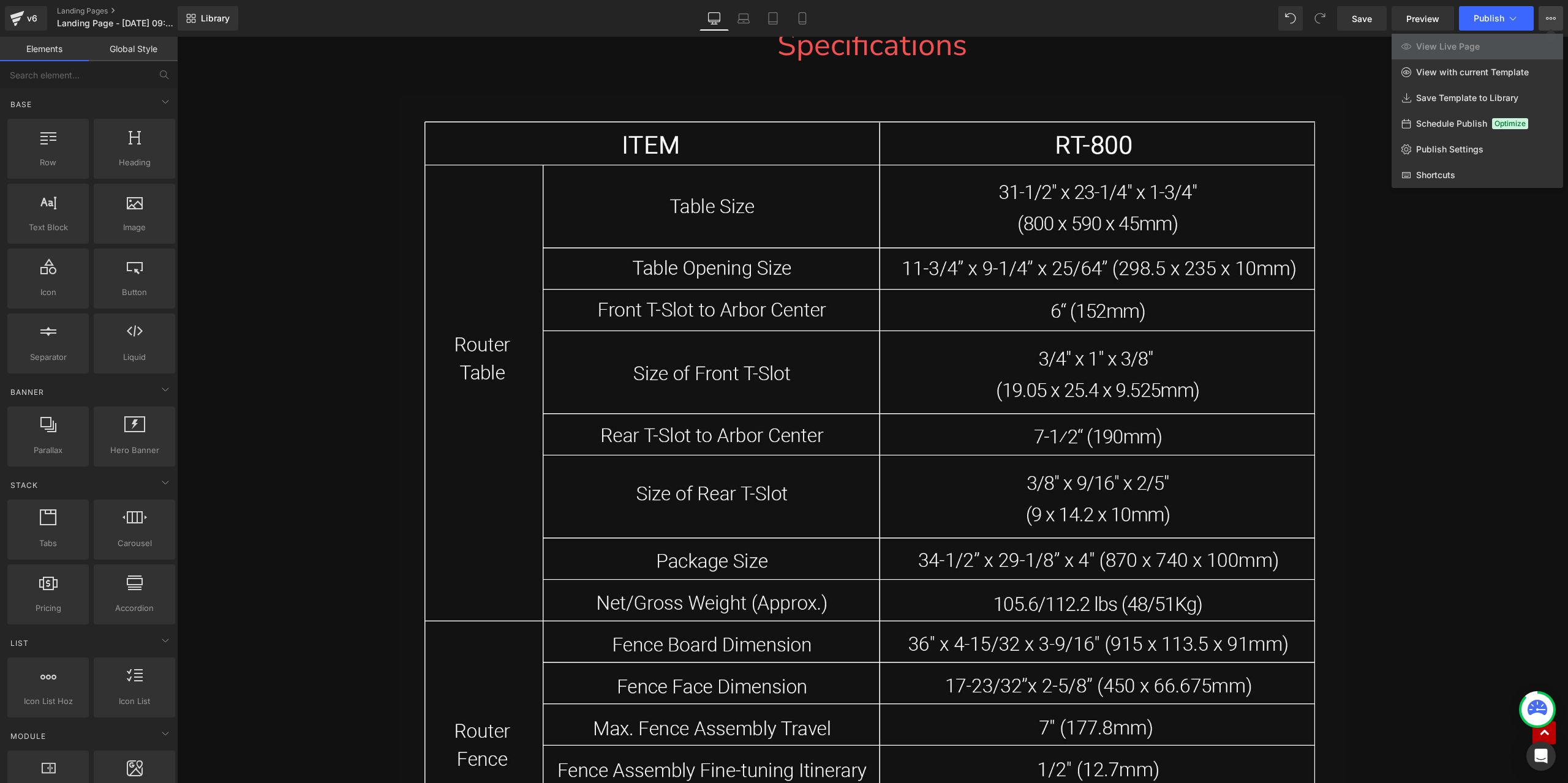
click at [1333, 68] on div at bounding box center [873, 409] width 1391 height 747
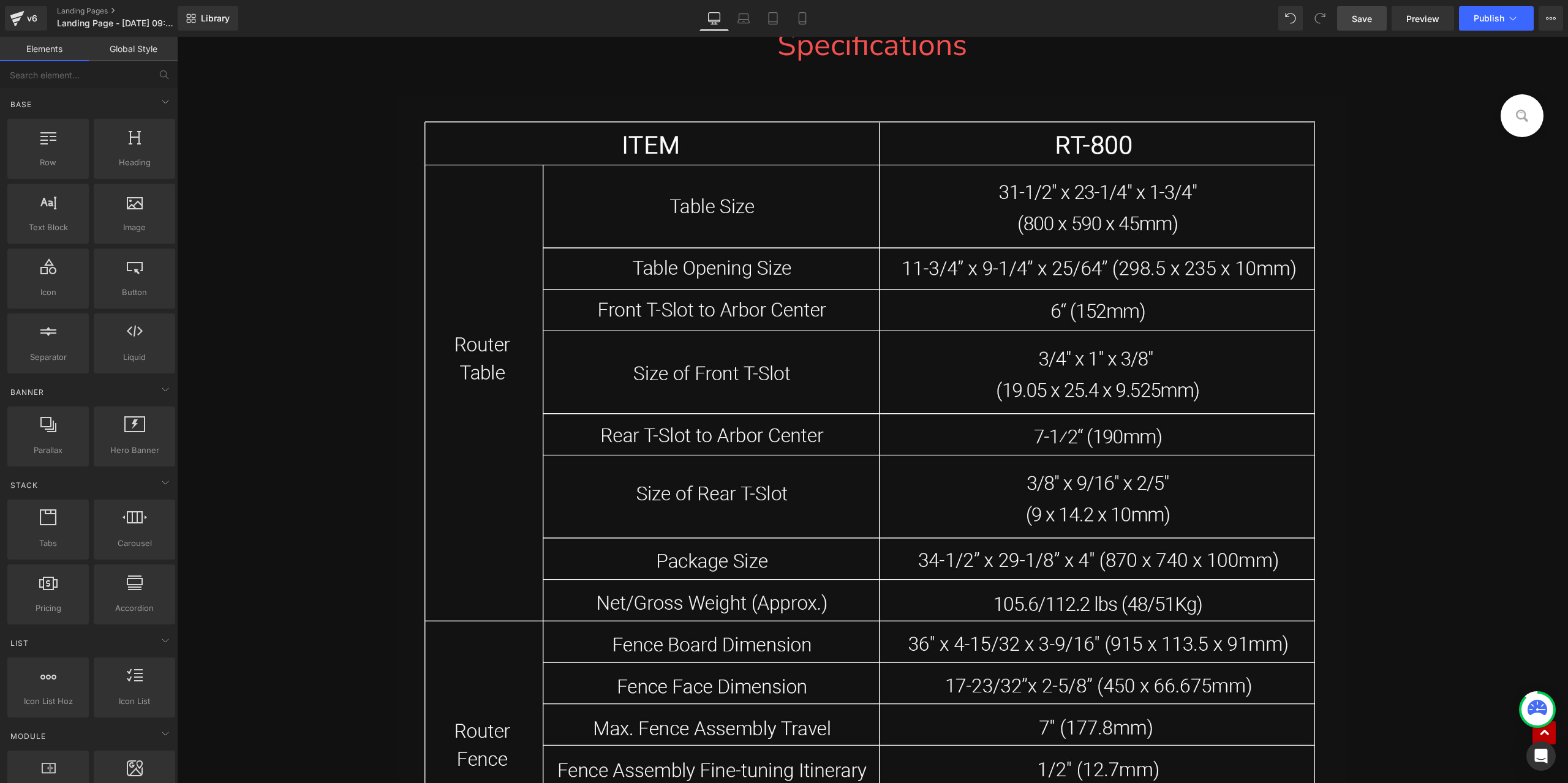
click at [1365, 21] on span "Save" at bounding box center [1362, 19] width 20 height 13
click at [91, 10] on link "Landing Pages" at bounding box center [127, 11] width 141 height 10
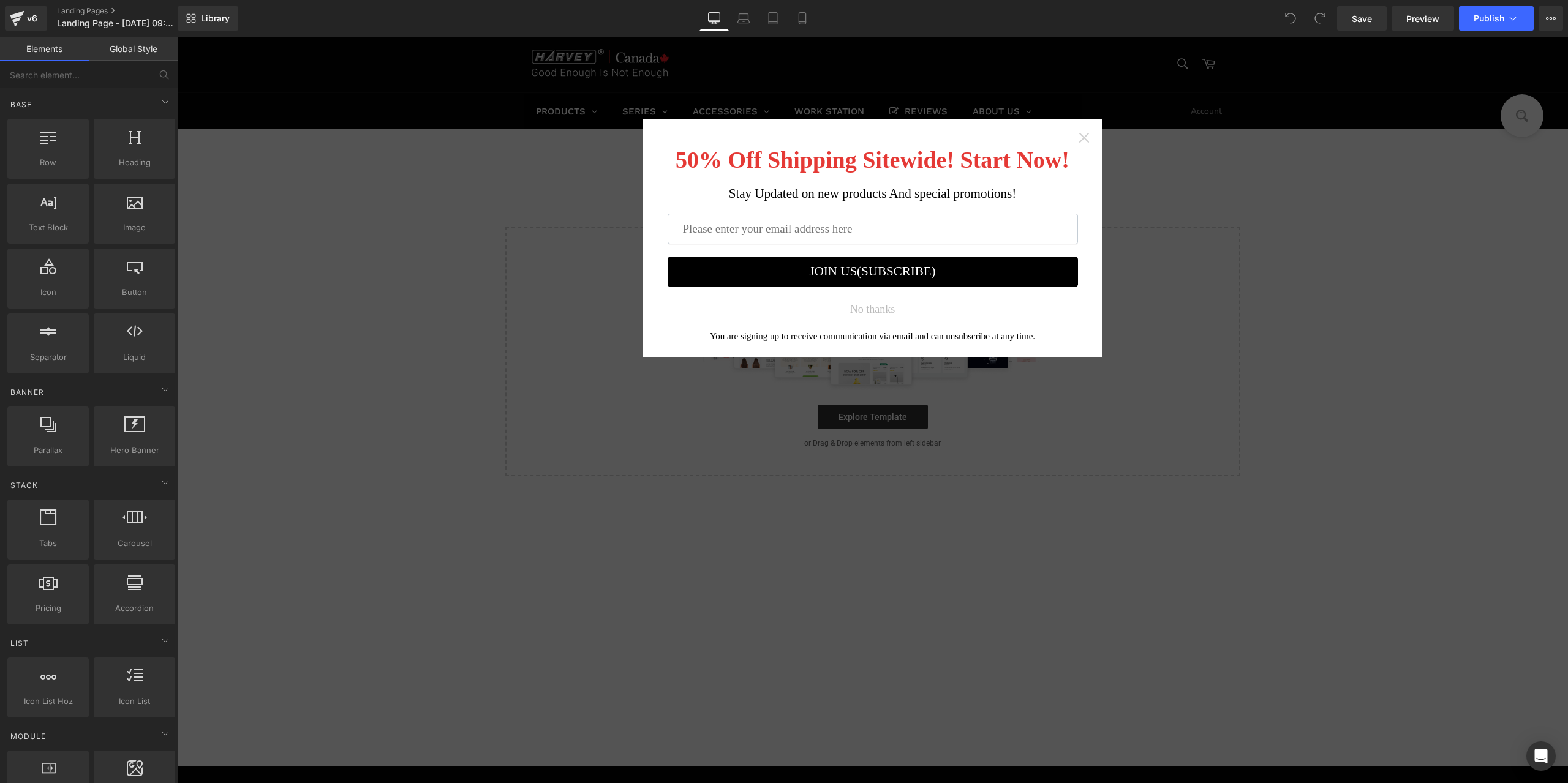
click at [1078, 137] on icon "Close widget" at bounding box center [1084, 138] width 12 height 12
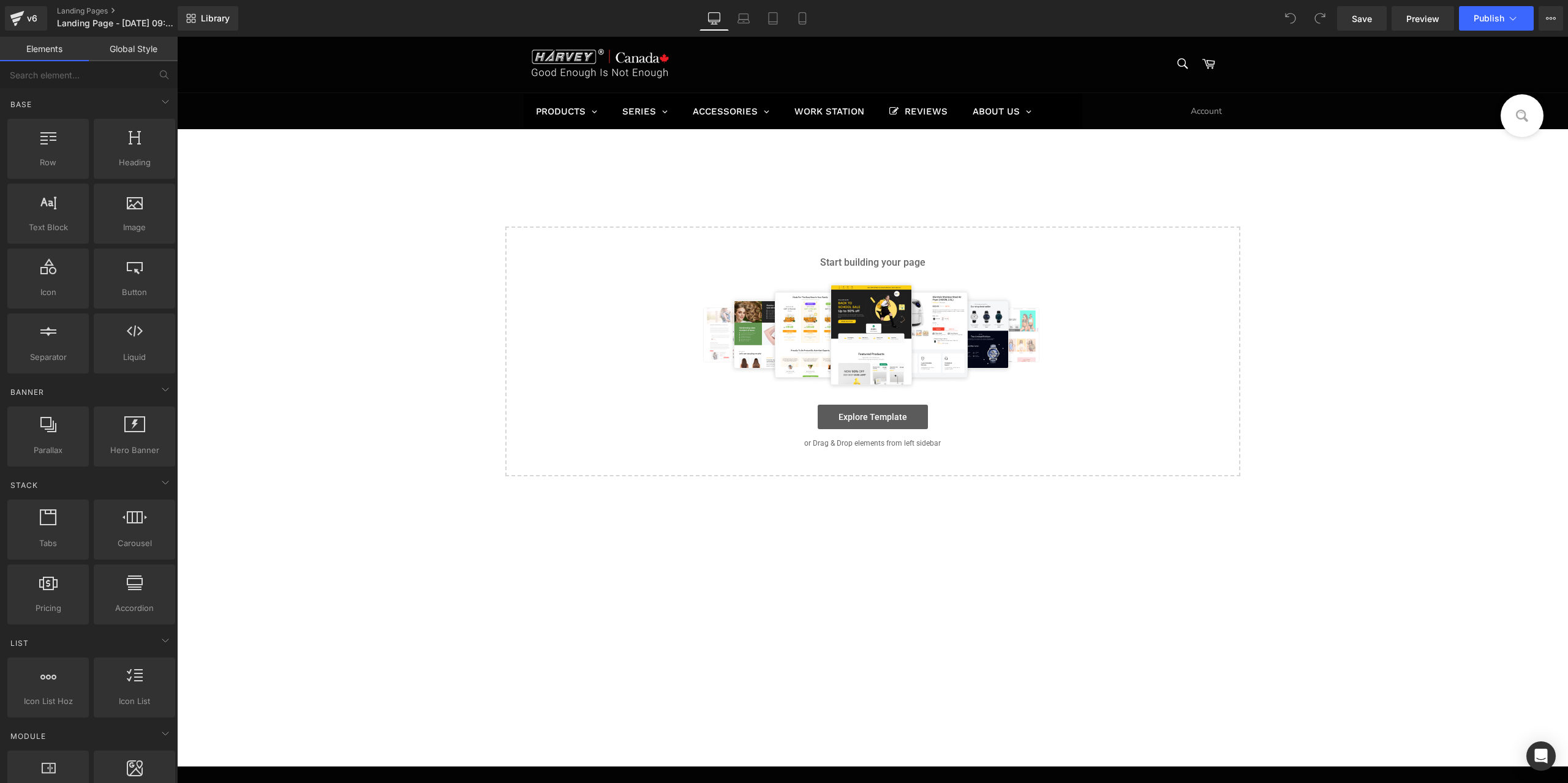
click at [843, 409] on link "Explore Template" at bounding box center [873, 417] width 110 height 25
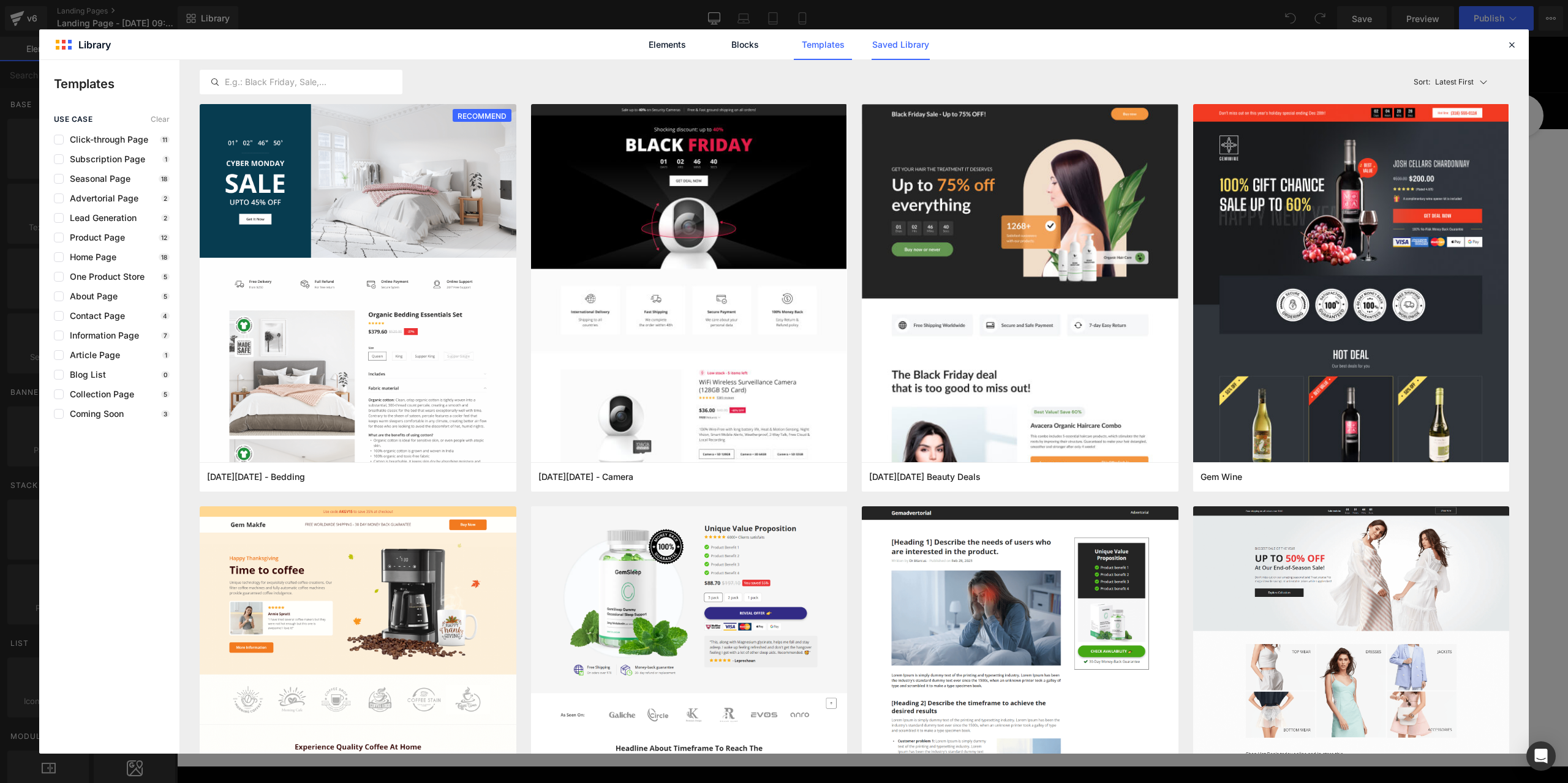
click at [0, 0] on link "Saved Library" at bounding box center [0, 0] width 0 height 0
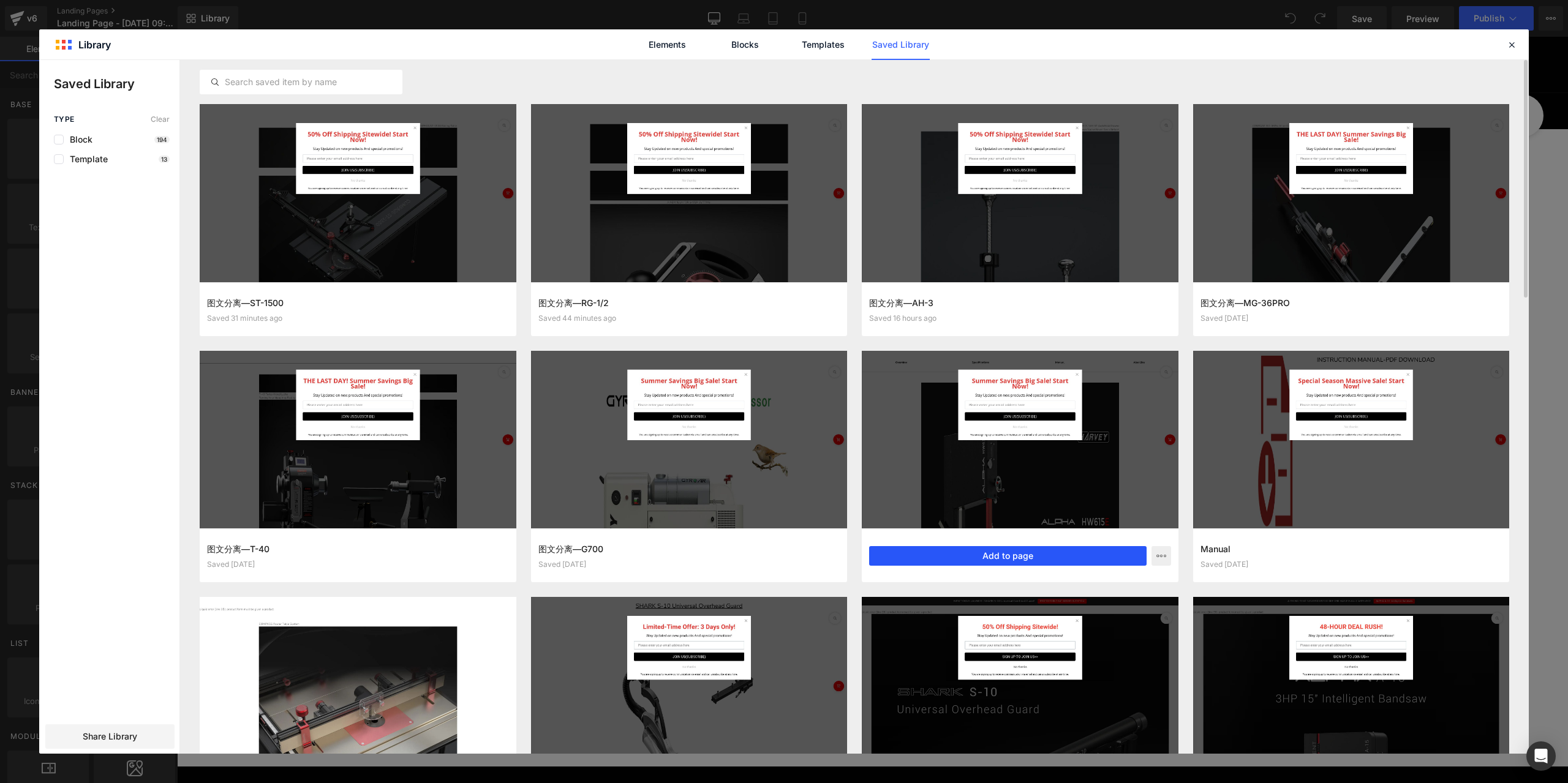
click at [1013, 562] on button "Add to page" at bounding box center [1008, 556] width 278 height 20
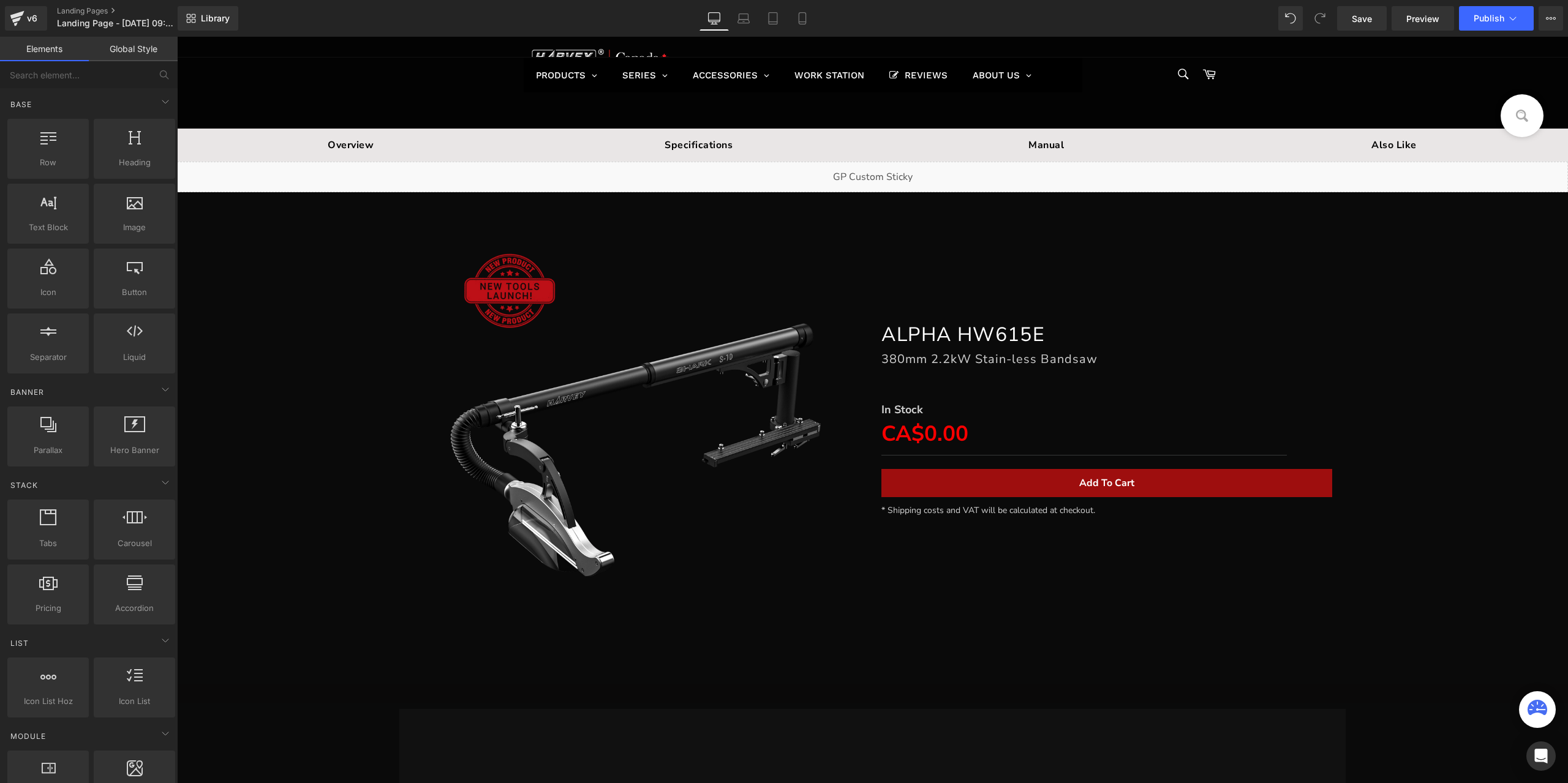
scroll to position [306, 0]
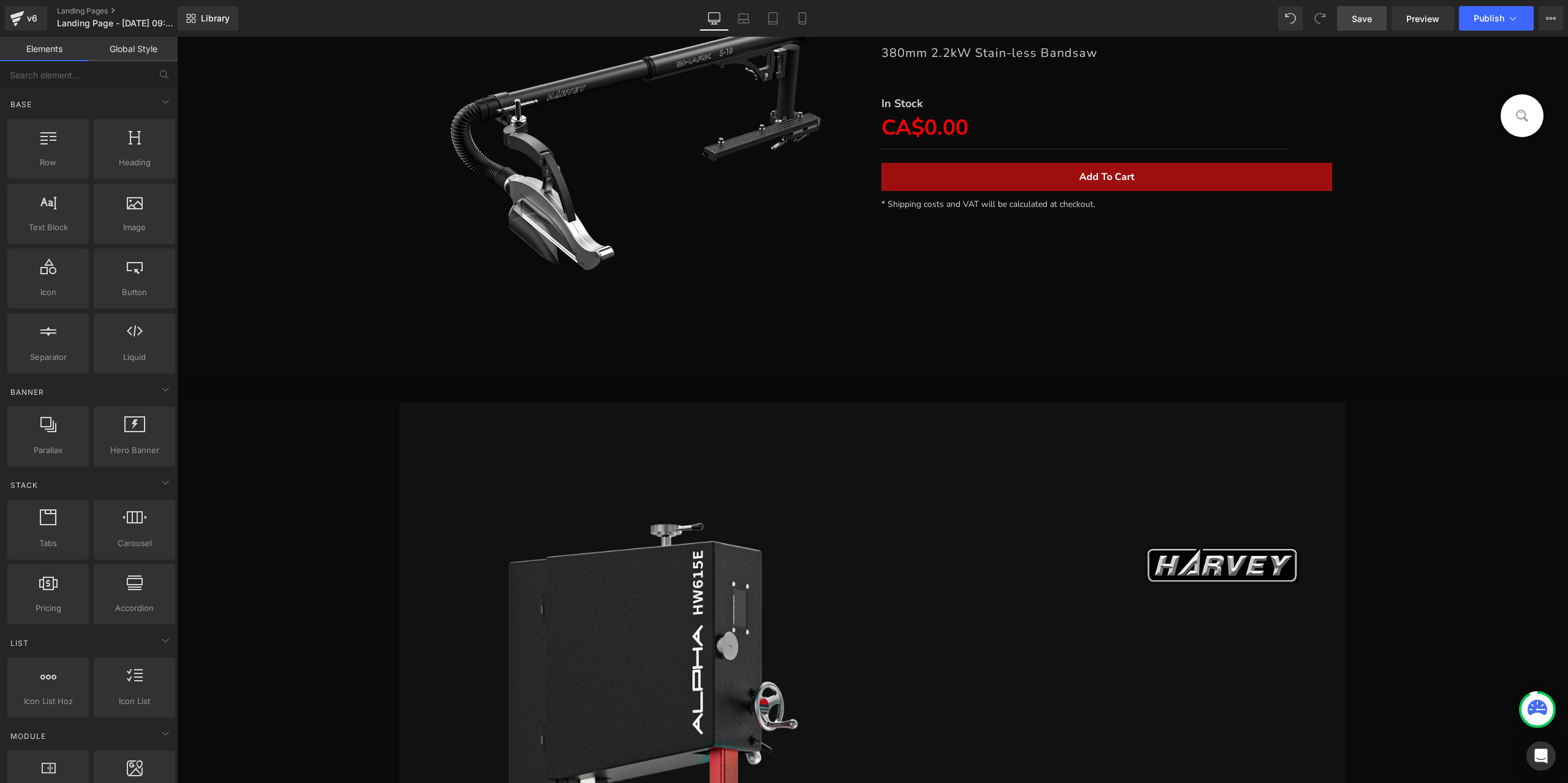
click at [1370, 17] on span "Save" at bounding box center [1362, 19] width 20 height 13
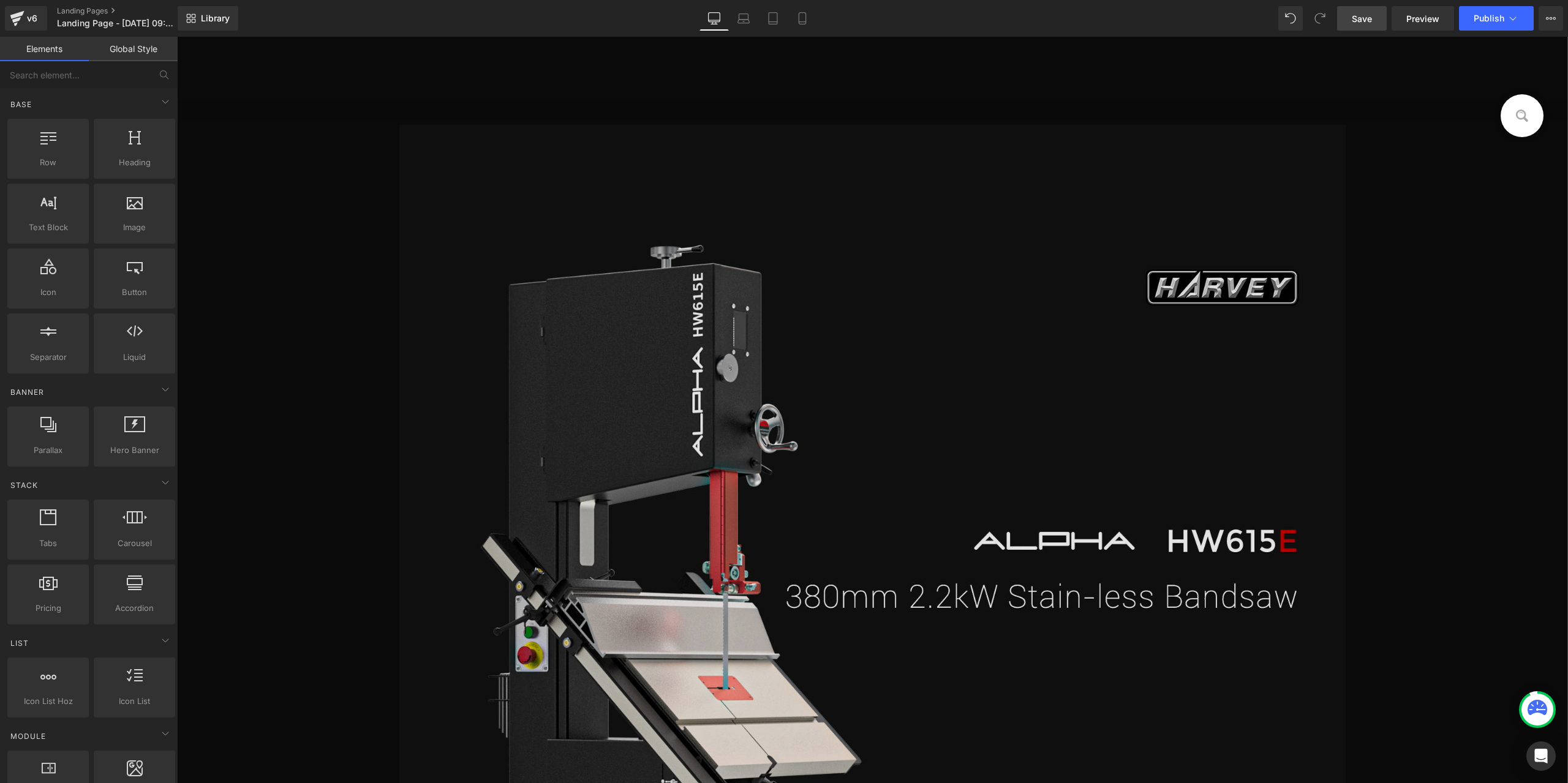
scroll to position [857, 0]
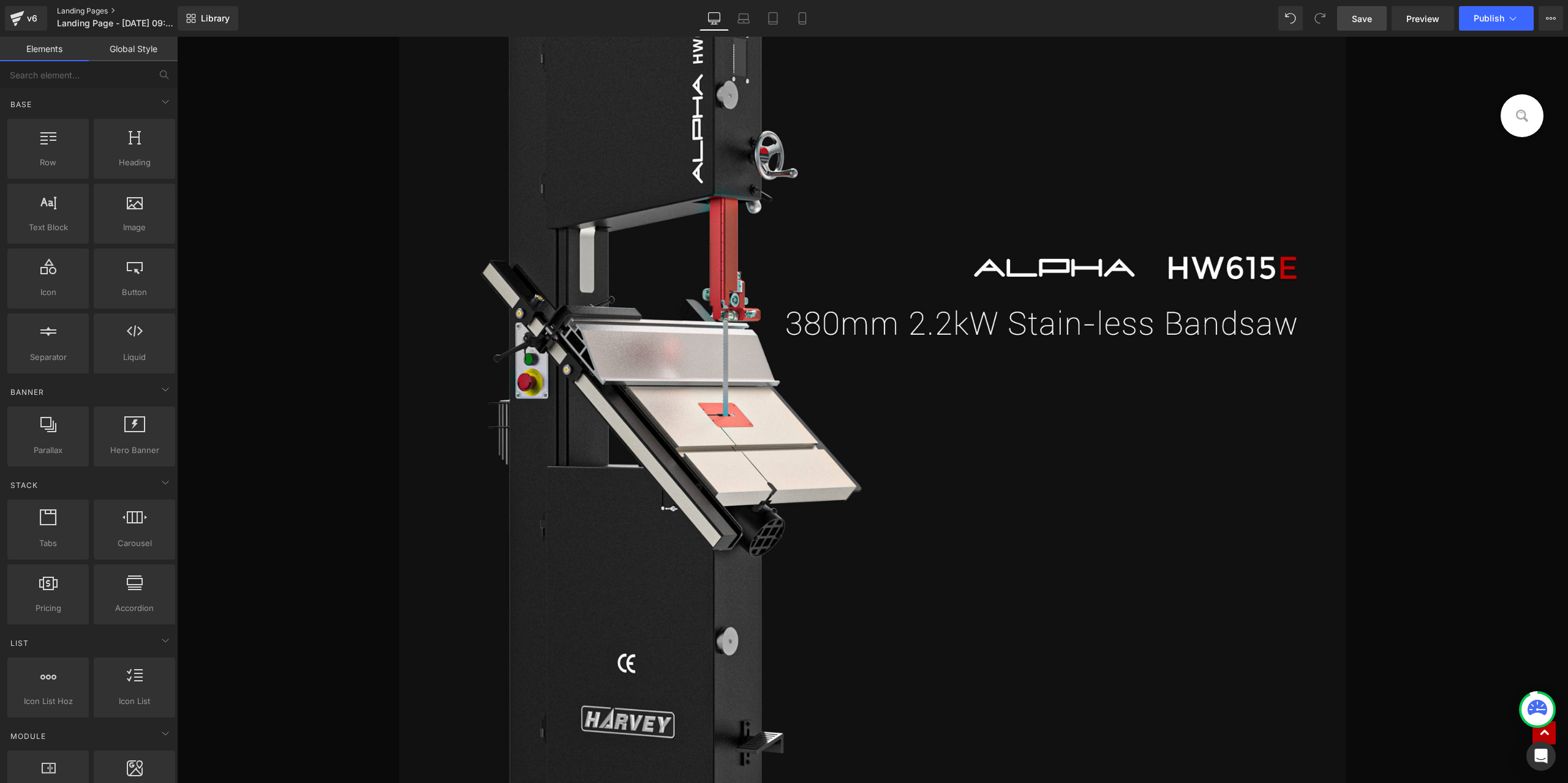
click at [98, 9] on link "Landing Pages" at bounding box center [127, 11] width 141 height 10
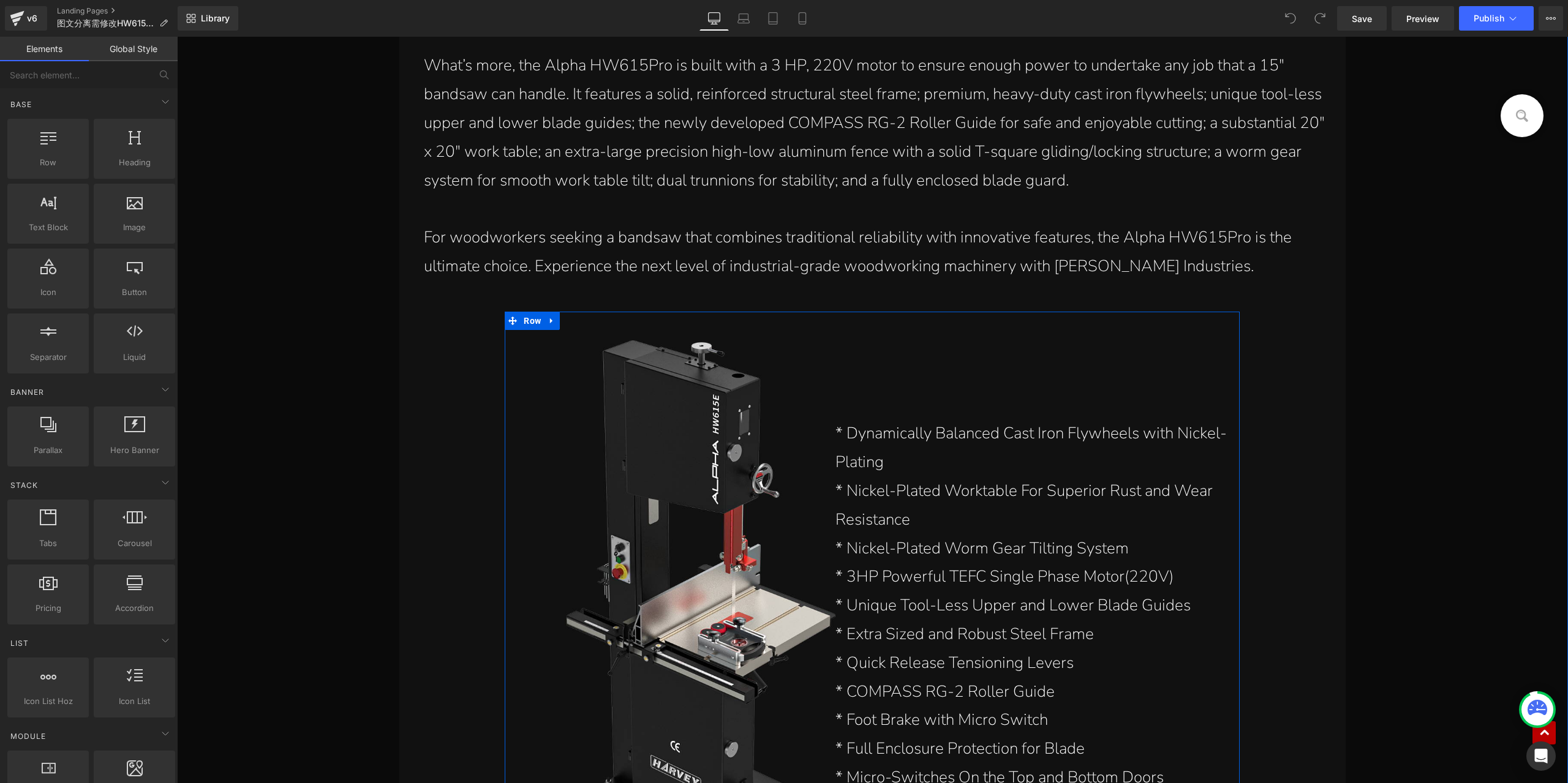
scroll to position [2940, 0]
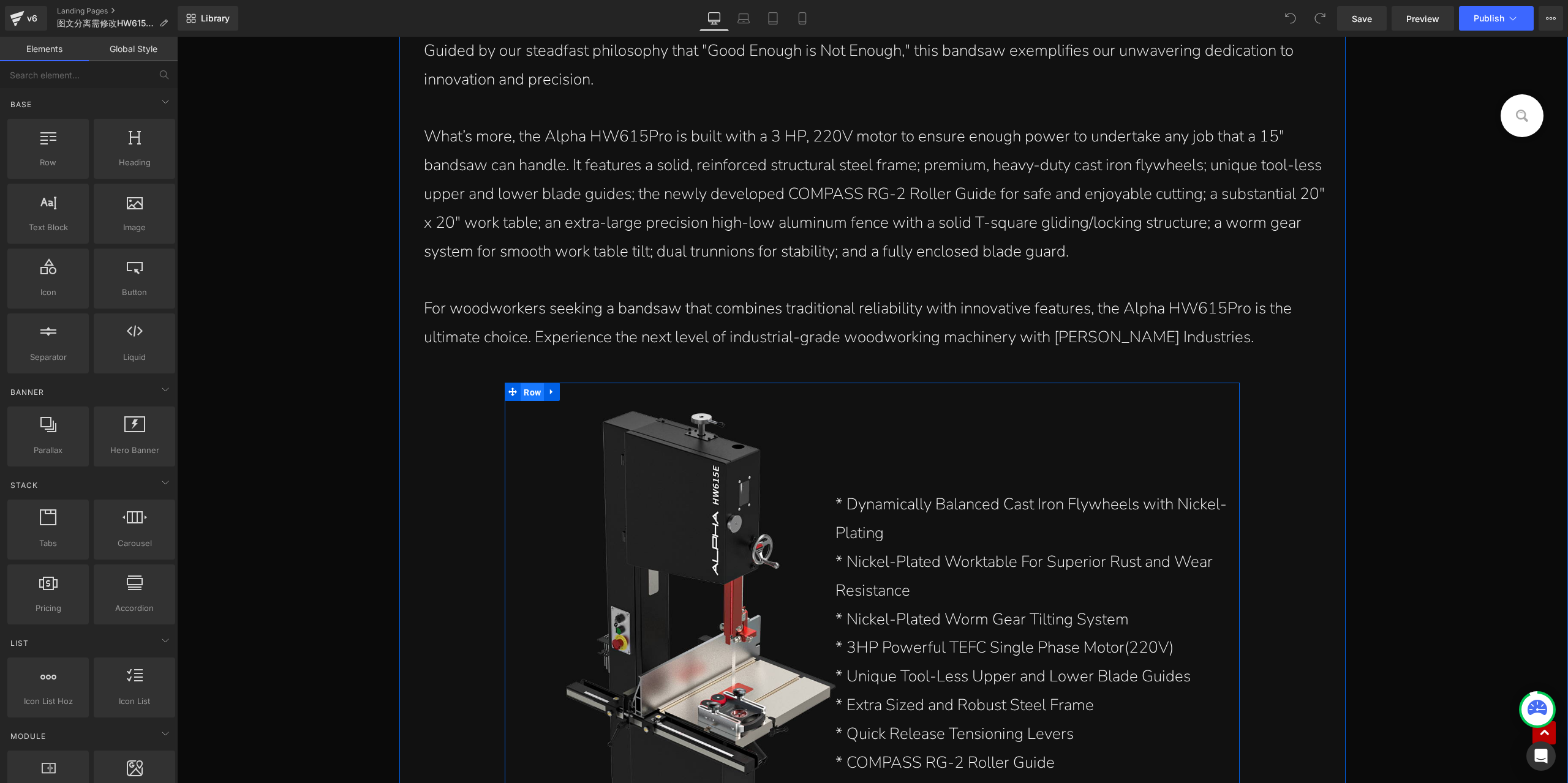
click at [529, 398] on span "Row" at bounding box center [533, 392] width 23 height 19
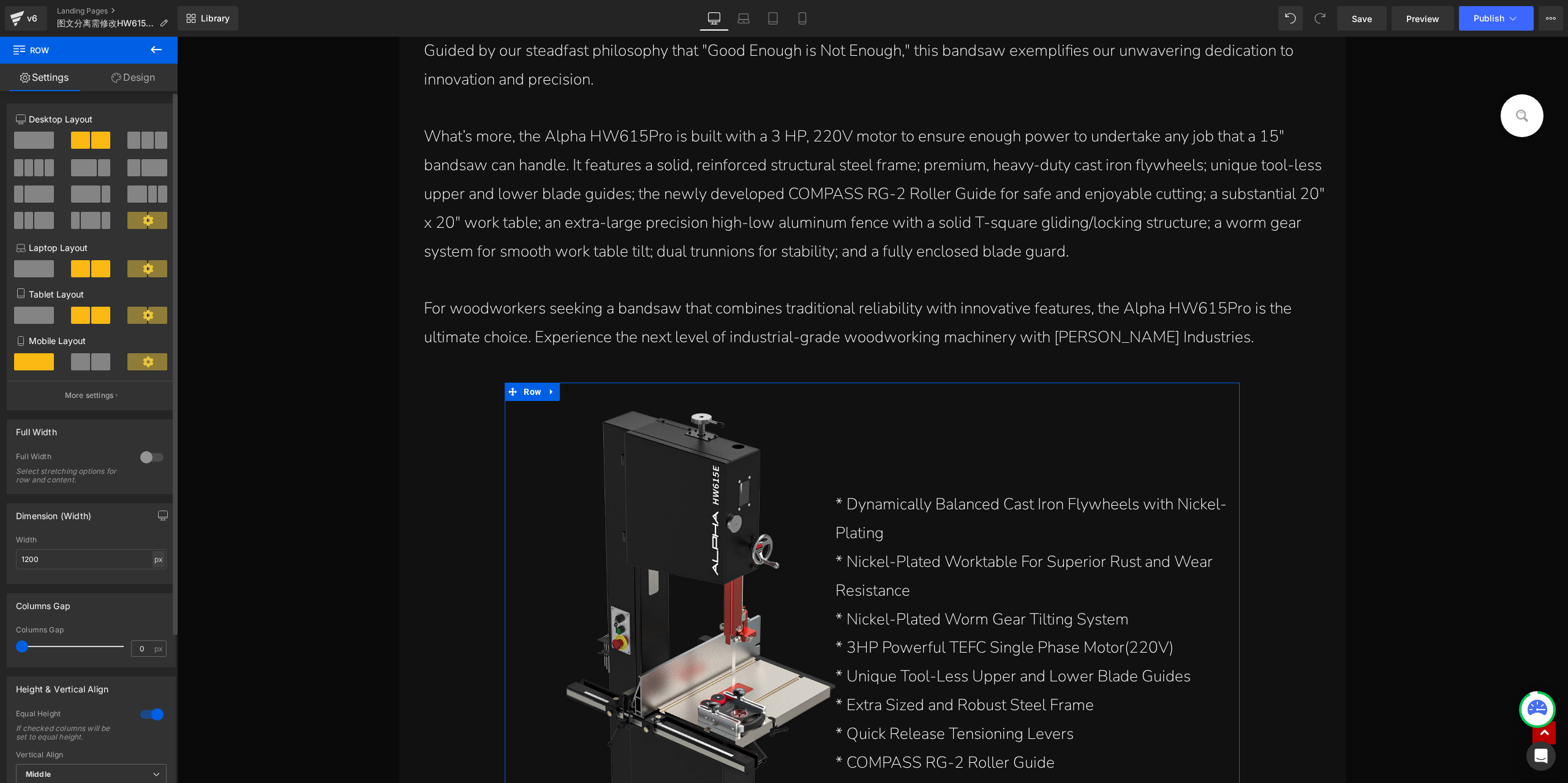
click at [155, 567] on div "px" at bounding box center [159, 559] width 12 height 16
click at [157, 574] on li "%" at bounding box center [158, 578] width 15 height 18
type input "100"
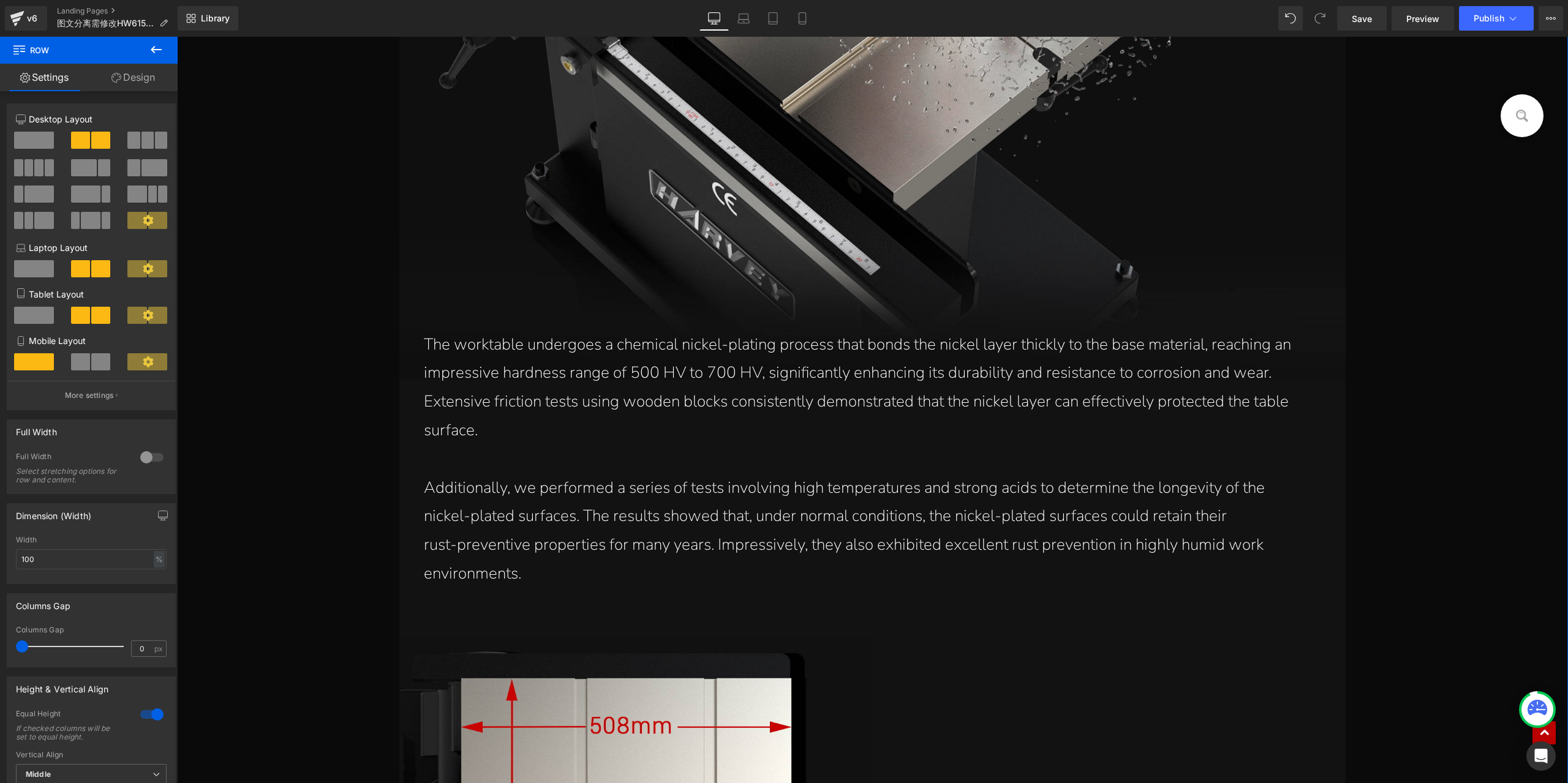
scroll to position [5265, 0]
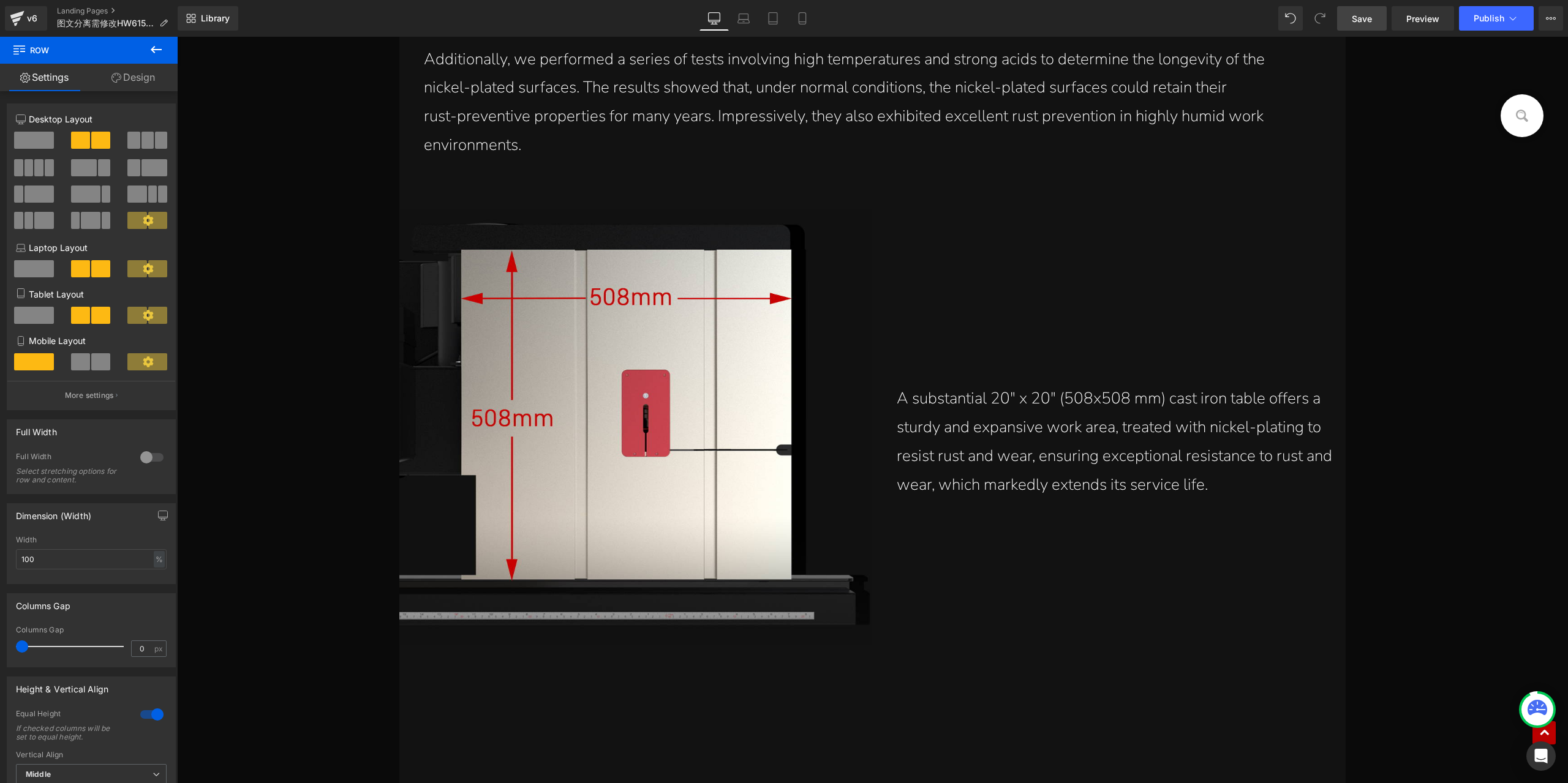
click at [1371, 20] on span "Save" at bounding box center [1362, 19] width 20 height 13
click at [97, 7] on link "Landing Pages" at bounding box center [117, 11] width 121 height 10
